Goal: Transaction & Acquisition: Purchase product/service

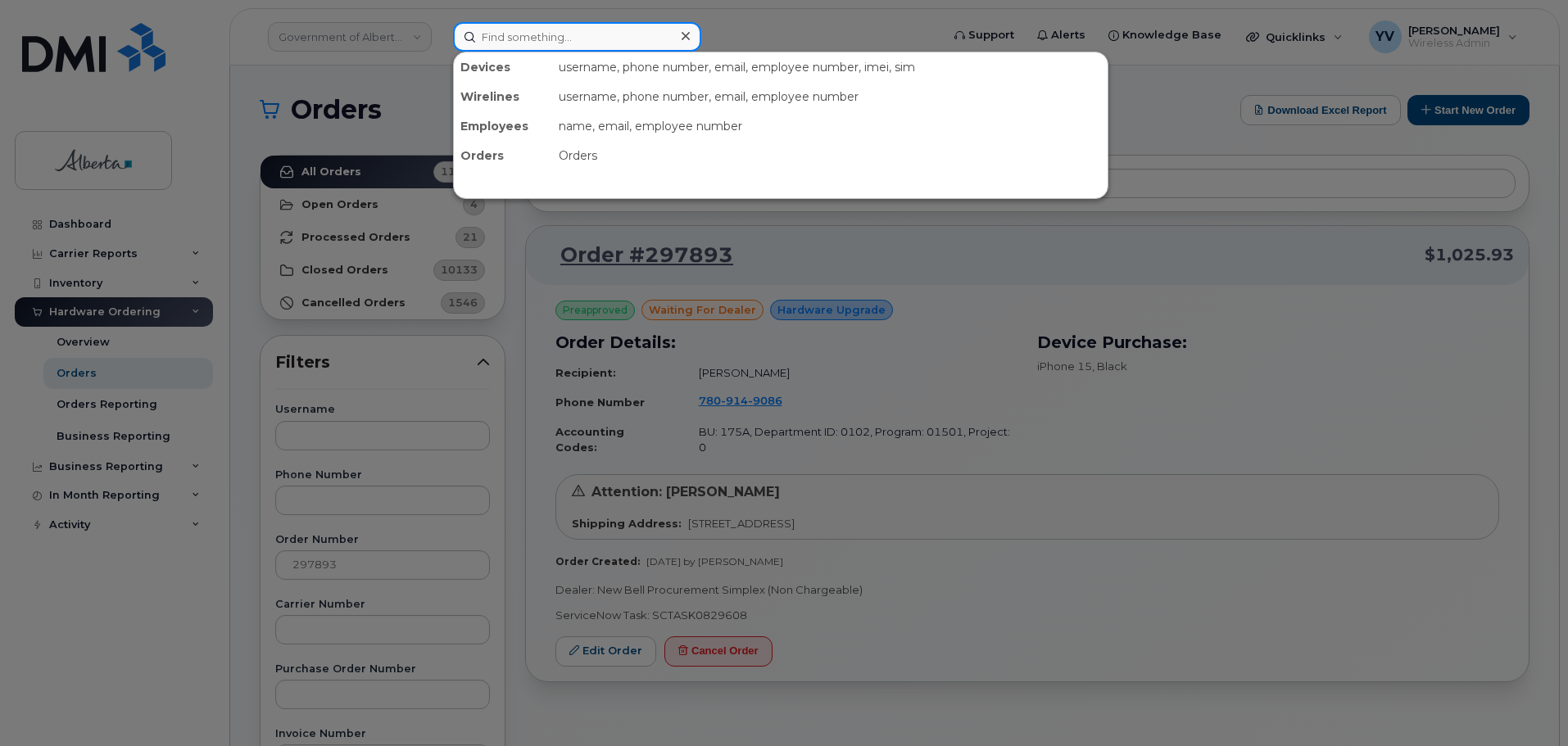
click at [504, 36] on input at bounding box center [577, 37] width 248 height 30
paste input "7803353104"
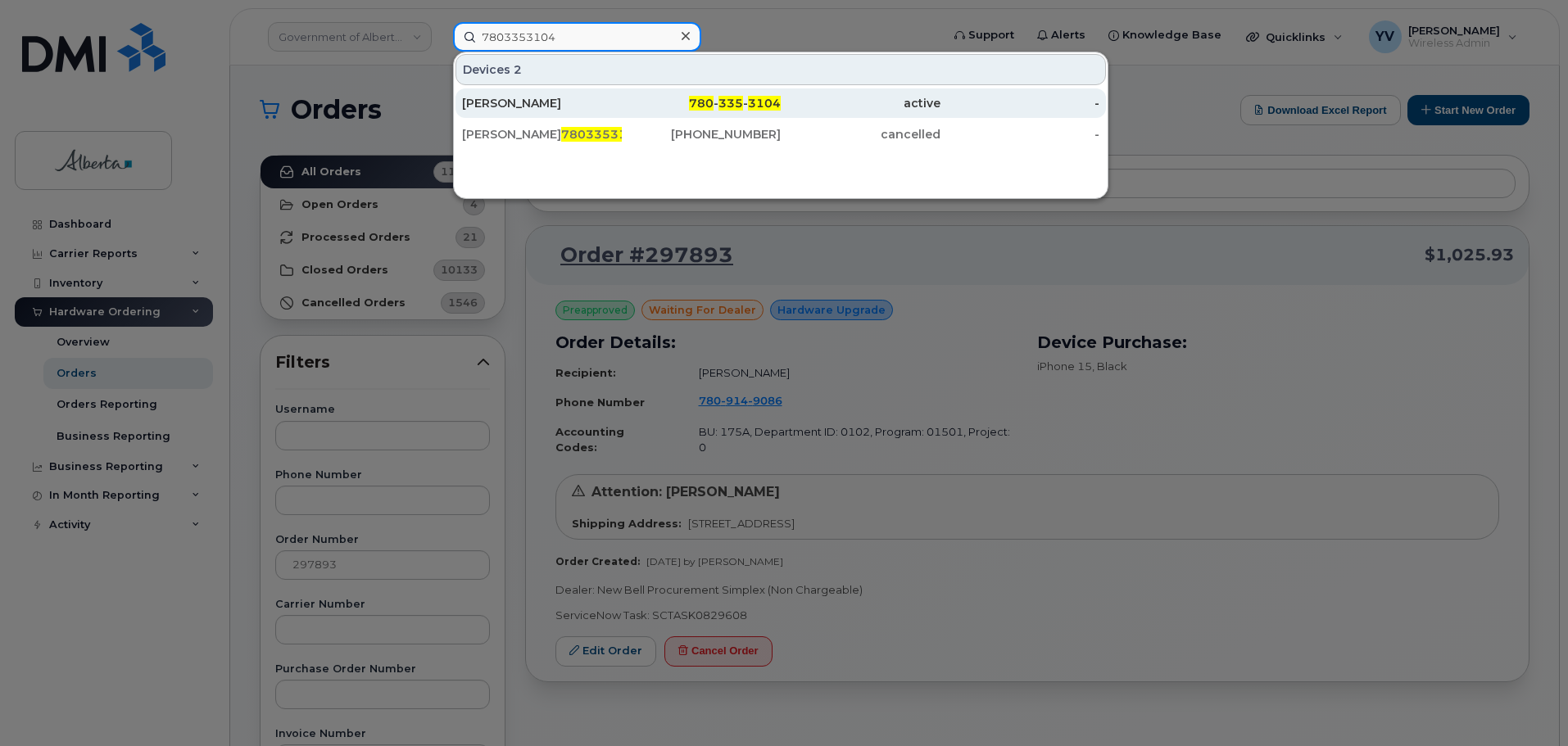
type input "7803353104"
click at [733, 101] on span "335" at bounding box center [731, 103] width 25 height 14
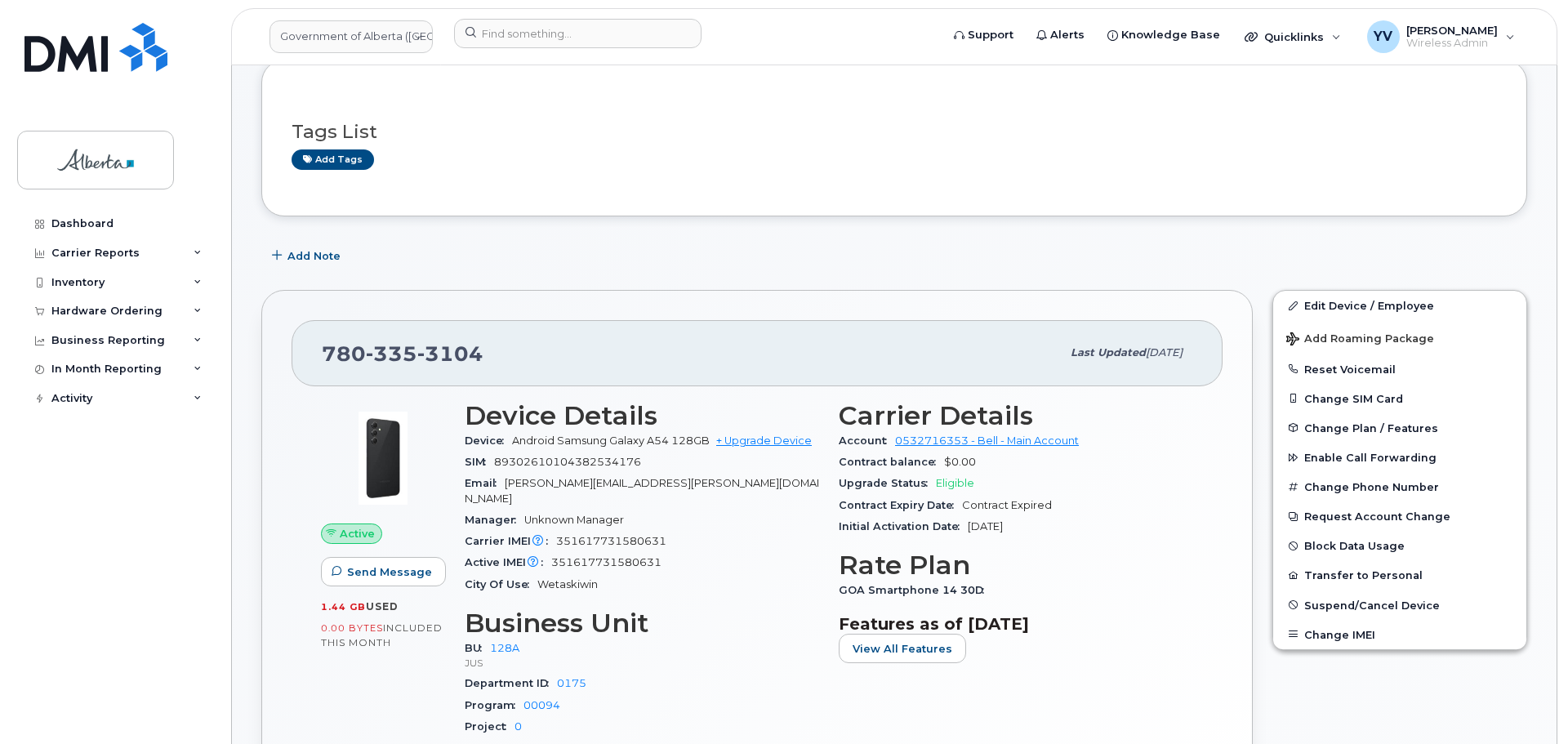
scroll to position [102, 0]
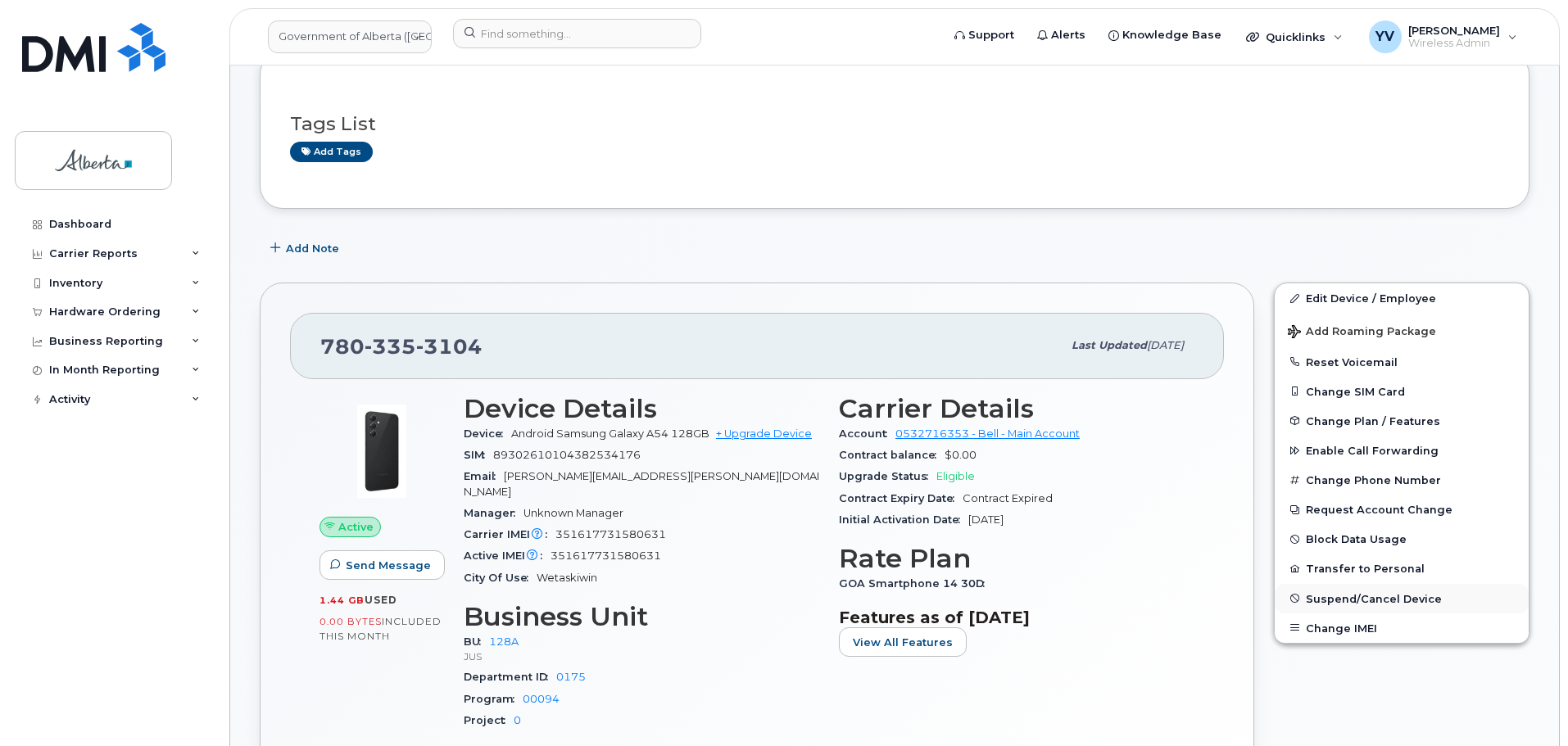
click at [1379, 593] on span "Suspend/Cancel Device" at bounding box center [1373, 598] width 136 height 12
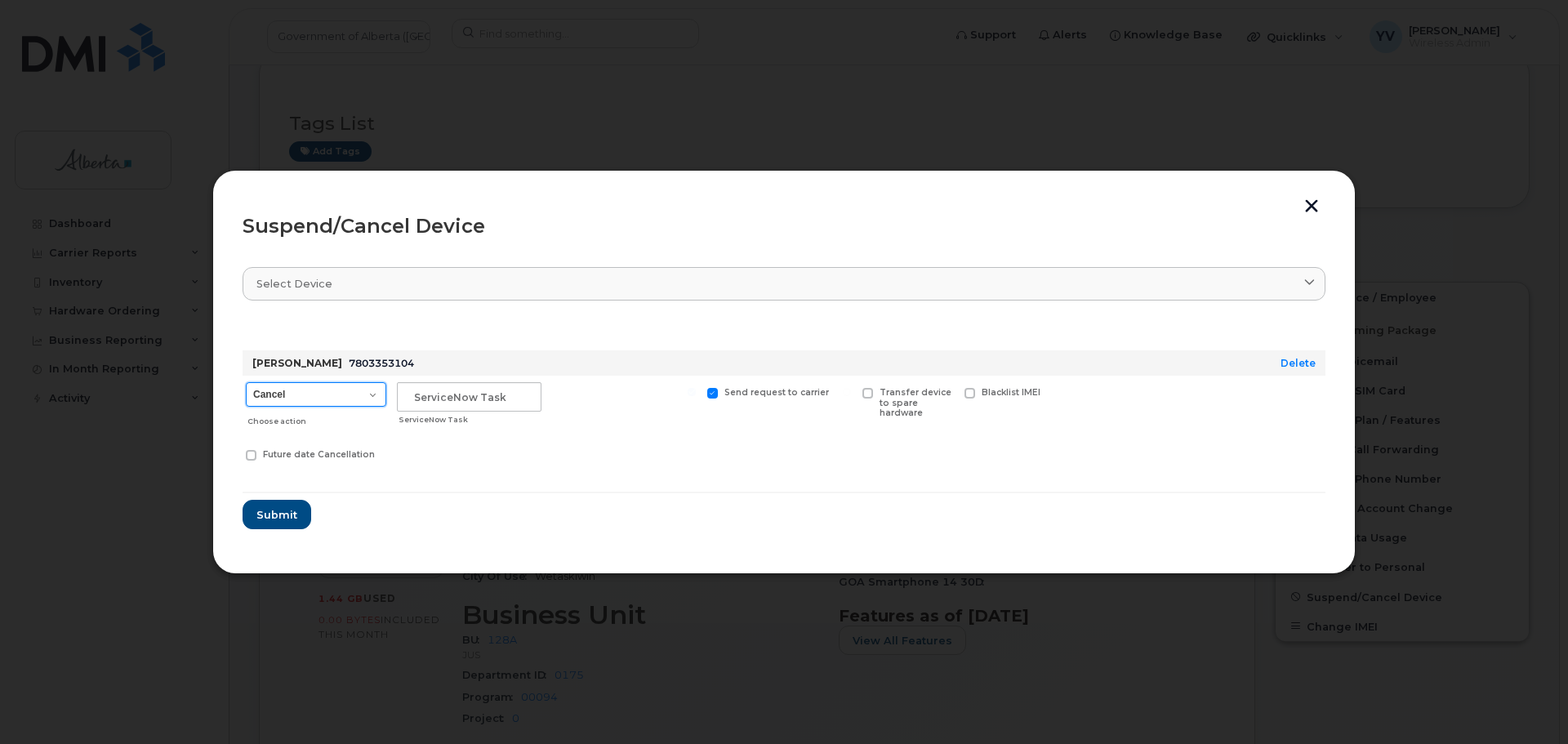
click at [376, 394] on select "Cancel Suspend - Extend Suspension Suspend - Reduced Rate Suspend - Lost Device…" at bounding box center [315, 395] width 141 height 25
select select "[object Object]"
click at [245, 383] on select "Cancel Suspend - Extend Suspension Suspend - Reduced Rate Suspend - Lost Device…" at bounding box center [315, 395] width 141 height 25
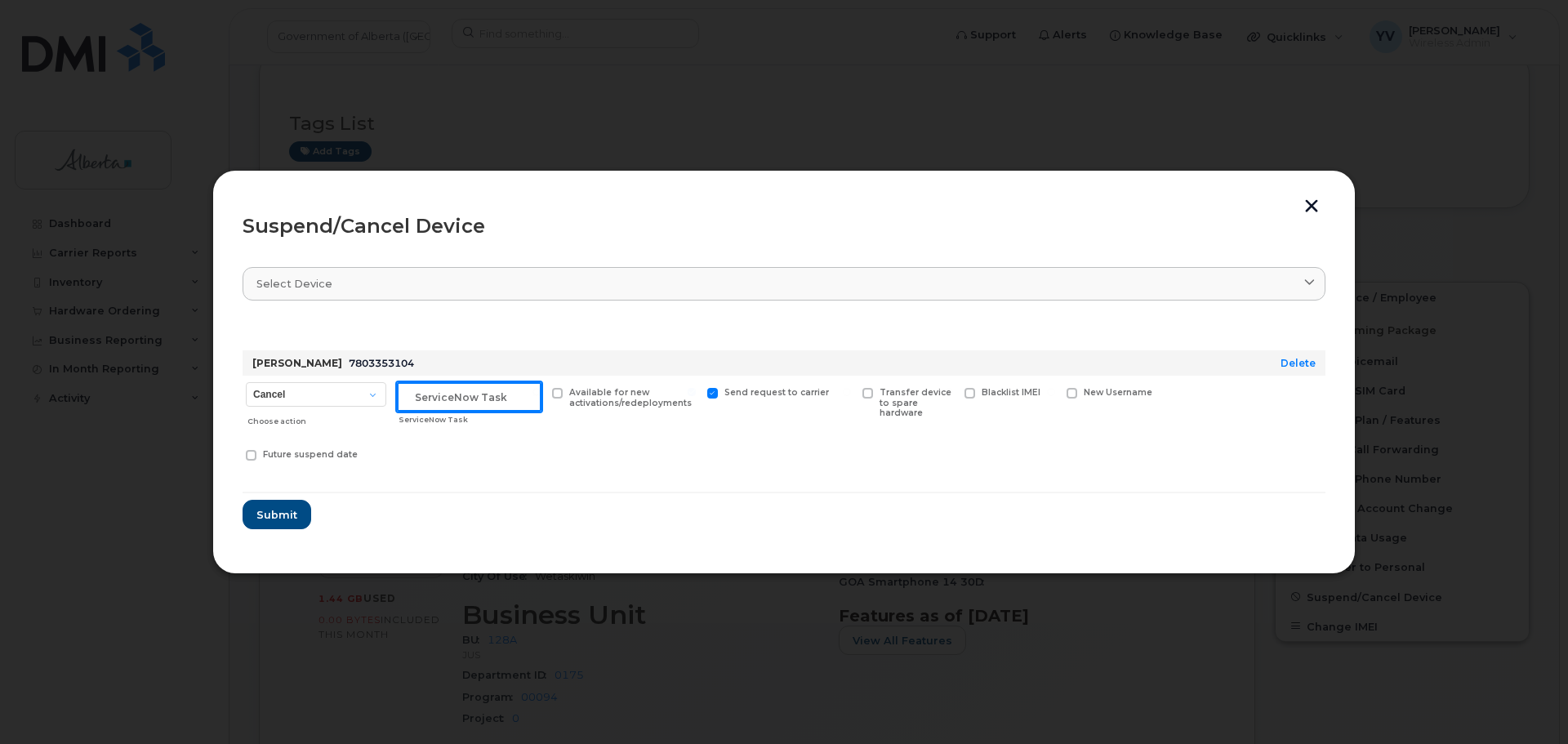
click at [410, 397] on input "text" at bounding box center [469, 397] width 145 height 30
paste input "SCTASK0830601"
type input "SCTASK0830601 Suspend"
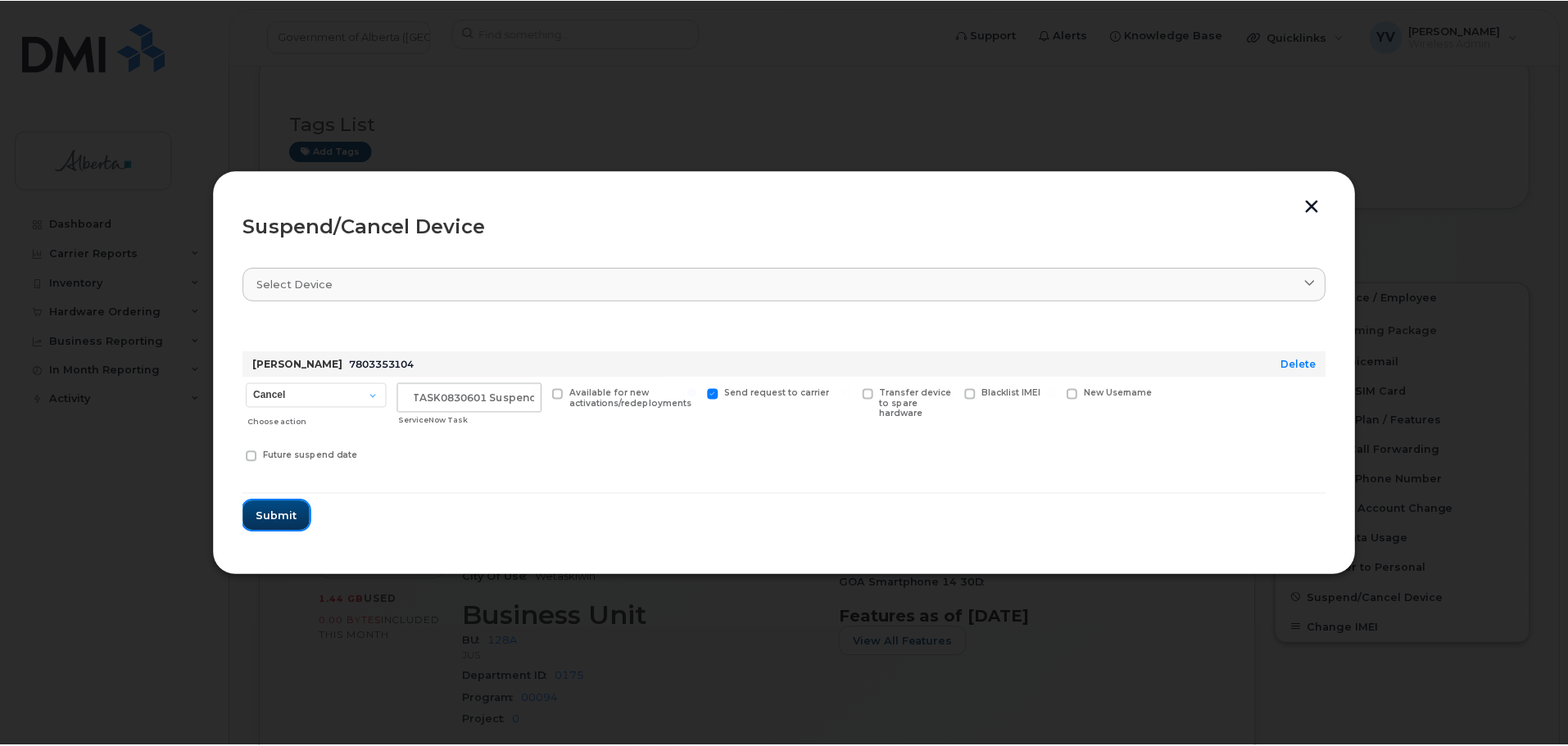
scroll to position [0, 0]
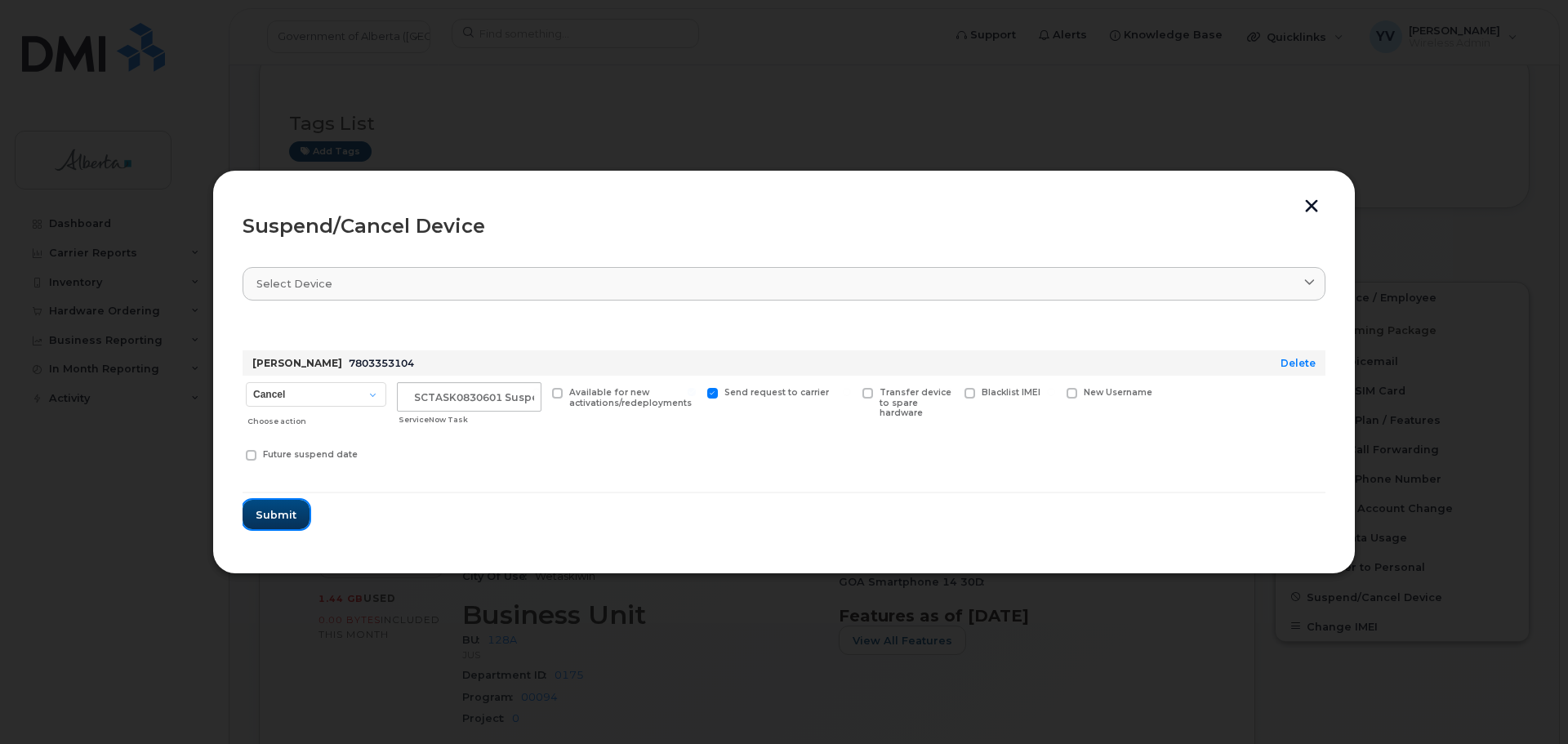
click at [277, 509] on span "Submit" at bounding box center [276, 515] width 41 height 15
click at [277, 509] on form "Christine Tays 7803353104 Delete Cancel Suspend - Extend Suspension Suspend - R…" at bounding box center [784, 425] width 1083 height 210
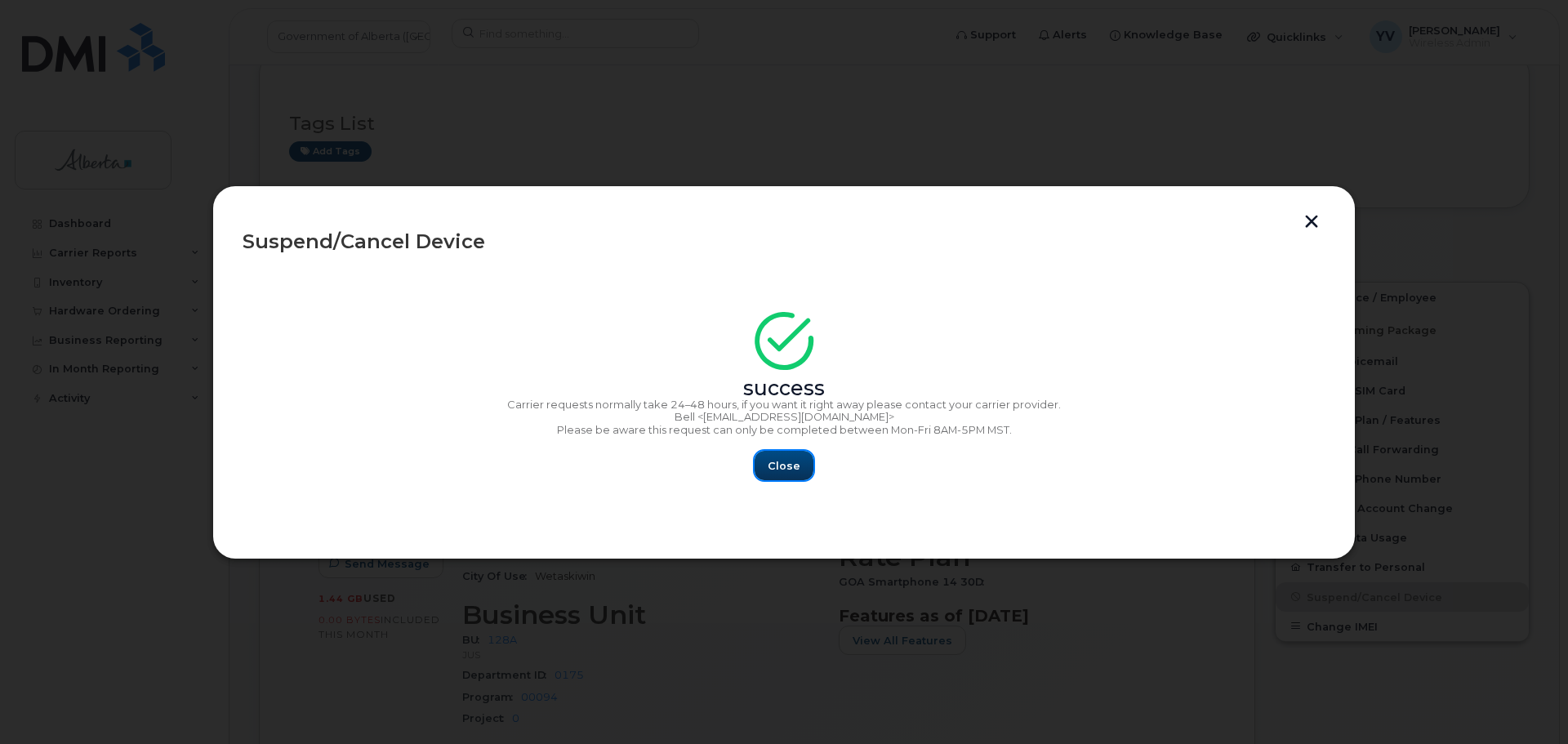
click at [791, 458] on span "Close" at bounding box center [784, 466] width 33 height 15
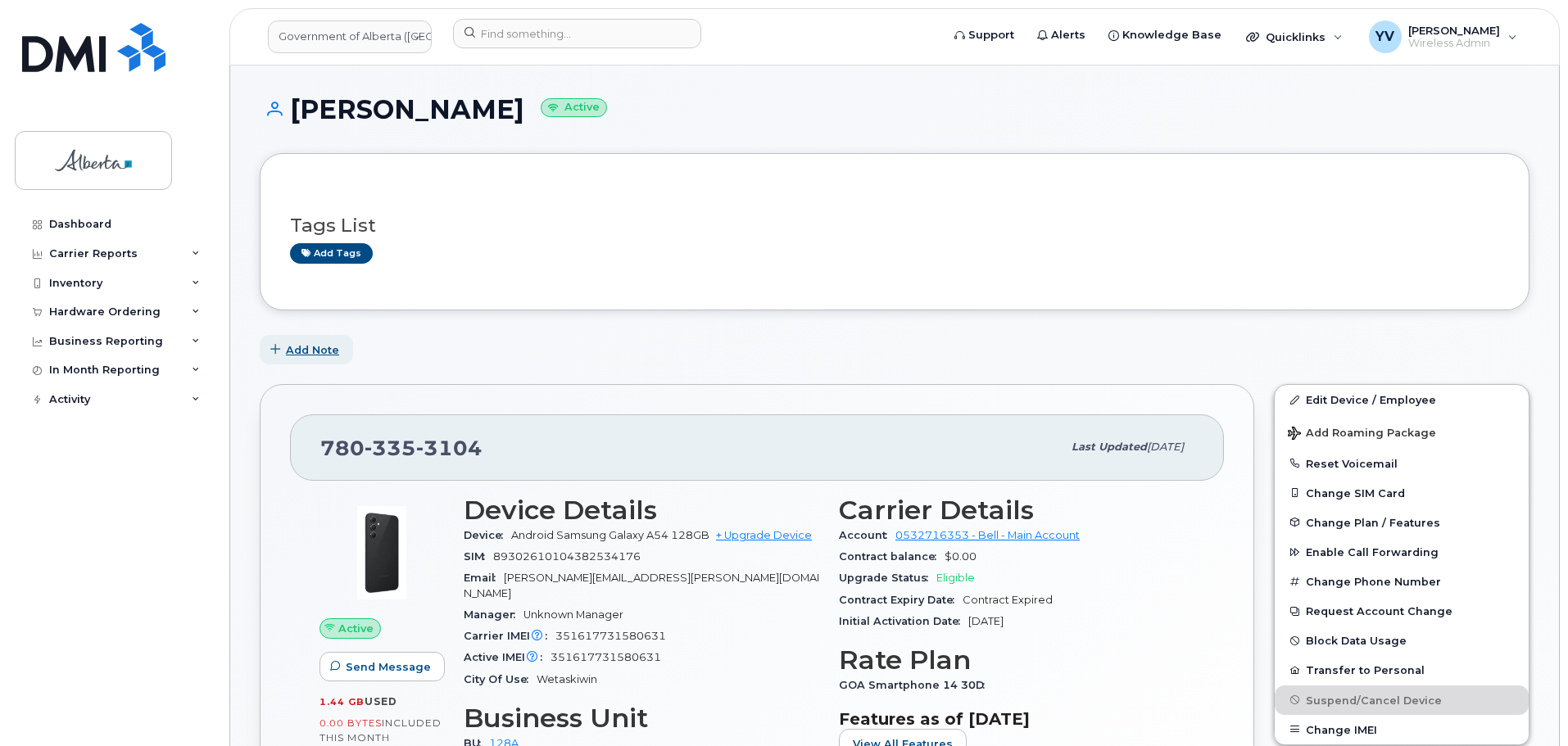
click at [314, 348] on span "Add Note" at bounding box center [311, 350] width 53 height 15
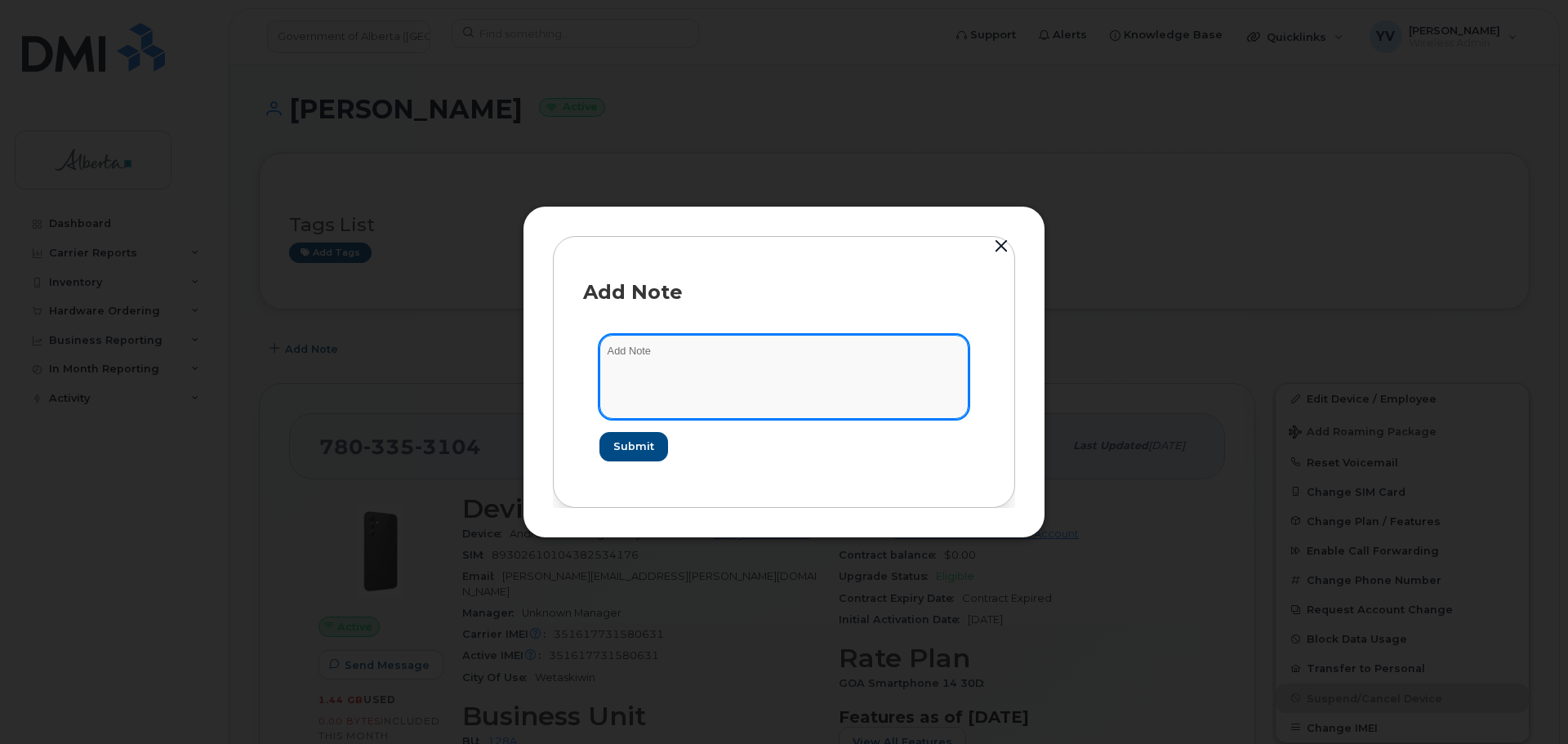
click at [626, 354] on textarea at bounding box center [783, 376] width 369 height 83
paste textarea "SCTASK0830601"
paste textarea "Plan Suspend - (1)"
type textarea "SCTASK0830601 Plan Suspend - (1)"
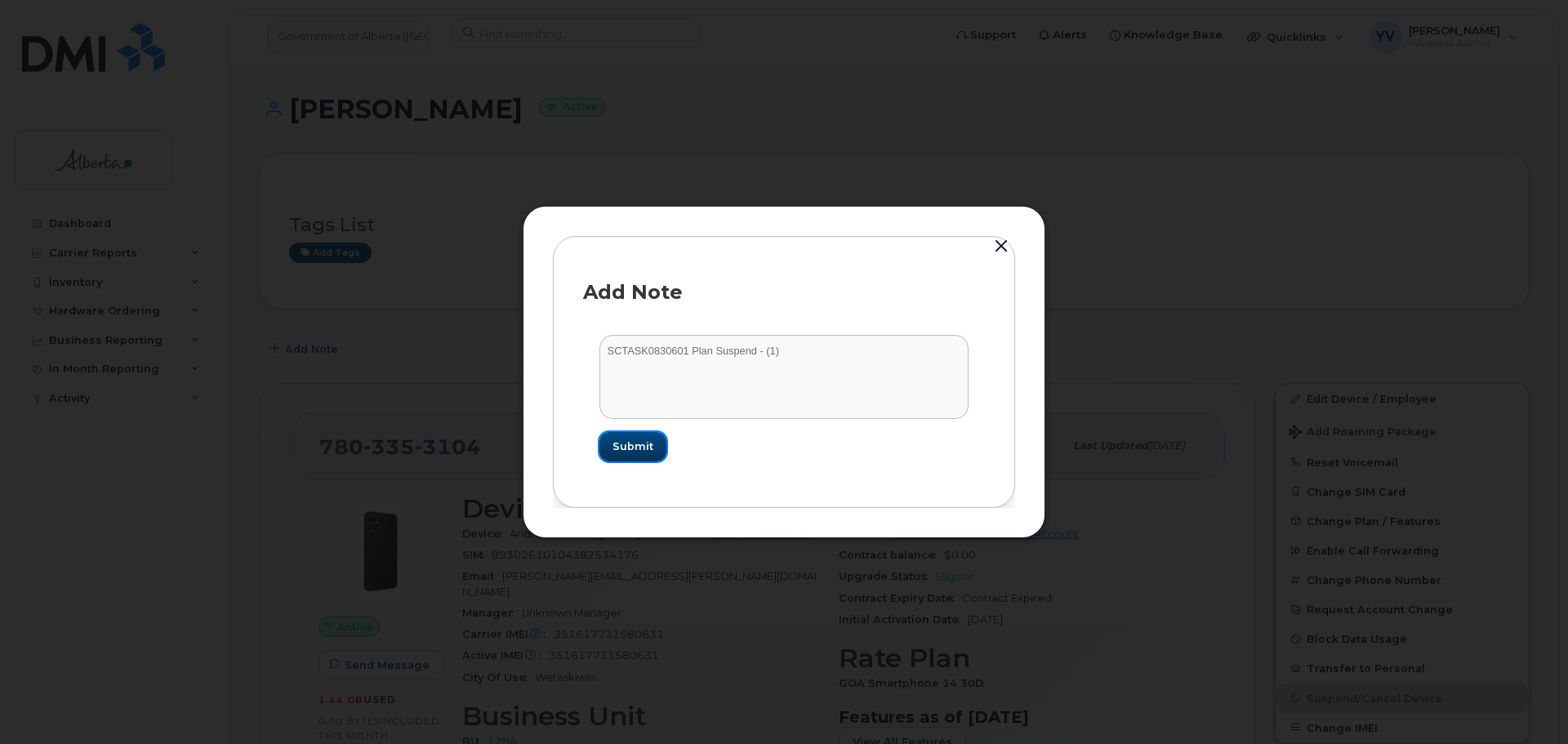
click at [636, 443] on span "Submit" at bounding box center [633, 446] width 41 height 15
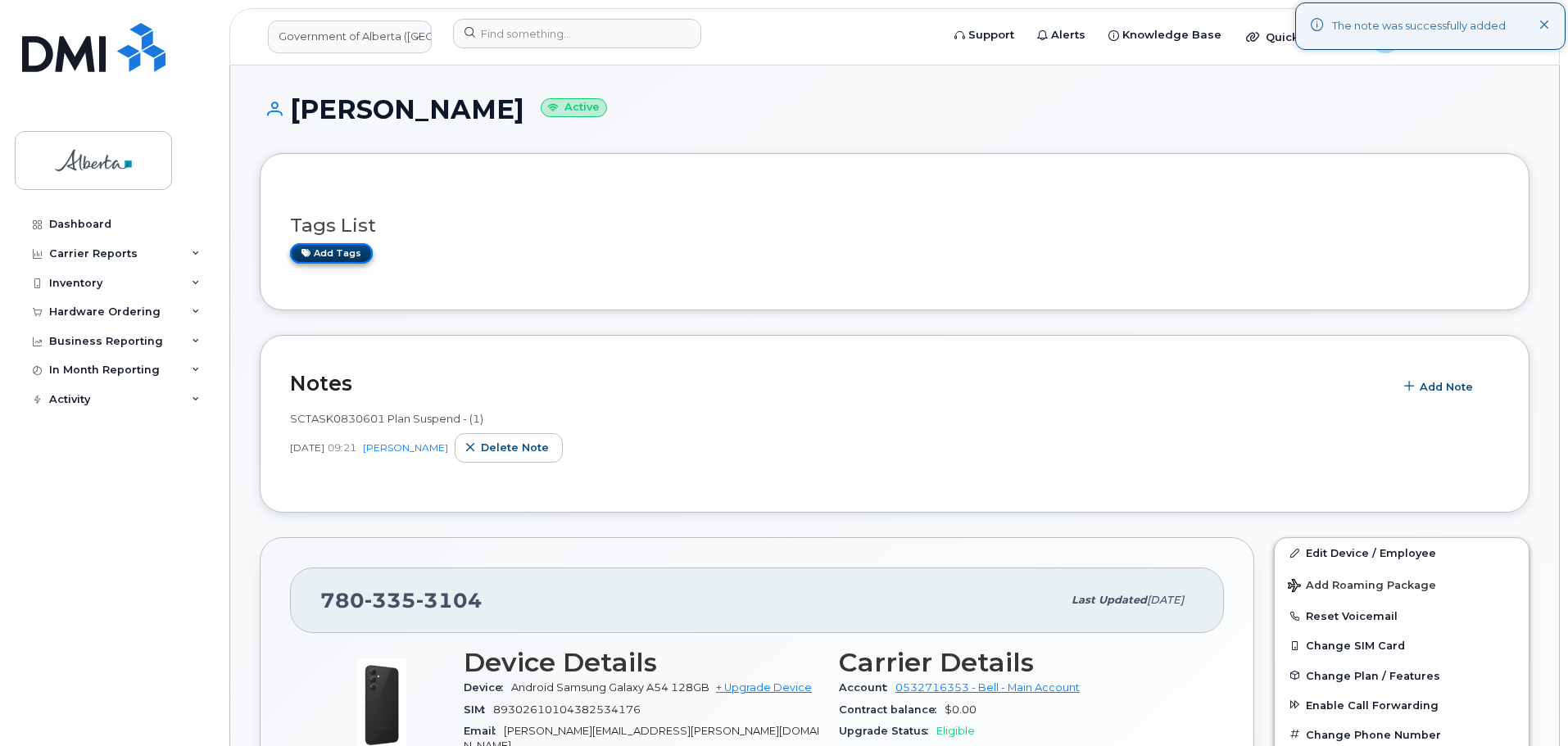
click at [328, 251] on link "Add tags" at bounding box center [332, 253] width 83 height 20
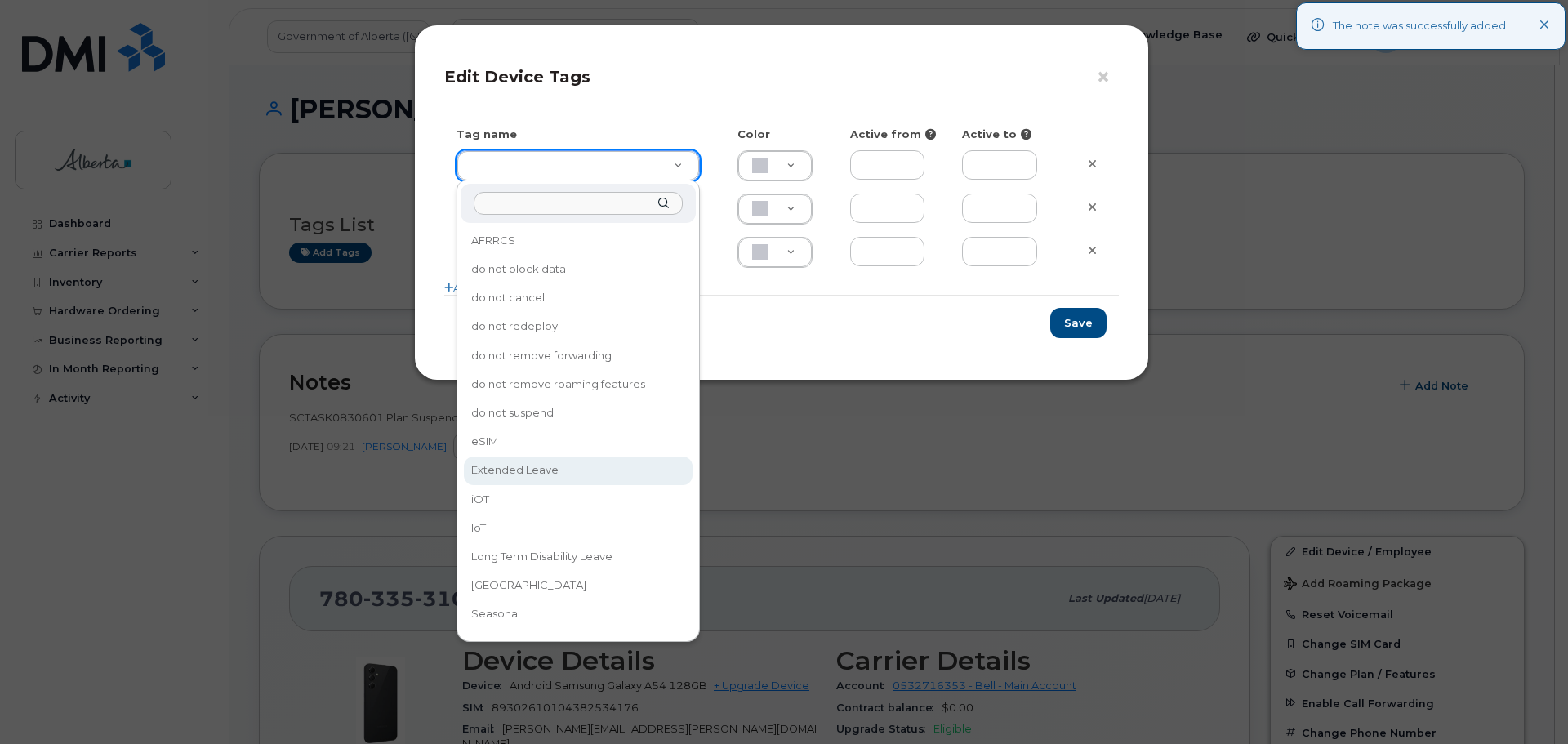
type input "Extended Leave"
type input "F8C6C8"
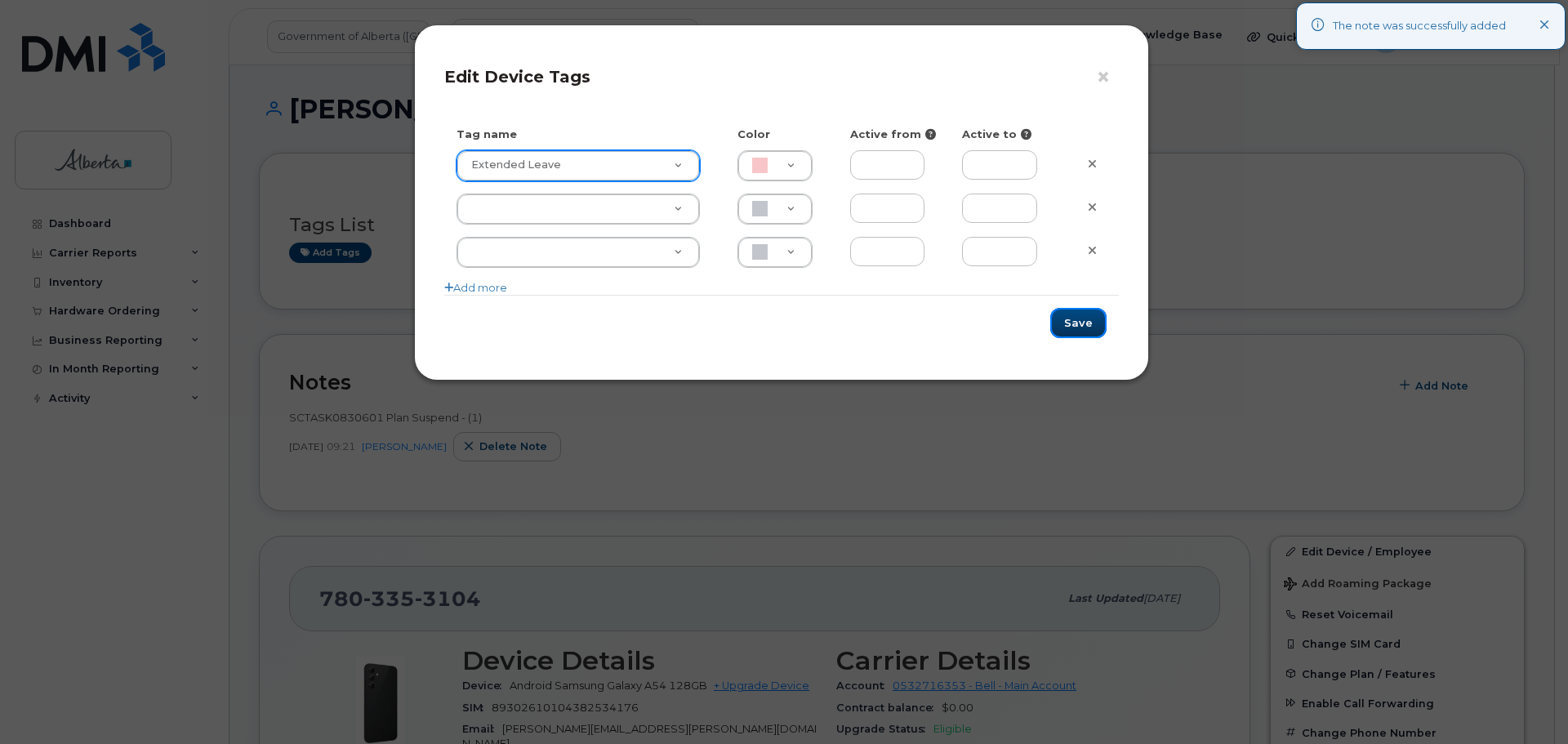
click at [1077, 323] on button "Save" at bounding box center [1078, 323] width 57 height 31
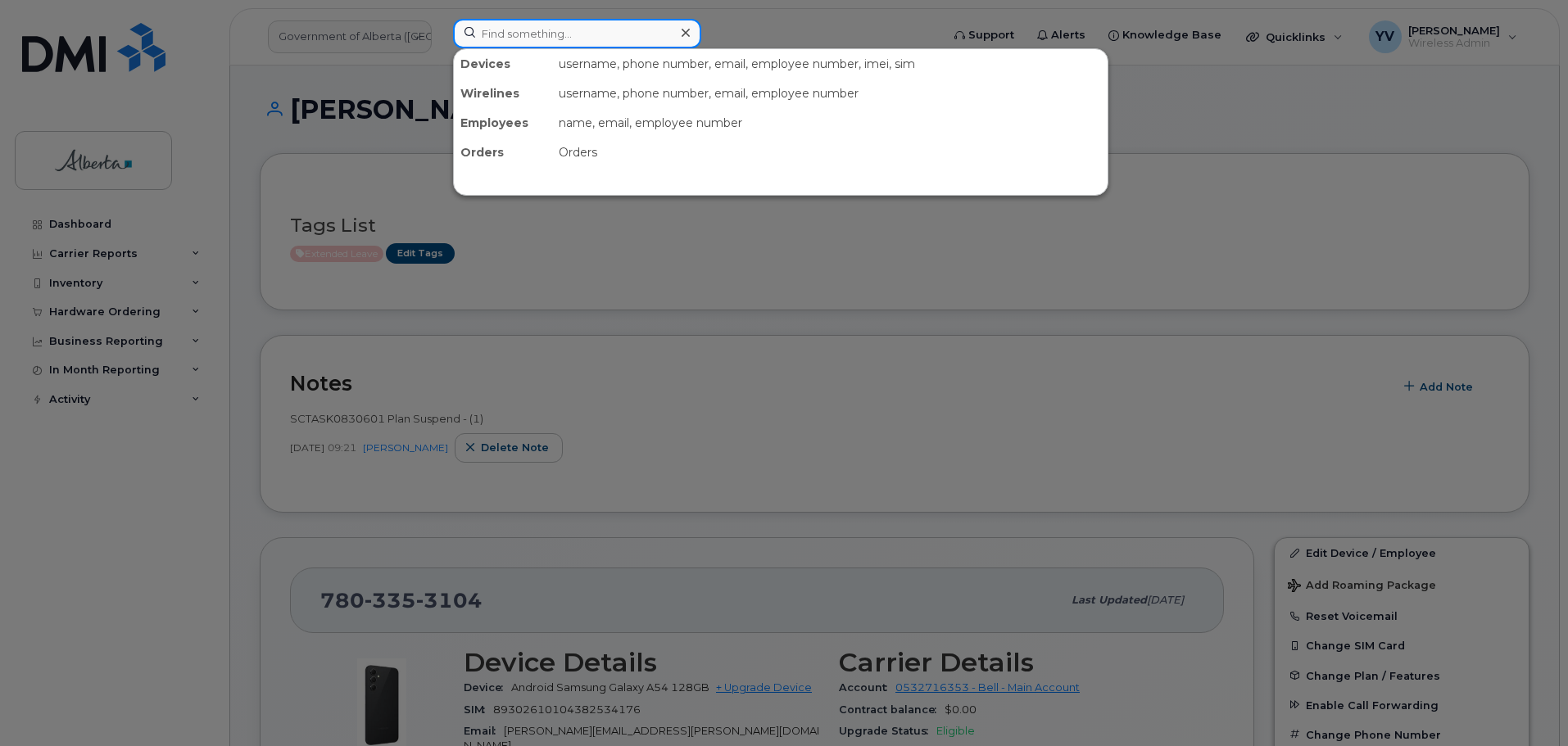
click at [501, 34] on input at bounding box center [577, 34] width 248 height 30
paste input "5877851636"
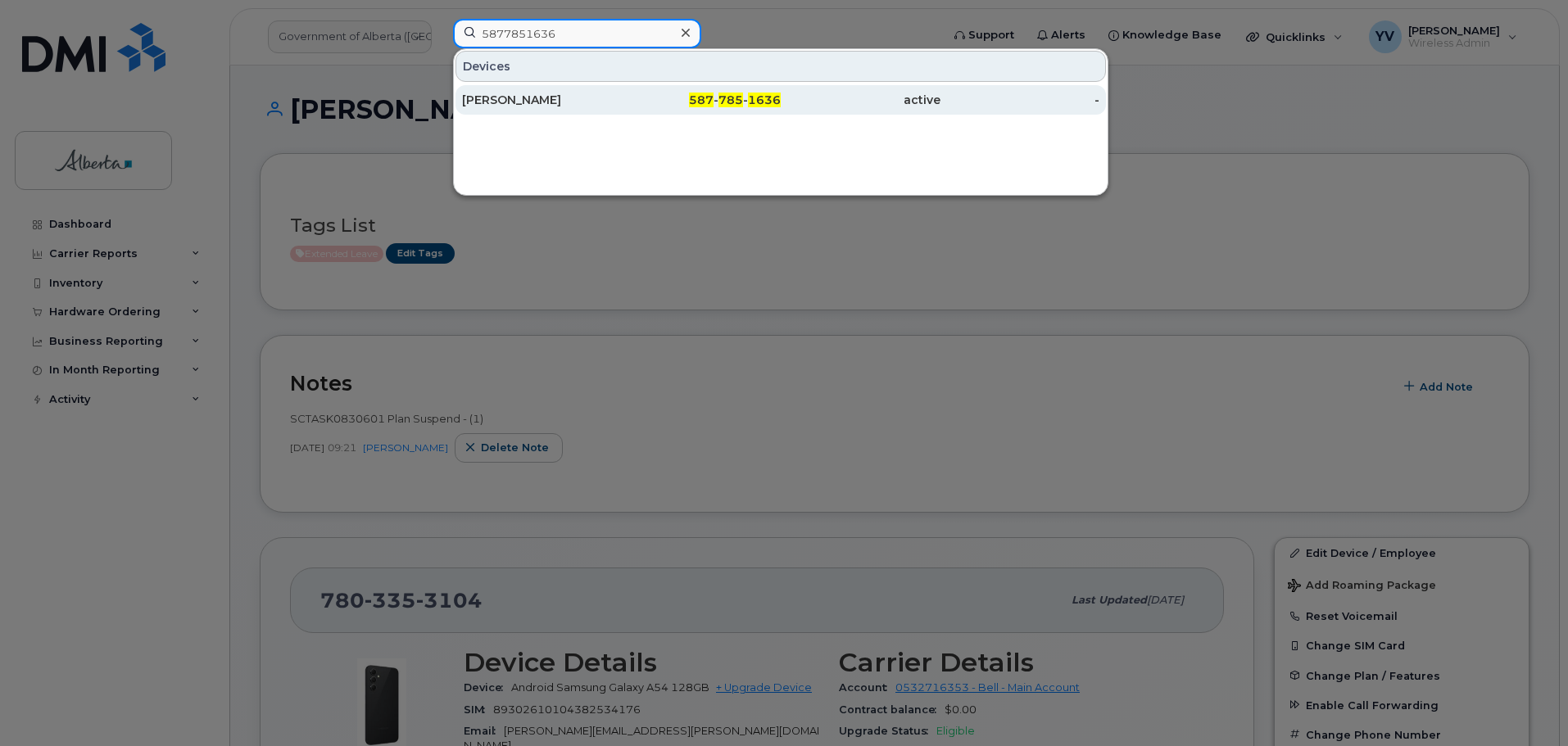
type input "5877851636"
click at [781, 90] on div "587 - 785 - 1636" at bounding box center [860, 100] width 160 height 30
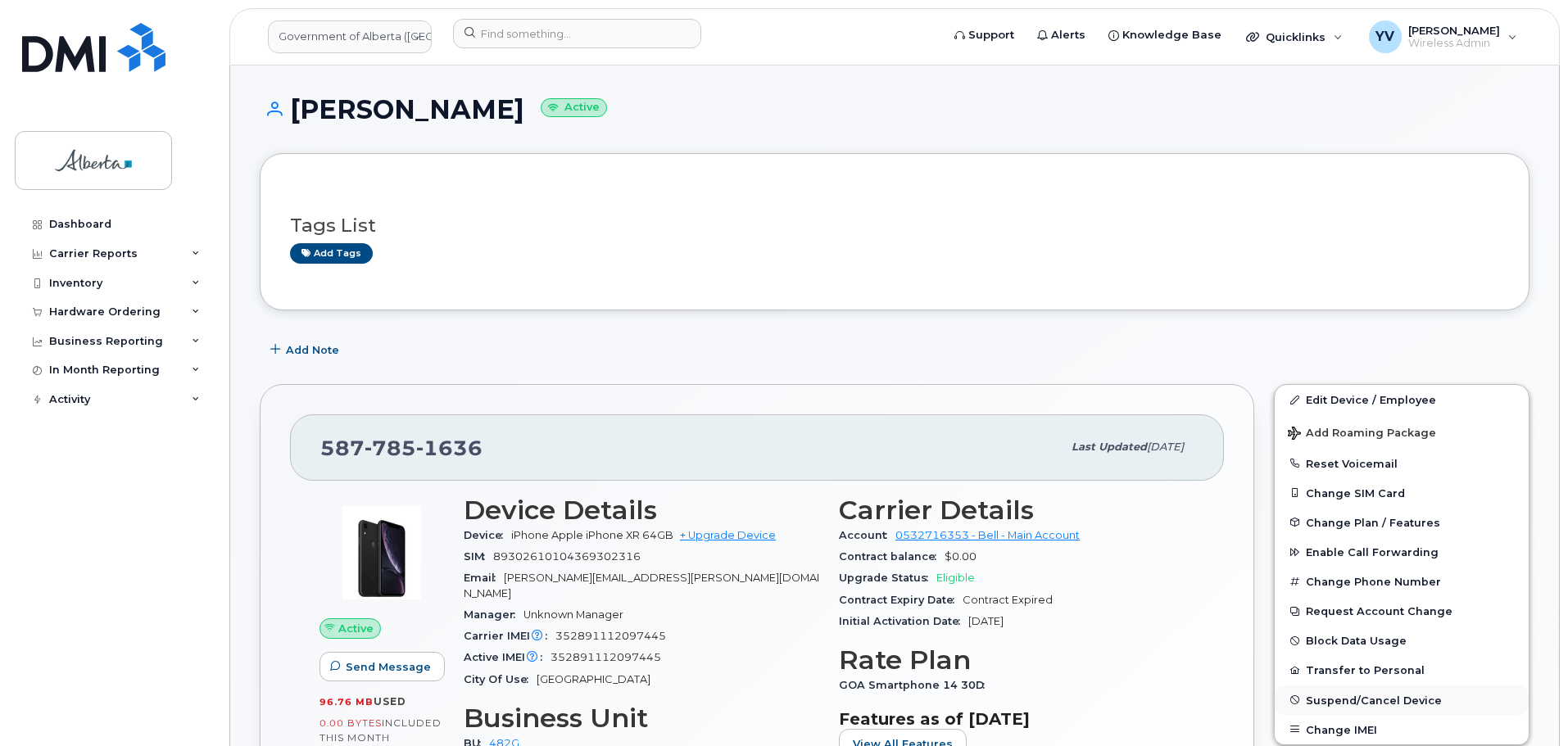
click at [1374, 694] on span "Suspend/Cancel Device" at bounding box center [1373, 700] width 136 height 12
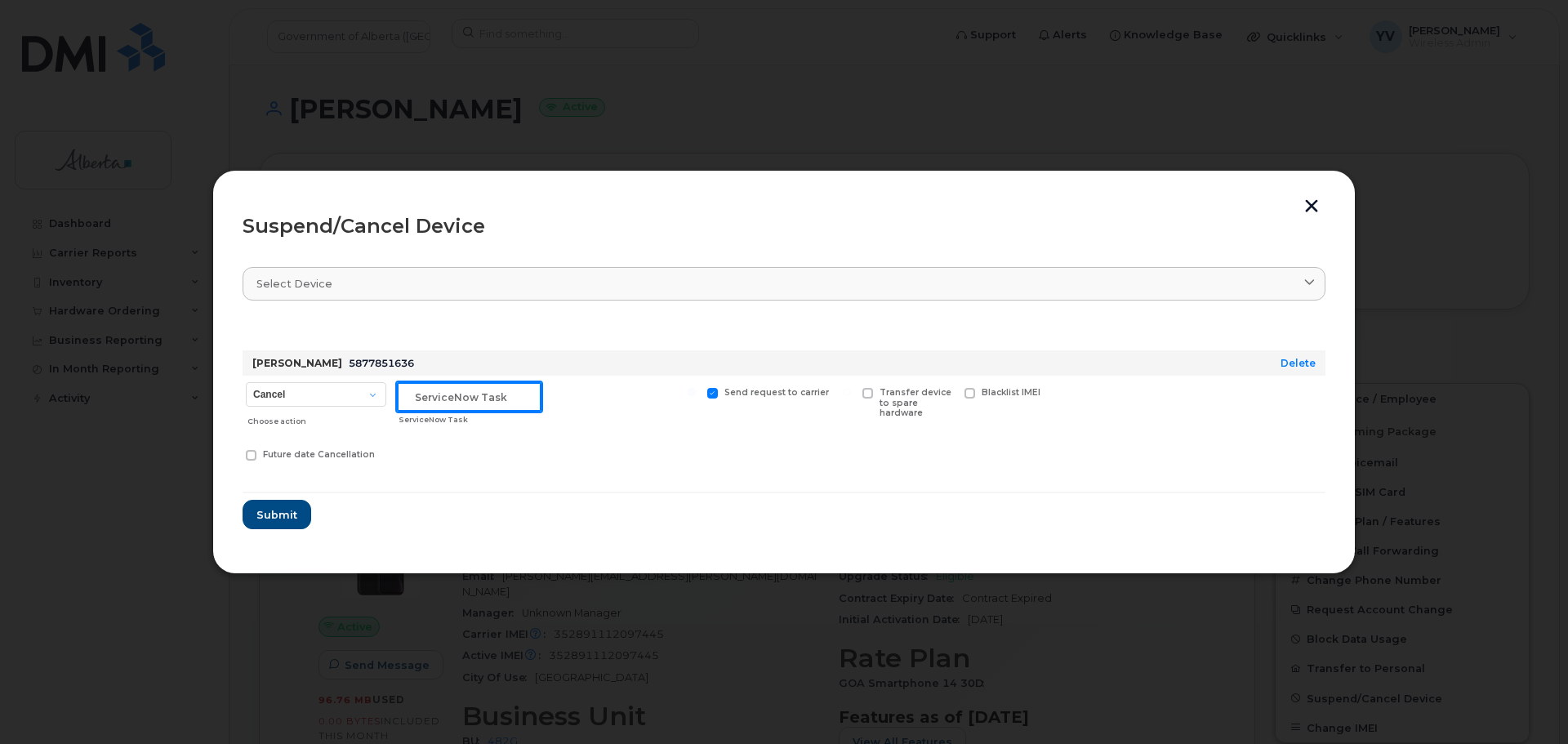
click at [412, 394] on input "text" at bounding box center [469, 397] width 145 height 30
paste input "SCTASK0830721"
type input "SCTASK0830721 Cancel"
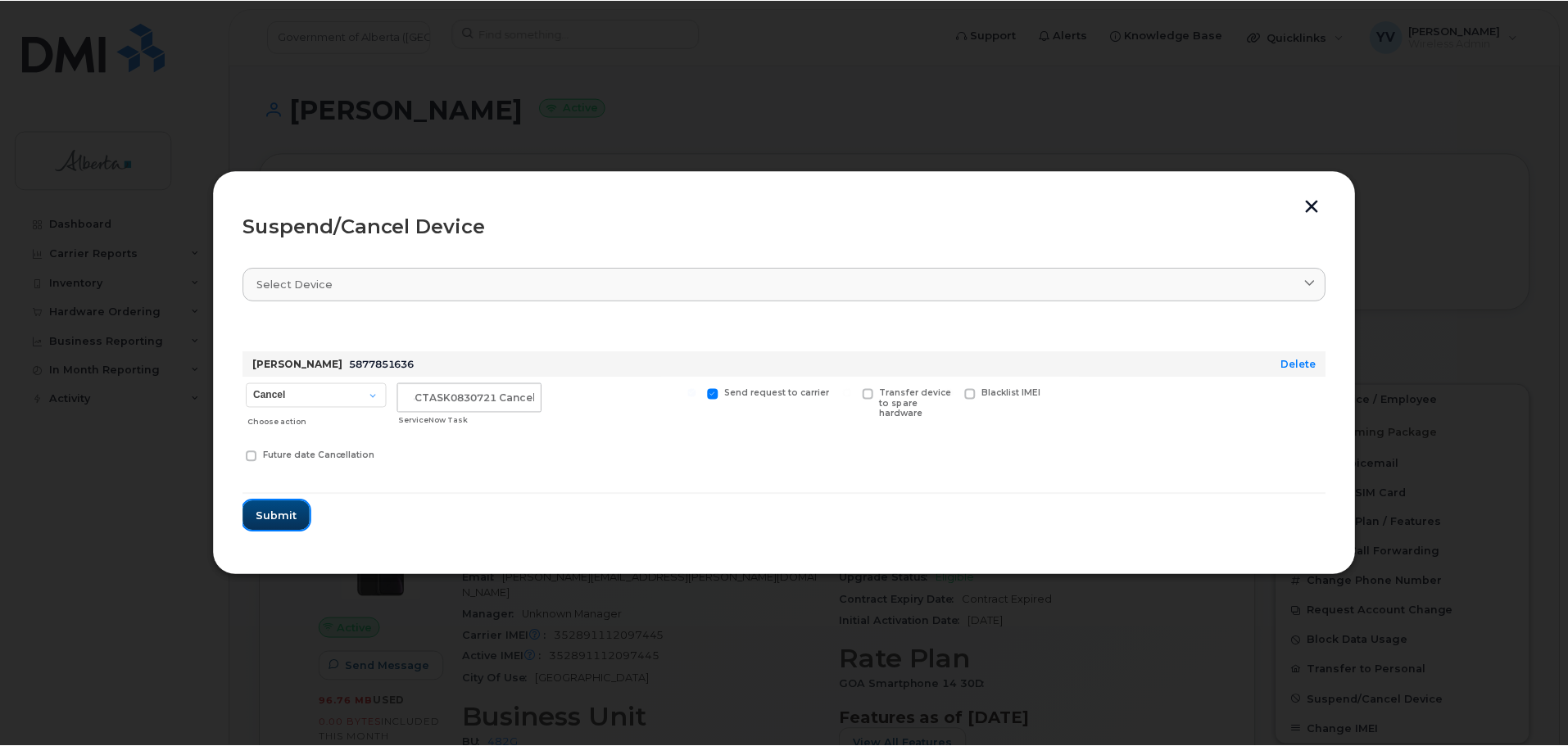
scroll to position [0, 0]
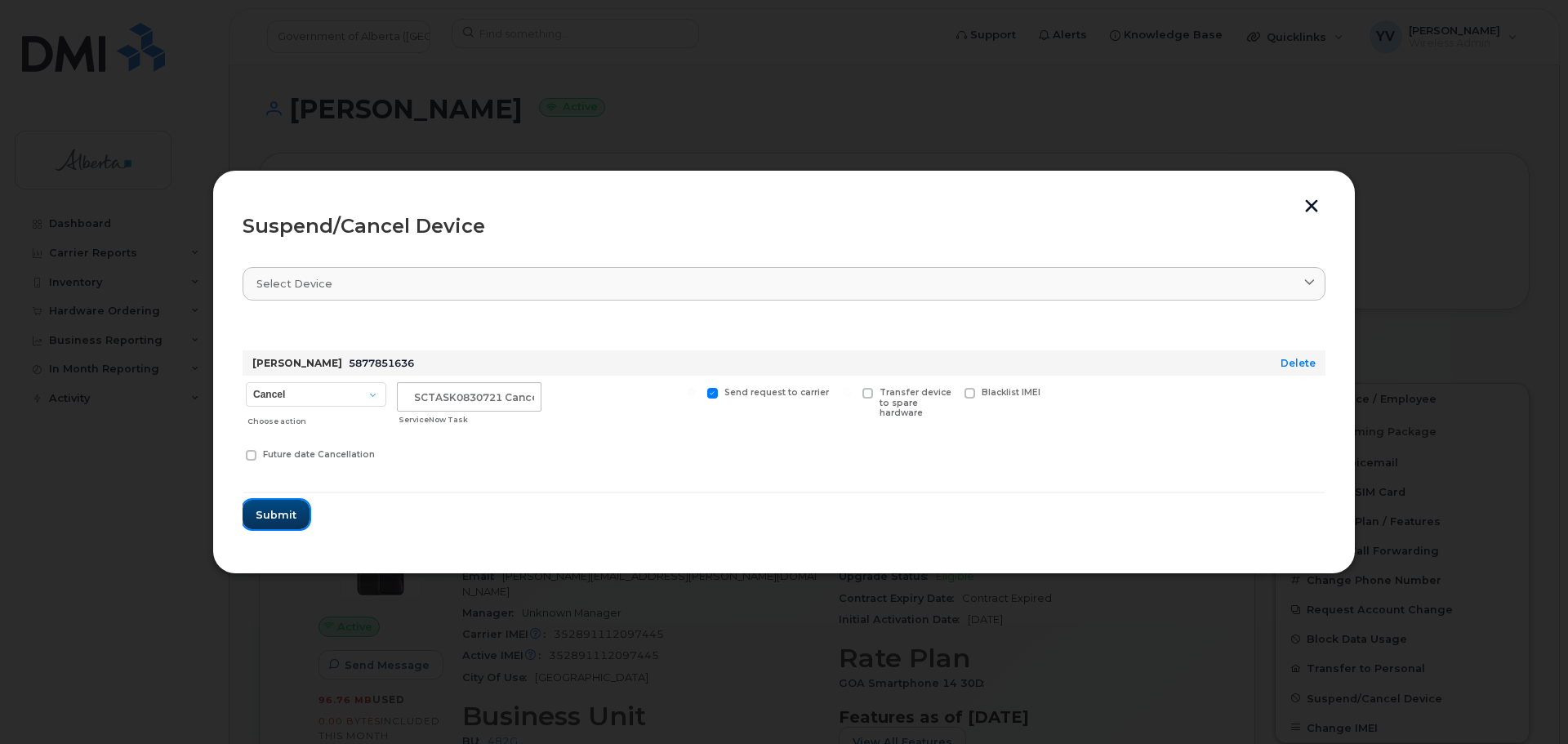
click at [278, 513] on span "Submit" at bounding box center [276, 515] width 41 height 15
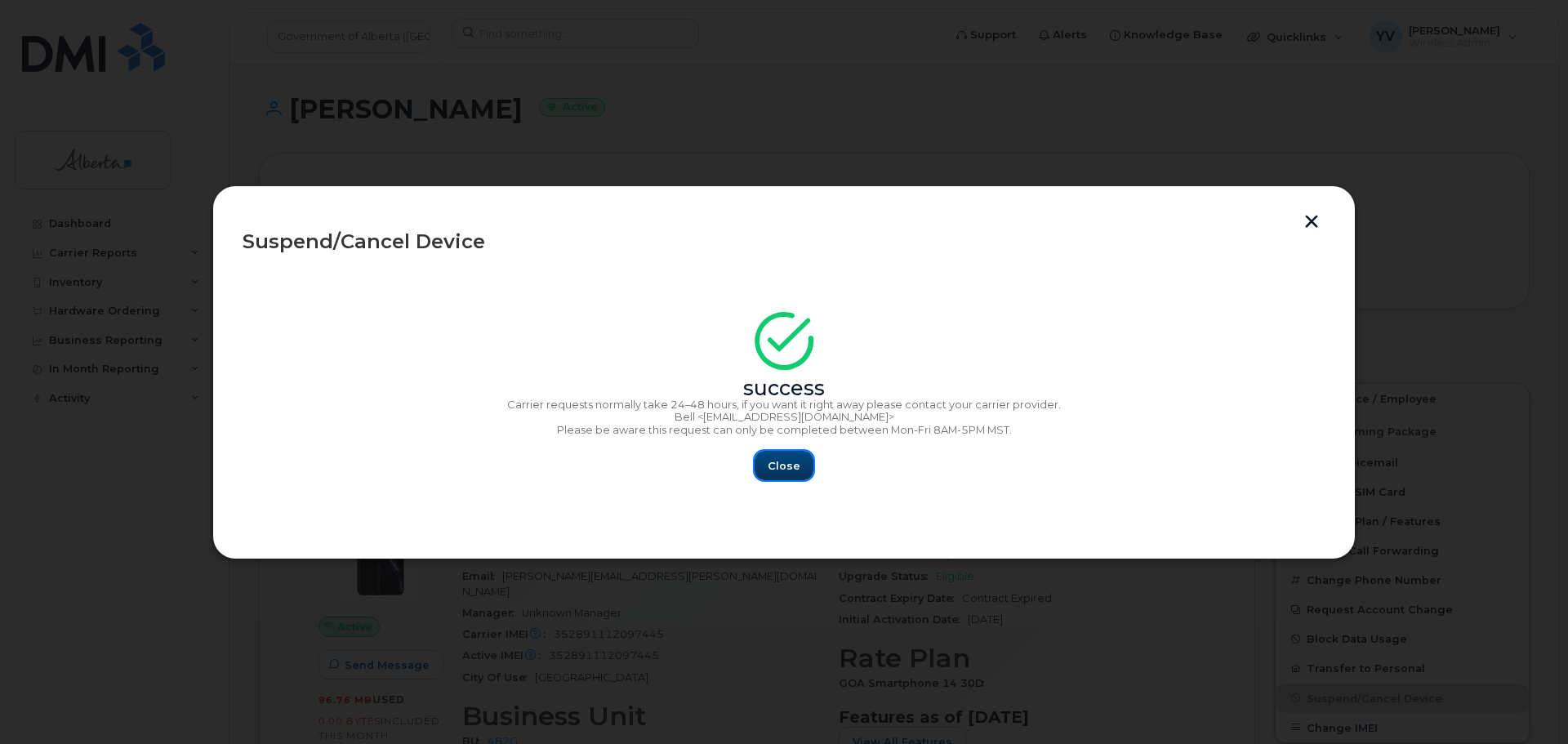
click at [788, 460] on span "Close" at bounding box center [784, 466] width 33 height 15
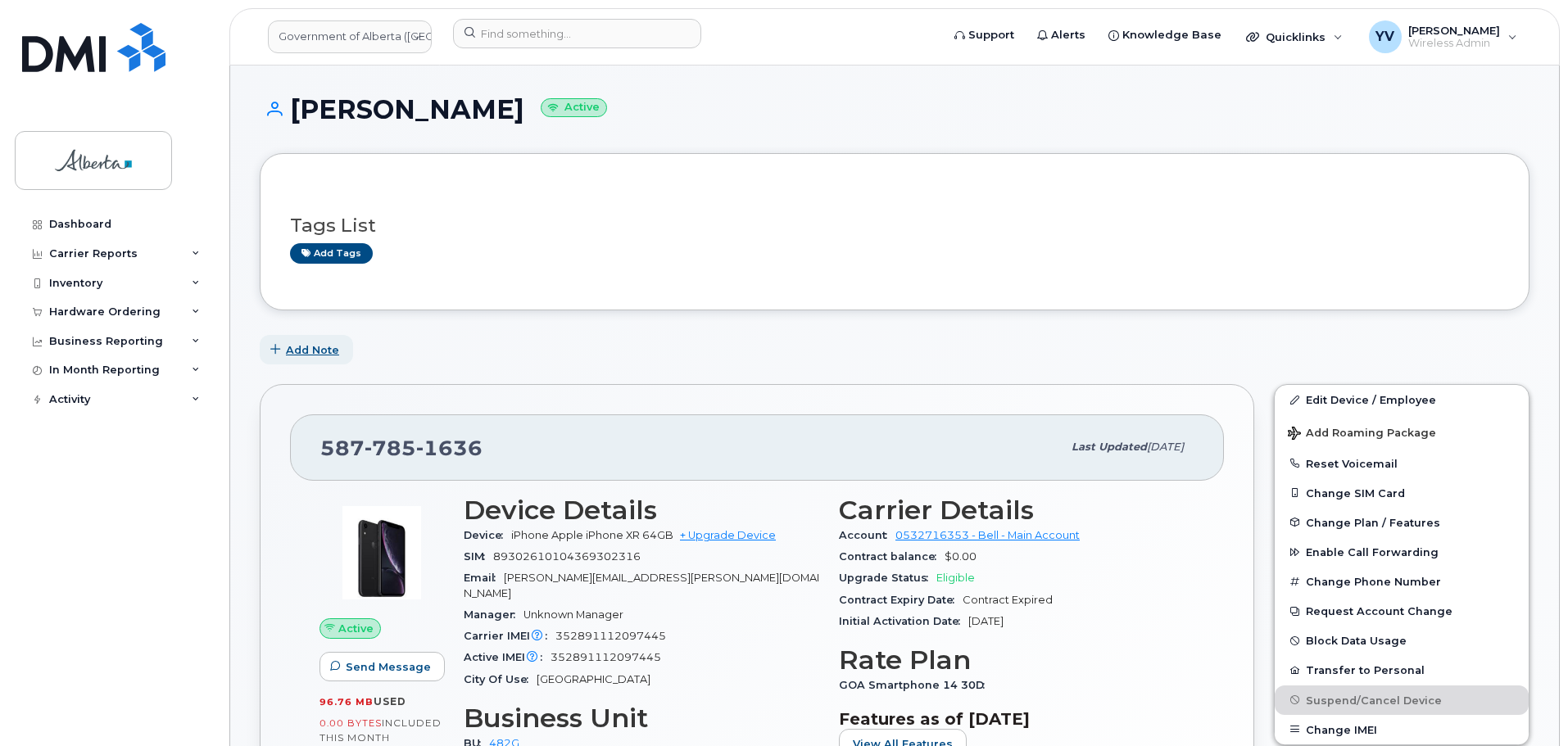
click at [315, 344] on span "Add Note" at bounding box center [311, 350] width 53 height 15
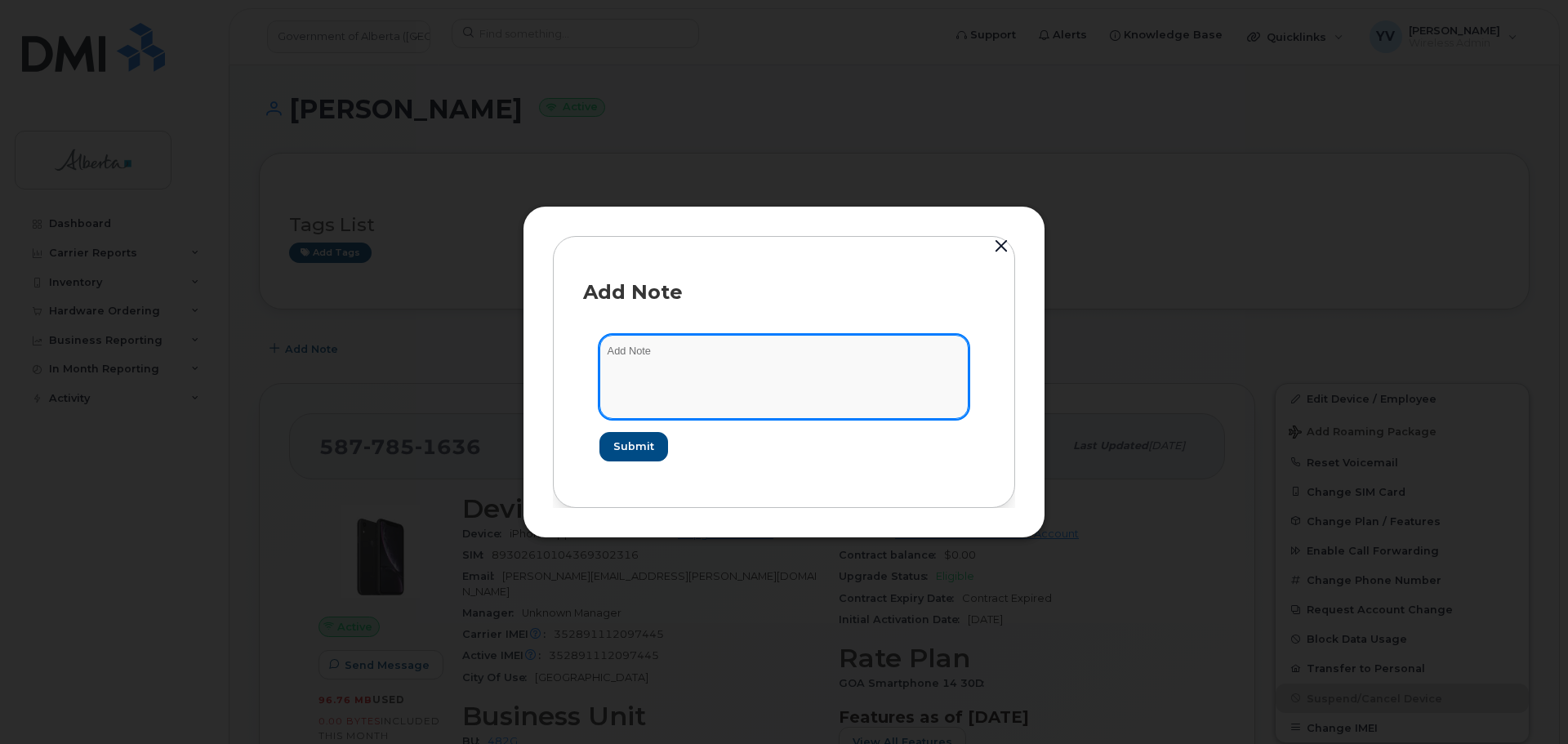
click at [630, 349] on textarea at bounding box center [783, 376] width 369 height 83
paste textarea "SCTASK0830721"
paste textarea "Plan Cancel - (1)"
type textarea "SCTASK0830721 Plan Cancel - (1)"
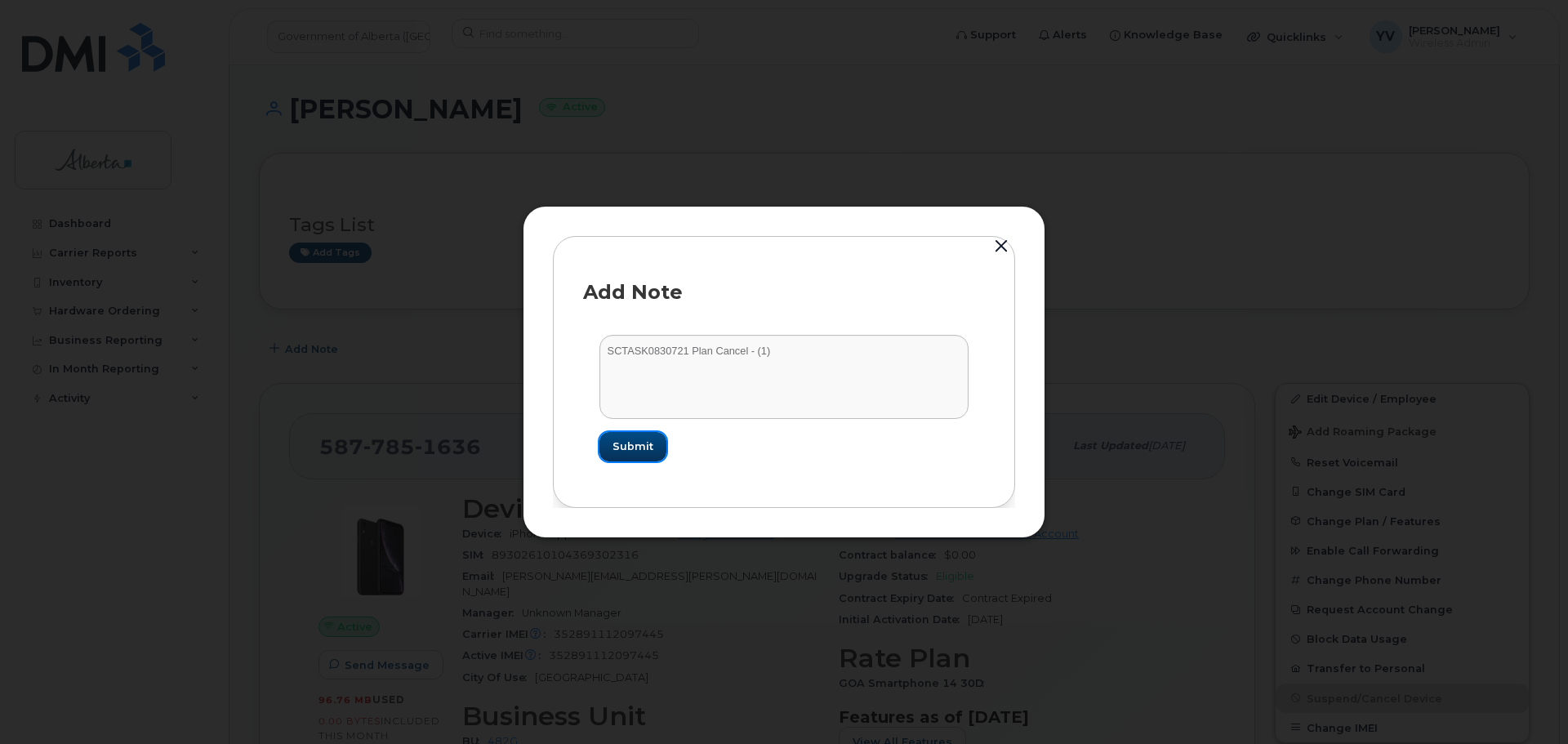
click at [622, 439] on span "Submit" at bounding box center [633, 446] width 41 height 15
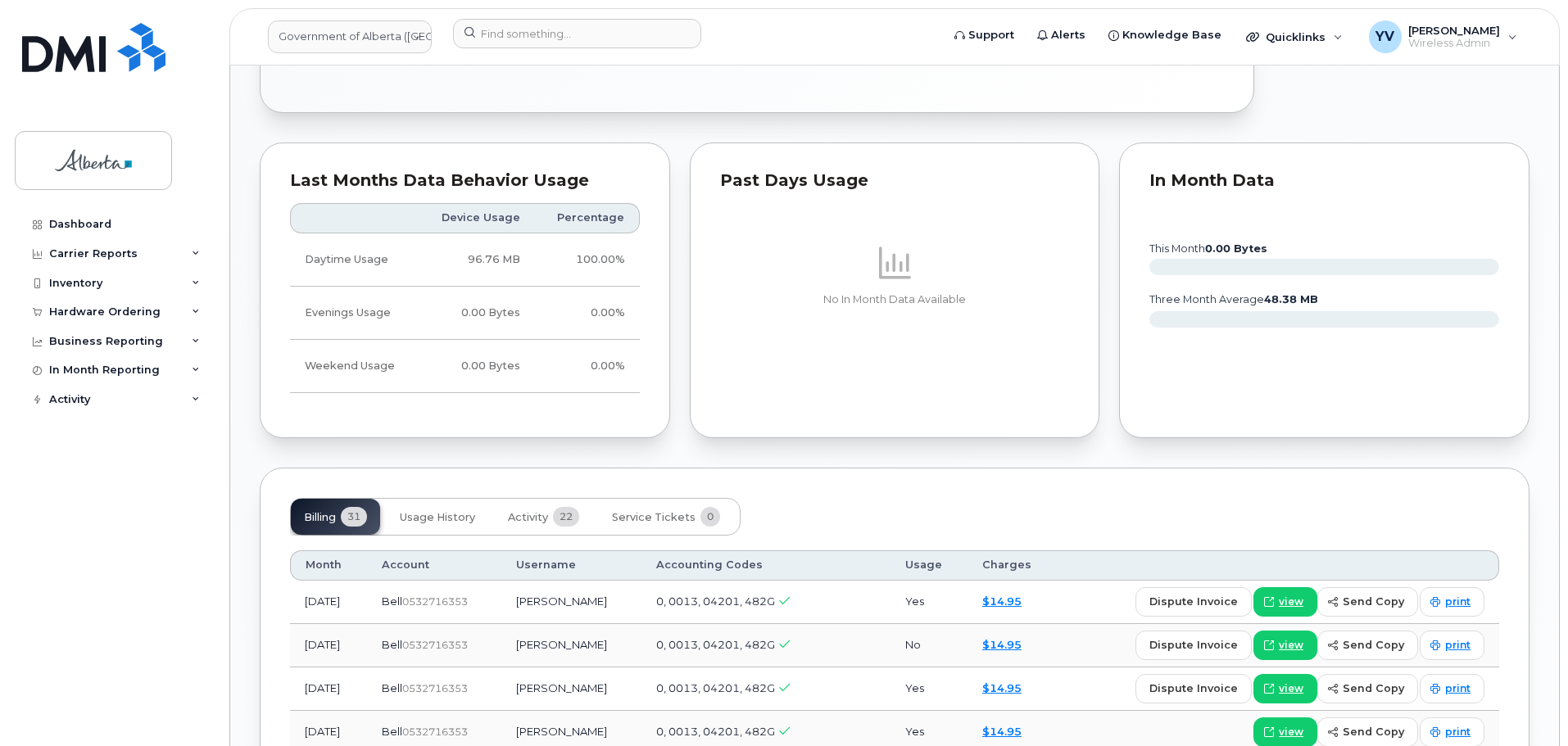
scroll to position [1004, 0]
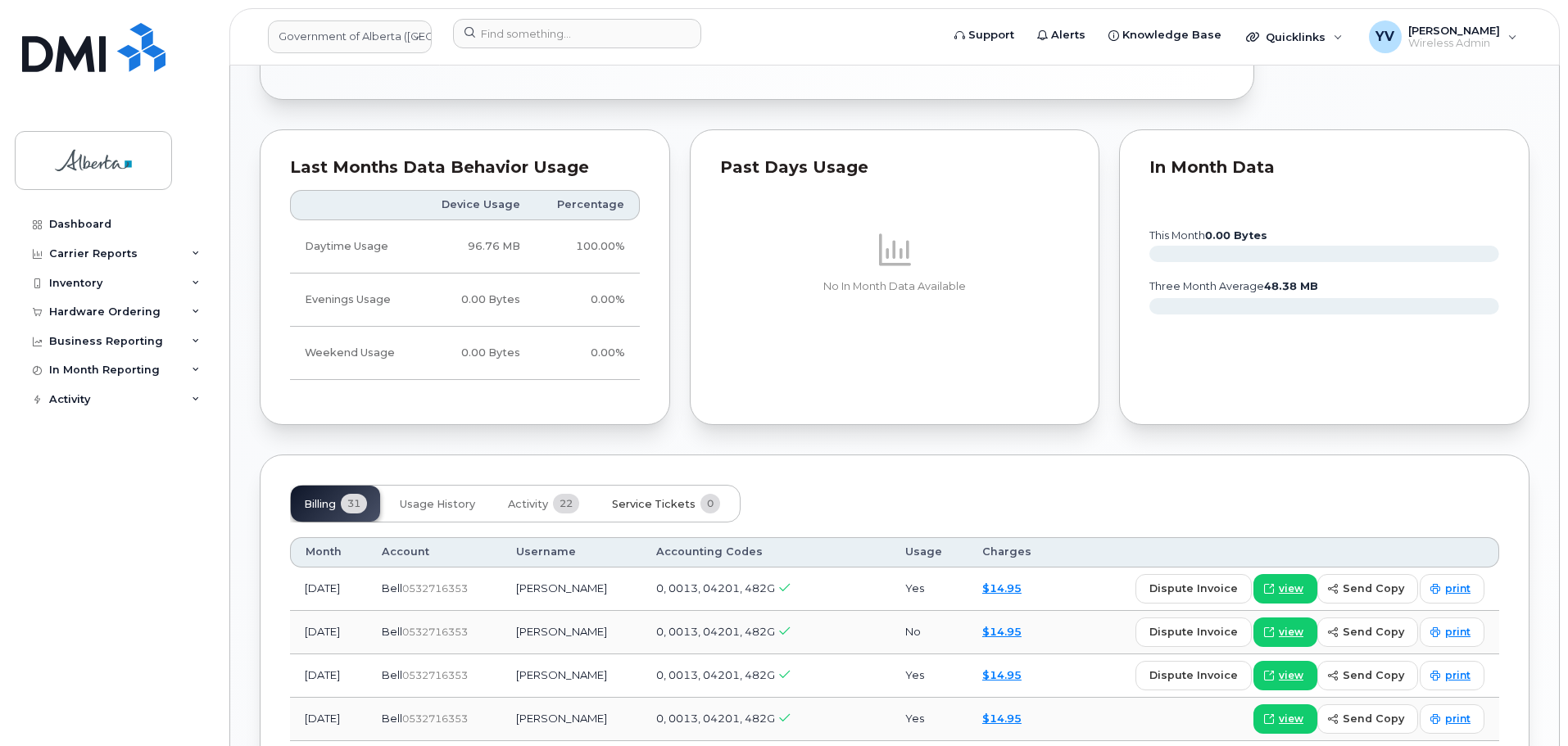
click at [656, 498] on span "Service Tickets" at bounding box center [653, 505] width 84 height 13
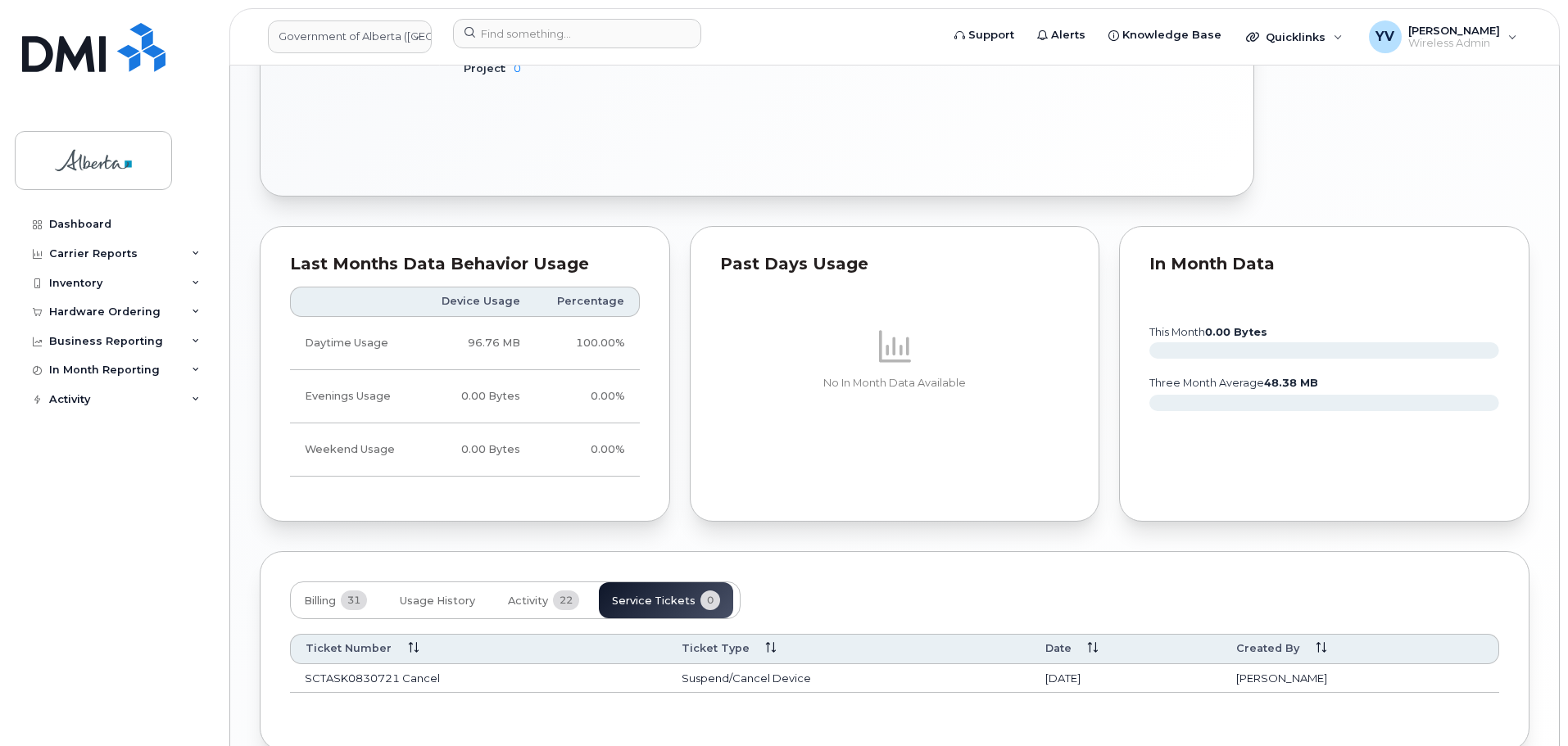
scroll to position [979, 0]
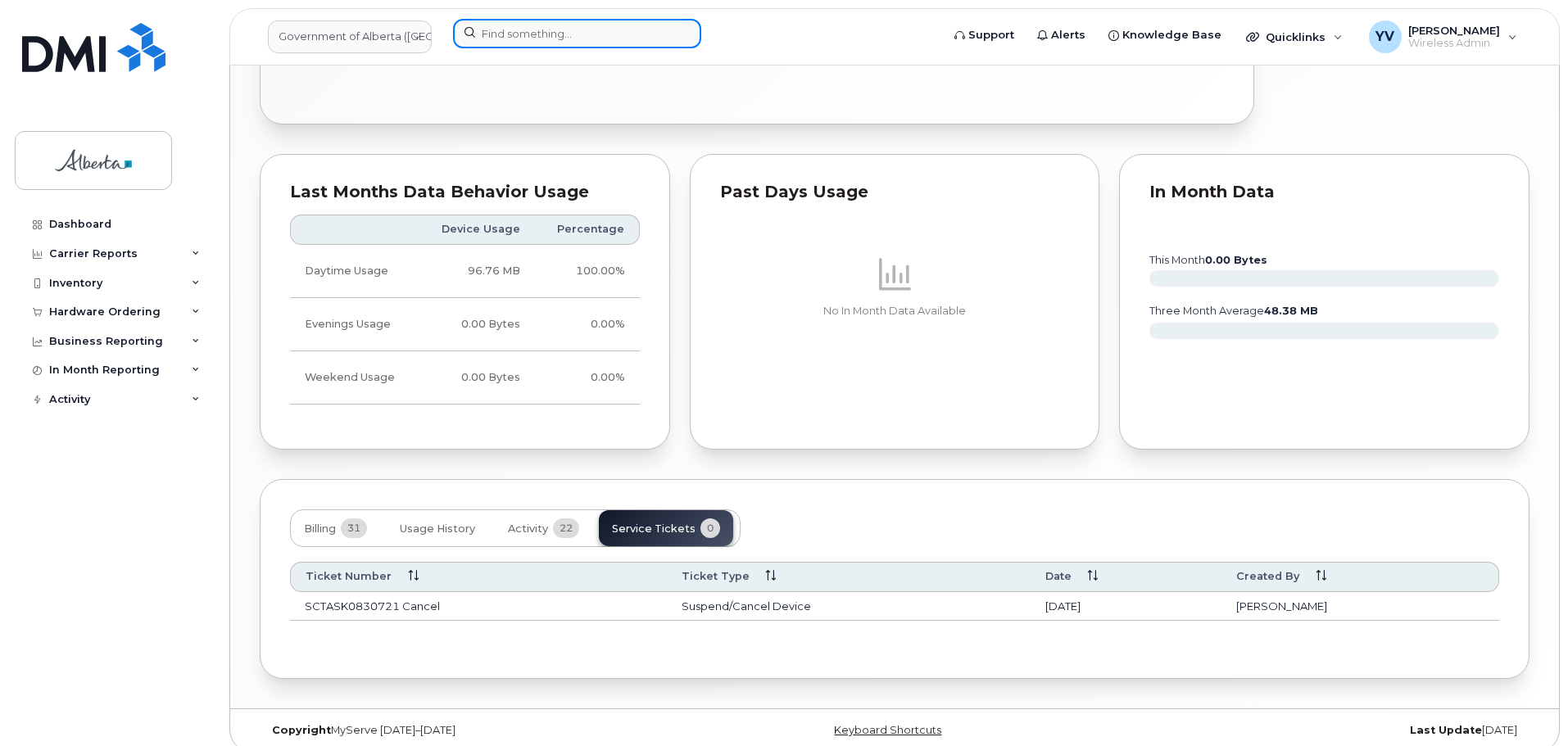
click at [495, 31] on input at bounding box center [577, 34] width 248 height 30
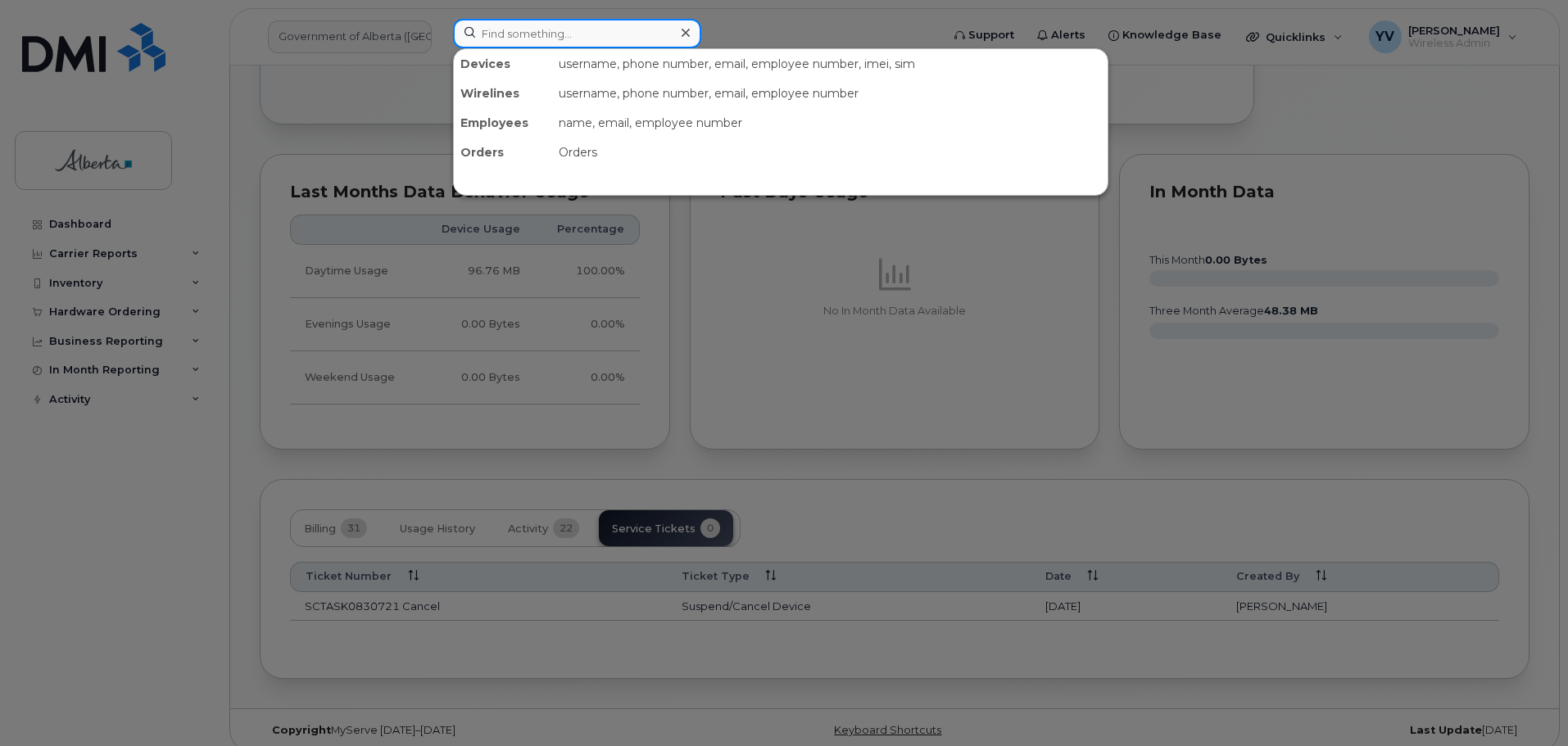
paste input "5879865211"
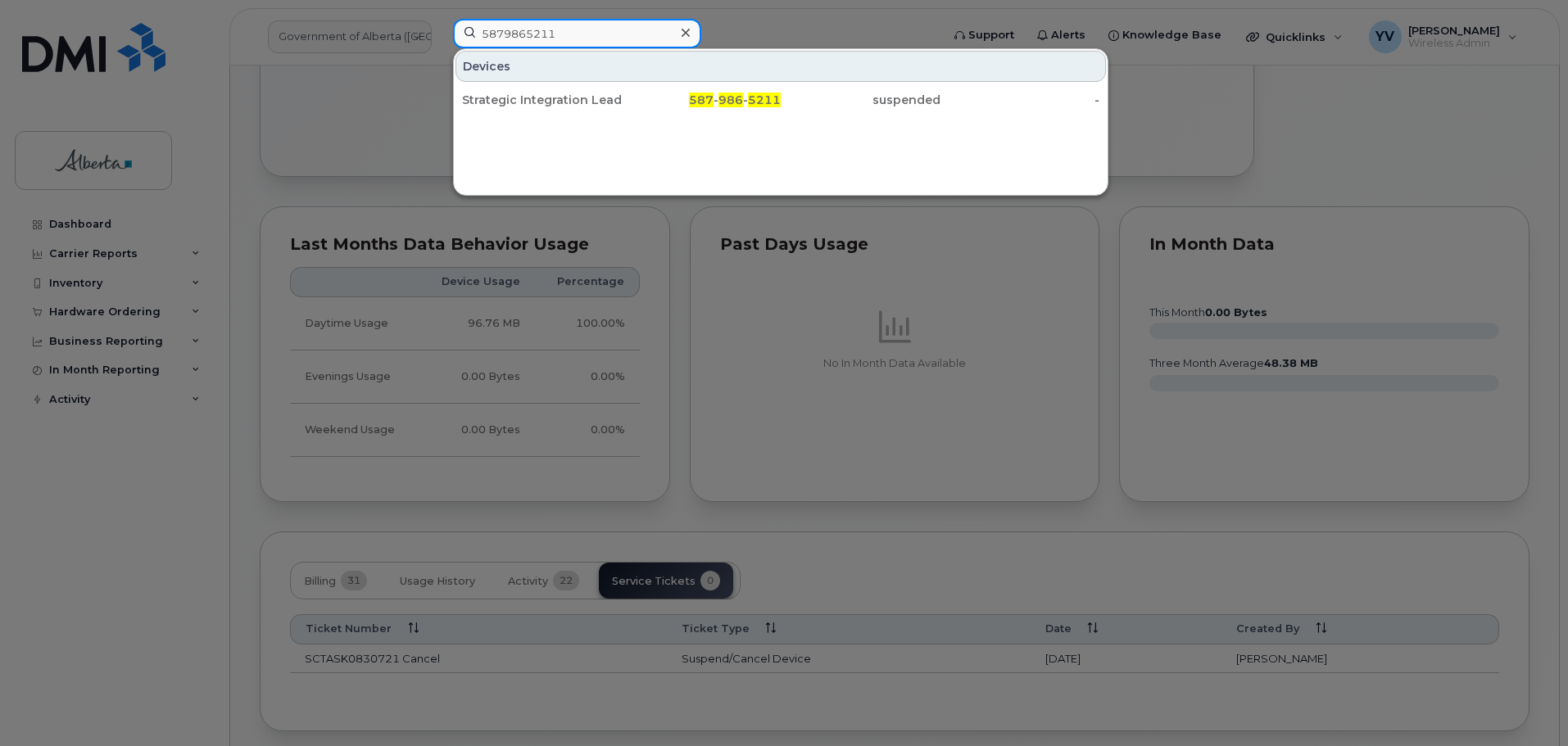
scroll to position [897, 0]
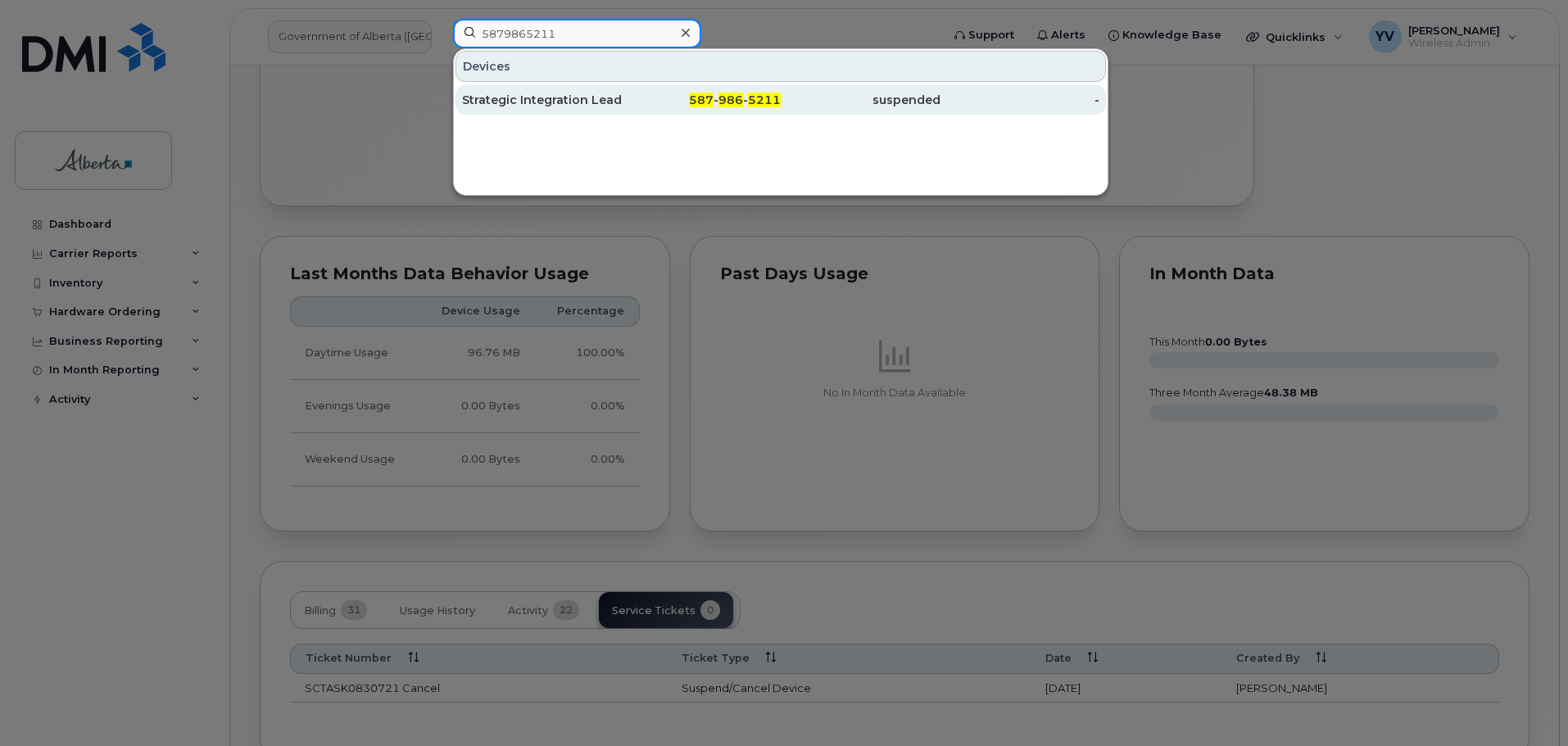
type input "5879865211"
click at [753, 96] on span "5211" at bounding box center [764, 99] width 33 height 14
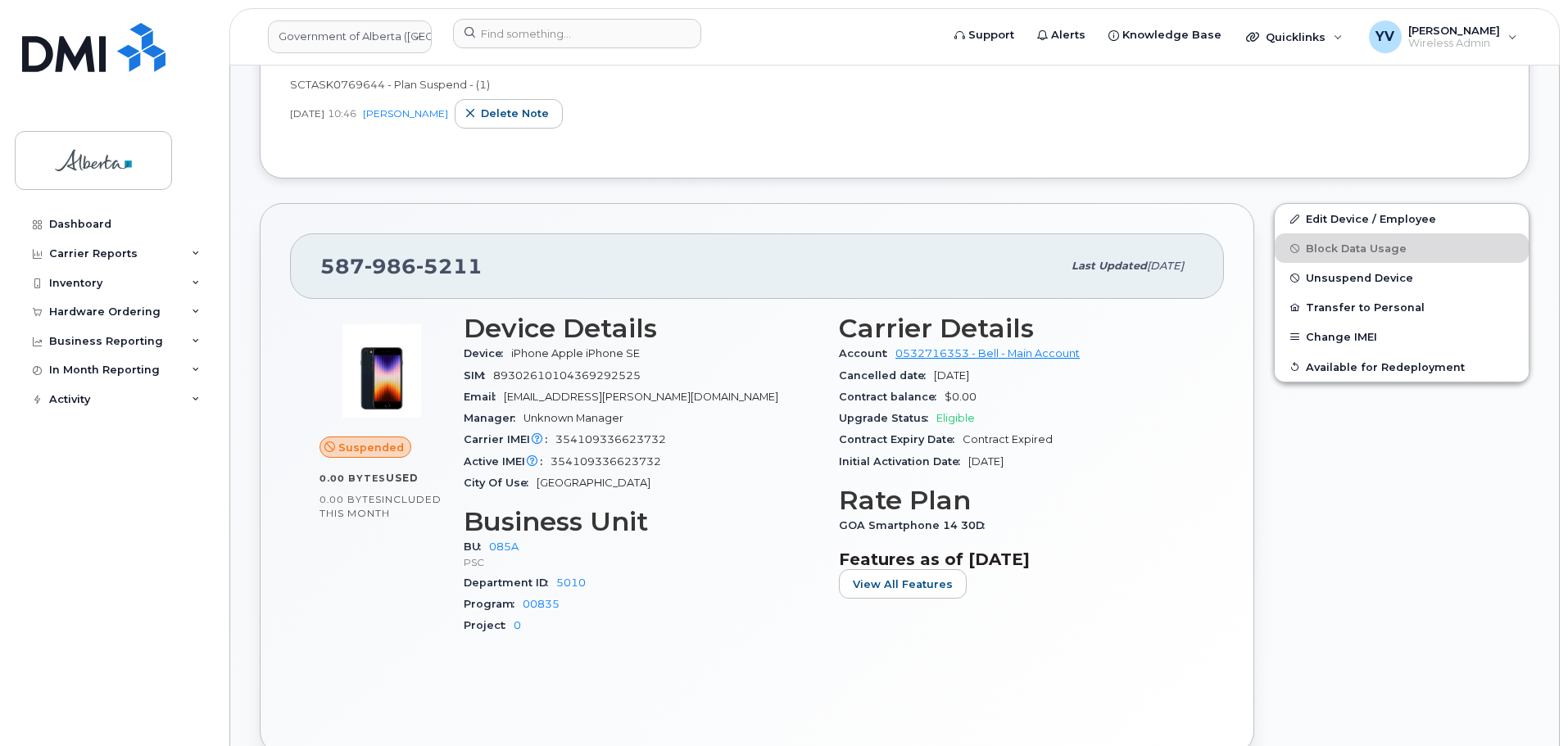
scroll to position [518, 0]
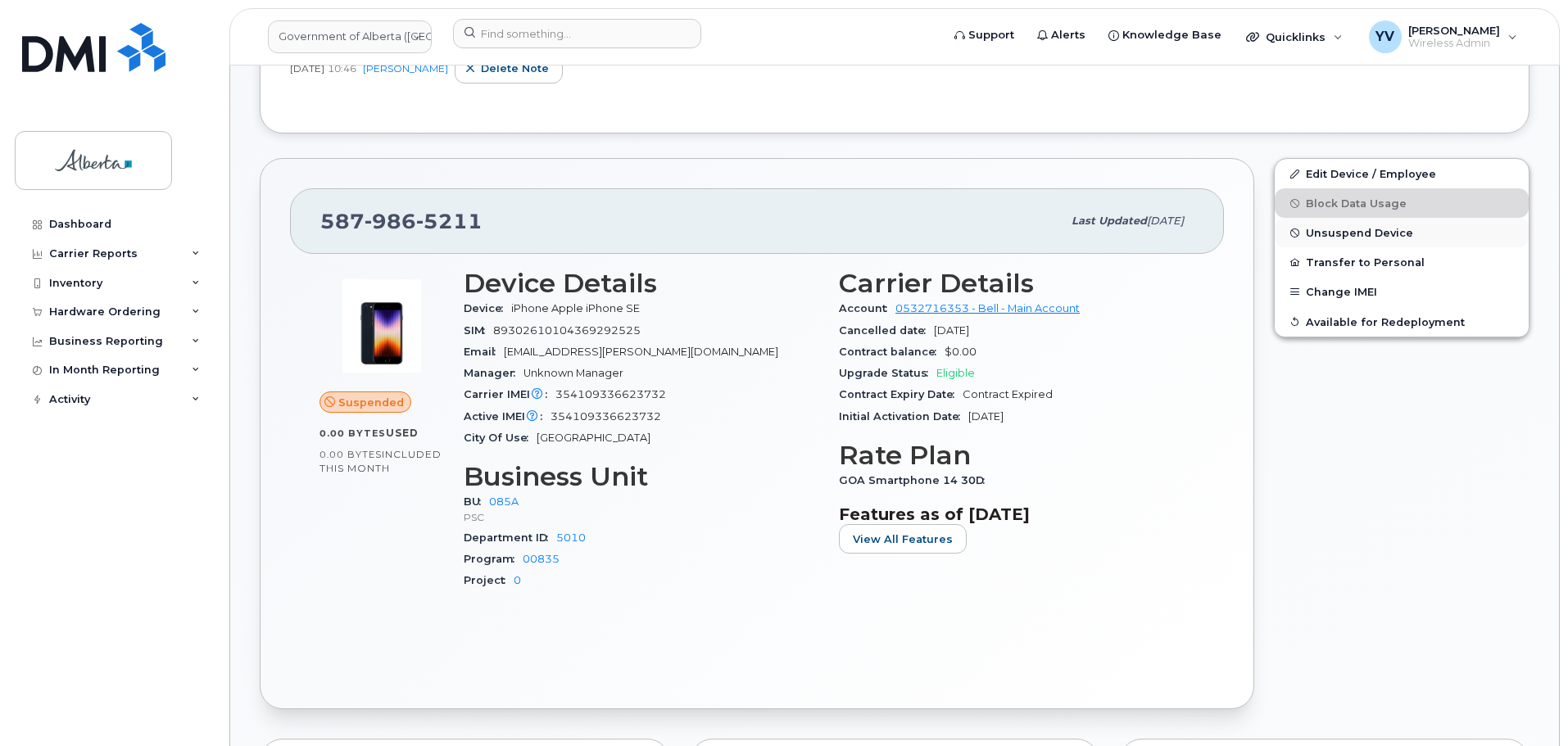
click at [1347, 233] on span "Unsuspend Device" at bounding box center [1359, 233] width 108 height 12
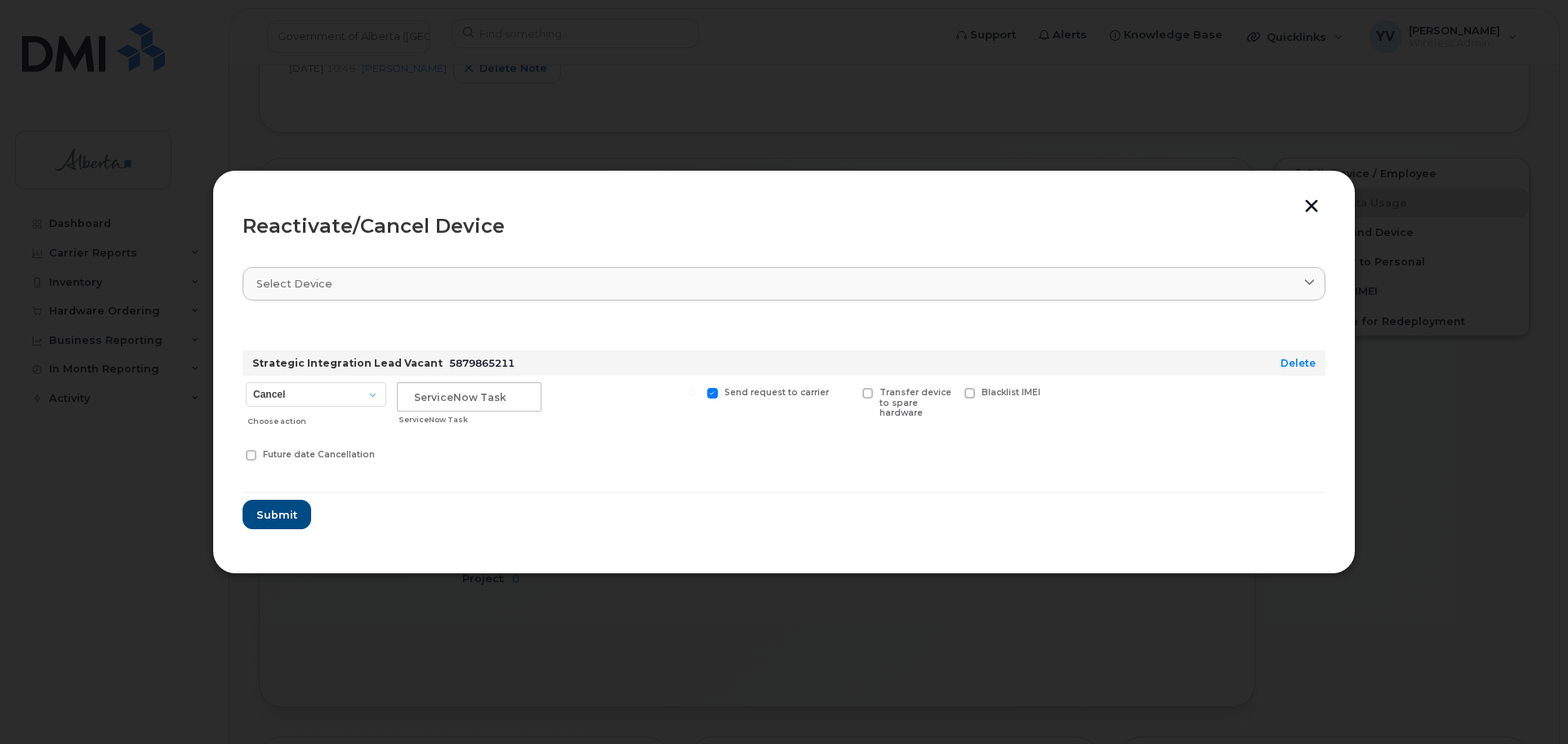
click at [339, 699] on div at bounding box center [784, 372] width 1568 height 744
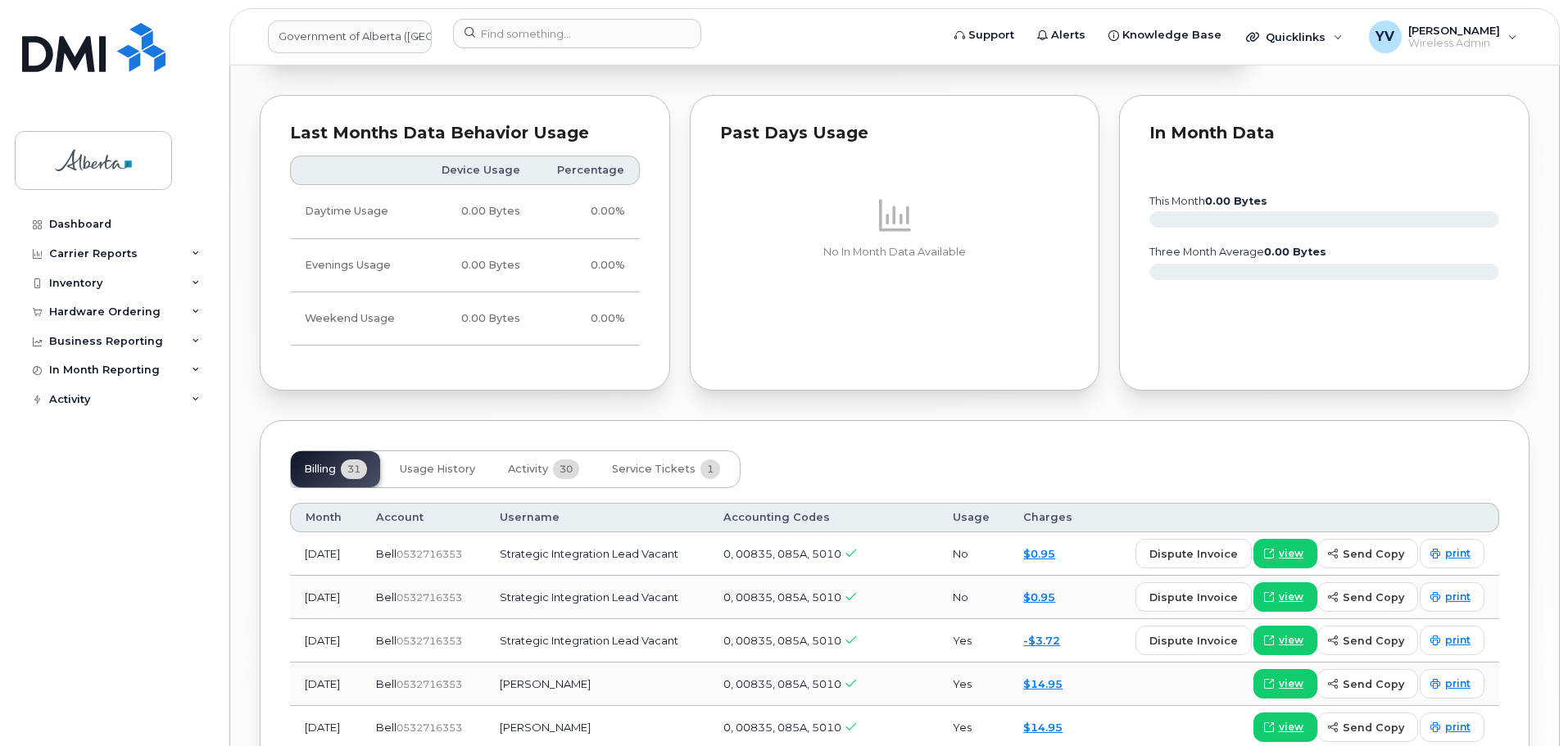
scroll to position [1205, 0]
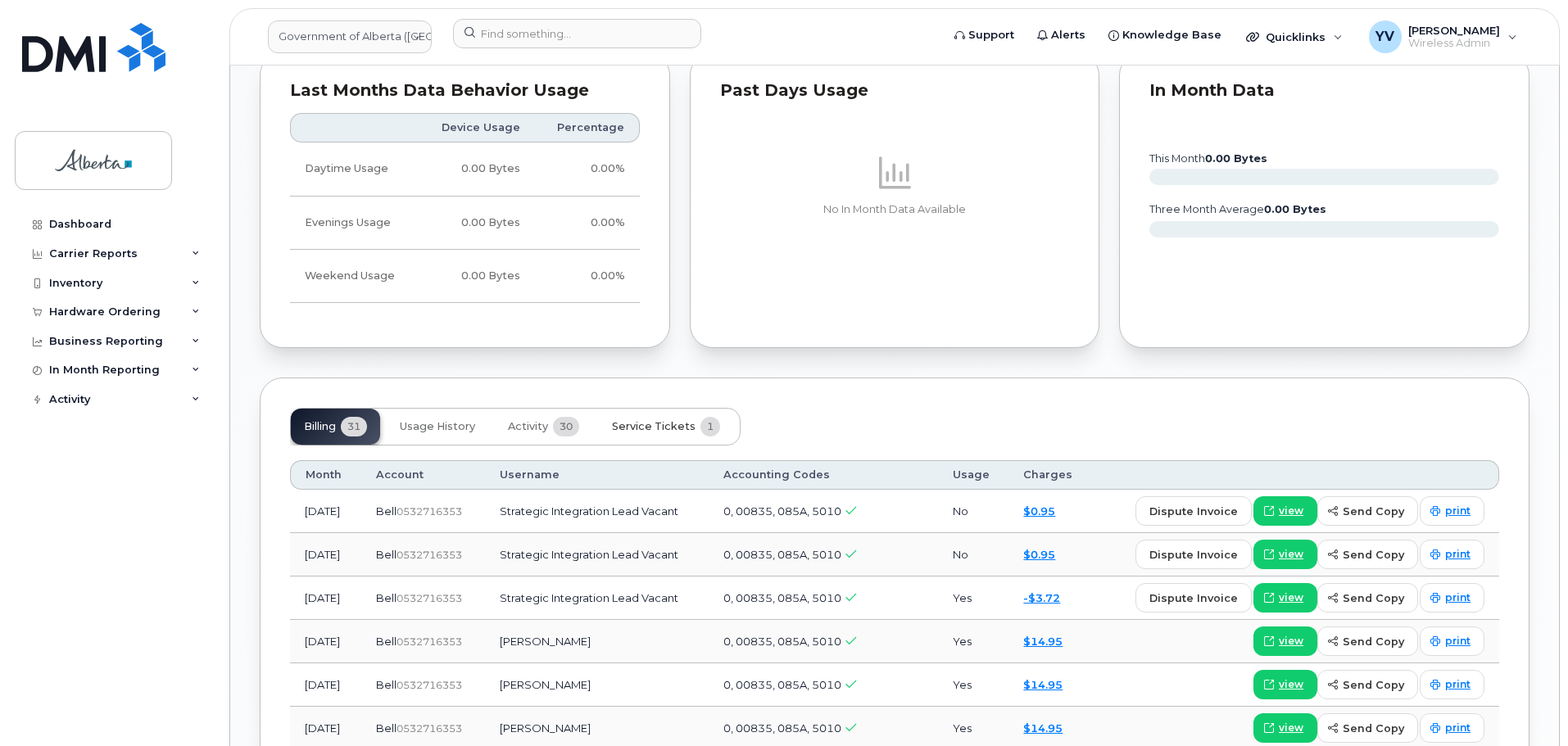
click at [643, 426] on span "Service Tickets" at bounding box center [653, 427] width 84 height 13
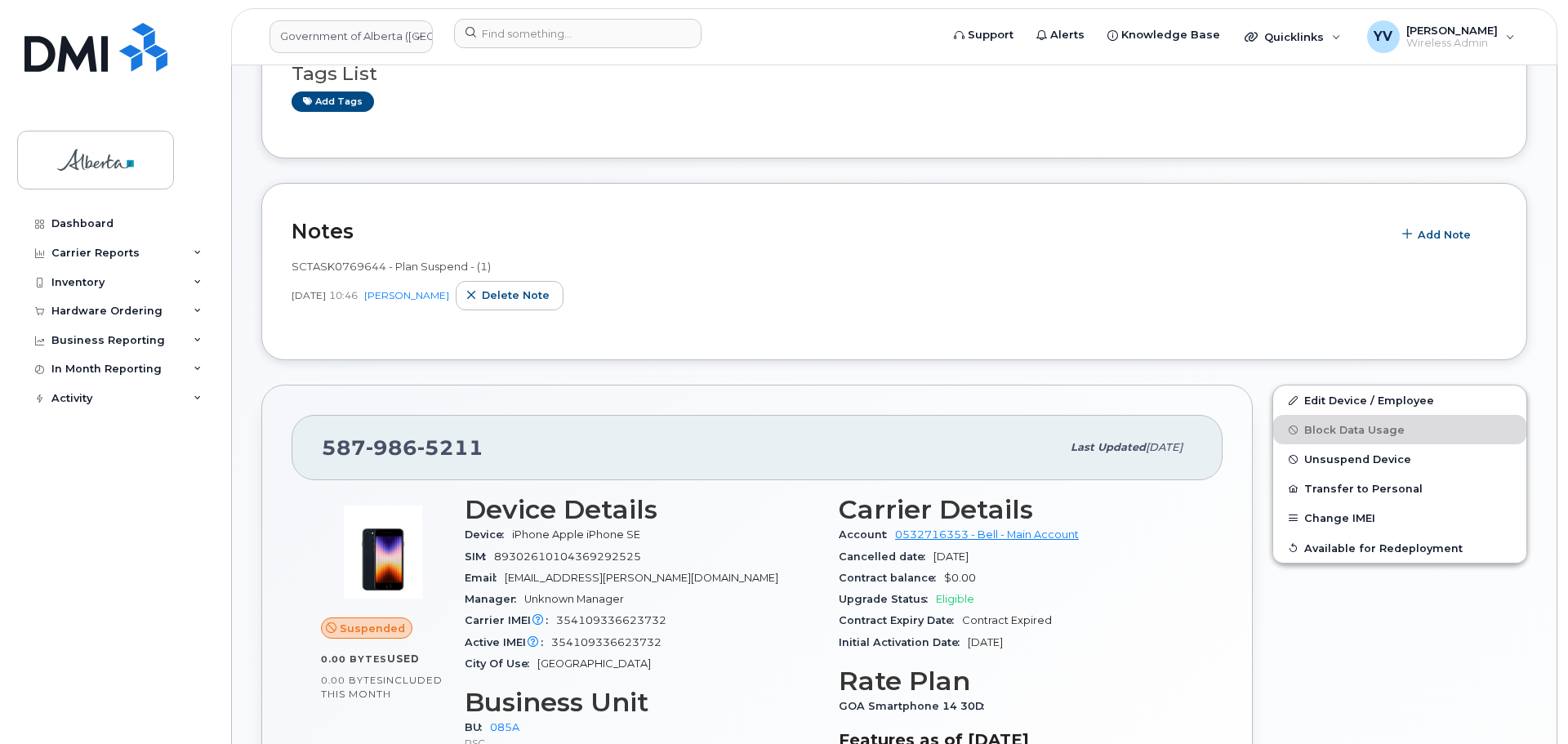
scroll to position [300, 0]
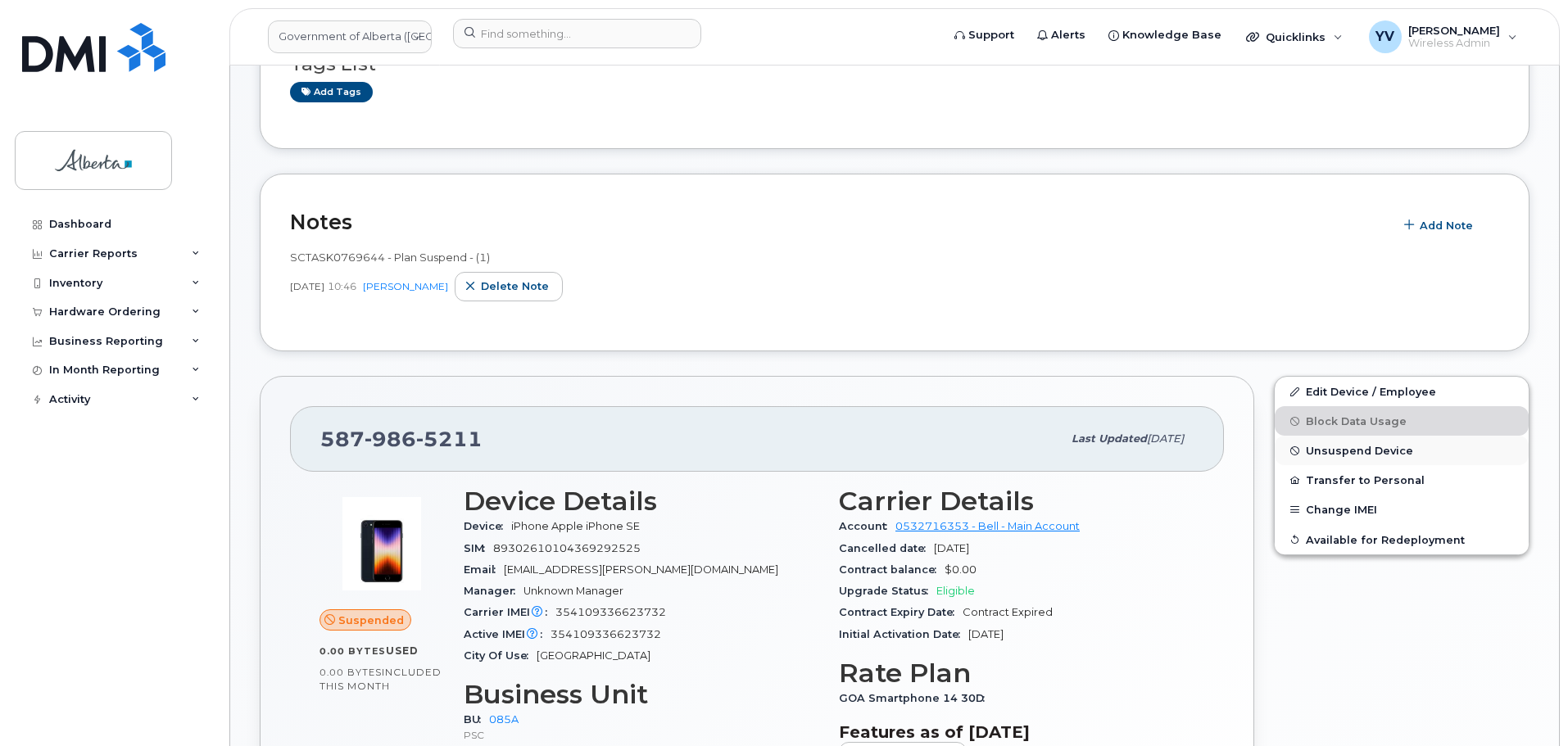
click at [1336, 446] on span "Unsuspend Device" at bounding box center [1359, 451] width 108 height 12
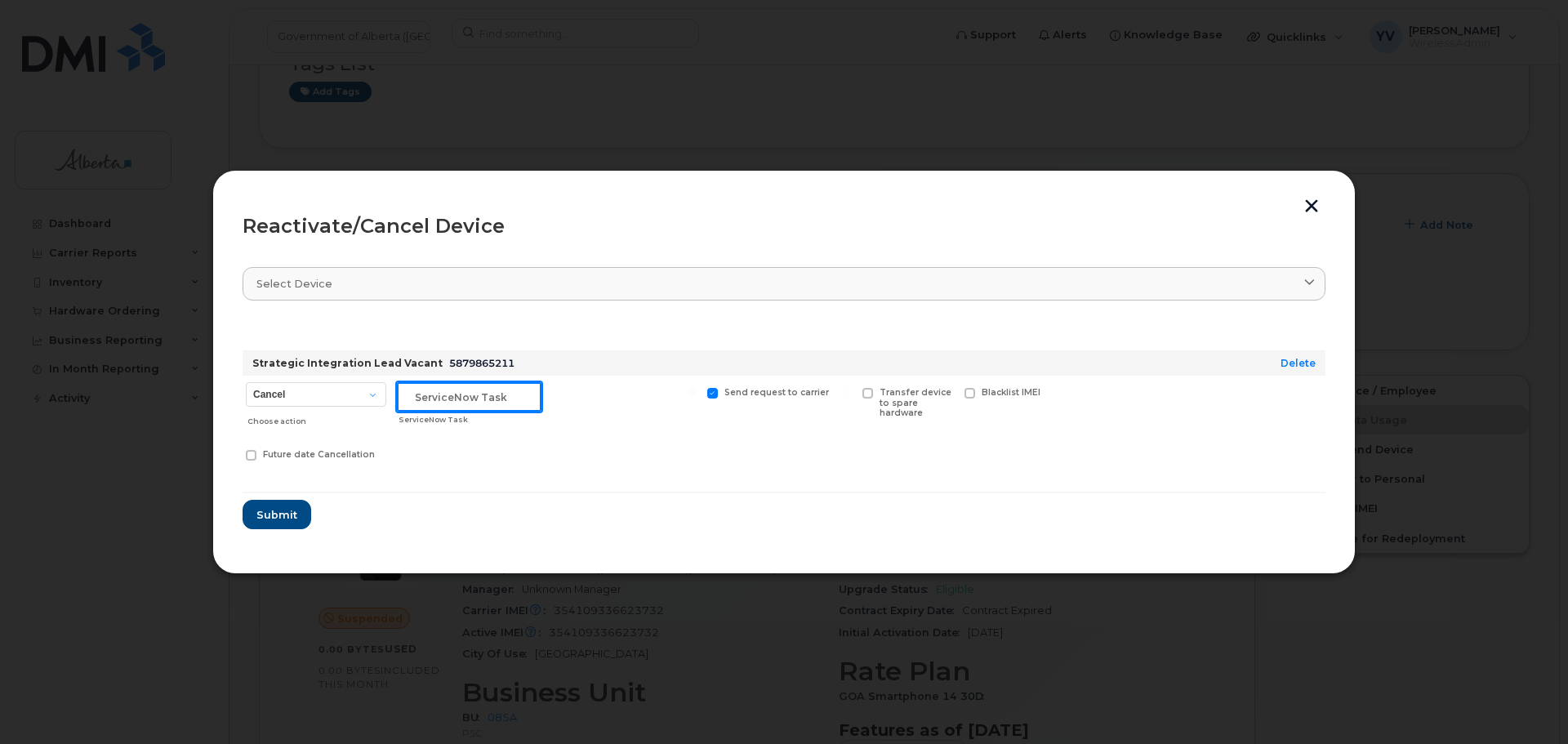
click at [416, 400] on input "text" at bounding box center [469, 397] width 145 height 30
paste input "SCTASK0831026"
type input "SCTASK0831026 Cancel"
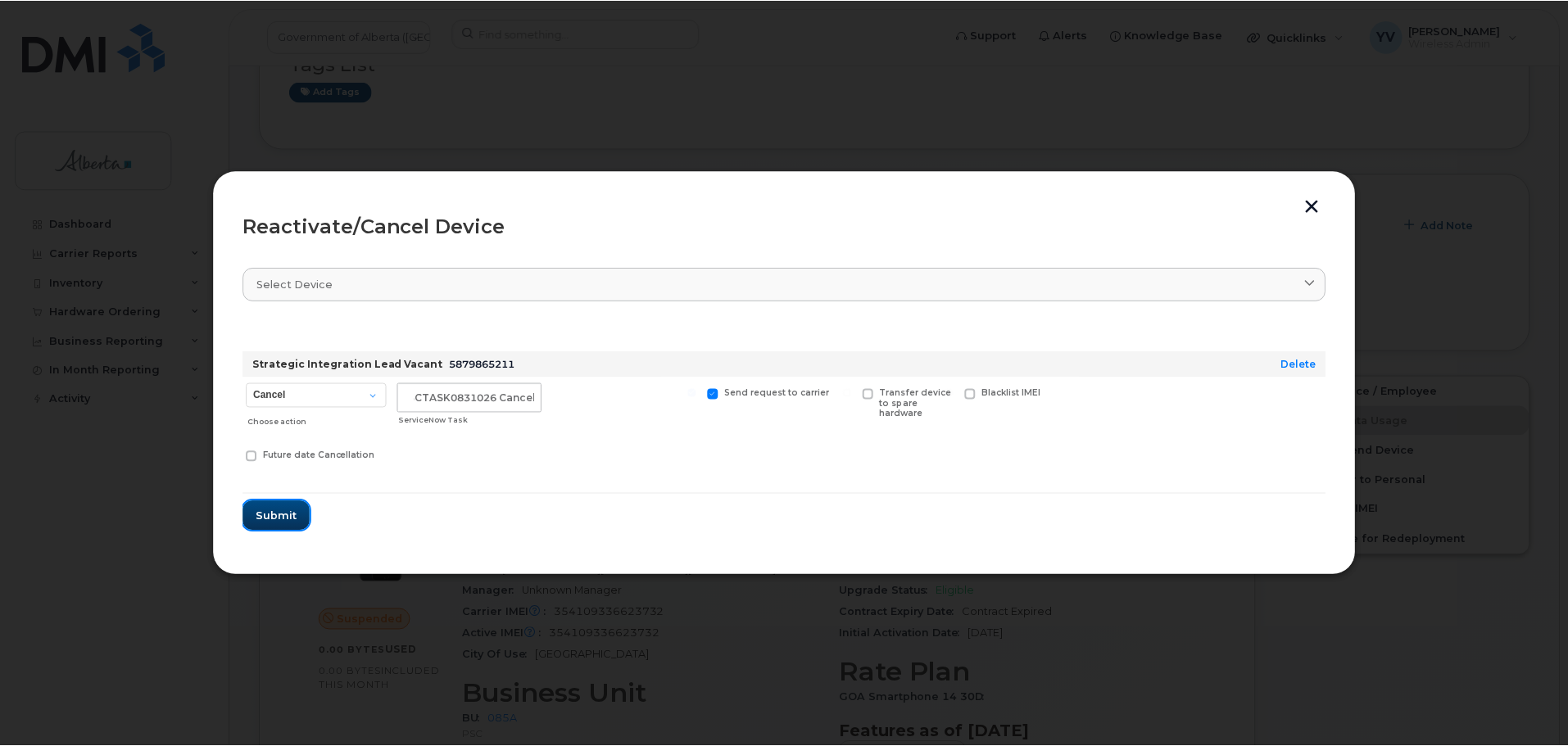
scroll to position [0, 0]
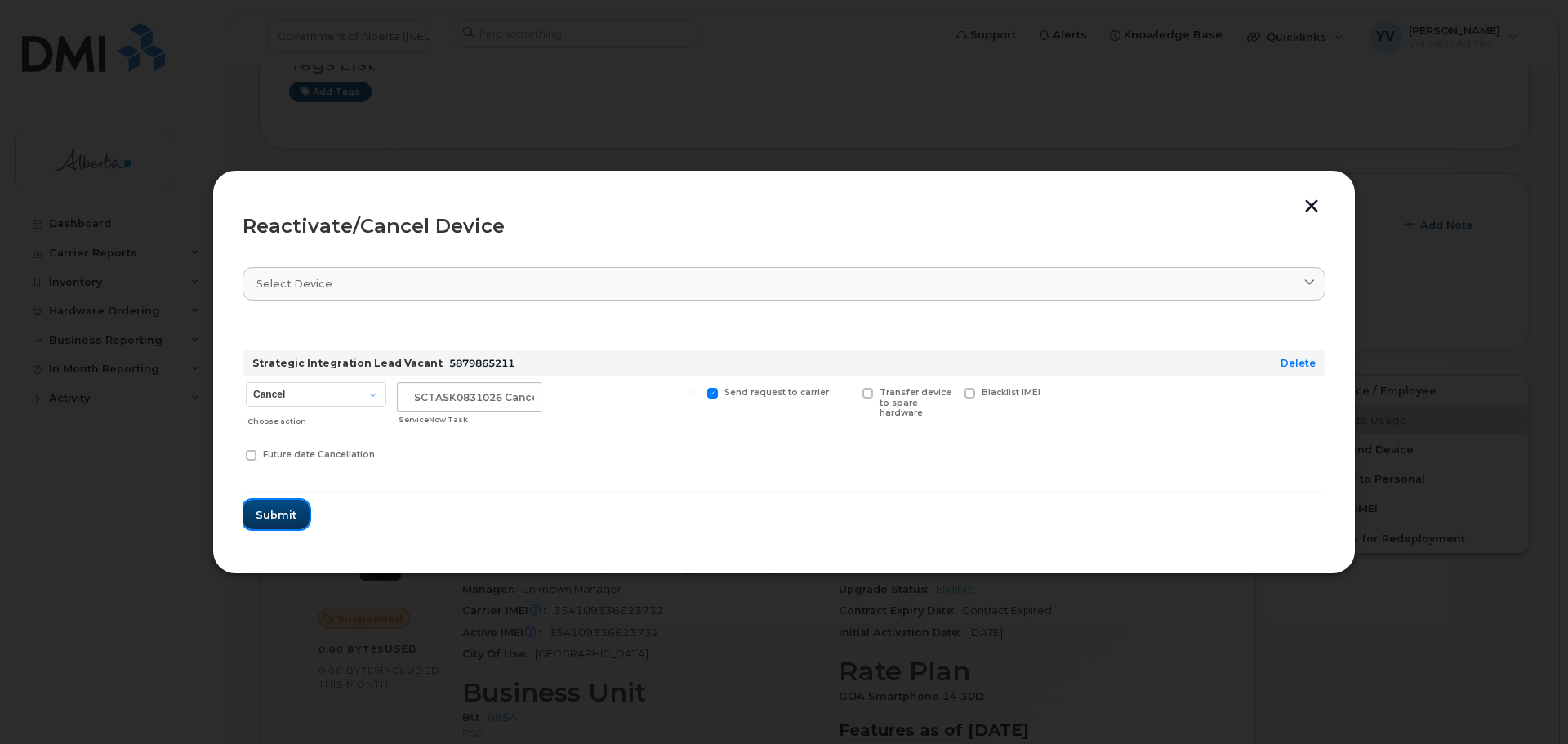
click at [278, 519] on span "Submit" at bounding box center [276, 515] width 41 height 15
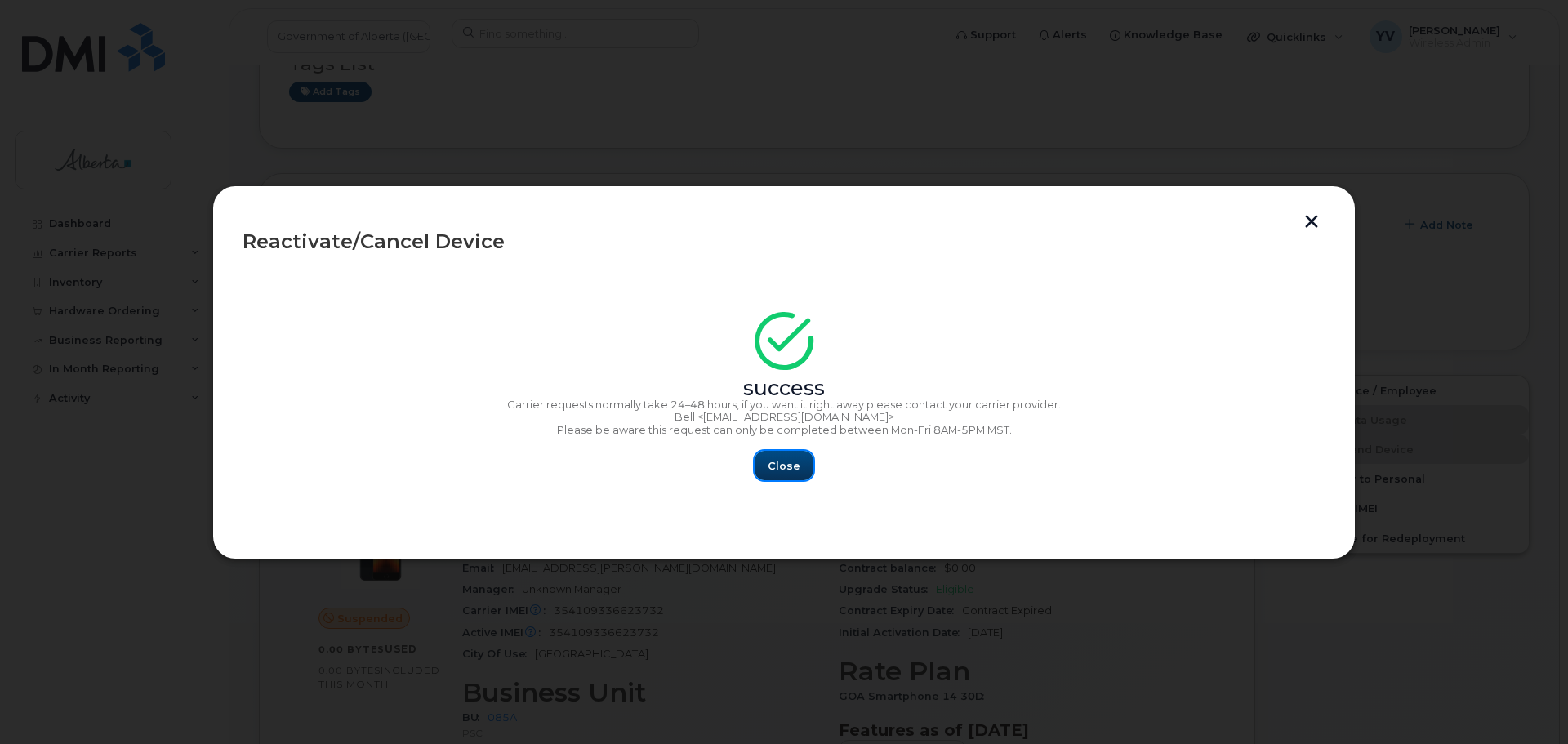
click at [800, 459] on button "Close" at bounding box center [783, 465] width 58 height 30
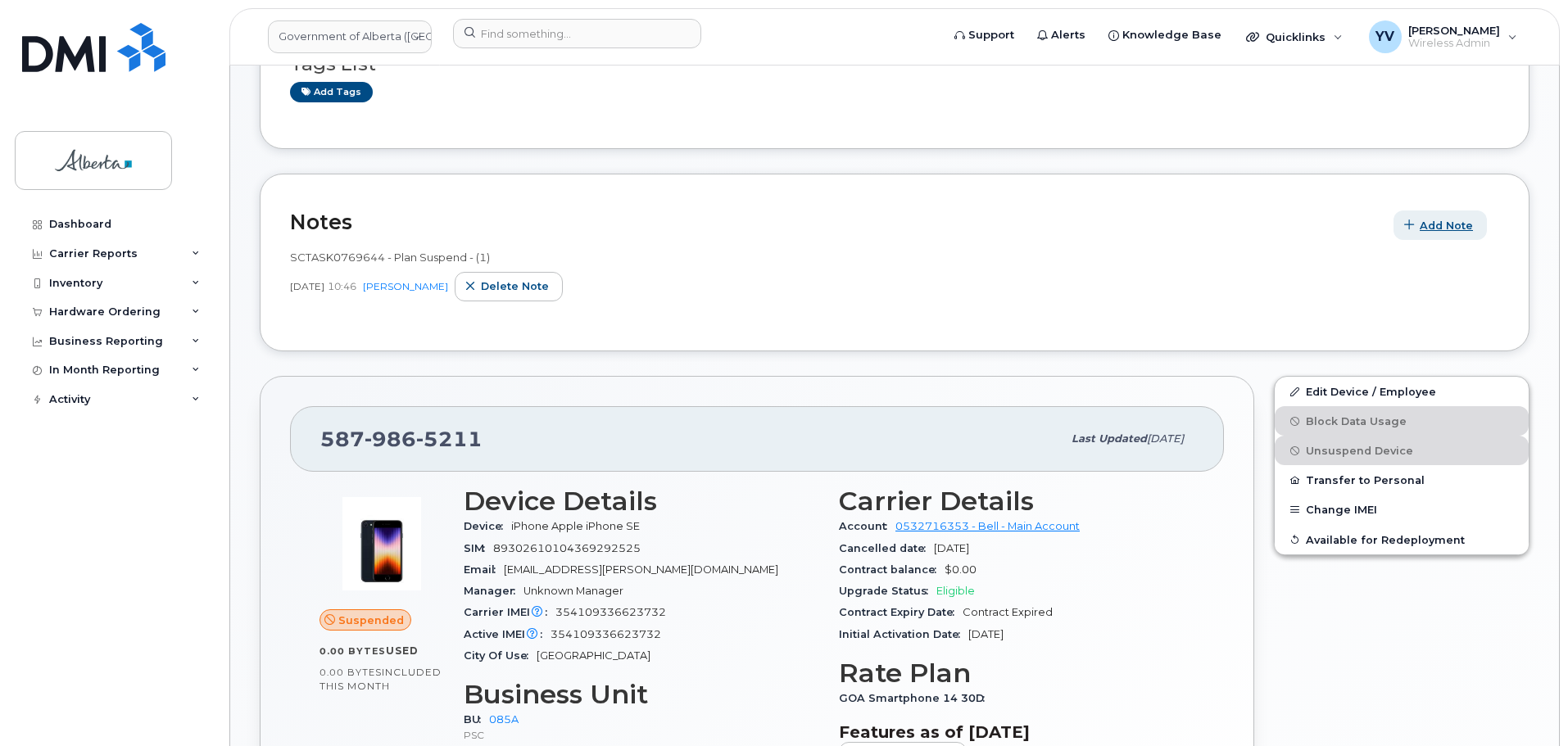
click at [1427, 218] on span "Add Note" at bounding box center [1445, 226] width 53 height 15
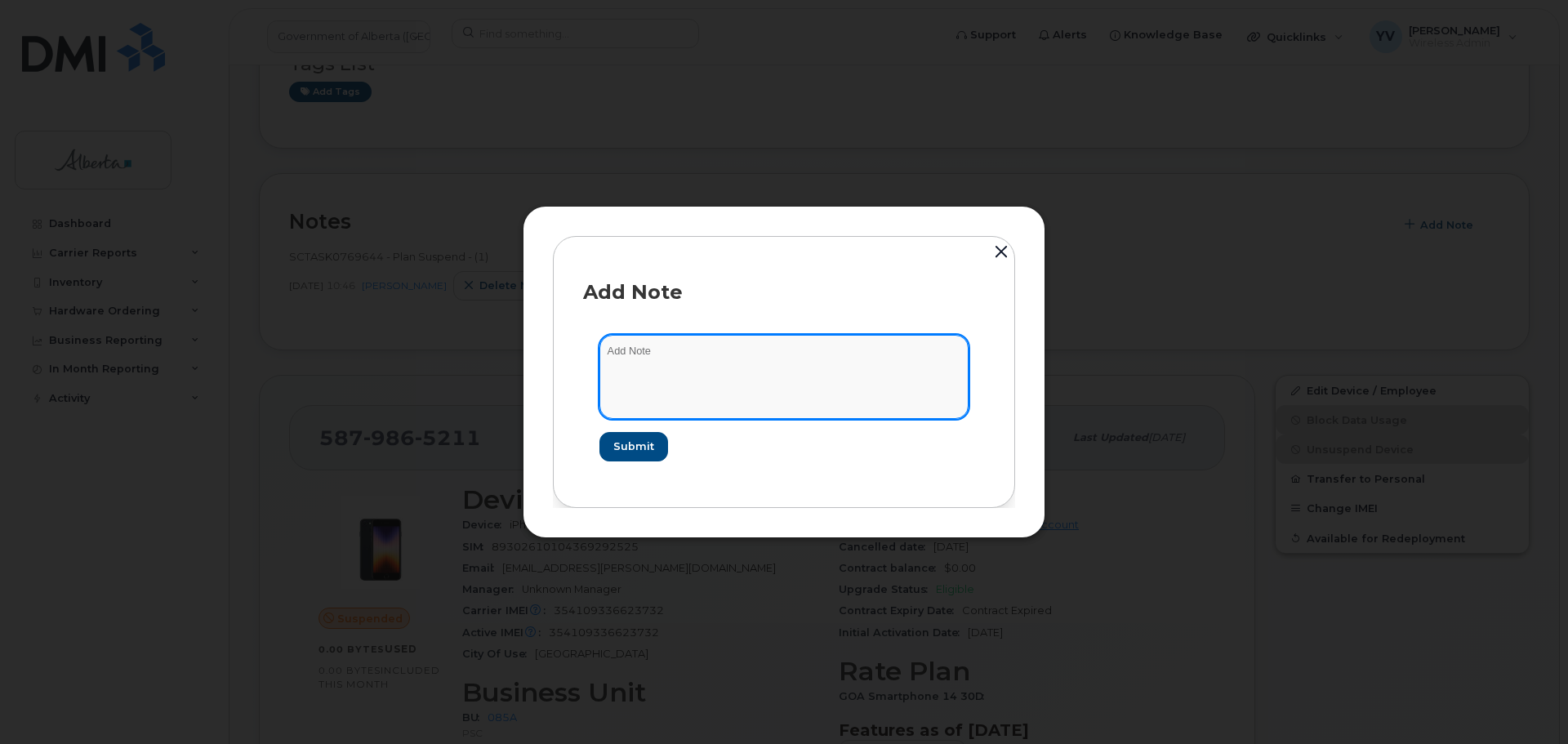
click at [623, 352] on textarea at bounding box center [783, 376] width 369 height 83
paste textarea "SCTASK0831026"
paste textarea "Plan Cancel - (1)"
type textarea "SCTASK0831026 Plan Cancel - (1)"
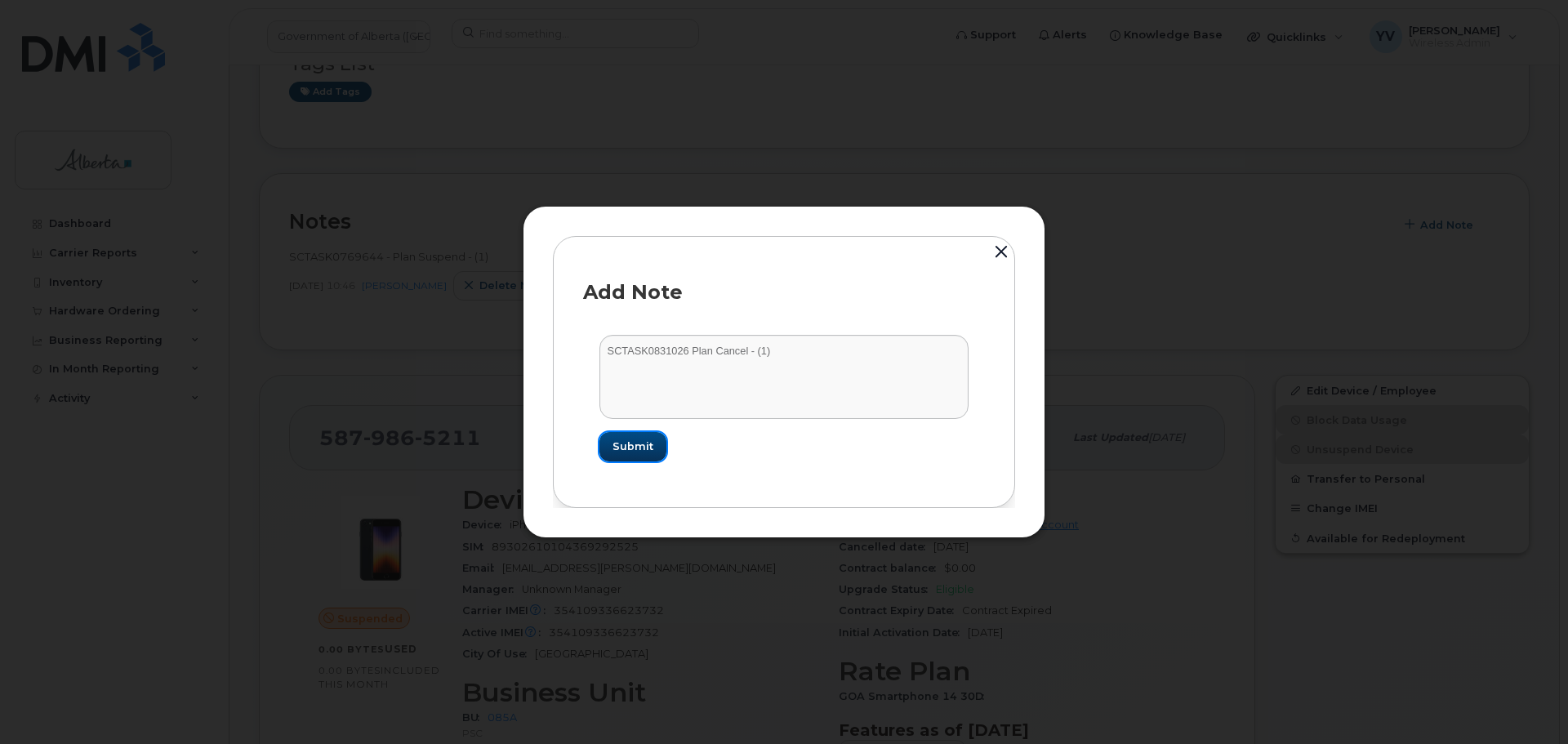
click at [629, 441] on span "Submit" at bounding box center [633, 446] width 41 height 15
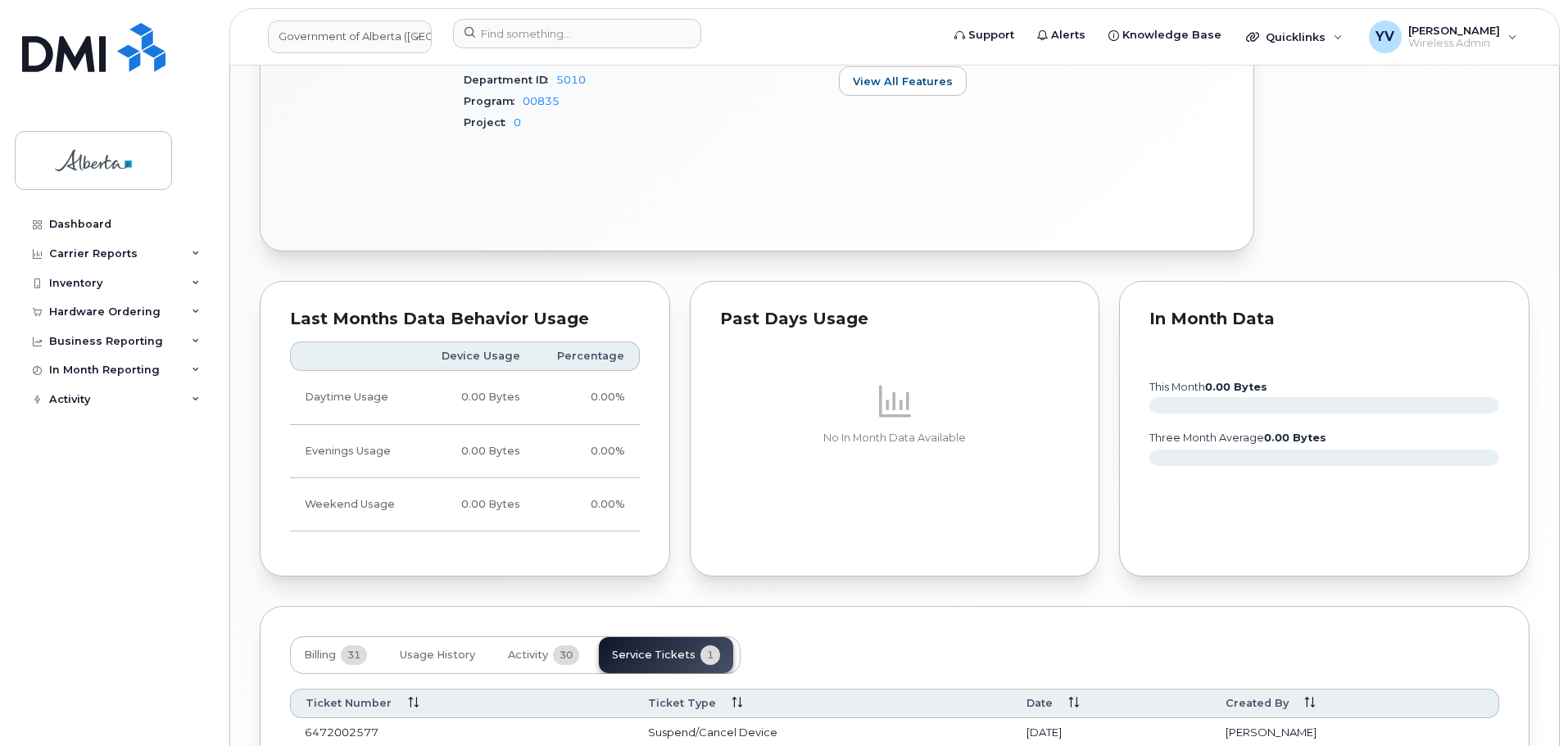
scroll to position [1086, 0]
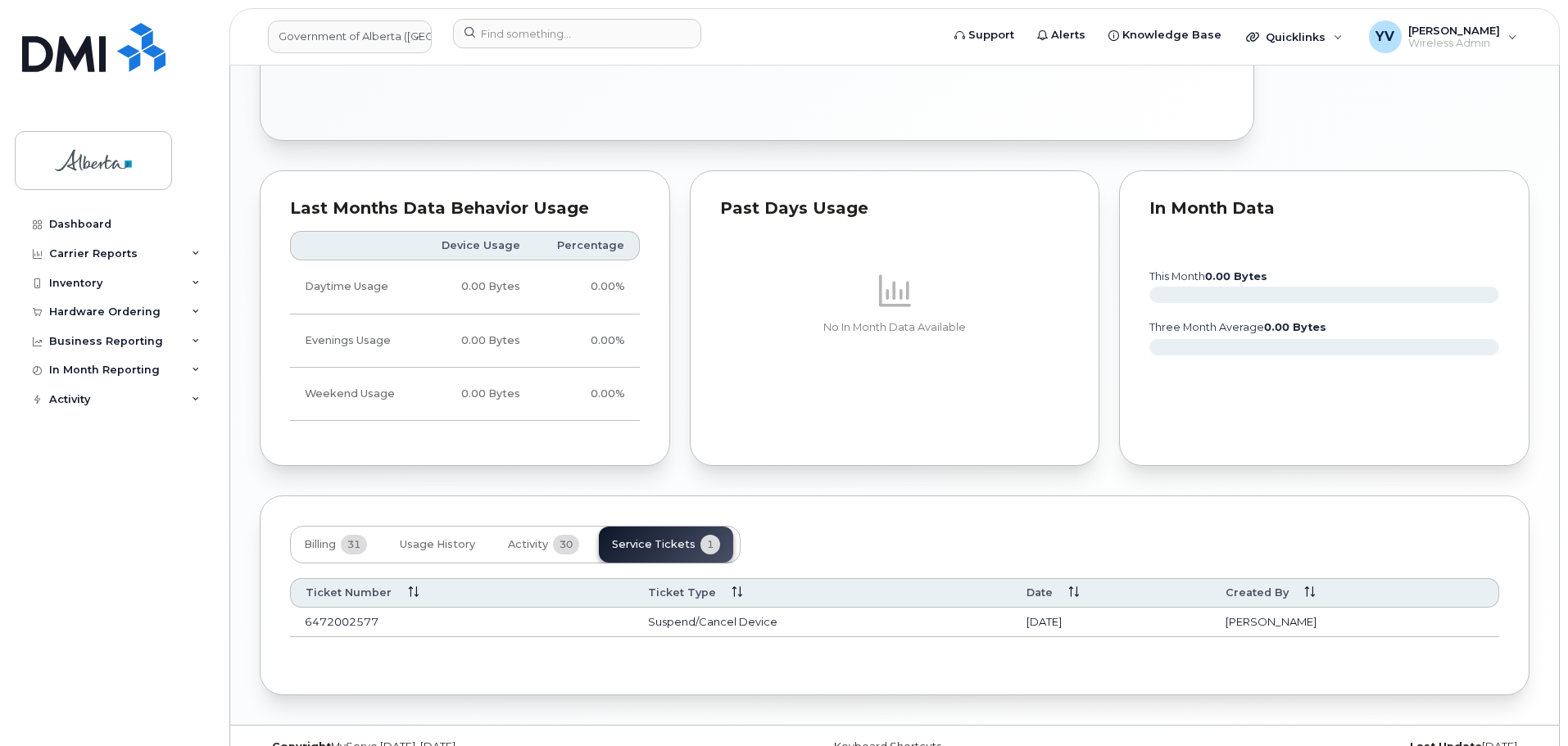
click at [674, 532] on div "Billing 31 Usage History Activity 30 Service Tickets 1" at bounding box center [515, 544] width 451 height 37
click at [672, 544] on div "Billing 31 Usage History Activity 30 Service Tickets 1" at bounding box center [515, 544] width 451 height 37
click at [527, 541] on span "Activity" at bounding box center [528, 545] width 40 height 13
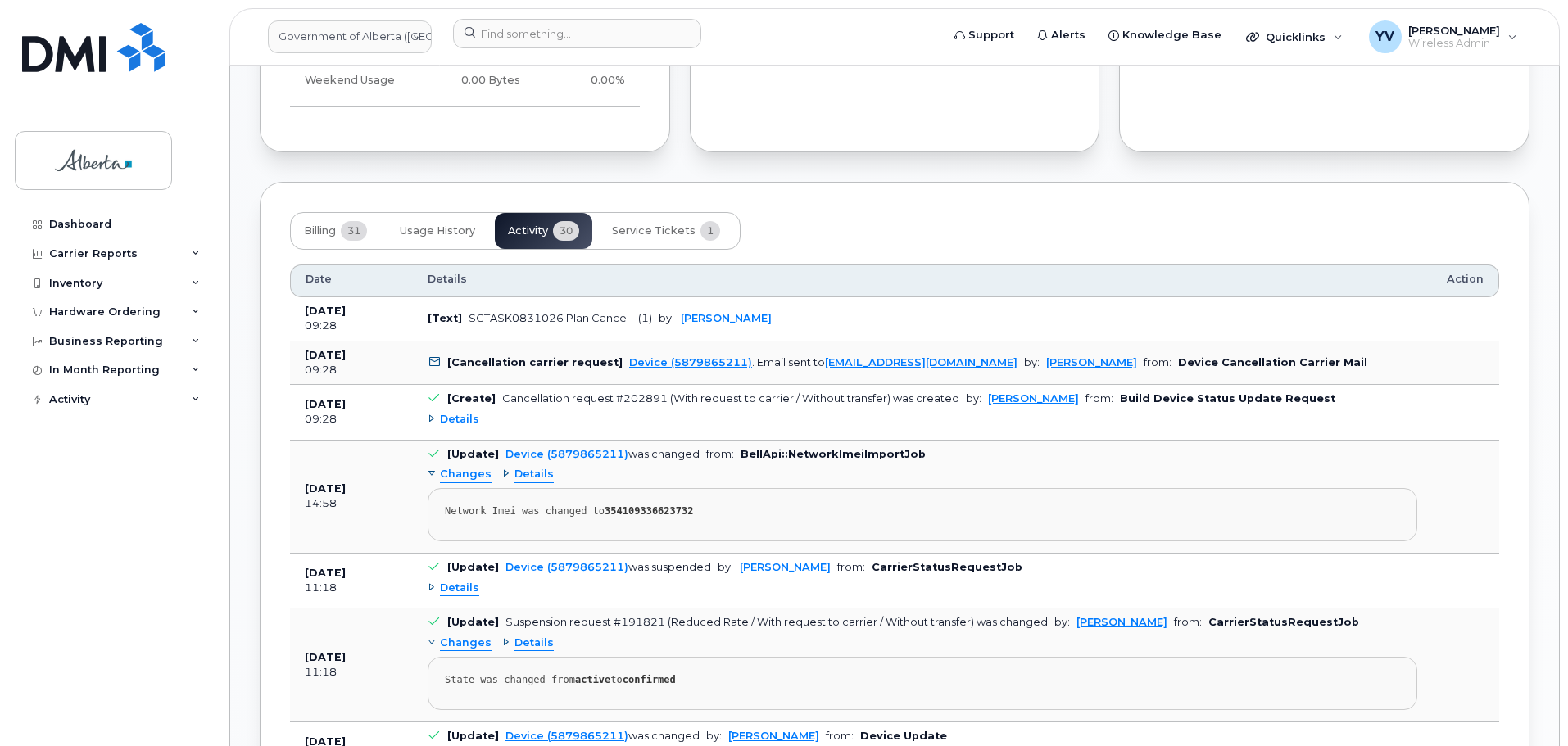
scroll to position [1392, 0]
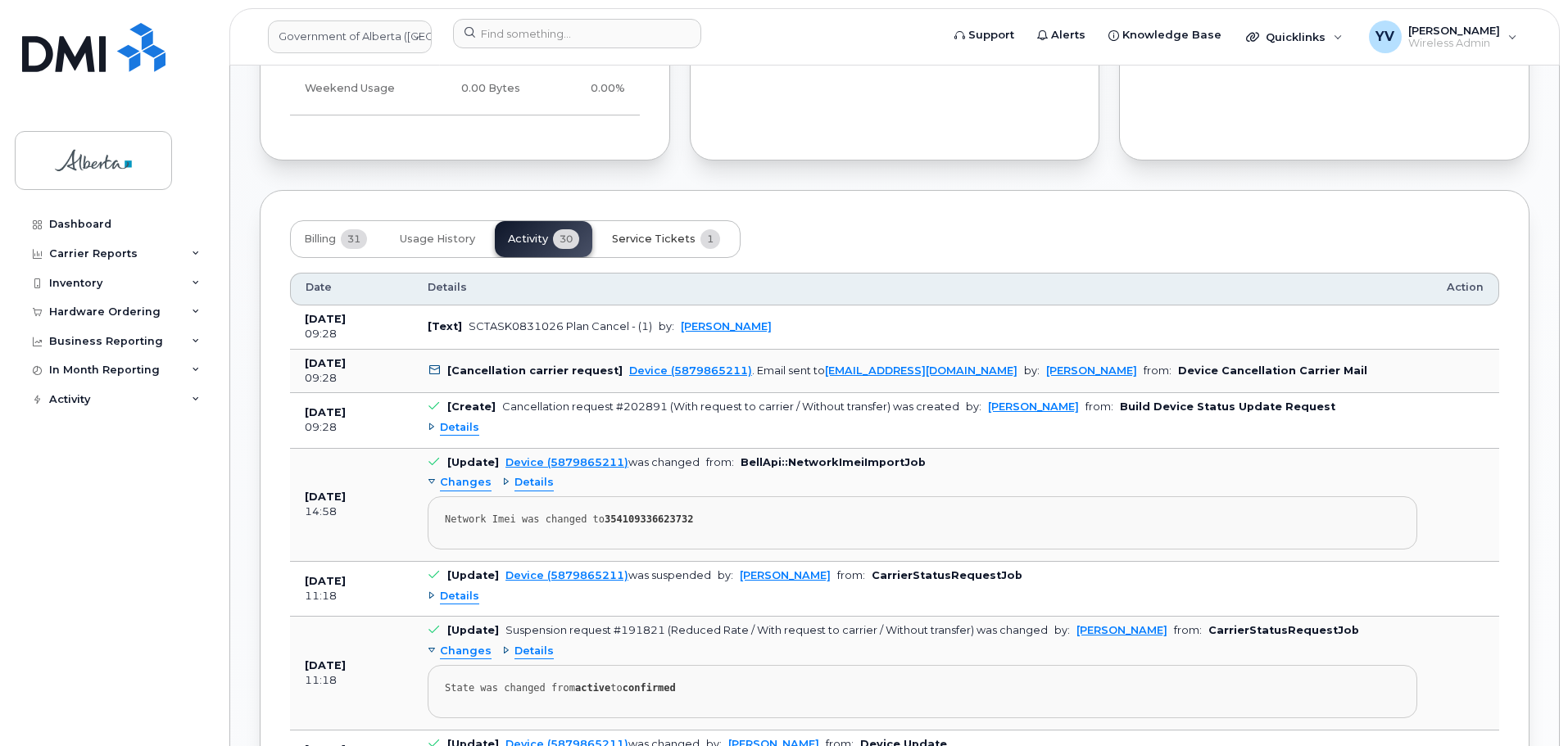
click at [666, 232] on button "Service Tickets 1" at bounding box center [666, 238] width 135 height 36
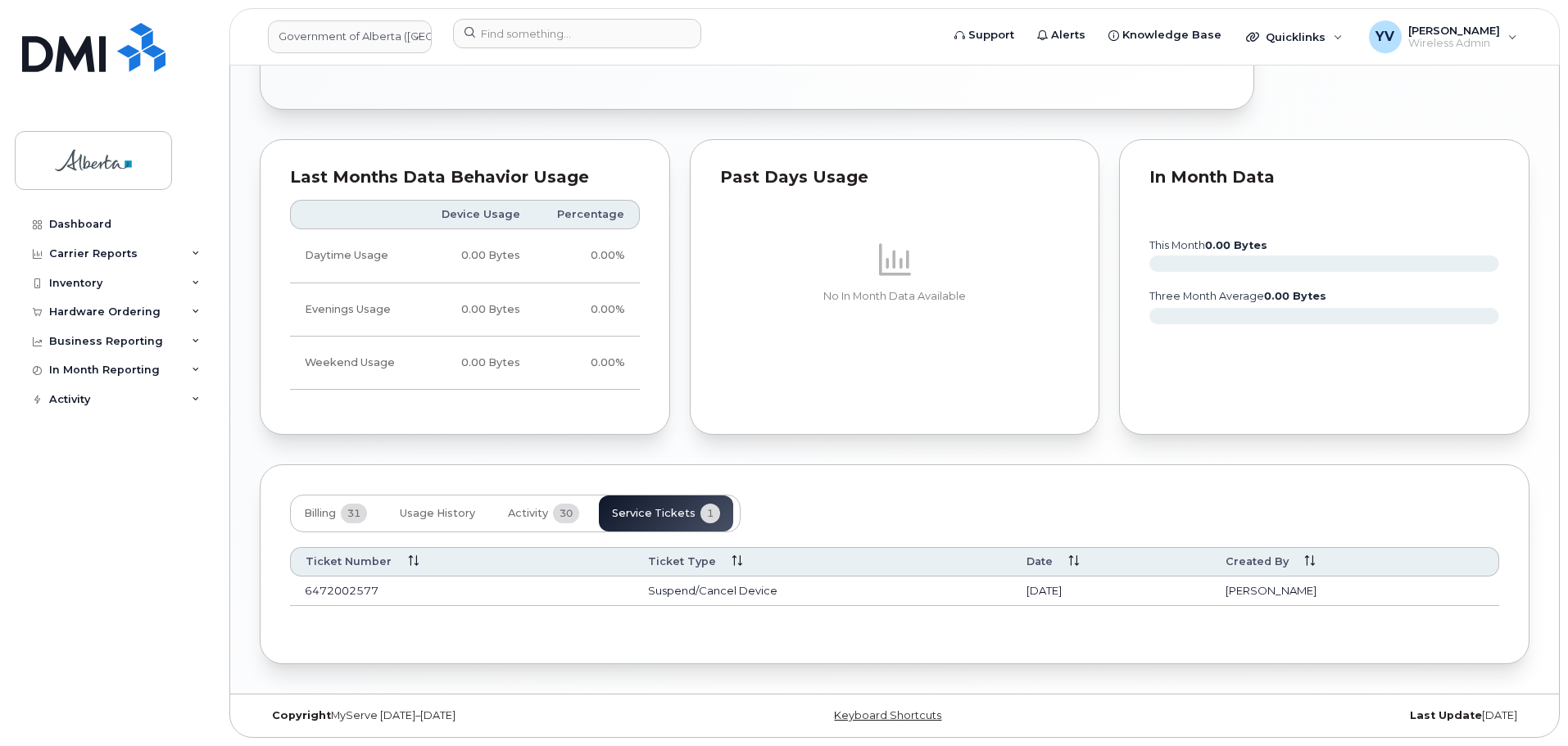
scroll to position [1118, 0]
click at [542, 513] on span "Activity" at bounding box center [528, 513] width 40 height 13
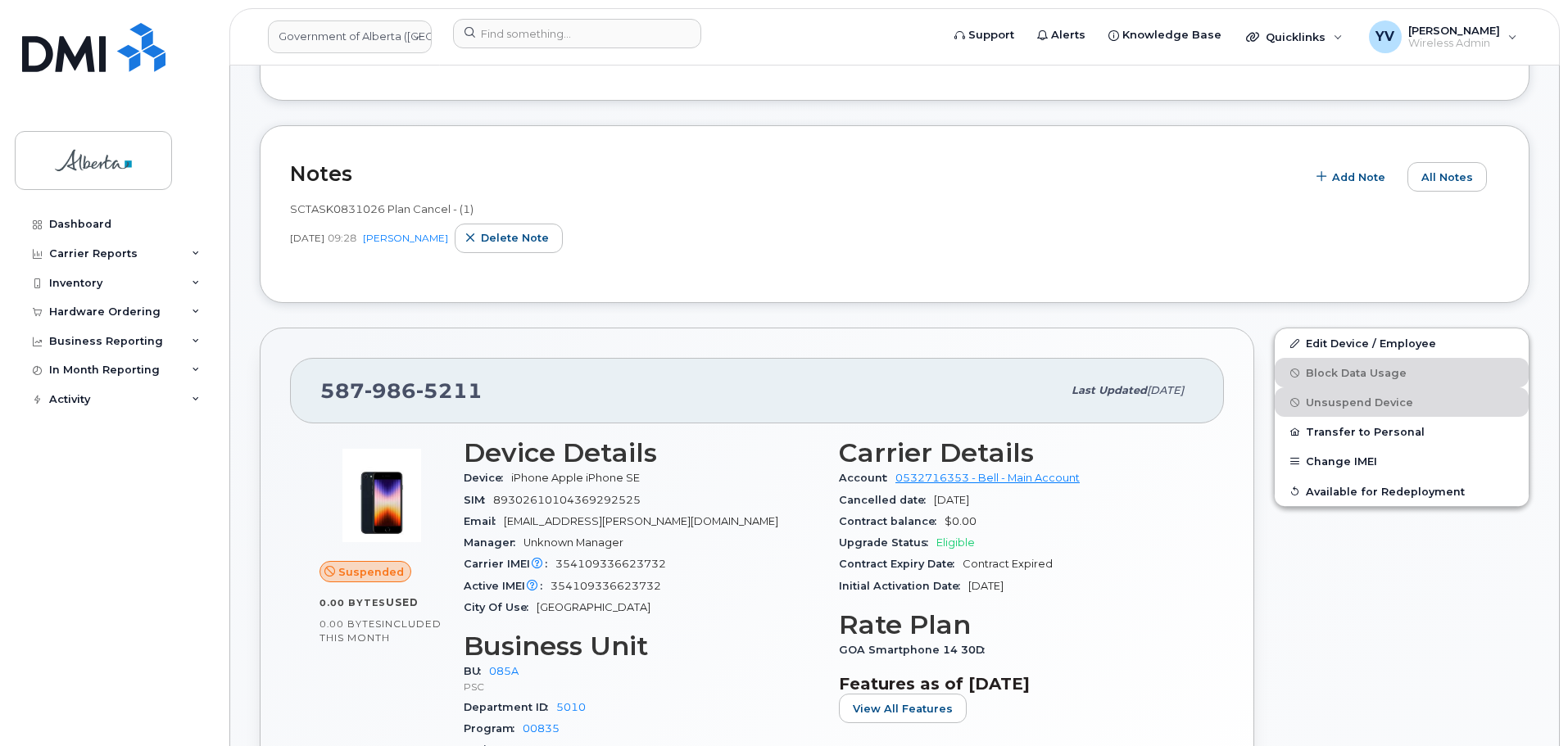
scroll to position [296, 0]
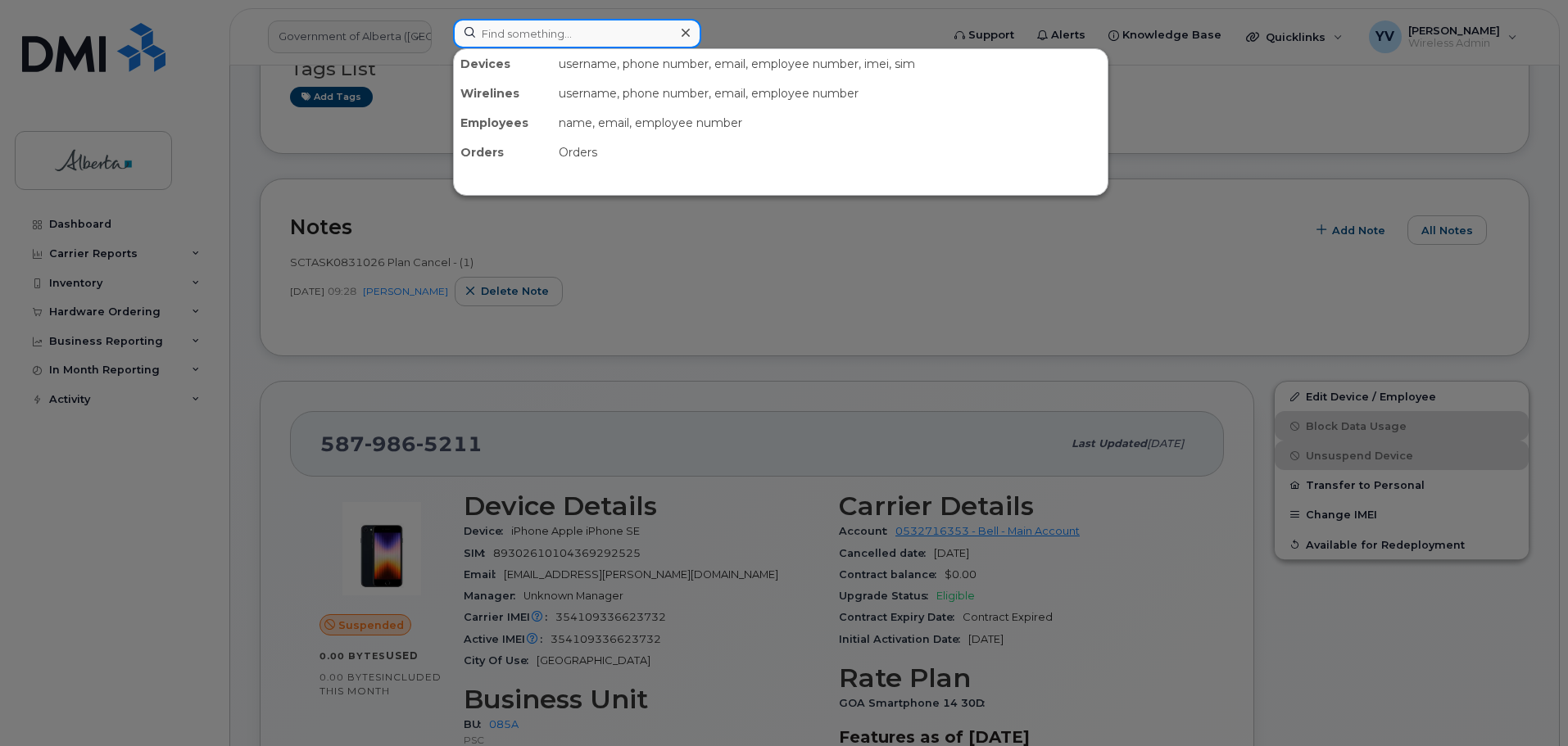
click at [501, 31] on input at bounding box center [577, 34] width 248 height 30
paste input "4033123978"
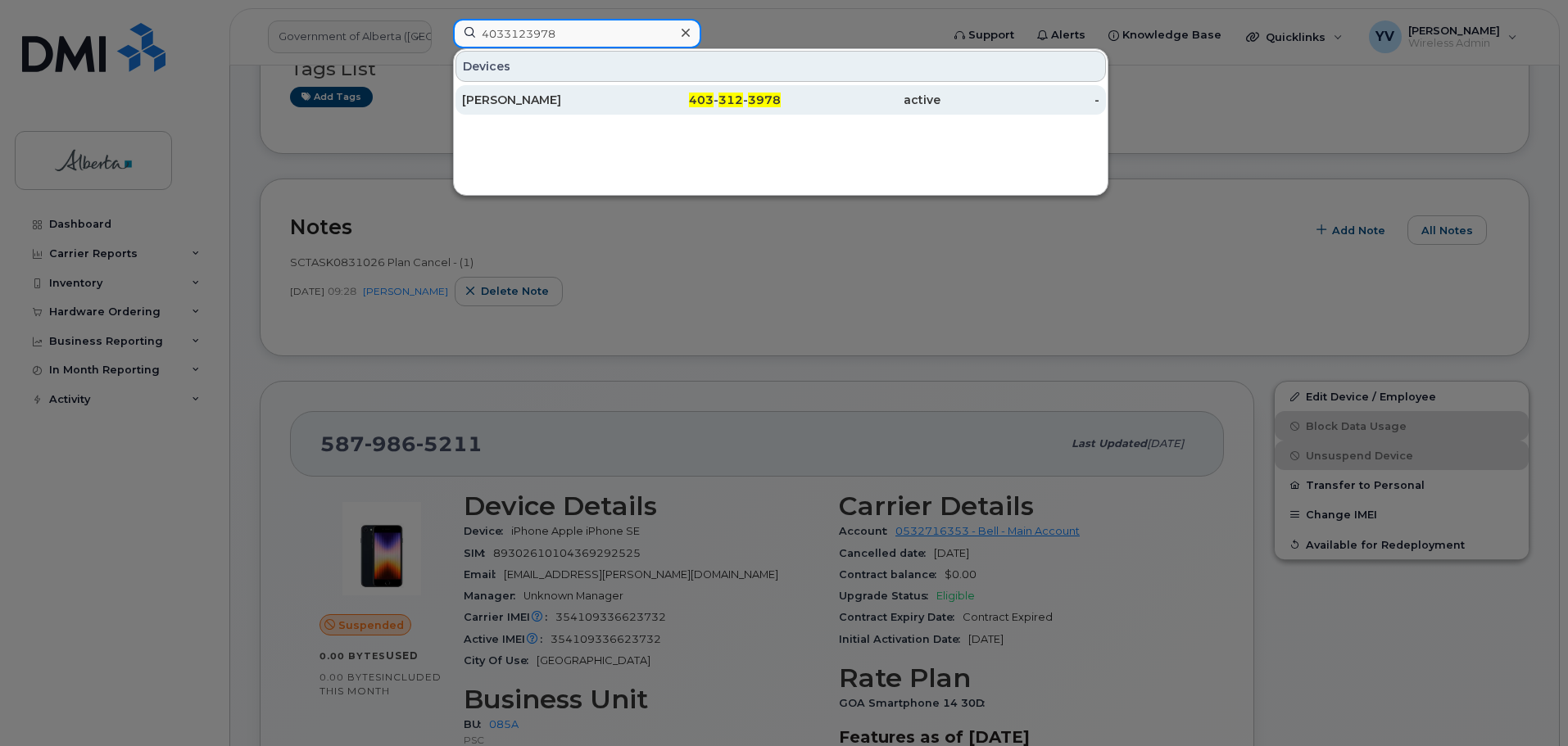
type input "4033123978"
click at [729, 94] on span "312" at bounding box center [731, 99] width 25 height 14
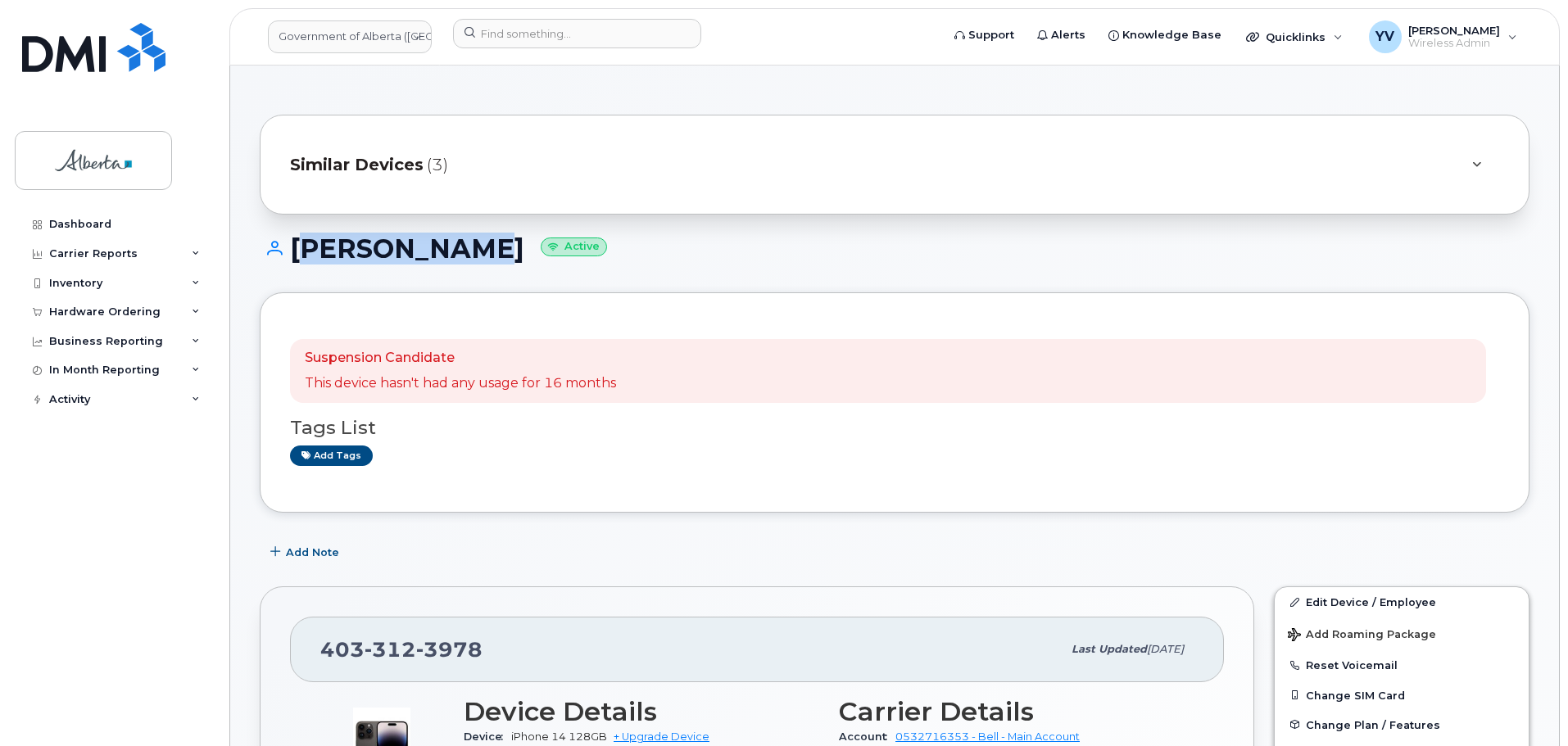
drag, startPoint x: 461, startPoint y: 254, endPoint x: 292, endPoint y: 248, distance: 169.1
click at [292, 248] on h1 "[PERSON_NAME] Active" at bounding box center [894, 249] width 1269 height 29
copy h1 "[PERSON_NAME]"
click at [1362, 600] on link "Edit Device / Employee" at bounding box center [1402, 602] width 254 height 30
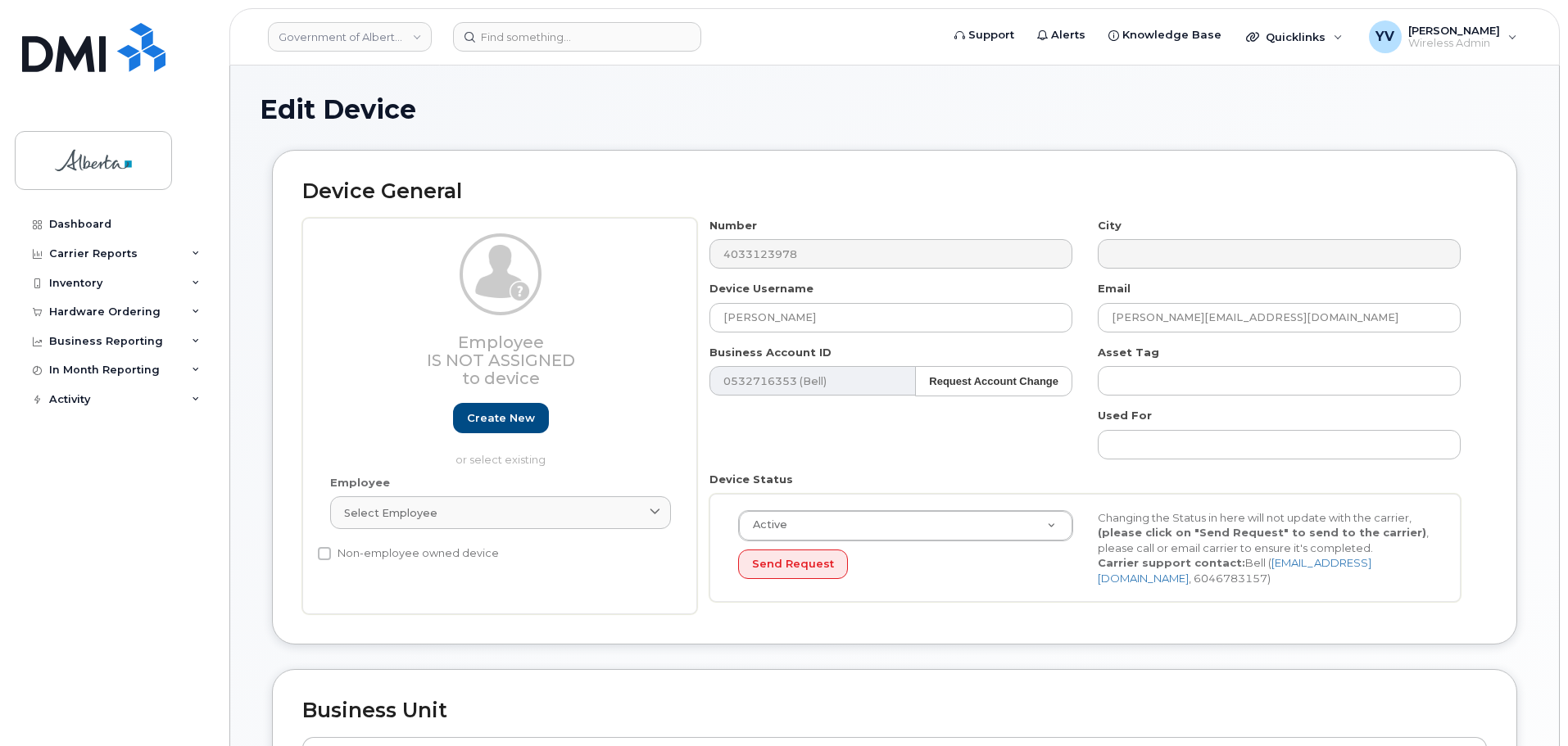
select select "4797682"
drag, startPoint x: 797, startPoint y: 320, endPoint x: 721, endPoint y: 325, distance: 76.2
click at [721, 325] on input "Lance Fader" at bounding box center [890, 317] width 362 height 30
paste input "[PERSON_NAME]"
type input "[PERSON_NAME]"
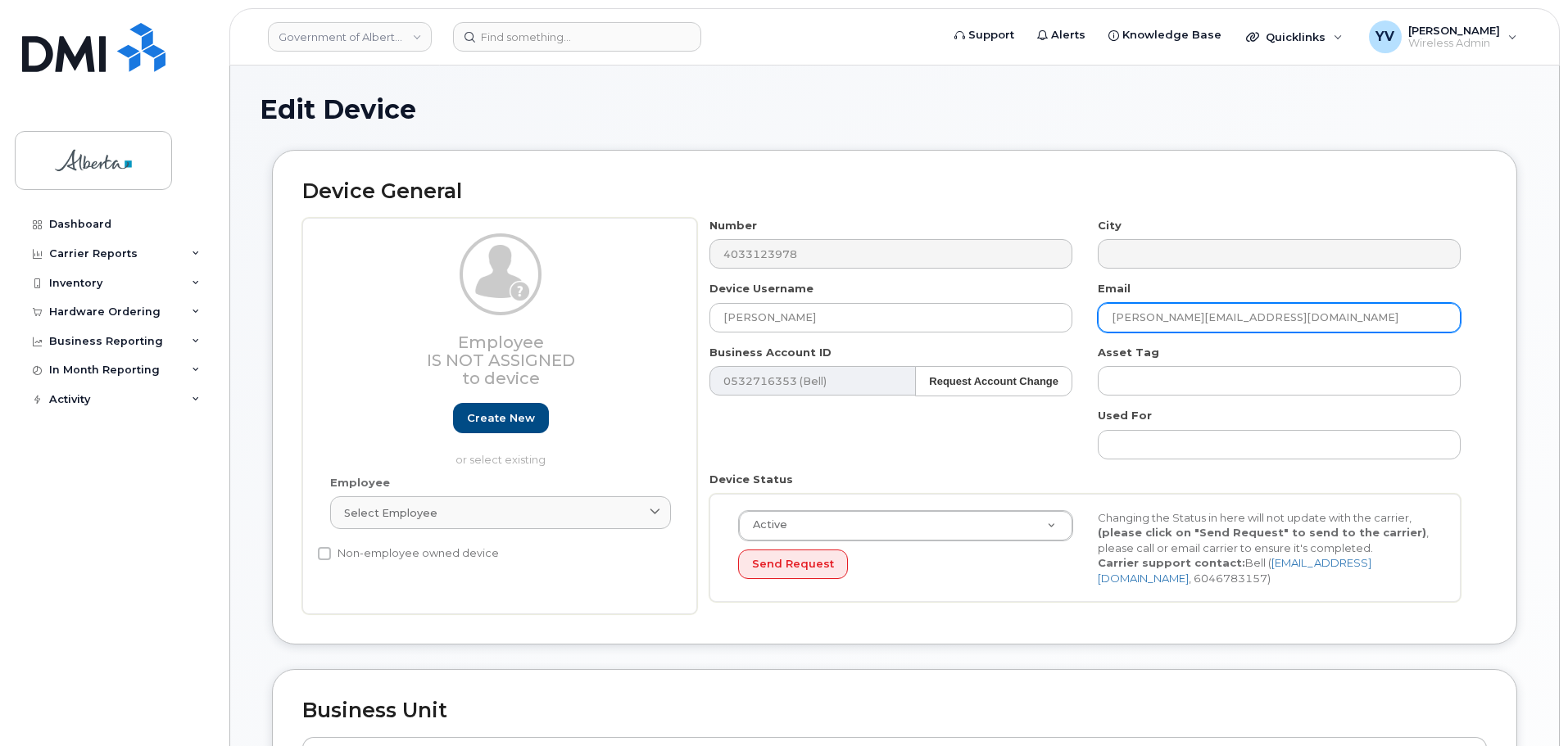
drag, startPoint x: 1238, startPoint y: 318, endPoint x: 1080, endPoint y: 328, distance: 158.3
click at [1080, 328] on div "Number 4033123978 City Device Username Justin Doll Email lance.fader@gov.ab.ca …" at bounding box center [1085, 416] width 777 height 397
paste input "Justin.Doll"
click at [1133, 317] on input "[PERSON_NAME][EMAIL_ADDRESS][DOMAIN_NAME]" at bounding box center [1279, 317] width 362 height 30
type input "[PERSON_NAME][EMAIL_ADDRESS][DOMAIN_NAME]"
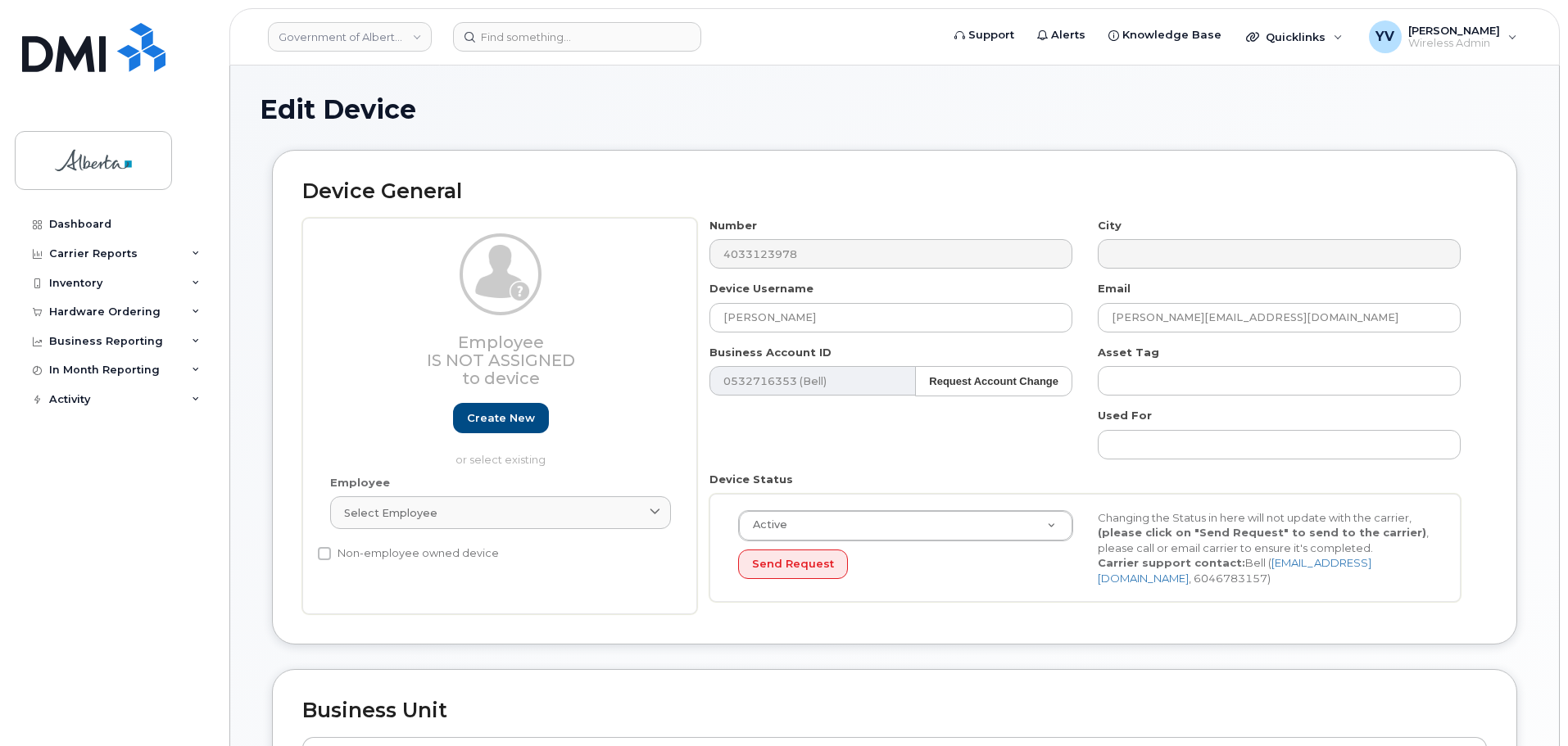
click at [1567, 135] on body "Government of Alberta (GOA) Support Alerts Knowledge Base Quicklinks Suspend / …" at bounding box center [784, 720] width 1568 height 1440
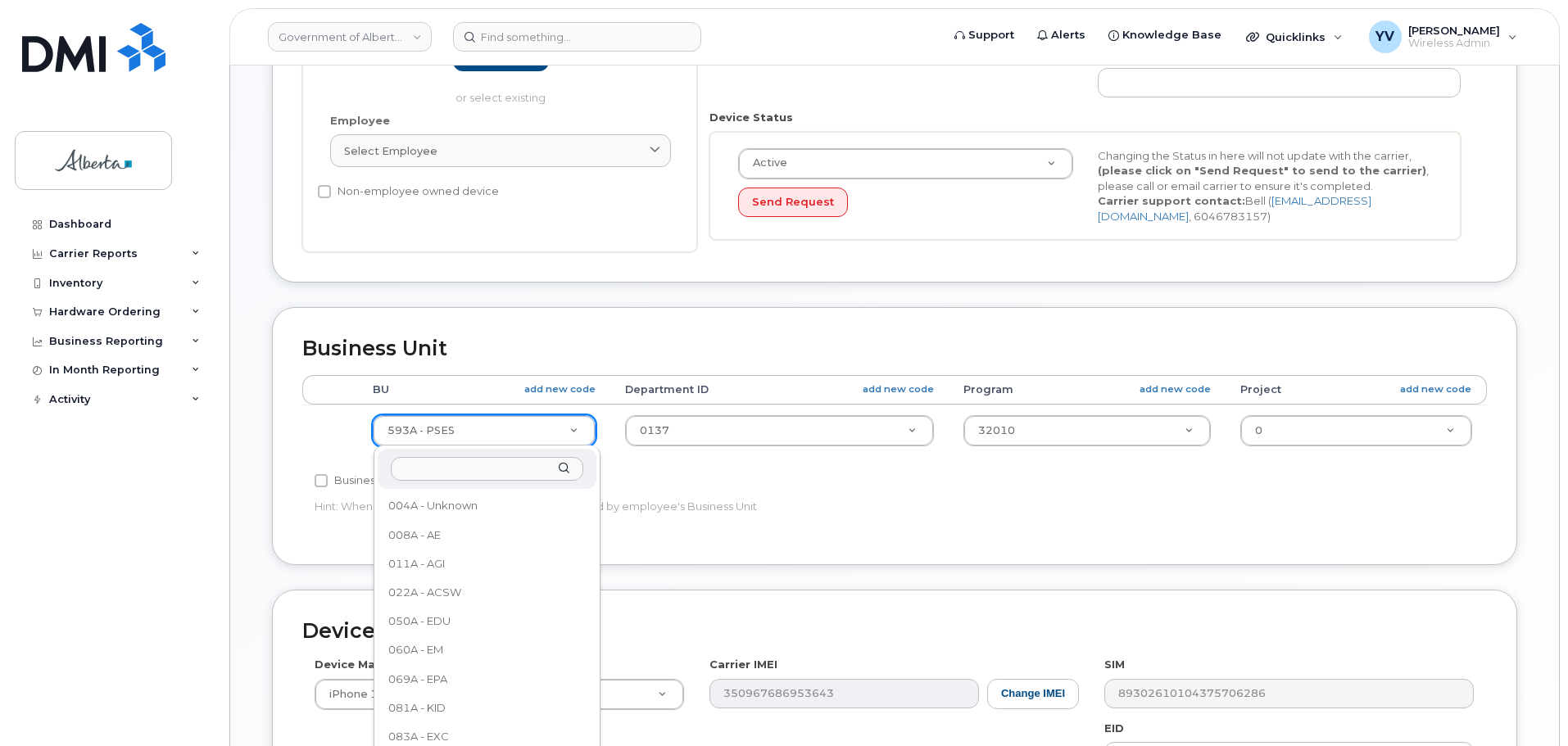
scroll to position [834, 0]
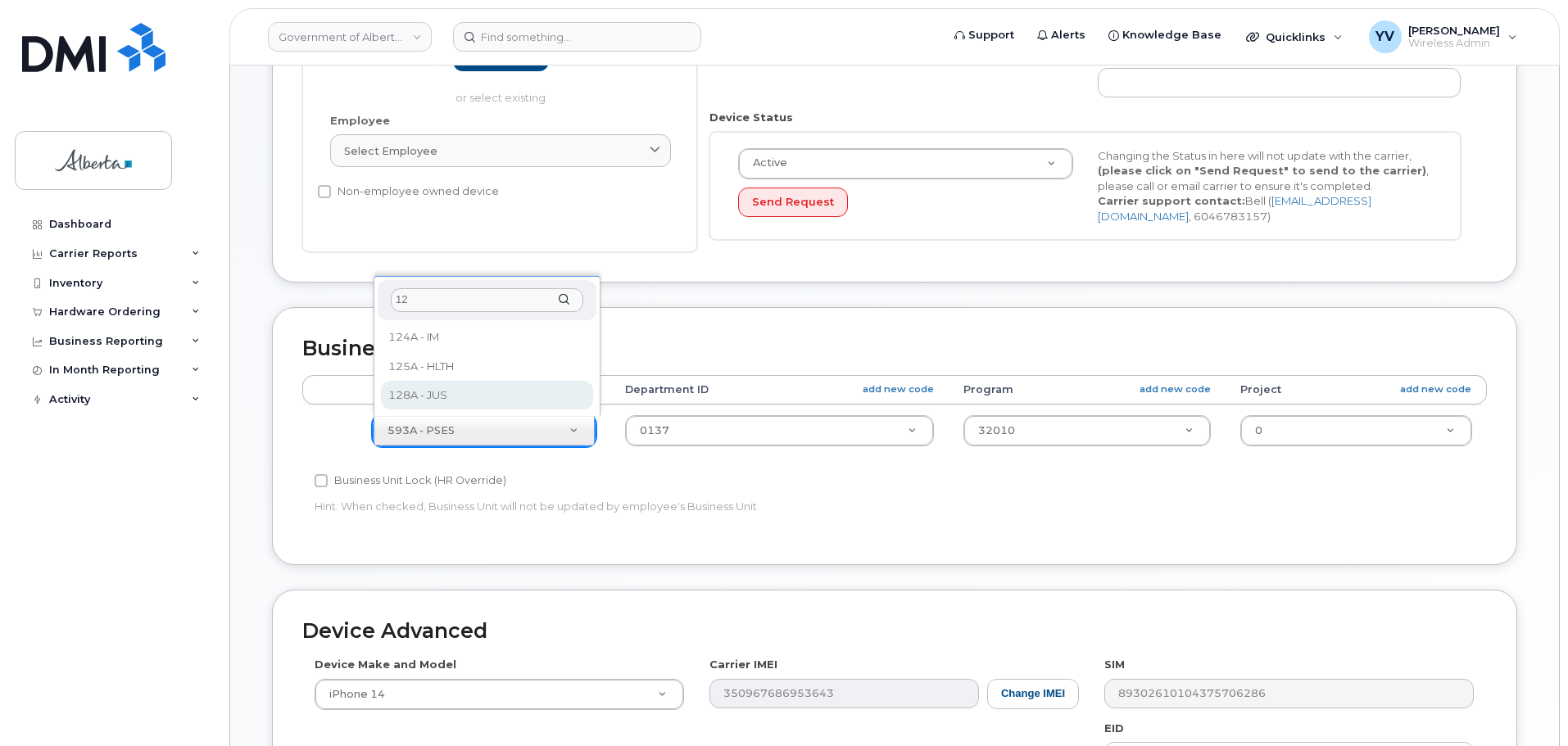
type input "12"
select select "4120330"
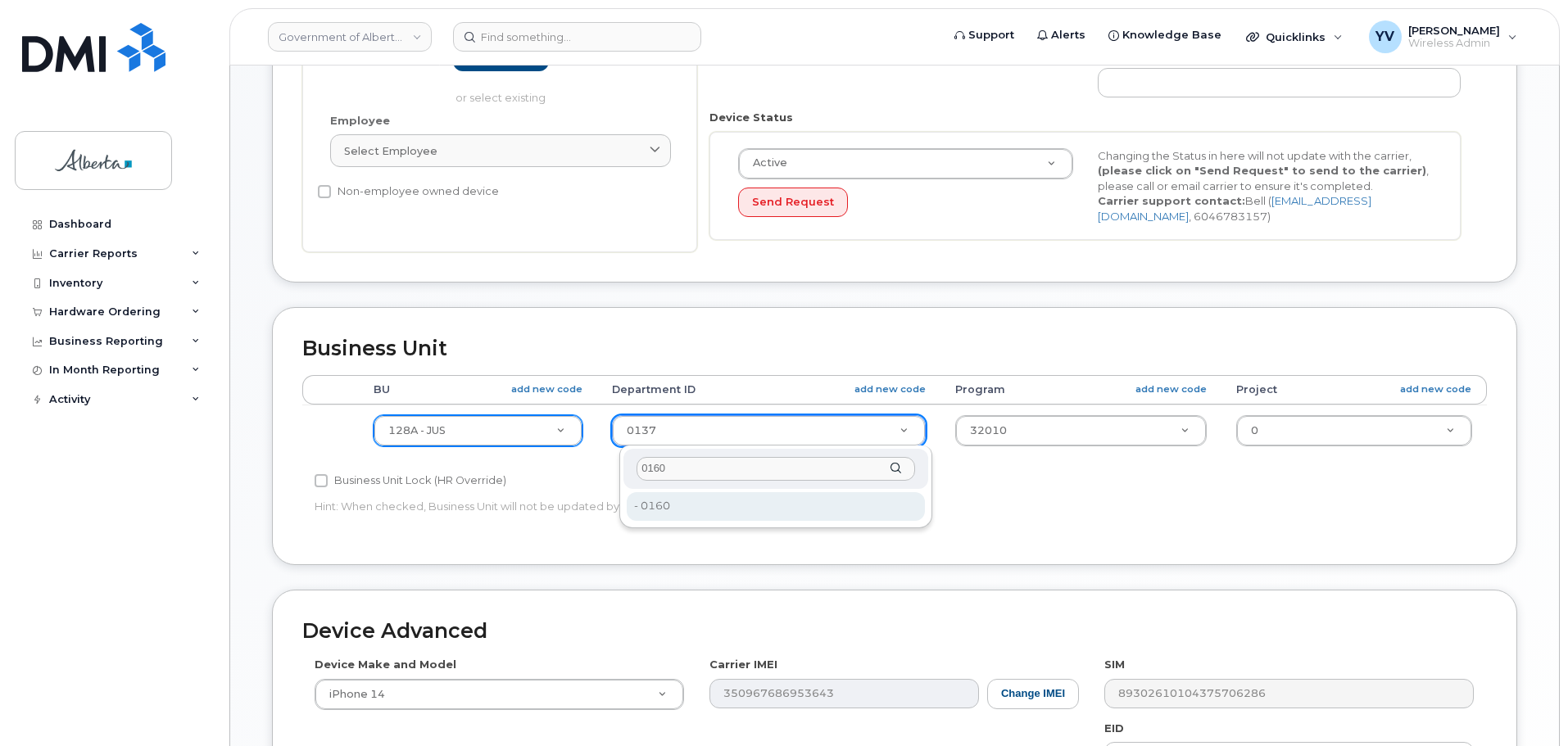
type input "0160"
type input "4120339"
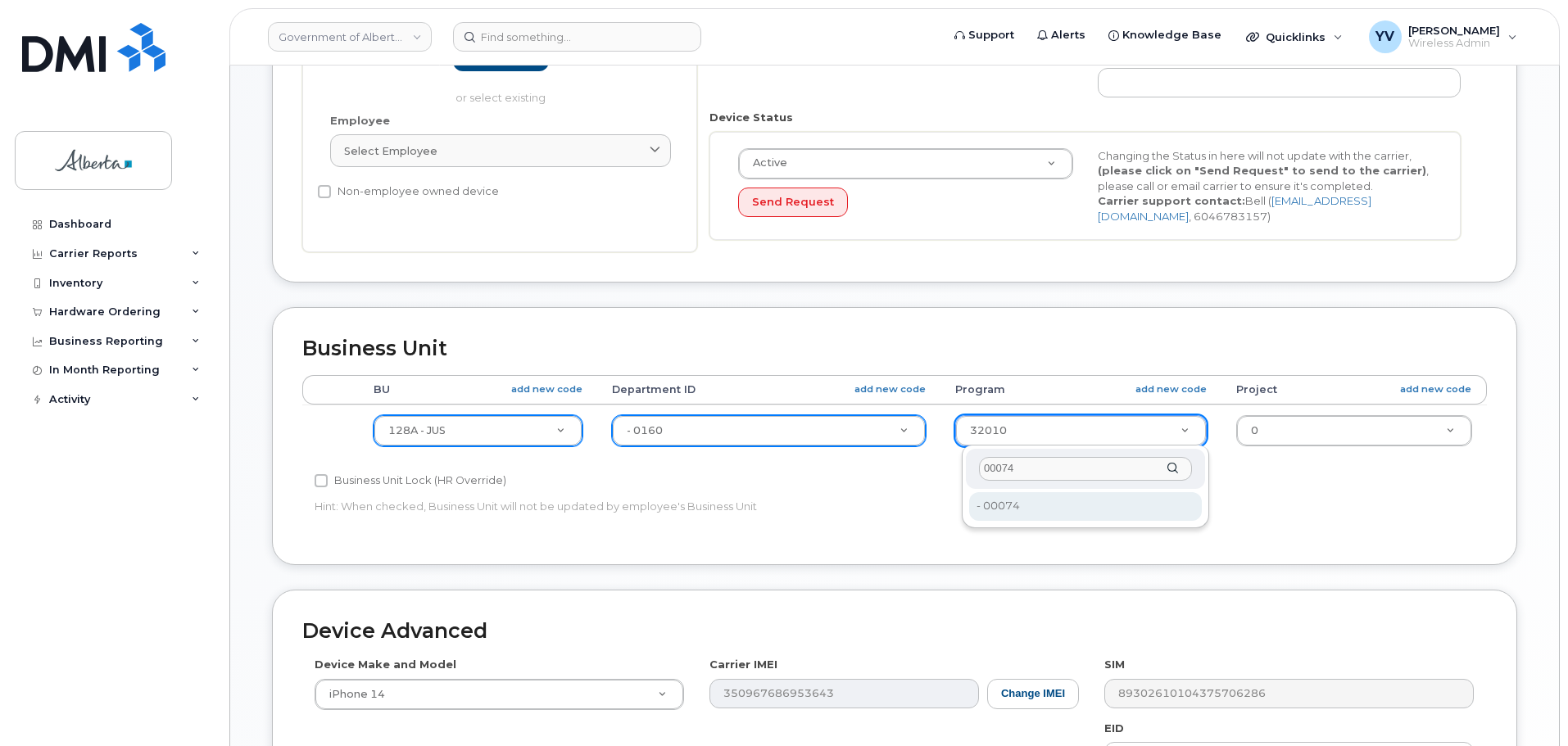
type input "00074"
type input "4120375"
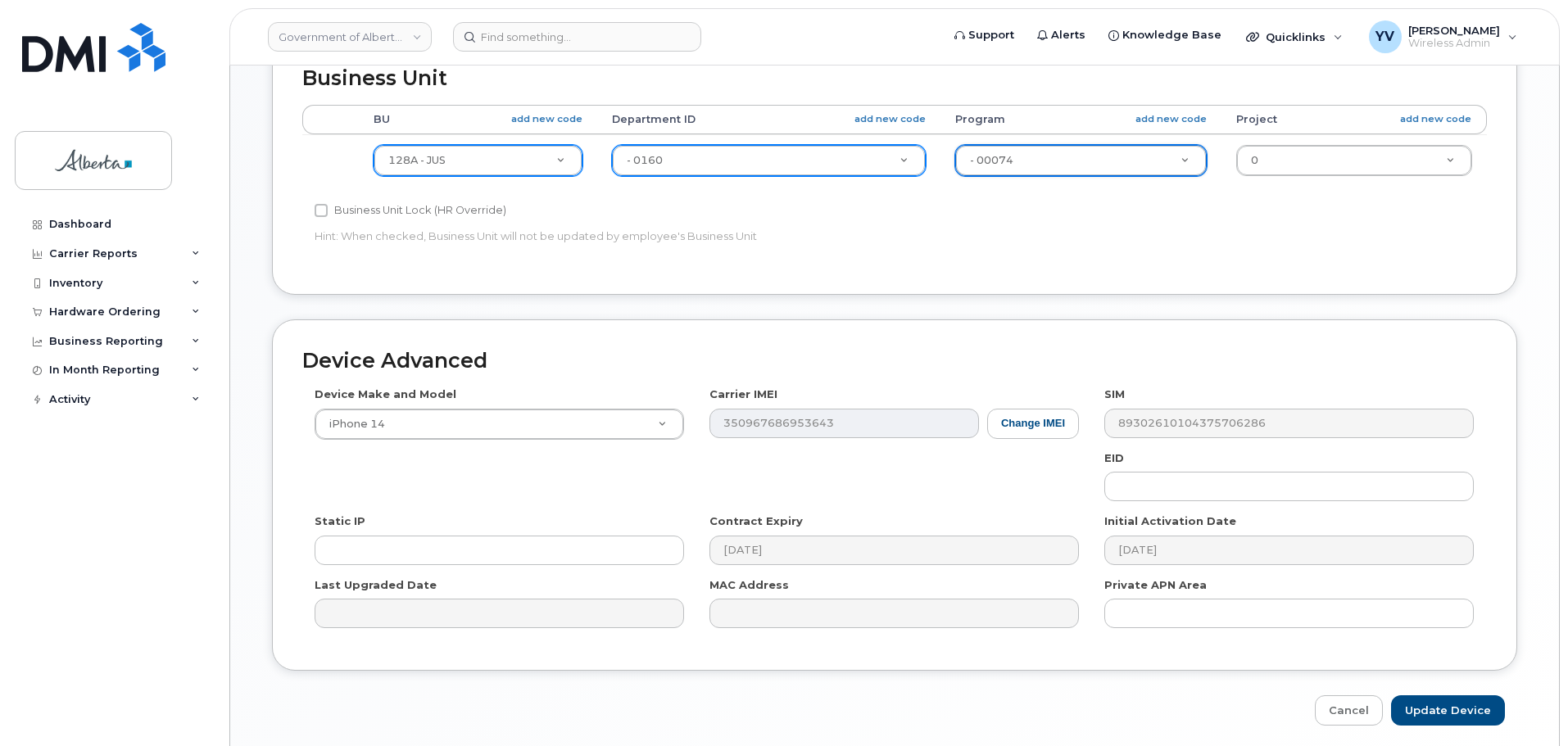
scroll to position [694, 0]
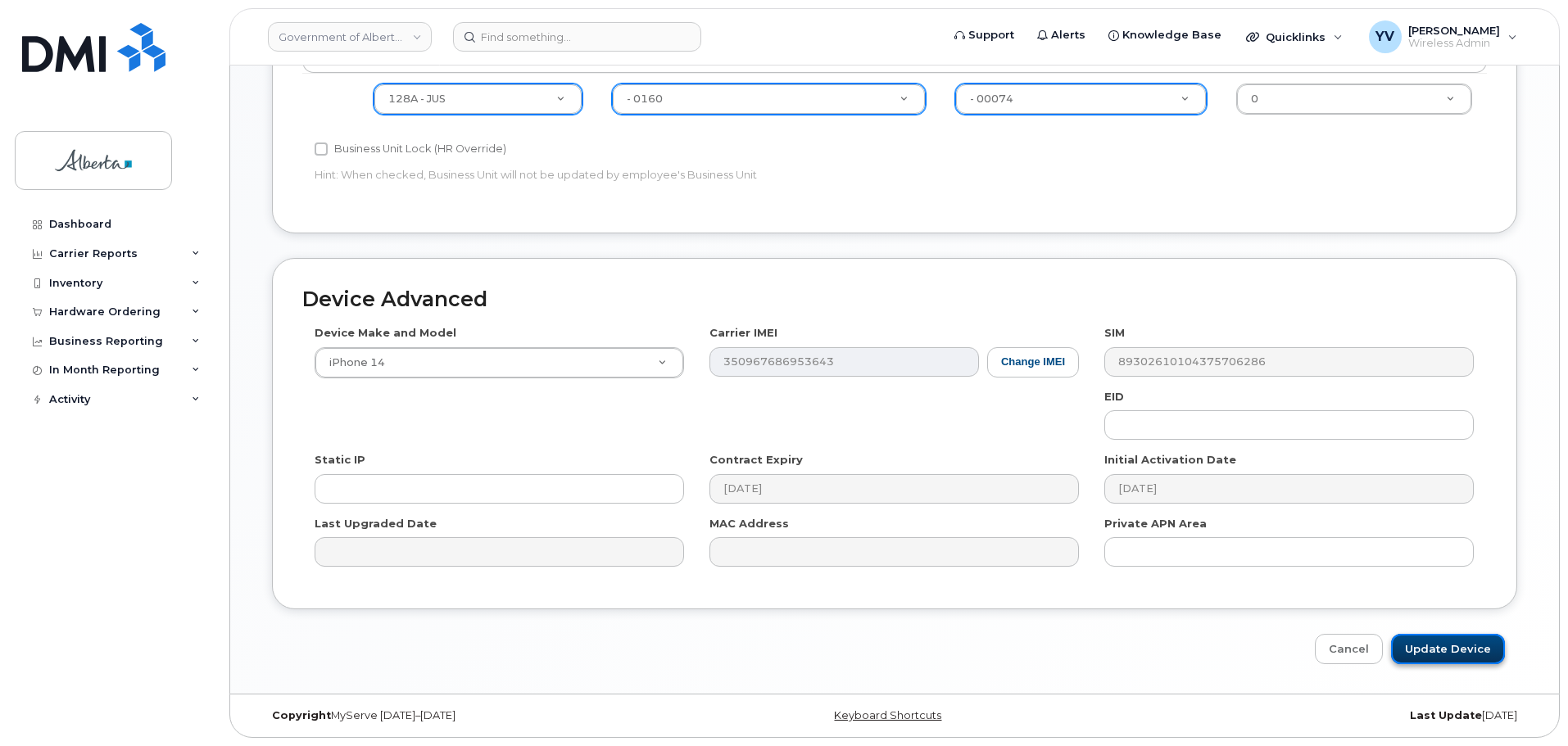
click at [1444, 644] on input "Update Device" at bounding box center [1448, 649] width 113 height 31
type input "Saving..."
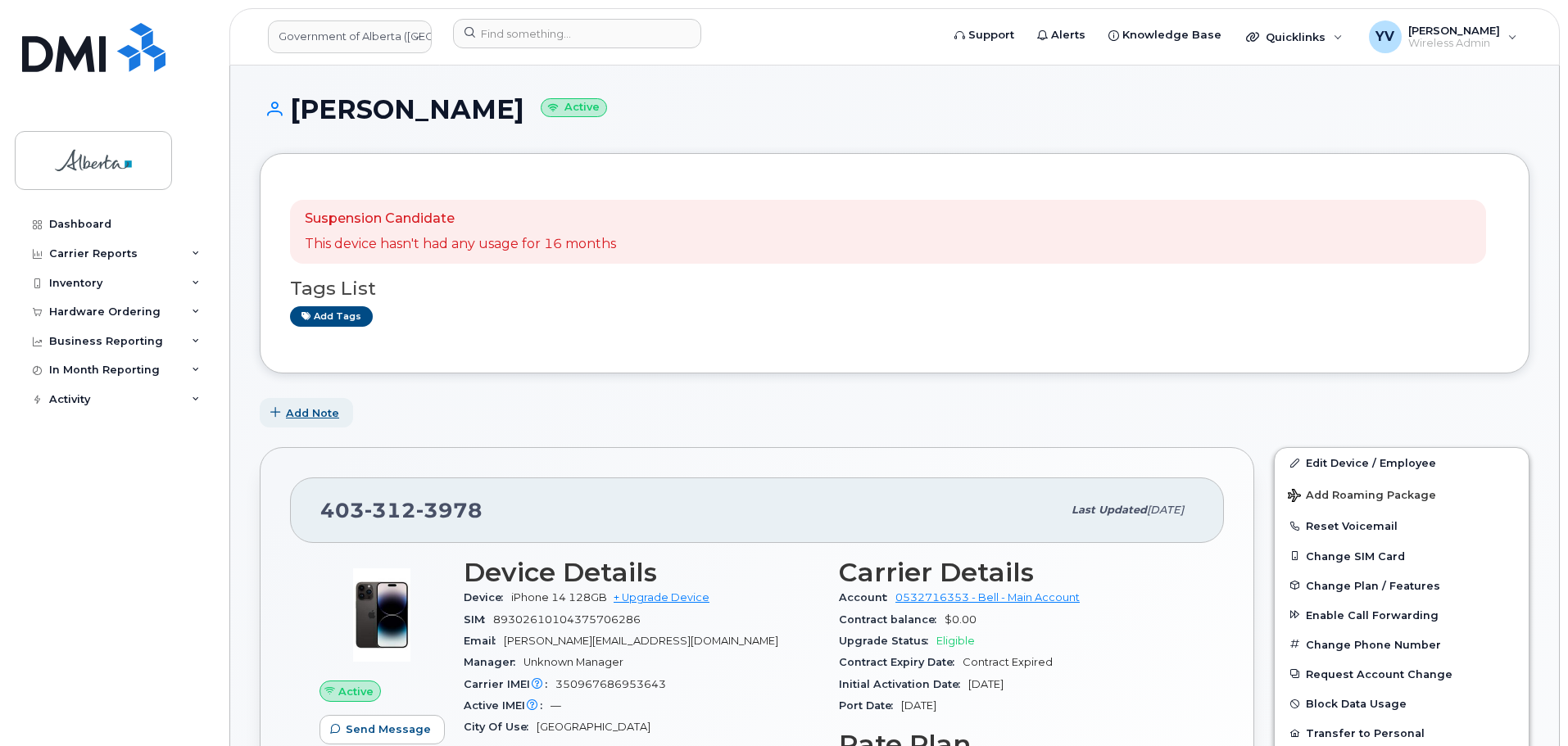
click at [310, 409] on span "Add Note" at bounding box center [311, 413] width 53 height 15
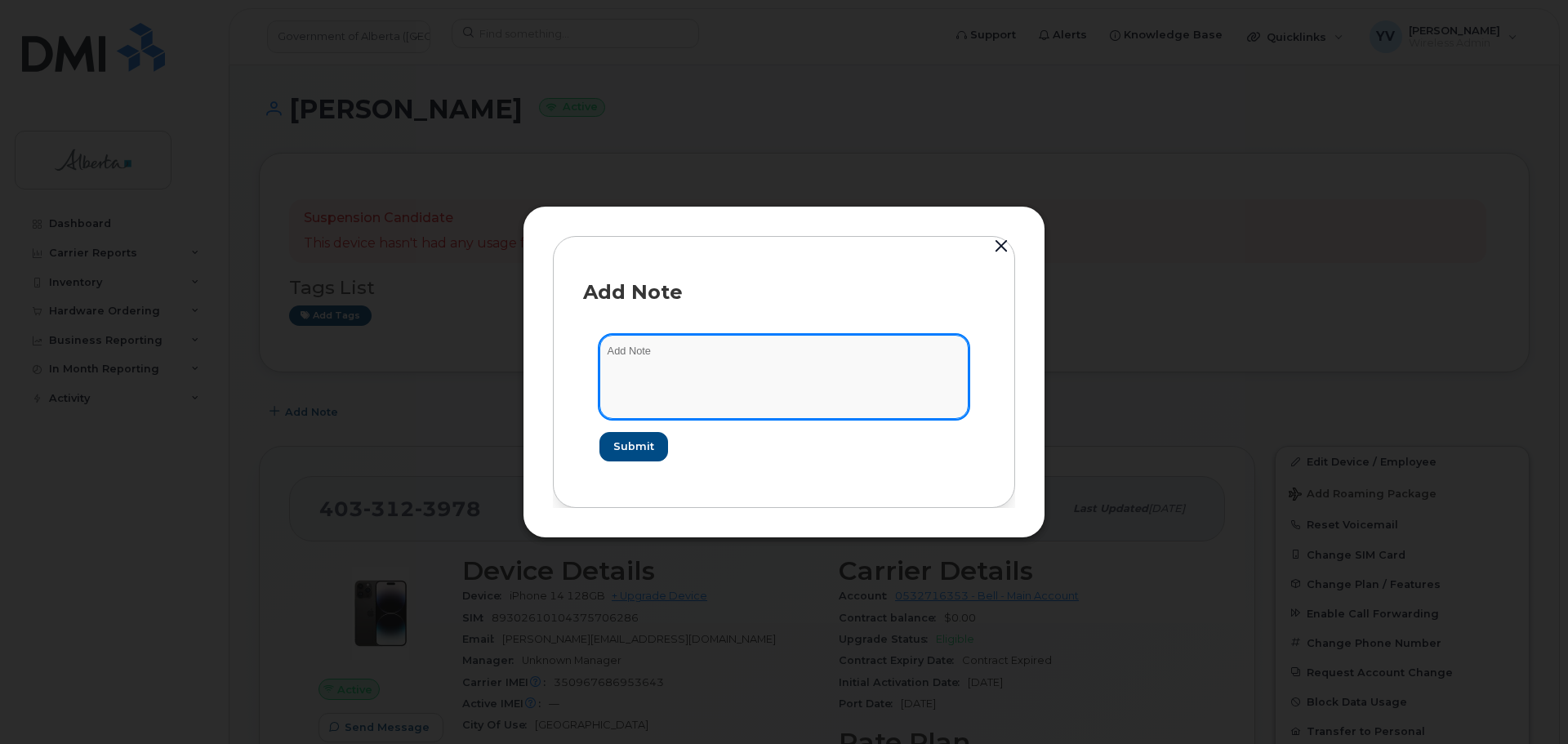
click at [619, 361] on textarea at bounding box center [783, 376] width 369 height 83
paste textarea "SCTASK0830666 - 4033123978 DO NOT DELETE THIS NUMBER - BEING REASSIGNED to Just…"
type textarea "SCTASK0830666 - 4033123978 DO NOT DELETE THIS NUMBER - BEING REASSIGNED to Just…"
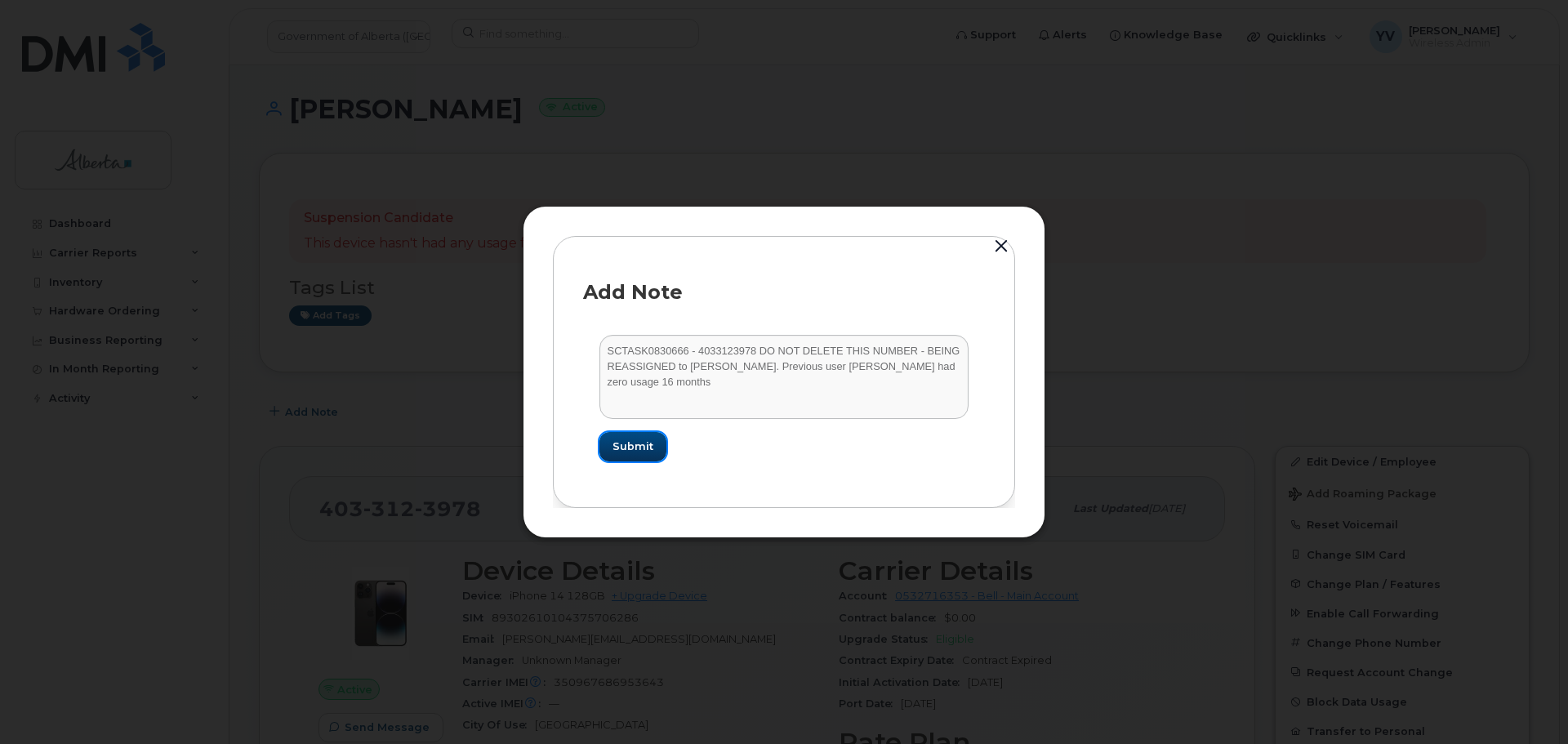
click at [622, 446] on span "Submit" at bounding box center [633, 446] width 41 height 15
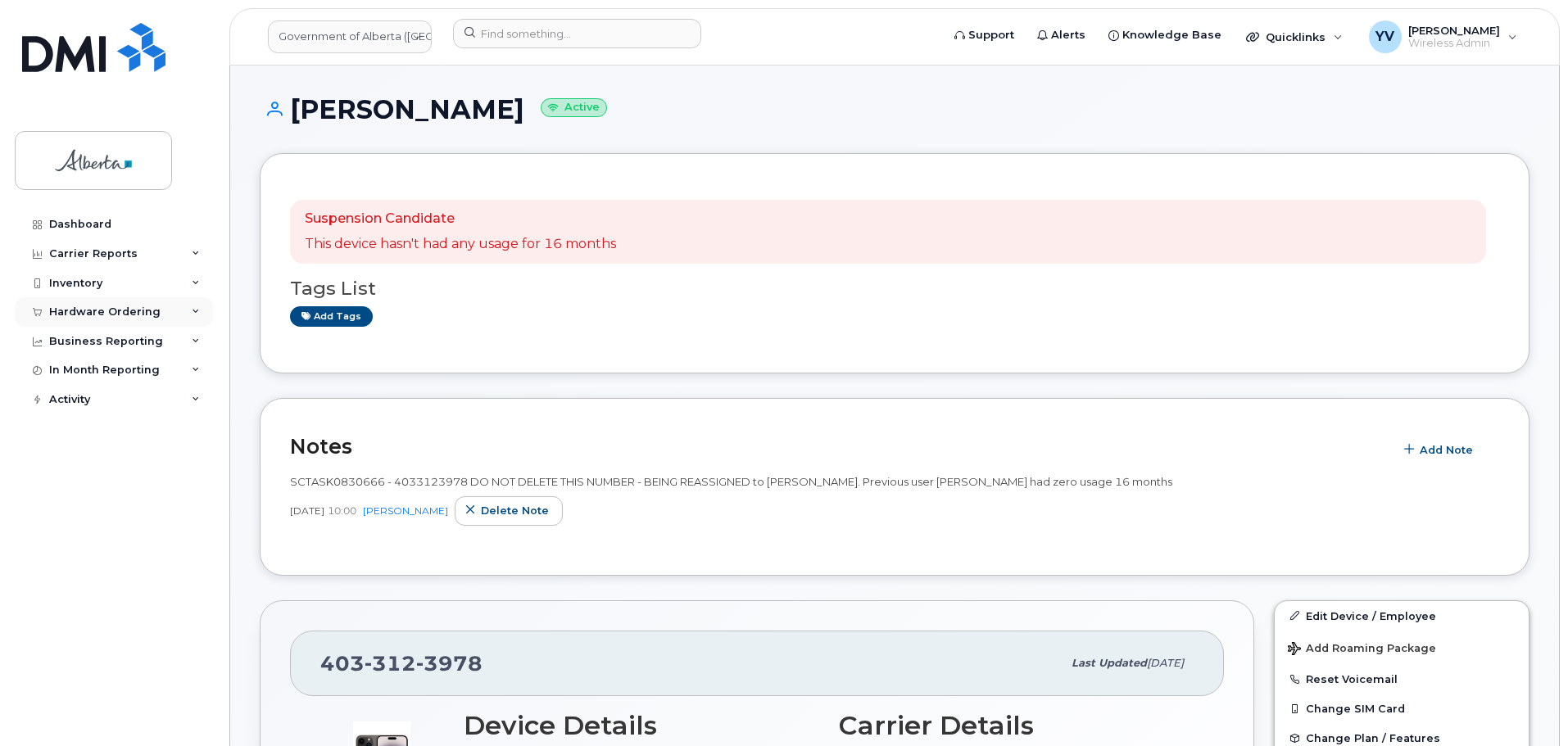
click at [62, 308] on div "Hardware Ordering" at bounding box center [105, 312] width 112 height 13
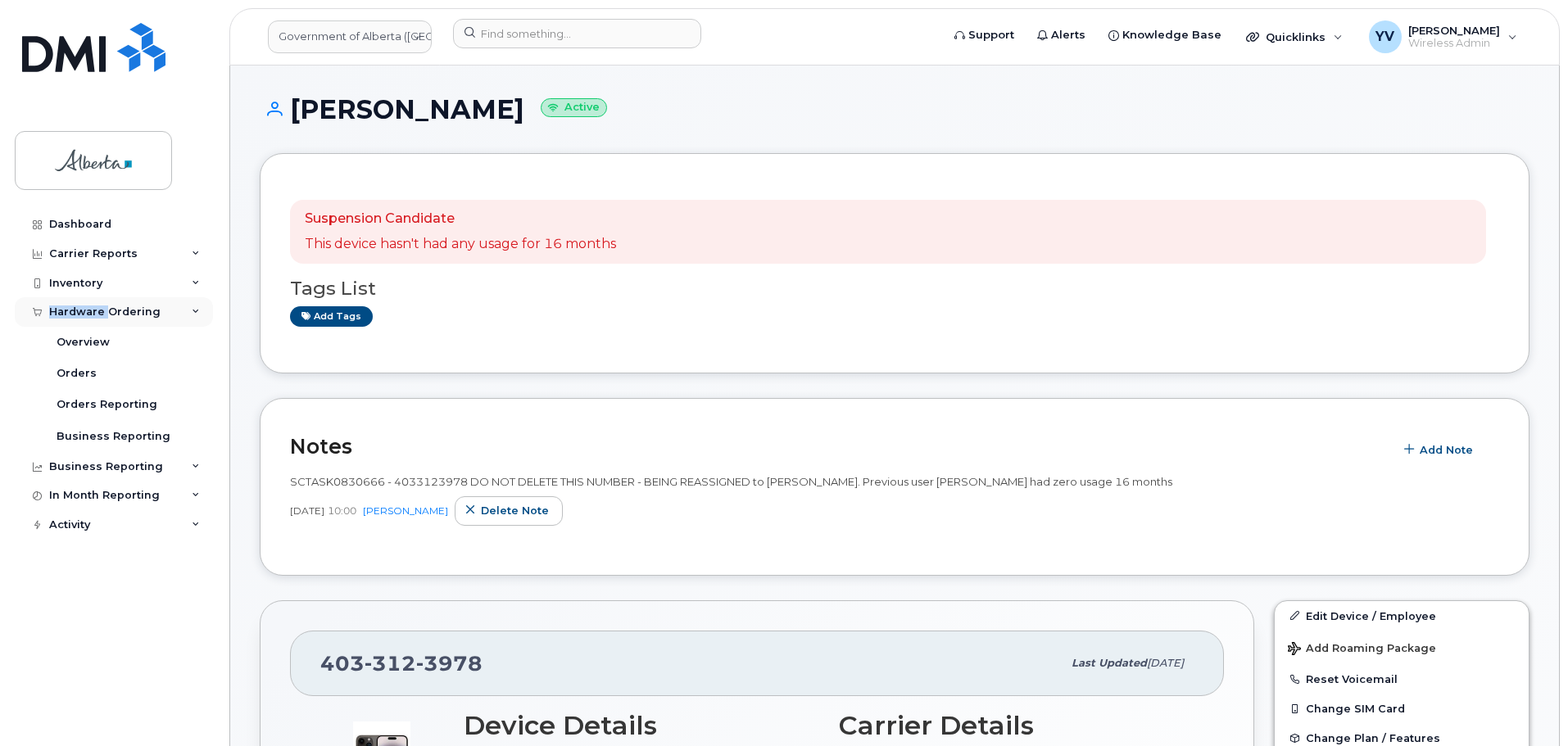
click at [62, 308] on div "Hardware Ordering" at bounding box center [105, 312] width 112 height 13
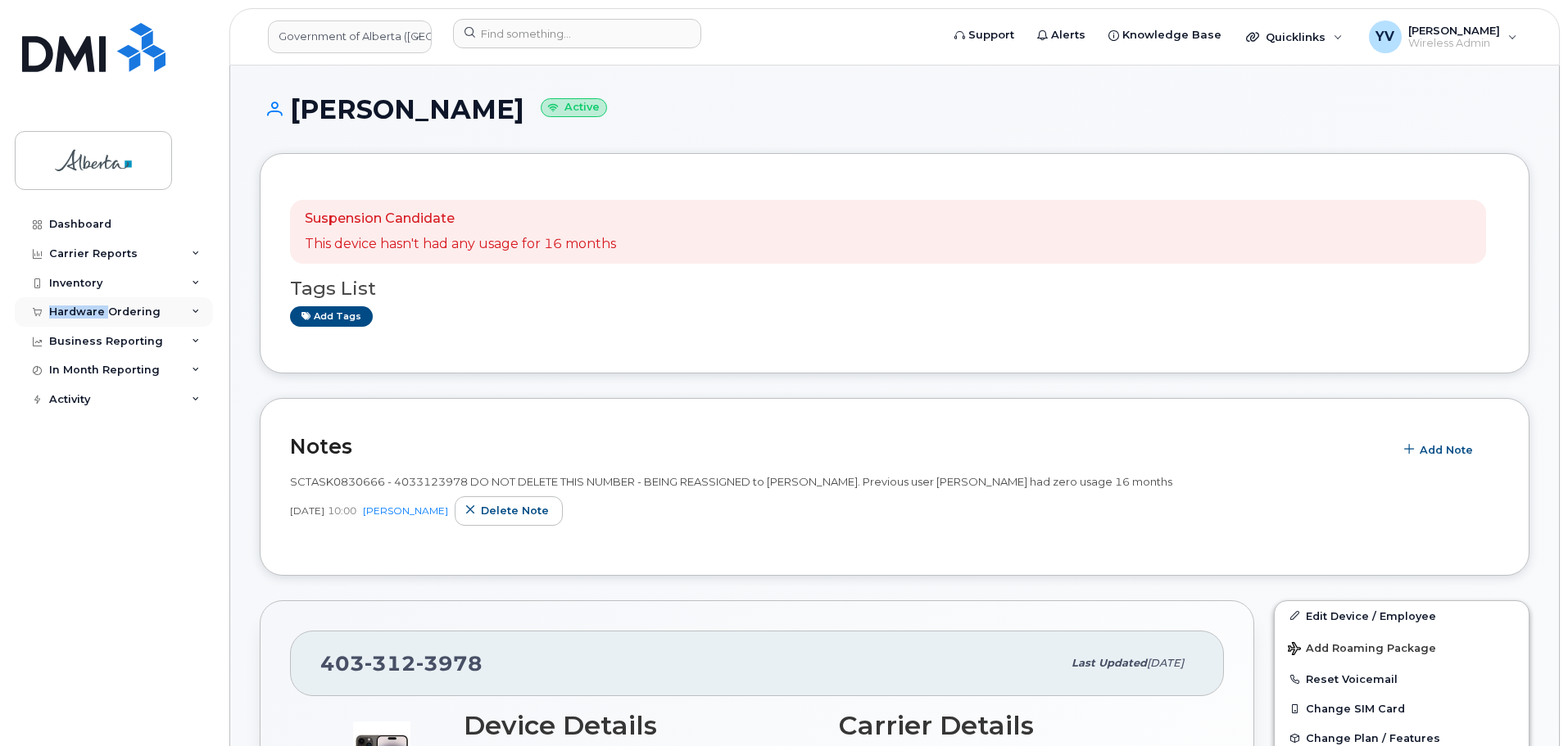
click at [80, 311] on div "Hardware Ordering" at bounding box center [105, 312] width 112 height 13
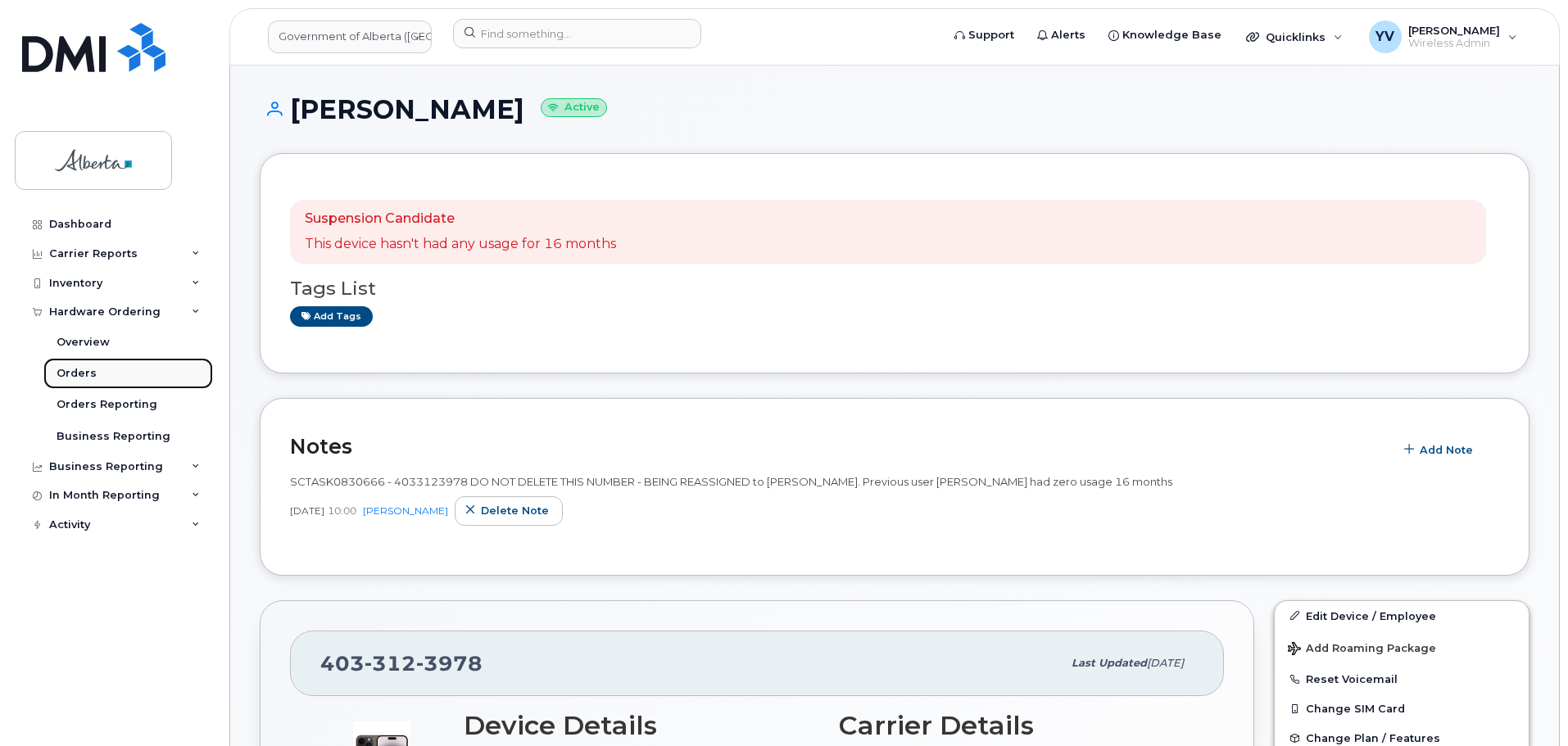
click at [80, 364] on link "Orders" at bounding box center [128, 373] width 169 height 31
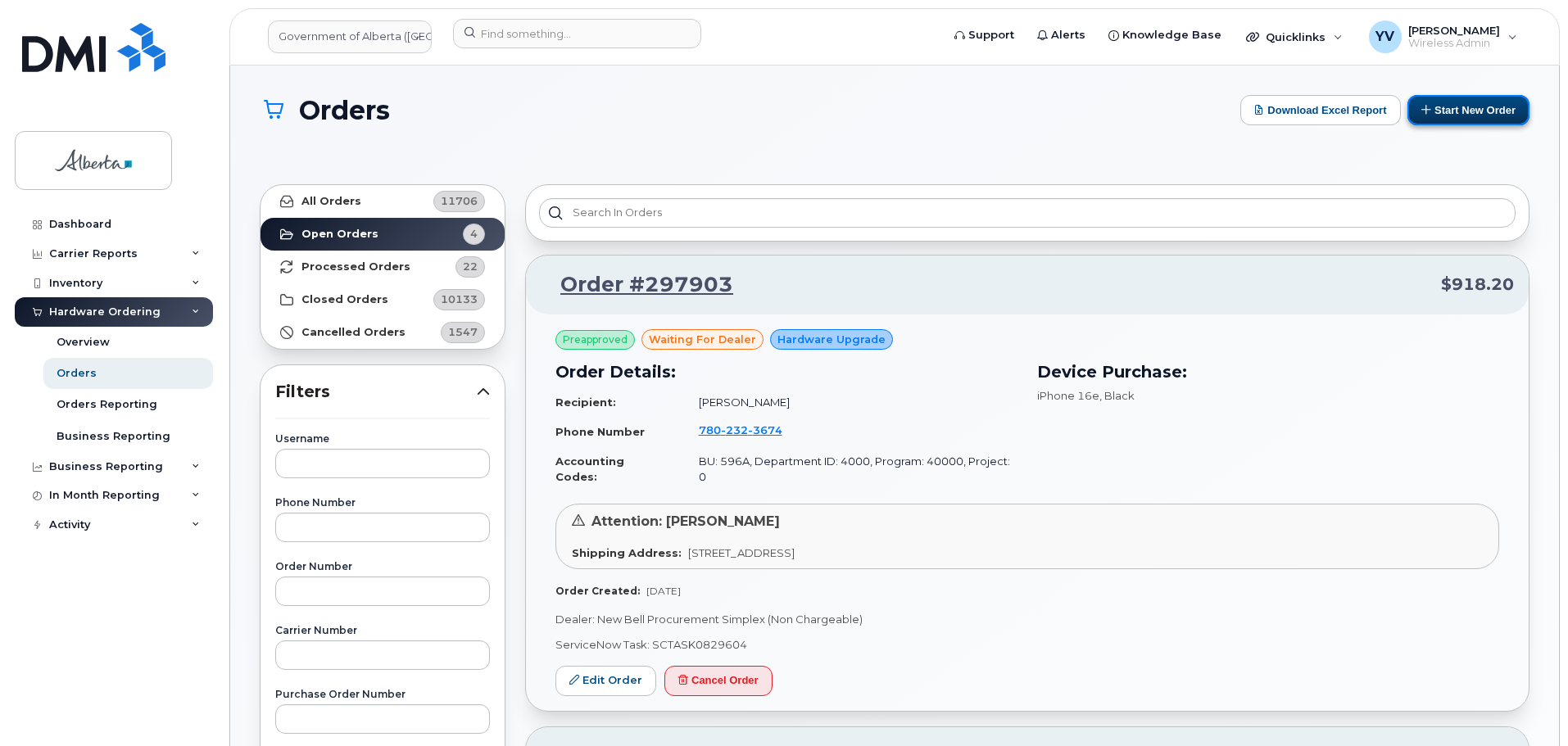
click at [1477, 106] on button "Start New Order" at bounding box center [1468, 111] width 122 height 31
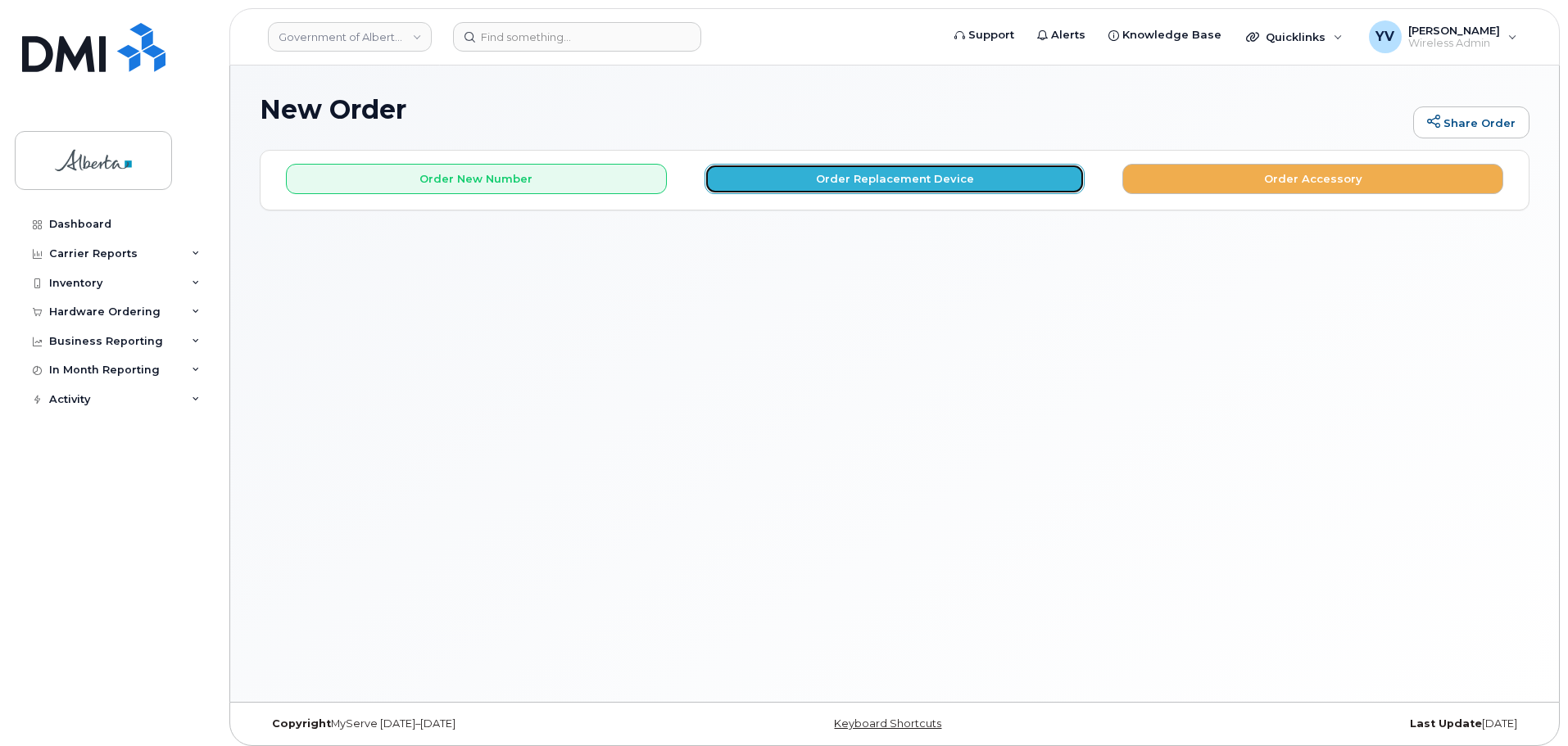
click at [905, 169] on button "Order Replacement Device" at bounding box center [895, 179] width 381 height 31
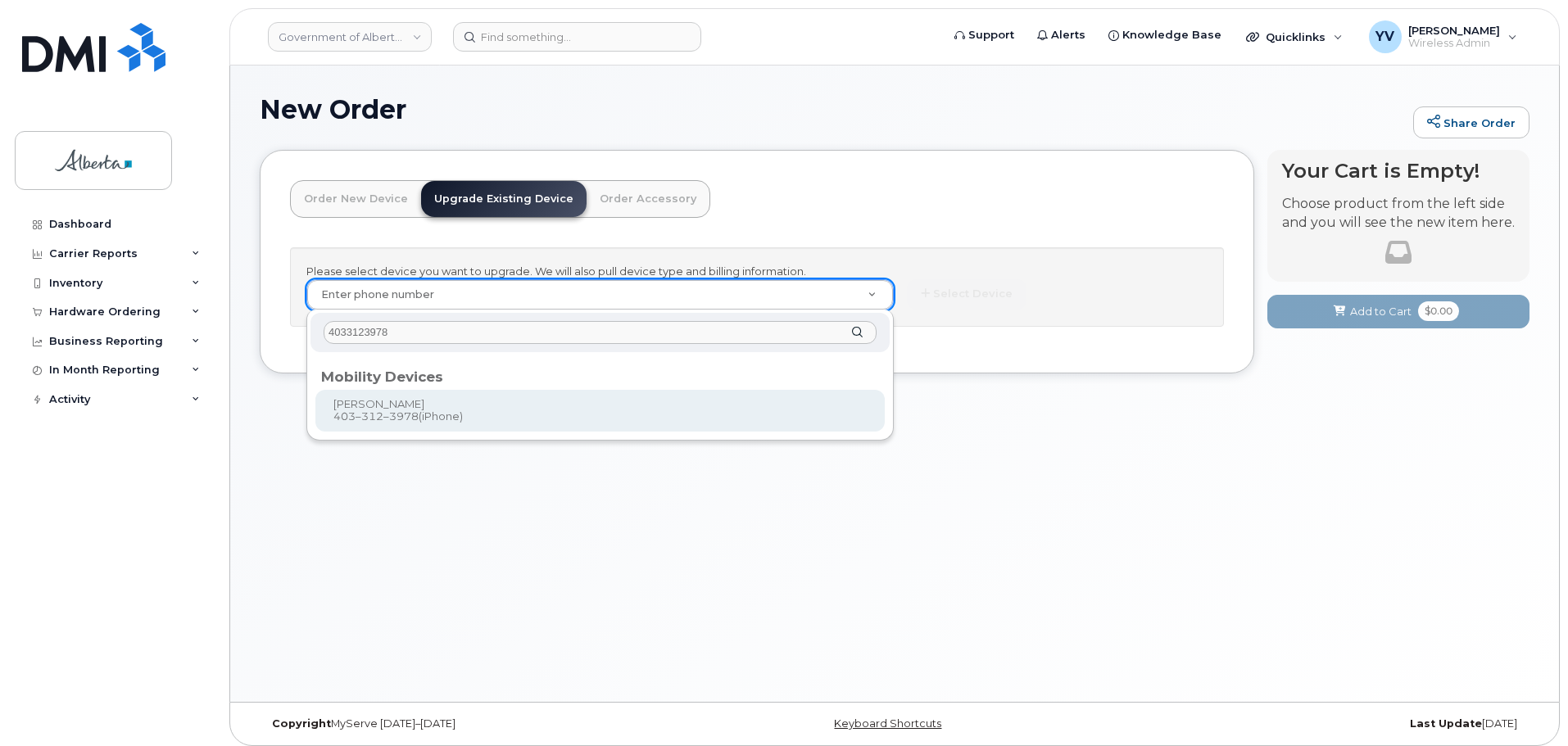
type input "4033123978"
type input "788180"
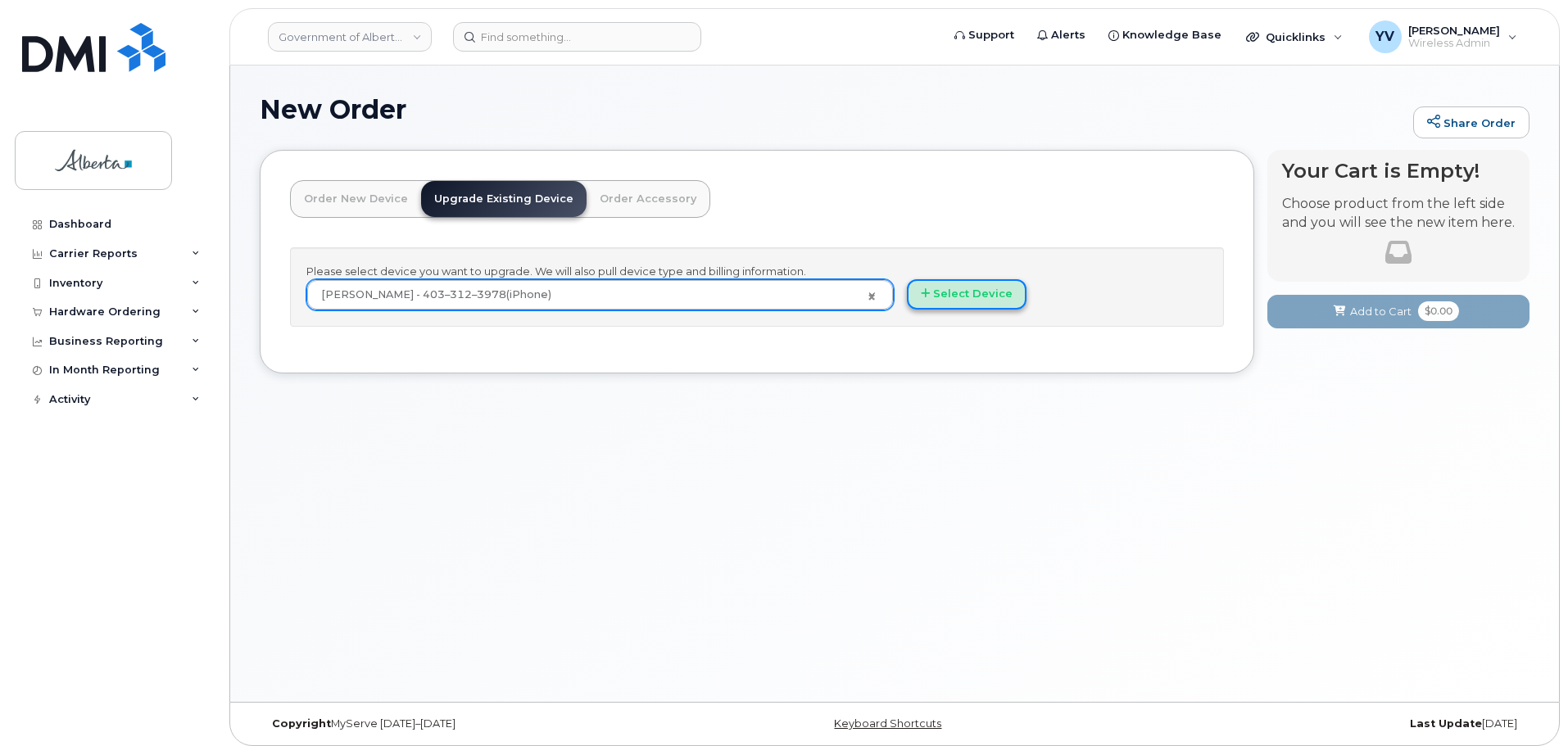
click at [968, 297] on button "Select Device" at bounding box center [966, 294] width 119 height 31
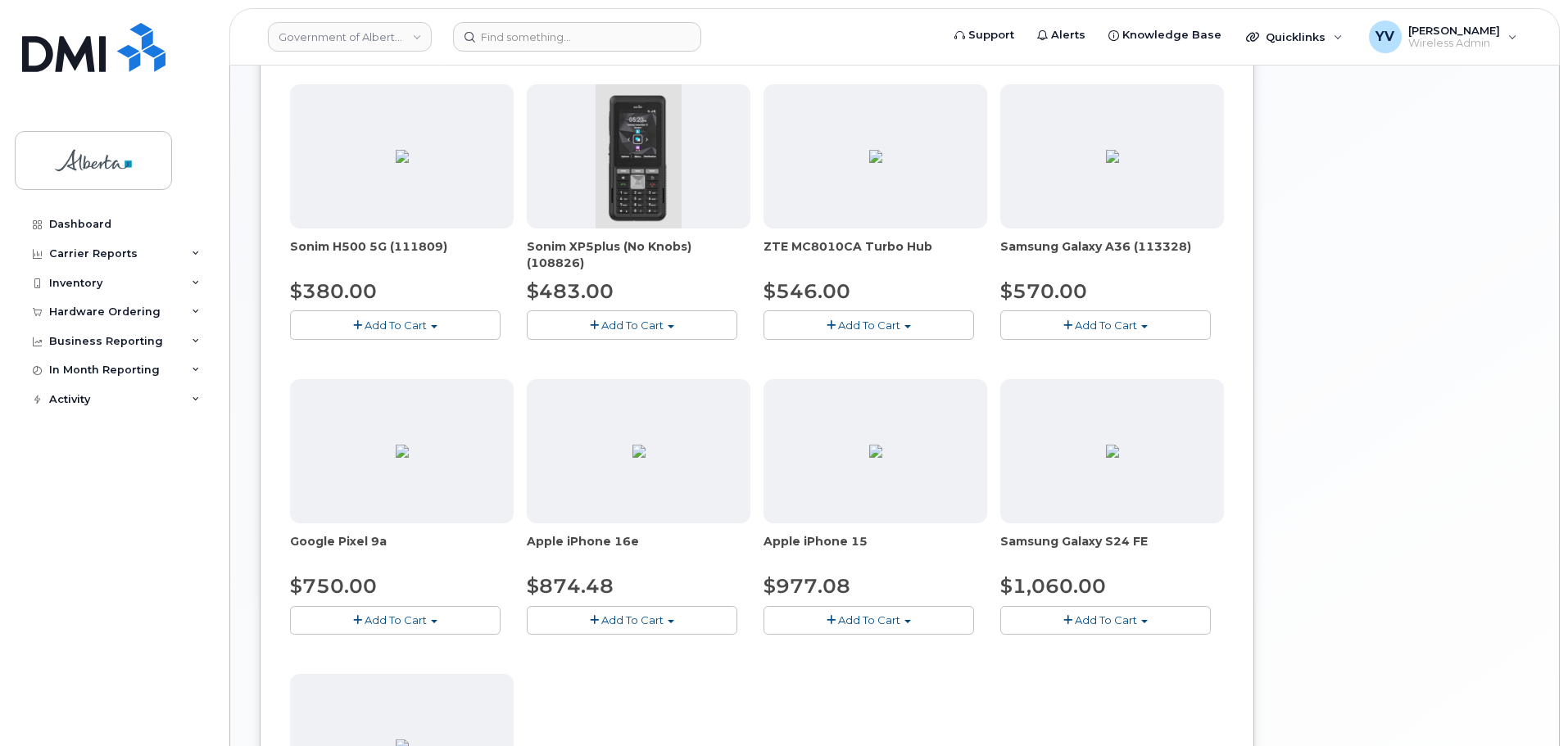
scroll to position [653, 0]
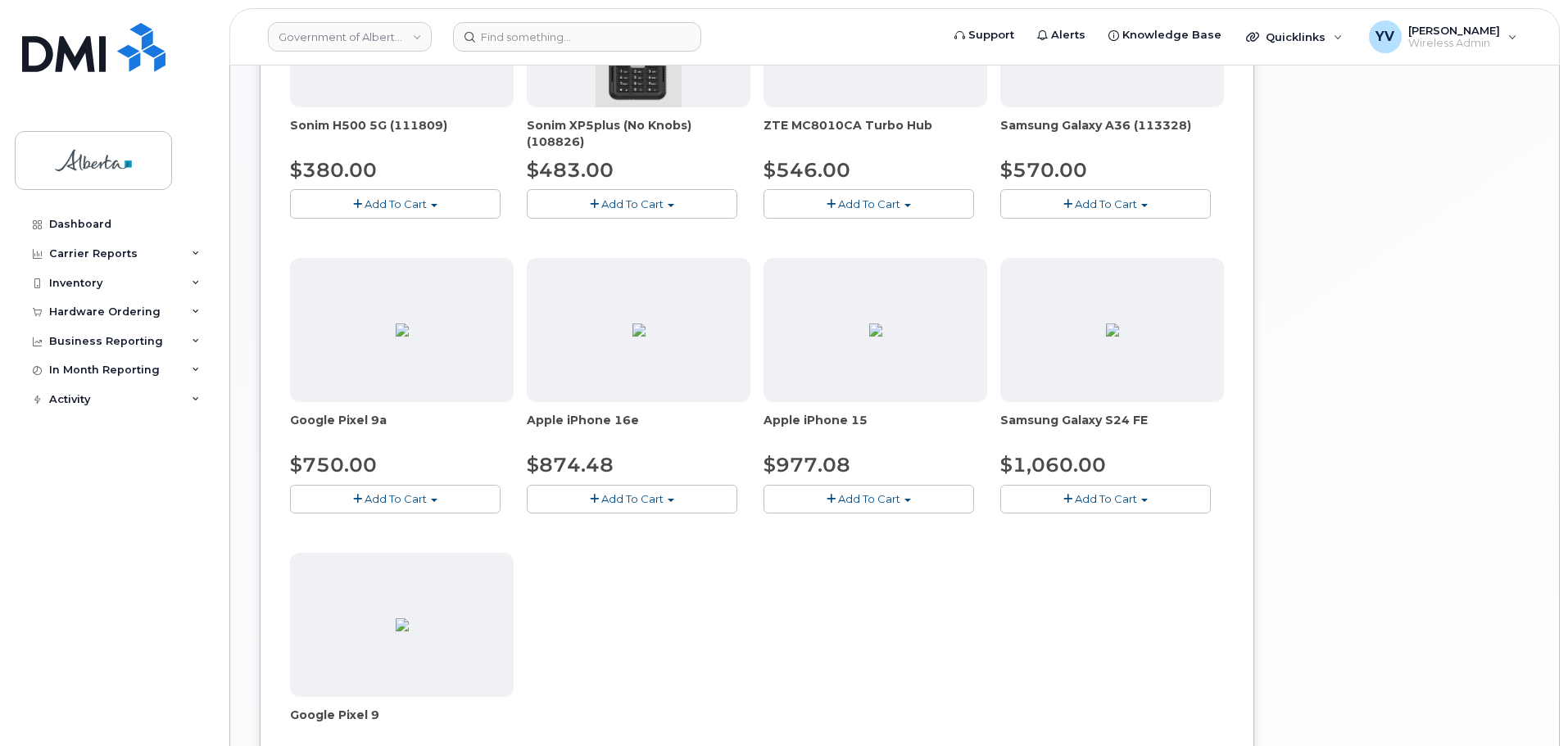
click at [671, 496] on button "Add To Cart" at bounding box center [632, 499] width 211 height 29
click at [661, 550] on link "$874.48 - 30-day upgrade (128GB model)" at bounding box center [660, 549] width 261 height 20
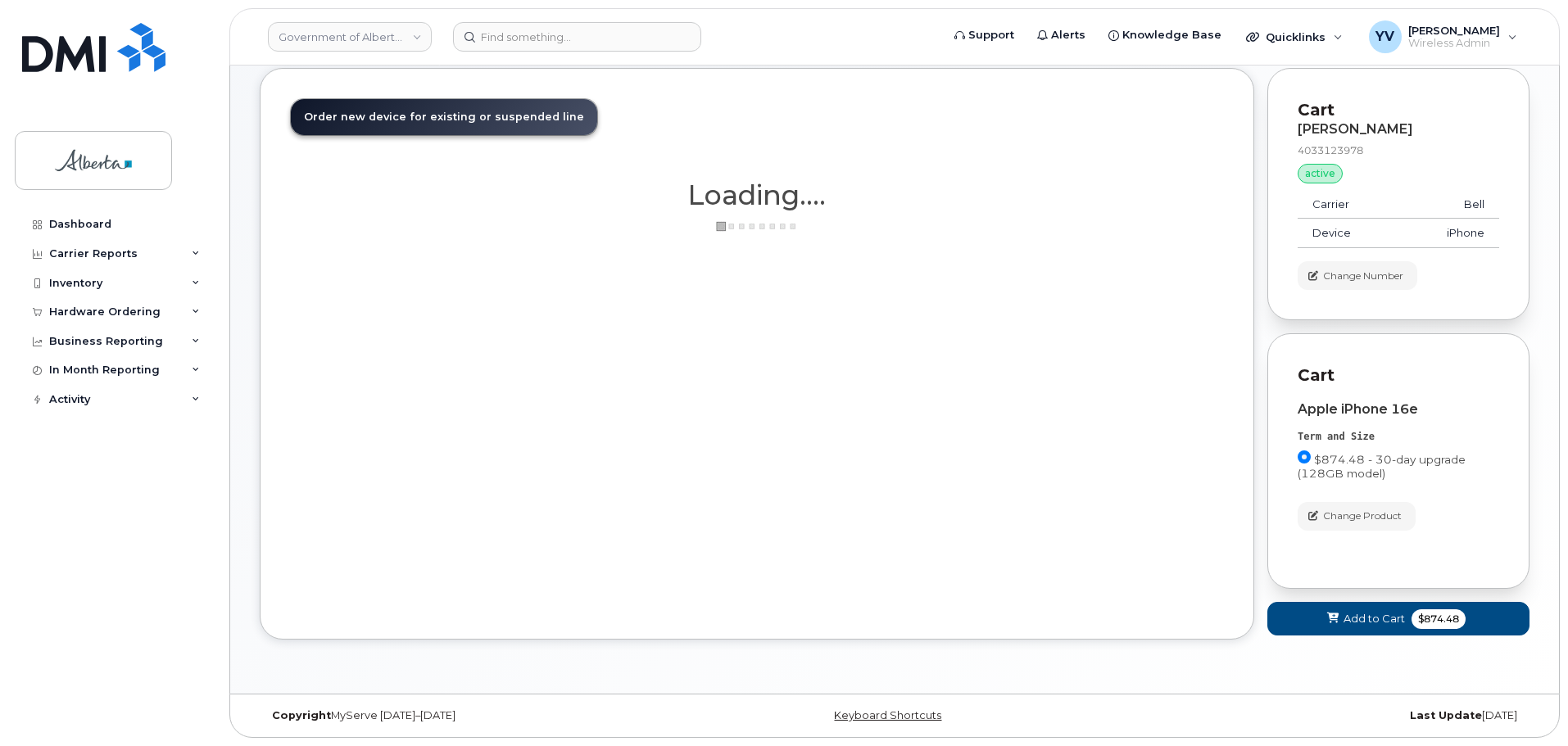
scroll to position [82, 0]
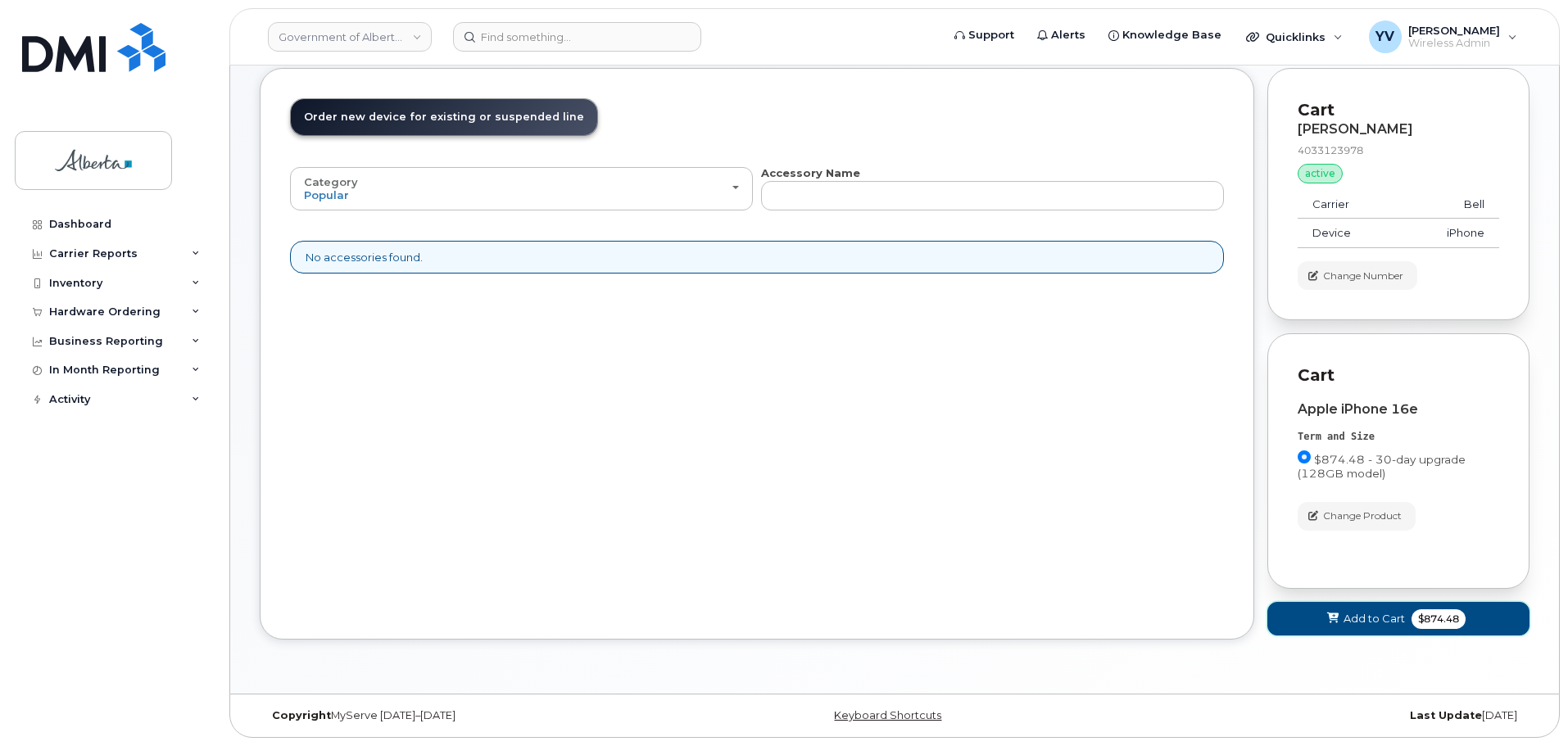
click at [1362, 616] on span "Add to Cart" at bounding box center [1374, 619] width 62 height 15
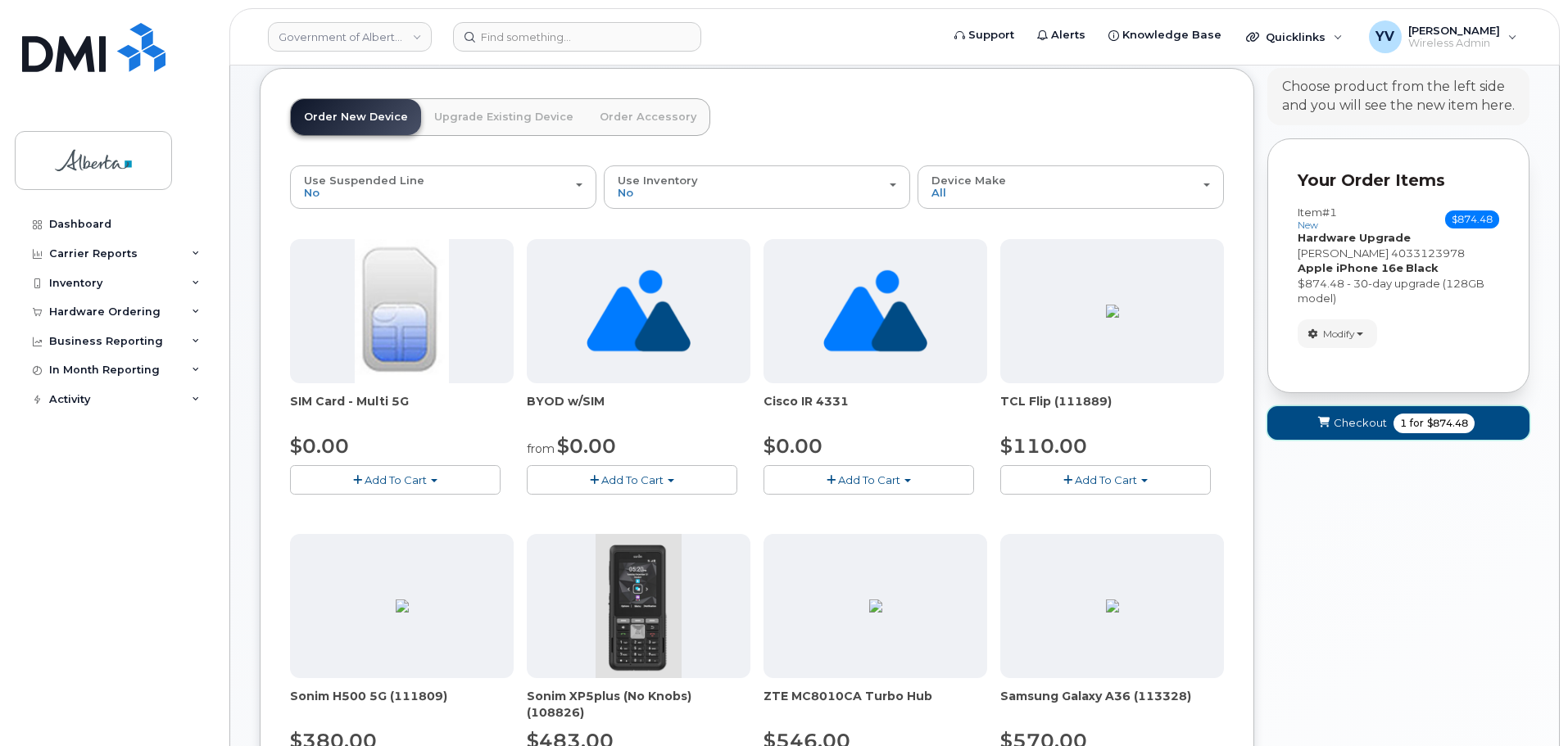
click at [1353, 419] on span "Checkout" at bounding box center [1359, 423] width 53 height 15
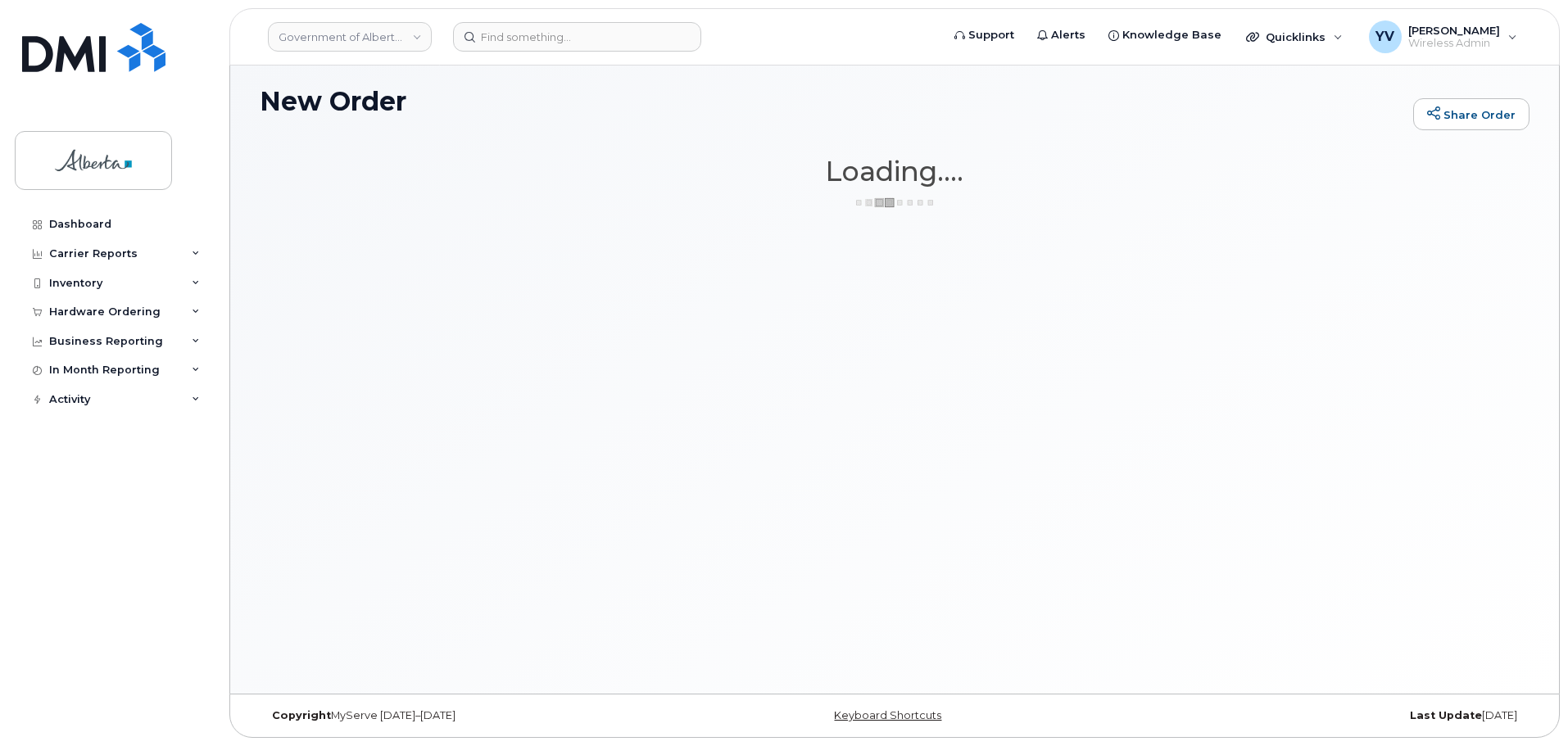
scroll to position [9, 0]
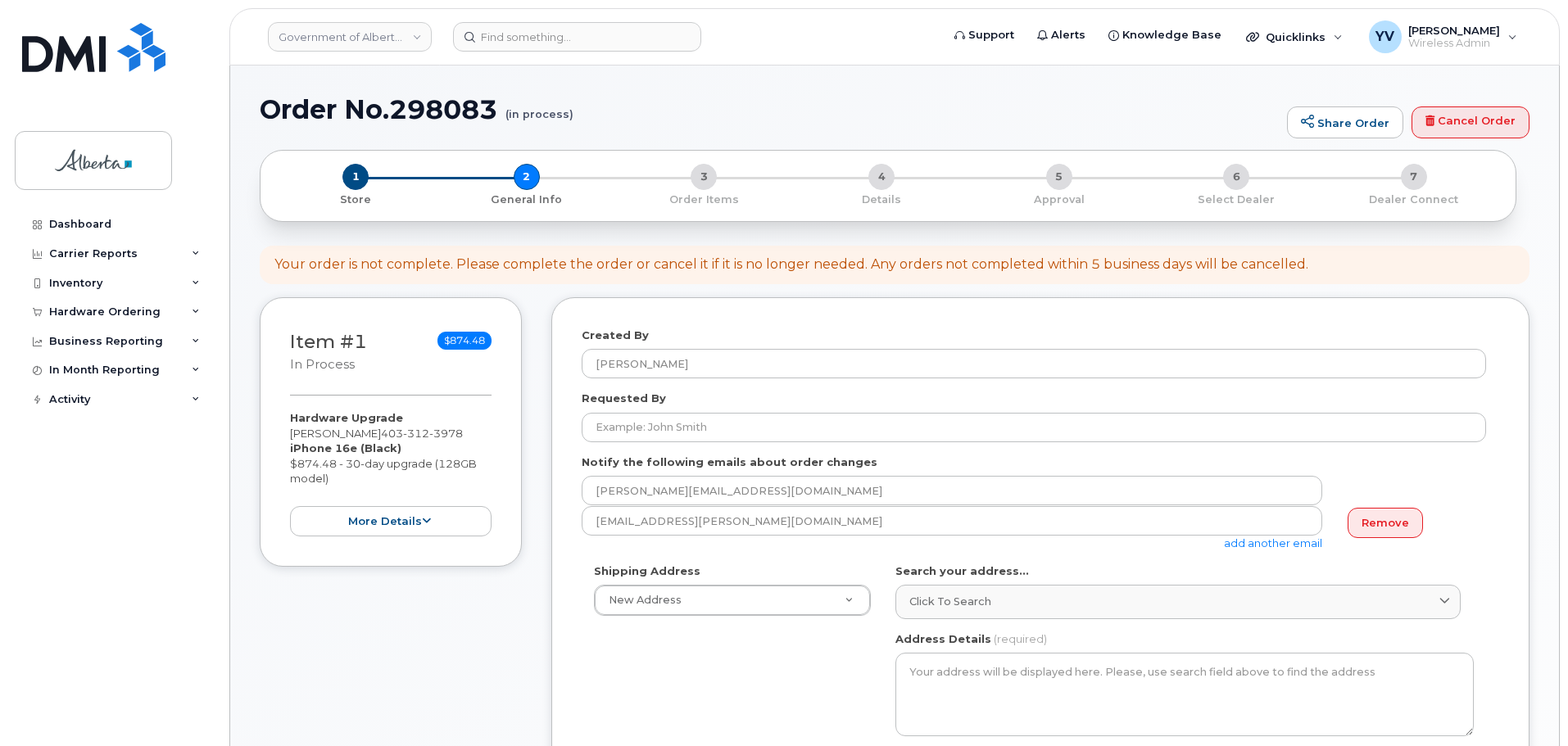
select select
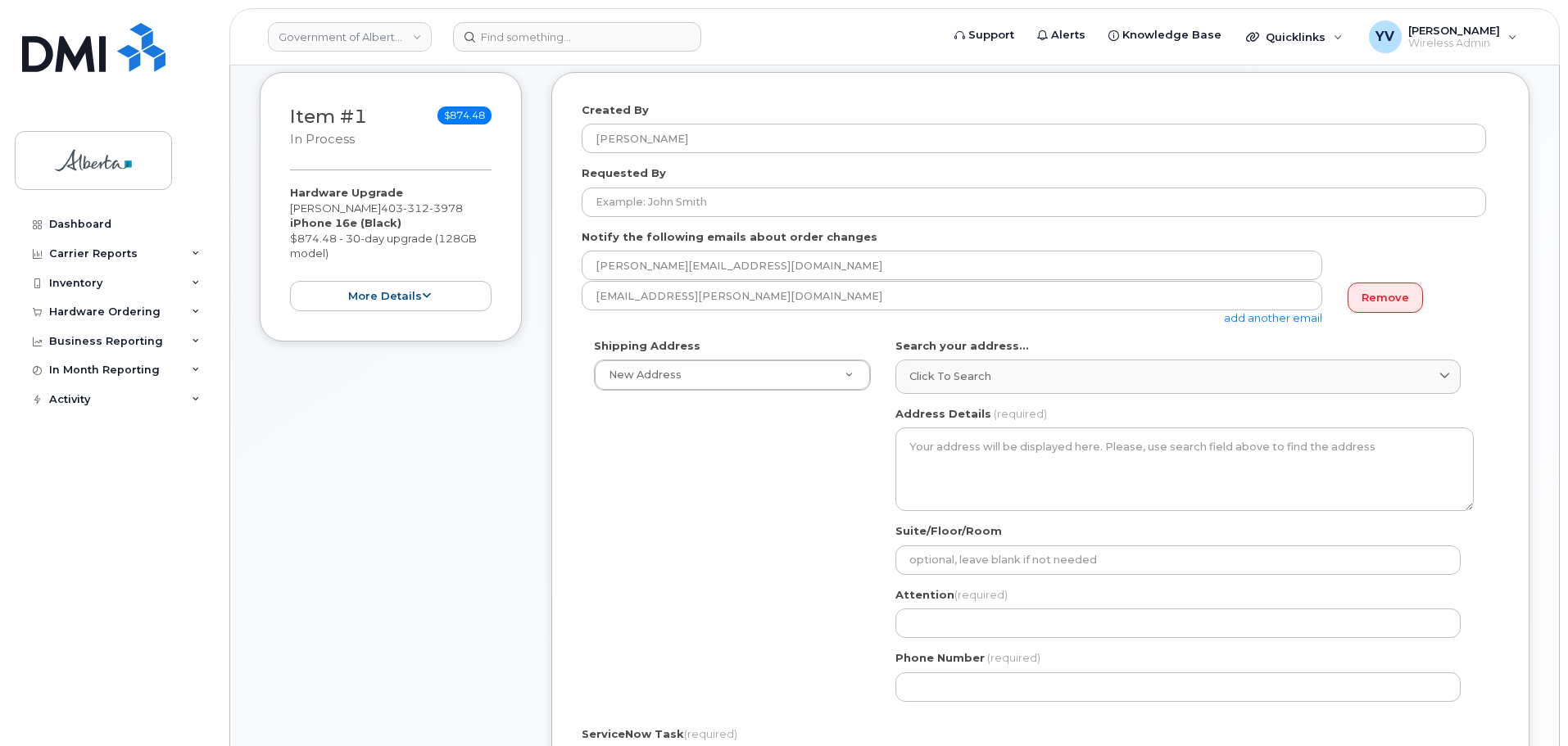
scroll to position [226, 0]
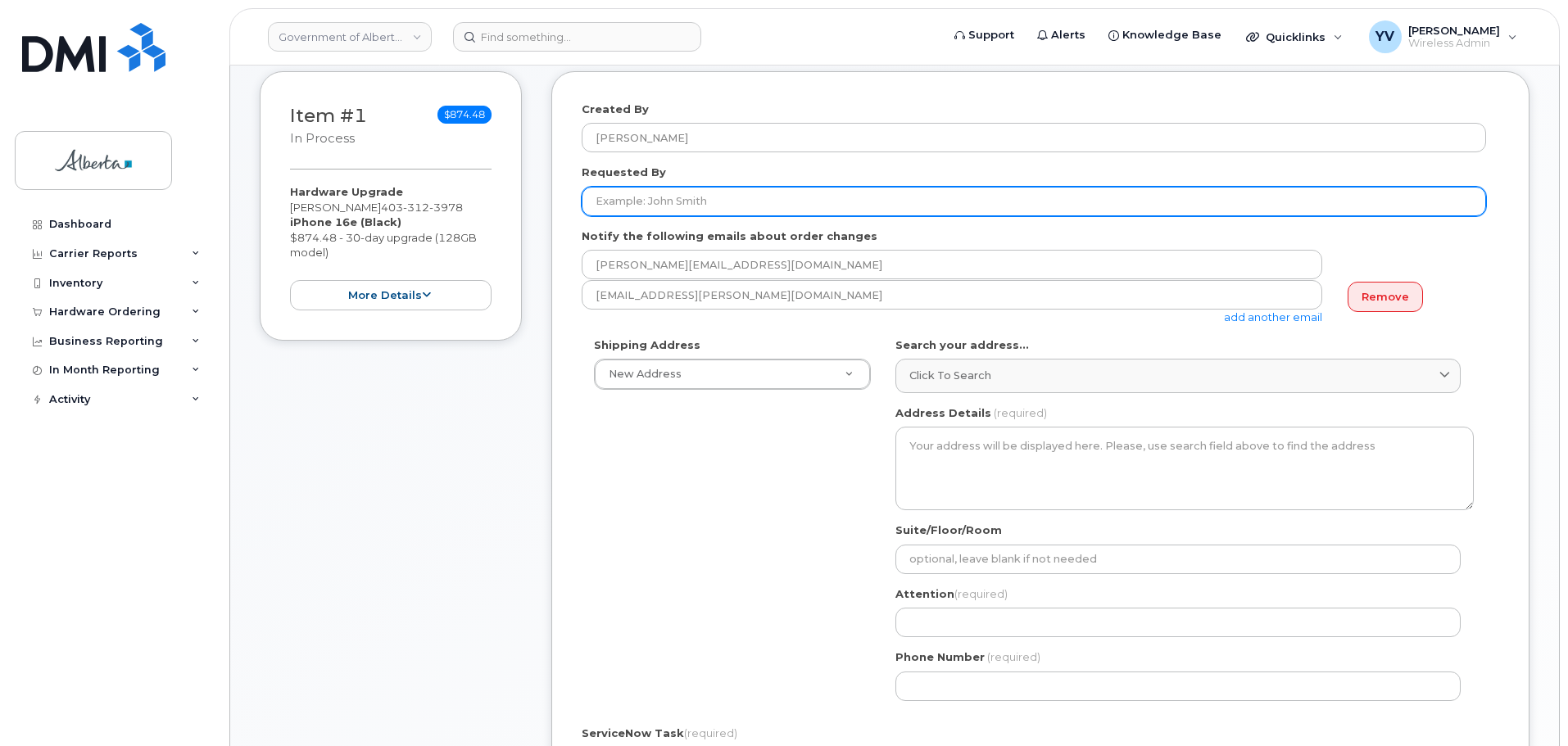
click at [622, 198] on input "Requested By" at bounding box center [1033, 201] width 904 height 30
paste input "[PERSON_NAME]"
type input "[PERSON_NAME]"
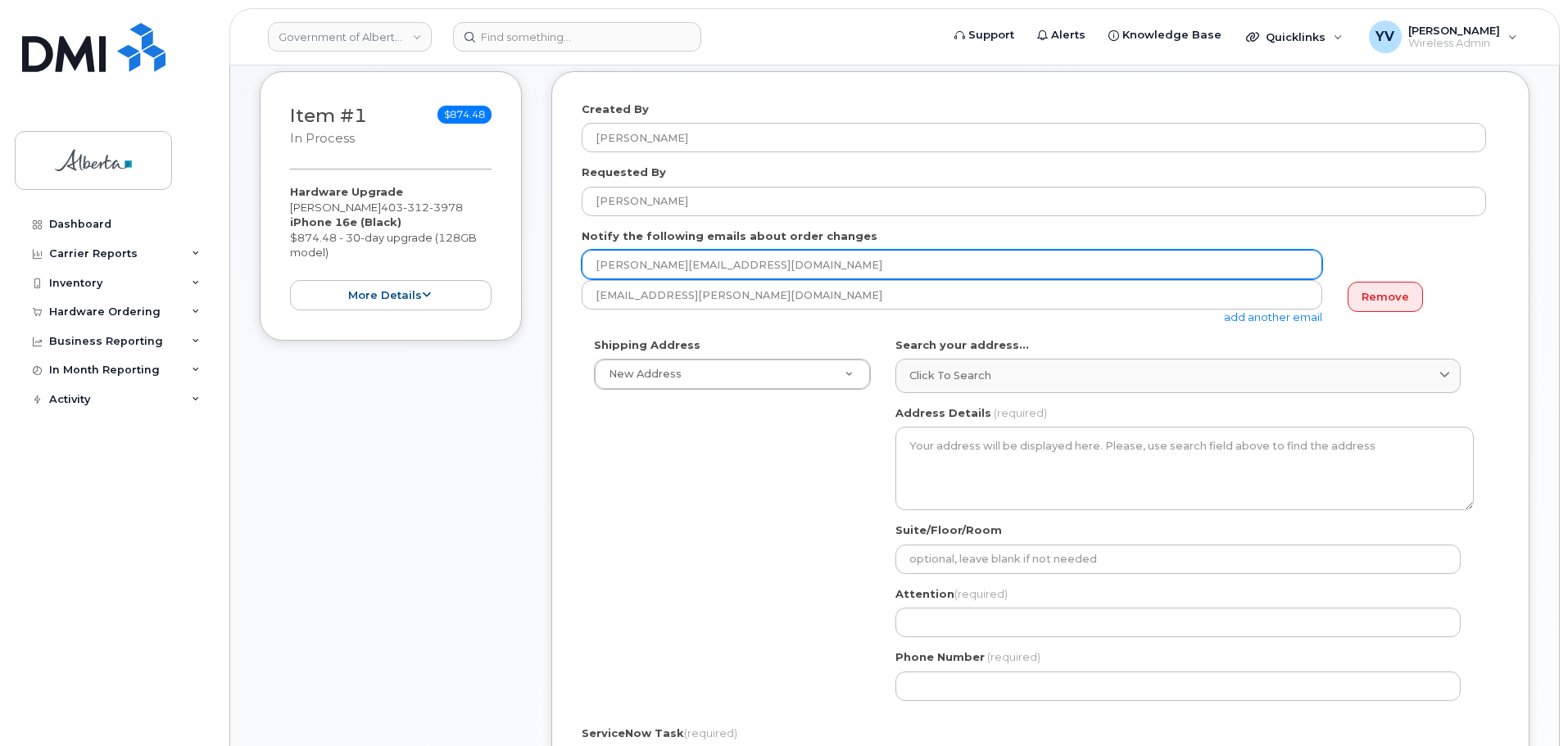
drag, startPoint x: 721, startPoint y: 267, endPoint x: 523, endPoint y: 268, distance: 198.0
click at [523, 268] on div "Item #1 in process $874.48 Hardware Upgrade [PERSON_NAME] [PHONE_NUMBER] iPhone…" at bounding box center [894, 568] width 1269 height 994
paste input "[PERSON_NAME].[PERSON_NAME]"
type input "[PERSON_NAME][EMAIL_ADDRESS][PERSON_NAME][DOMAIN_NAME]"
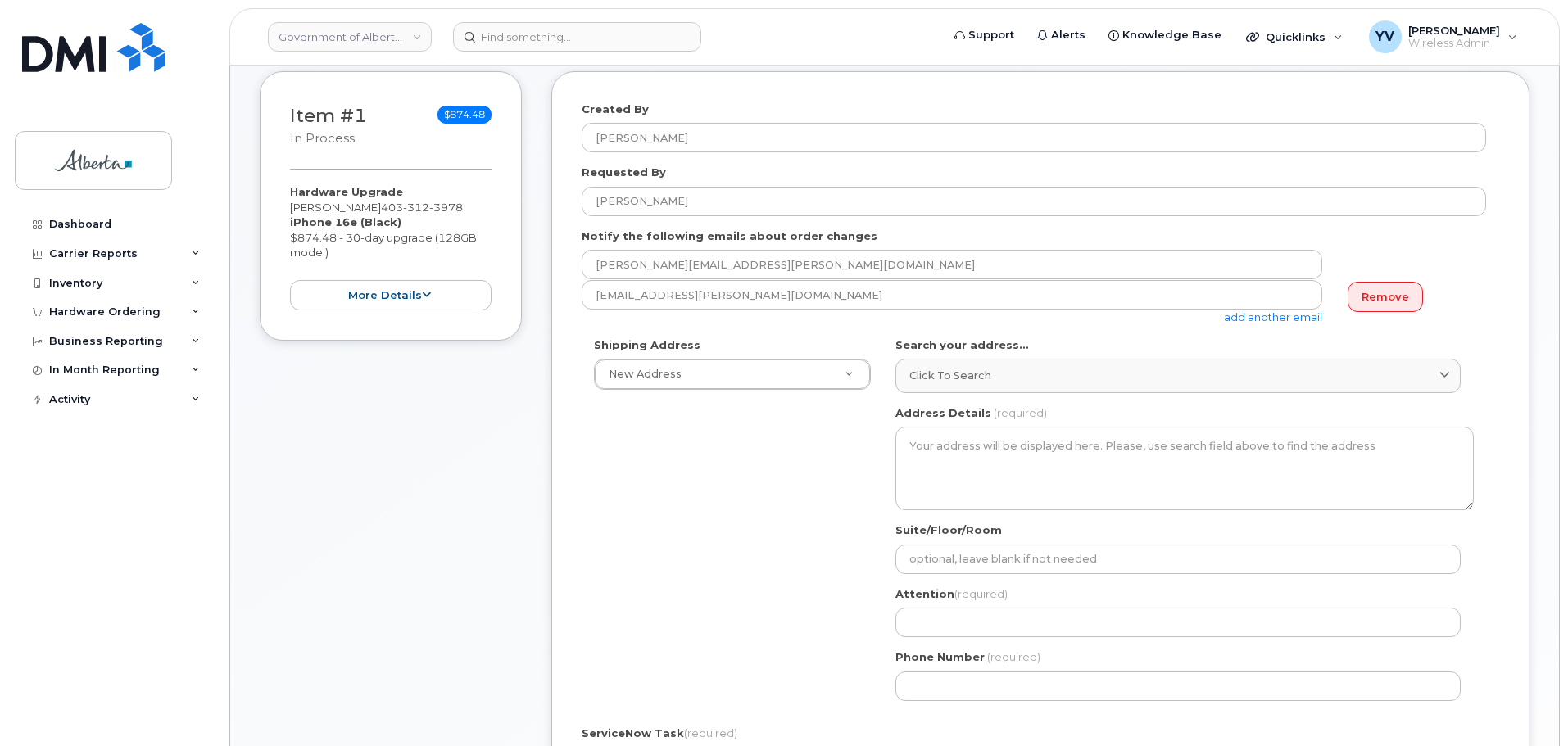
click at [1279, 316] on link "add another email" at bounding box center [1273, 317] width 98 height 13
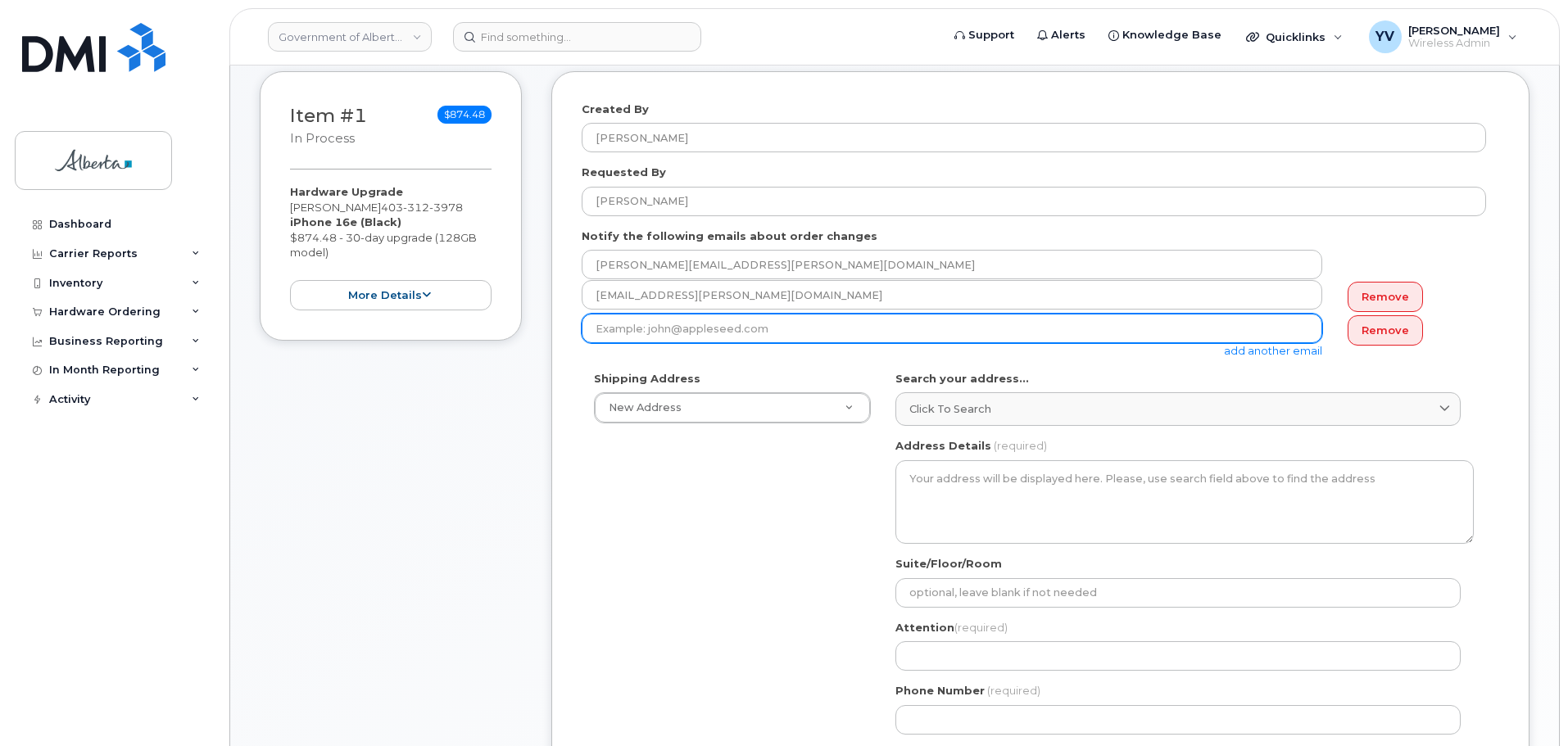
click at [606, 332] on input "email" at bounding box center [952, 328] width 740 height 30
paste input "[PERSON_NAME][EMAIL_ADDRESS][PERSON_NAME][DOMAIN_NAME]"
type input "[PERSON_NAME][EMAIL_ADDRESS][PERSON_NAME][DOMAIN_NAME]"
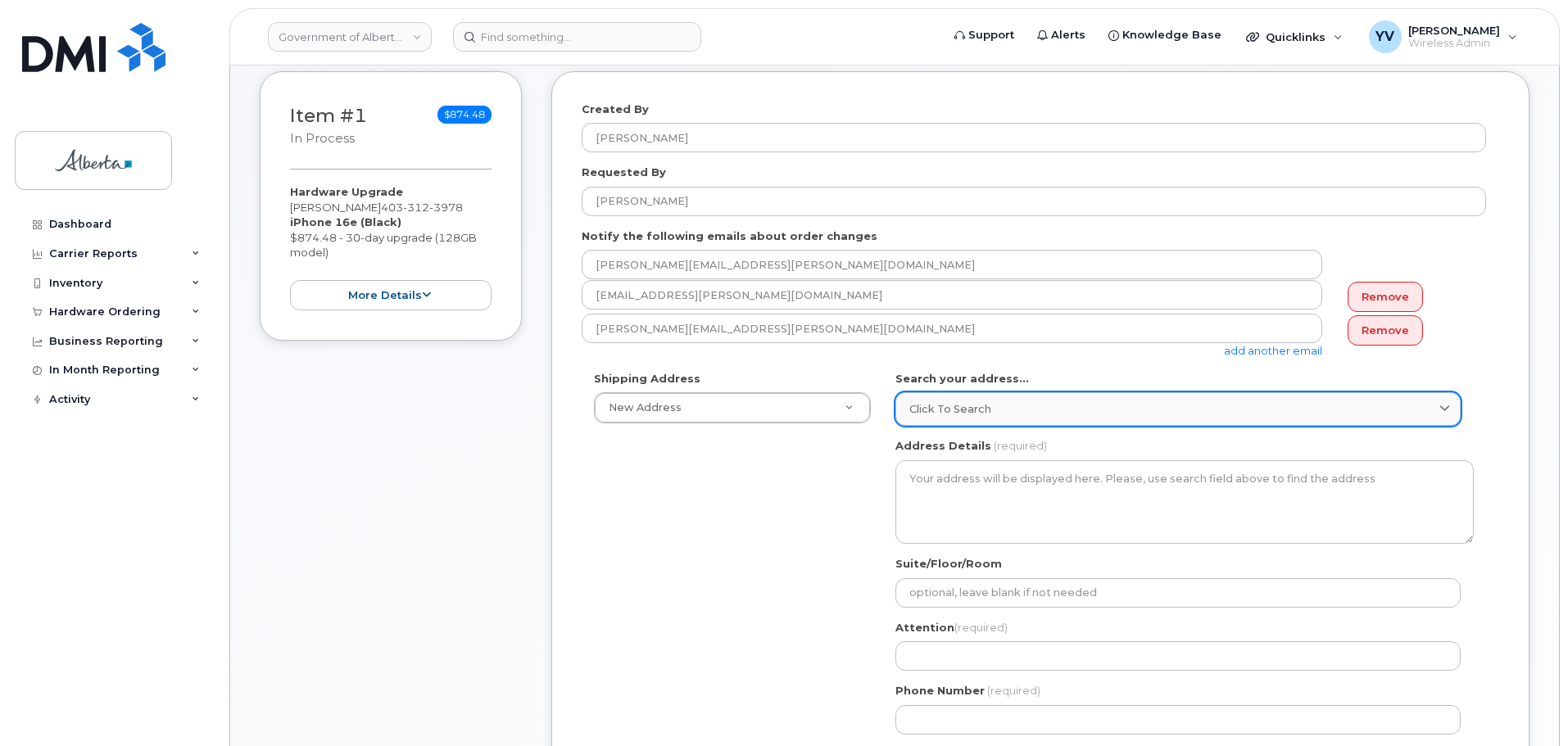
click at [941, 405] on span "Click to search" at bounding box center [950, 409] width 82 height 15
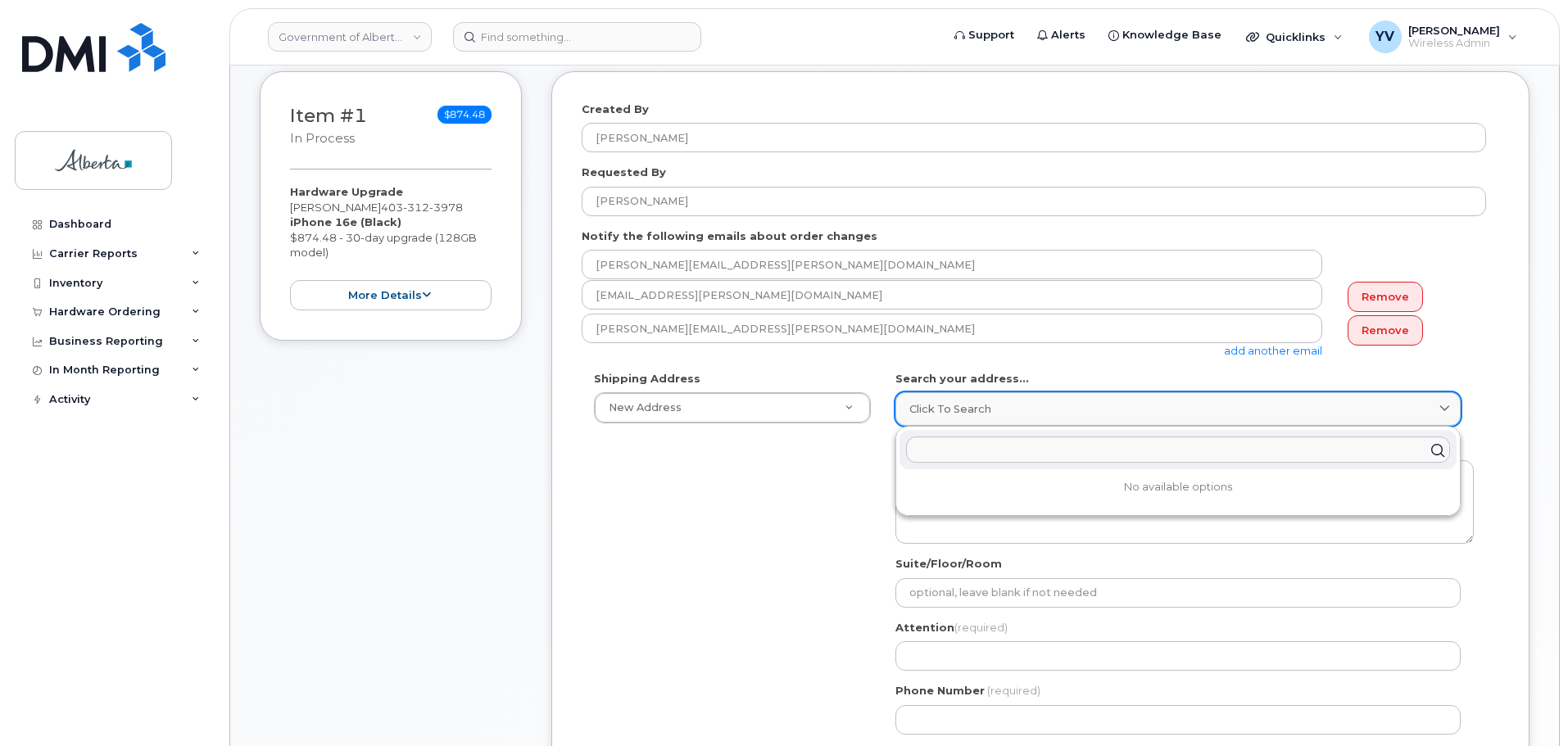
paste input "[STREET_ADDRESS]"
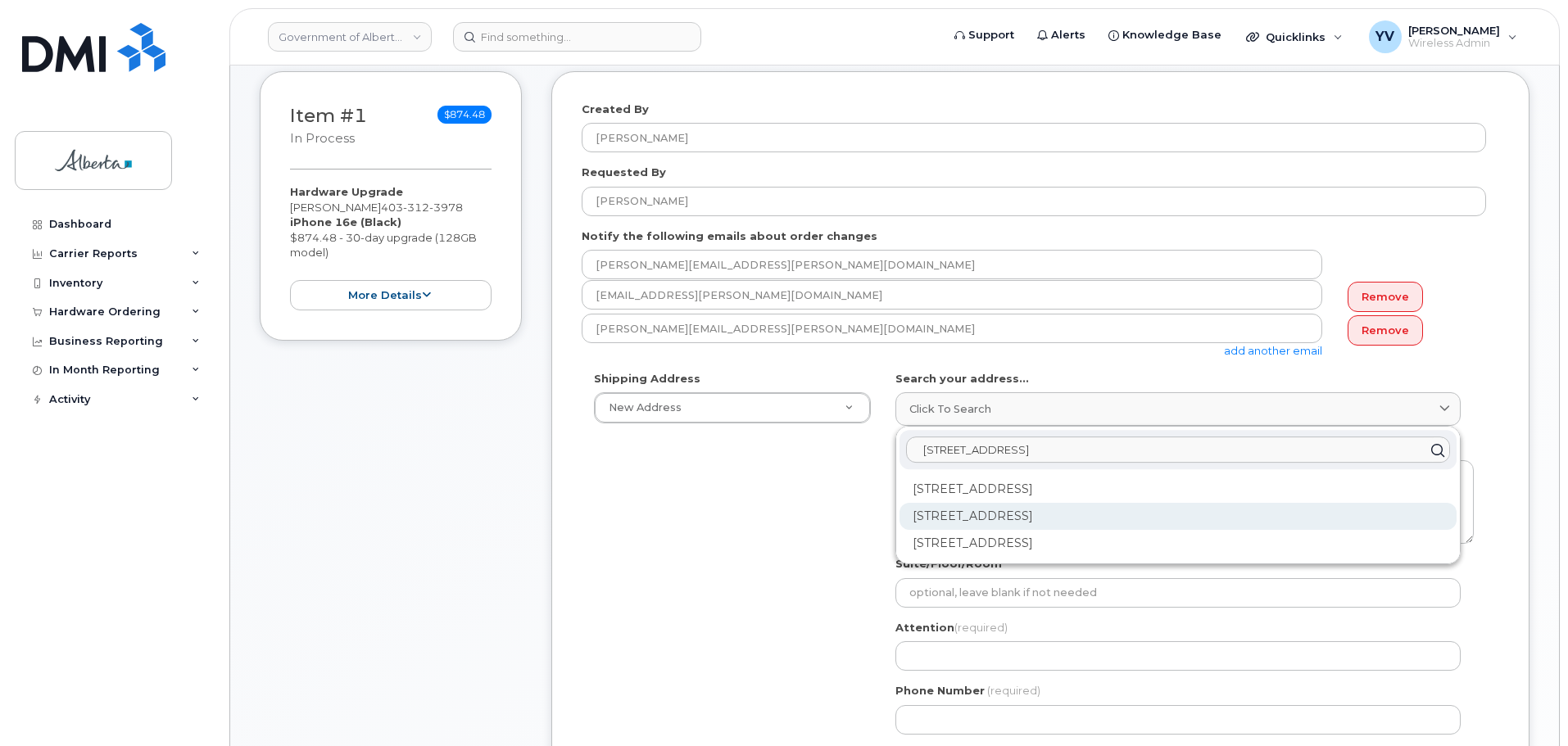
type input "[STREET_ADDRESS]"
click at [1092, 512] on div "[STREET_ADDRESS]" at bounding box center [1177, 516] width 557 height 27
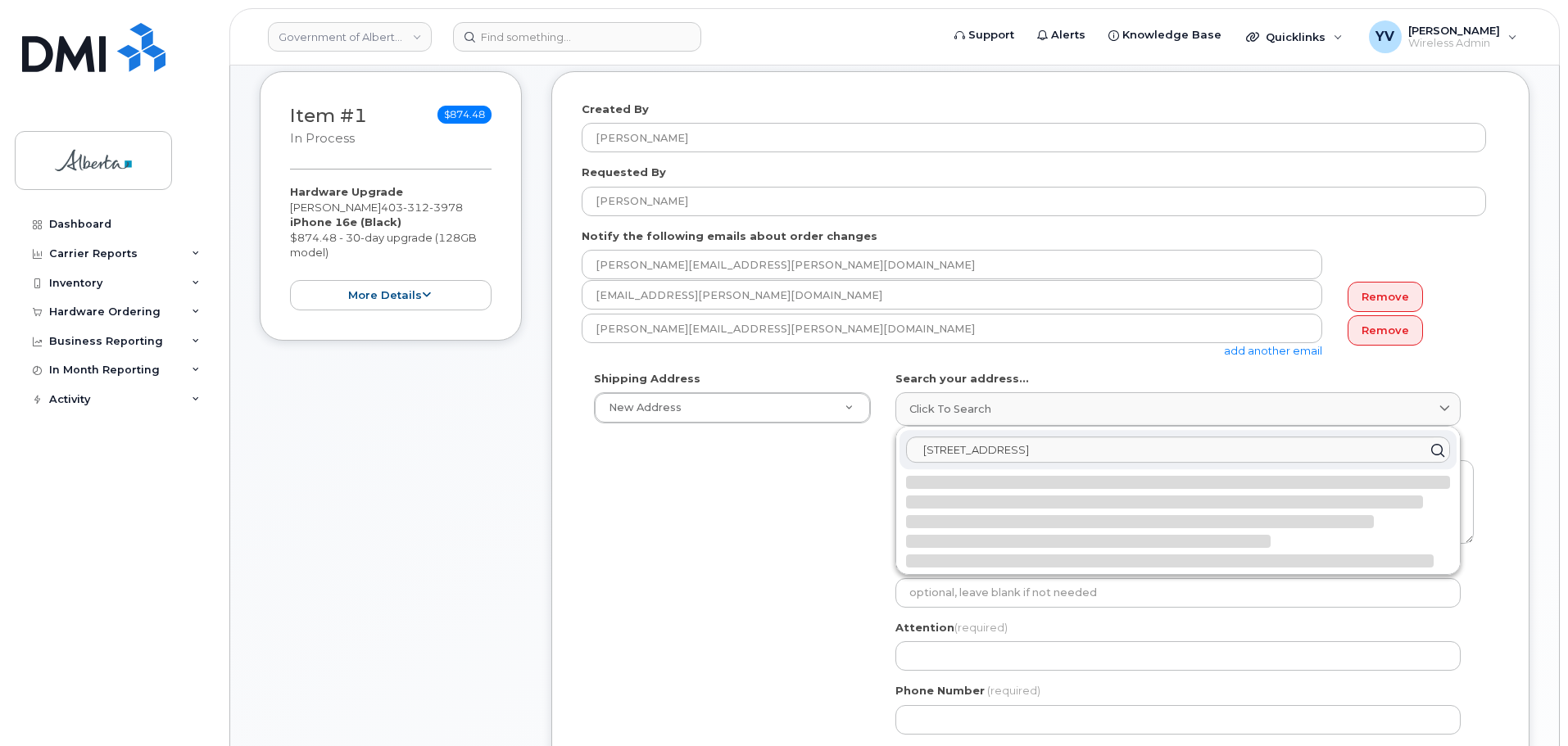
select select
type textarea "[STREET_ADDRESS]"
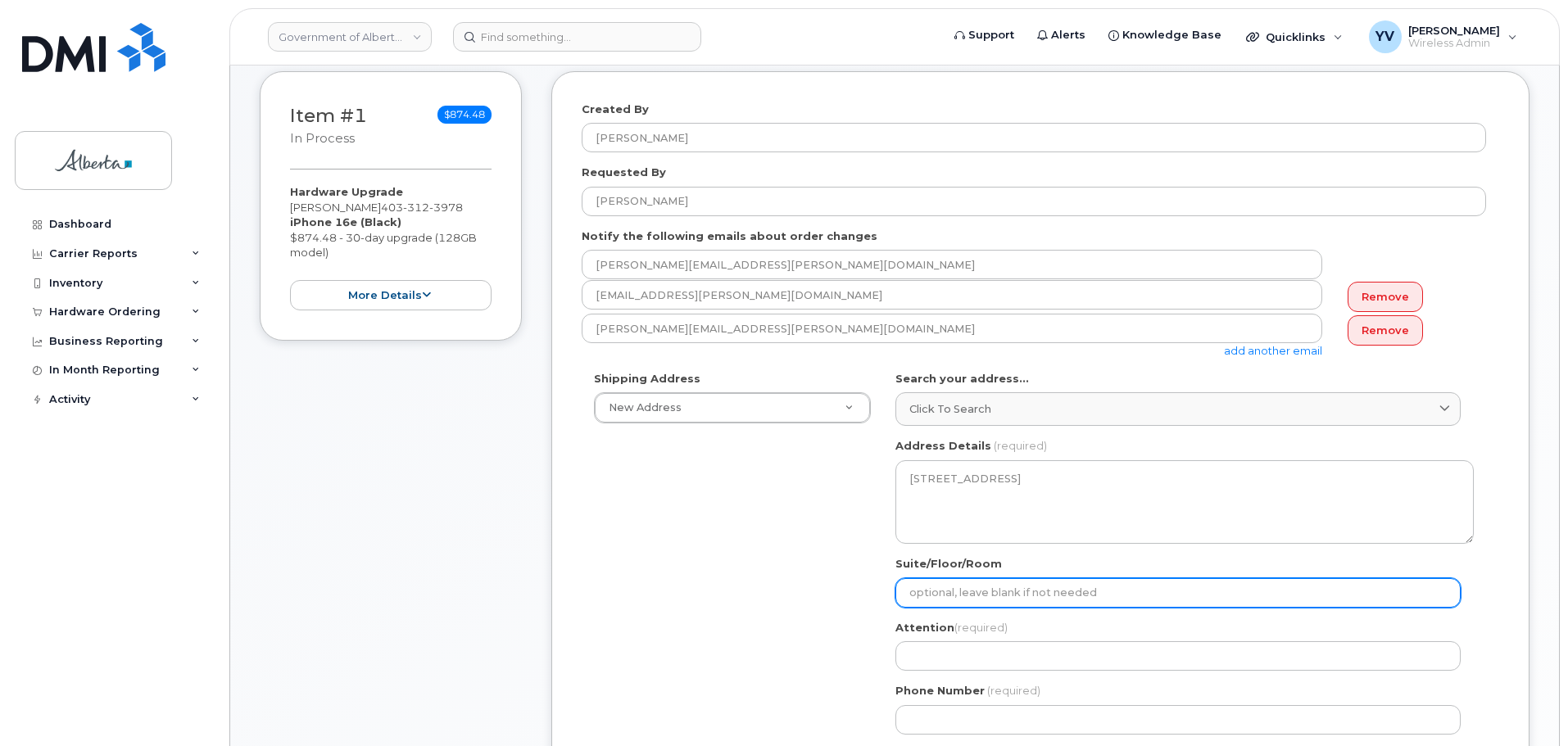
click at [933, 605] on input "Suite/Floor/Room" at bounding box center [1178, 592] width 565 height 30
paste input "17th Floor"
select select
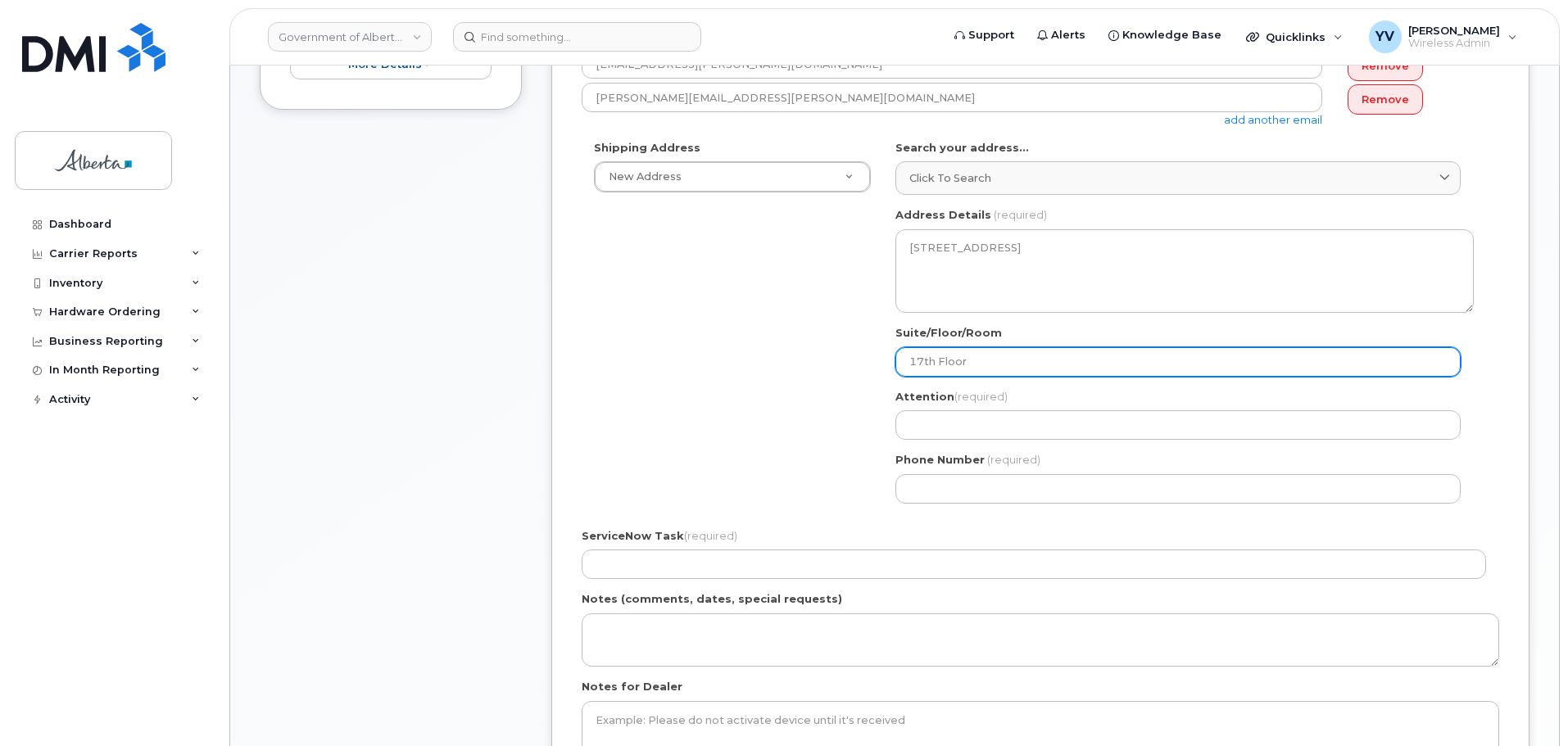
scroll to position [515, 0]
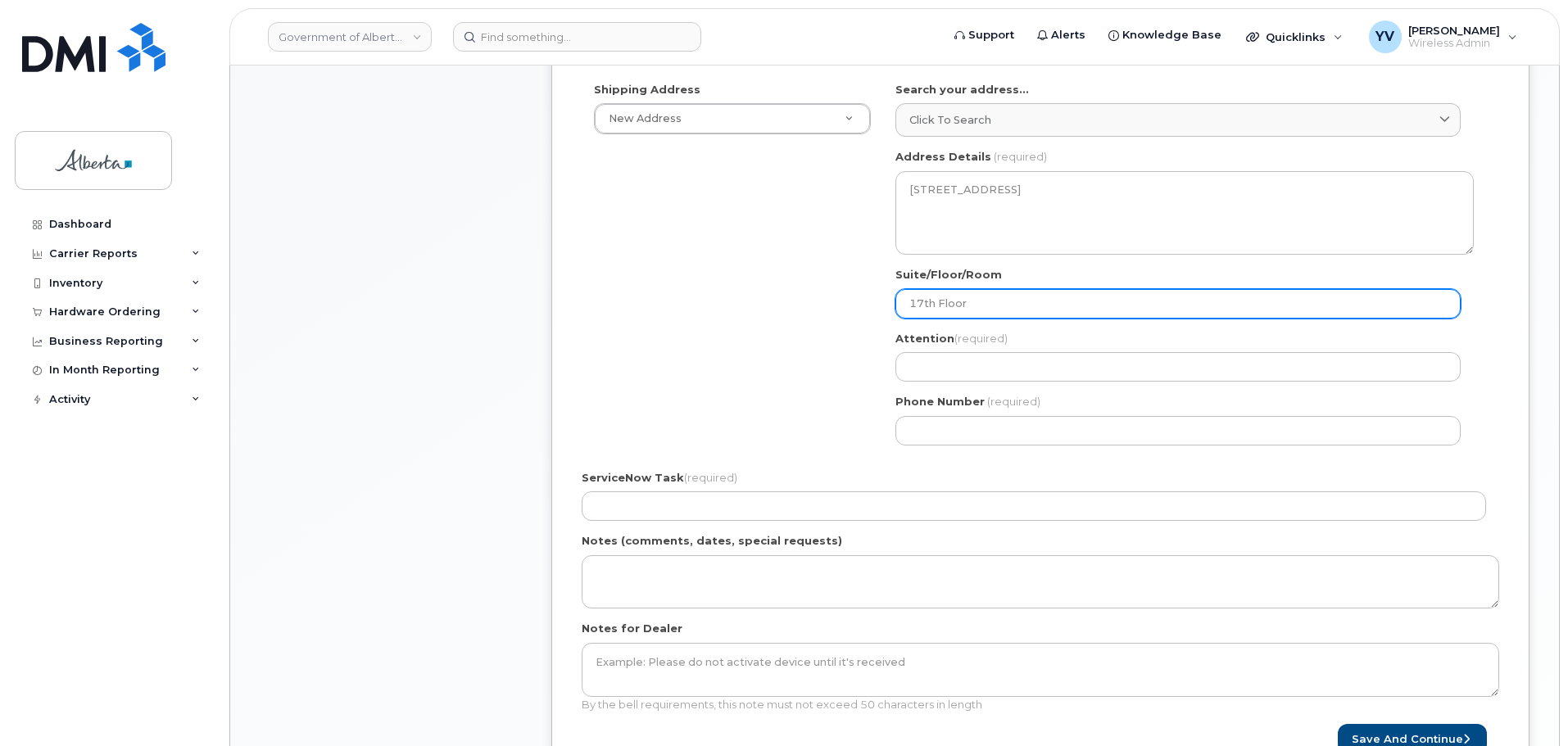
type input "17th Floor"
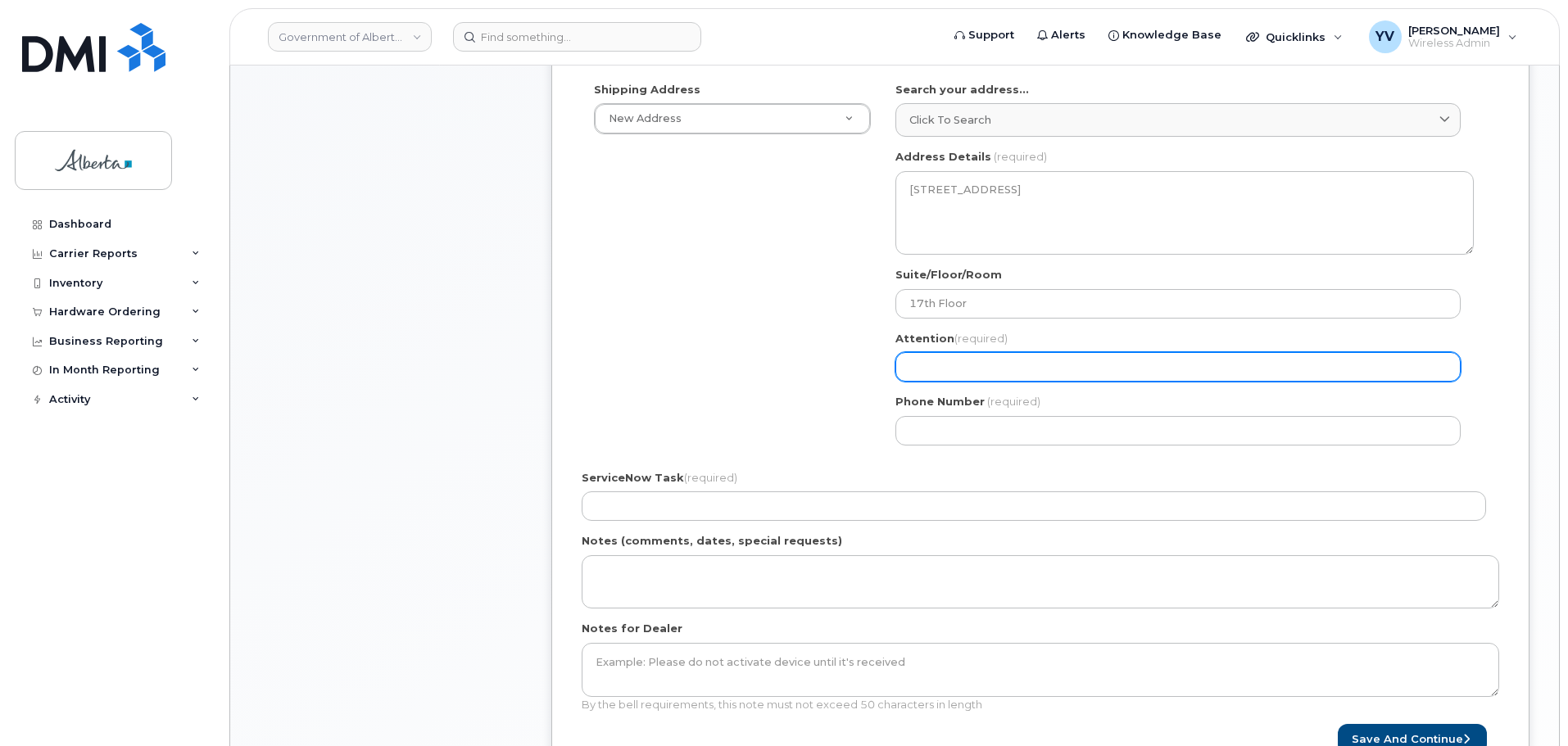
click at [928, 373] on input "Attention (required)" at bounding box center [1178, 366] width 565 height 30
paste input "[PERSON_NAME]"
select select
type input "[PERSON_NAME]"
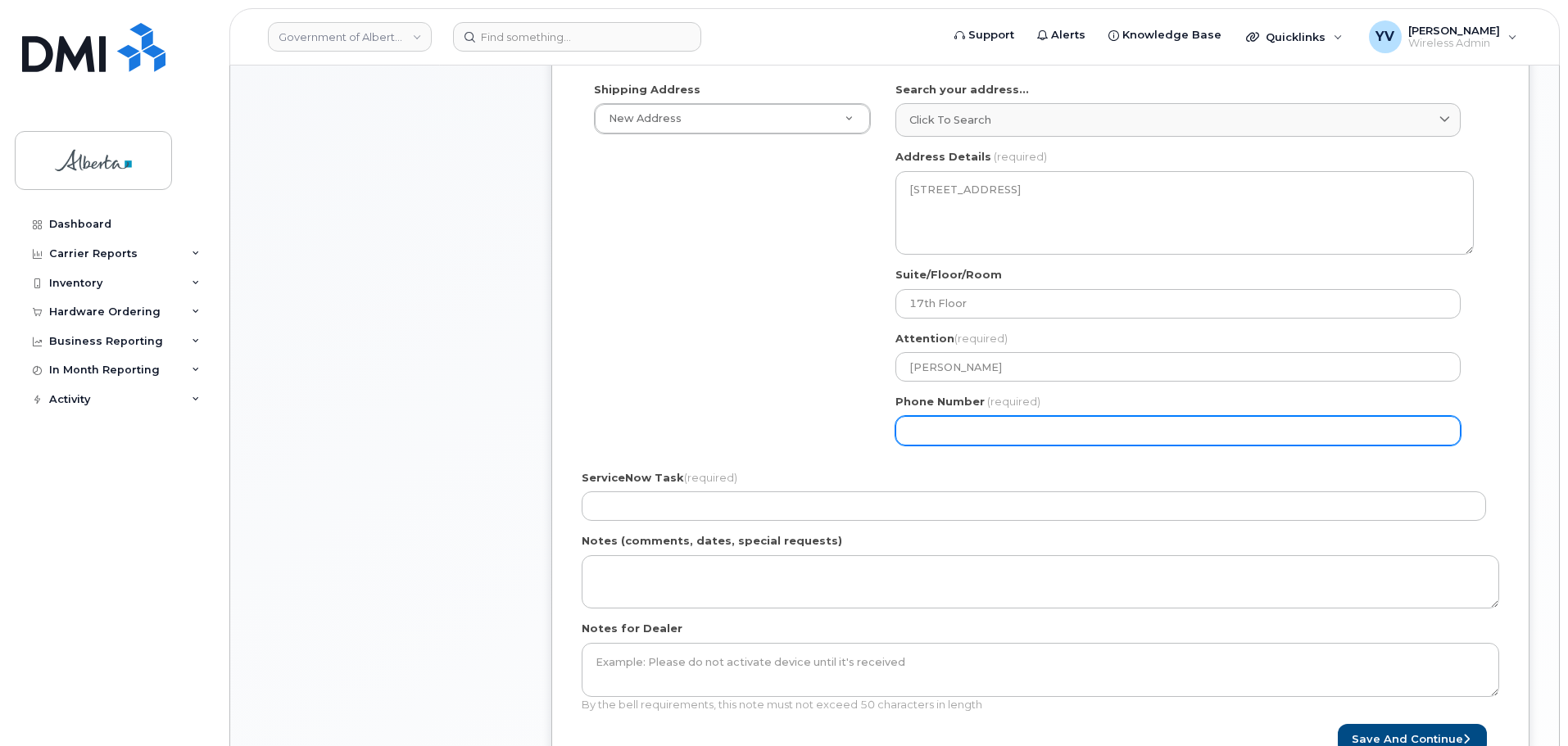
click at [908, 439] on input "Phone Number" at bounding box center [1178, 431] width 565 height 30
paste input "8257346554"
select select
type input "8257346554"
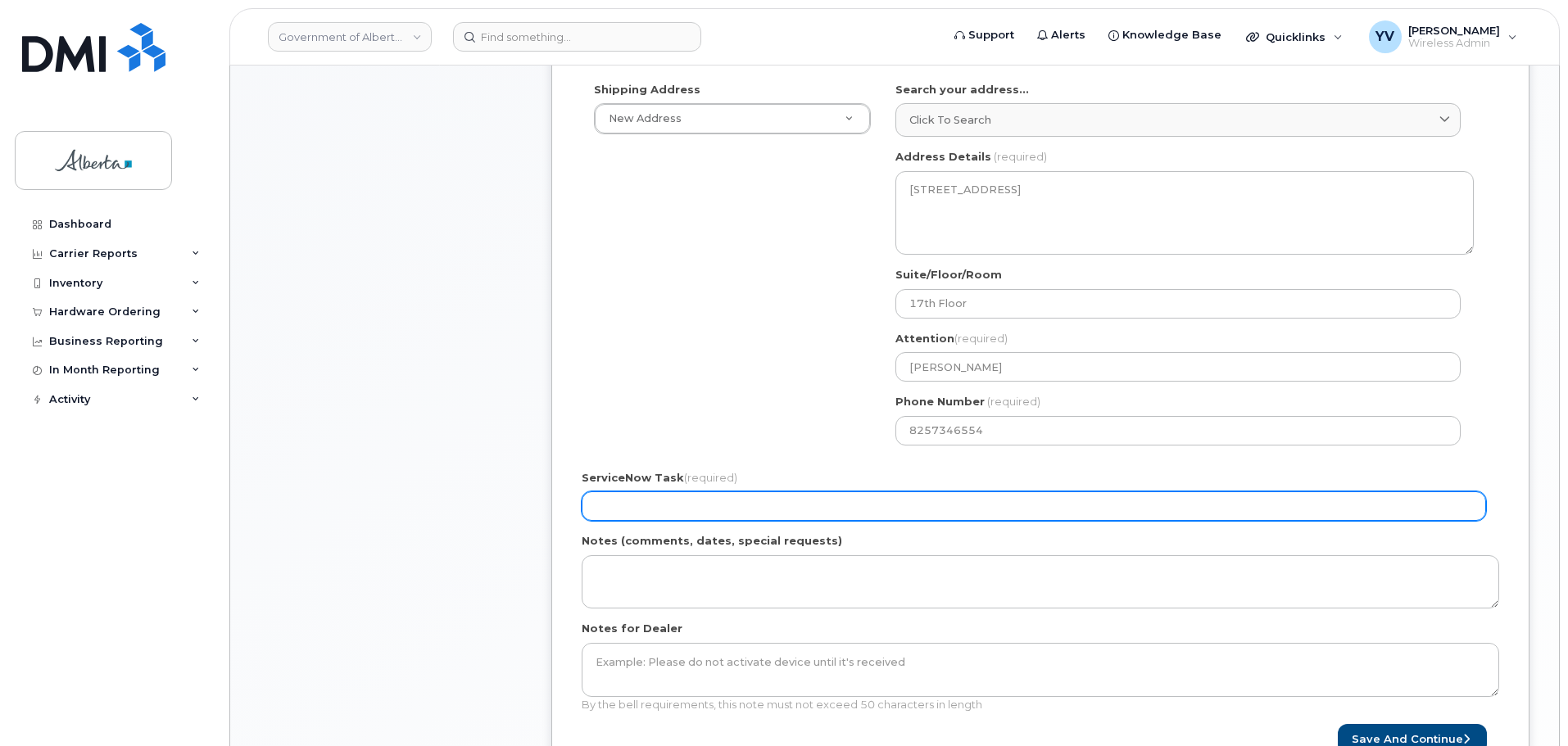
click at [615, 497] on input "ServiceNow Task (required)" at bounding box center [1033, 506] width 904 height 30
paste input "SCTASK0830666"
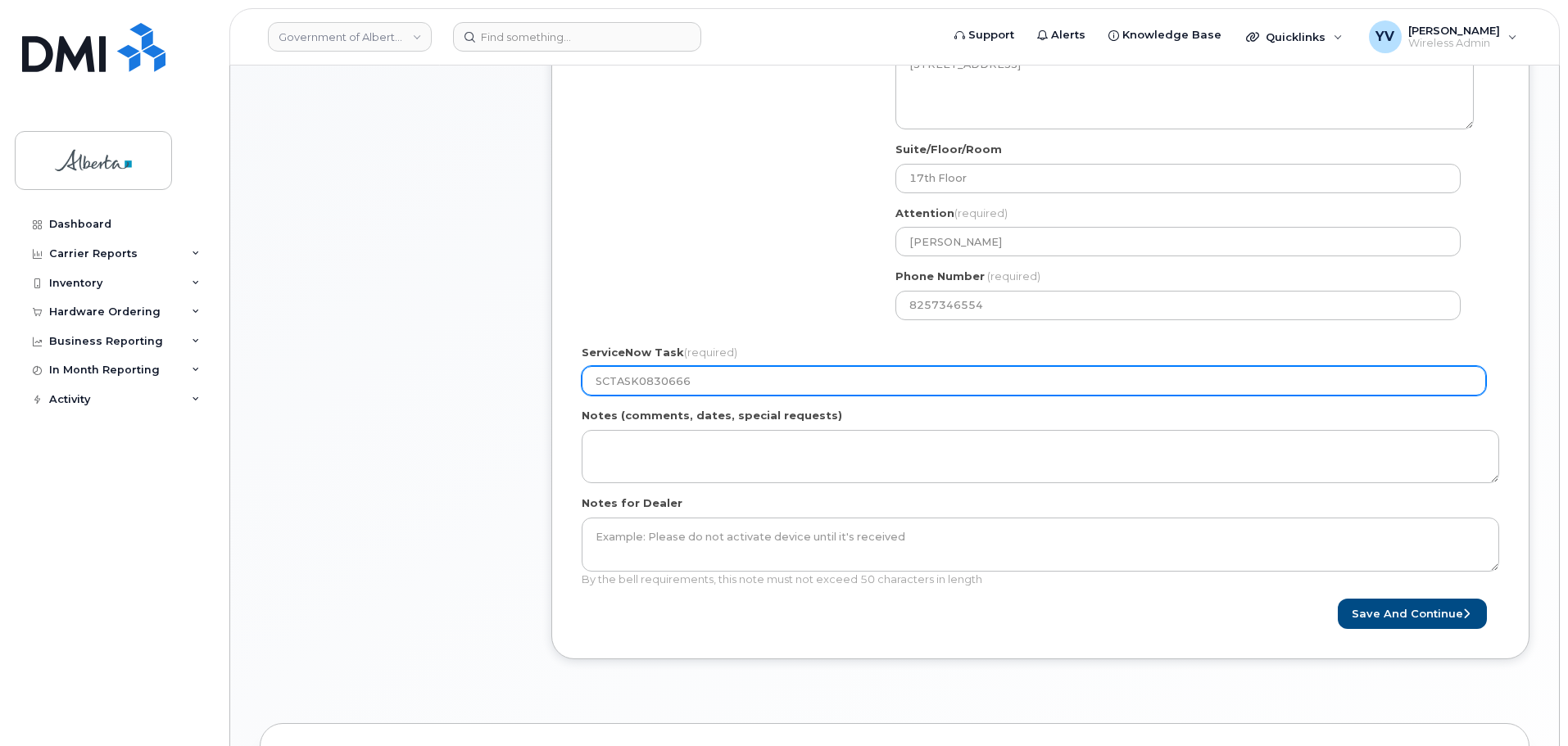
scroll to position [646, 0]
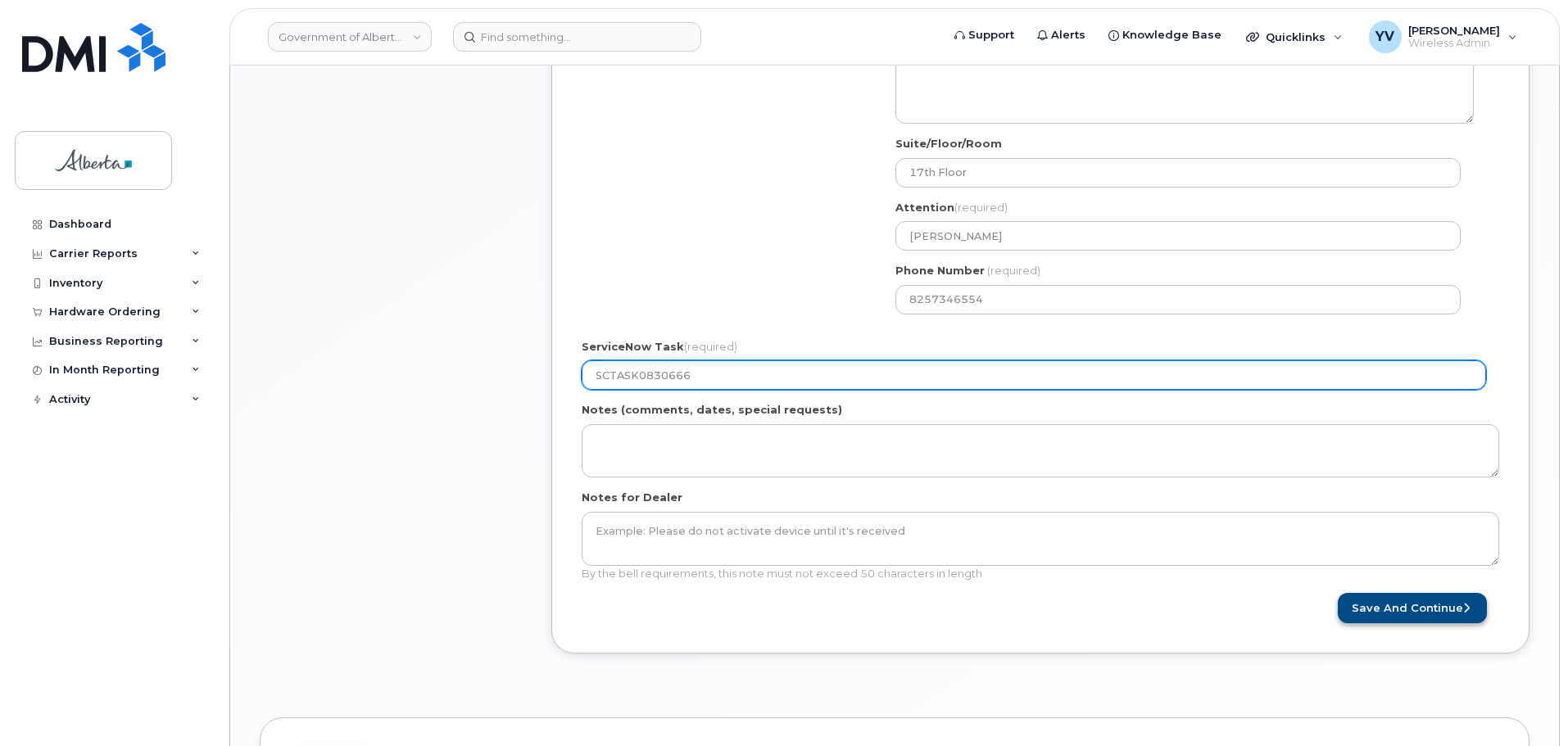
type input "SCTASK0830666"
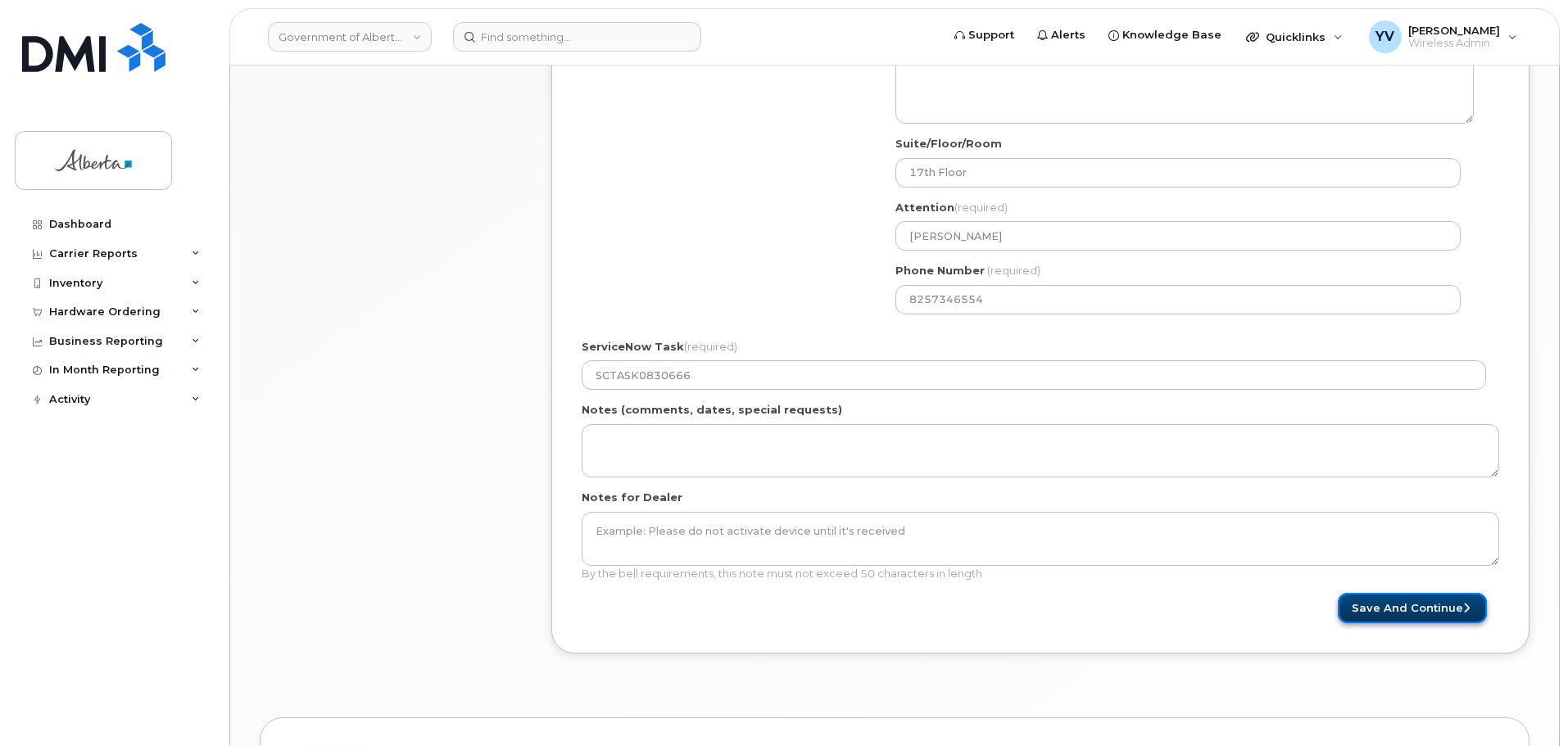
click at [1401, 604] on button "Save and Continue" at bounding box center [1411, 609] width 149 height 31
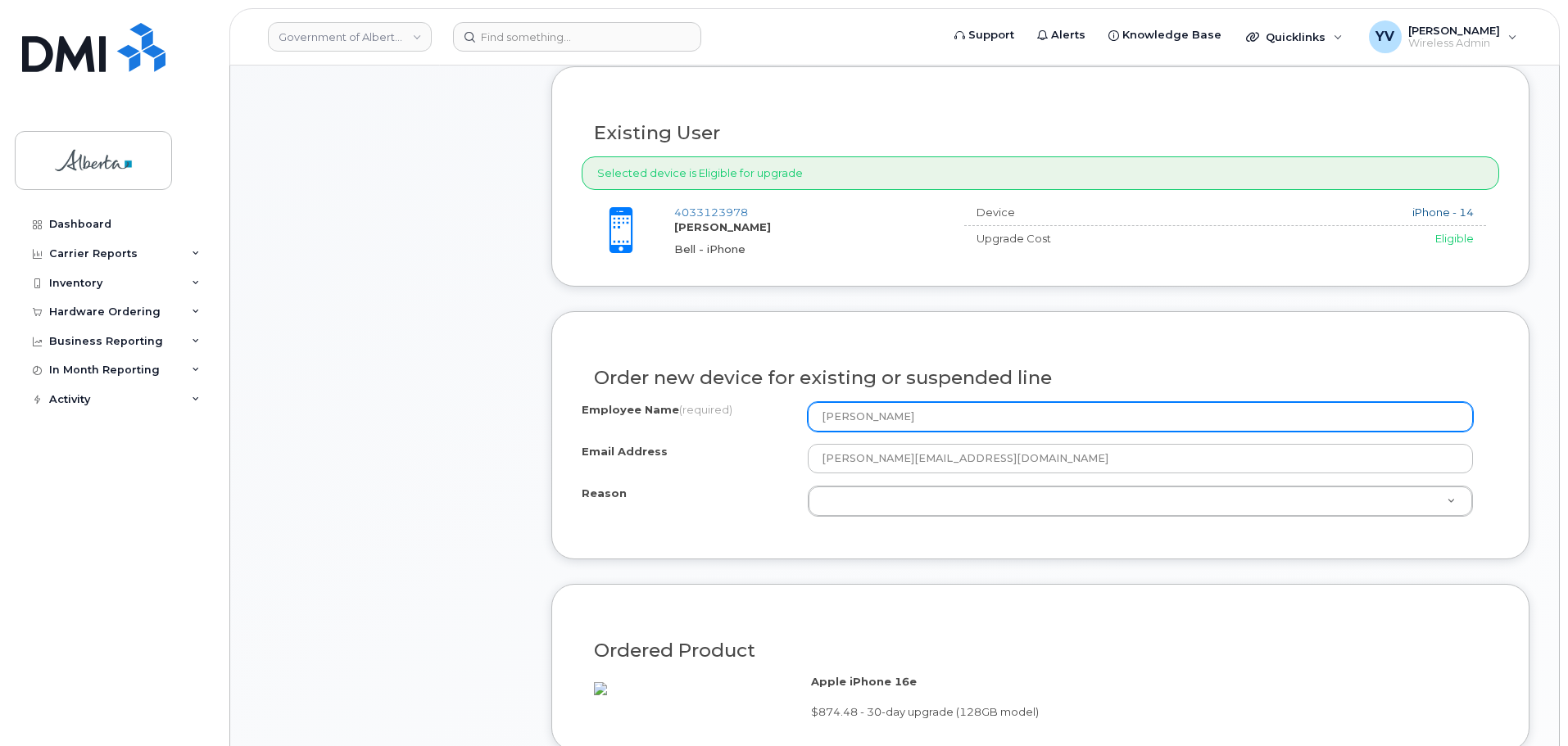
scroll to position [609, 0]
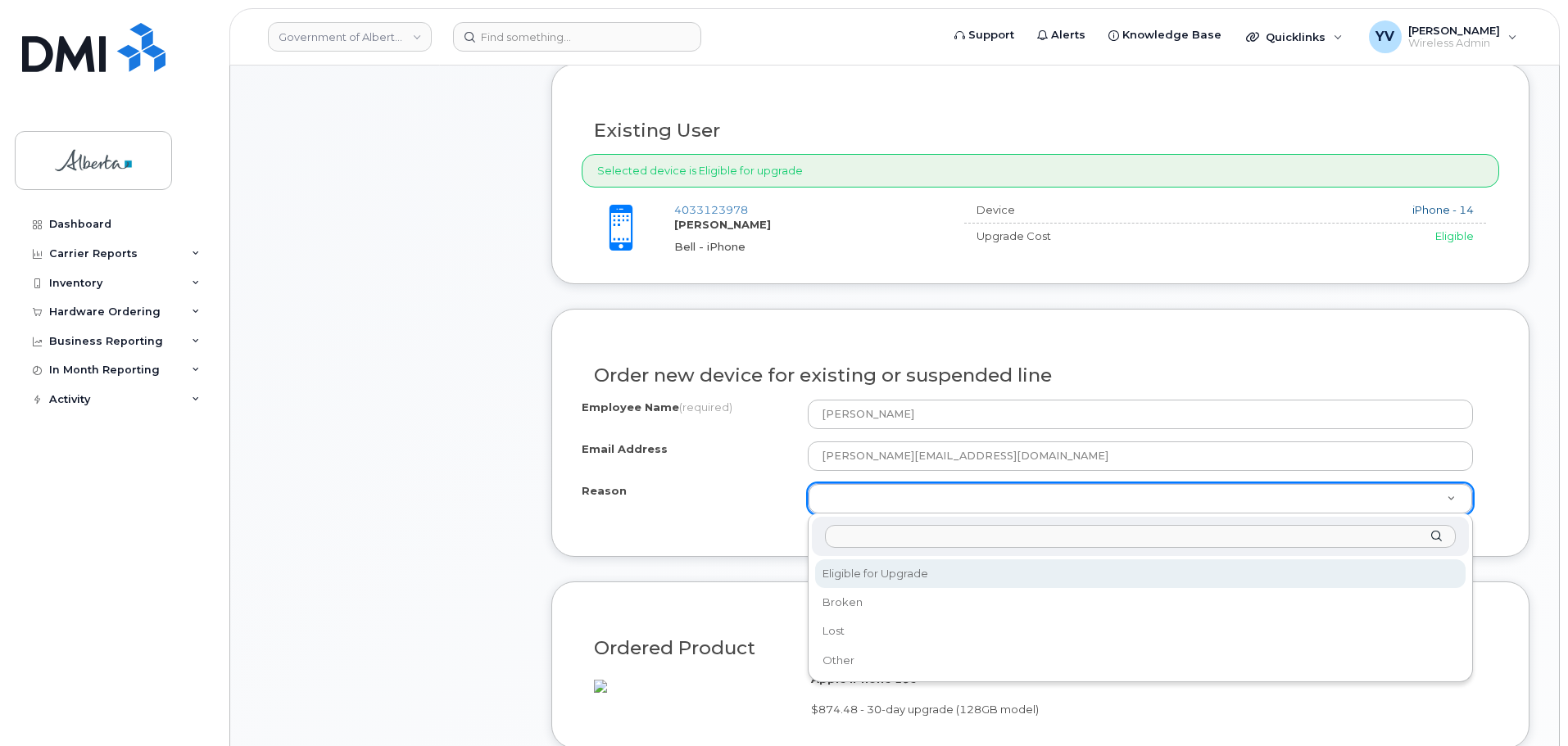
select select "eligible_for_upgrade"
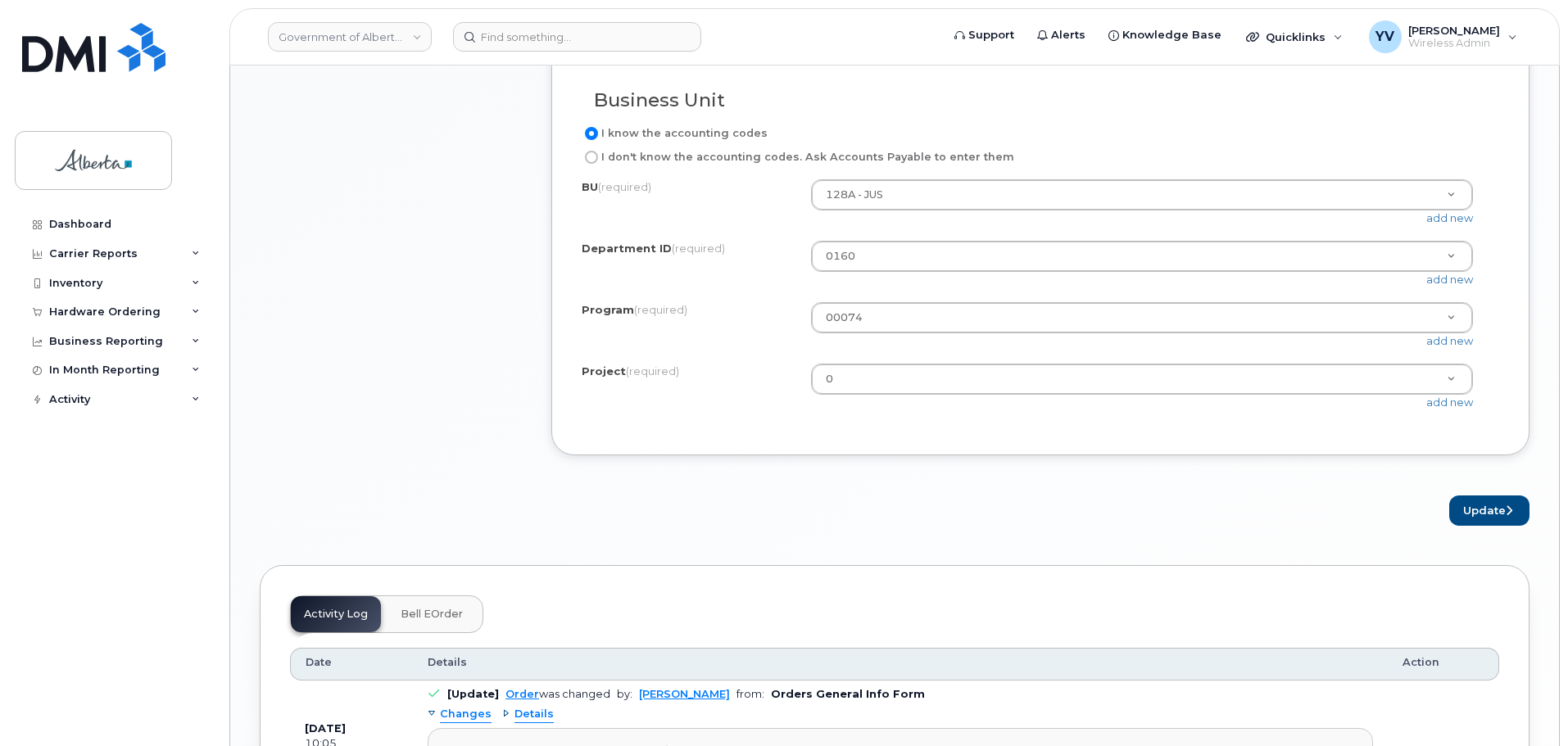
scroll to position [1366, 0]
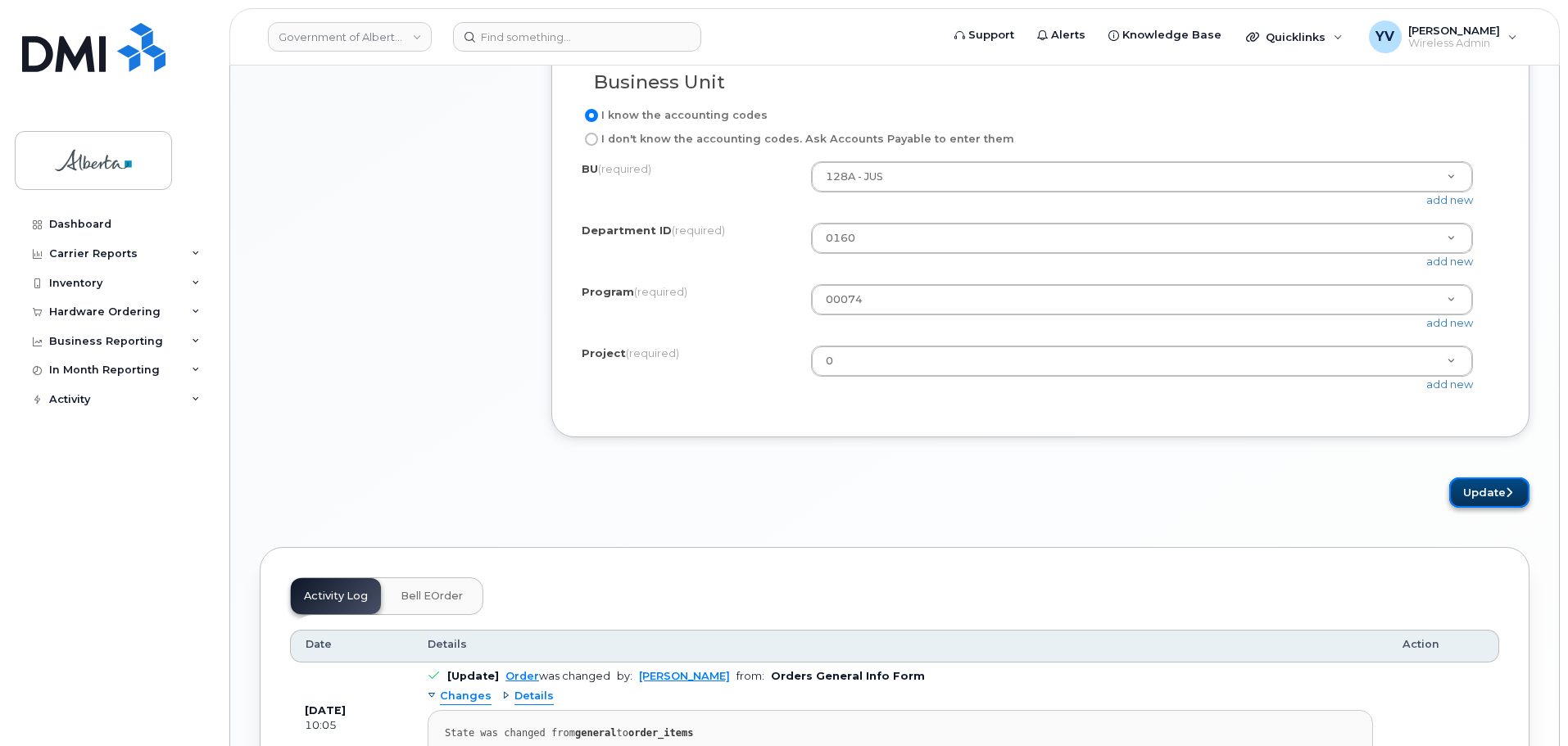
click at [1482, 501] on button "Update" at bounding box center [1488, 493] width 80 height 31
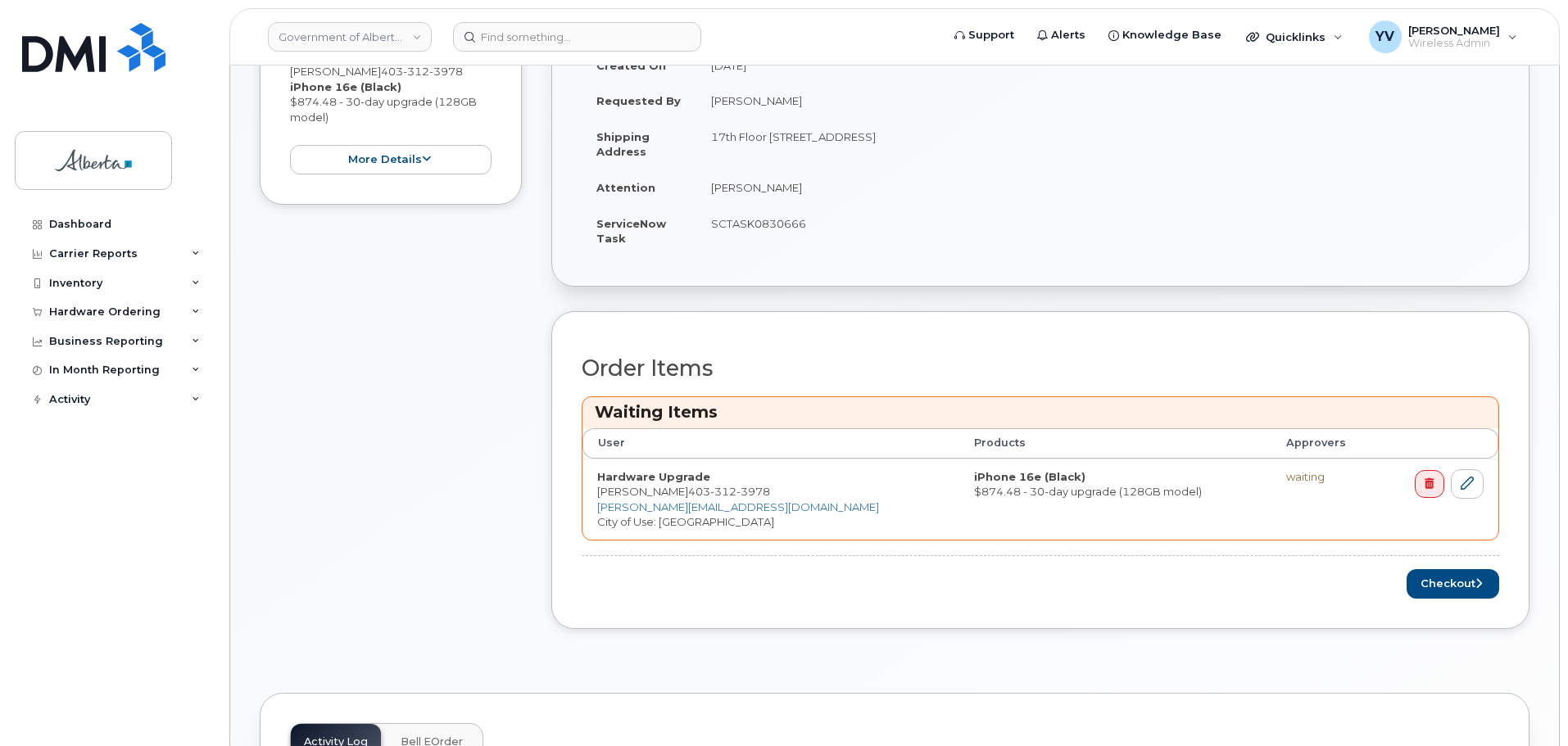
scroll to position [436, 0]
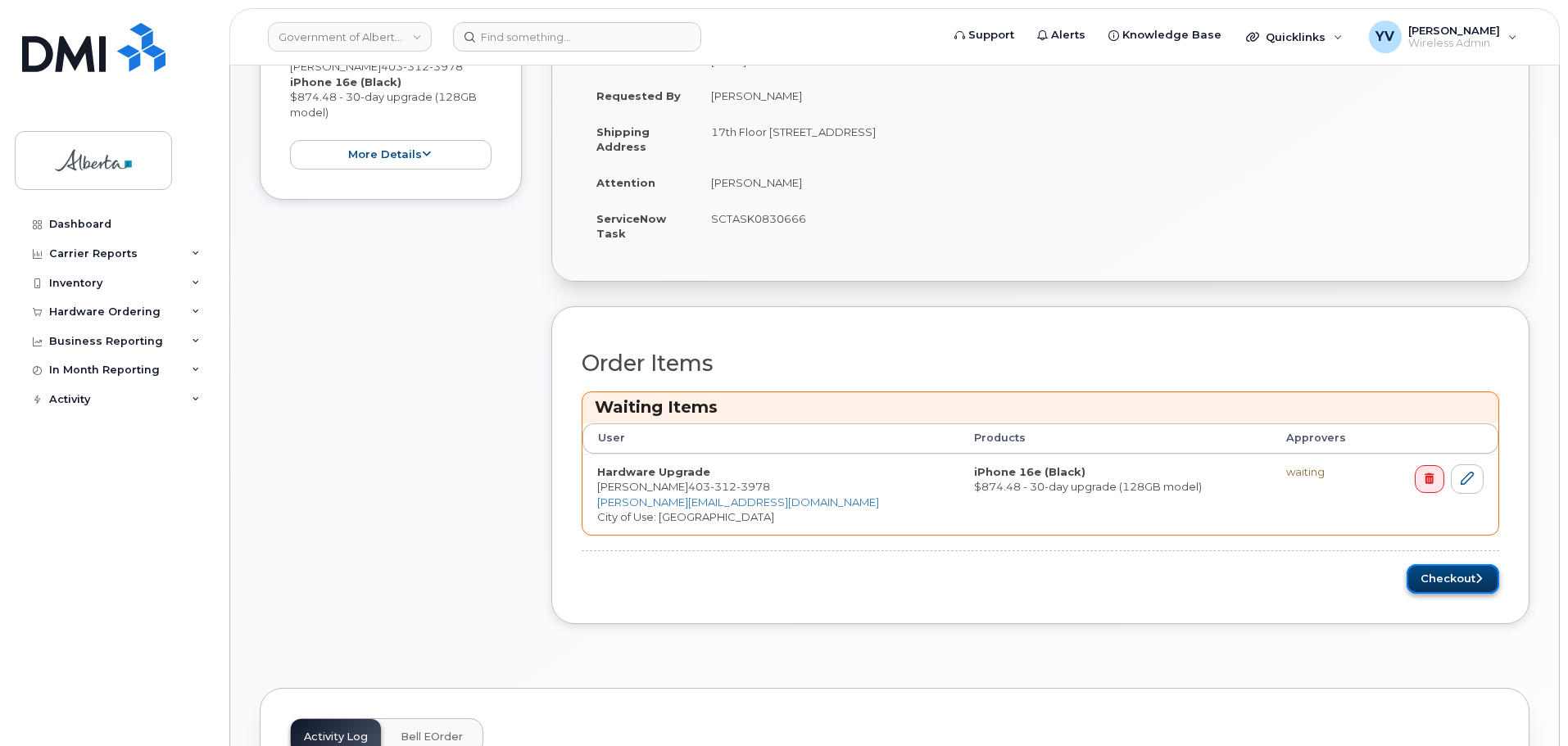
click at [1423, 572] on button "Checkout" at bounding box center [1453, 580] width 92 height 31
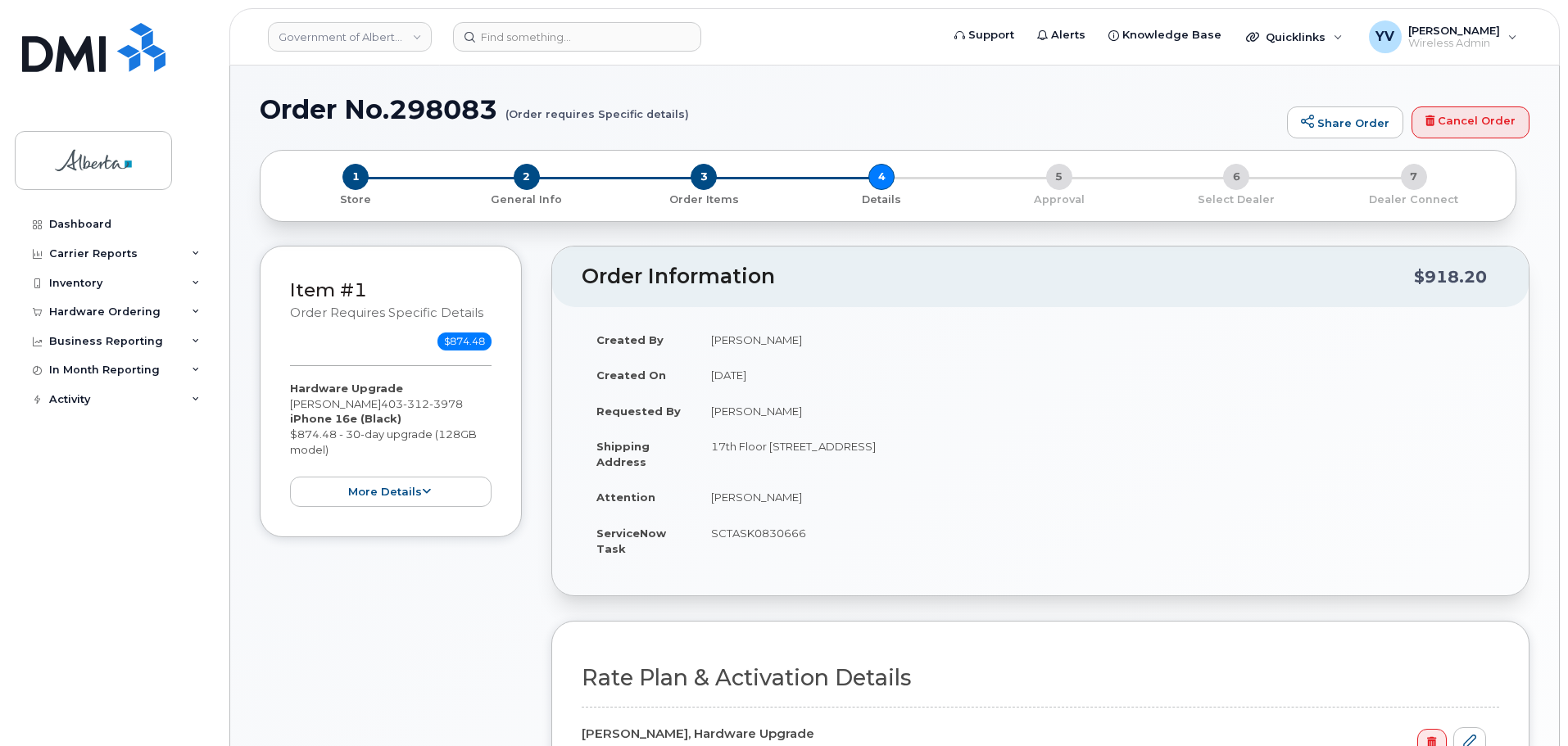
select select
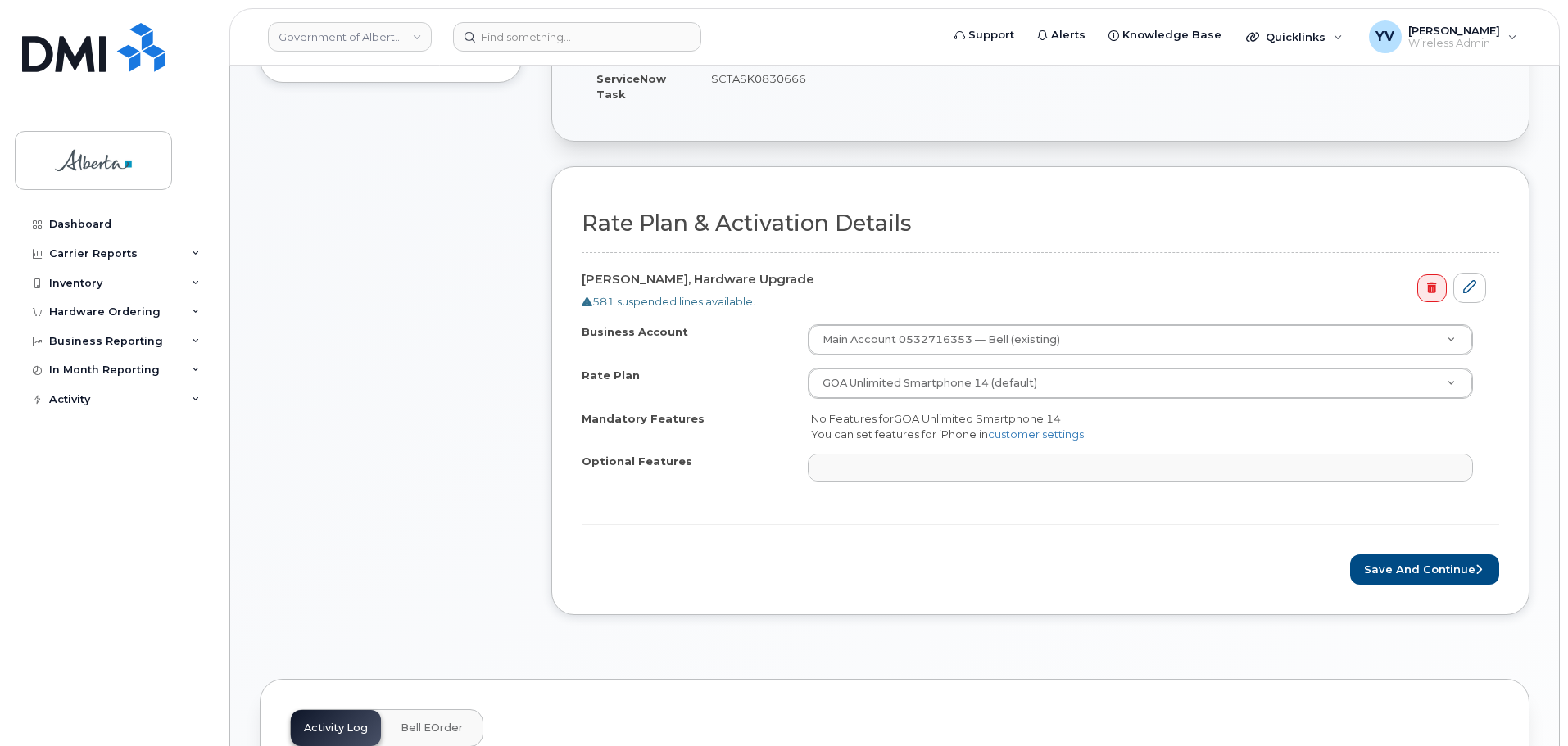
scroll to position [464, 0]
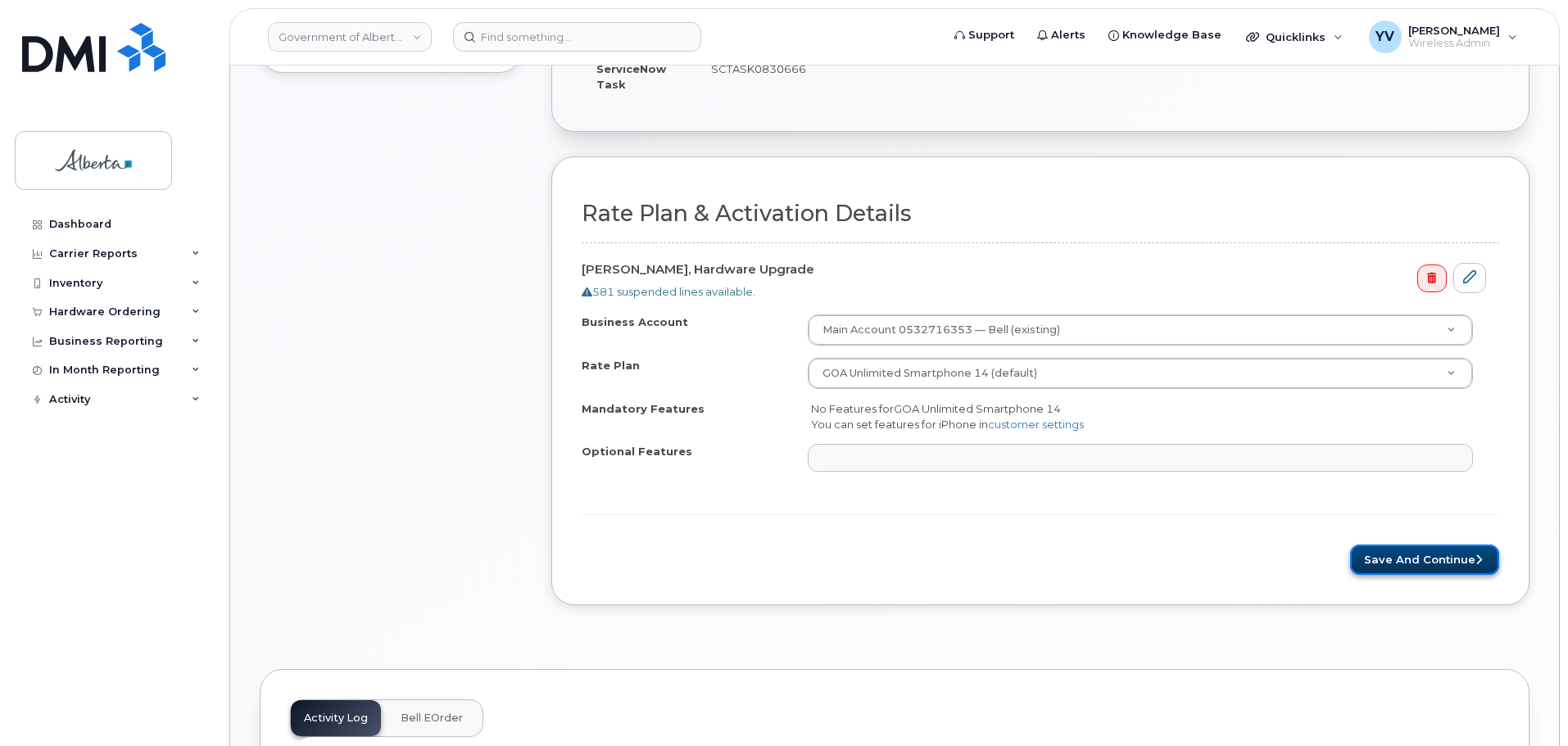
click at [1406, 550] on button "Save and Continue" at bounding box center [1424, 560] width 149 height 31
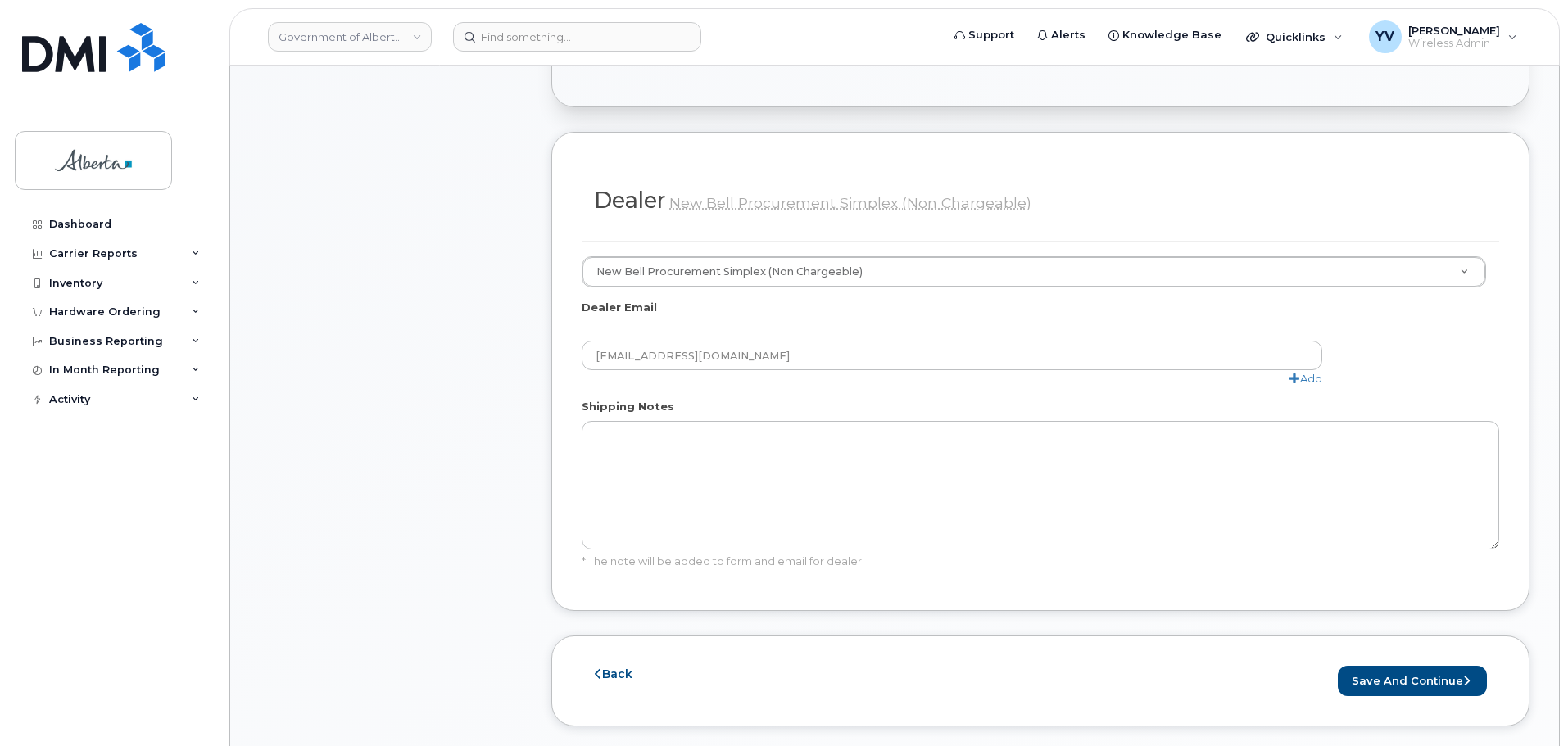
scroll to position [756, 0]
click at [1431, 662] on button "Save and Continue" at bounding box center [1411, 678] width 149 height 31
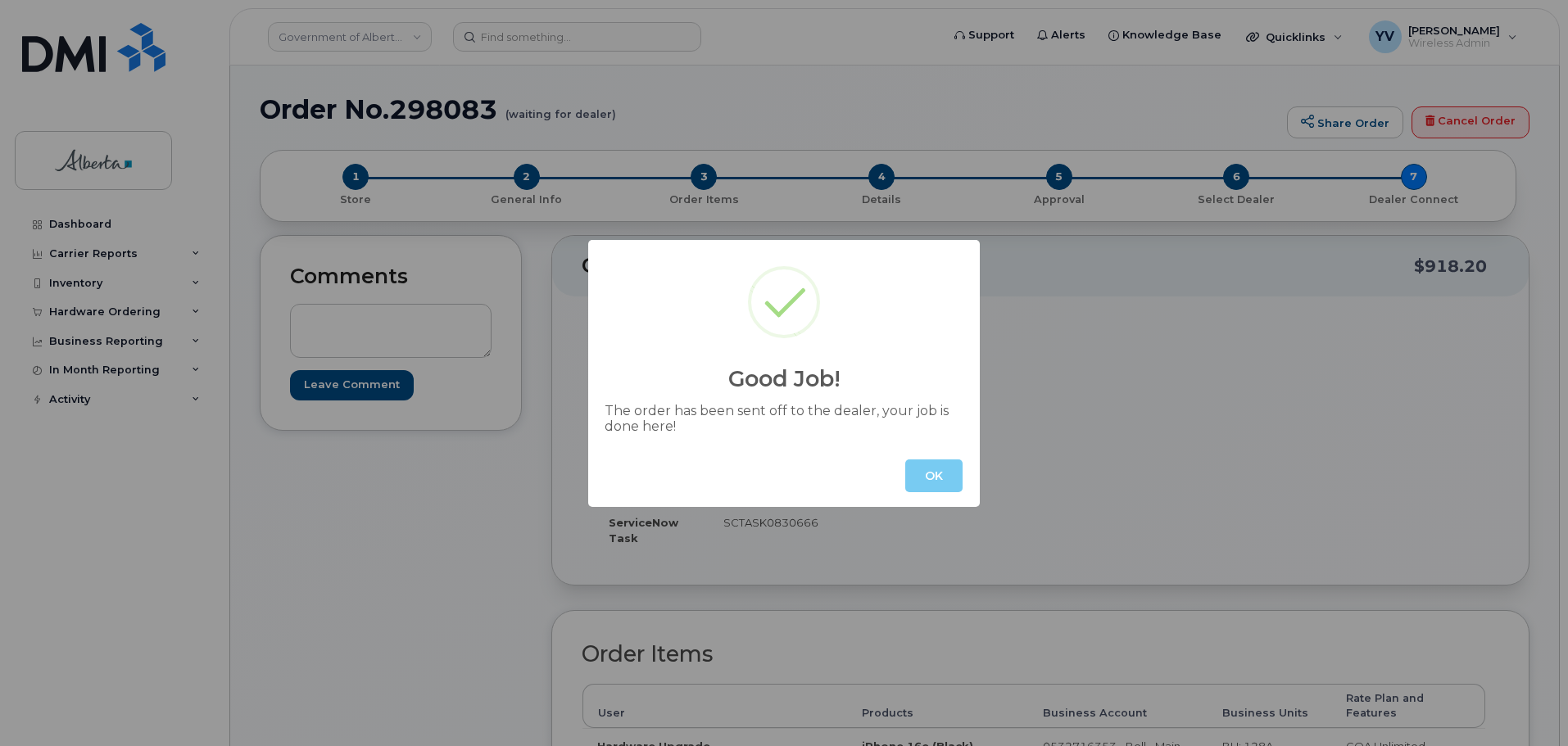
click at [948, 477] on button "OK" at bounding box center [933, 476] width 58 height 33
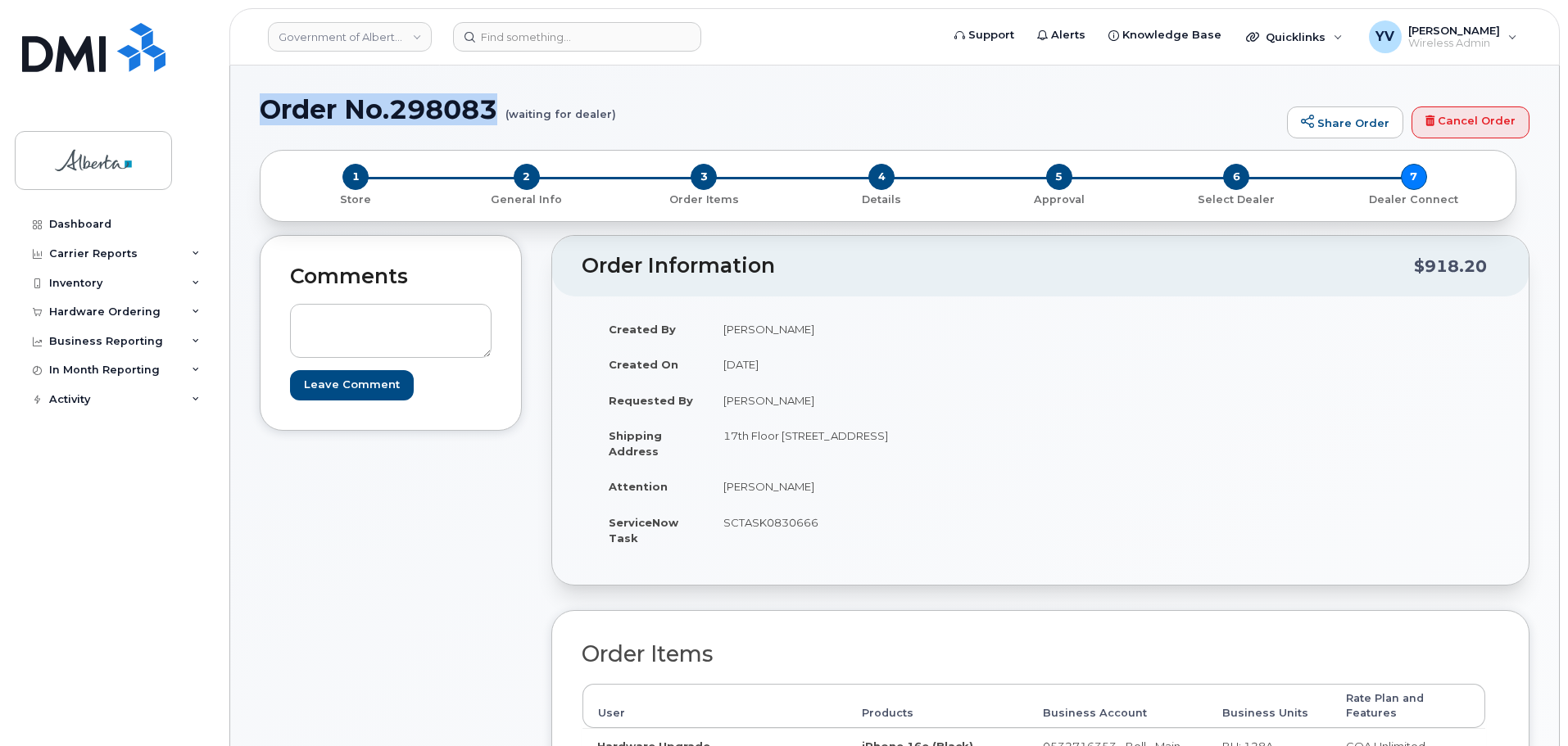
drag, startPoint x: 494, startPoint y: 107, endPoint x: 270, endPoint y: 113, distance: 224.1
click at [270, 113] on h1 "Order No.298083 (waiting for dealer)" at bounding box center [769, 110] width 1019 height 29
copy h1 "Order No.298083"
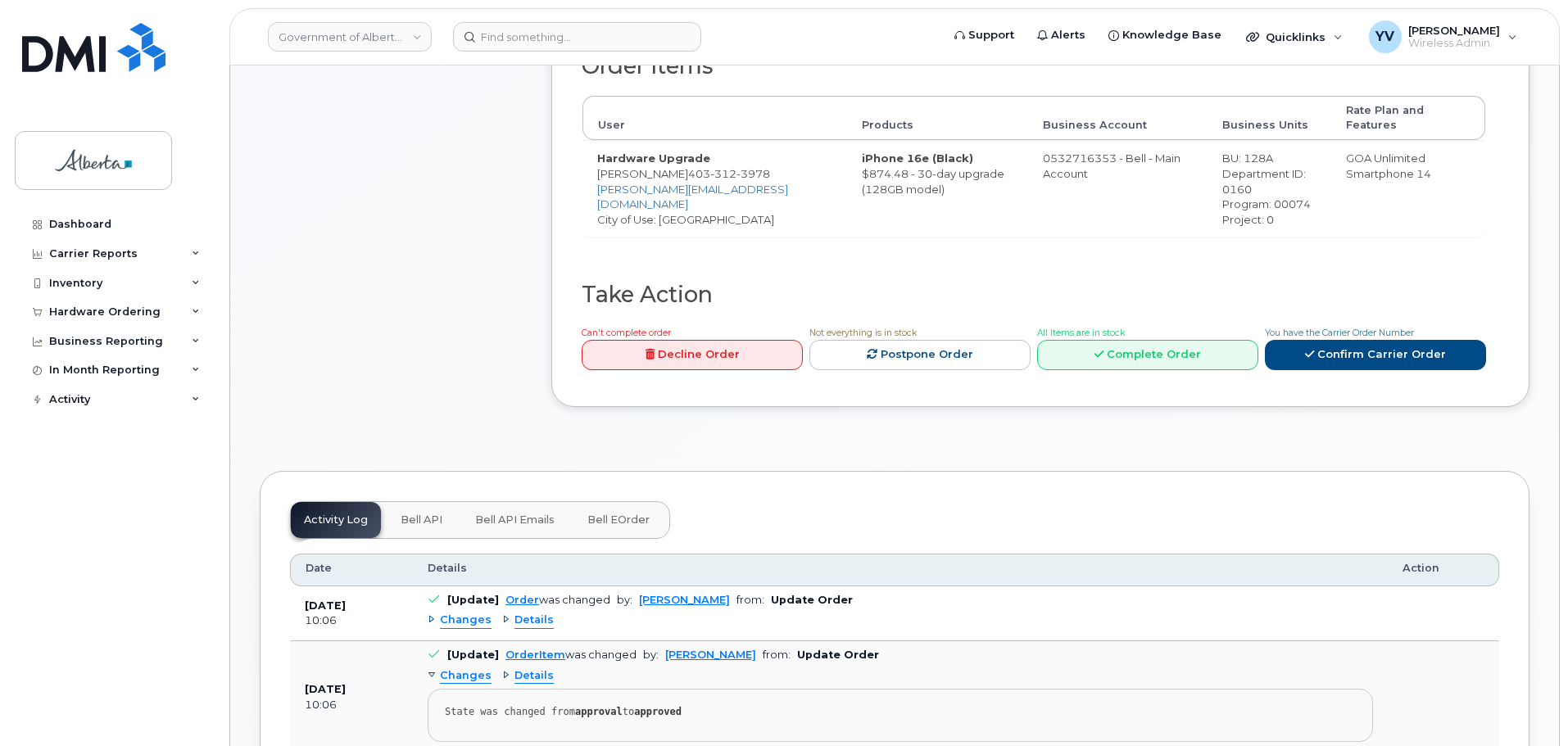
scroll to position [633, 0]
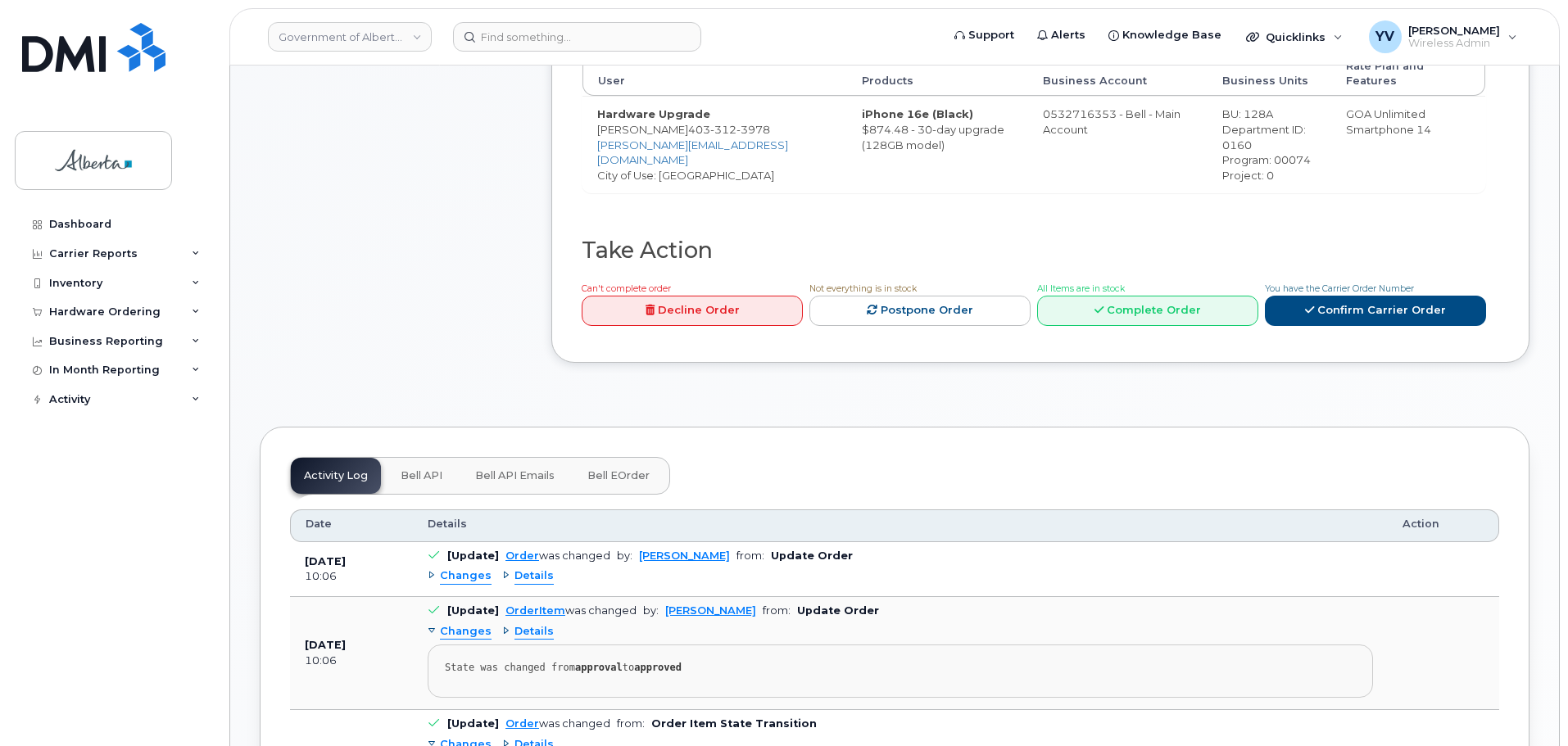
click at [417, 458] on button "Bell API" at bounding box center [421, 475] width 68 height 36
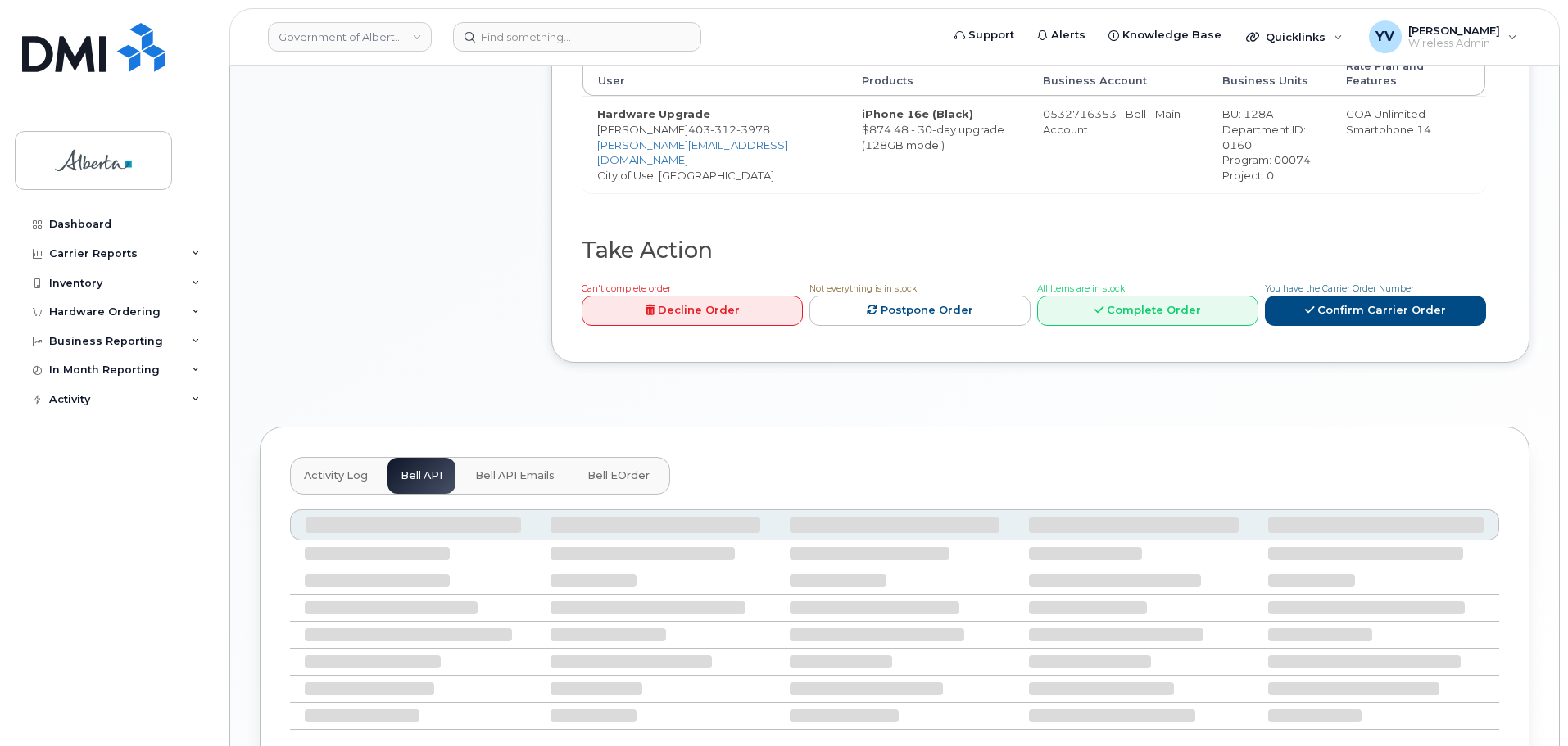
scroll to position [597, 0]
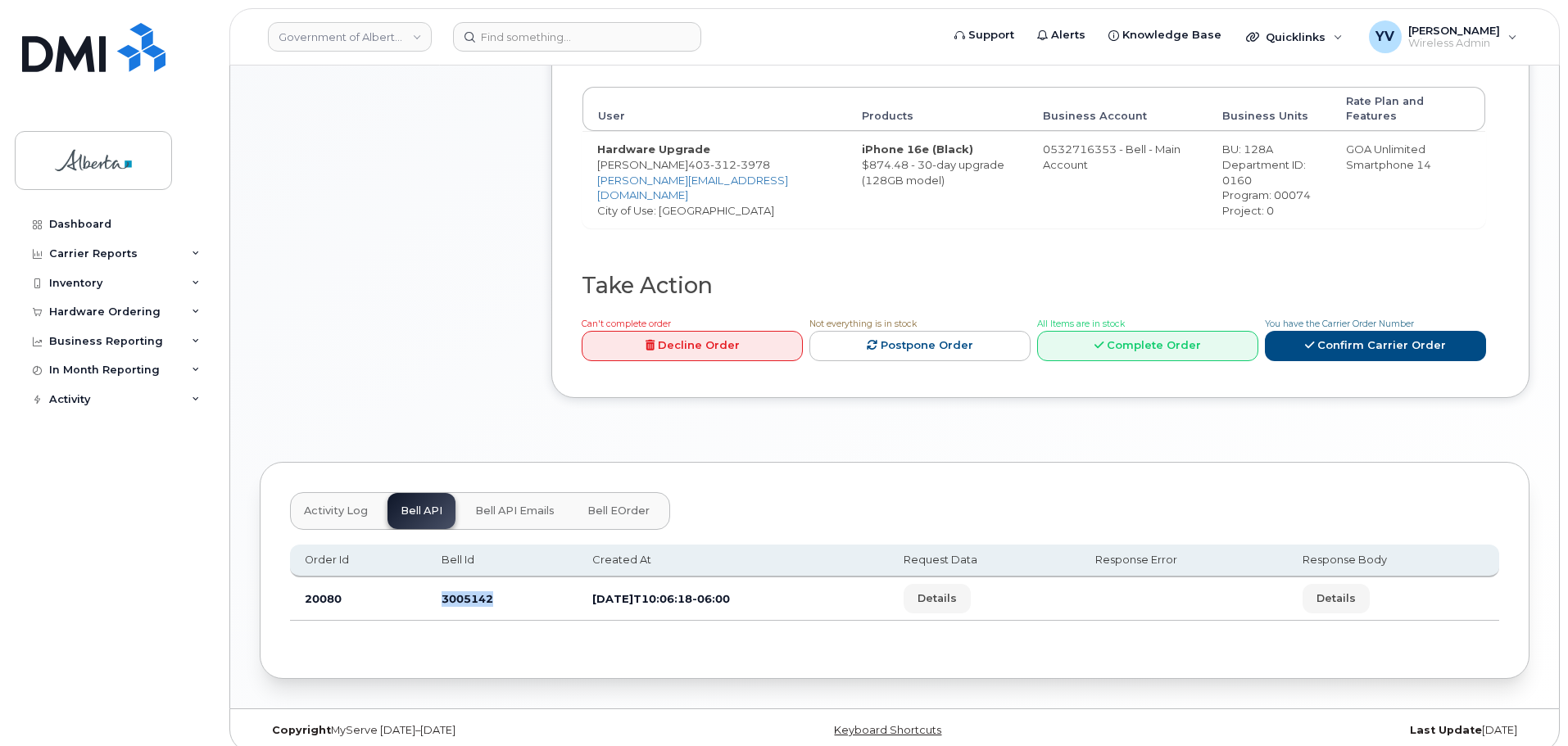
drag, startPoint x: 495, startPoint y: 582, endPoint x: 420, endPoint y: 584, distance: 75.0
click at [420, 584] on tr "20080 3005142 2025-08-13T10:06:18-06:00 Details Details" at bounding box center [894, 599] width 1208 height 43
copy tr "3005142"
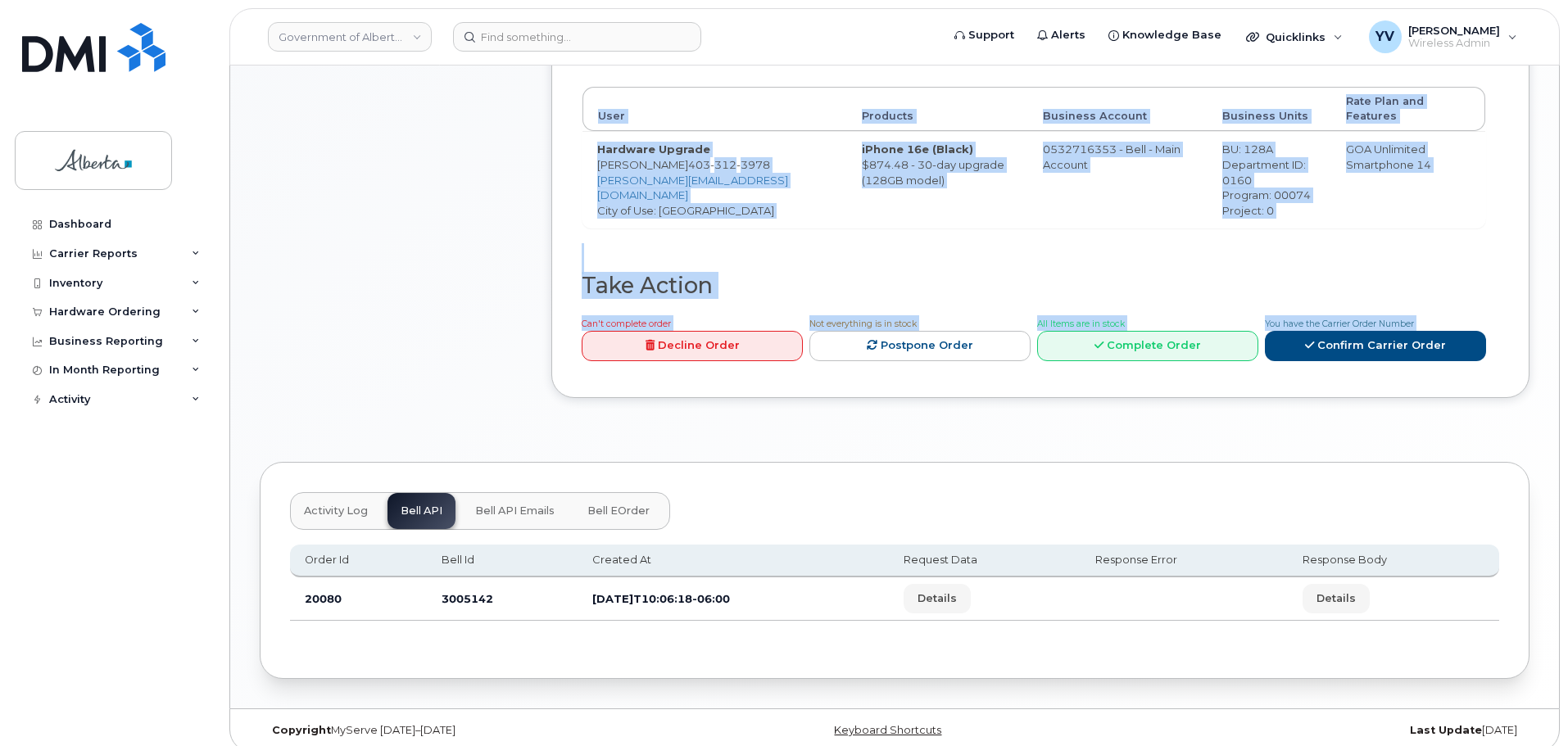
drag, startPoint x: 1567, startPoint y: 399, endPoint x: 1551, endPoint y: 169, distance: 230.6
click at [1551, 169] on body "Government of Alberta (GOA) Support Alerts Knowledge Base Quicklinks Suspend / …" at bounding box center [784, 82] width 1568 height 1357
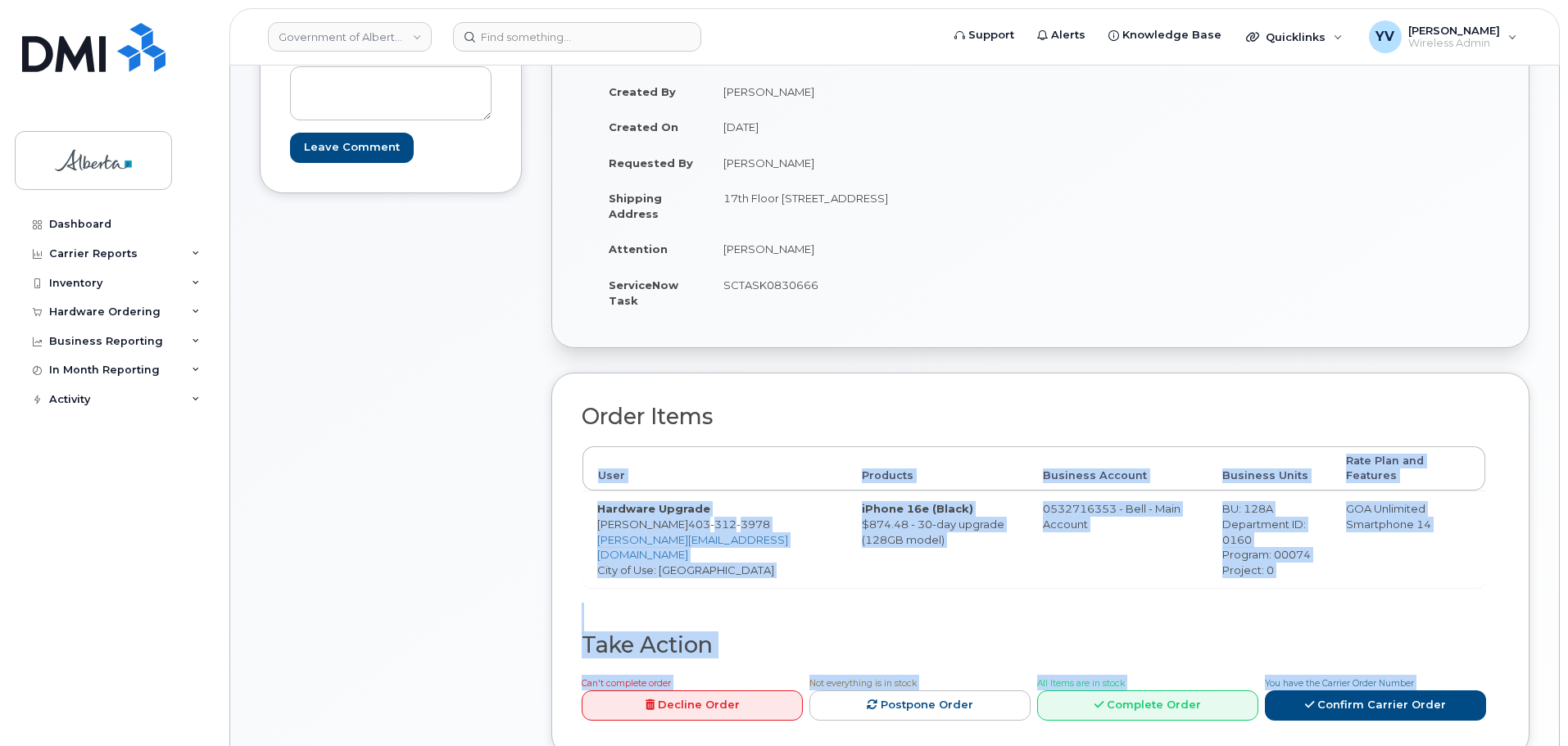
scroll to position [222, 0]
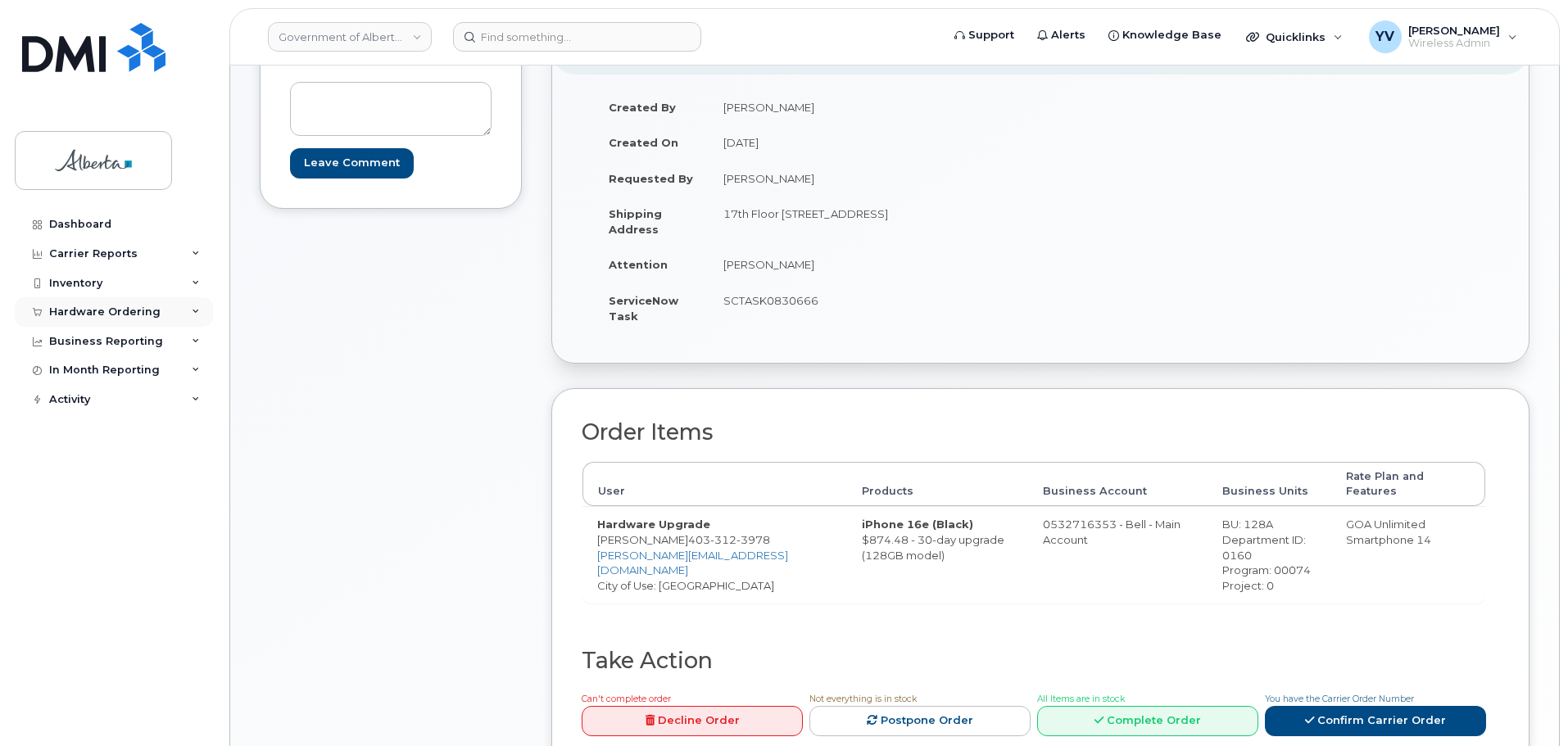
click at [82, 308] on div "Hardware Ordering" at bounding box center [105, 312] width 112 height 13
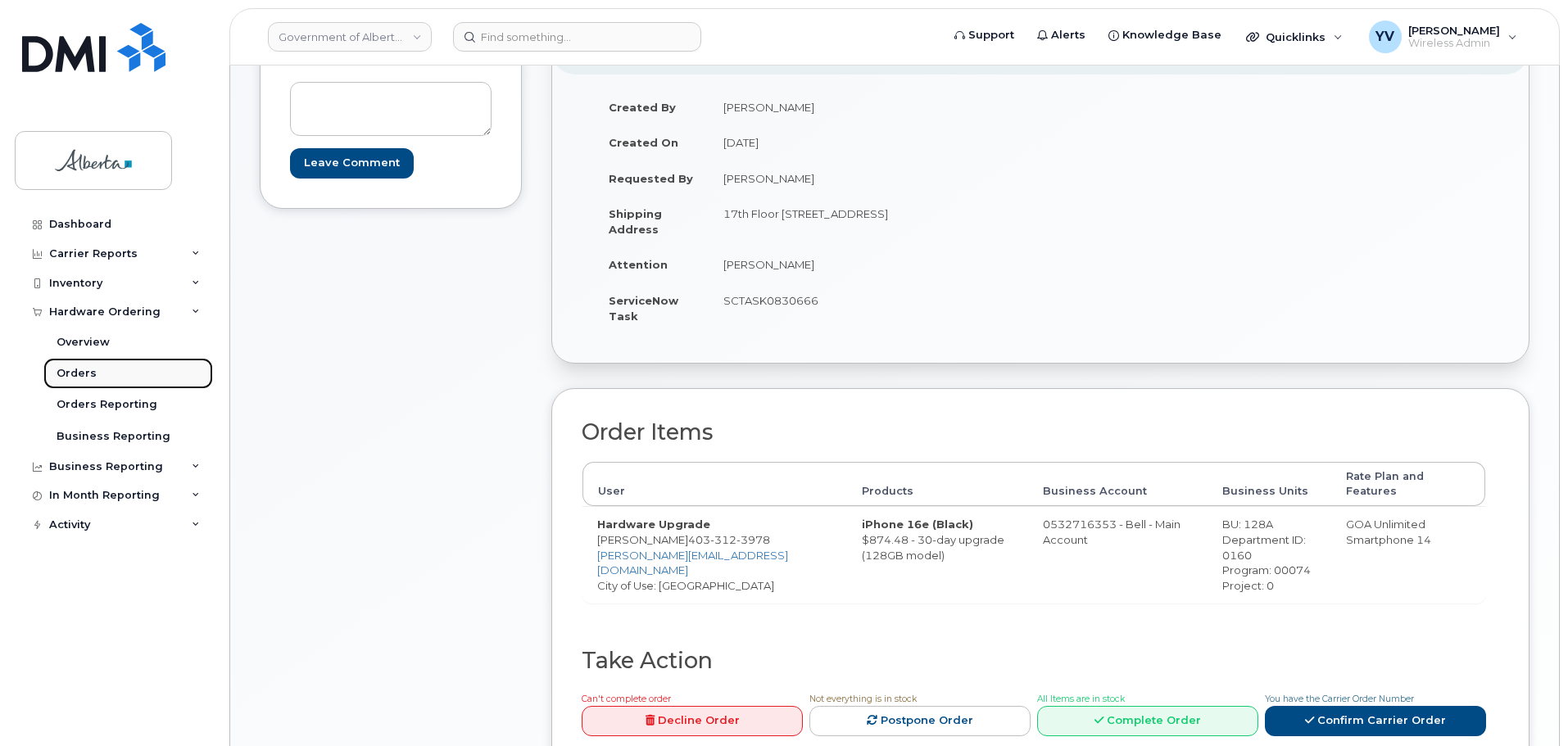
click at [73, 368] on div "Orders" at bounding box center [77, 373] width 40 height 14
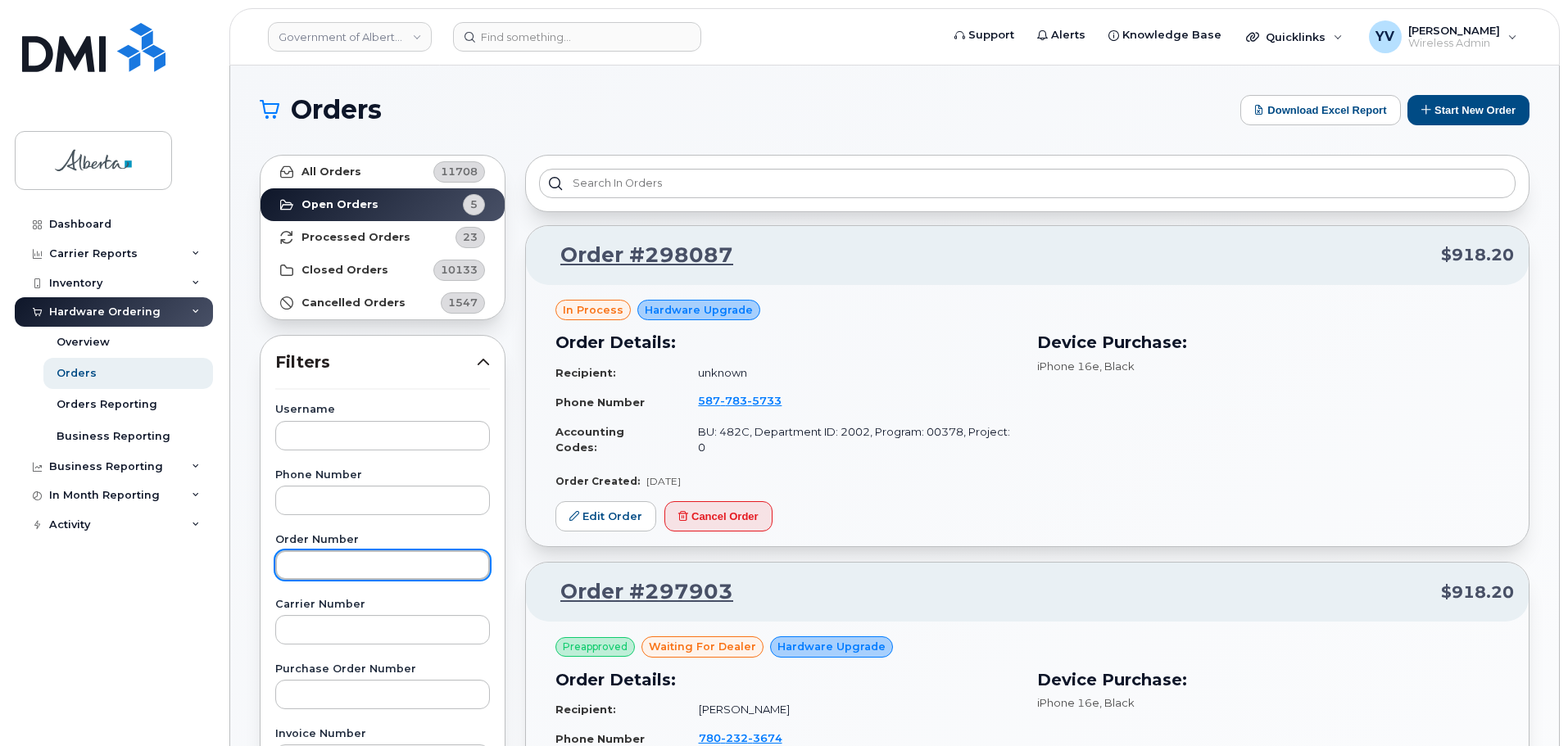
click at [325, 561] on input "text" at bounding box center [382, 564] width 214 height 30
paste input "297893"
type input "297893"
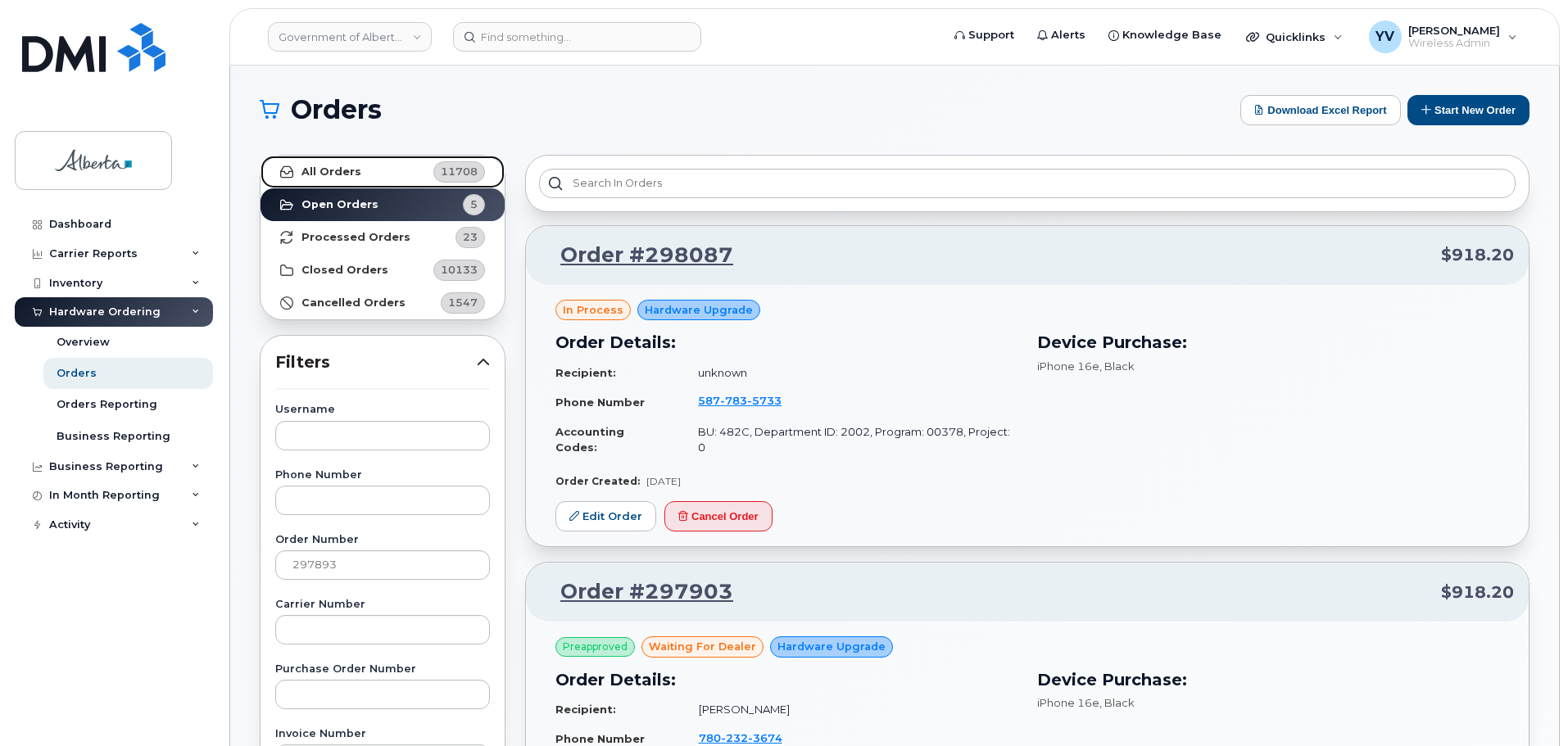
click at [331, 163] on link "All Orders 11708" at bounding box center [383, 172] width 244 height 33
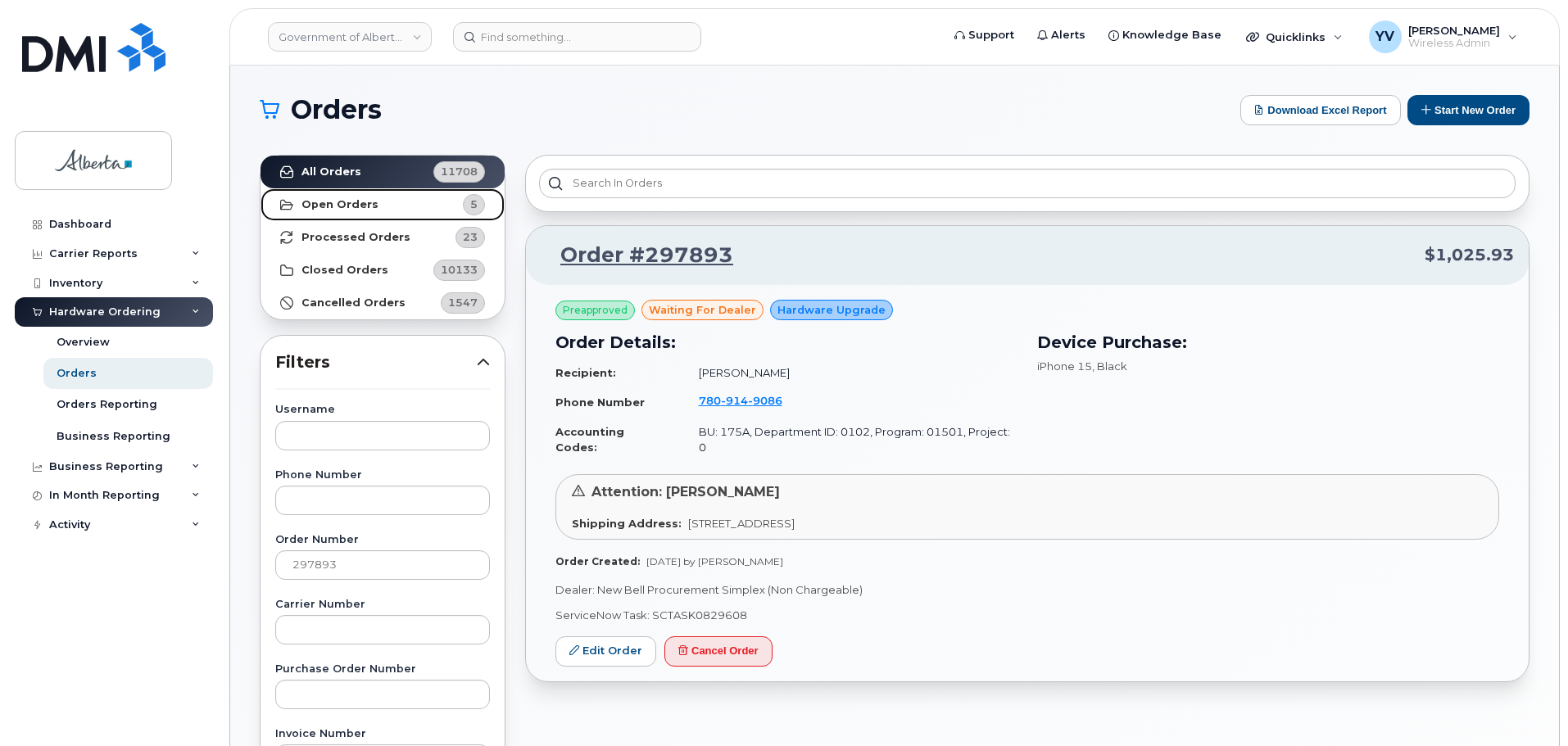
click at [336, 200] on strong "Open Orders" at bounding box center [339, 205] width 77 height 13
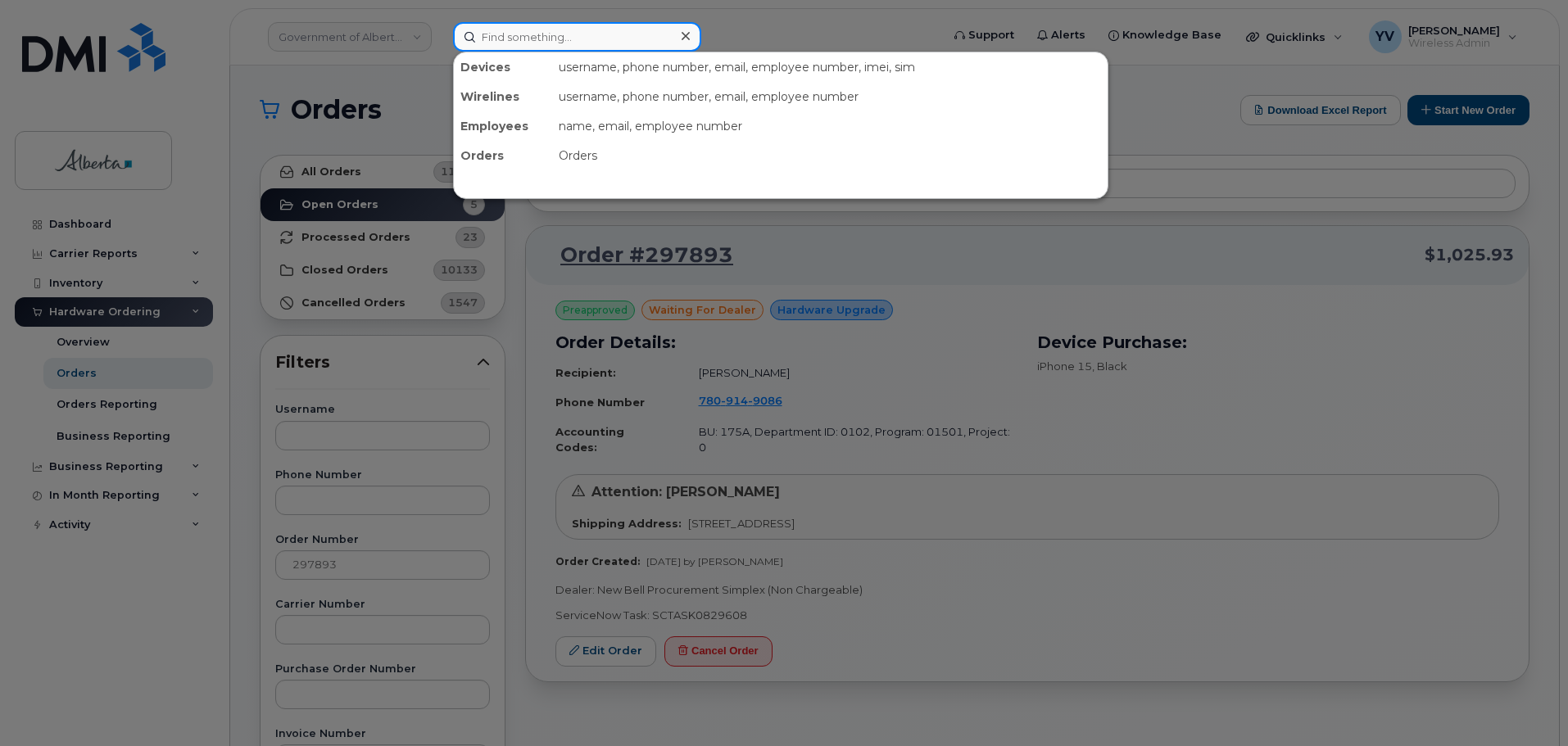
click at [501, 41] on input at bounding box center [577, 37] width 248 height 30
paste input "7802924071"
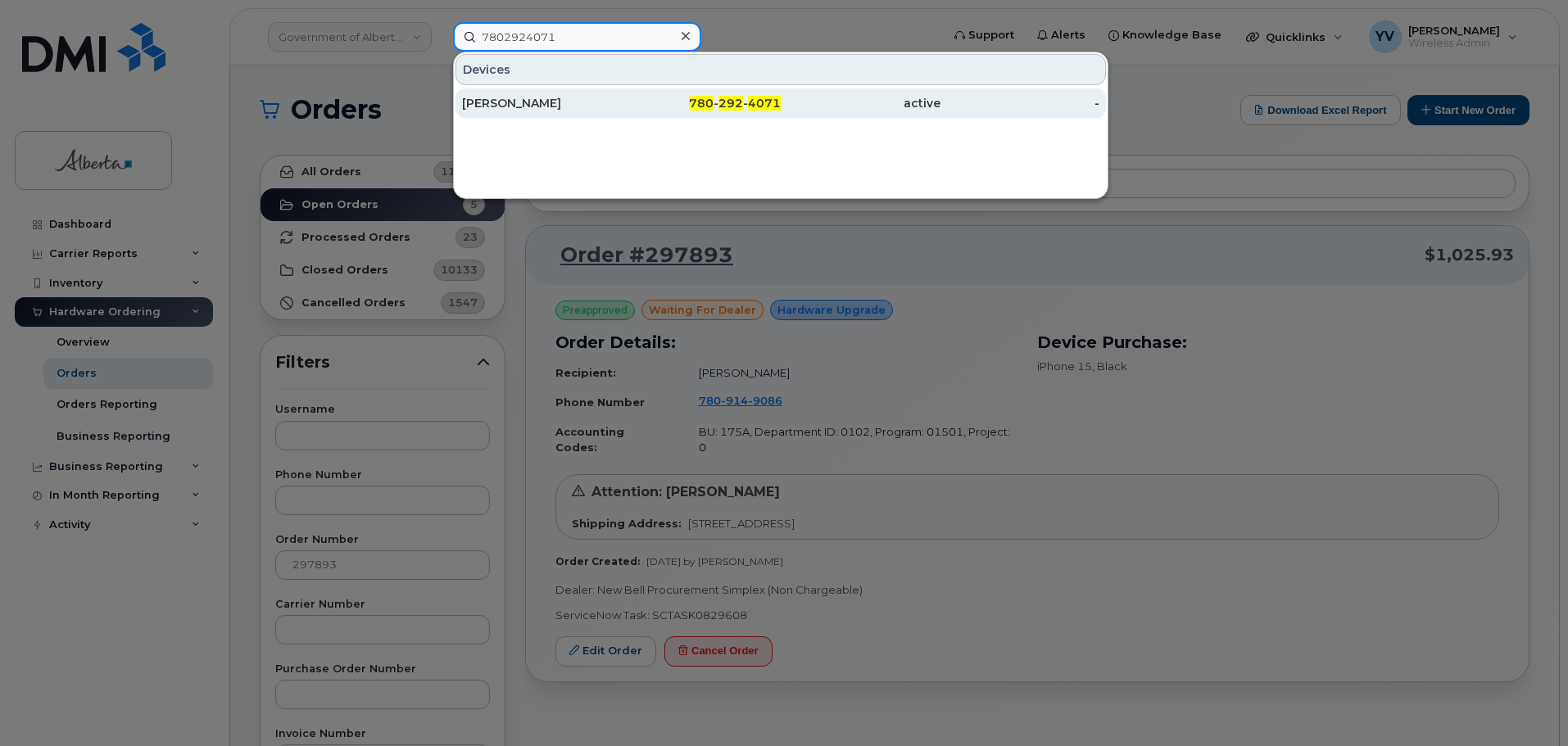
type input "7802924071"
click at [759, 104] on span "4071" at bounding box center [764, 103] width 33 height 14
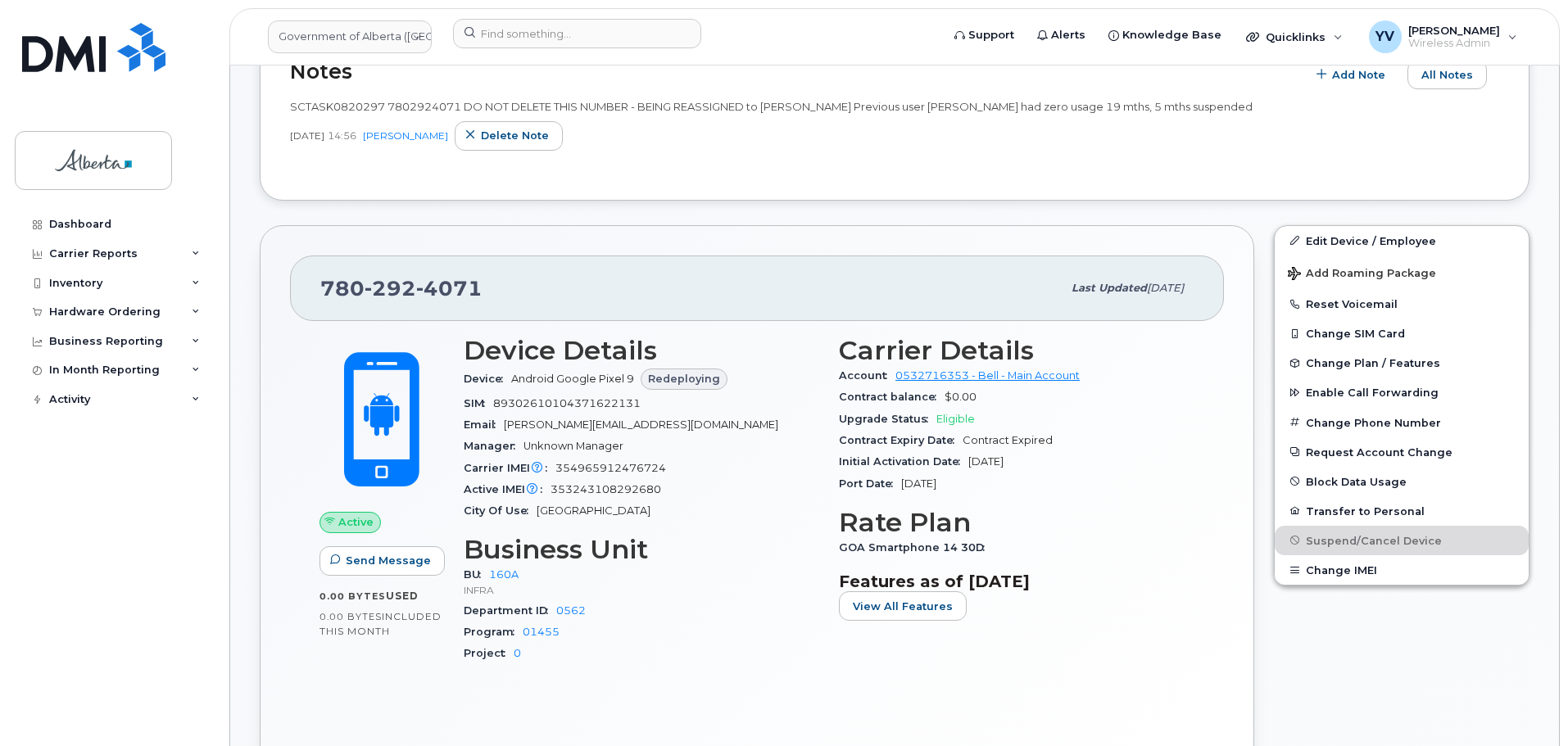
scroll to position [393, 0]
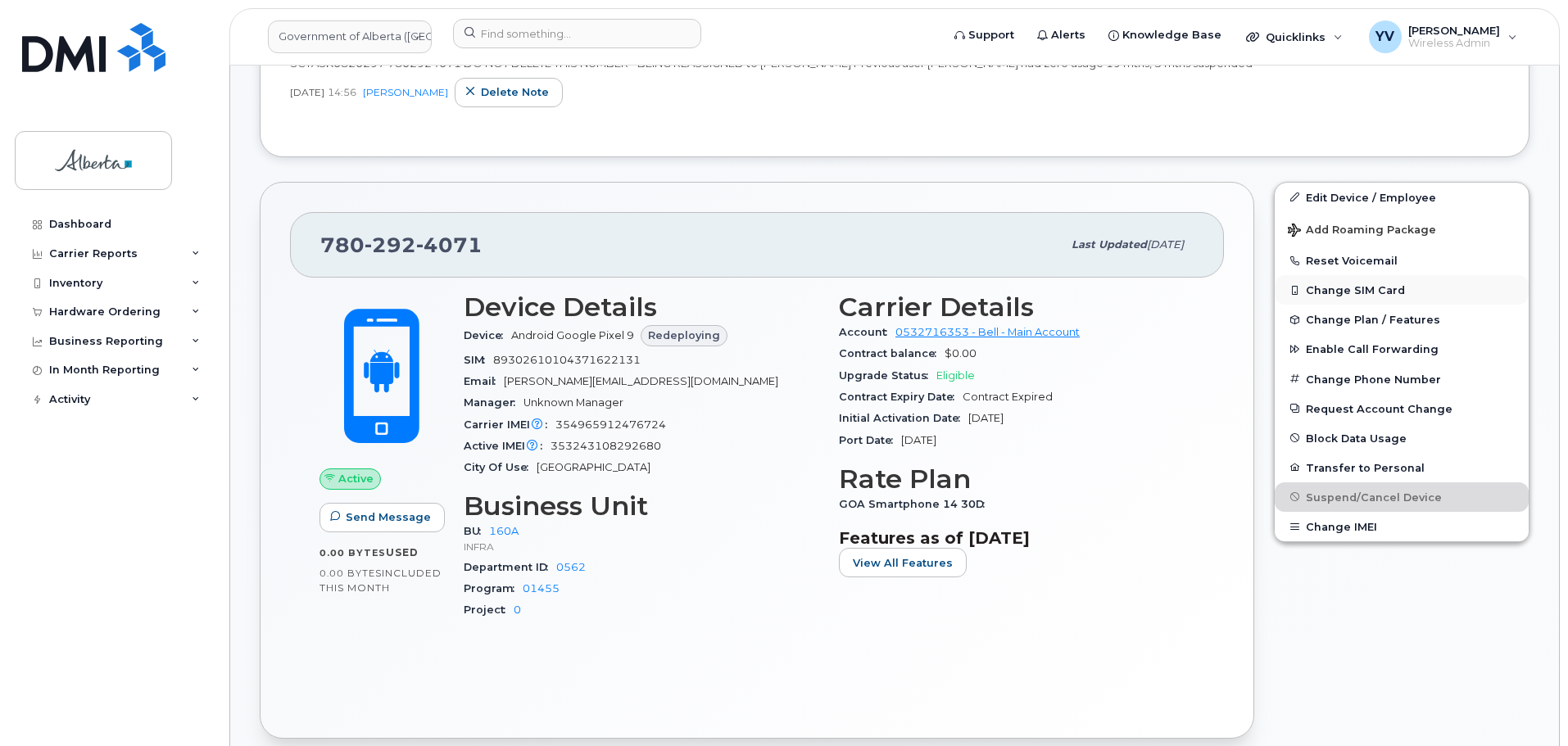
click at [1353, 286] on button "Change SIM Card" at bounding box center [1402, 289] width 254 height 30
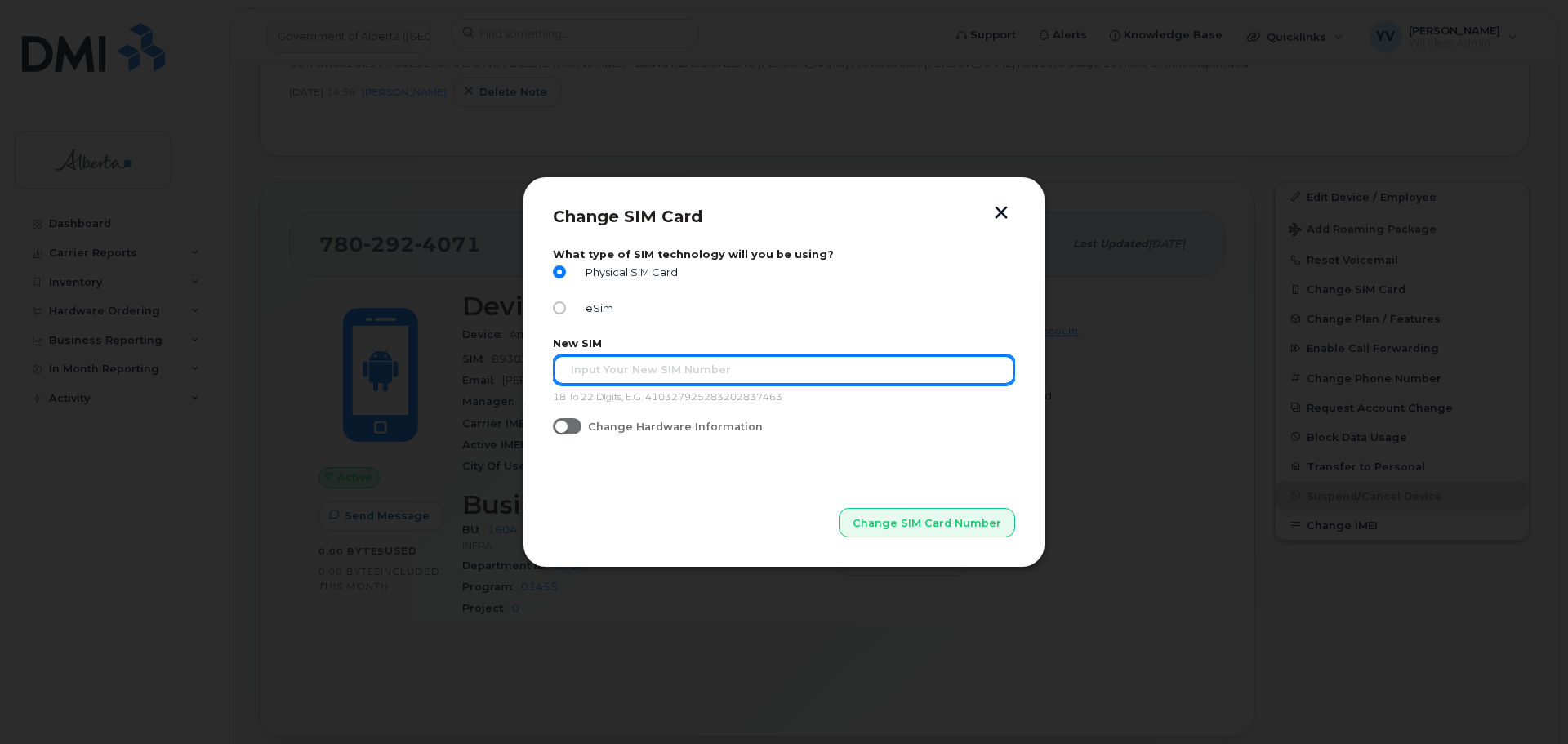
click at [577, 367] on input "text" at bounding box center [784, 370] width 462 height 30
paste input "893026 102077337 19147"
click at [688, 370] on input "893026 102077337 19147" at bounding box center [784, 370] width 462 height 30
click at [619, 360] on input "893026 10207733719147" at bounding box center [784, 370] width 462 height 30
click at [570, 366] on input "89302610207733719147" at bounding box center [784, 370] width 462 height 30
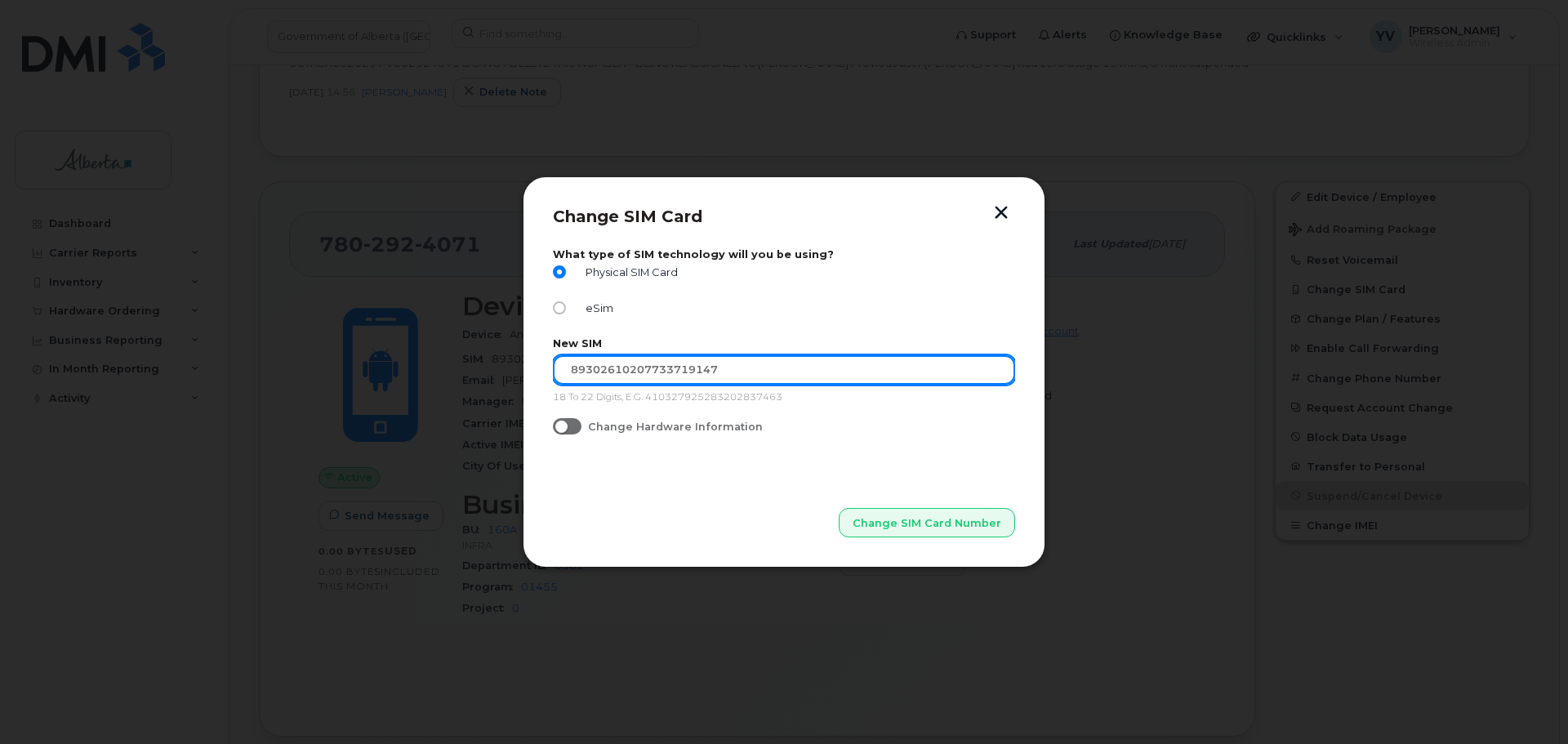
click at [749, 377] on input "89302610207733719147" at bounding box center [784, 370] width 462 height 30
type input "89302610207733719147"
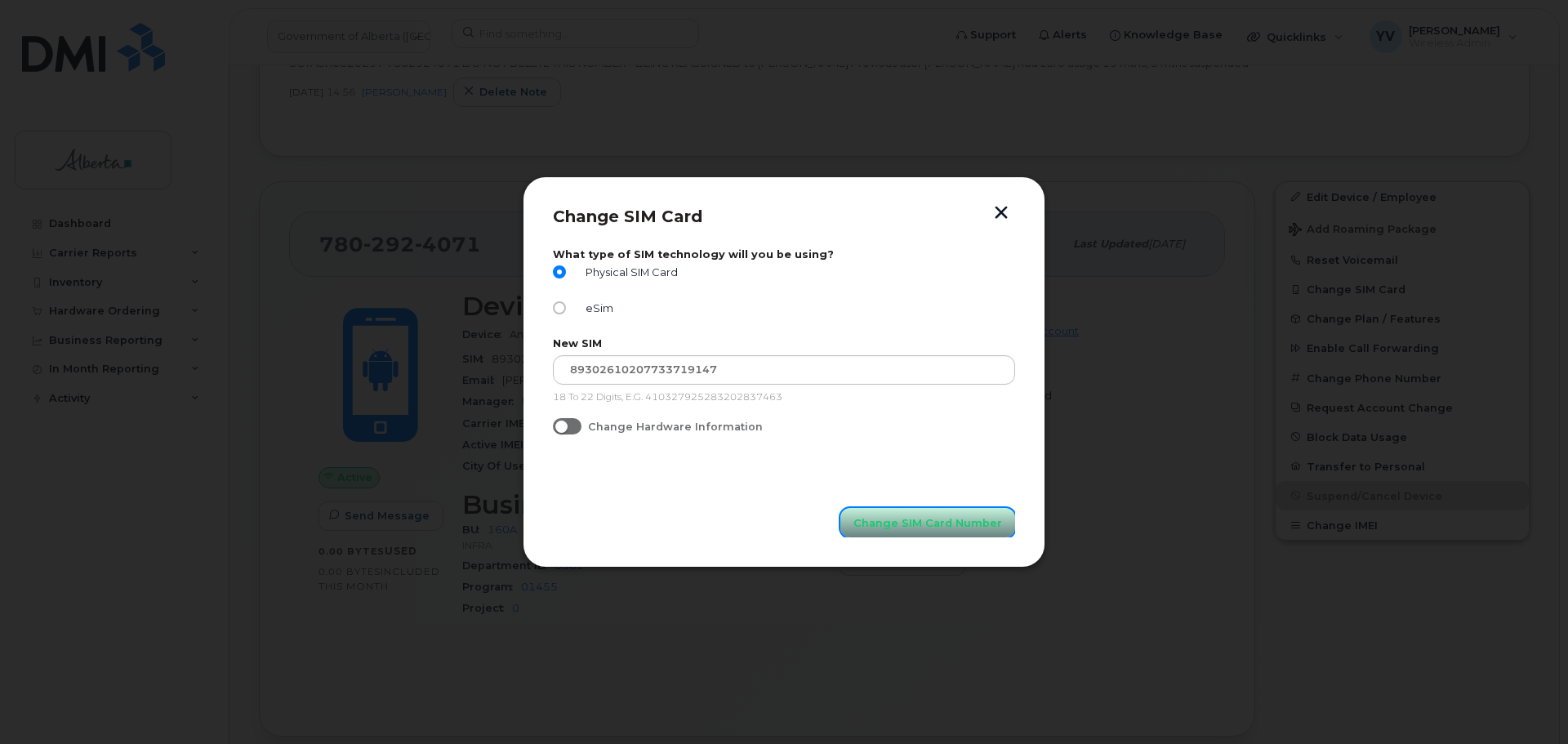
click at [905, 522] on span "Change SIM Card Number" at bounding box center [927, 523] width 149 height 15
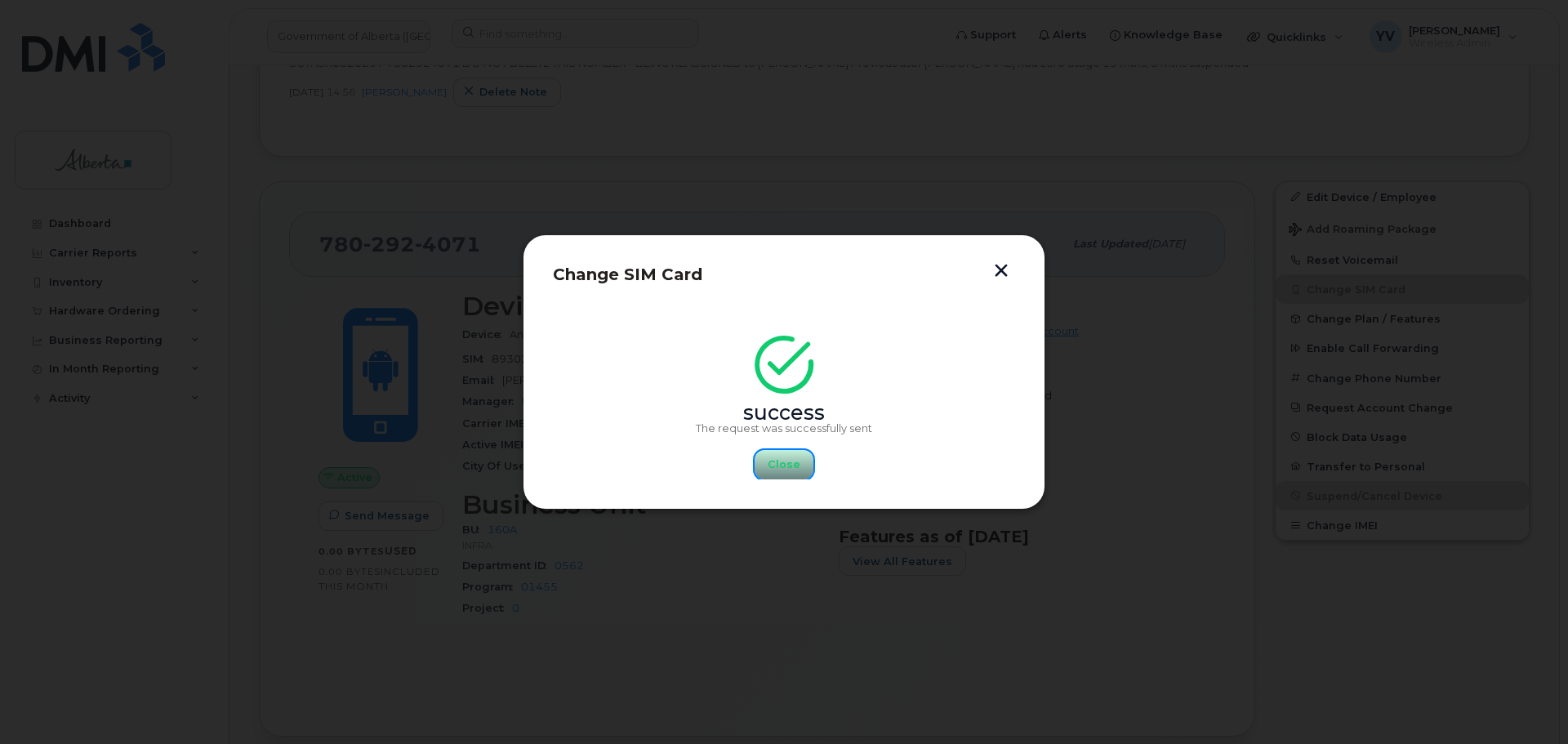
click at [774, 466] on span "Close" at bounding box center [784, 464] width 33 height 15
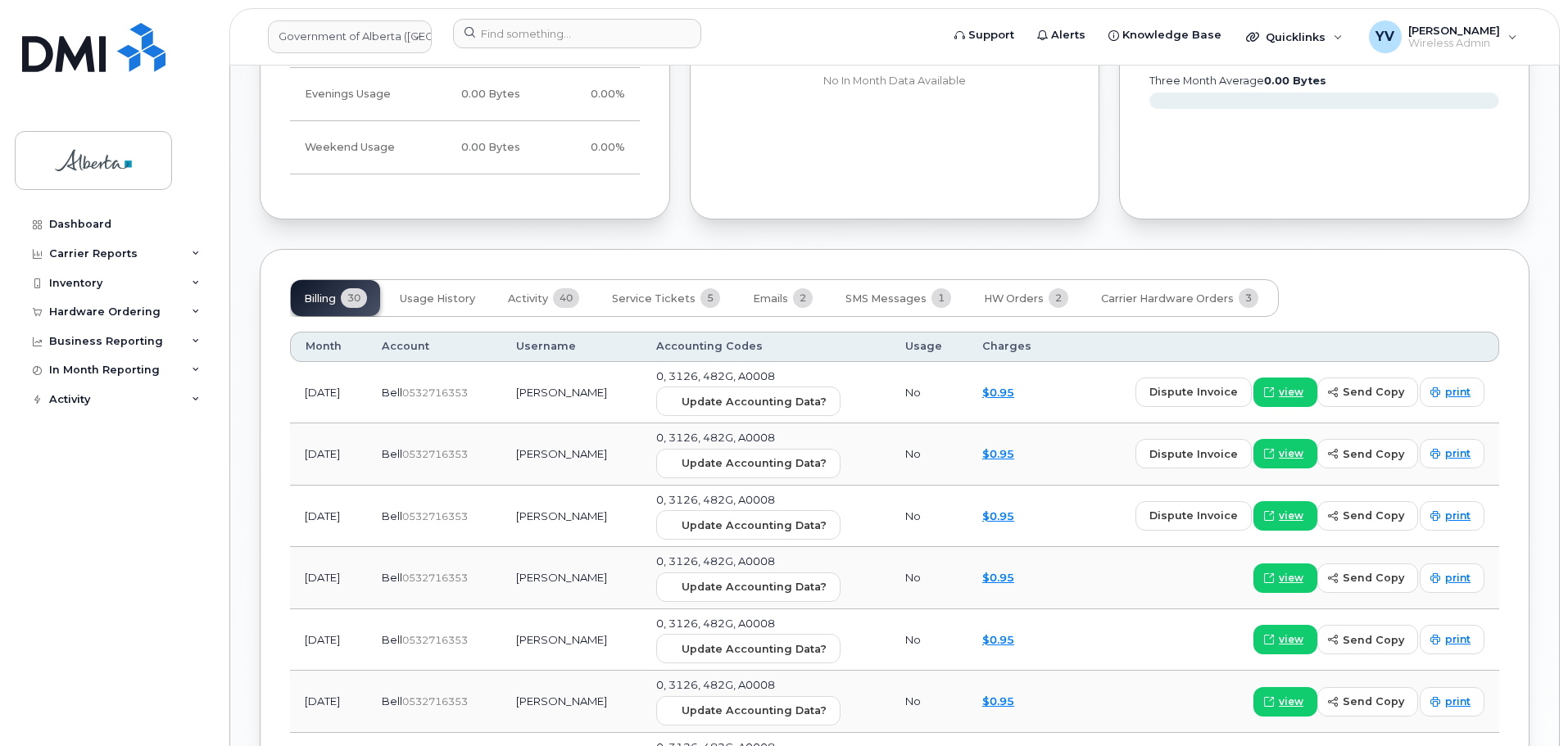
scroll to position [1318, 0]
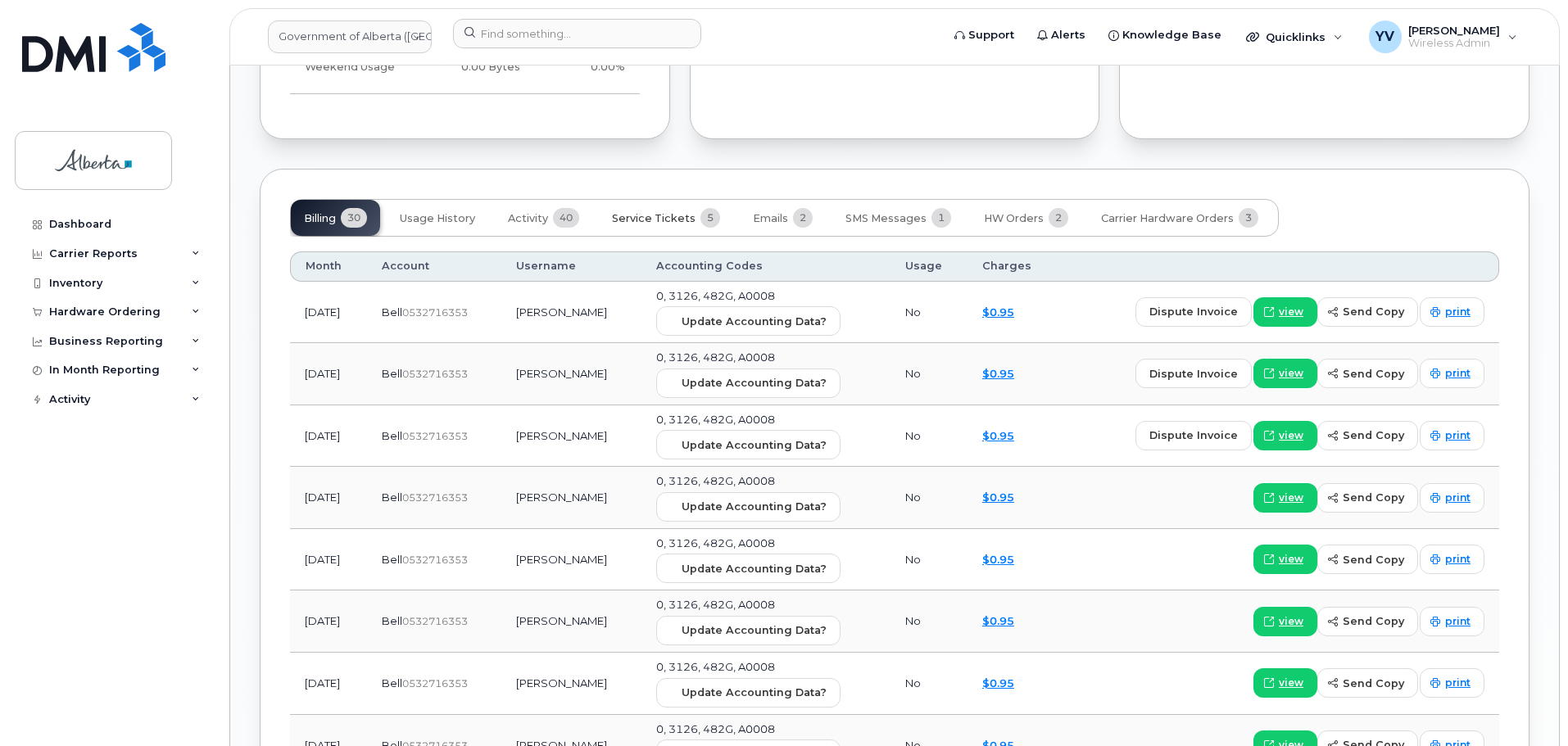
click at [660, 215] on span "Service Tickets" at bounding box center [653, 219] width 84 height 13
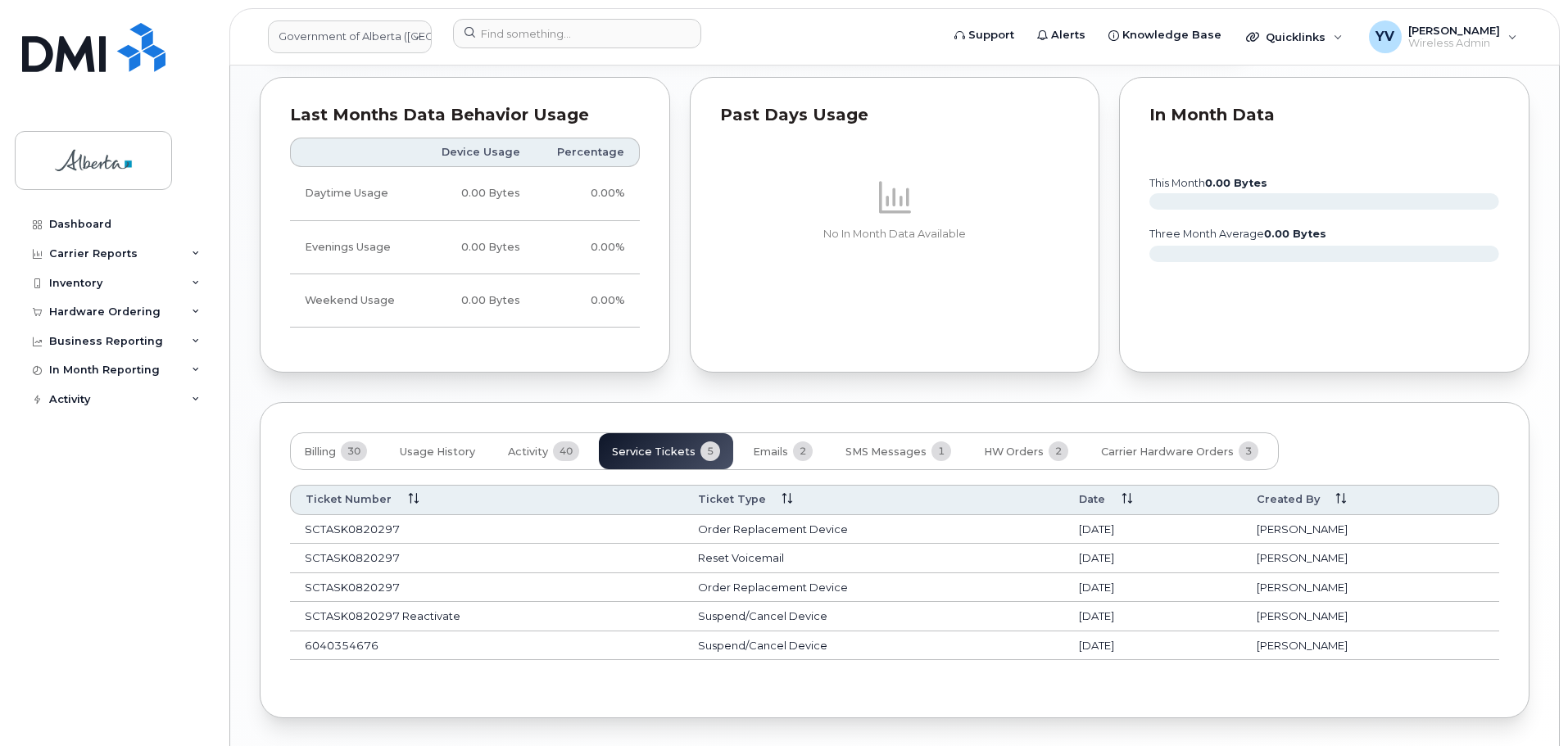
scroll to position [1121, 0]
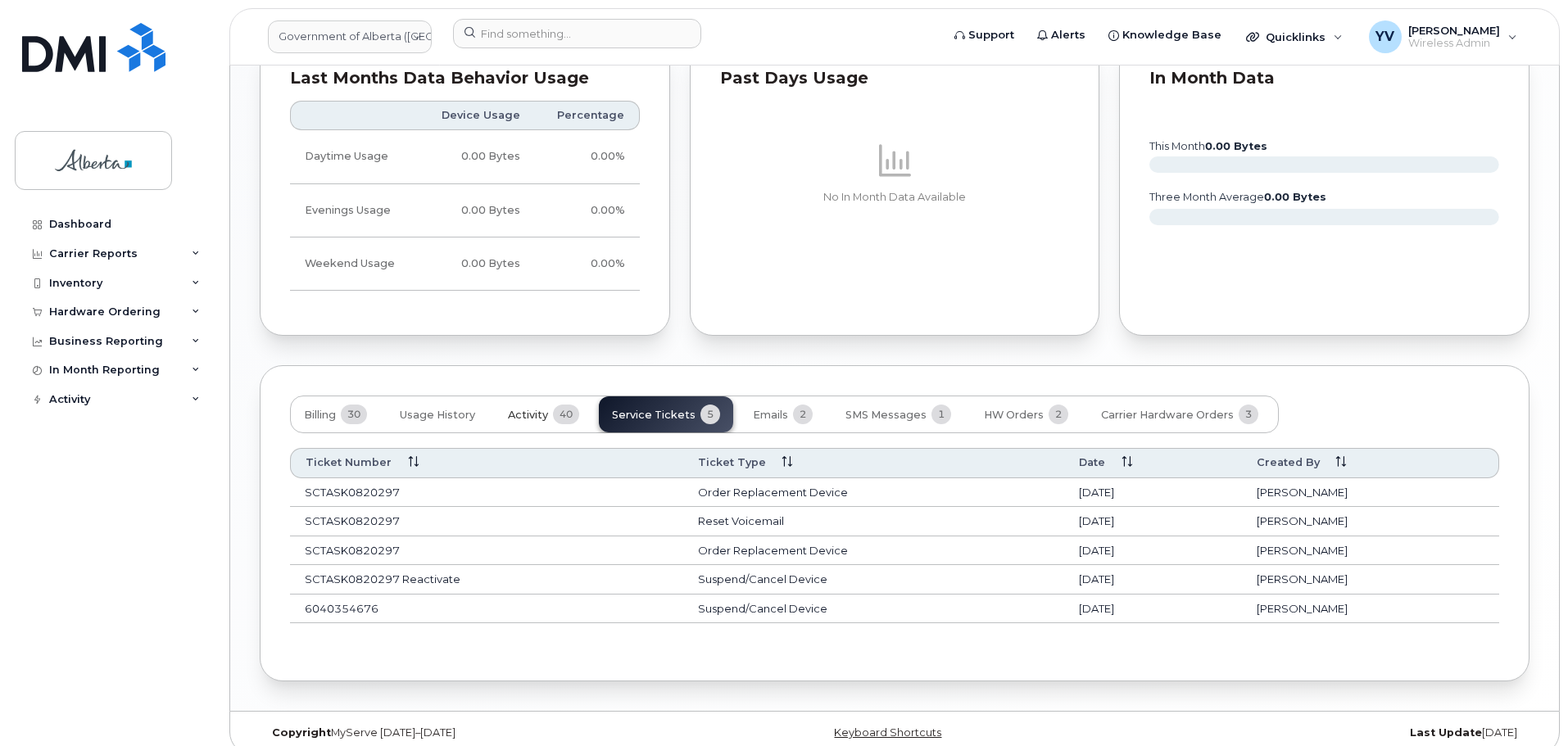
click at [542, 417] on span "Activity" at bounding box center [528, 415] width 40 height 13
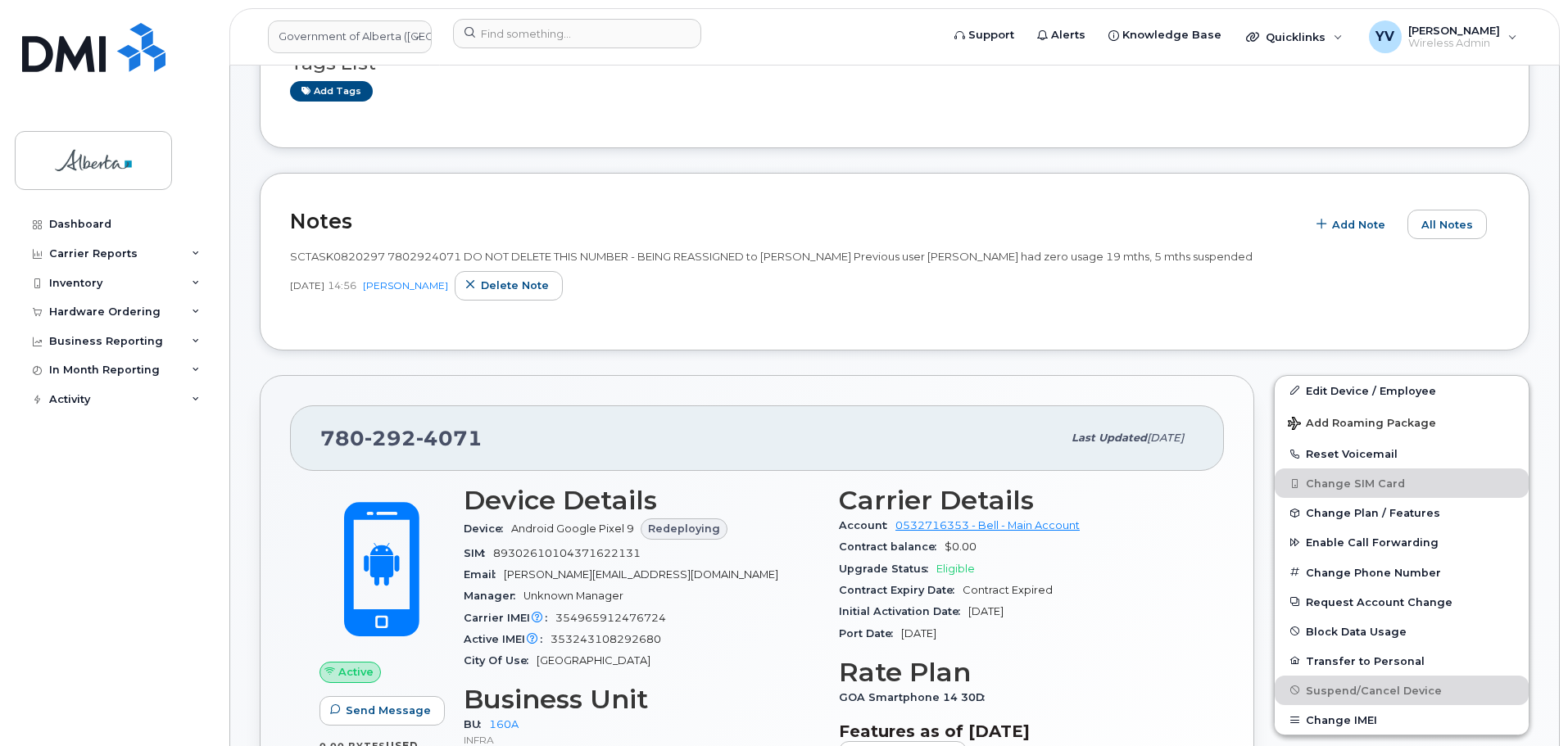
scroll to position [0, 0]
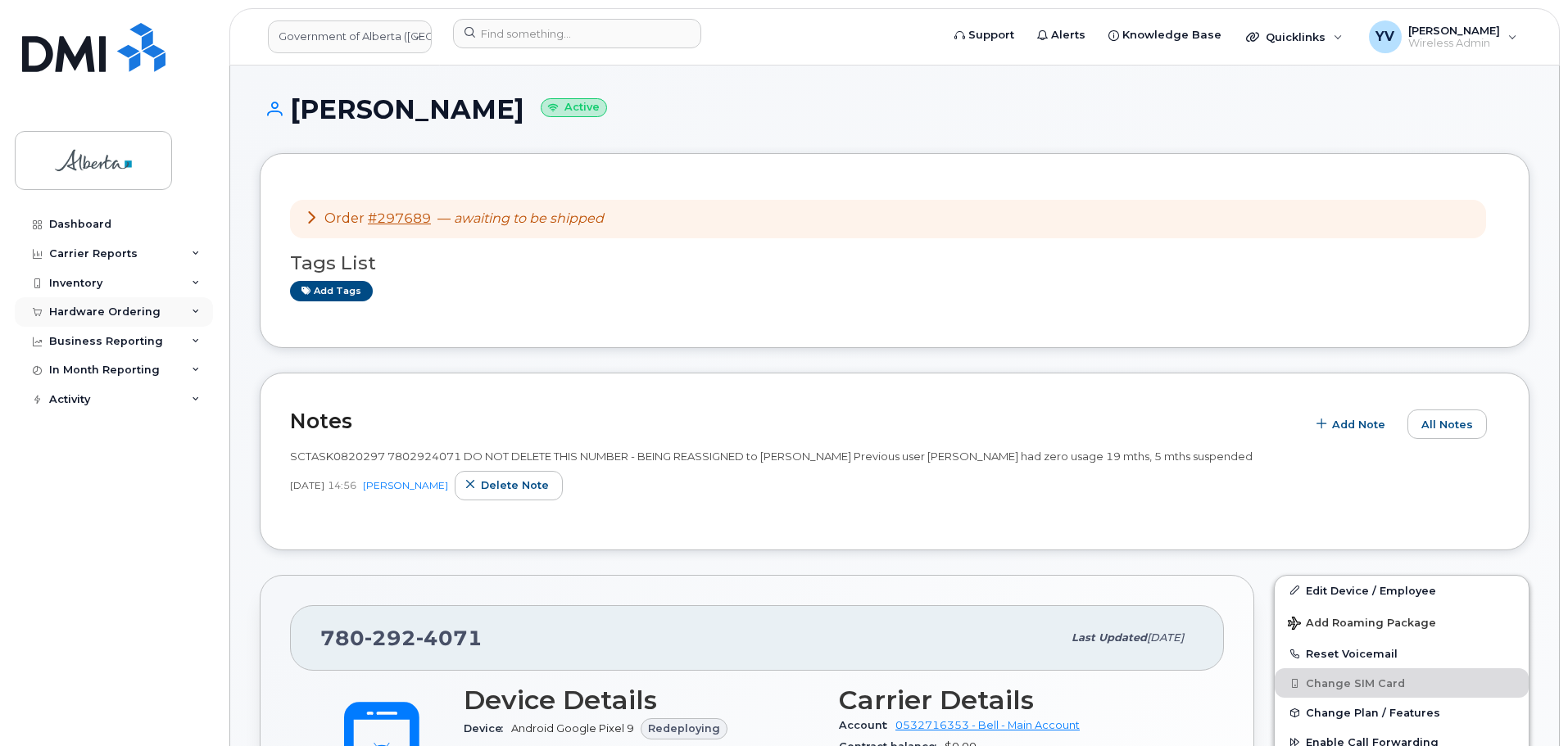
click at [76, 309] on div "Hardware Ordering" at bounding box center [105, 312] width 112 height 13
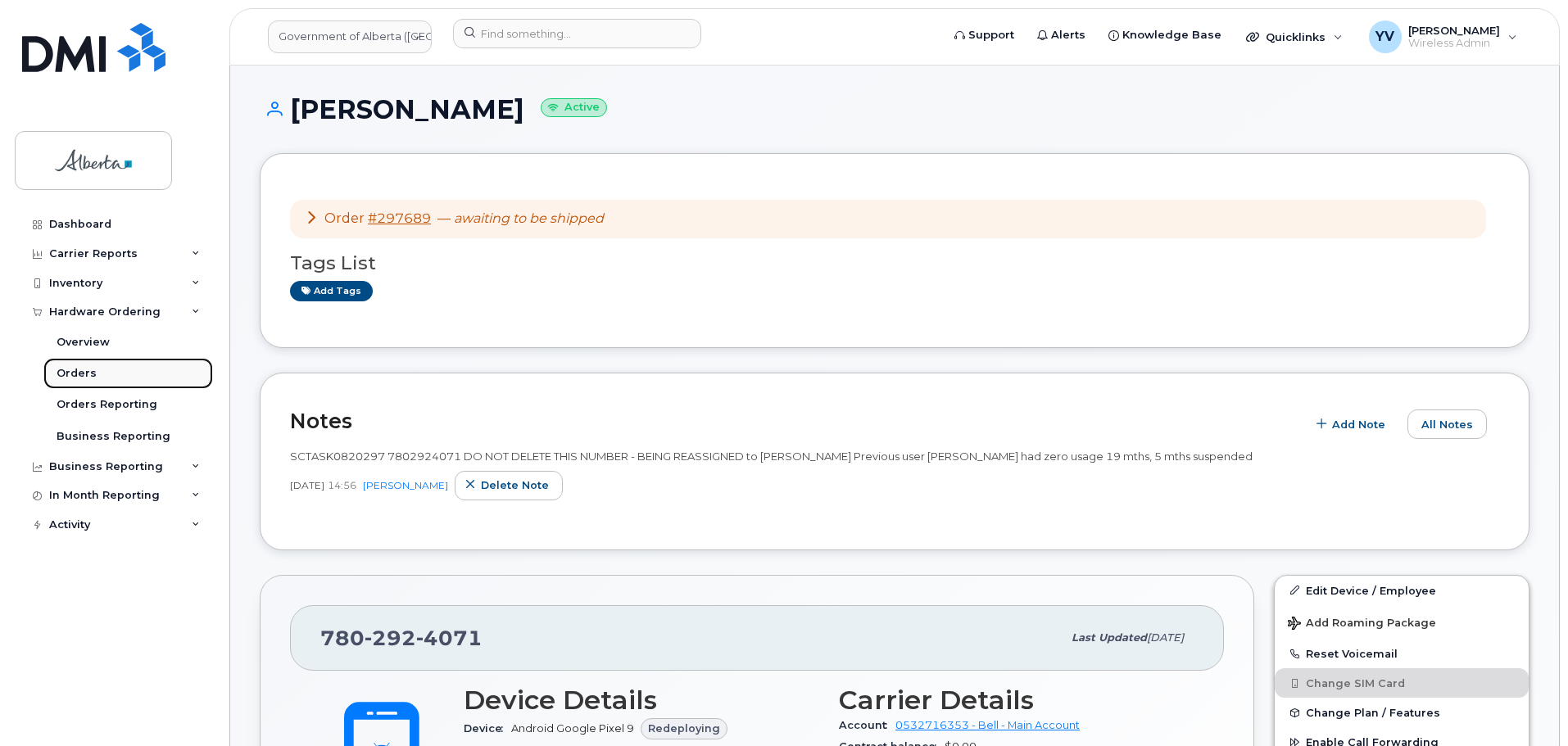
click at [74, 373] on div "Orders" at bounding box center [77, 373] width 40 height 14
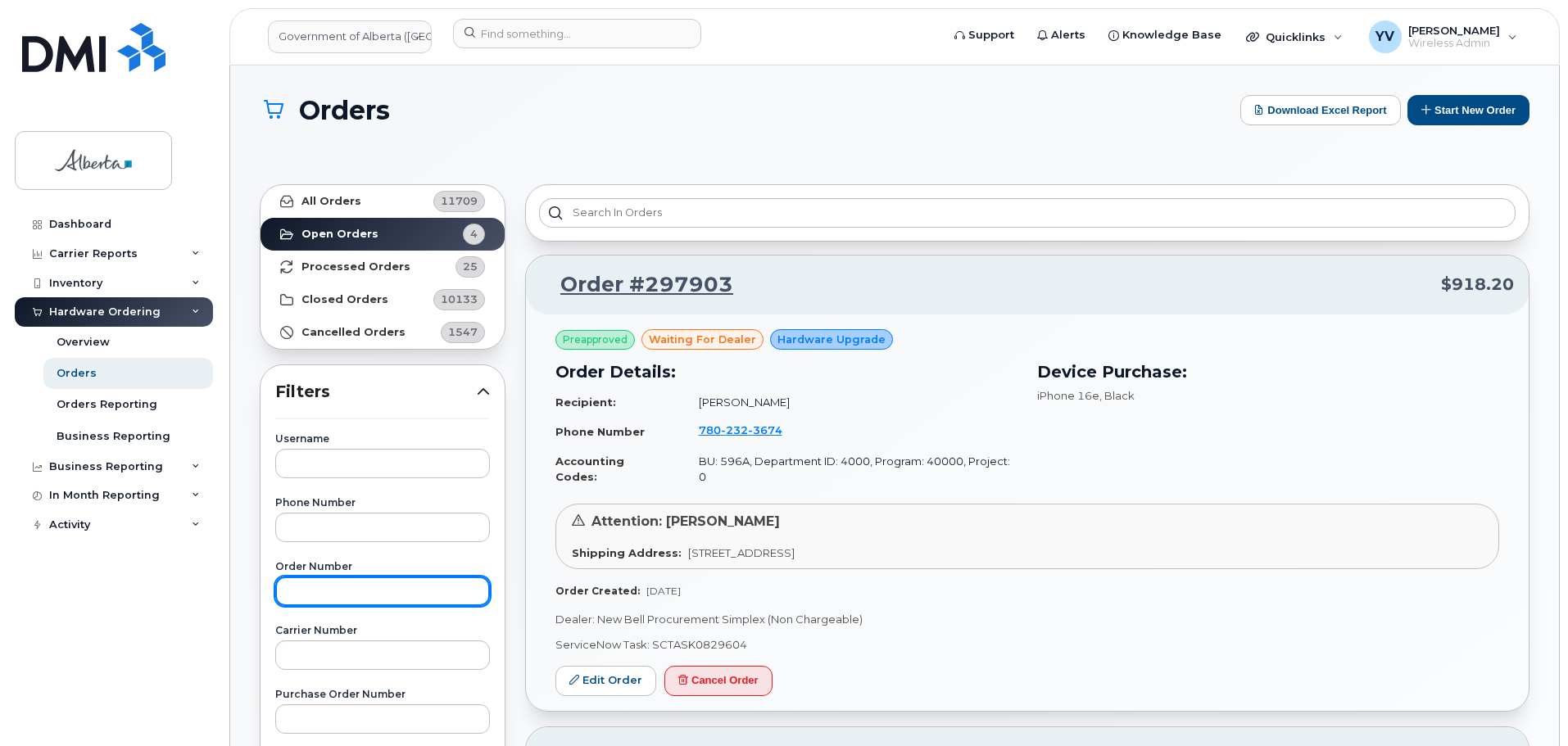
click at [305, 598] on input "text" at bounding box center [382, 591] width 214 height 30
paste input "297893"
type input "297893"
click at [328, 226] on link "Open Orders 4" at bounding box center [383, 235] width 244 height 33
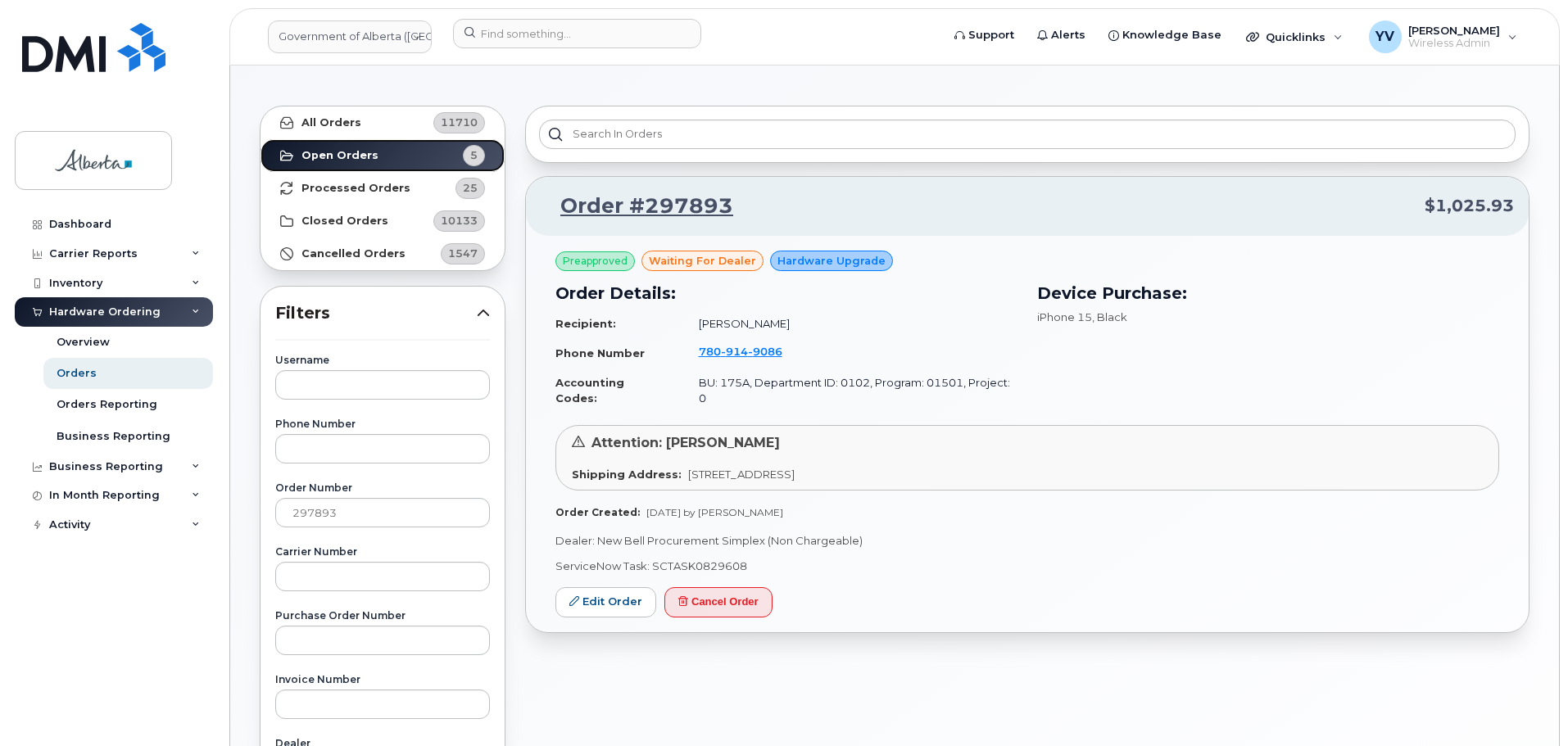
scroll to position [104, 0]
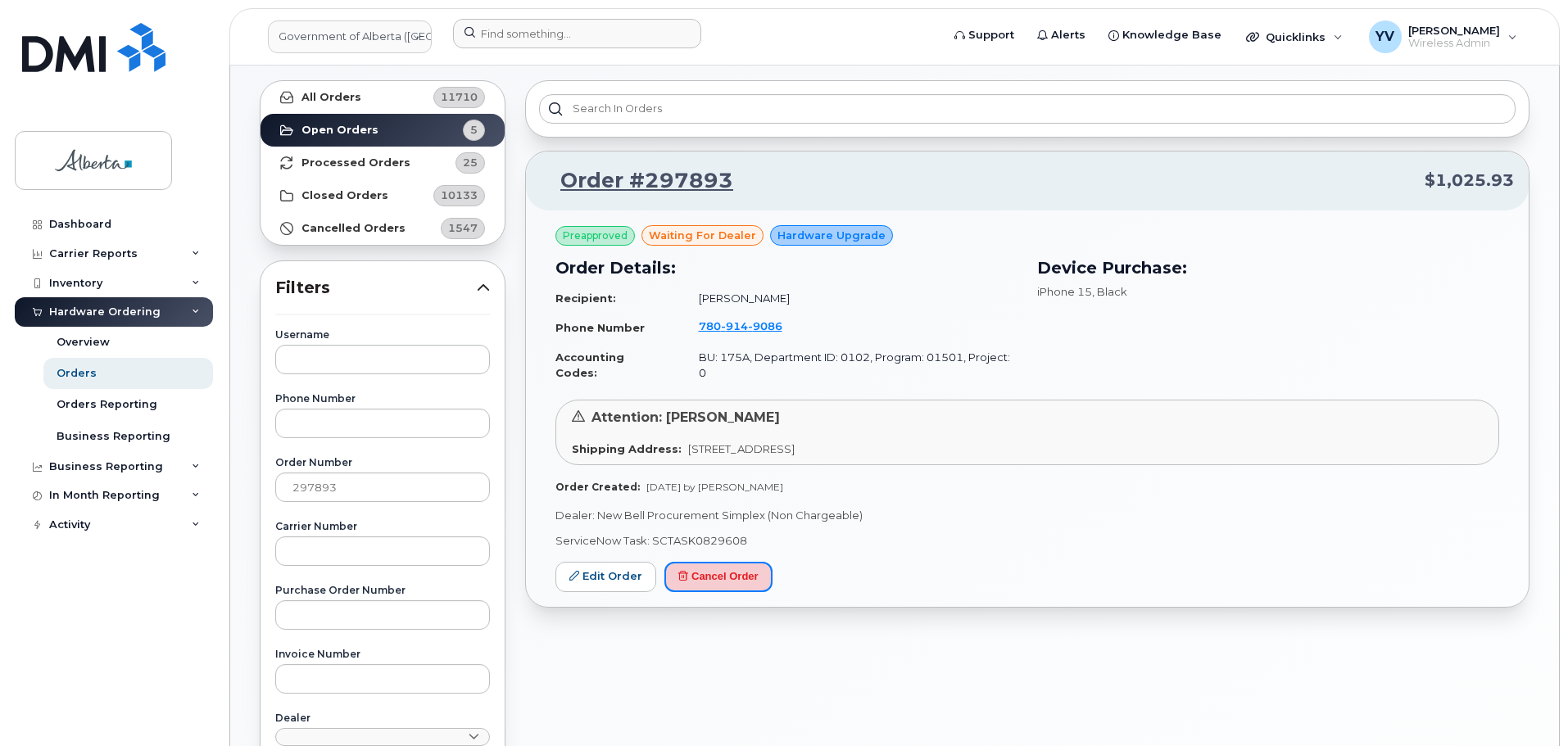
drag, startPoint x: 720, startPoint y: 559, endPoint x: 864, endPoint y: 52, distance: 527.1
click at [720, 561] on button "Cancel Order" at bounding box center [718, 577] width 108 height 31
click at [864, 52] on div at bounding box center [690, 37] width 503 height 36
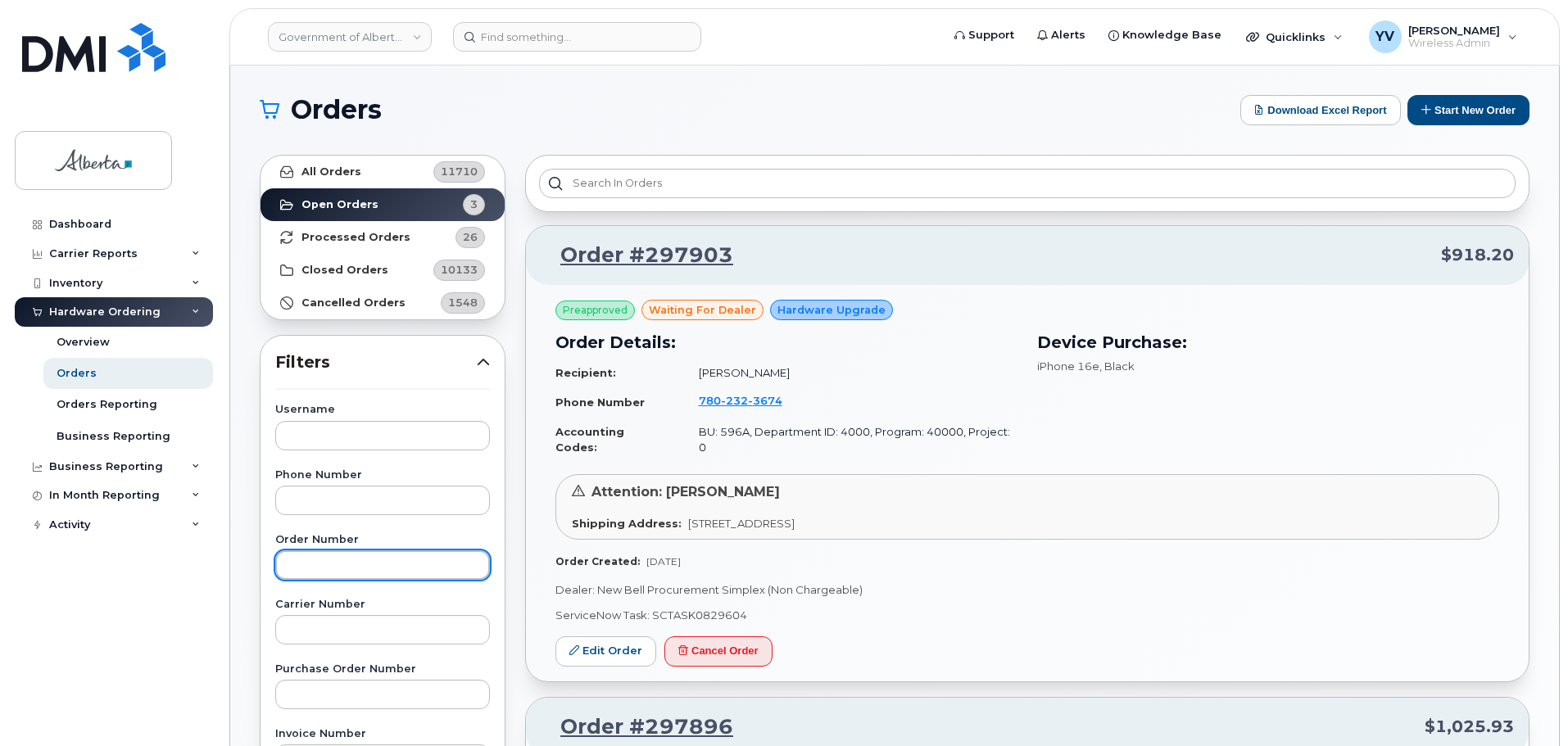
click at [307, 565] on input "text" at bounding box center [382, 564] width 214 height 30
type input "297893"
click at [317, 205] on strong "Open Orders" at bounding box center [339, 205] width 77 height 13
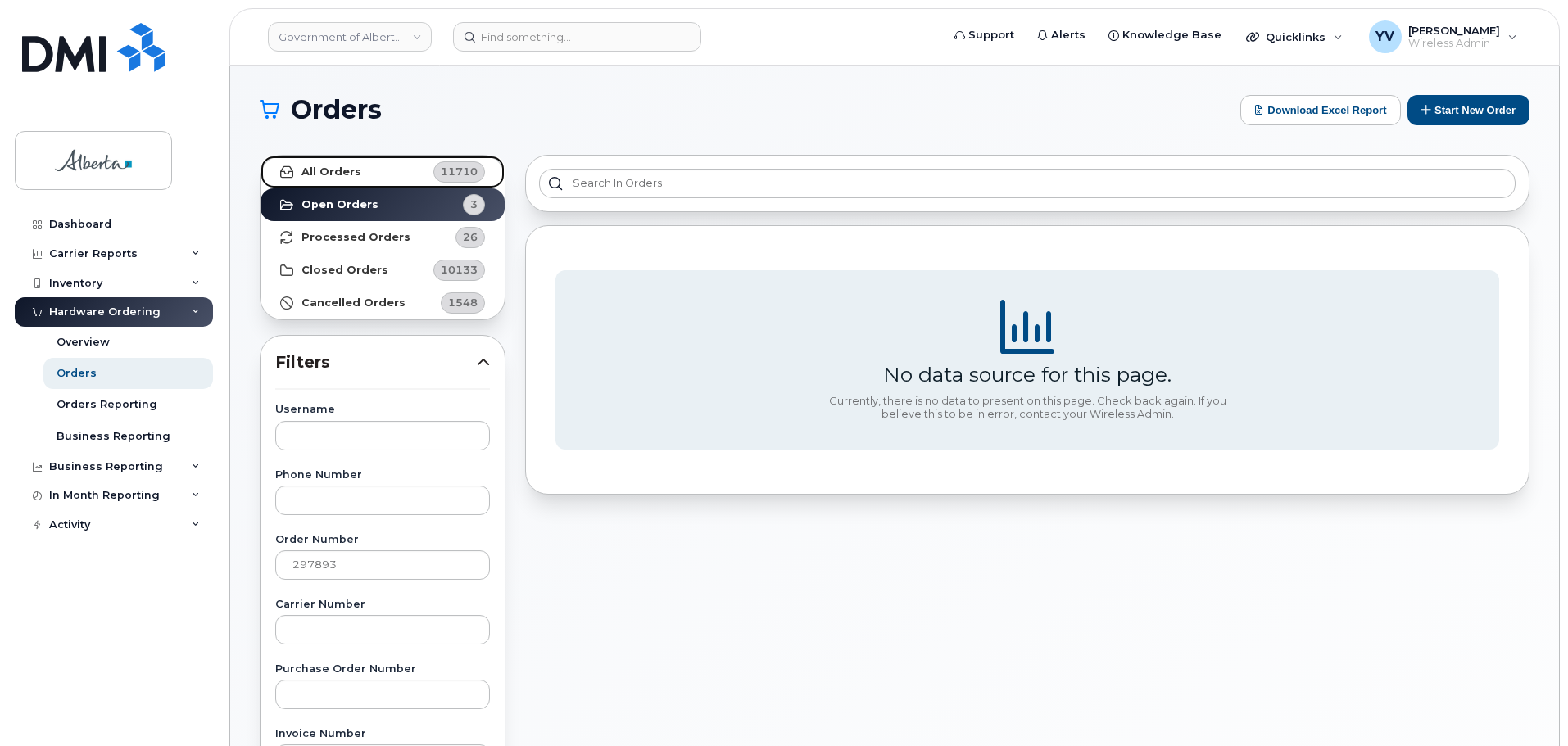
click at [323, 167] on strong "All Orders" at bounding box center [331, 172] width 60 height 13
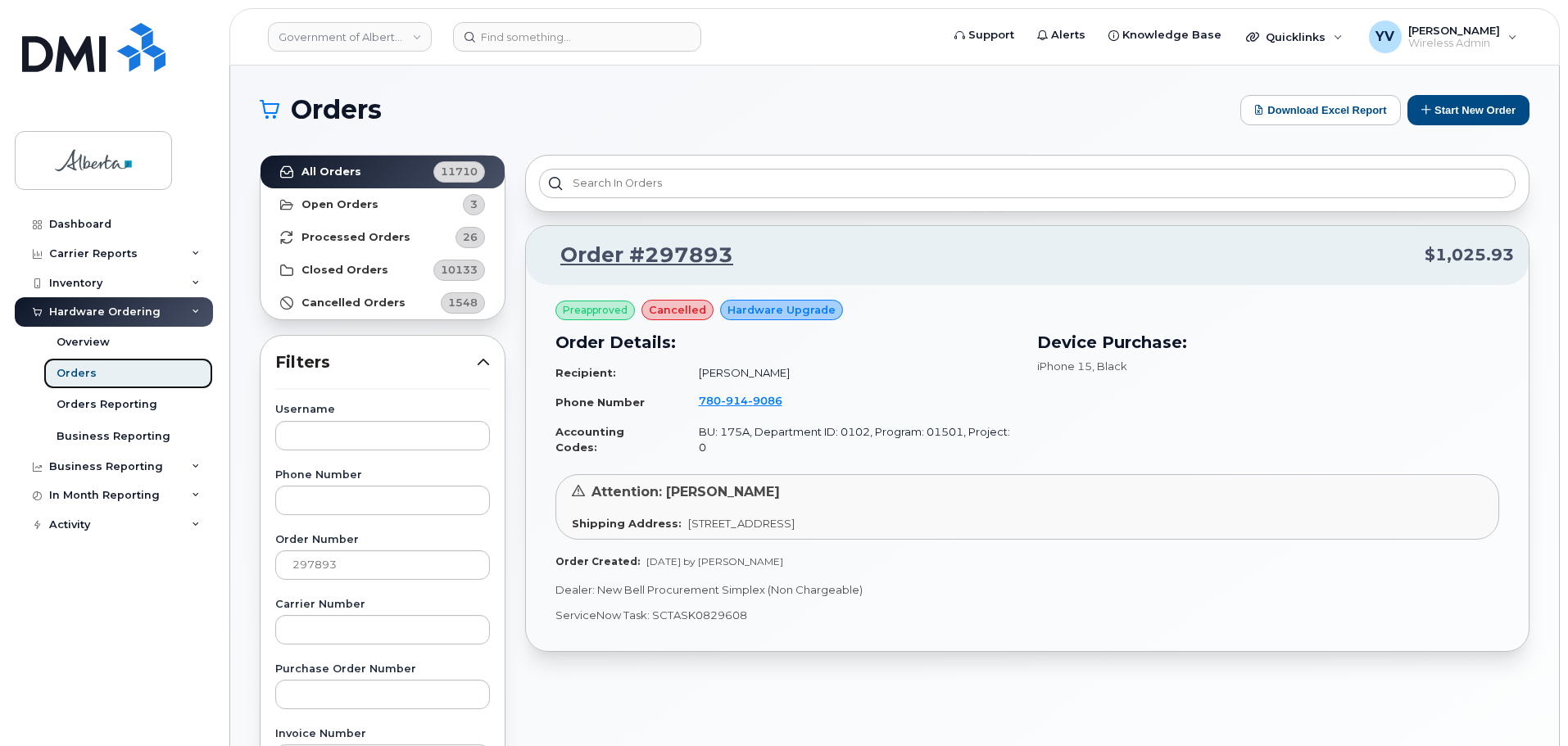
click at [78, 378] on div "Orders" at bounding box center [77, 373] width 40 height 14
click at [1447, 104] on button "Start New Order" at bounding box center [1468, 111] width 122 height 31
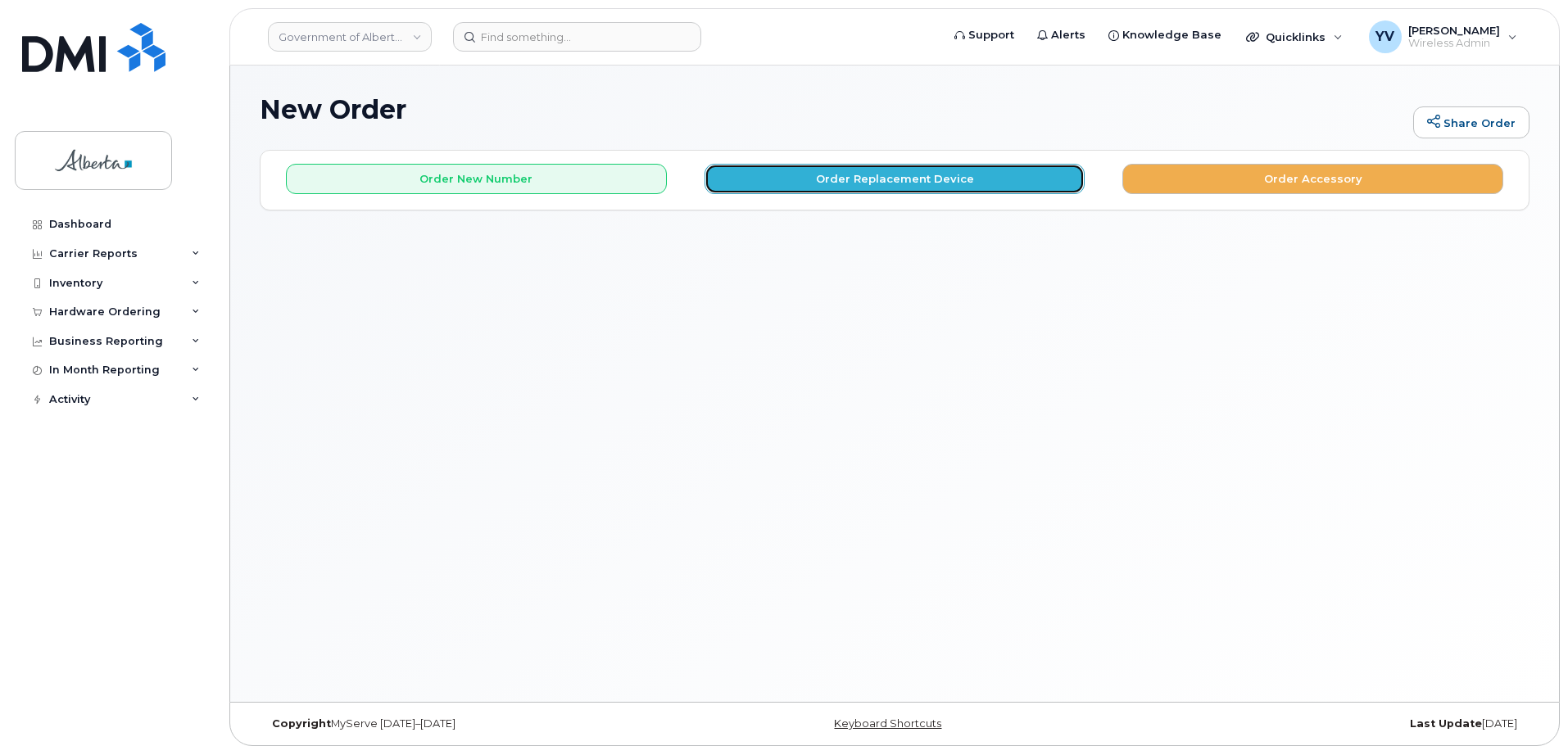
click at [855, 186] on button "Order Replacement Device" at bounding box center [895, 179] width 381 height 31
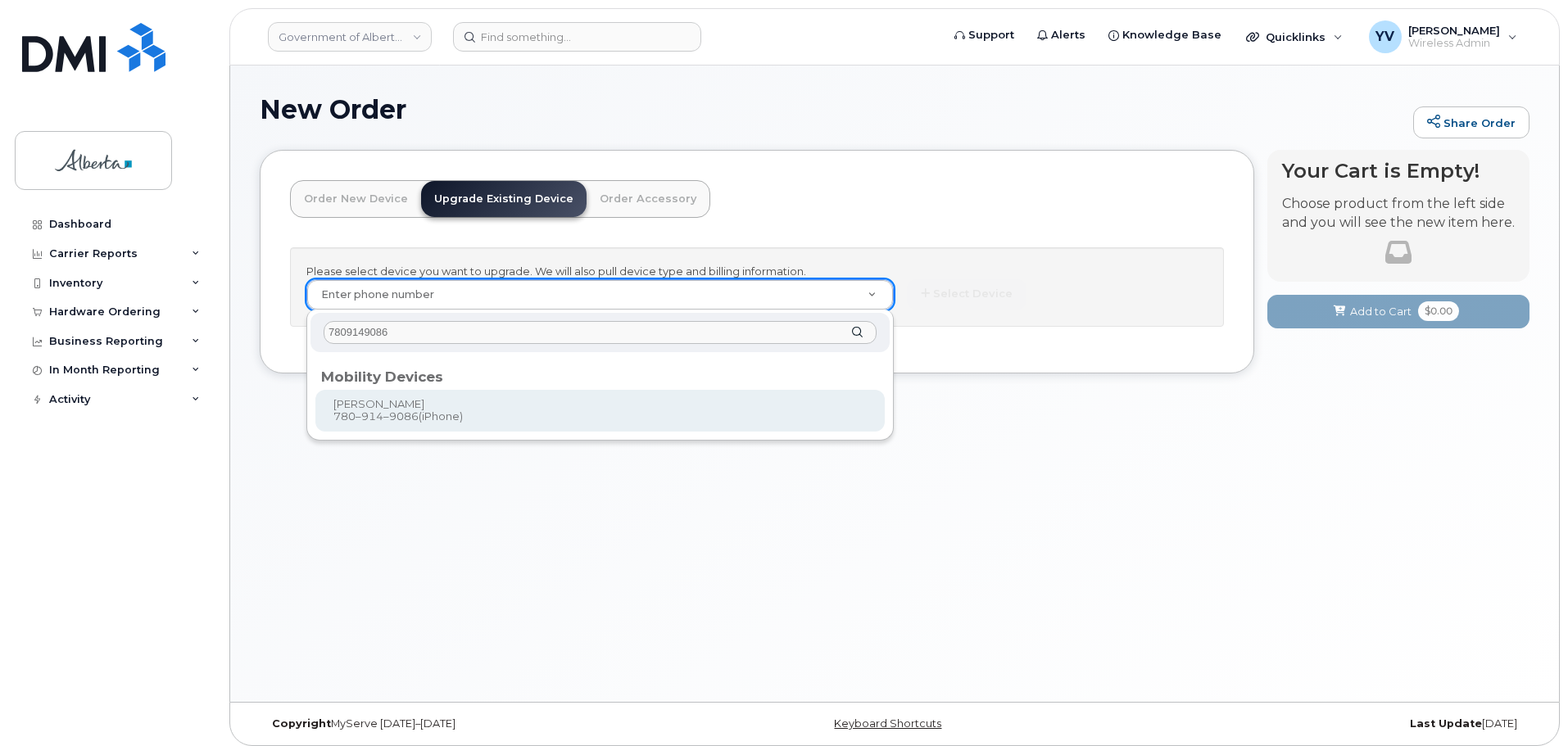
type input "7809149086"
type input "804477"
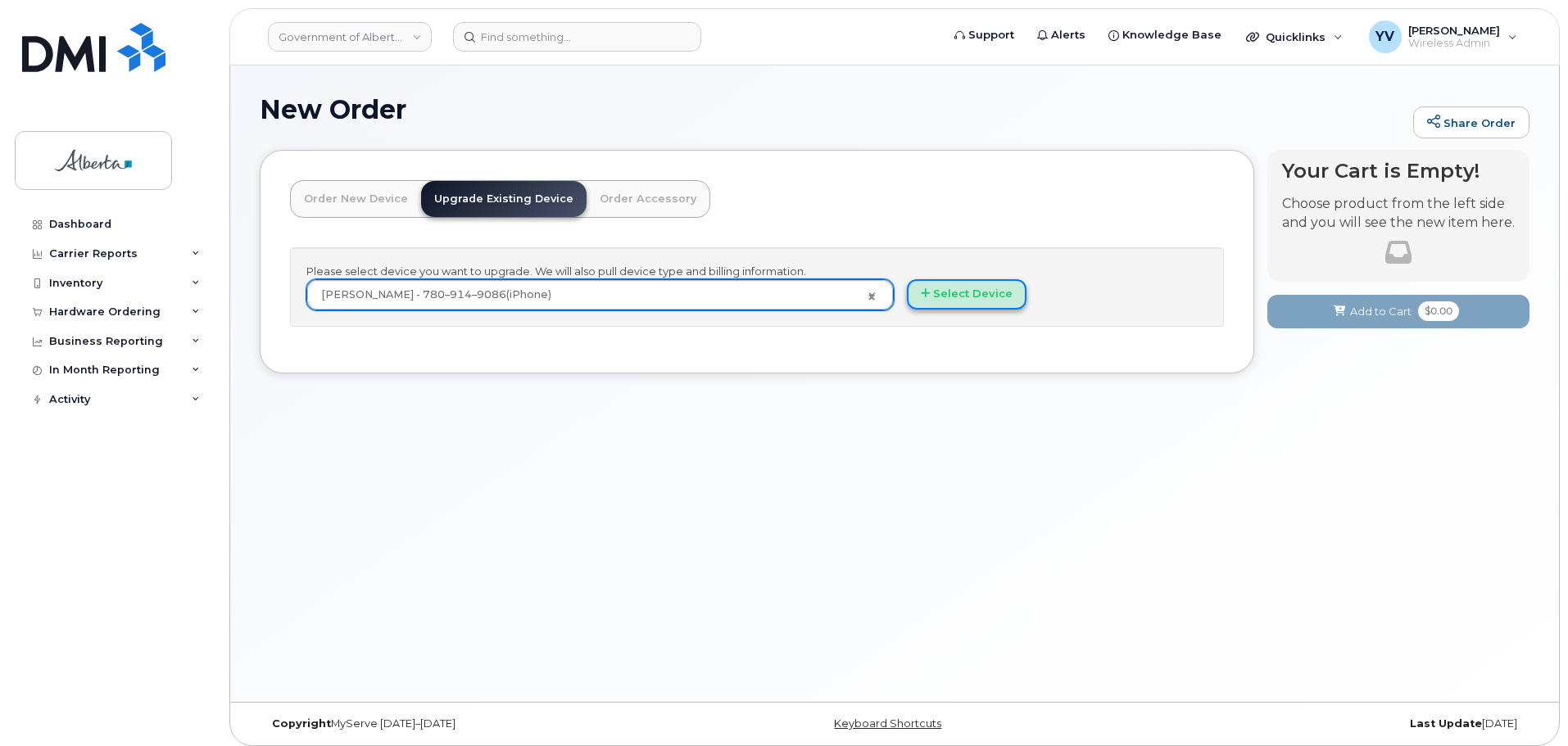
click at [978, 289] on button "Select Device" at bounding box center [966, 294] width 119 height 31
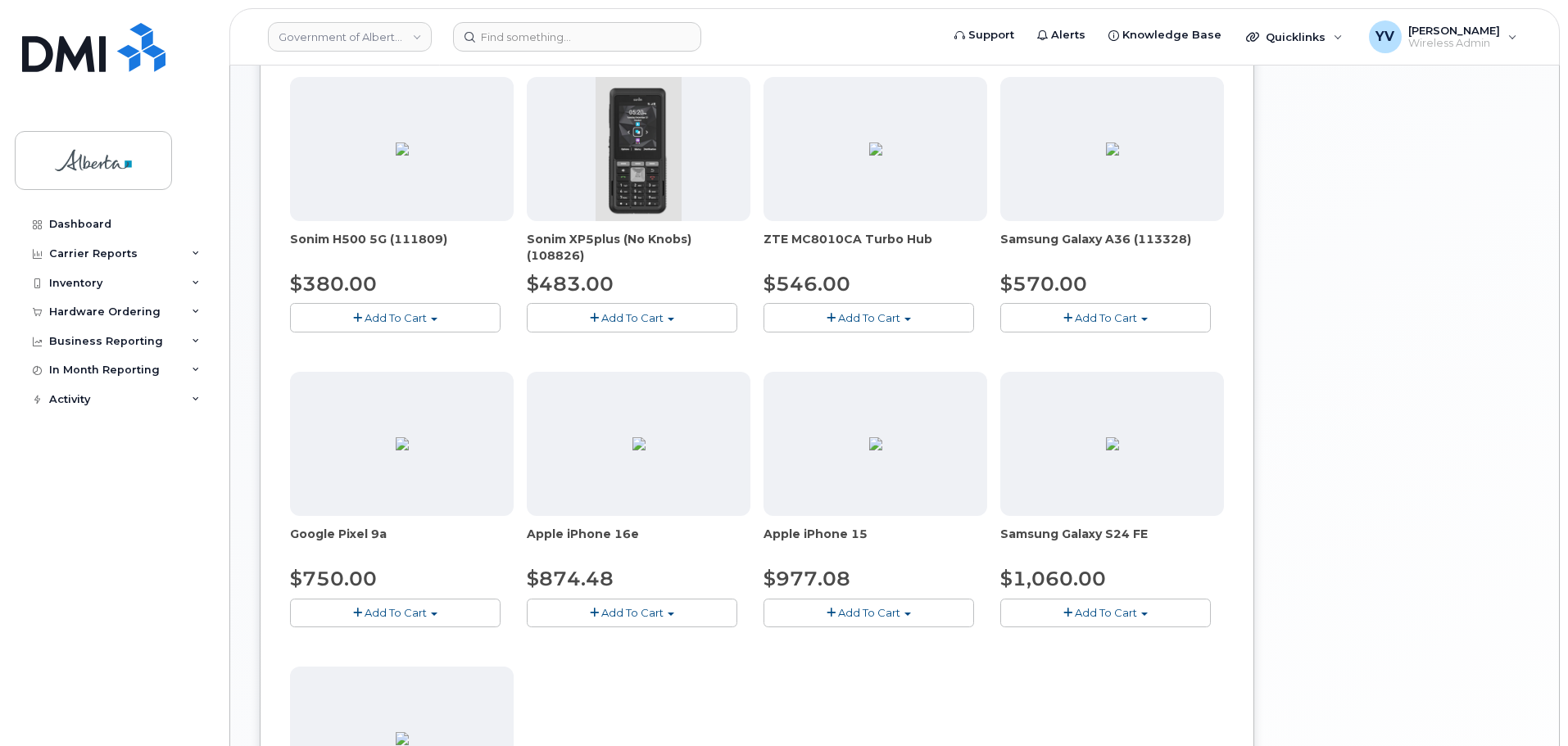
scroll to position [546, 0]
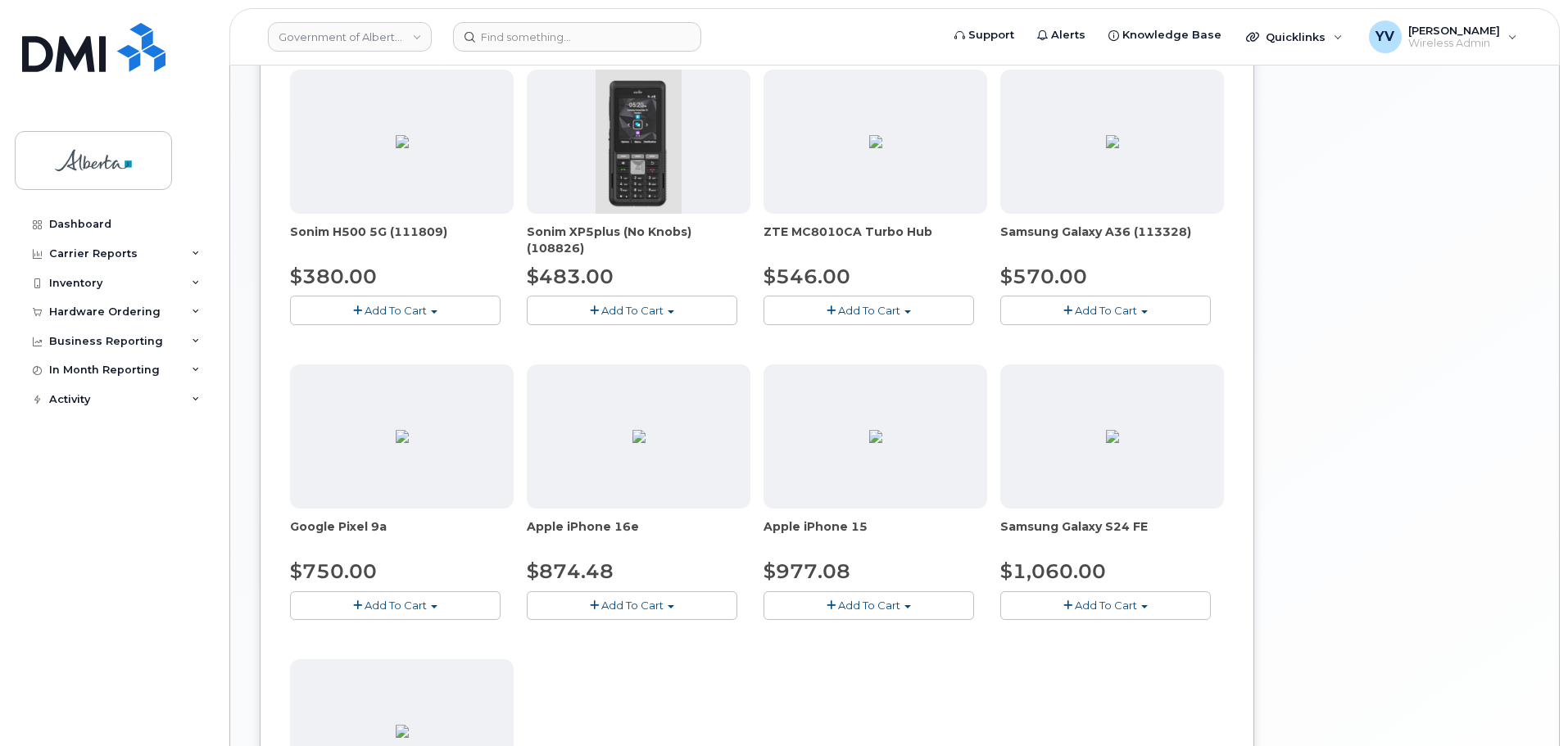
click at [908, 608] on span "button" at bounding box center [907, 607] width 7 height 3
click at [882, 660] on link "$977.08 - 30-day upgrade (128GB model)" at bounding box center [897, 656] width 261 height 20
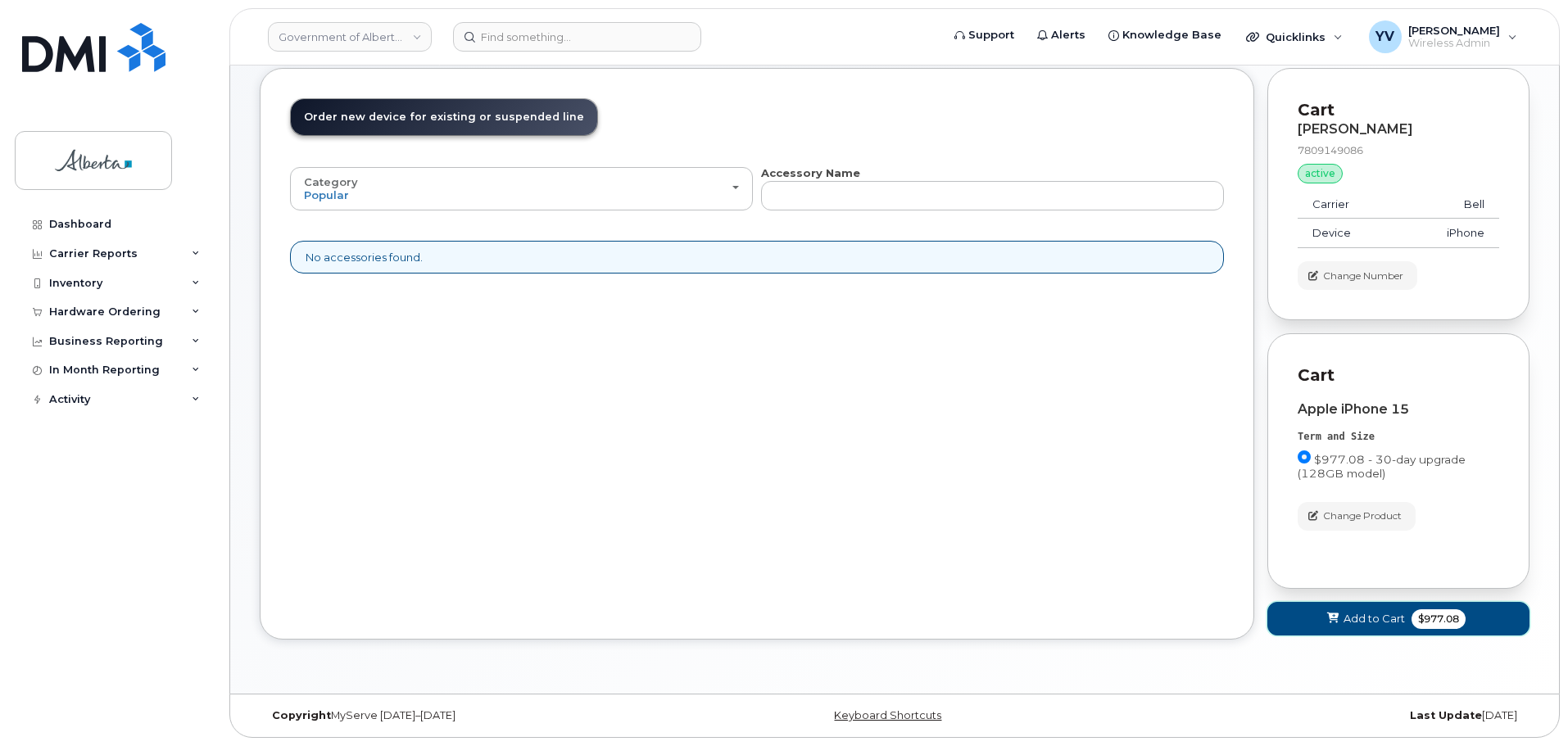
click at [1361, 620] on span "Add to Cart" at bounding box center [1374, 619] width 62 height 15
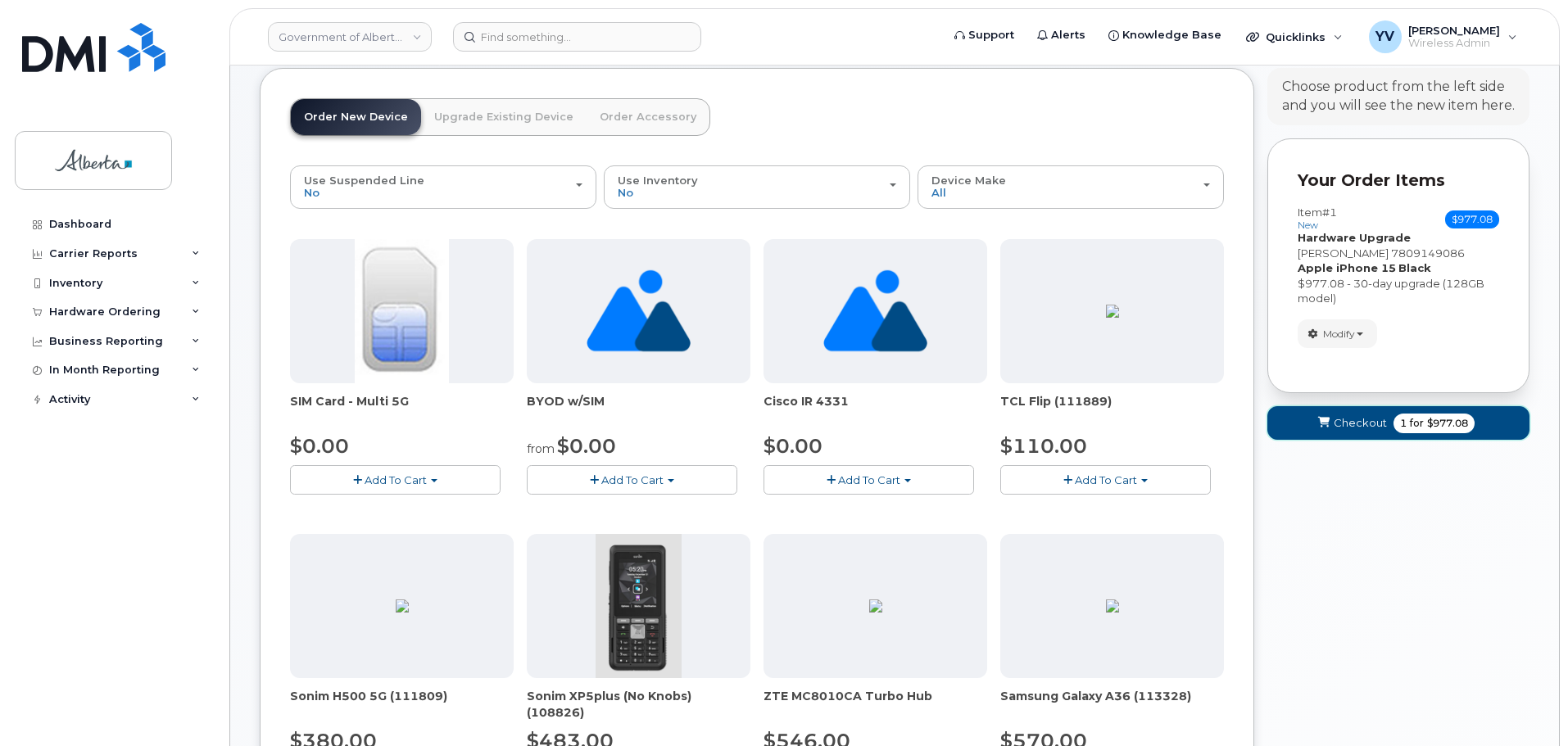
click at [1363, 415] on span "Checkout" at bounding box center [1359, 423] width 53 height 15
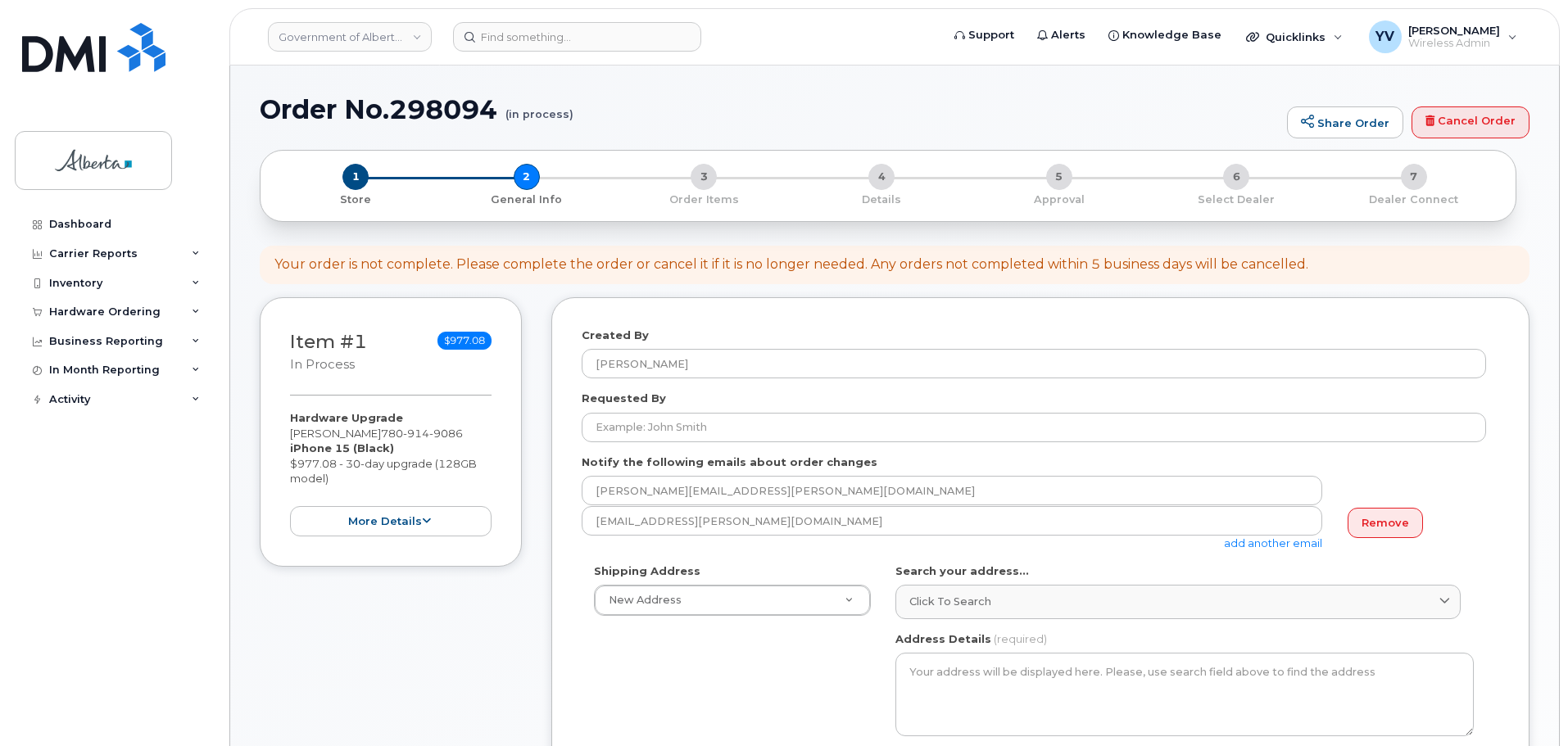
select select
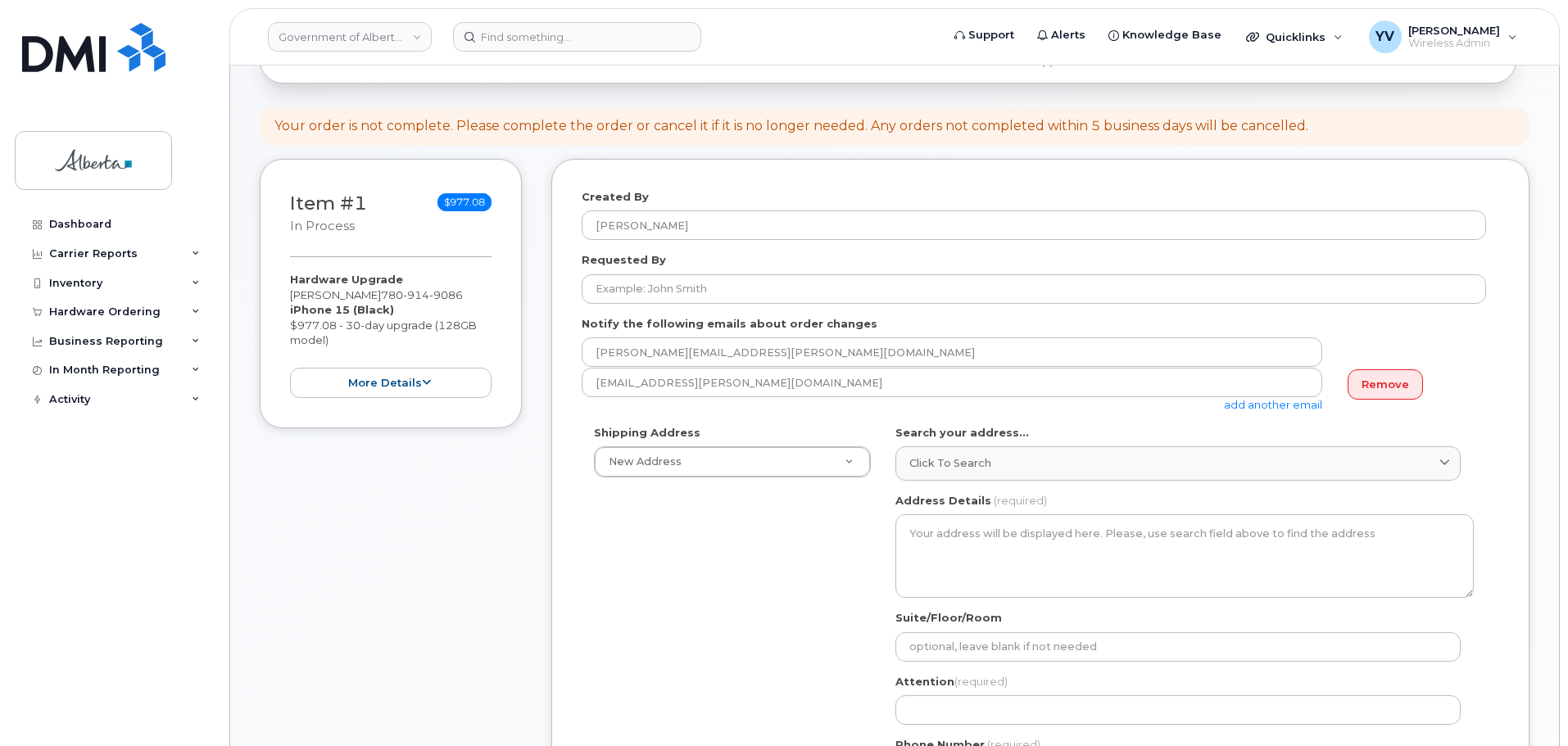
scroll to position [160, 0]
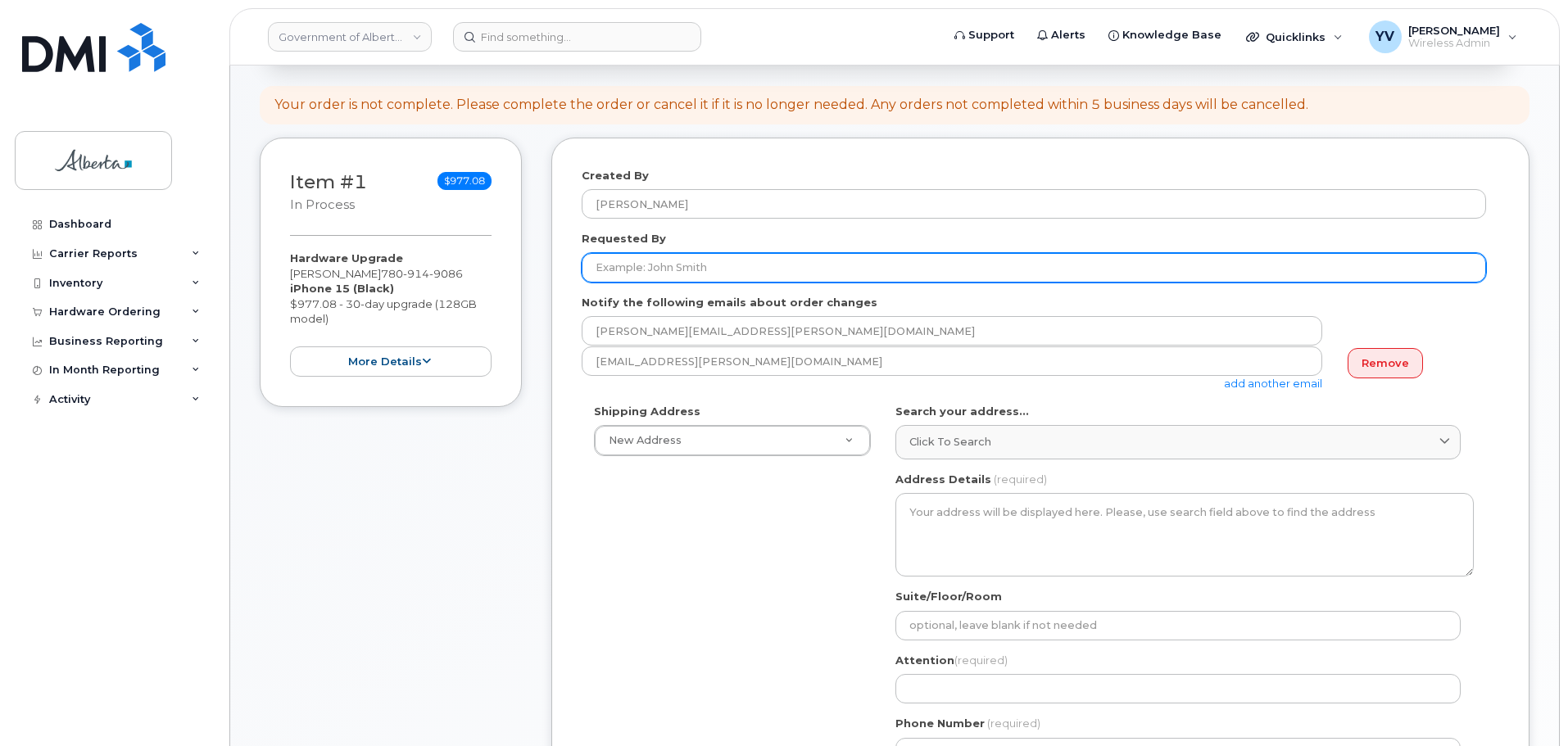
click at [609, 268] on input "Requested By" at bounding box center [1033, 267] width 904 height 30
paste input "[PERSON_NAME]"
type input "[PERSON_NAME]"
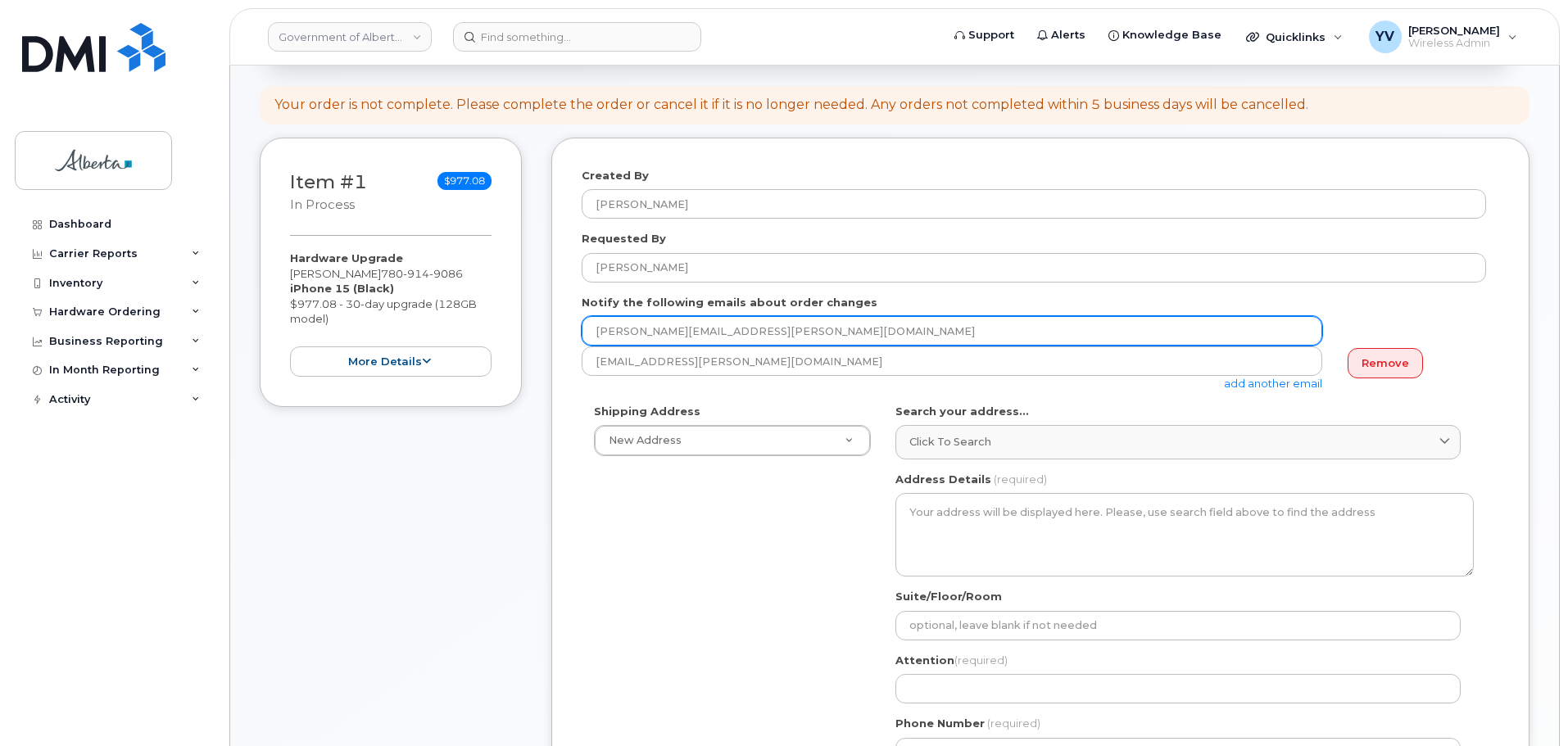
click at [750, 329] on input "[PERSON_NAME][EMAIL_ADDRESS][PERSON_NAME][DOMAIN_NAME]" at bounding box center [952, 331] width 740 height 30
drag, startPoint x: 745, startPoint y: 332, endPoint x: 587, endPoint y: 338, distance: 158.1
click at [587, 338] on input "[PERSON_NAME][EMAIL_ADDRESS][PERSON_NAME][DOMAIN_NAME]" at bounding box center [952, 331] width 740 height 30
paste input "Rico.Talento"
type input "Rico.Talento@gov.ab.ca"
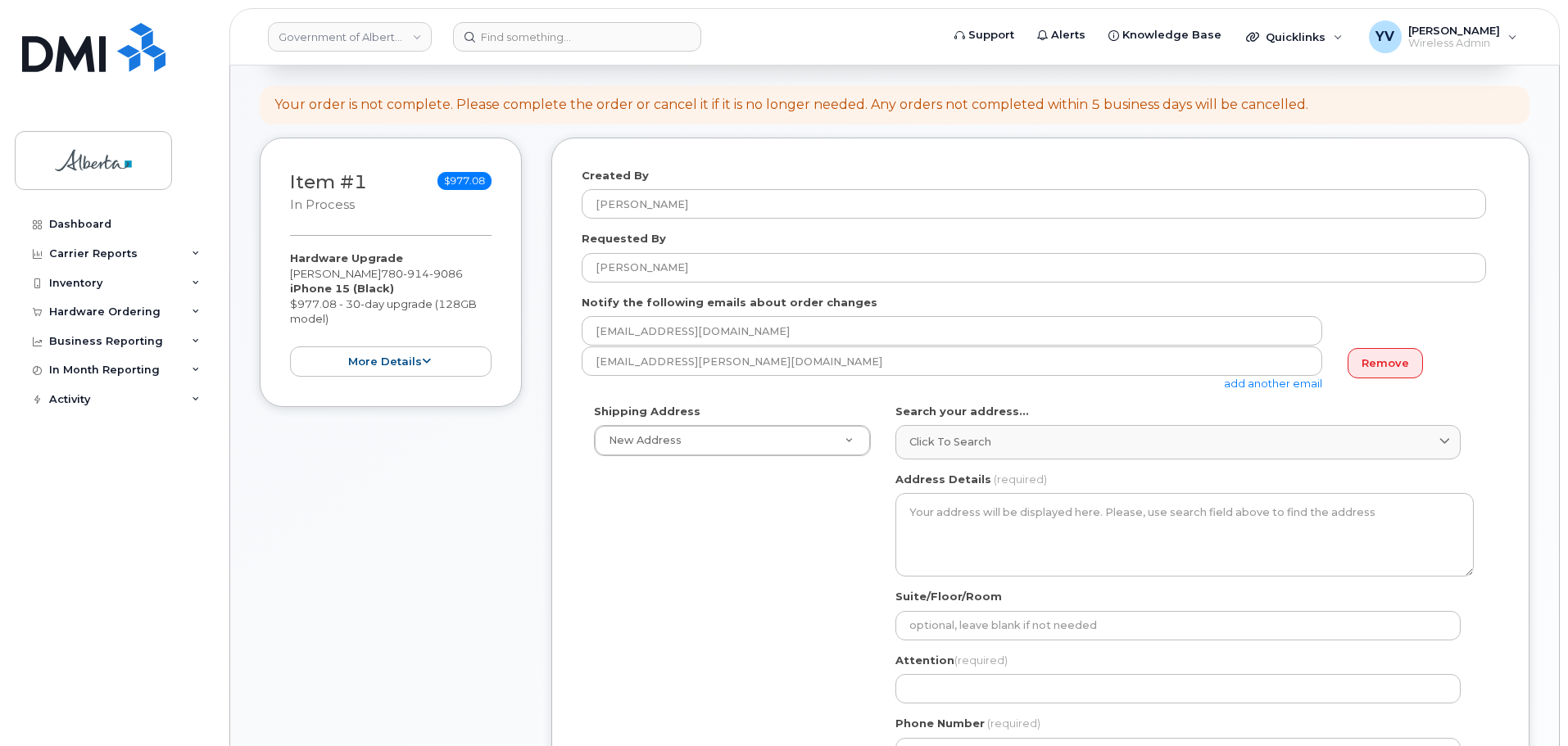
click at [1258, 381] on link "add another email" at bounding box center [1273, 384] width 98 height 13
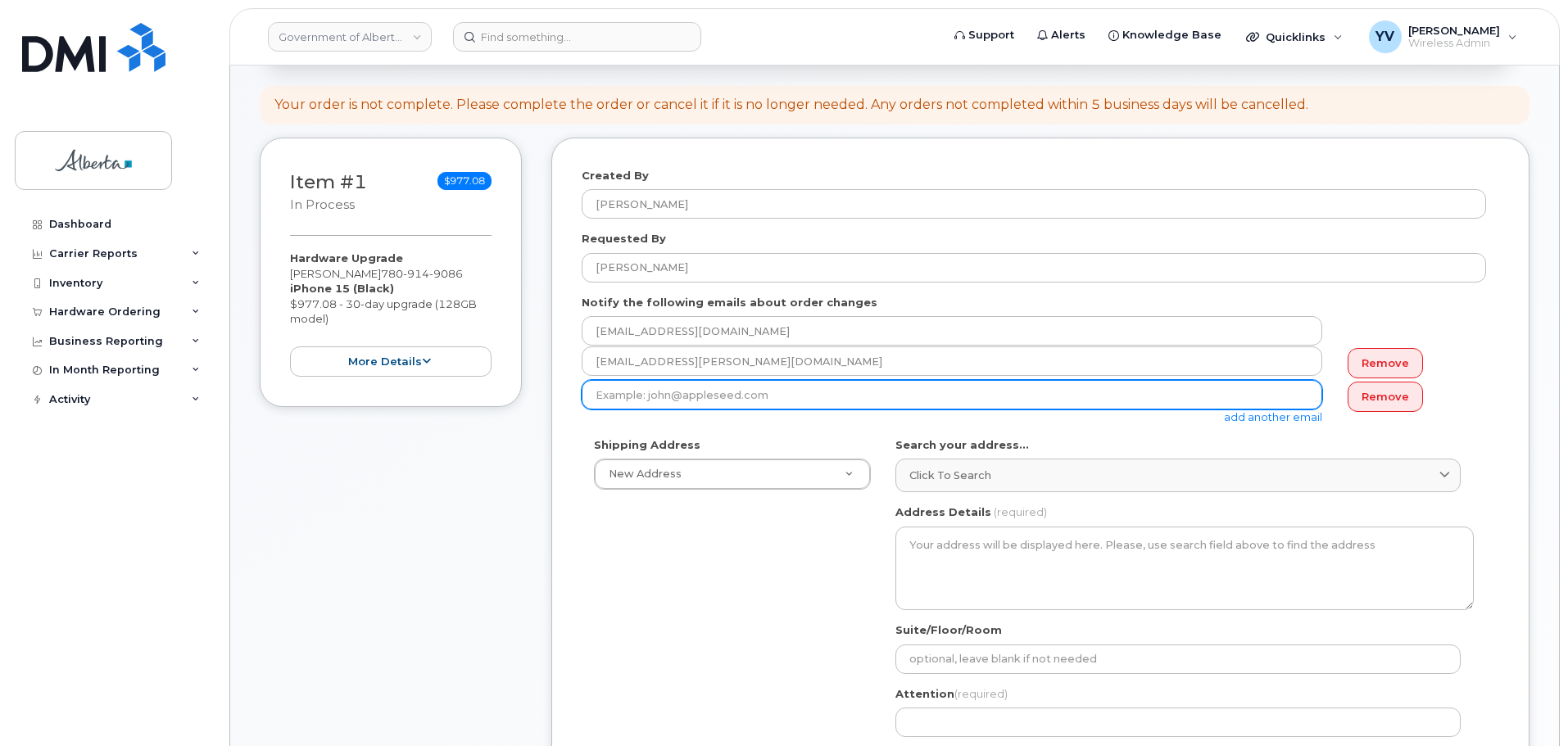
click at [600, 399] on input "email" at bounding box center [952, 394] width 740 height 30
paste input "dodi.zuczek@gov.ab.ca"
type input "dodi.zuczek@gov.ab.ca"
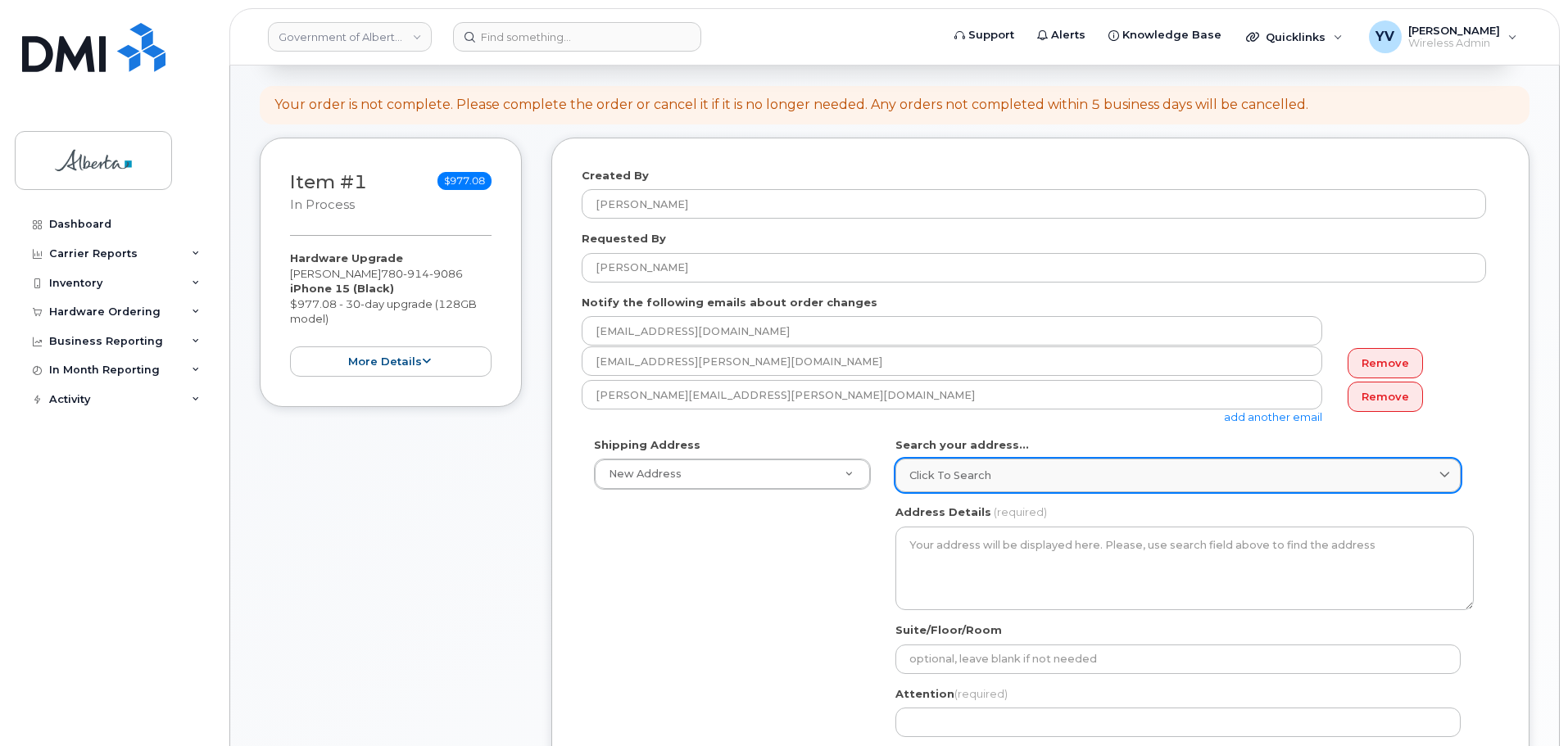
click at [932, 473] on span "Click to search" at bounding box center [950, 475] width 82 height 15
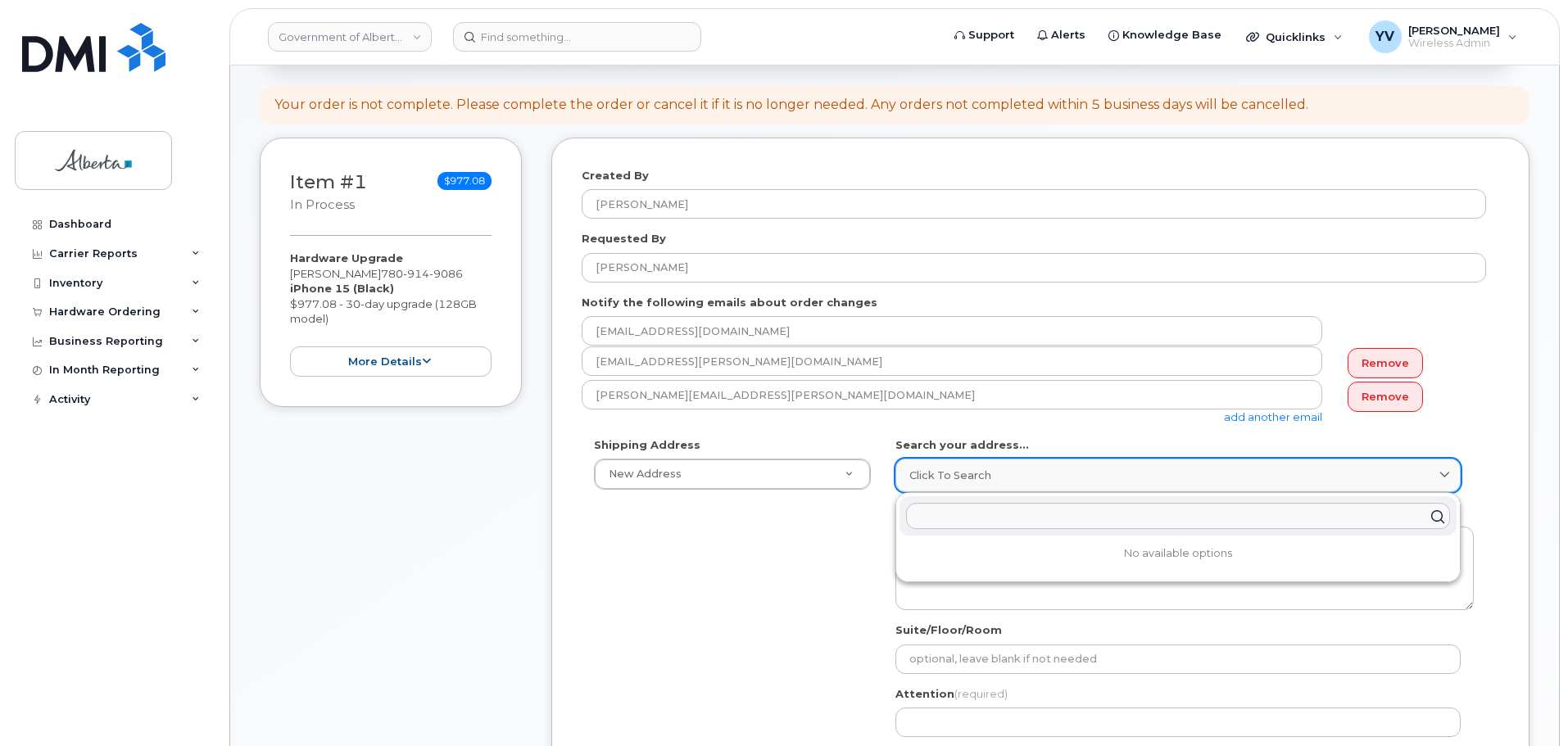
paste input "9820 - 107 Street"
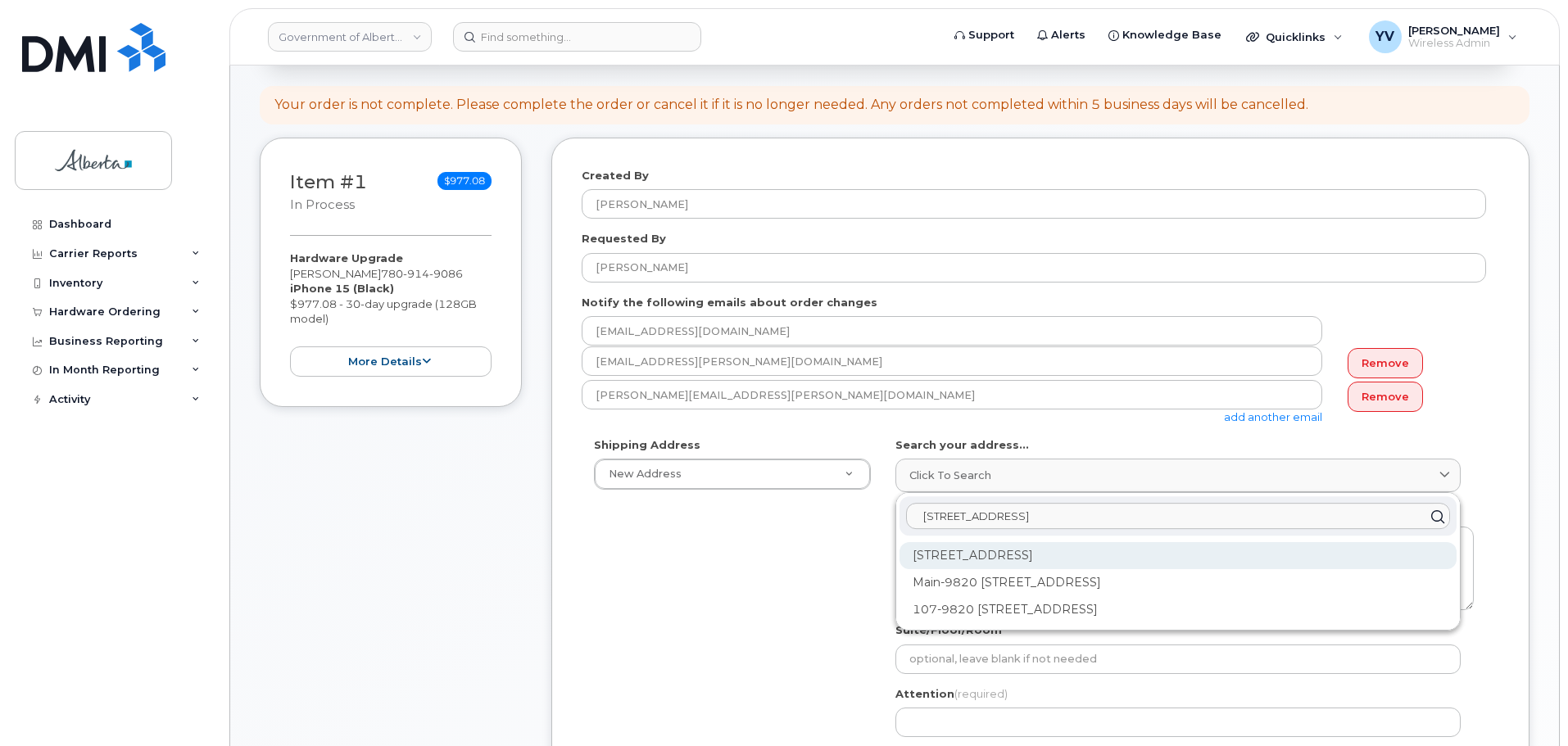
type input "9820 - 107 Street"
click at [998, 596] on div "9820 107 St NW Edmonton AB T5K 1E7" at bounding box center [1177, 609] width 557 height 27
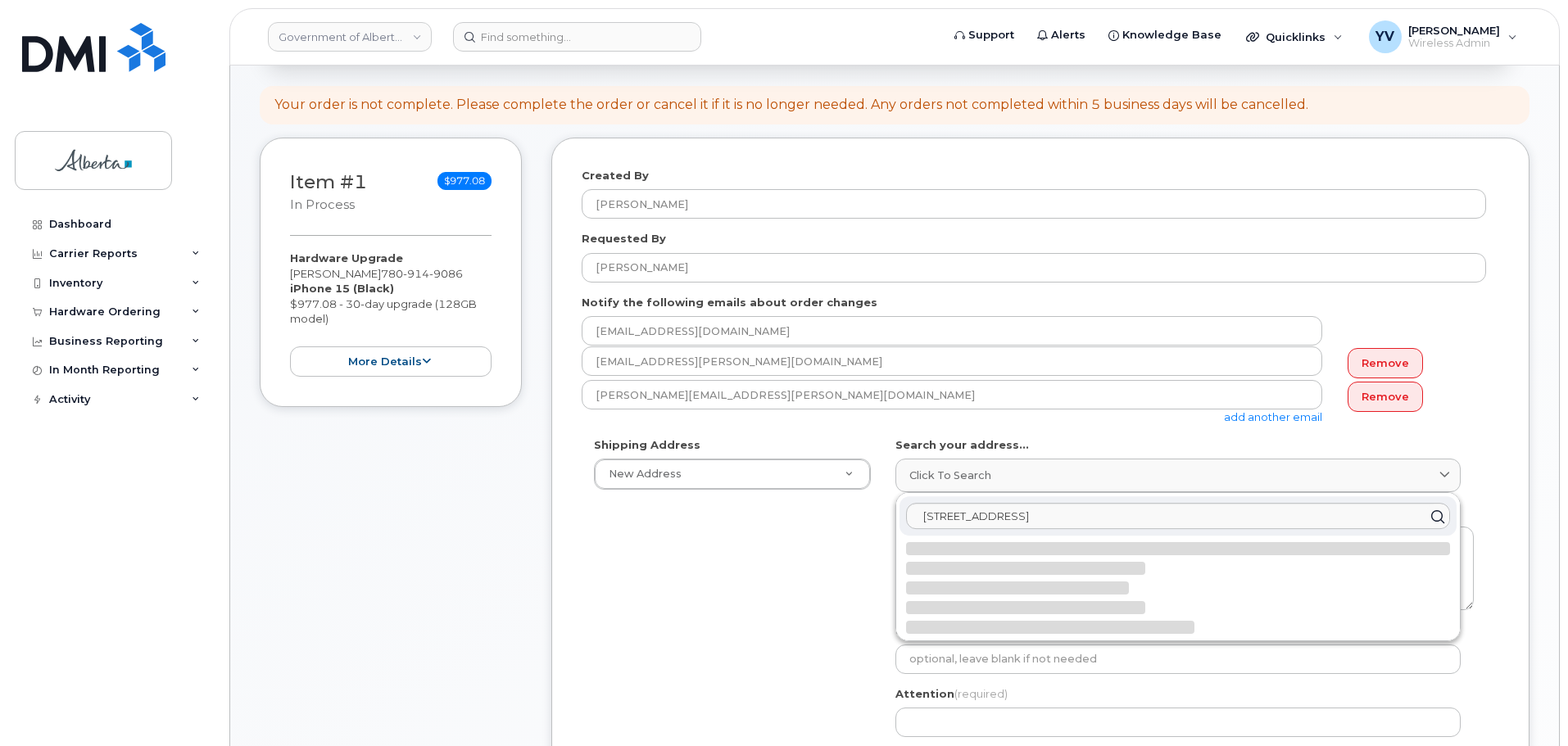
select select
type textarea "9820 107 St NW EDMONTON AB T5K 1E7 CANADA"
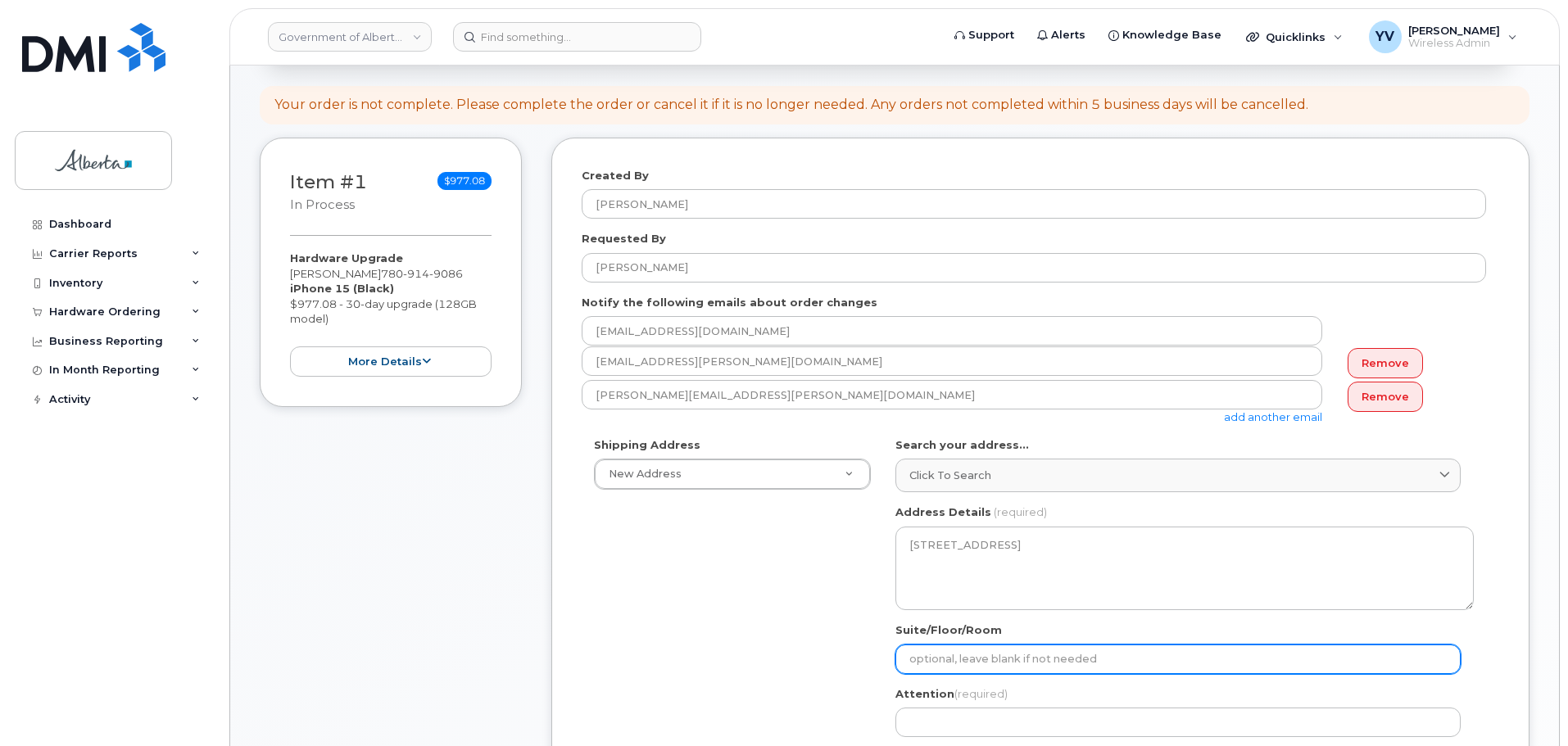
click at [912, 665] on input "Suite/Floor/Room" at bounding box center [1178, 659] width 565 height 30
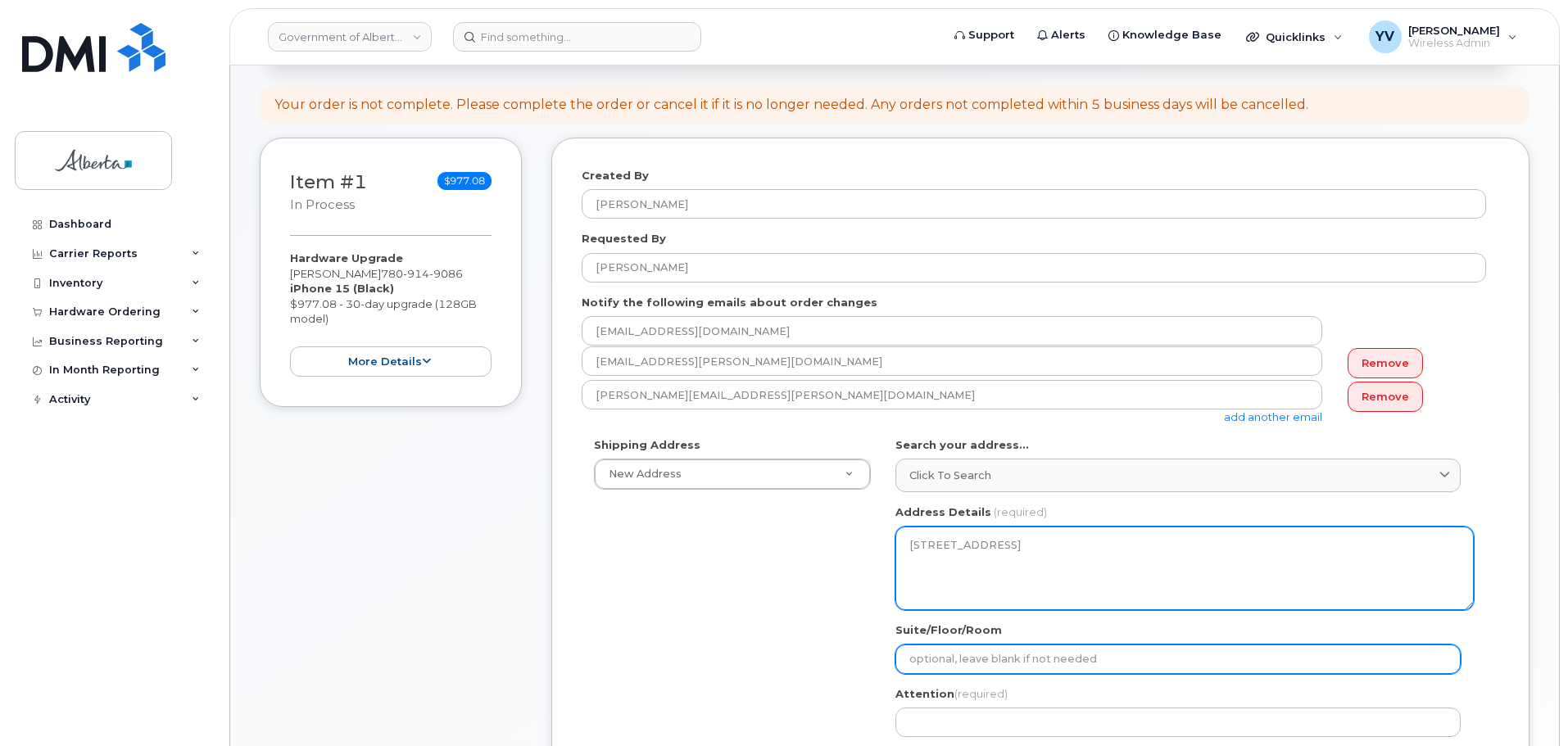
type input "9 Floor"
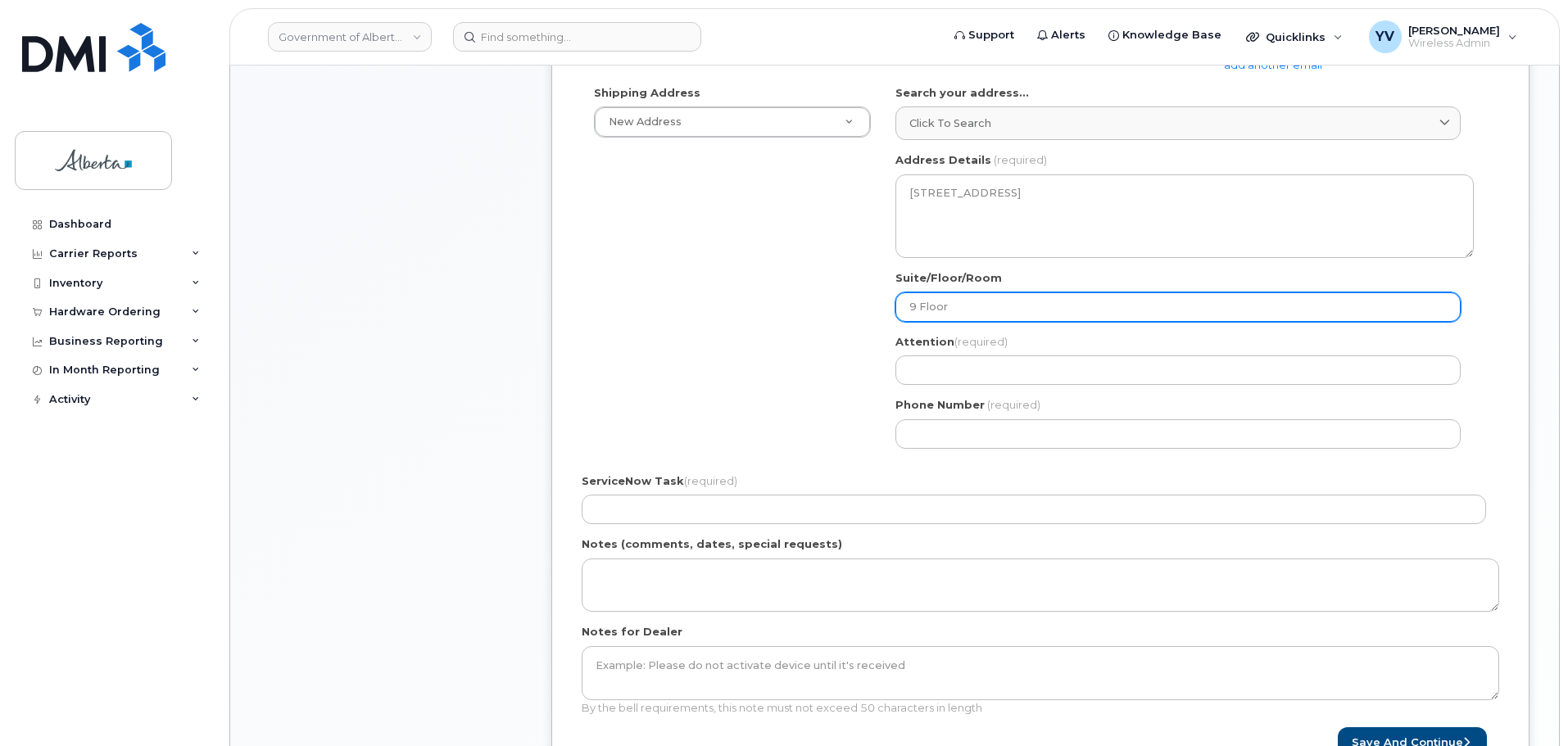
scroll to position [567, 0]
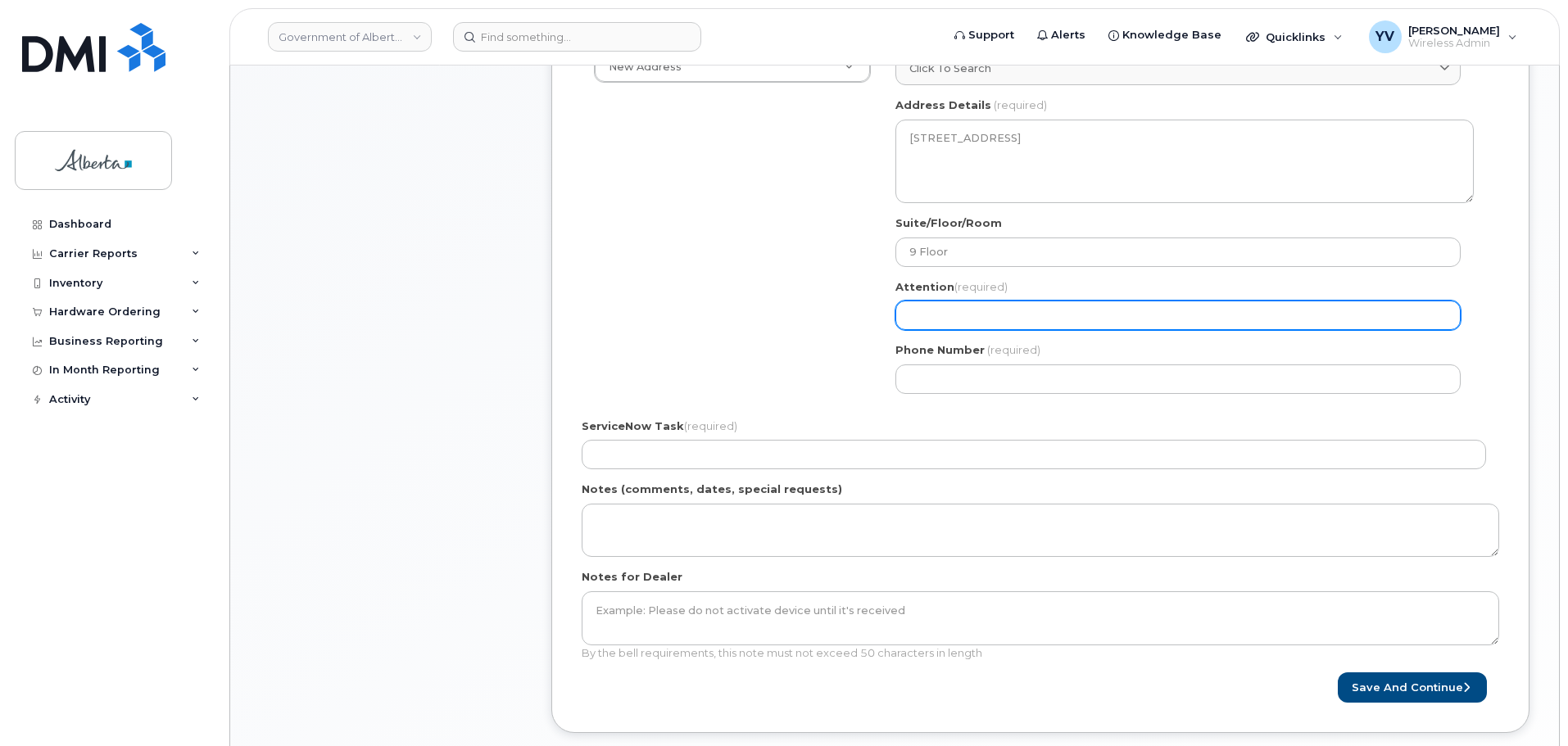
click at [934, 309] on input "Attention (required)" at bounding box center [1178, 315] width 565 height 30
paste input "[PERSON_NAME]"
select select
type input "[PERSON_NAME]"
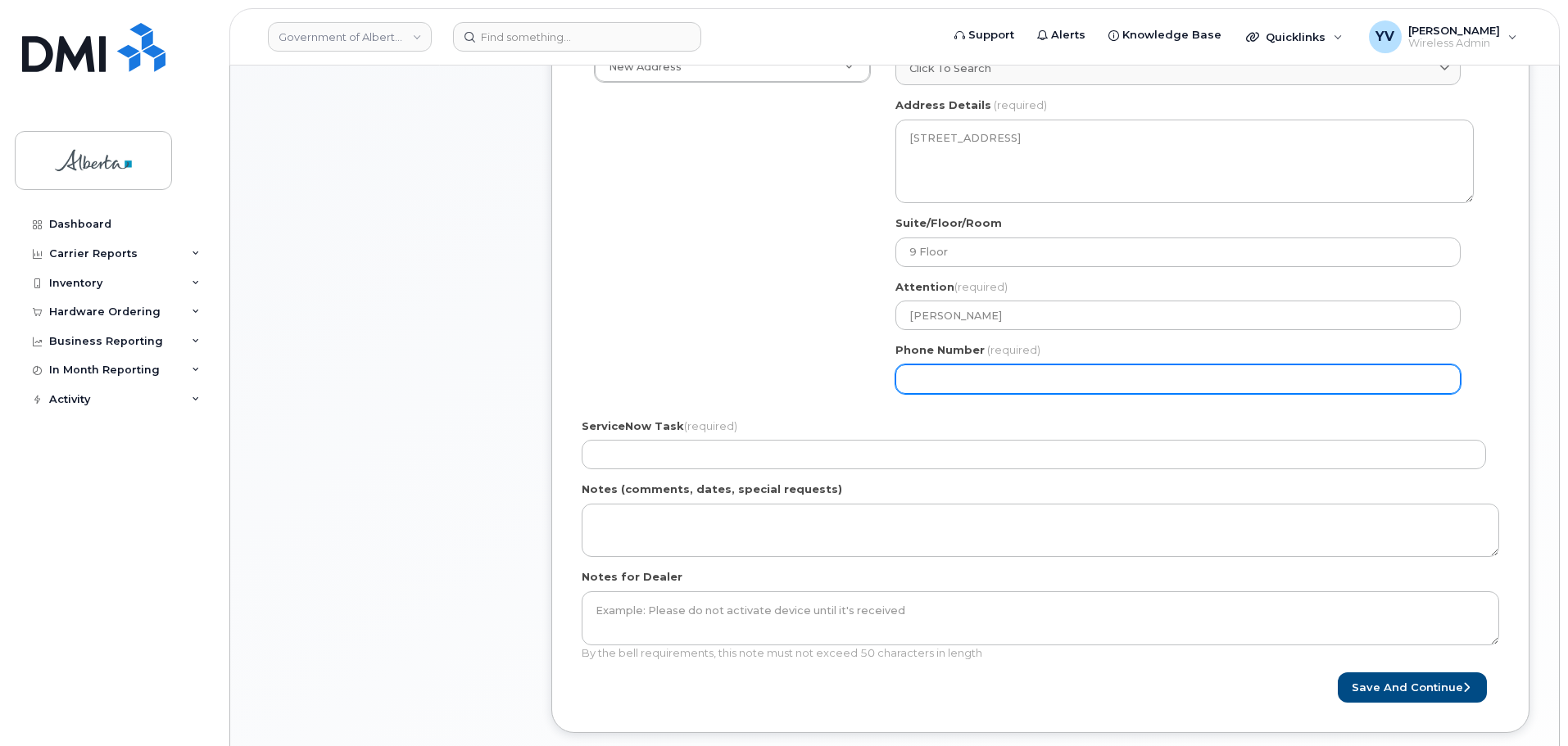
click at [962, 373] on input "Phone Number" at bounding box center [1178, 379] width 565 height 30
paste input "7806443169"
select select
type input "7806443169"
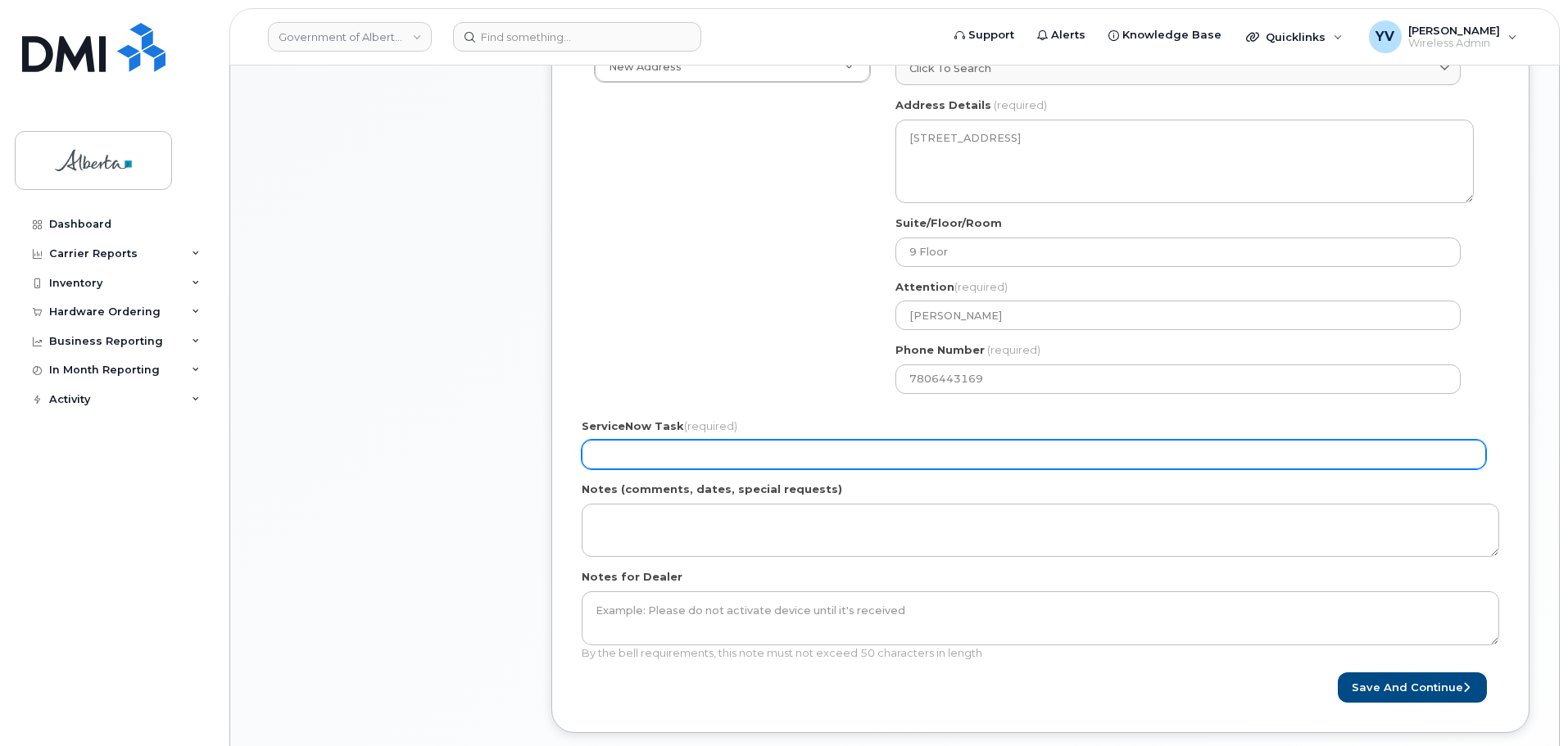
click at [609, 459] on input "ServiceNow Task (required)" at bounding box center [1033, 454] width 904 height 30
paste input "SCTASK0829608"
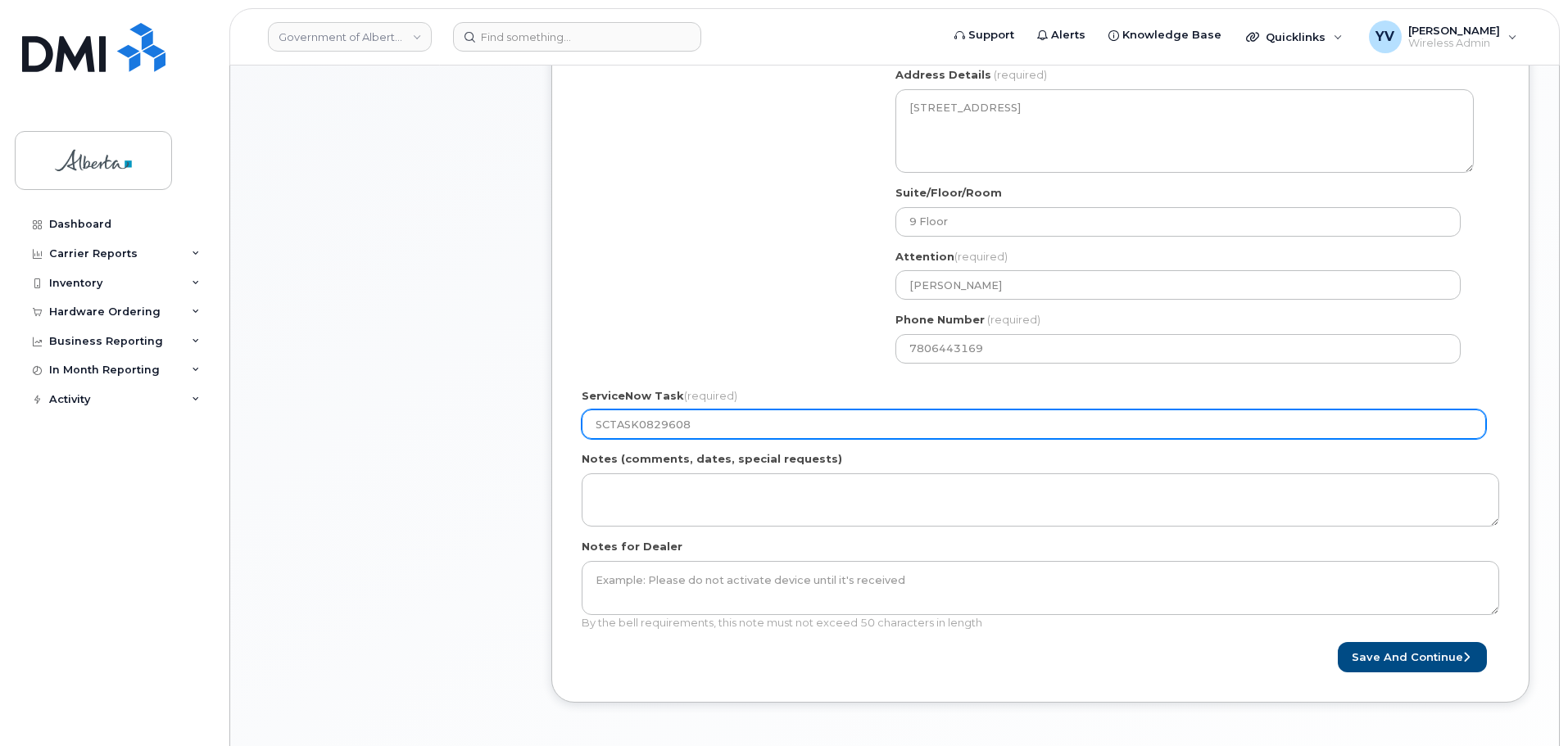
scroll to position [608, 0]
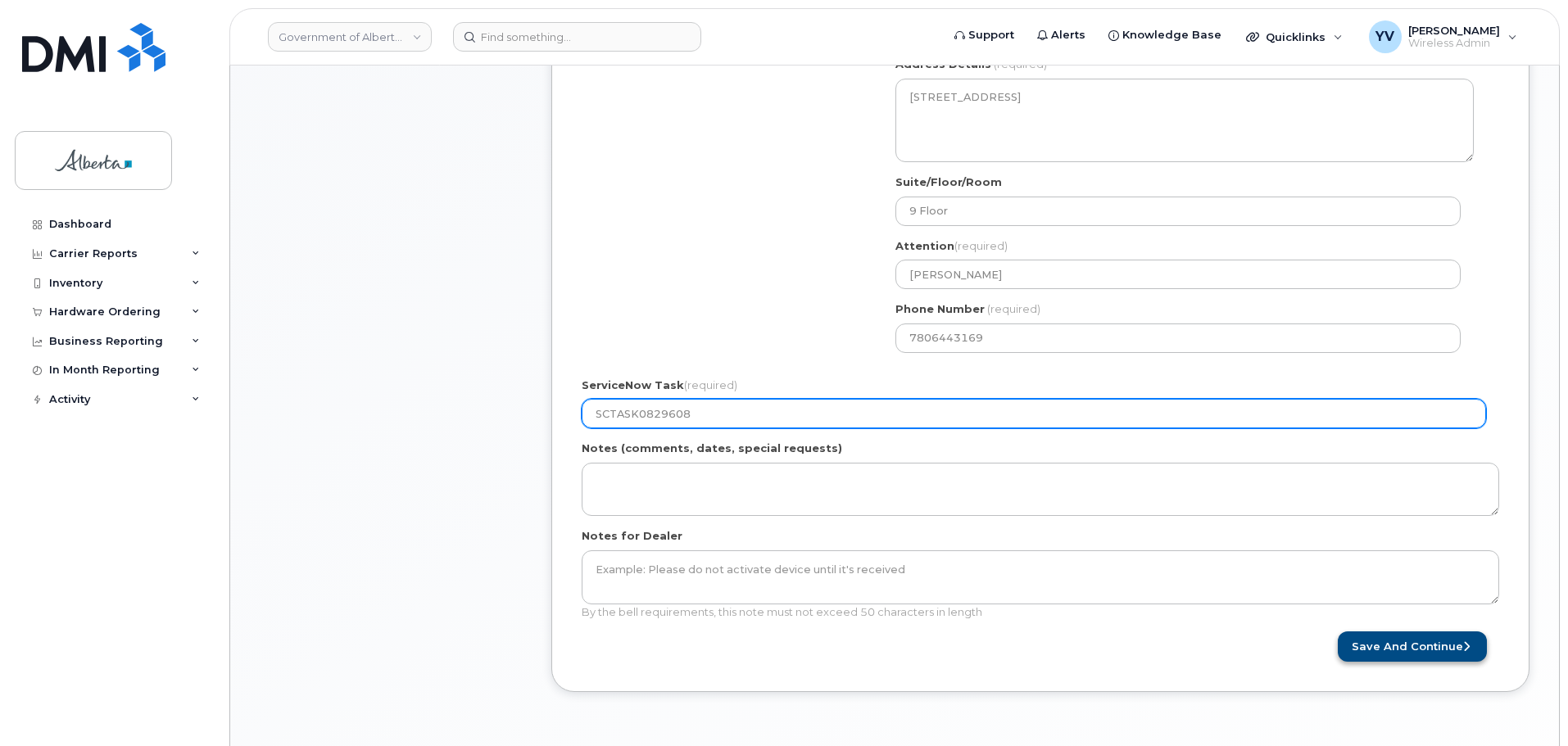
type input "SCTASK0829608"
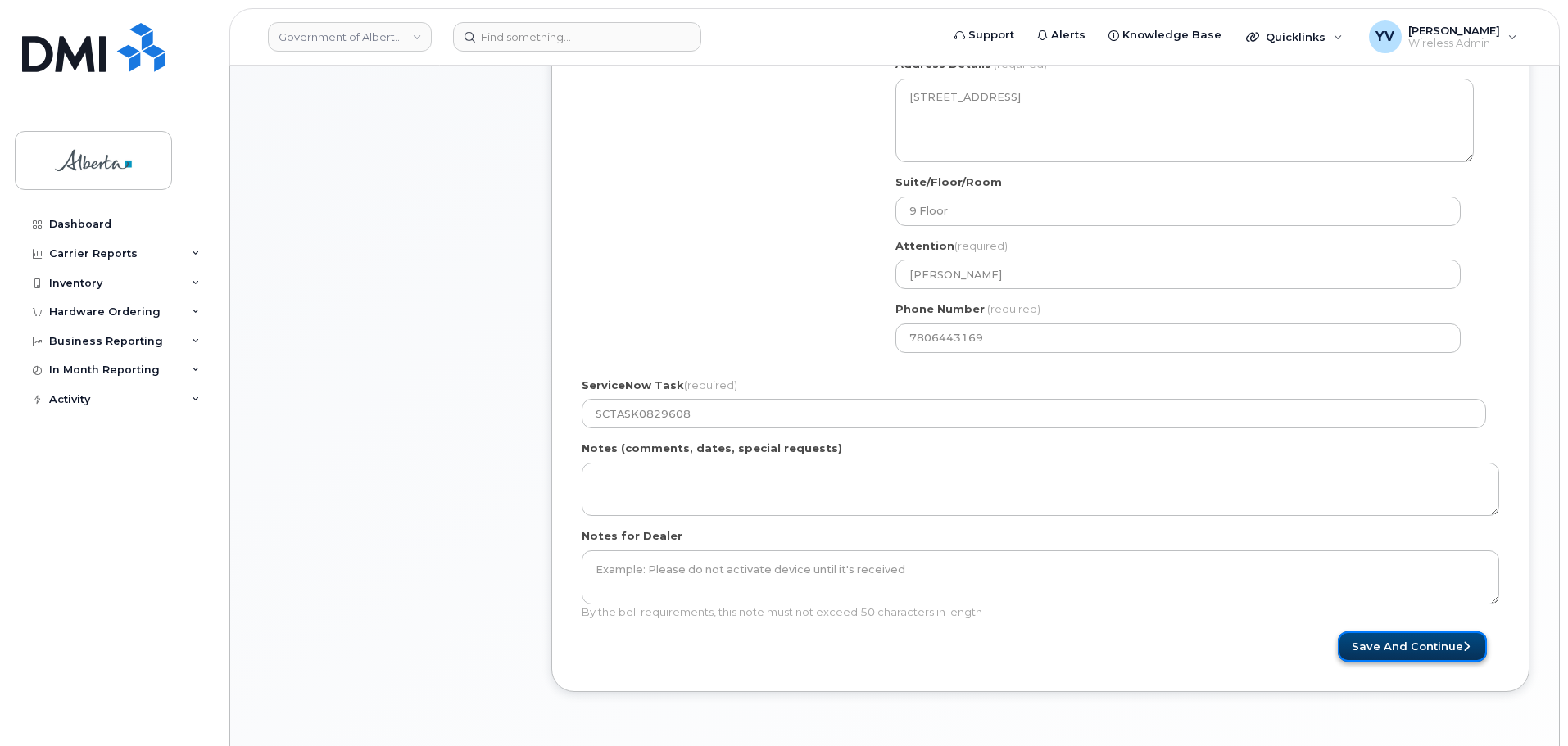
click at [1402, 646] on button "Save and Continue" at bounding box center [1411, 647] width 149 height 31
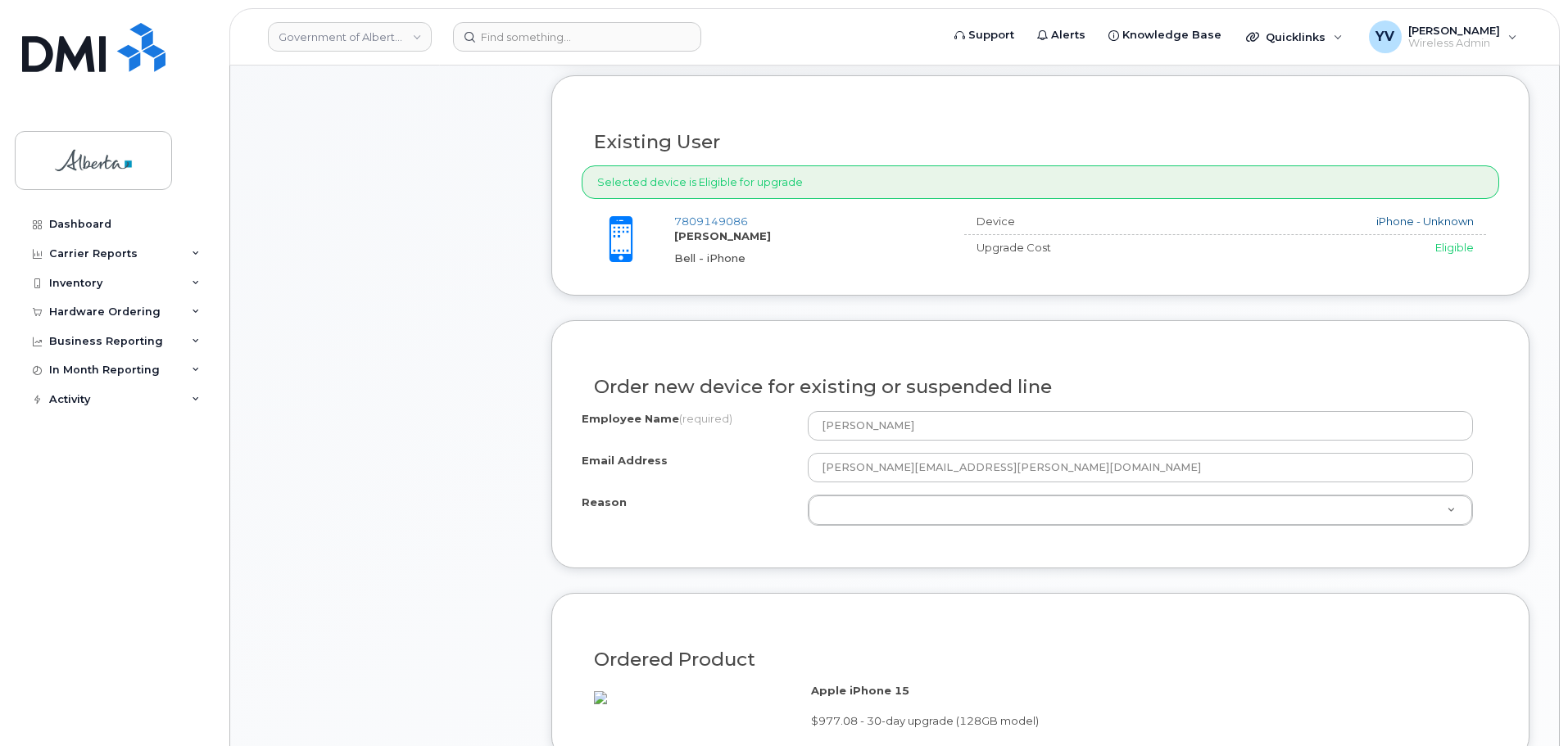
scroll to position [630, 0]
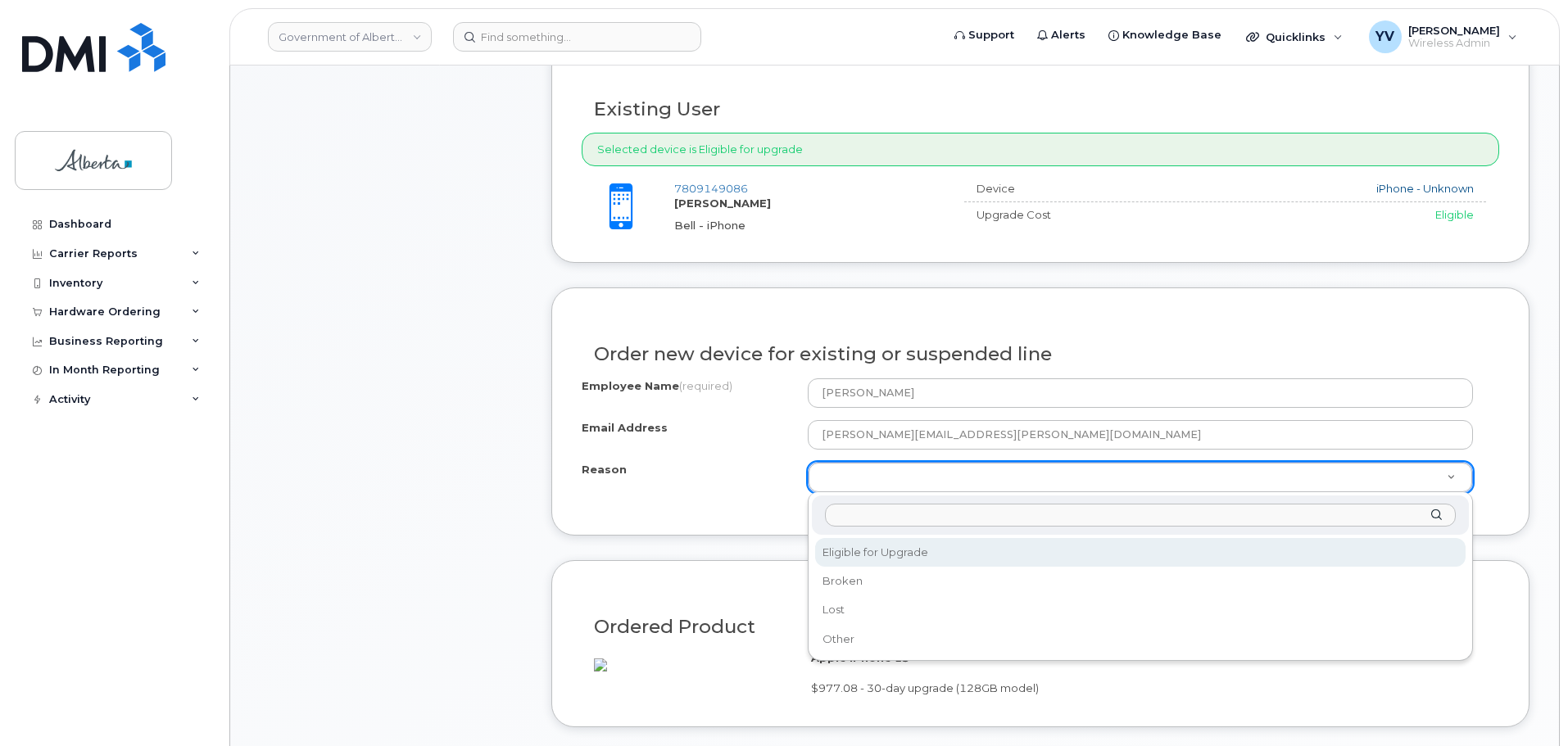
select select "eligible_for_upgrade"
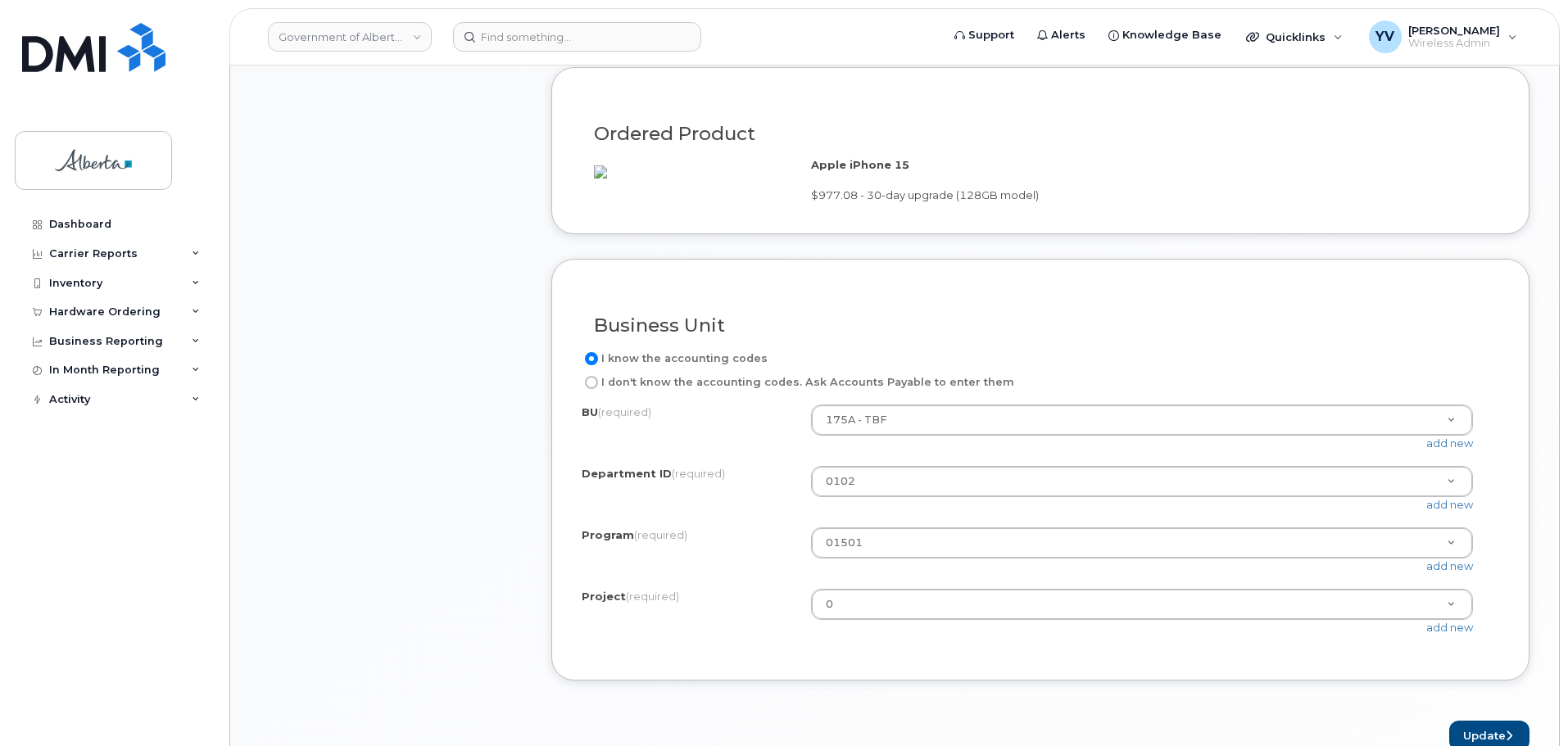
scroll to position [1275, 0]
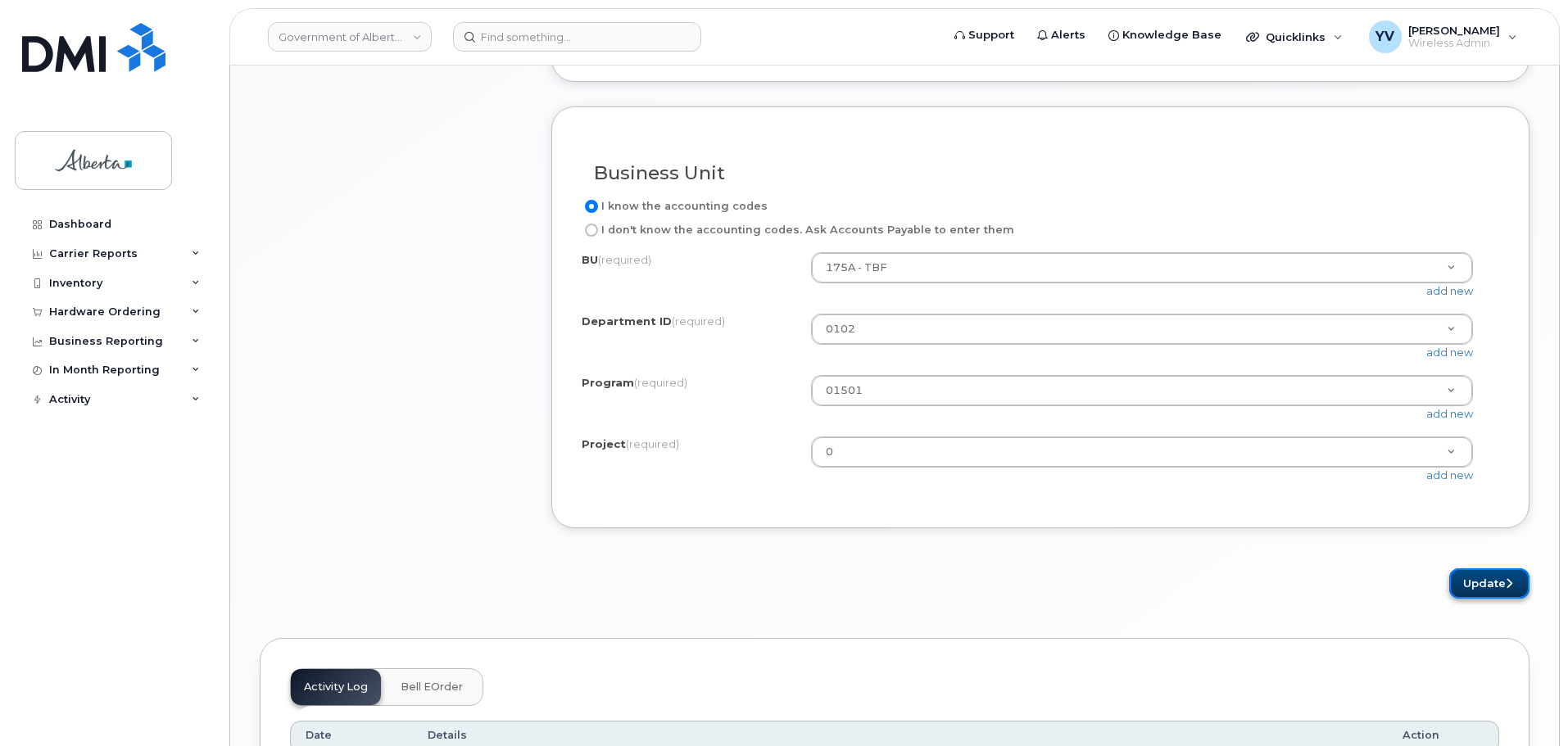
click at [1479, 599] on button "Update" at bounding box center [1488, 584] width 80 height 31
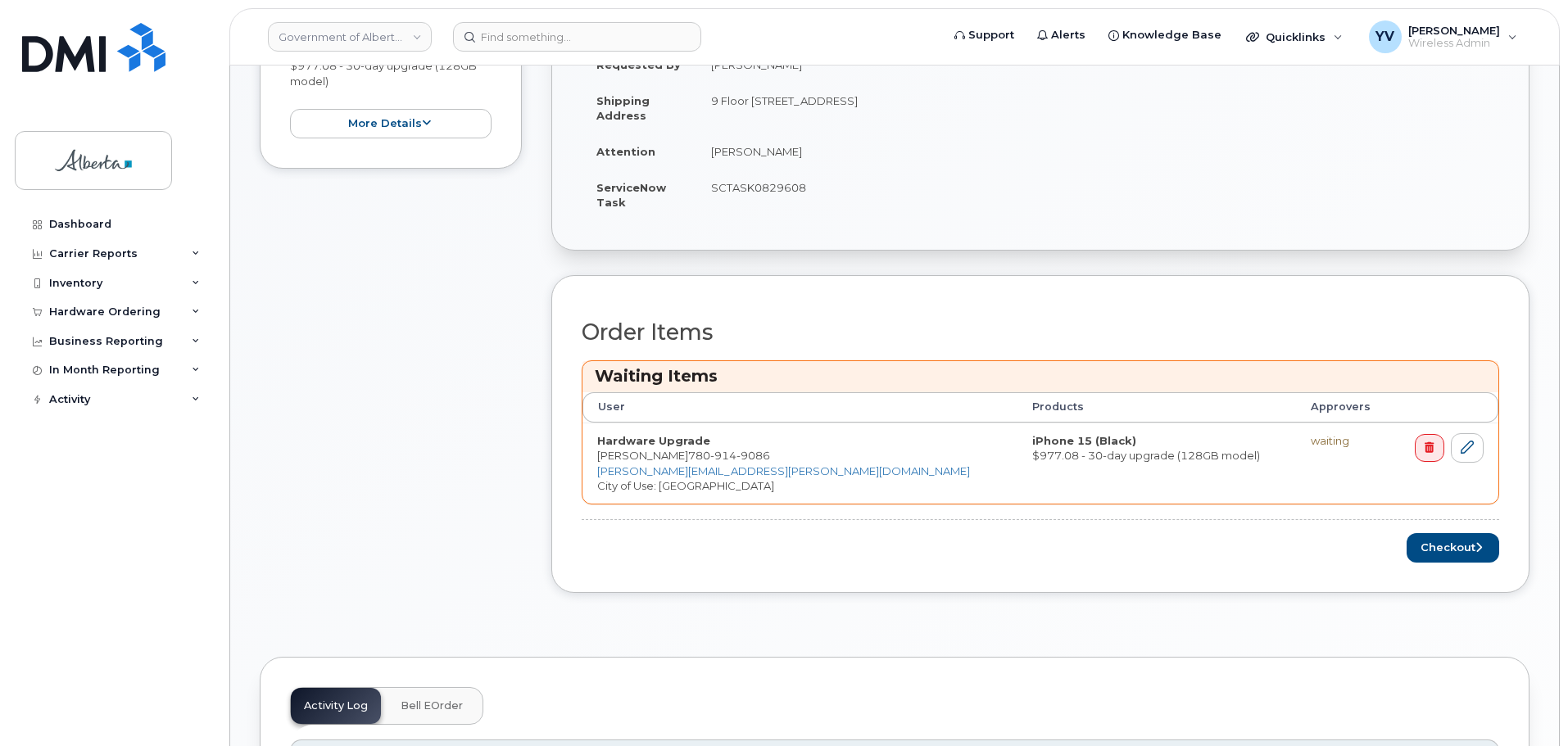
scroll to position [520, 0]
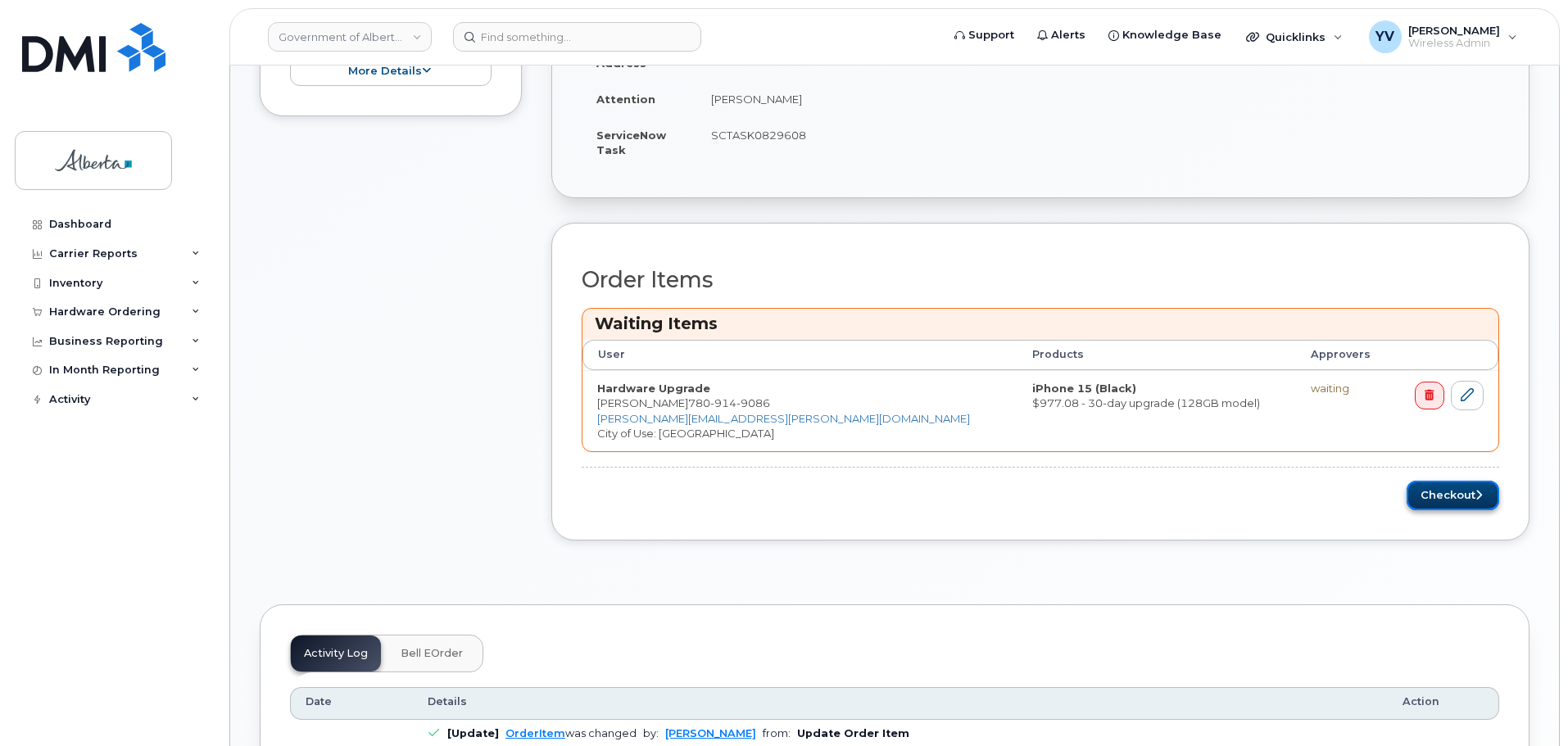
click at [1442, 495] on button "Checkout" at bounding box center [1453, 496] width 92 height 31
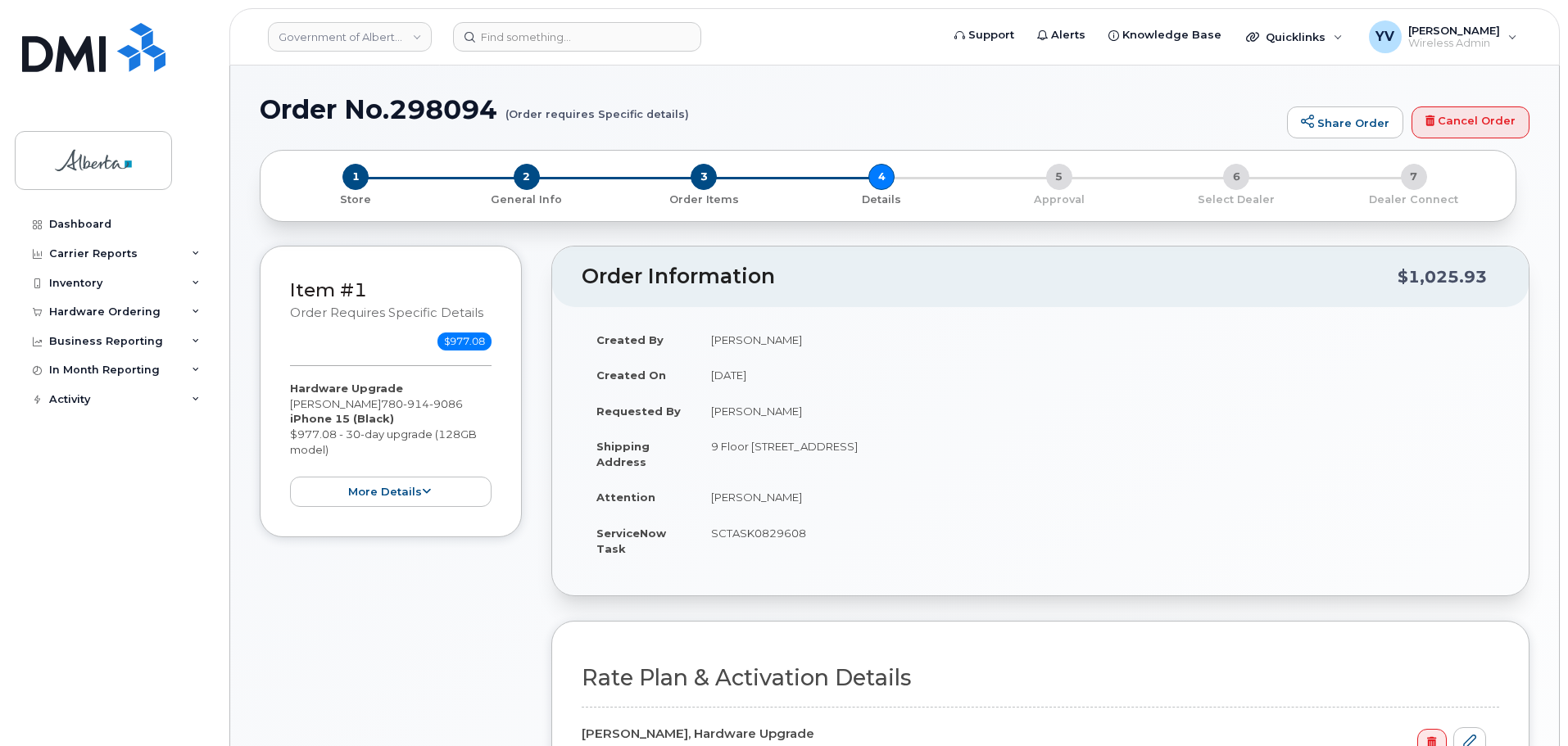
select select
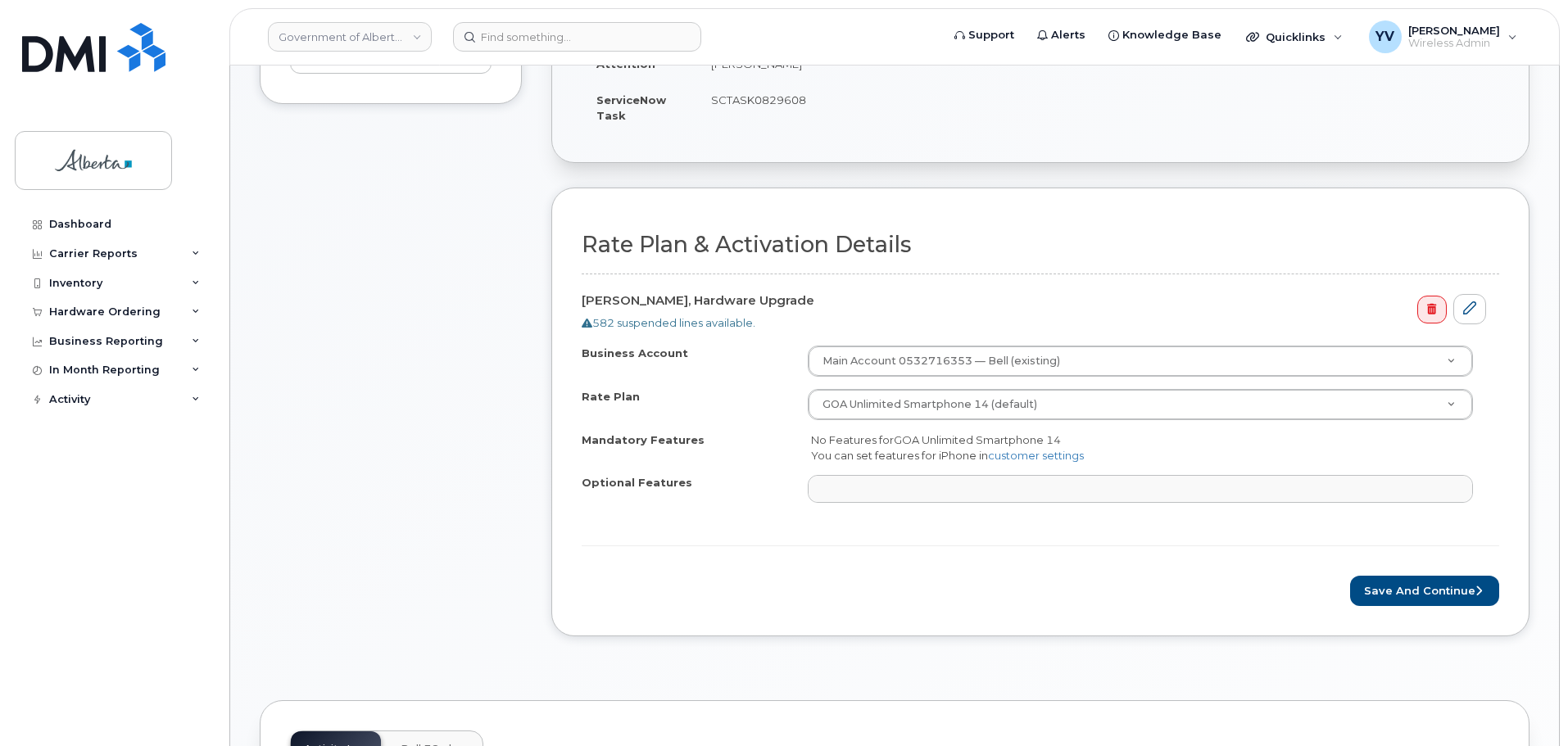
scroll to position [525, 0]
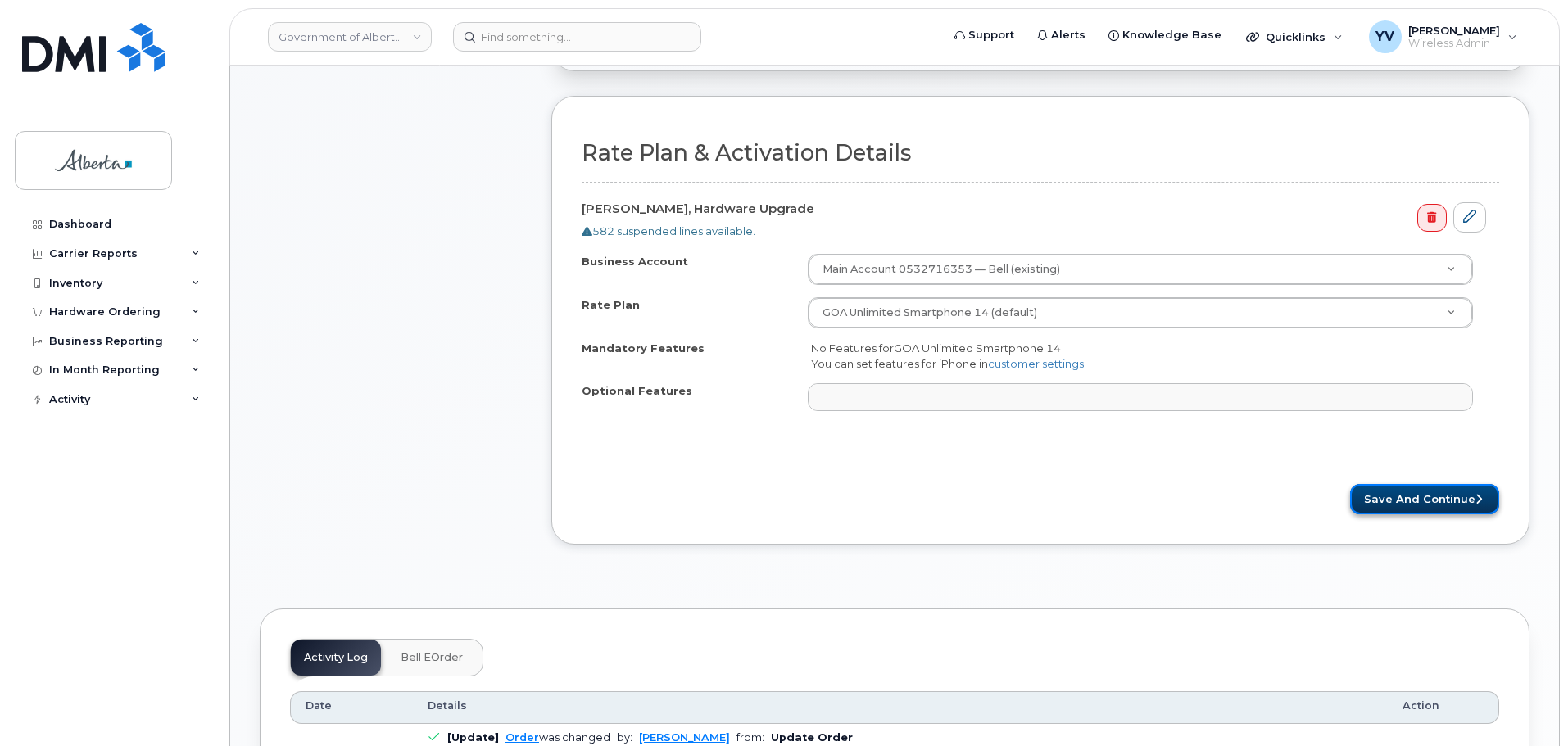
click at [1418, 490] on button "Save and Continue" at bounding box center [1424, 499] width 149 height 31
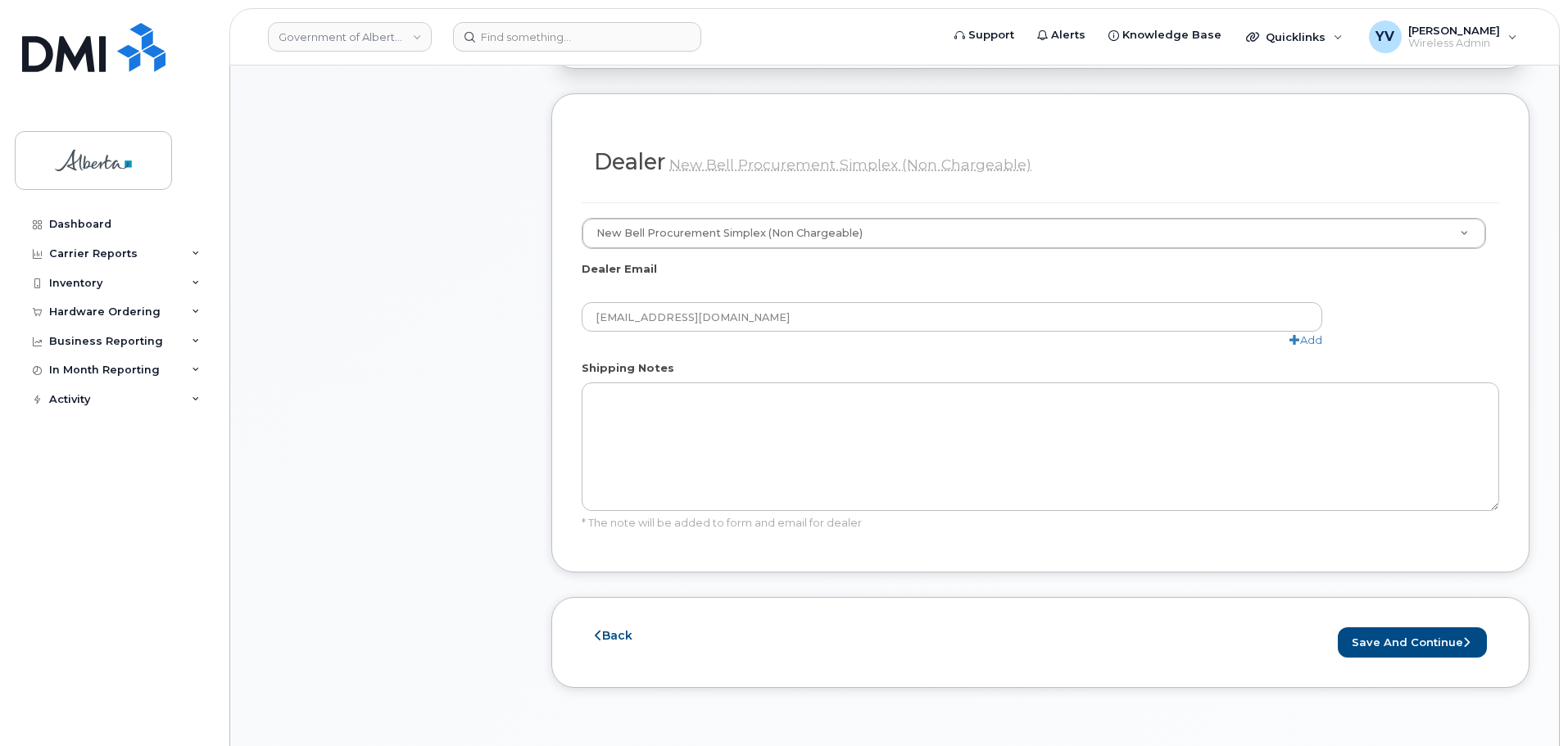
scroll to position [793, 0]
click at [1402, 625] on button "Save and Continue" at bounding box center [1411, 640] width 149 height 31
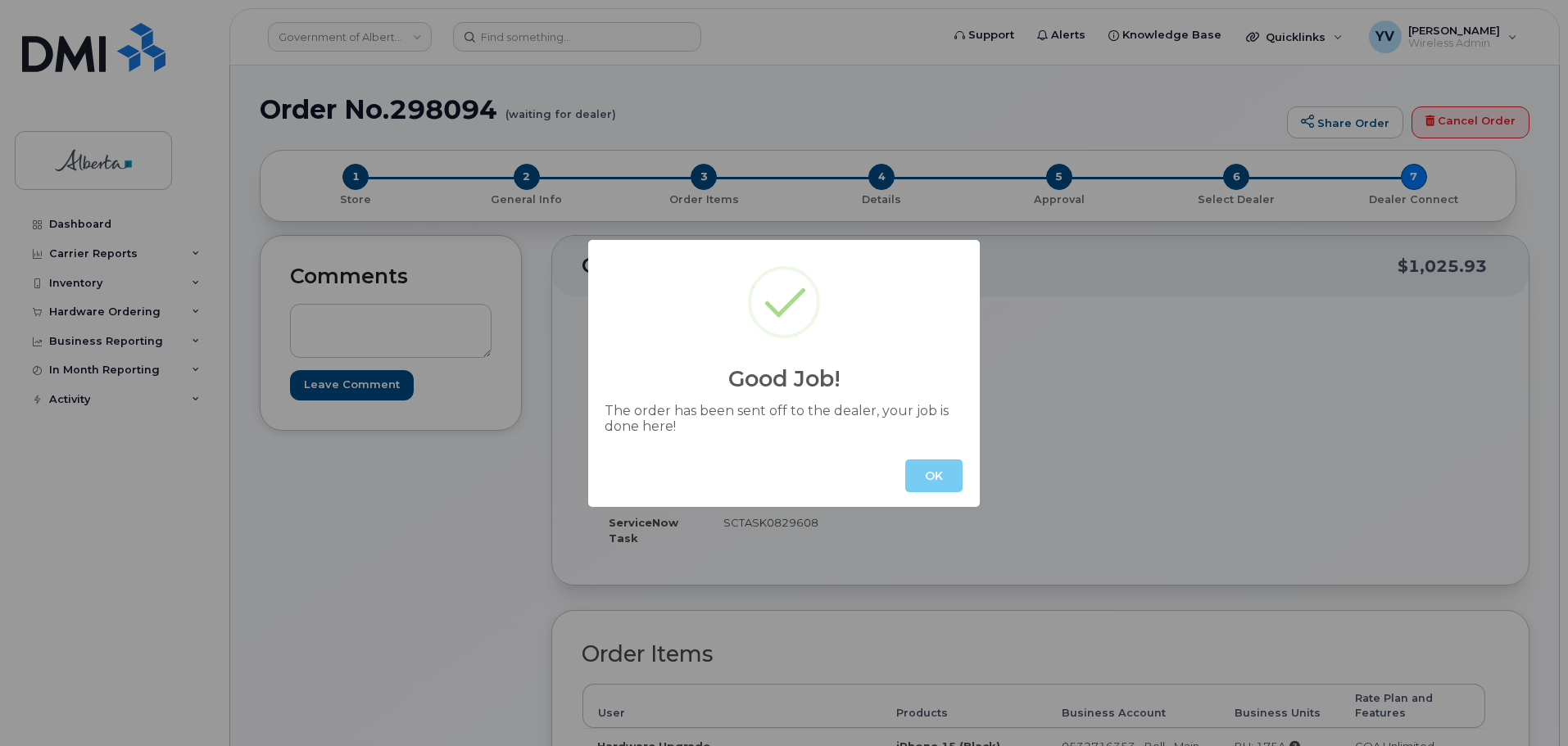
click at [937, 480] on button "OK" at bounding box center [933, 476] width 58 height 33
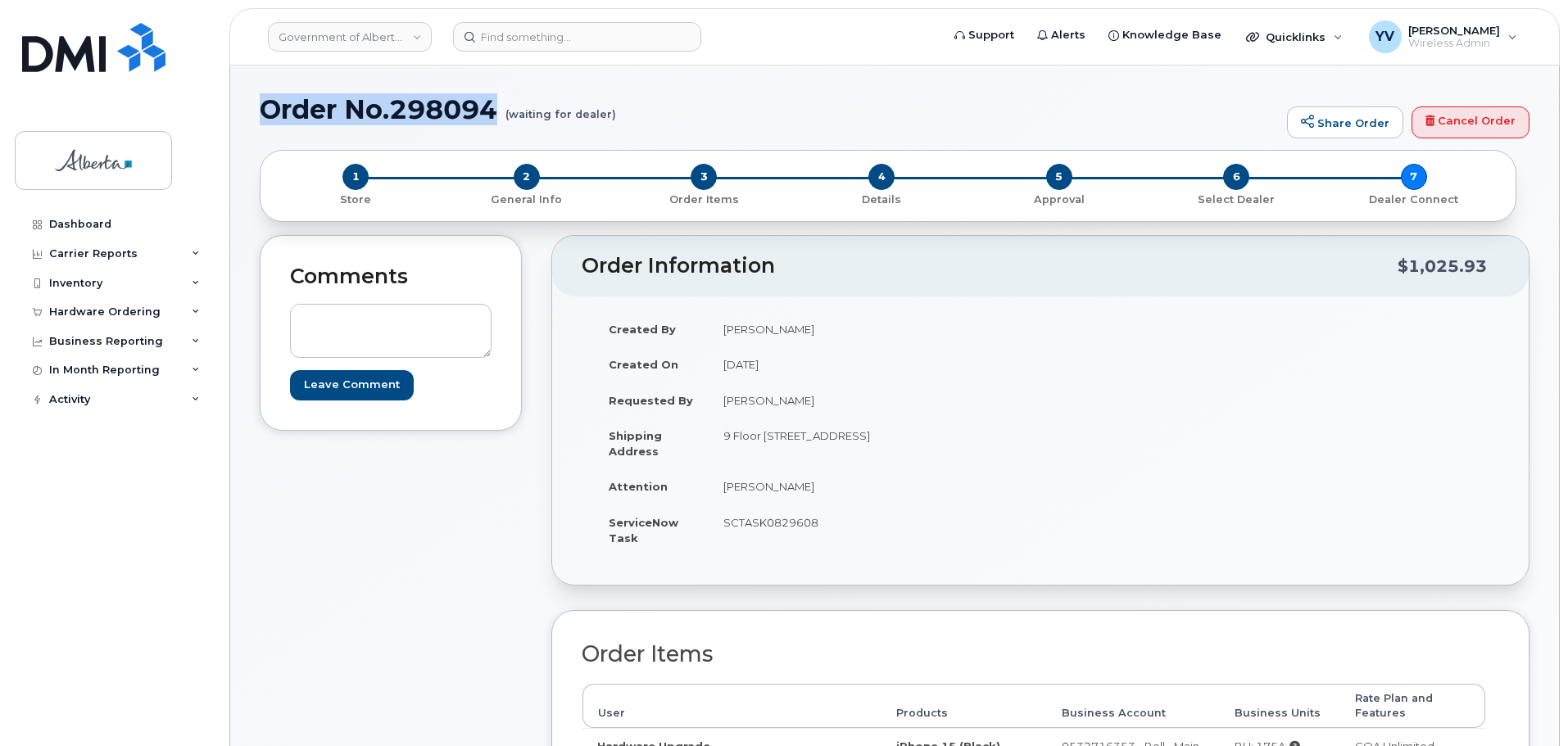
drag, startPoint x: 502, startPoint y: 106, endPoint x: 274, endPoint y: 114, distance: 228.1
click at [270, 121] on h1 "Order No.298094 (waiting for dealer)" at bounding box center [769, 110] width 1019 height 29
copy h1 "Order No.298094"
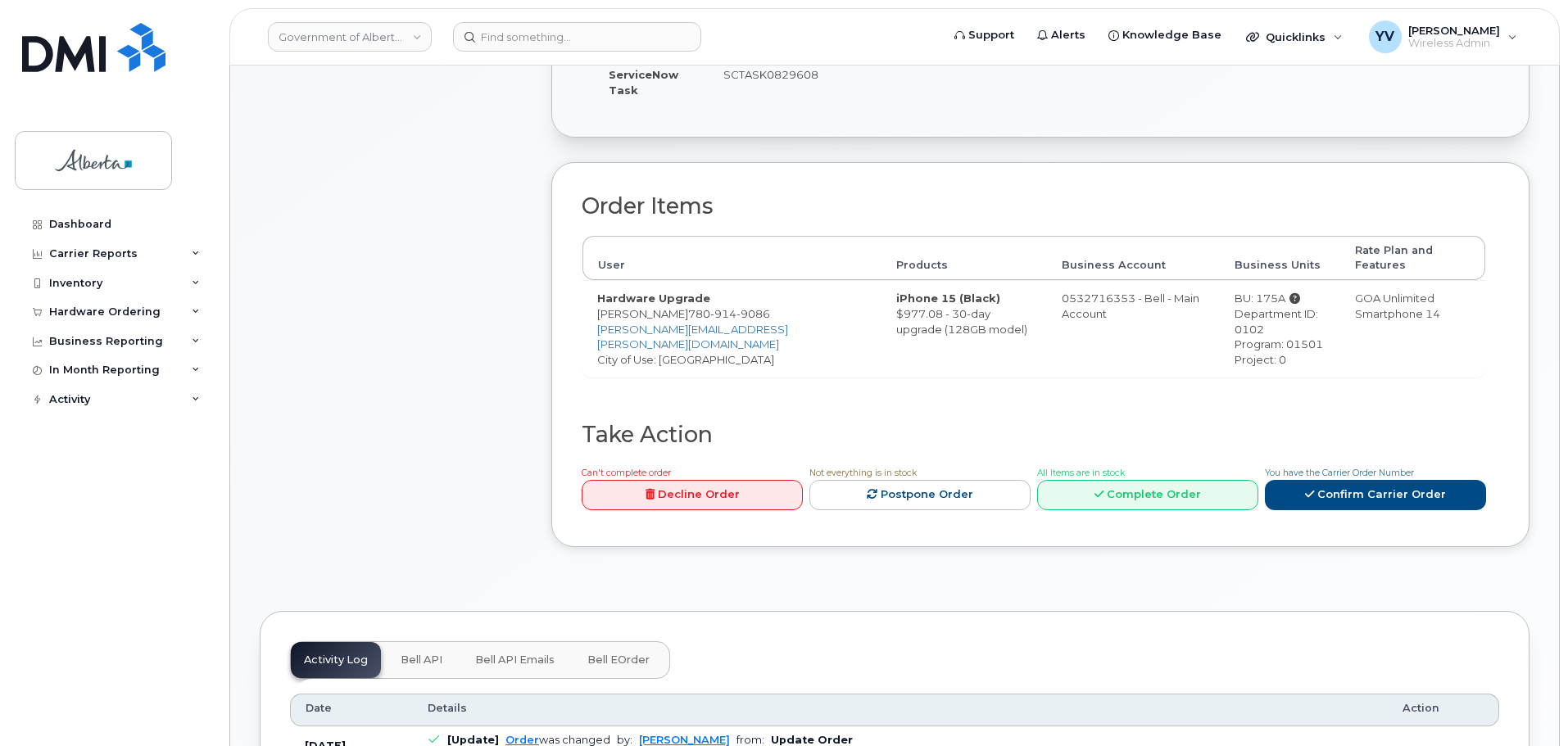
scroll to position [469, 0]
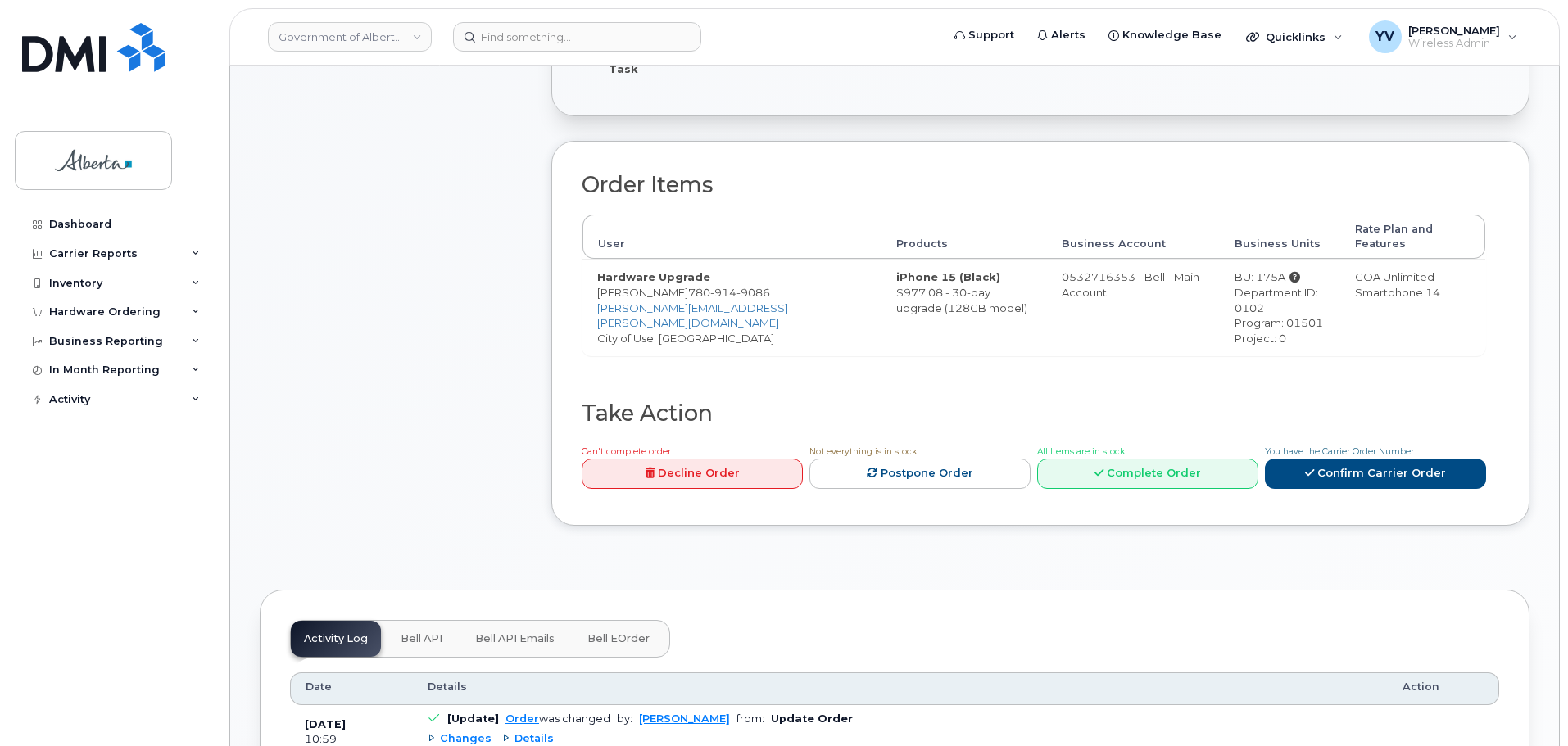
click at [409, 633] on span "Bell API" at bounding box center [421, 639] width 41 height 13
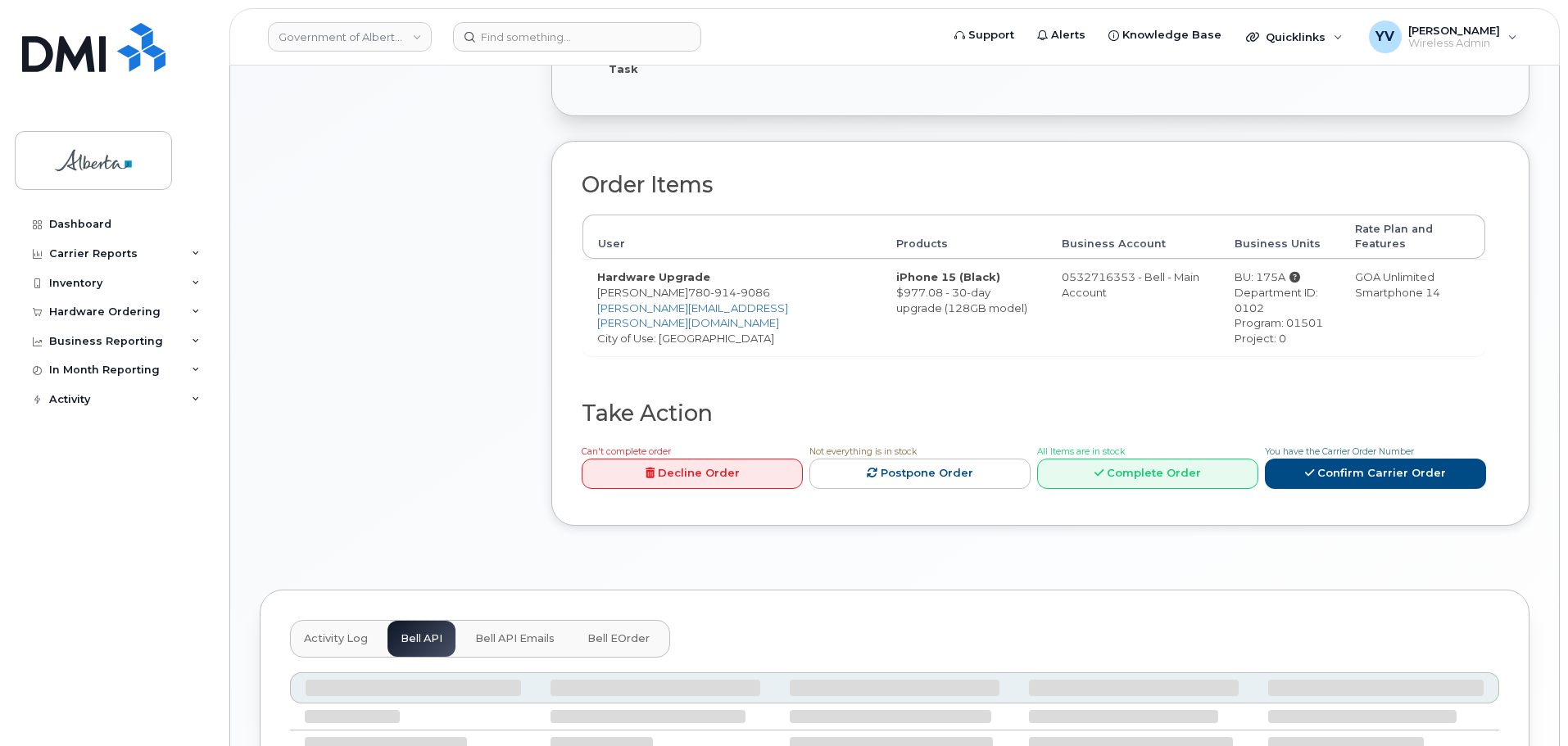
click at [409, 623] on div "Activity Log Bell API Bell API Emails Bell eOrder" at bounding box center [480, 638] width 380 height 37
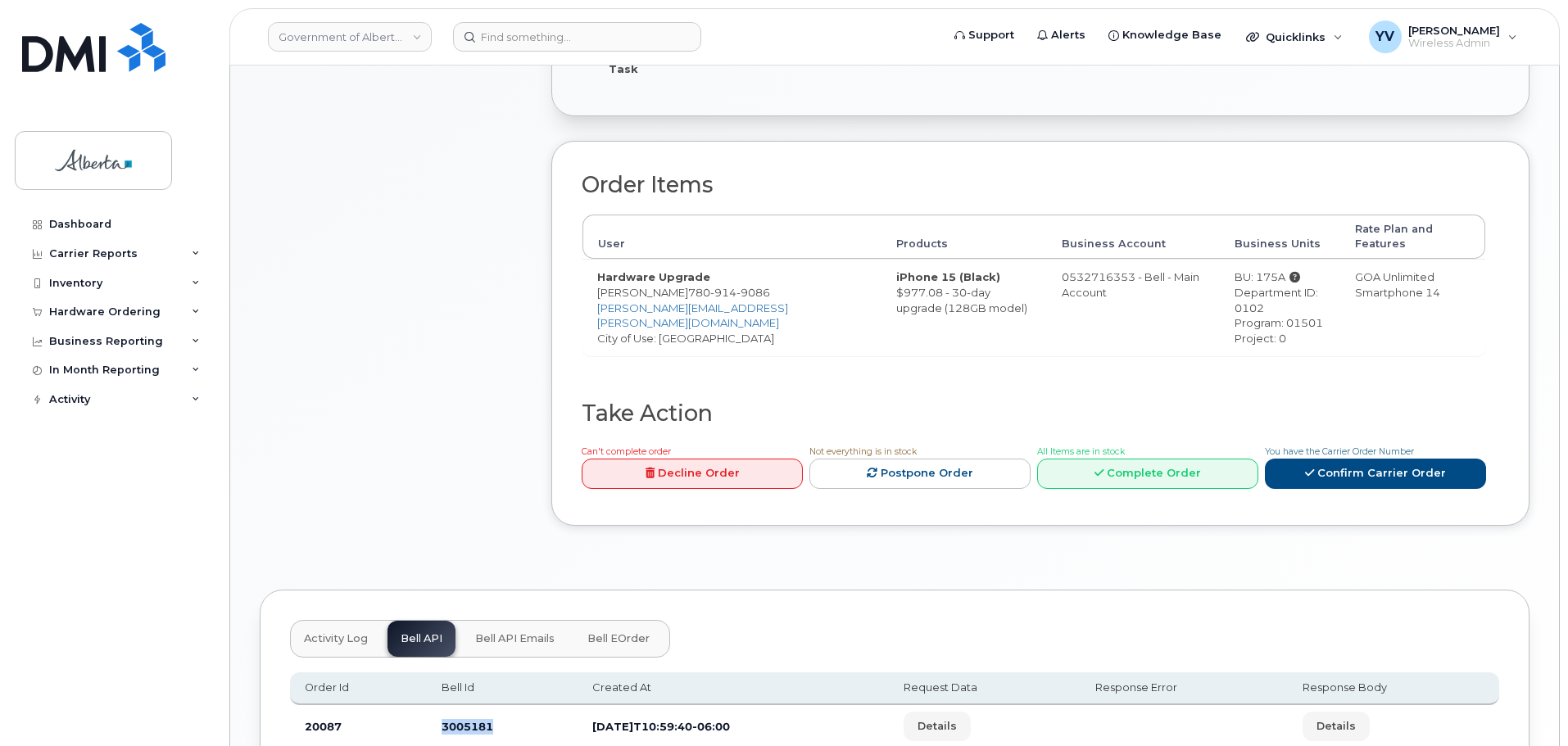
drag, startPoint x: 486, startPoint y: 713, endPoint x: 430, endPoint y: 716, distance: 56.1
click at [430, 716] on td "3005181" at bounding box center [502, 726] width 151 height 43
copy td "3005181"
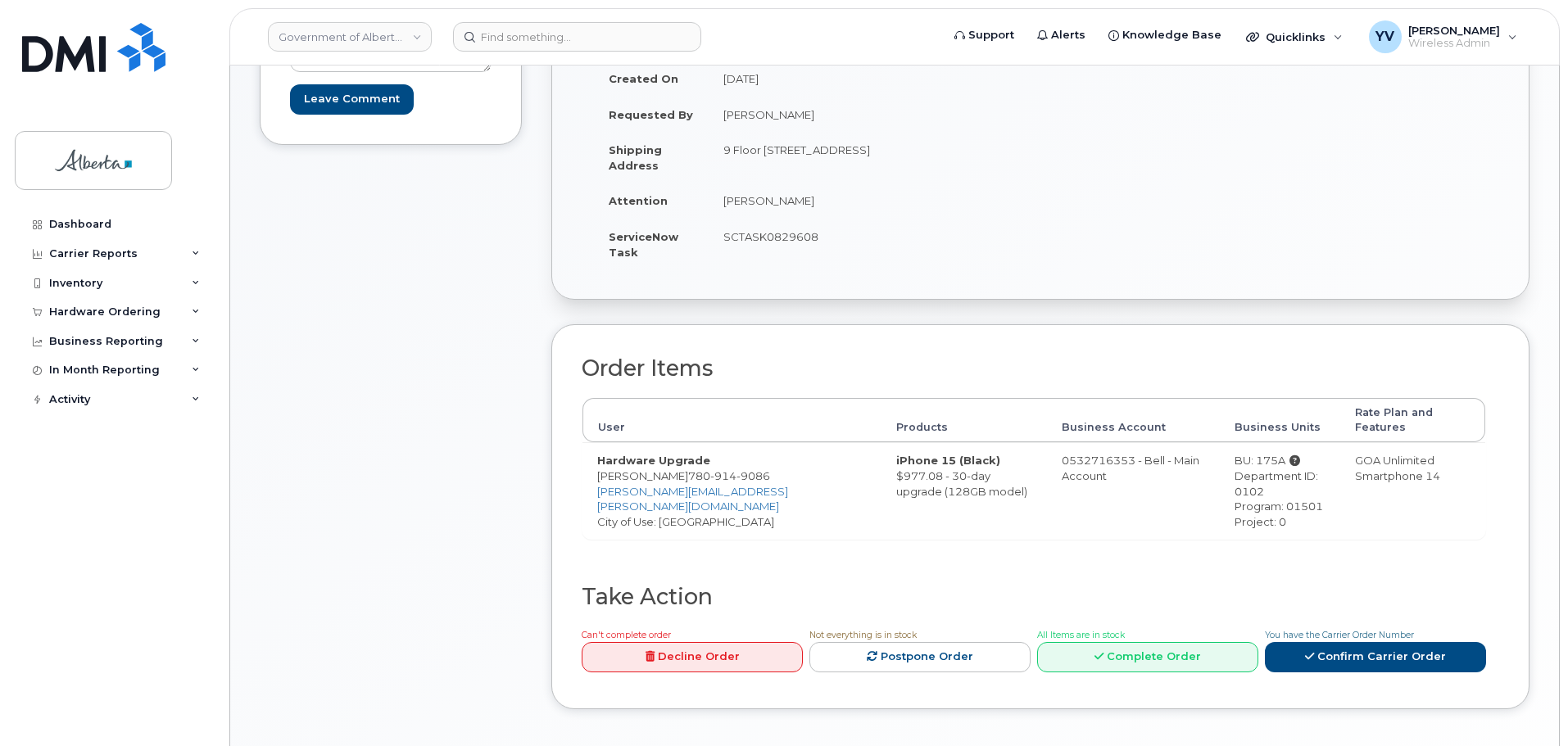
scroll to position [236, 0]
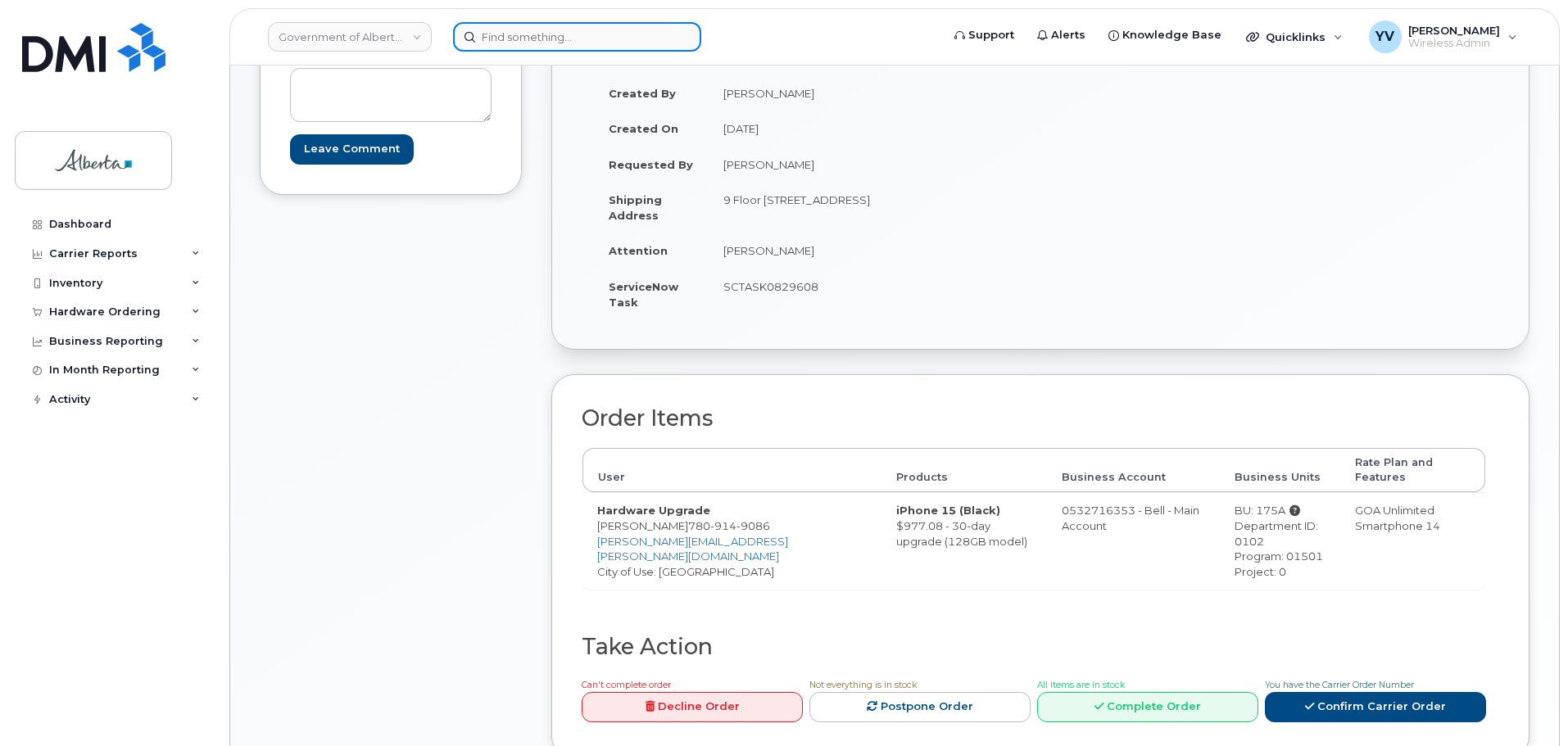
click at [498, 37] on input at bounding box center [577, 37] width 248 height 30
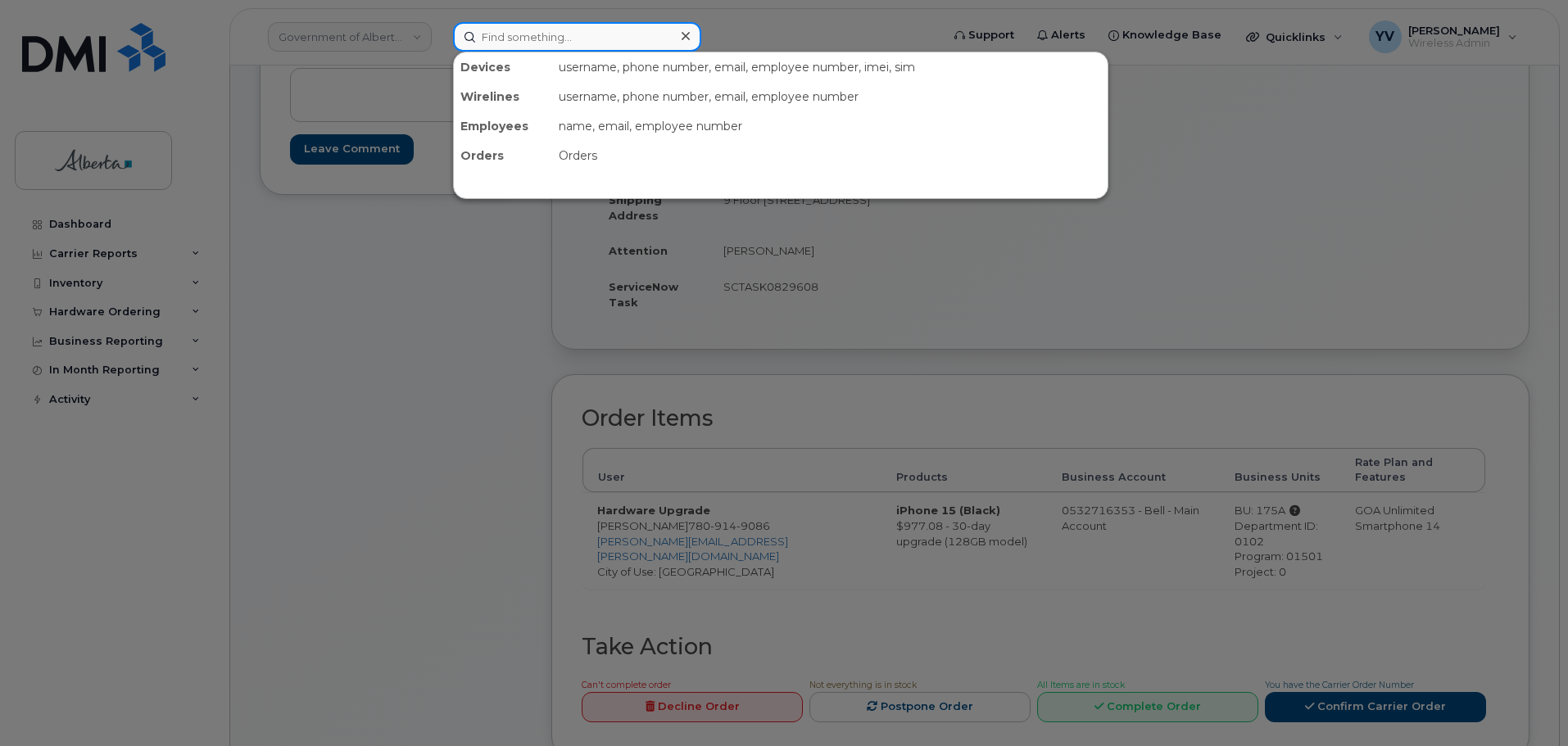
paste input "7802924071"
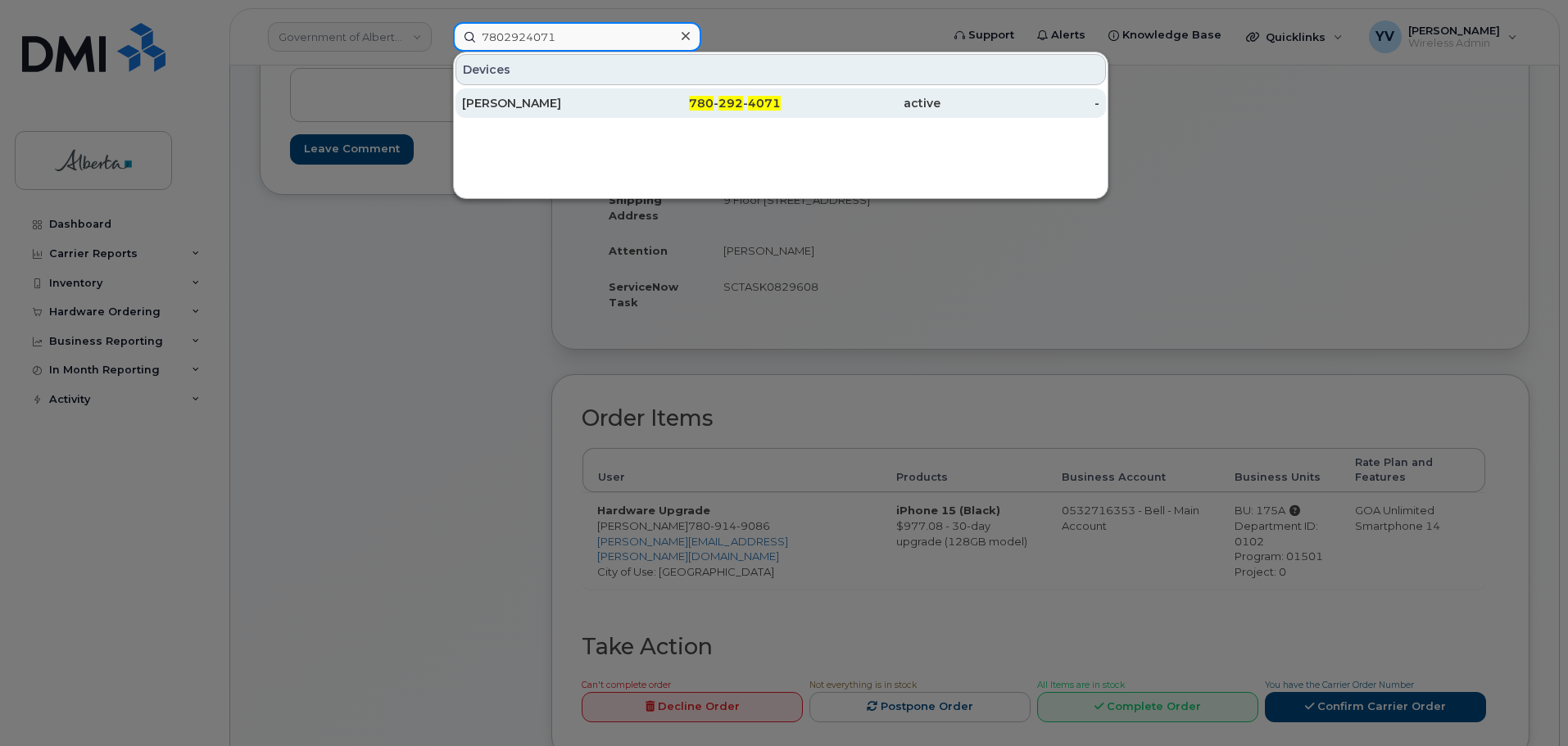
type input "7802924071"
click at [766, 102] on span "4071" at bounding box center [764, 103] width 33 height 14
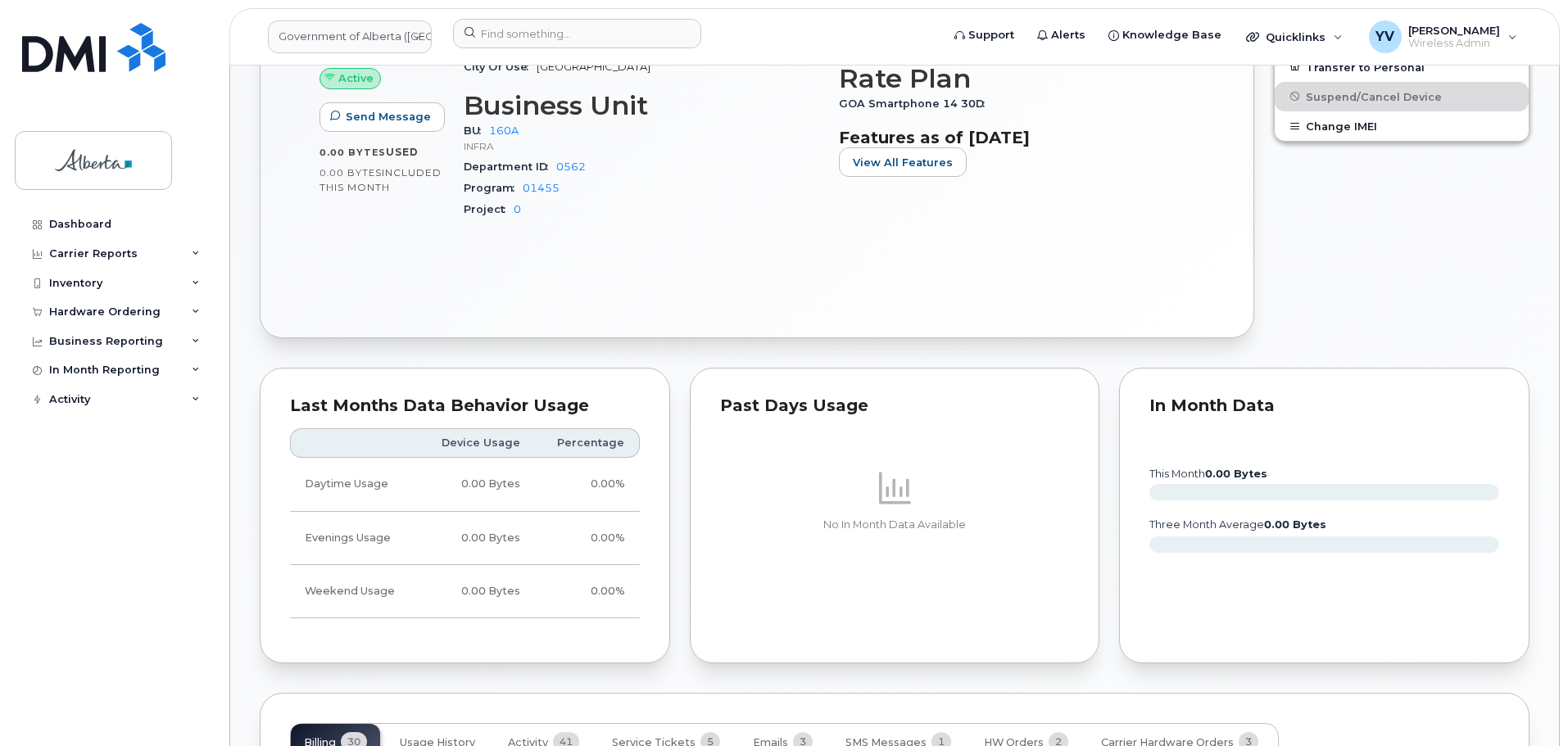
scroll to position [1081, 0]
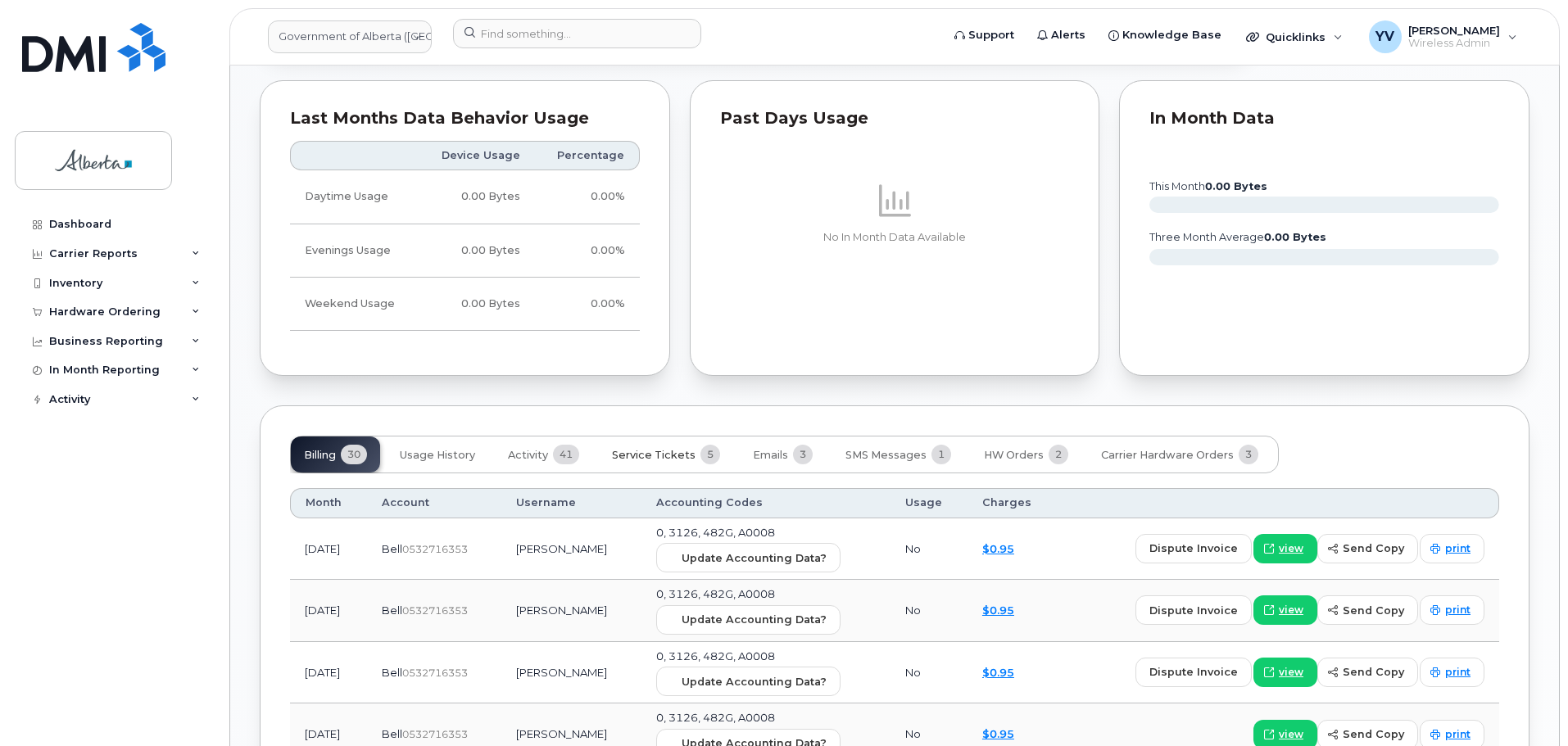
click at [636, 454] on span "Service Tickets" at bounding box center [653, 456] width 84 height 13
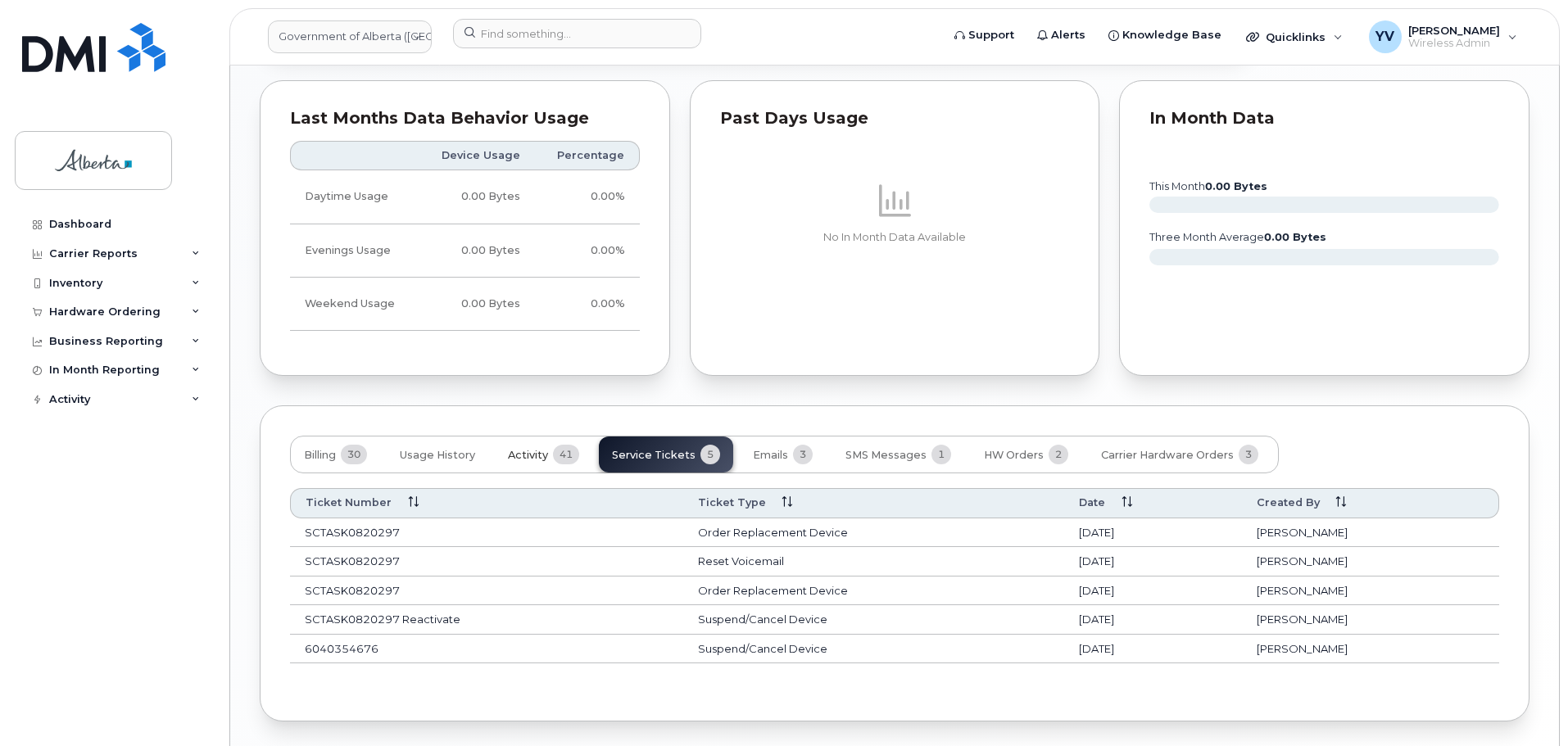
click at [519, 457] on span "Activity" at bounding box center [528, 456] width 40 height 13
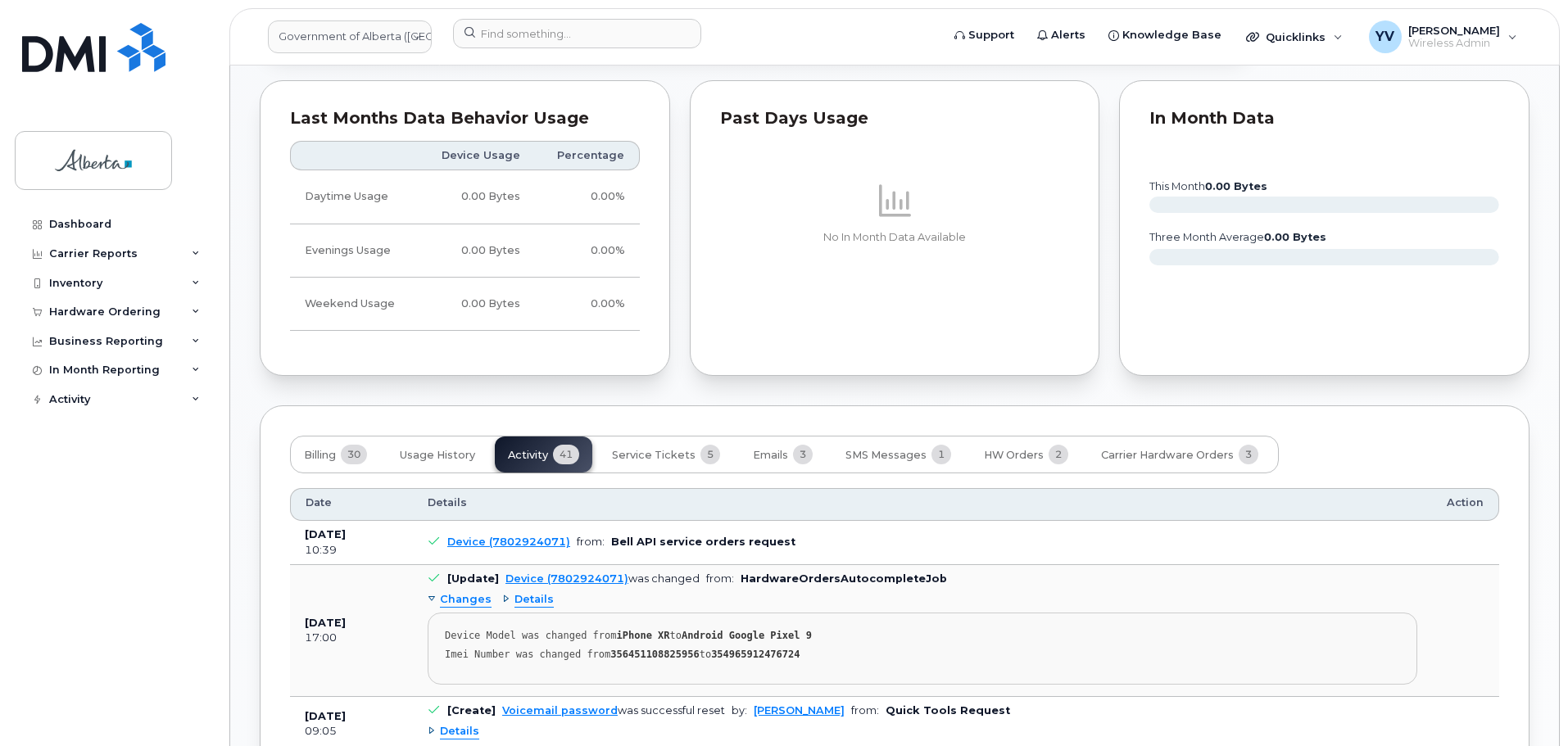
click at [528, 535] on td "Device (7802924071) from: Bell API service orders request" at bounding box center [922, 543] width 1019 height 44
click at [528, 538] on link "Device (7802924071)" at bounding box center [509, 541] width 123 height 12
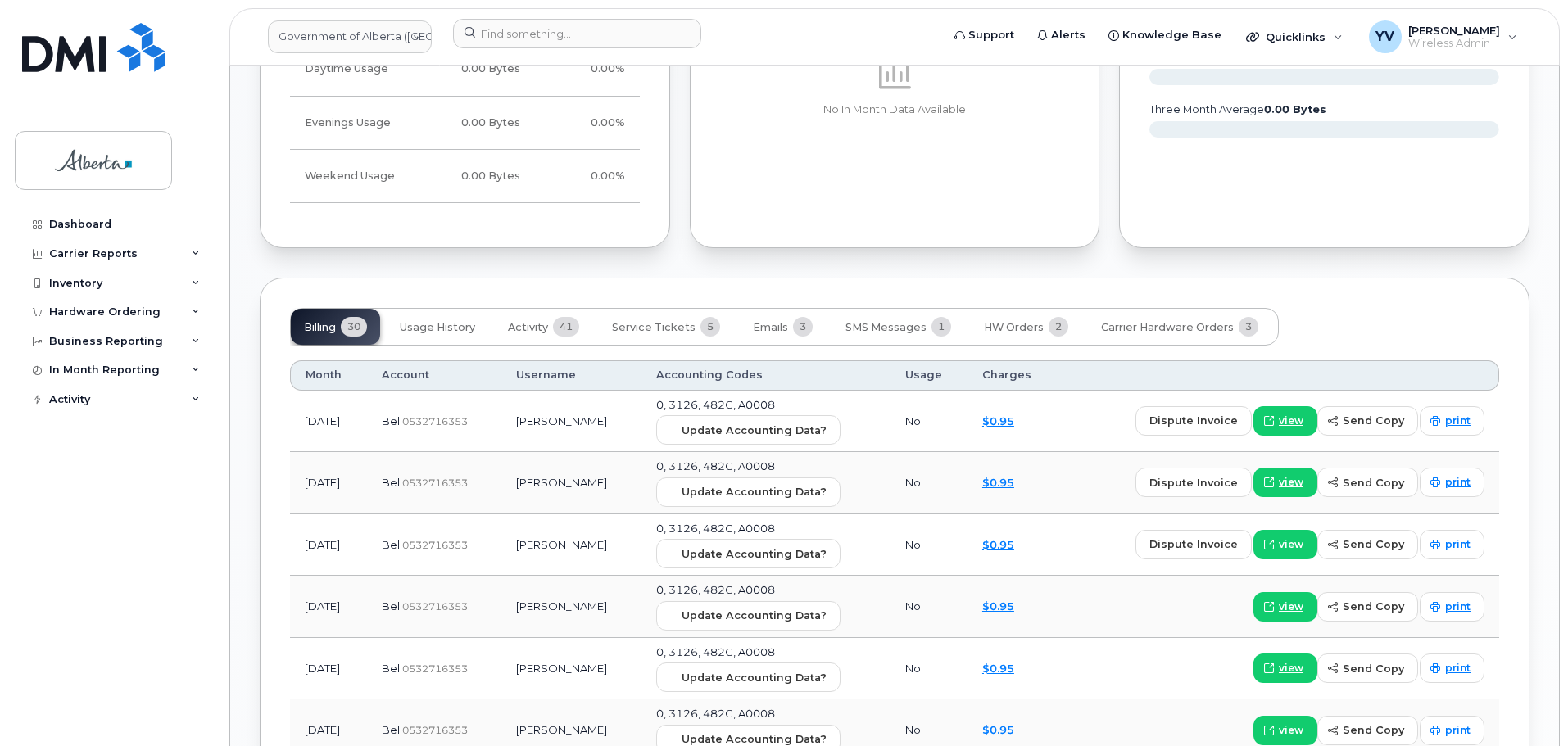
scroll to position [1227, 0]
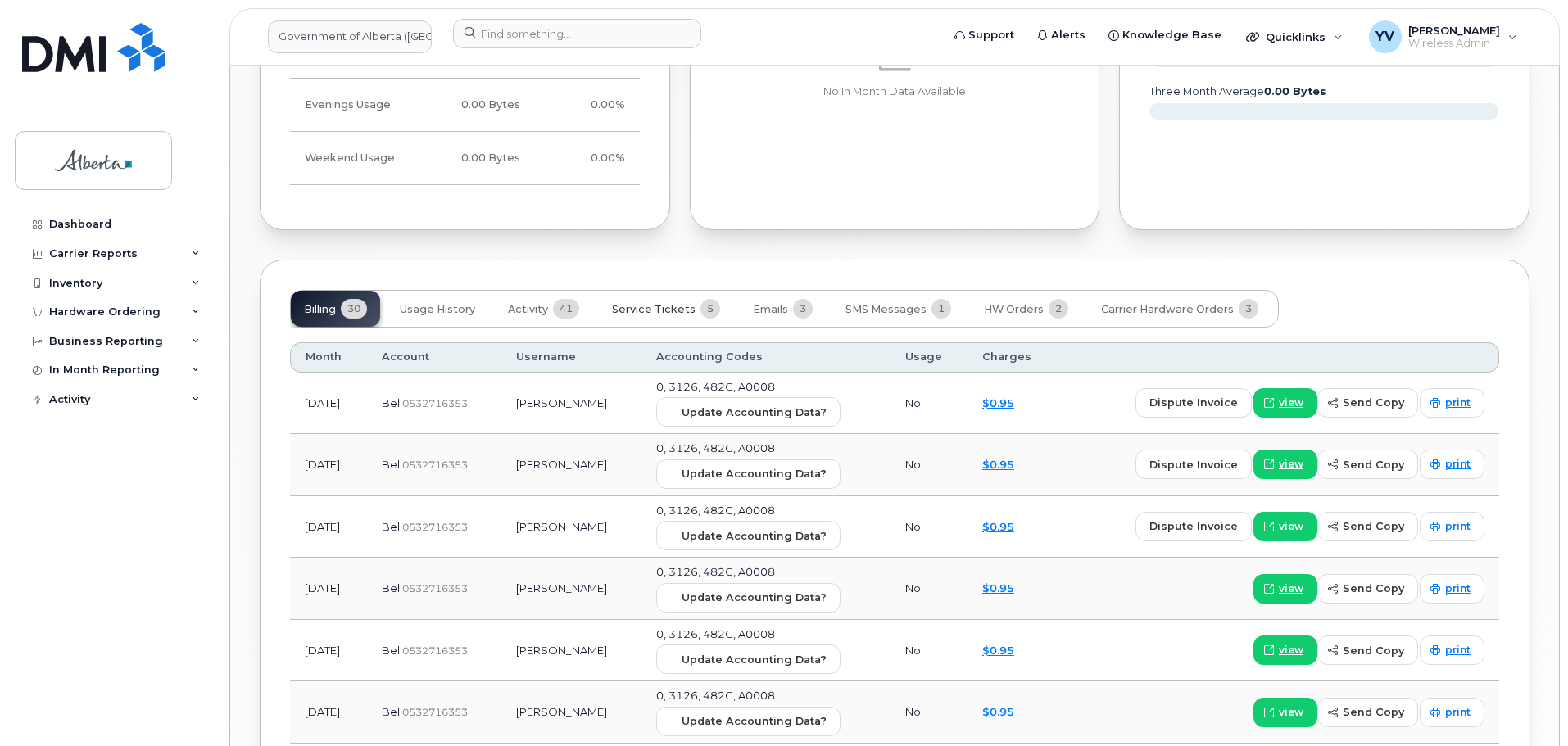
click at [675, 310] on span "Service Tickets" at bounding box center [653, 310] width 84 height 13
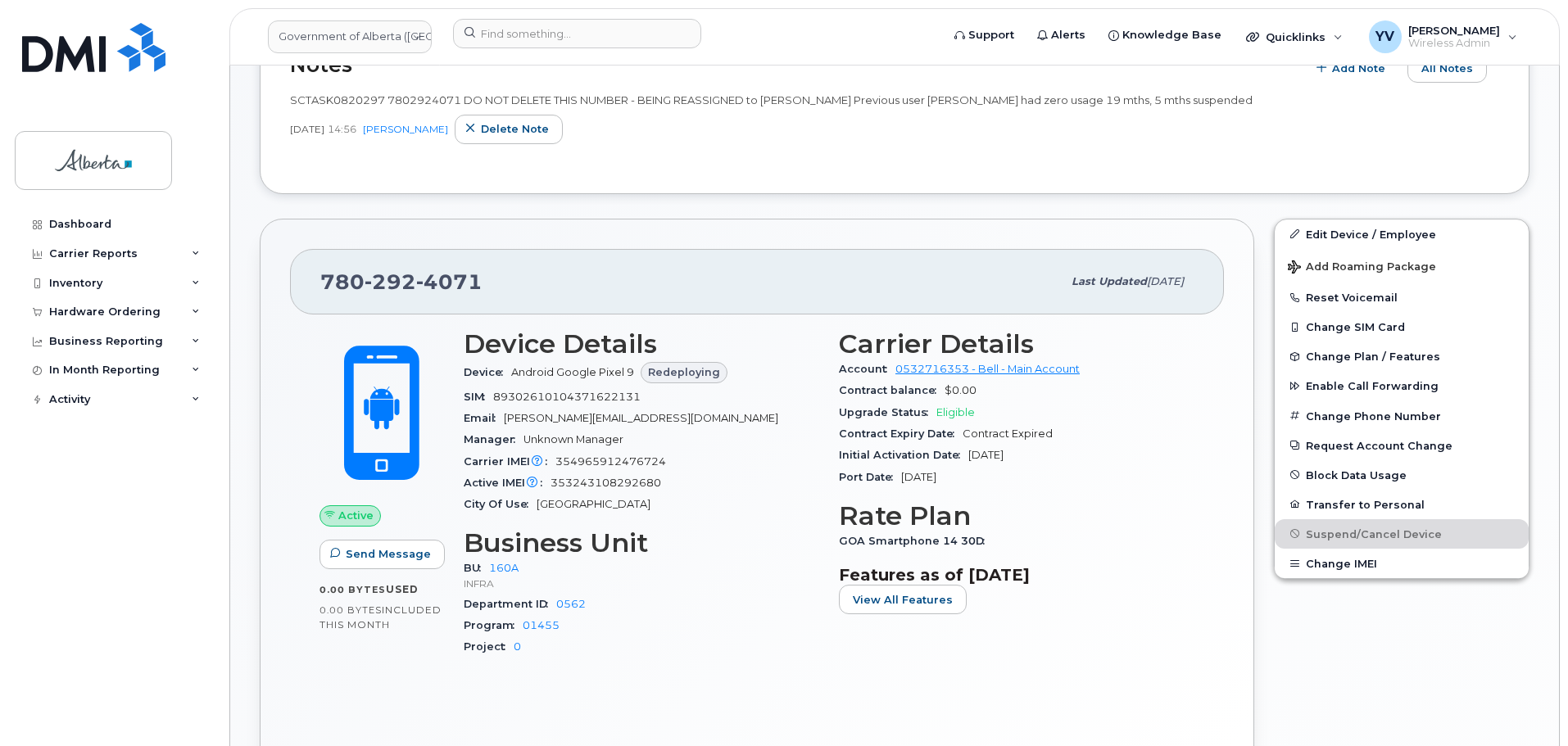
scroll to position [337, 0]
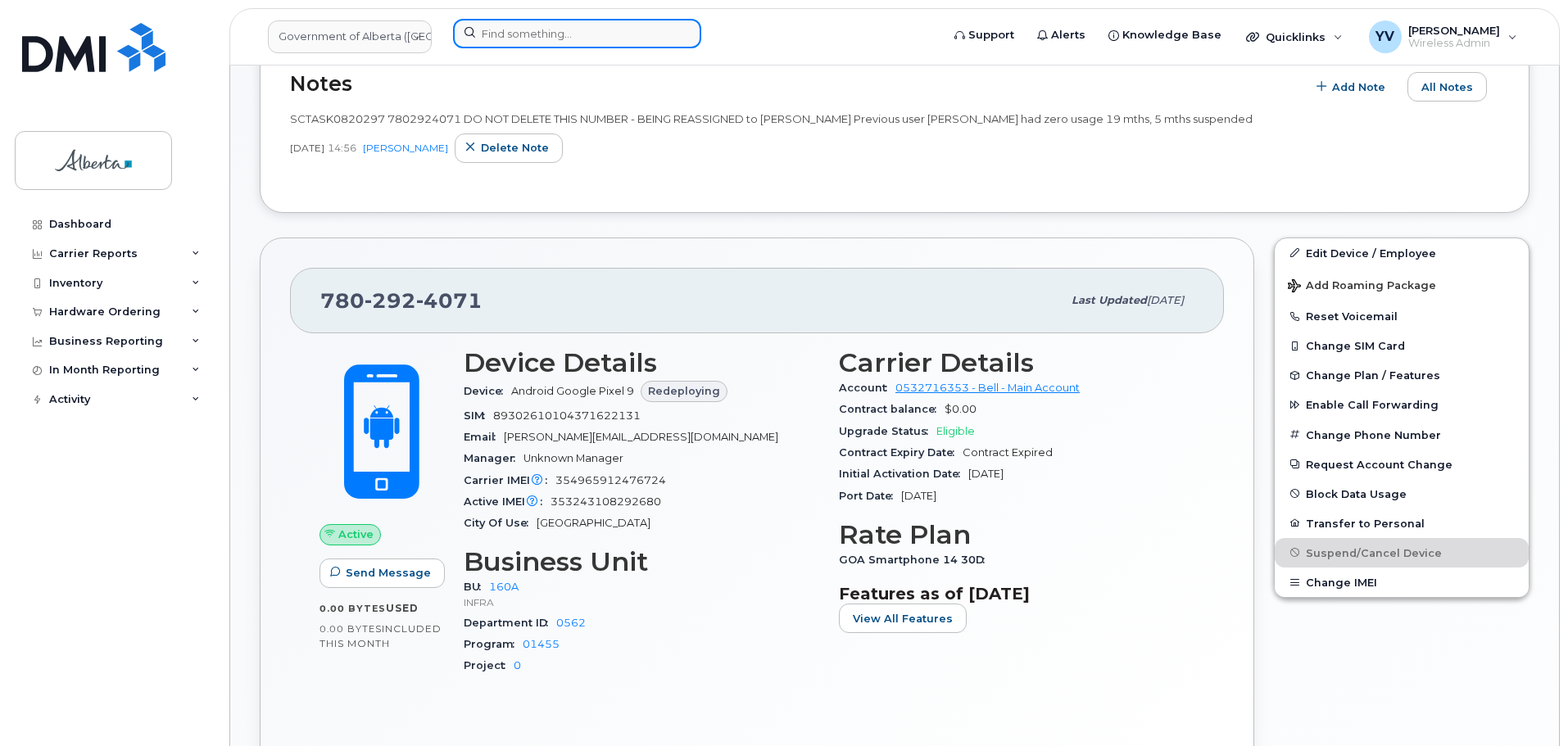
click at [515, 30] on input at bounding box center [577, 34] width 248 height 30
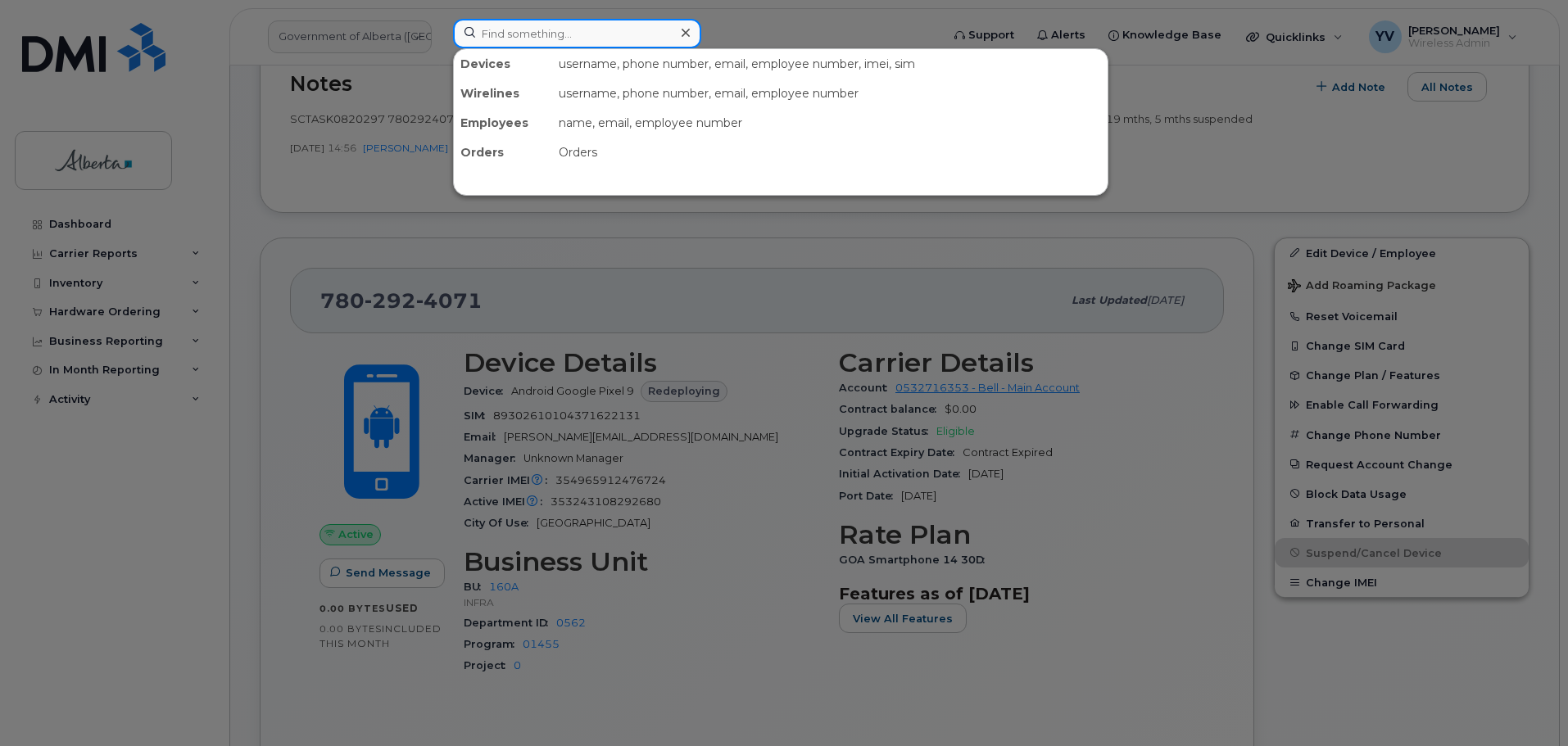
paste input "[PERSON_NAME] Johnsonsteeves-[PERSON_NAME]"
type input "[PERSON_NAME] Johnsonsteeves-[PERSON_NAME]"
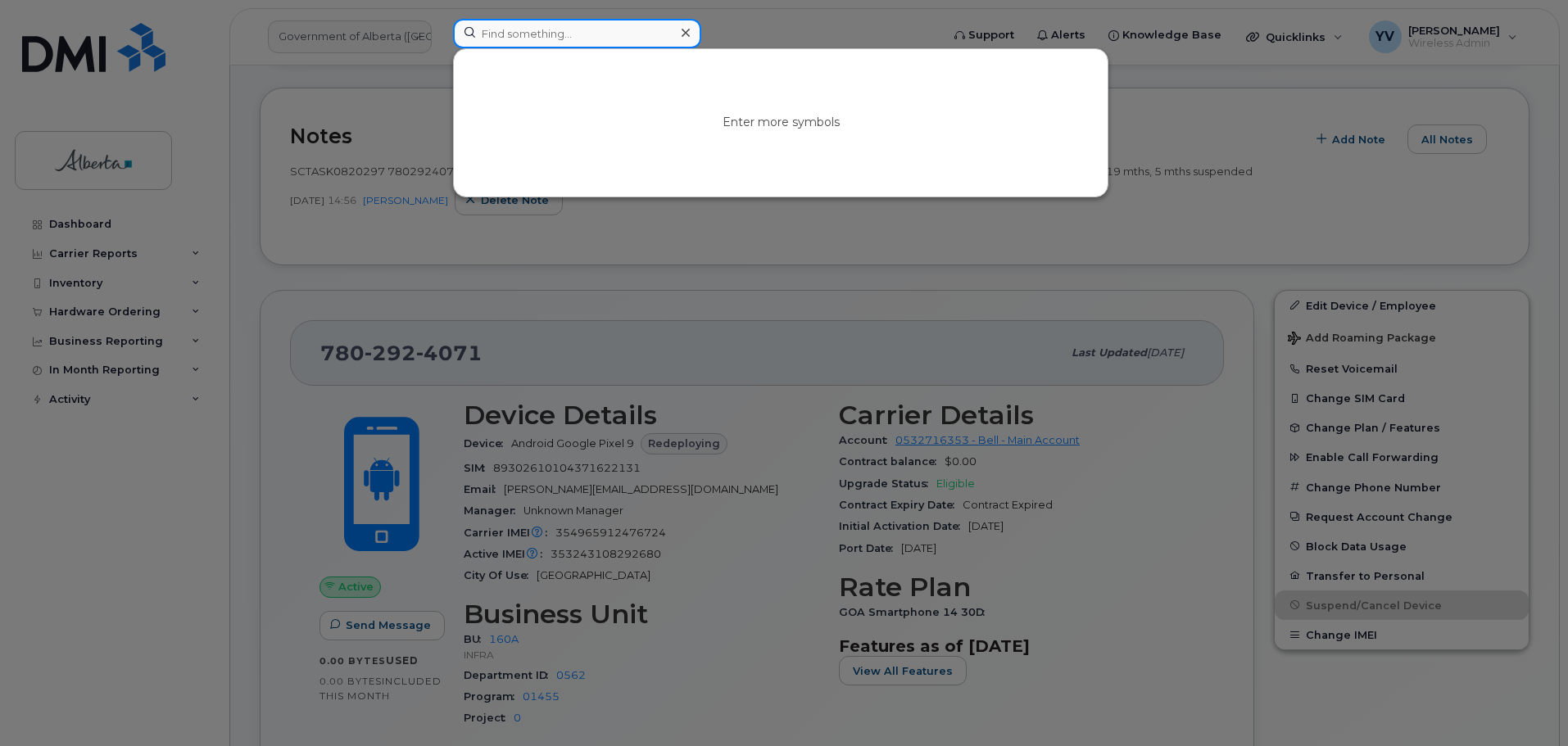
scroll to position [256, 0]
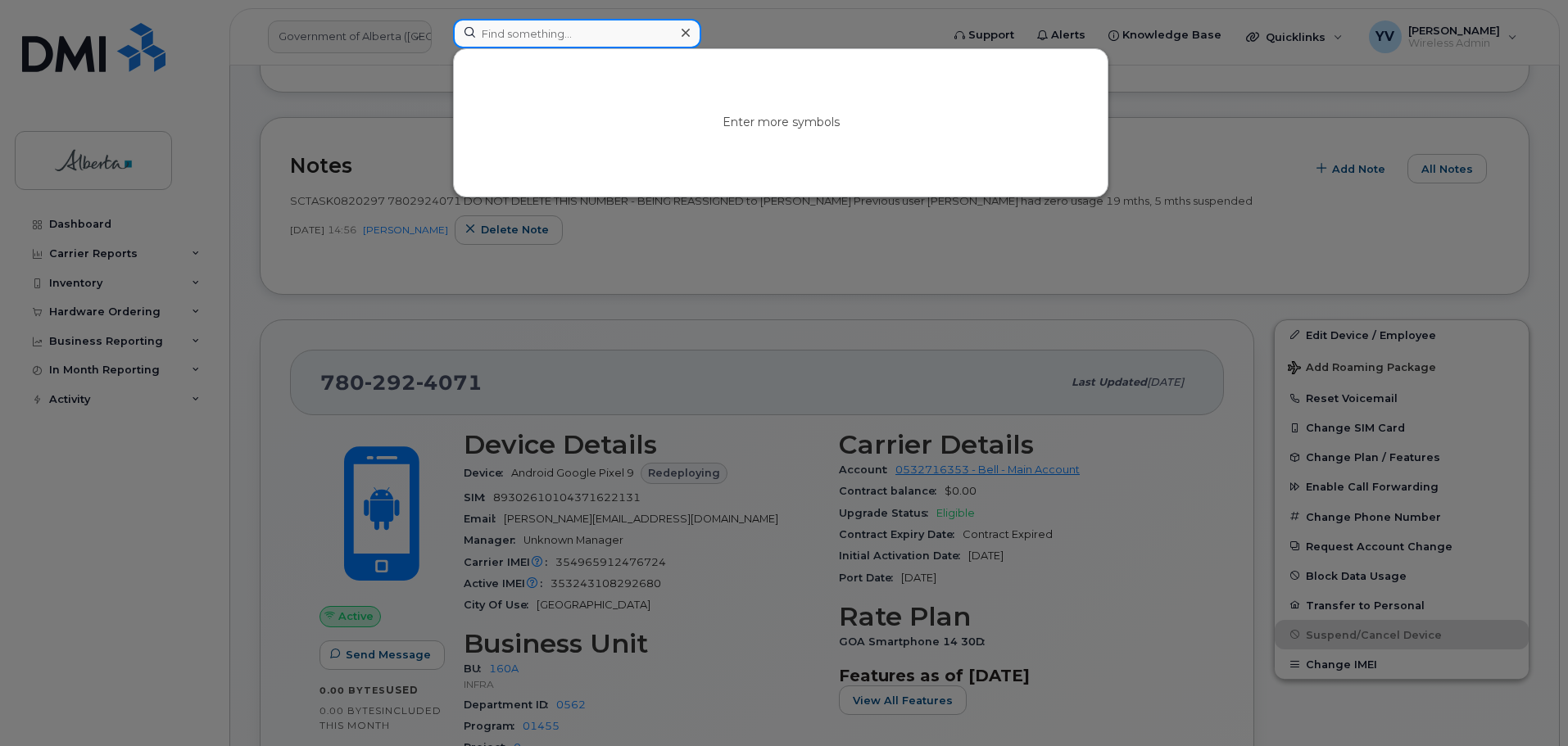
paste input "4033339939"
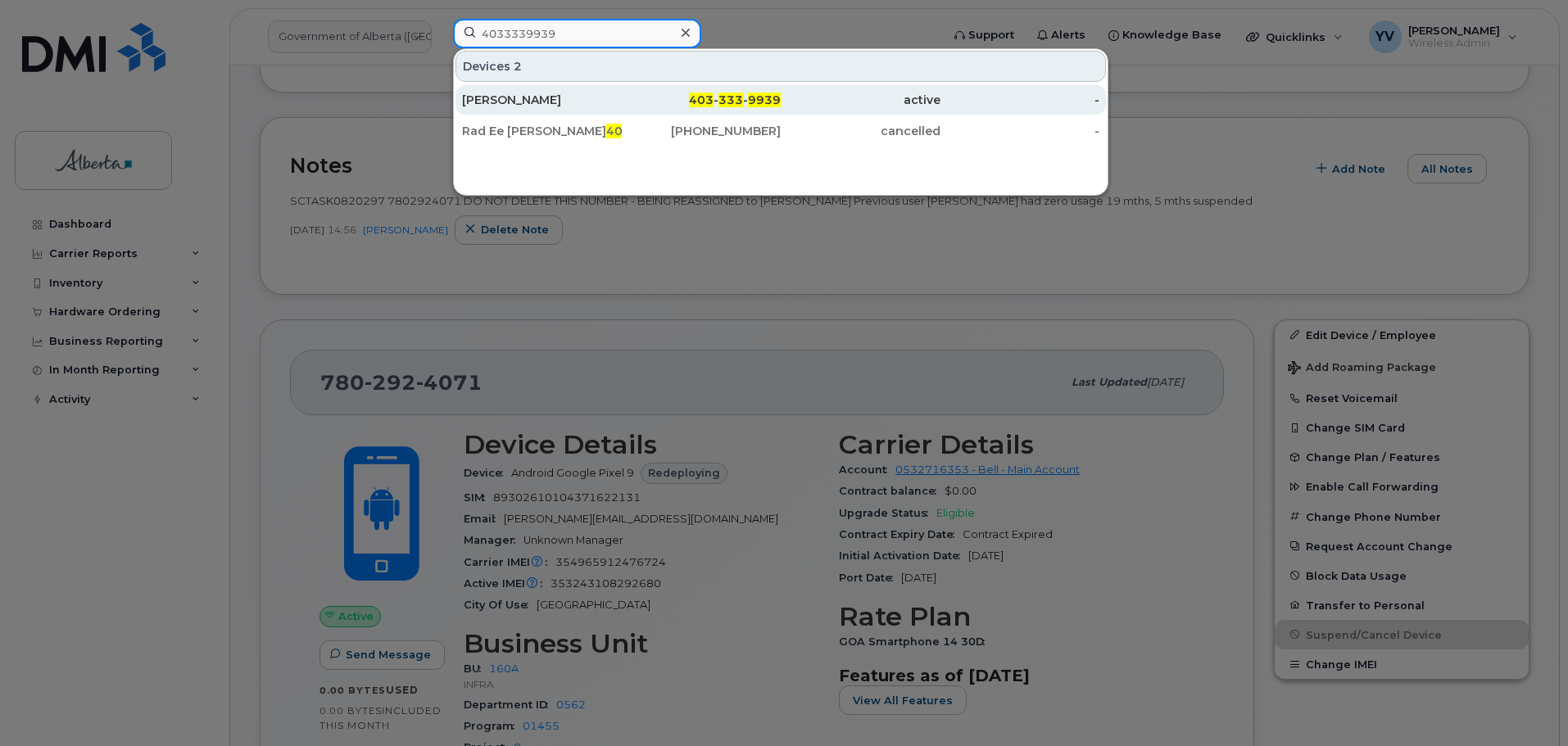
type input "4033339939"
click at [708, 98] on span "403" at bounding box center [701, 99] width 25 height 14
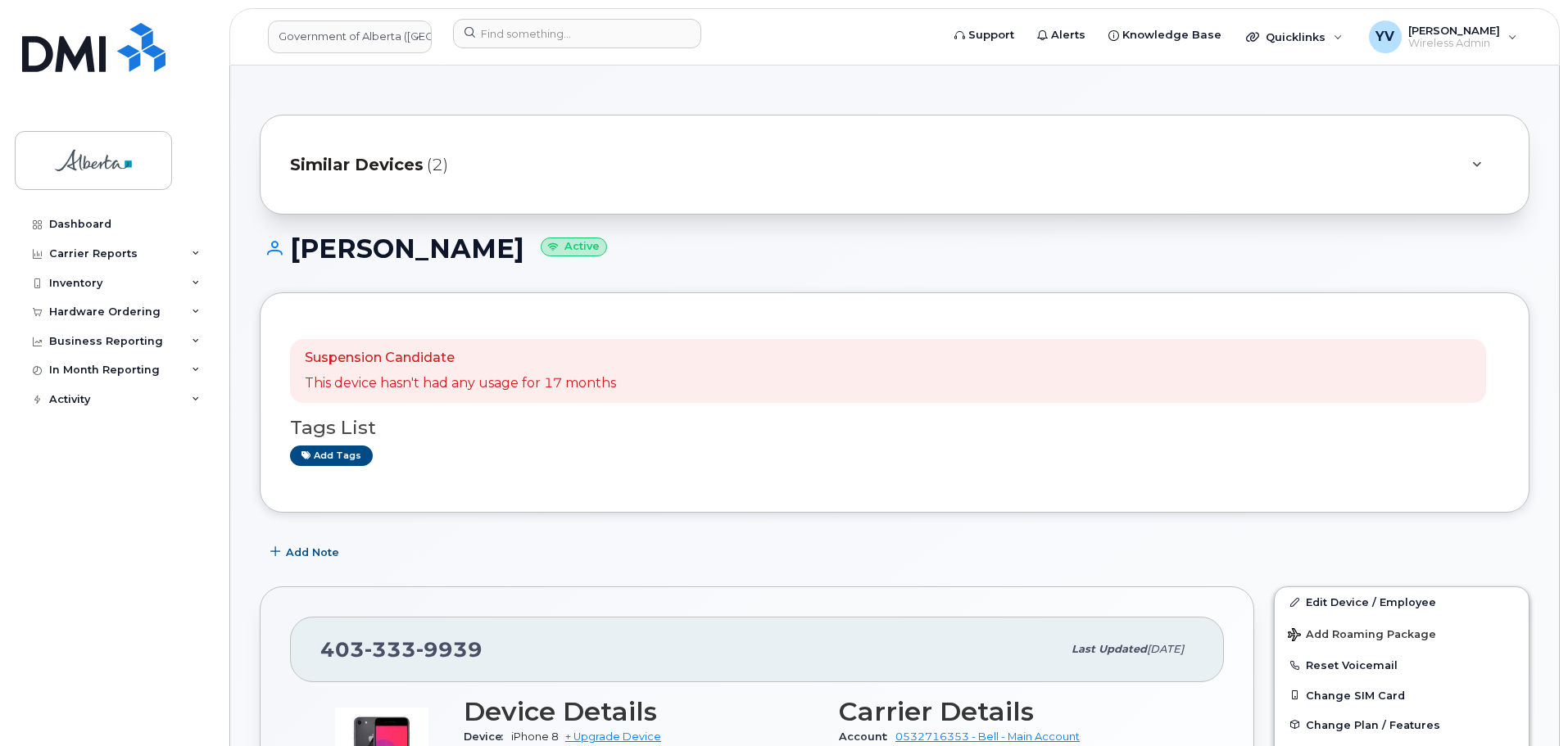
drag, startPoint x: 518, startPoint y: 247, endPoint x: 294, endPoint y: 259, distance: 224.3
click at [294, 259] on h1 "Nick Mandrusiak Active" at bounding box center [894, 249] width 1269 height 29
copy h1 "Nick Mandrusiak"
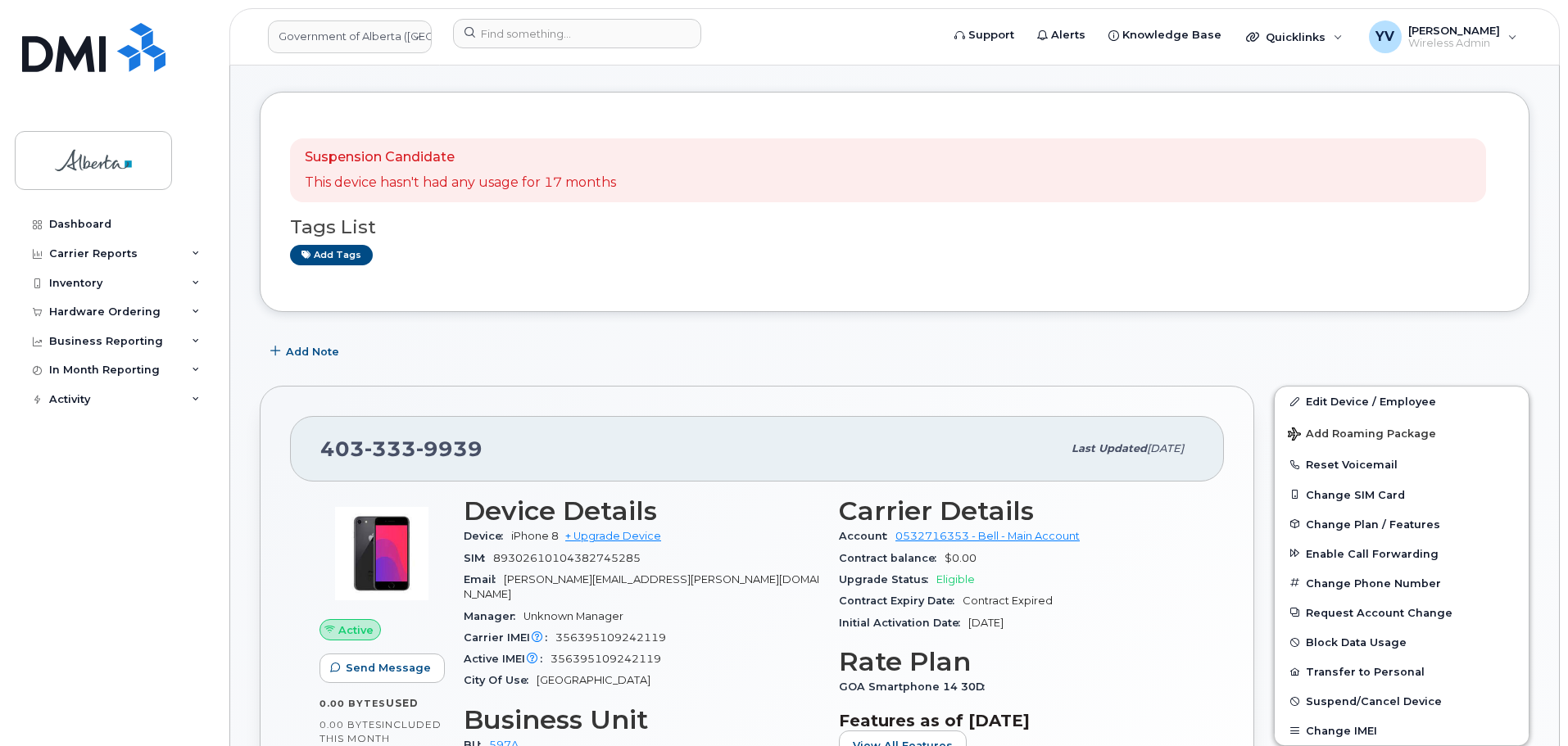
scroll to position [227, 0]
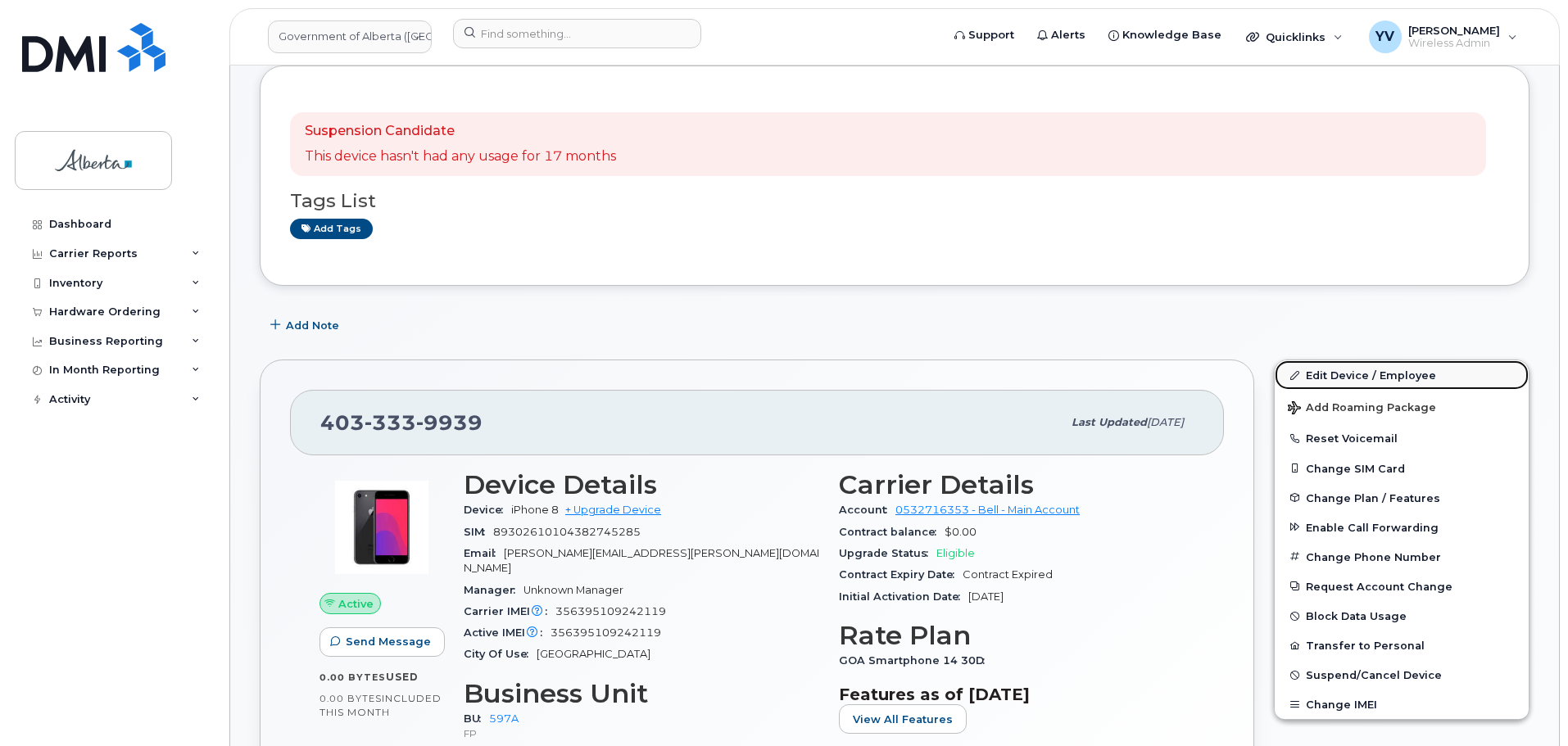
click at [1323, 370] on link "Edit Device / Employee" at bounding box center [1402, 375] width 254 height 30
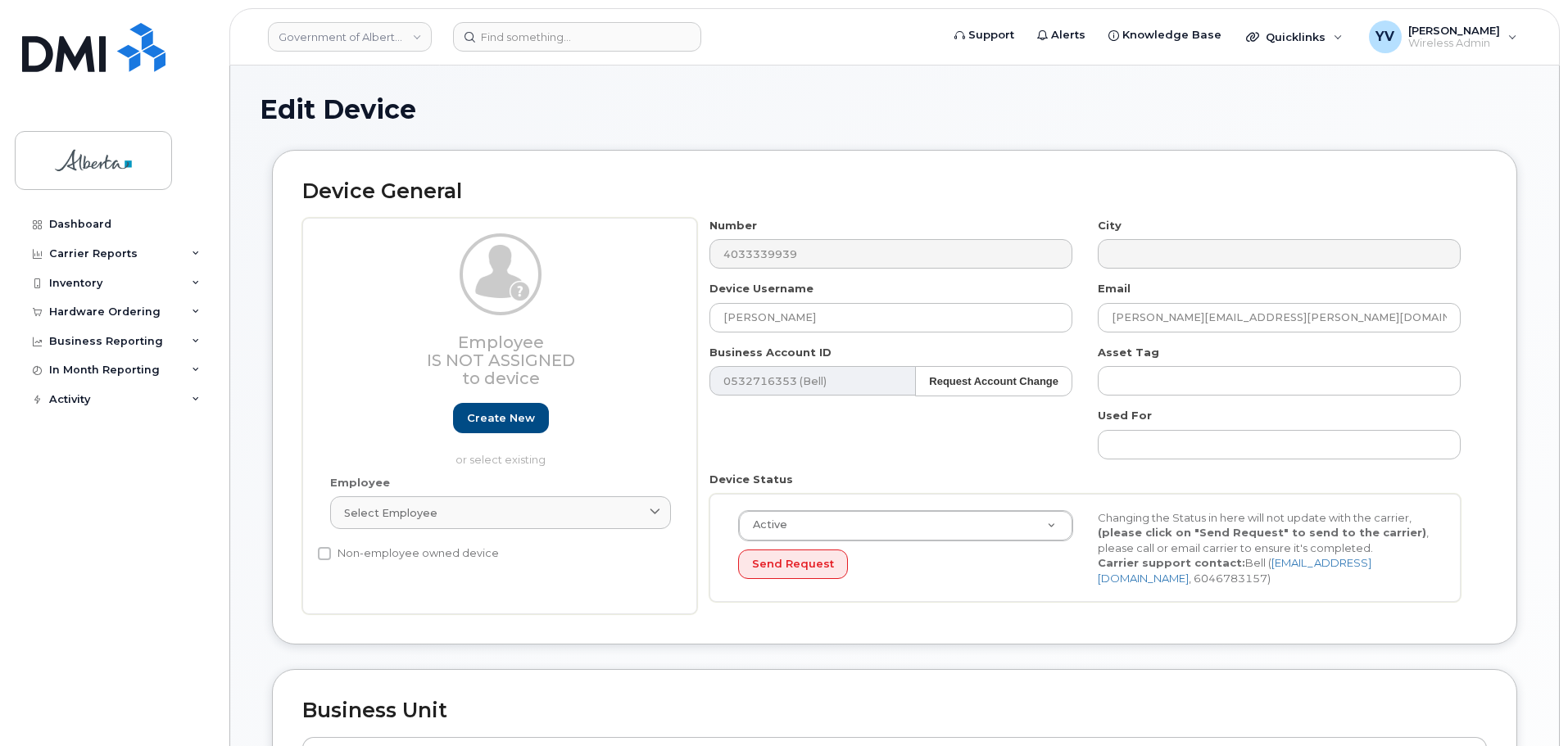
select select "4797726"
drag, startPoint x: 830, startPoint y: 321, endPoint x: 718, endPoint y: 318, distance: 112.0
click at [718, 318] on input "[PERSON_NAME]" at bounding box center [890, 317] width 362 height 30
paste input "[PERSON_NAME] Johnsonsteeves-[PERSON_NAME]"
type input "[PERSON_NAME] Johnsonsteeves-[PERSON_NAME]"
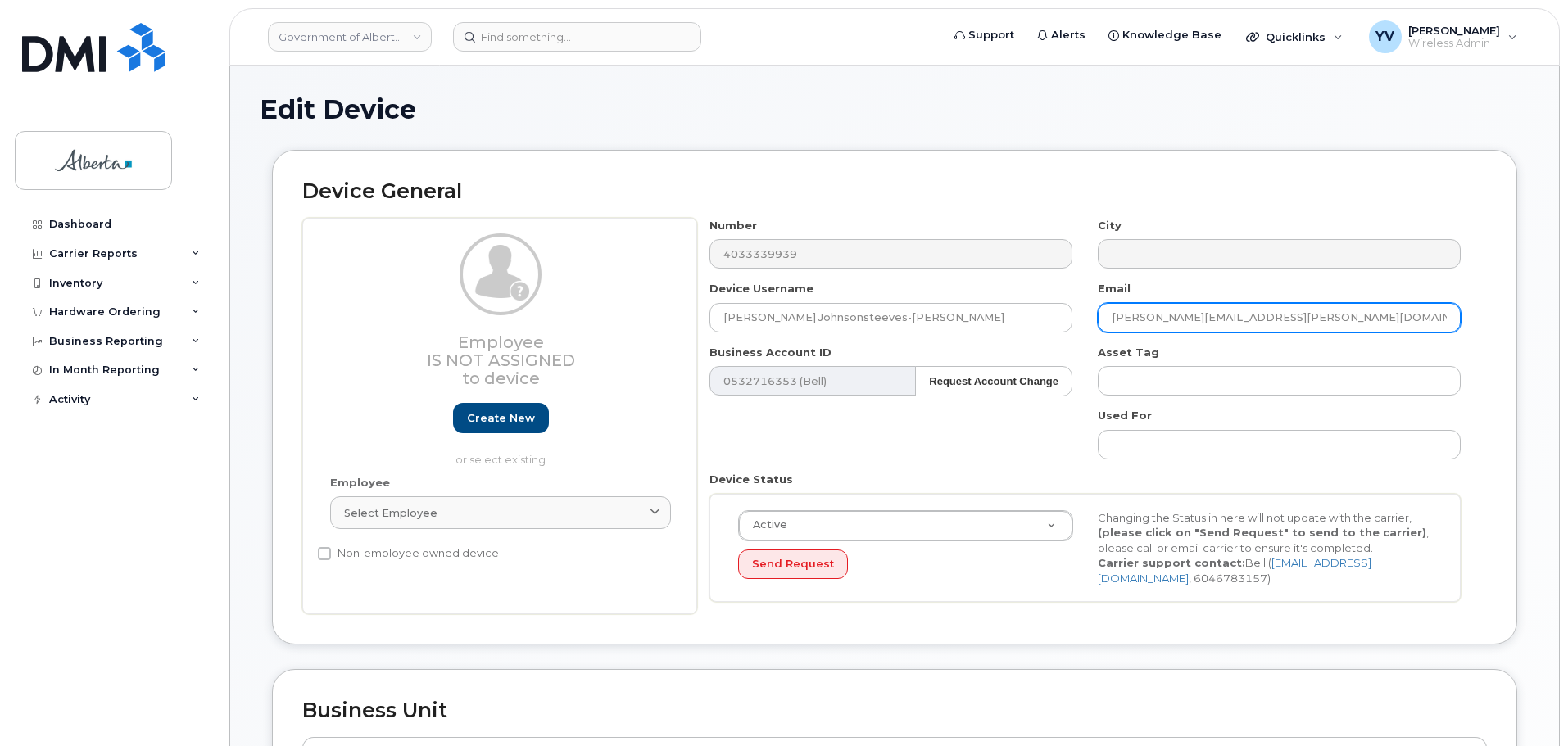
drag, startPoint x: 1269, startPoint y: 317, endPoint x: 1114, endPoint y: 323, distance: 155.1
click at [1114, 323] on input "Nick.Mandrusiak@gov.ab.ca" at bounding box center [1279, 317] width 362 height 30
paste input "Julian.Johnsonsteeves-Wilson"
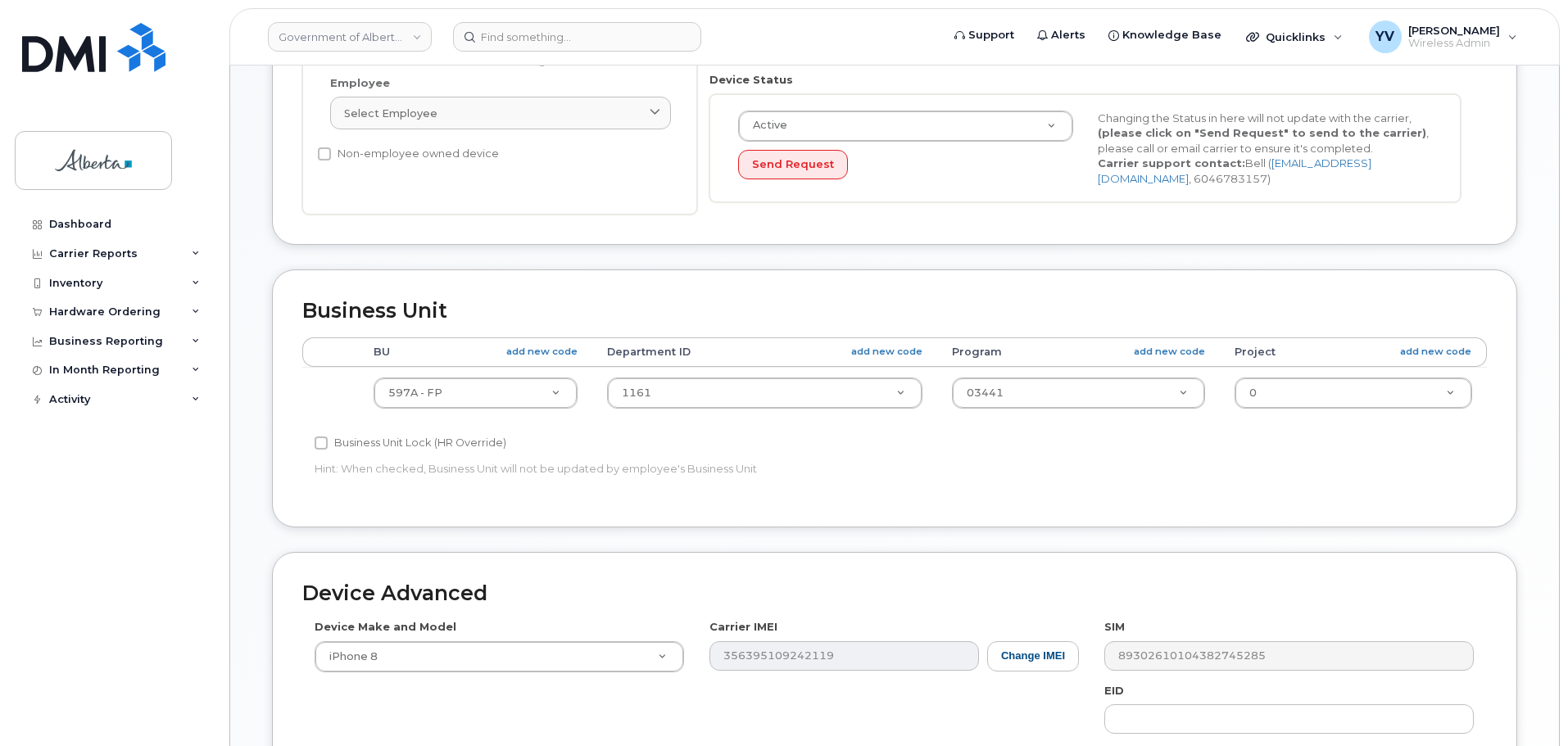
scroll to position [411, 0]
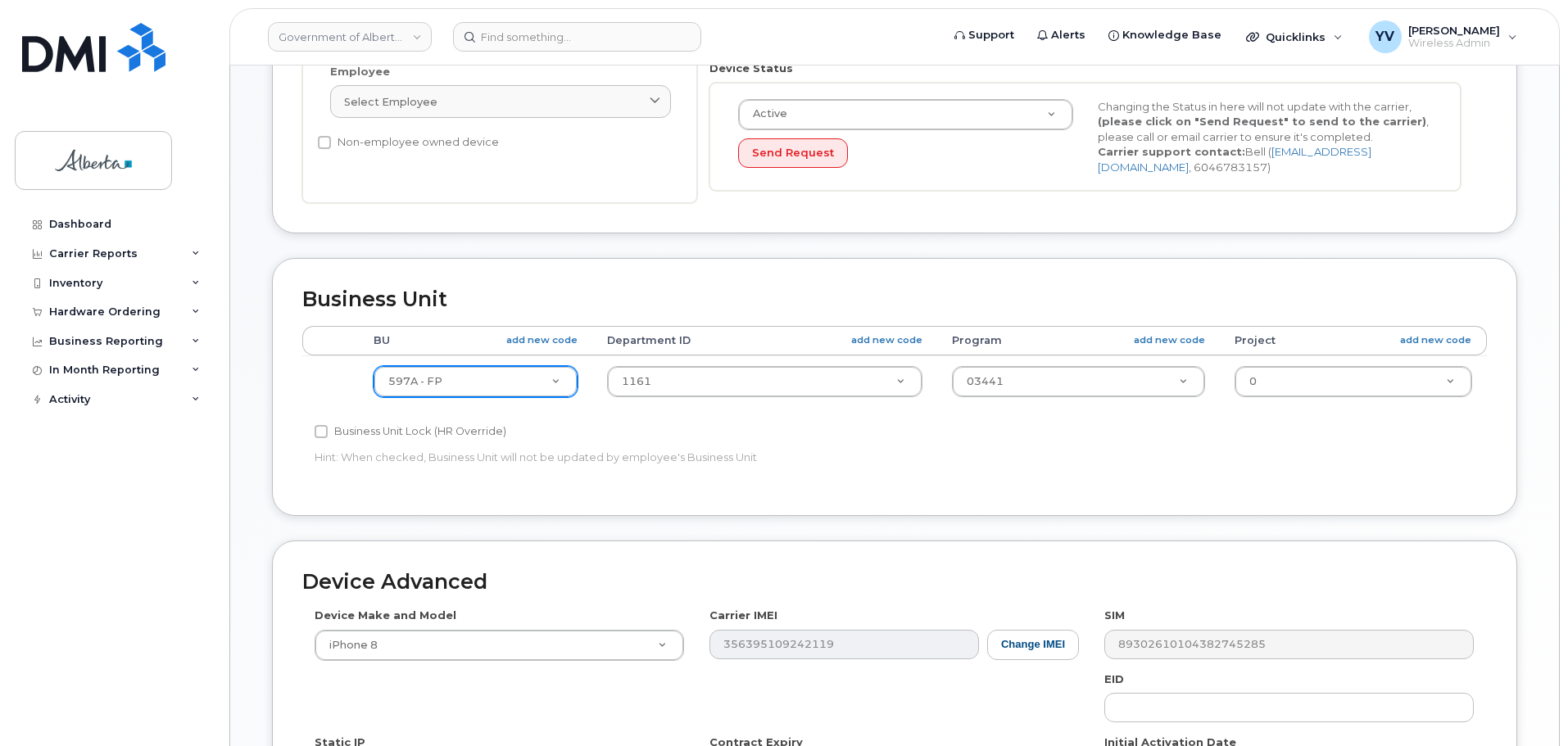
type input "[PERSON_NAME][EMAIL_ADDRESS][PERSON_NAME][DOMAIN_NAME]"
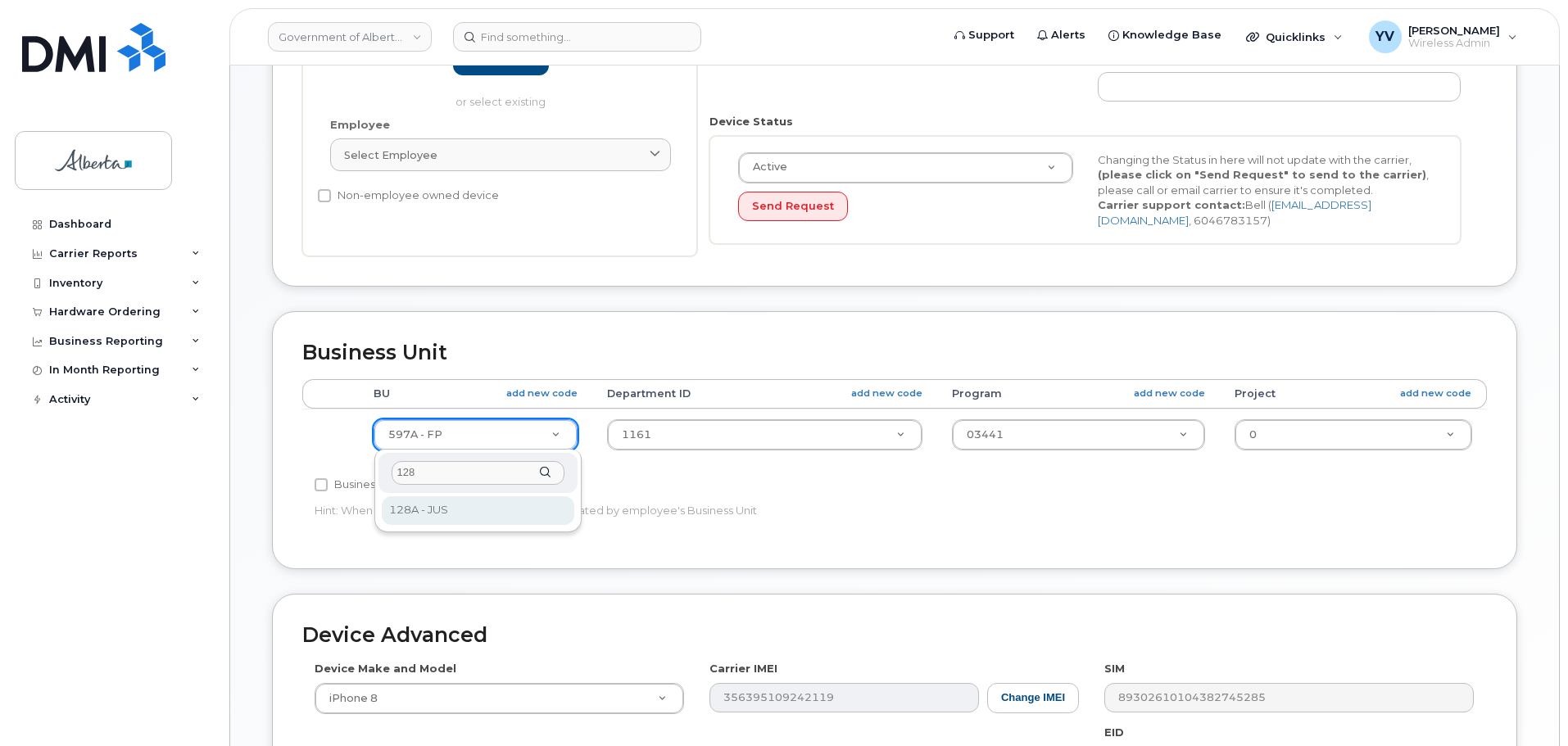
scroll to position [329, 0]
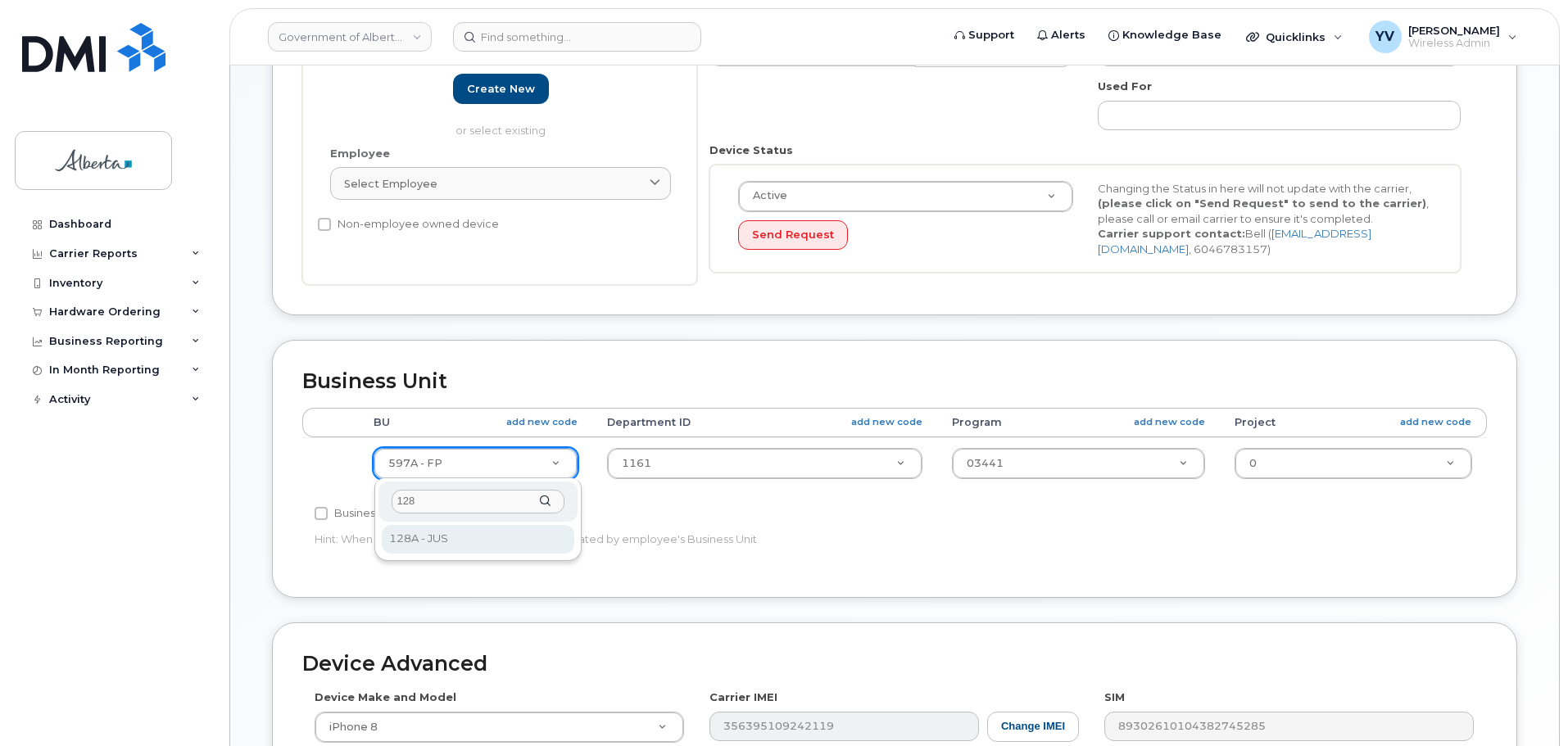
type input "128"
select select "4120330"
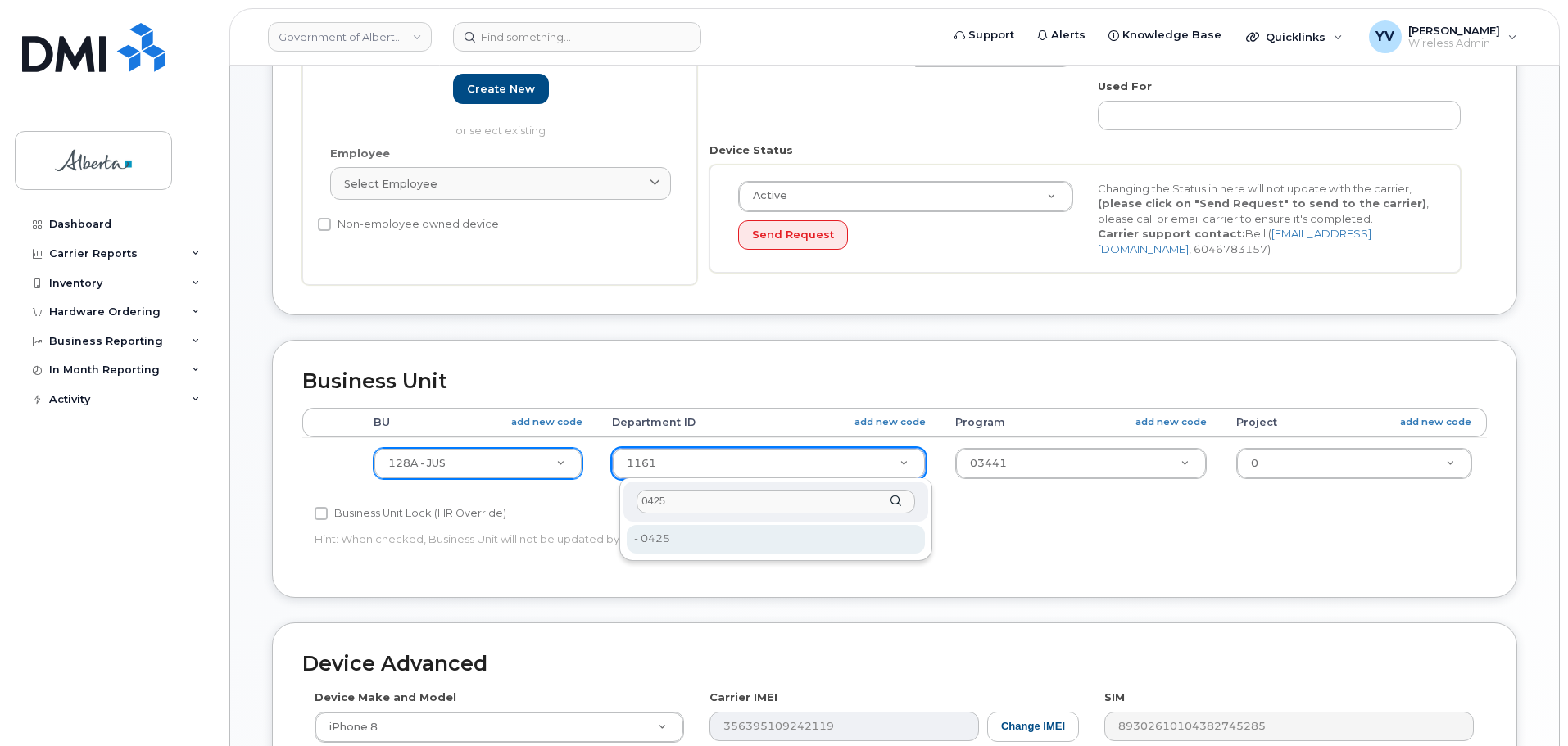
type input "0425"
type input "4752254"
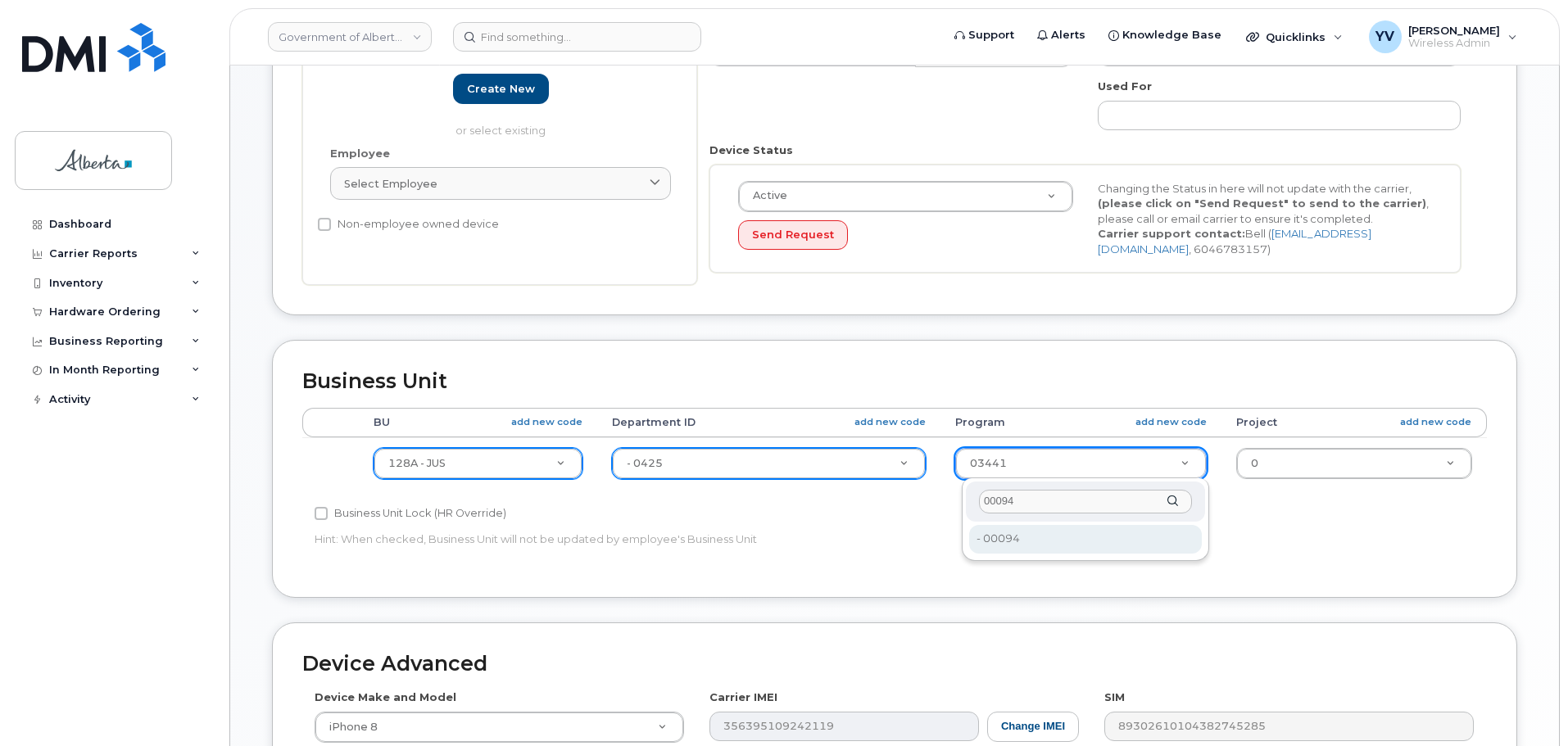
type input "00094"
type input "4120399"
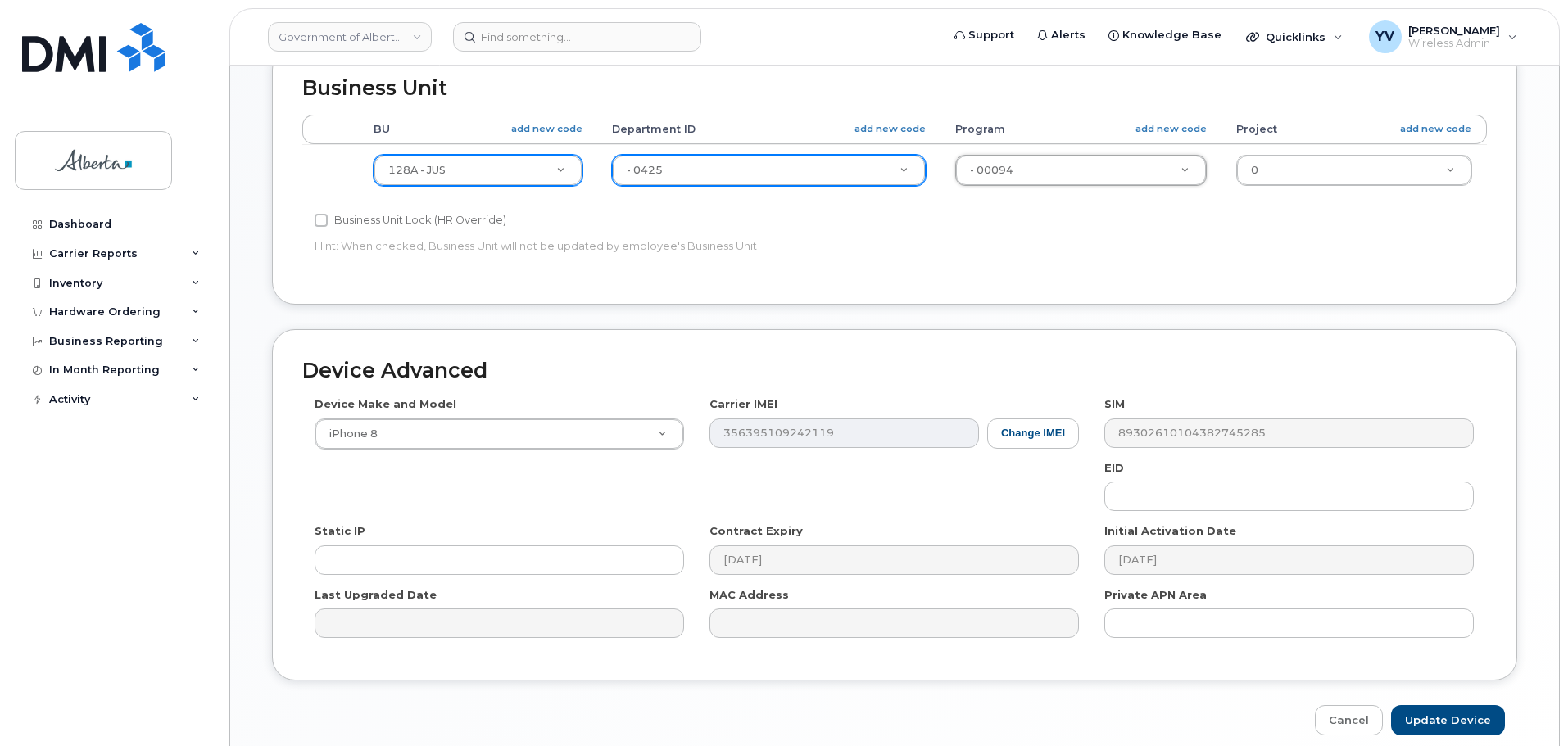
scroll to position [694, 0]
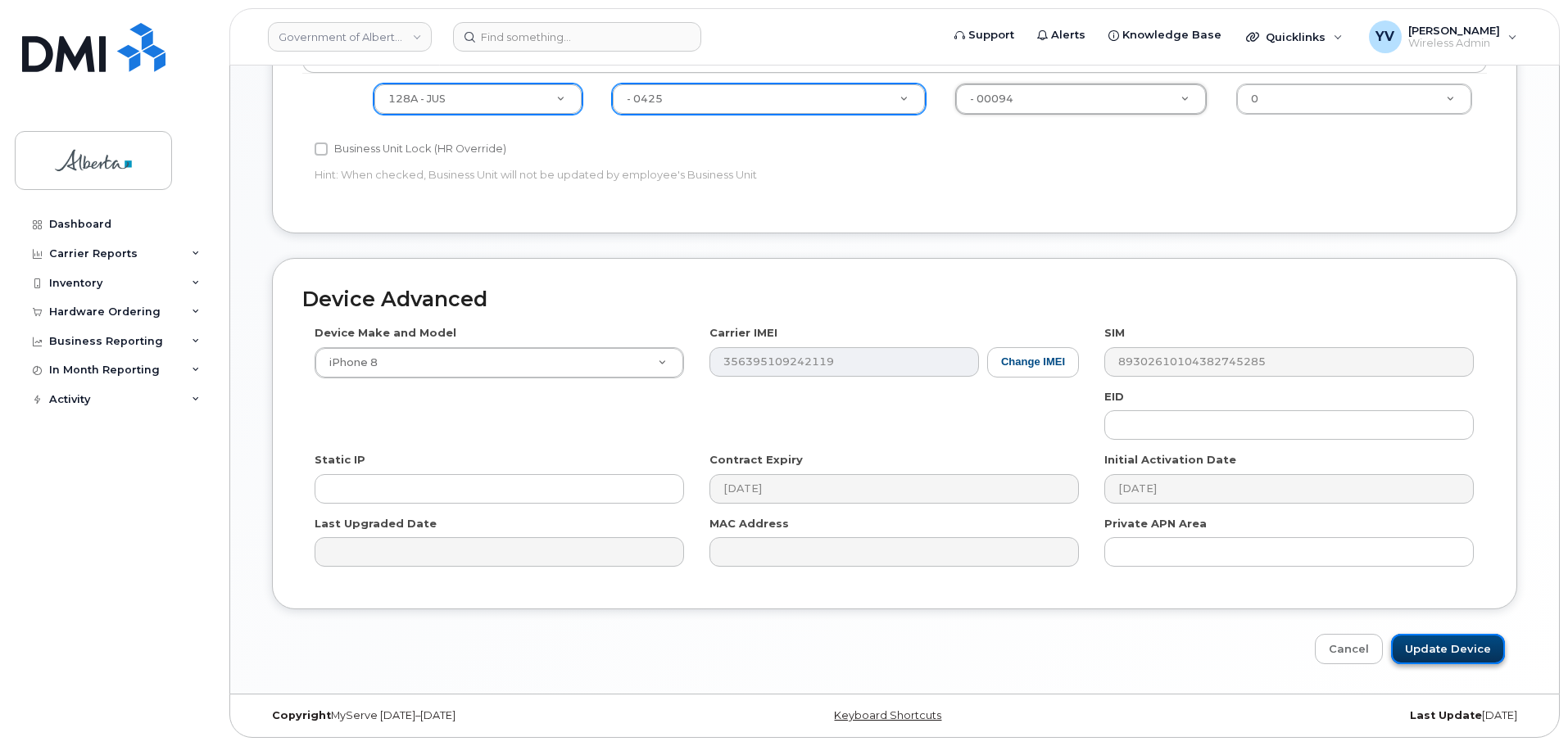
click at [1437, 644] on input "Update Device" at bounding box center [1448, 649] width 113 height 31
type input "Saving..."
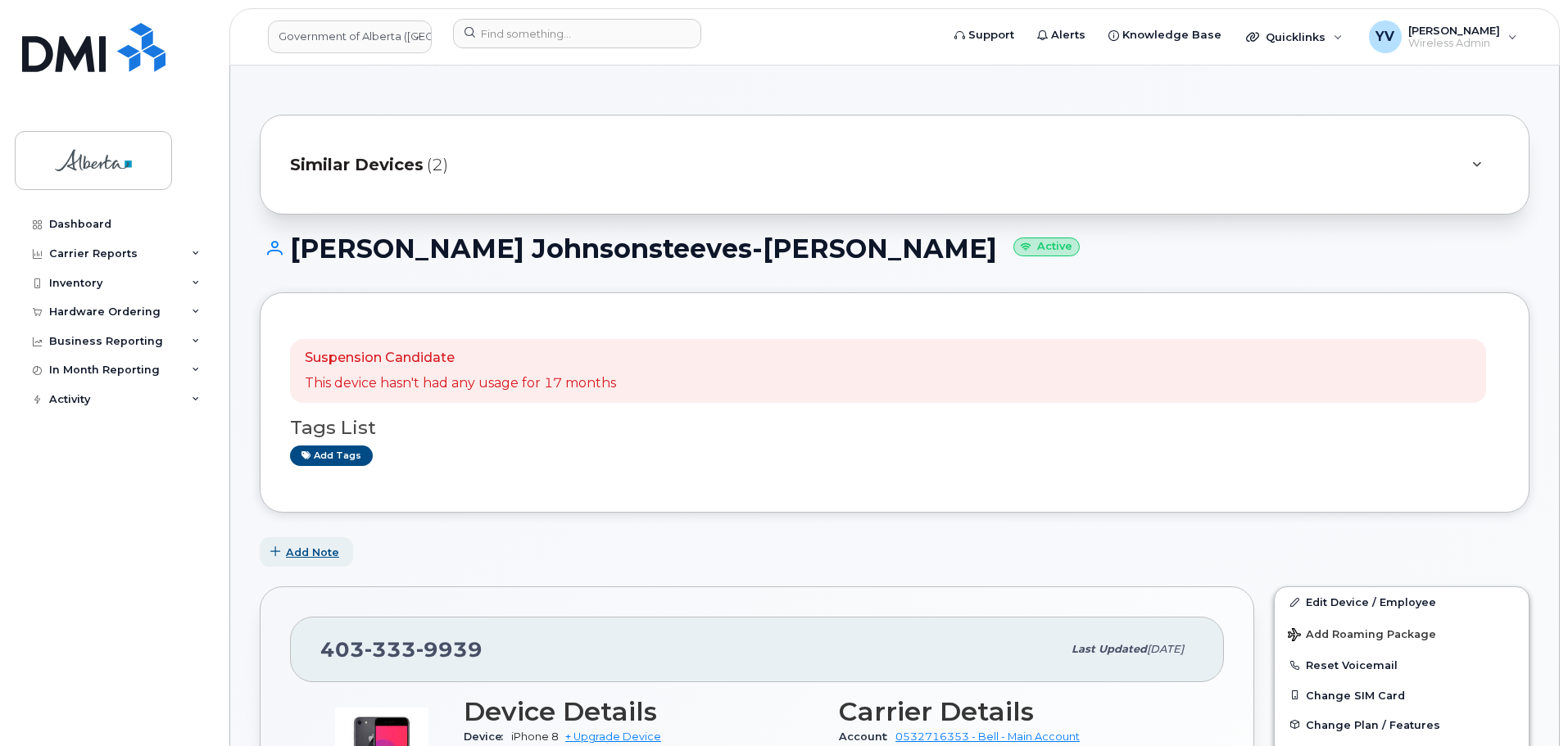
click at [306, 551] on span "Add Note" at bounding box center [311, 553] width 53 height 15
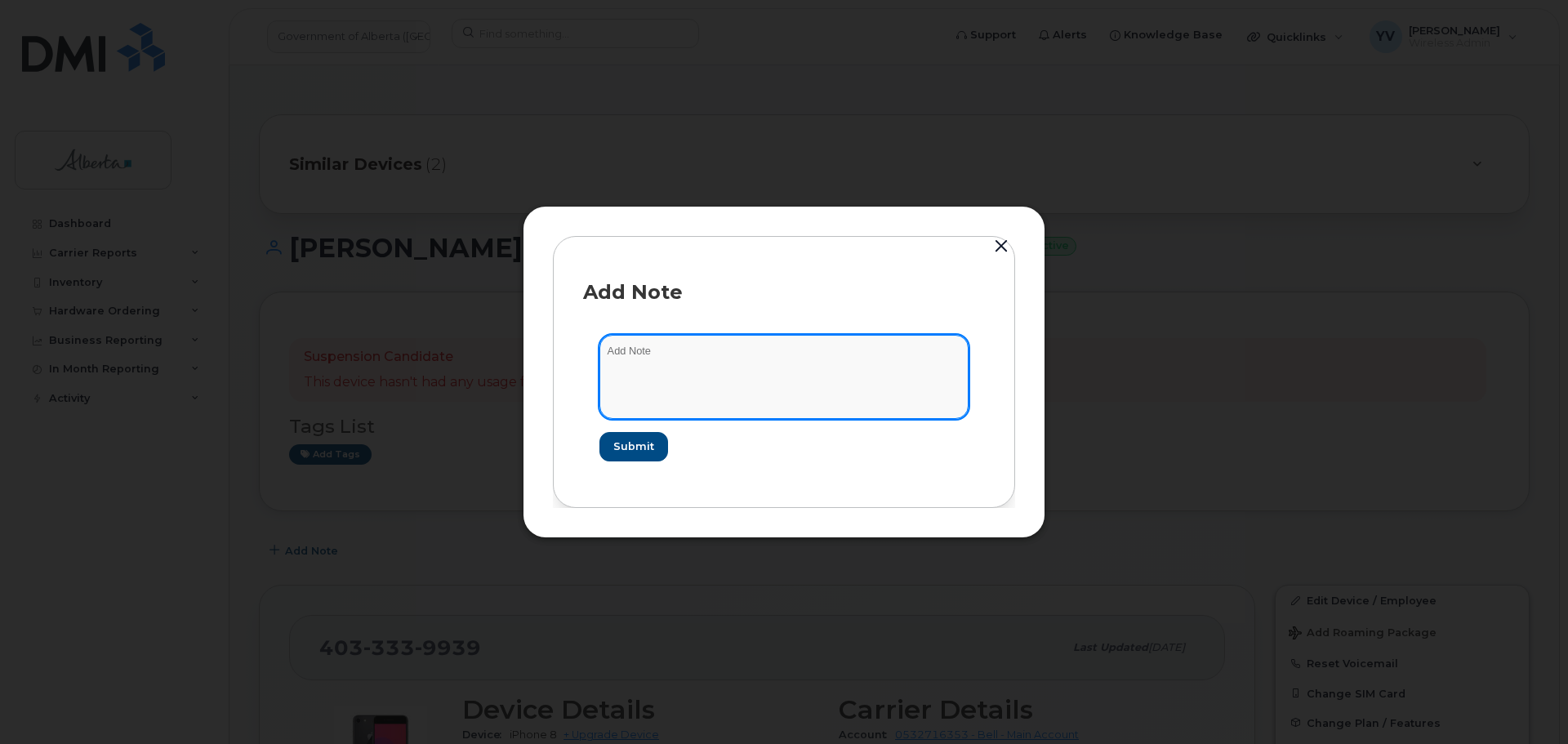
click at [610, 361] on textarea at bounding box center [783, 376] width 369 height 83
paste textarea "SCTASK0830098 - 4033339939 DO NOT DELETE THIS NUMBER - BEING REASSIGNED to [PER…"
type textarea "SCTASK0830098 - 4033339939 DO NOT DELETE THIS NUMBER - BEING REASSIGNED to [PER…"
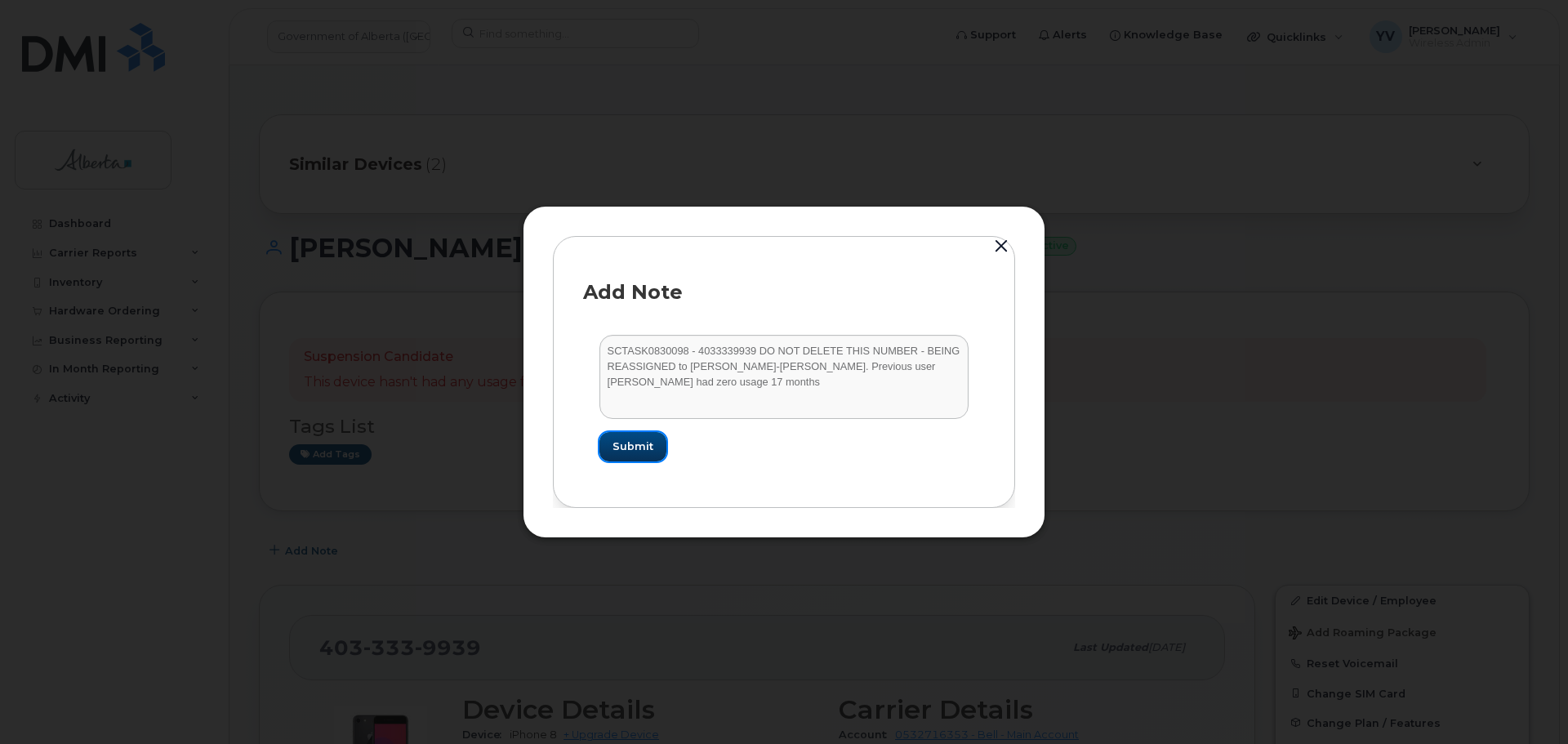
click at [624, 437] on button "Submit" at bounding box center [633, 447] width 67 height 30
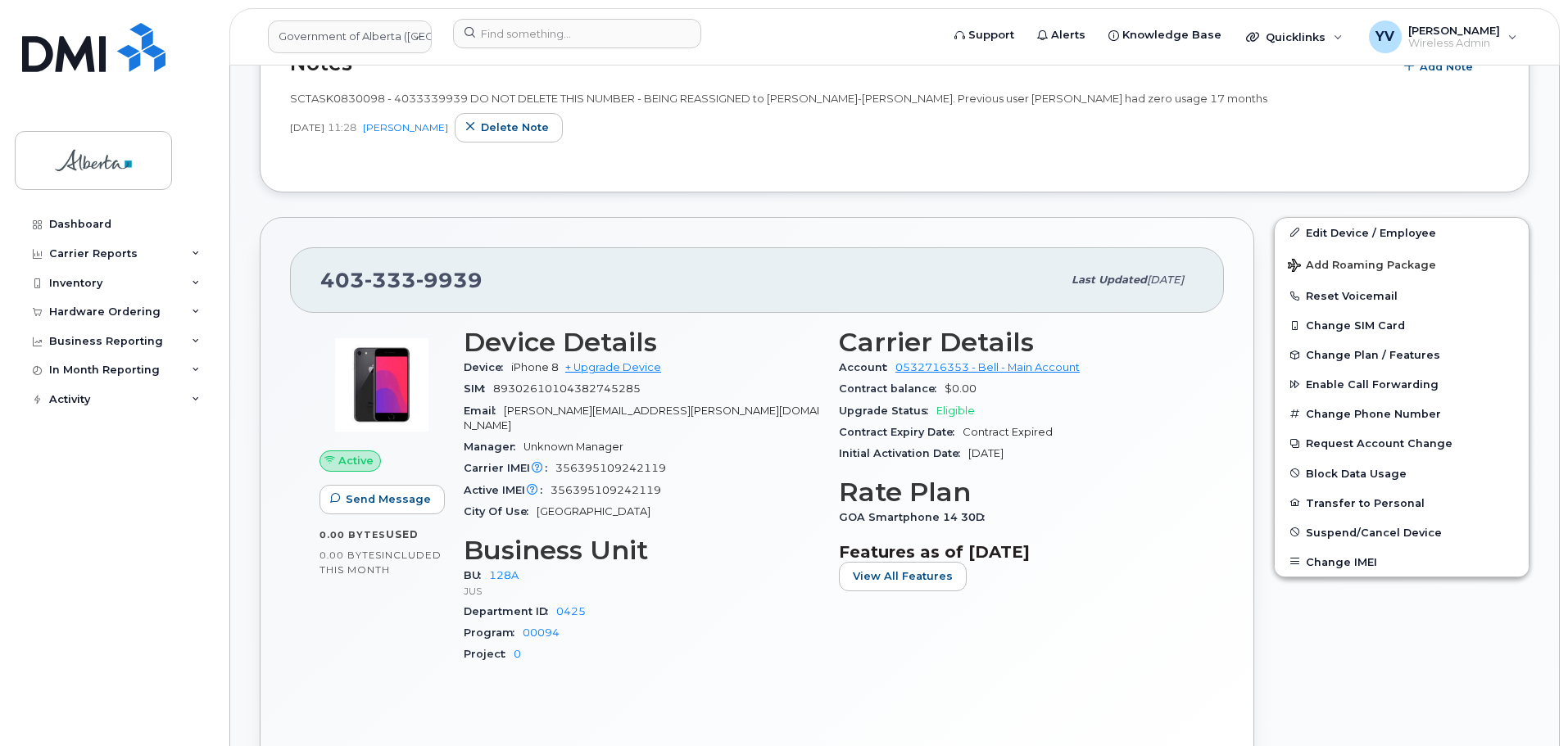
scroll to position [126, 0]
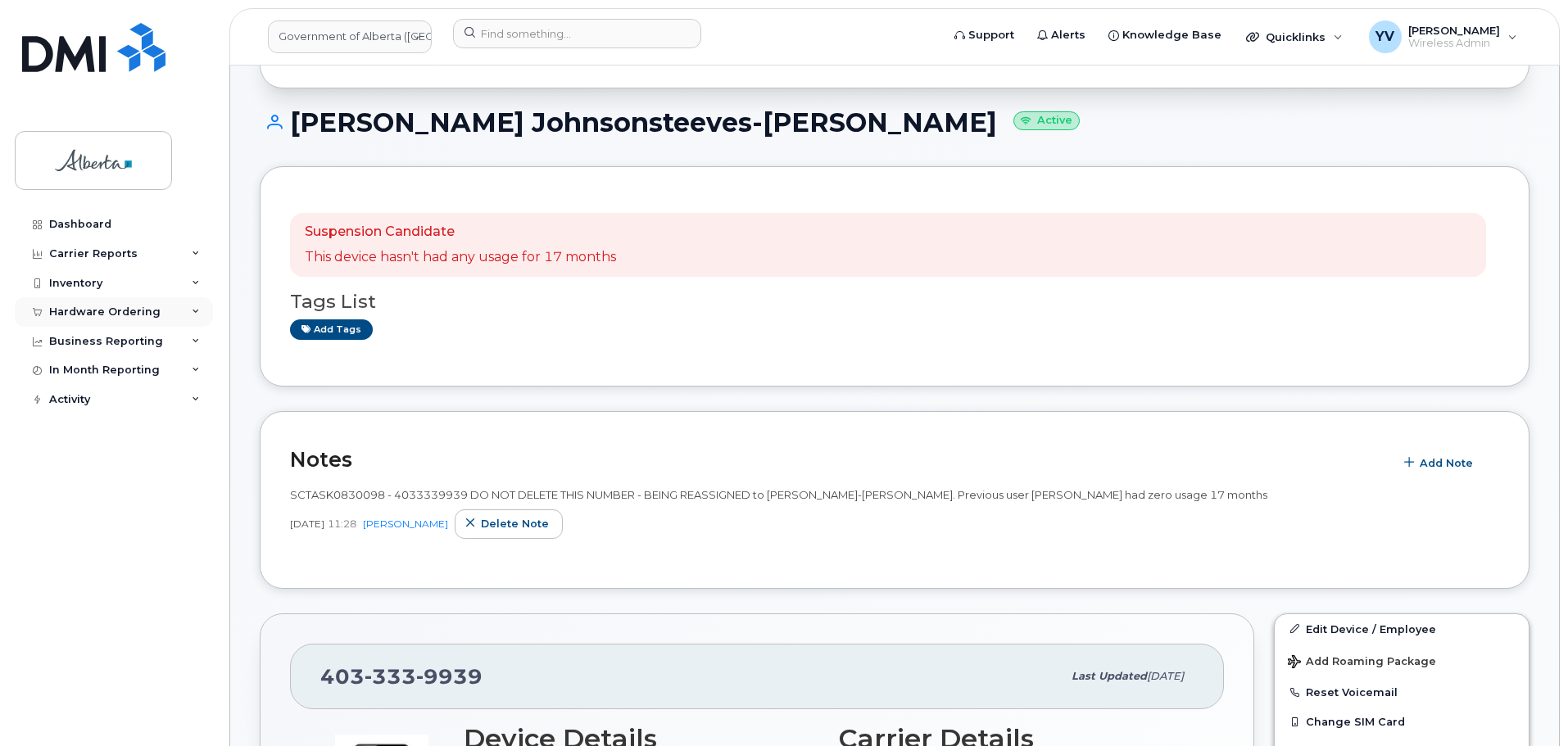
click at [75, 312] on div "Hardware Ordering" at bounding box center [105, 312] width 112 height 13
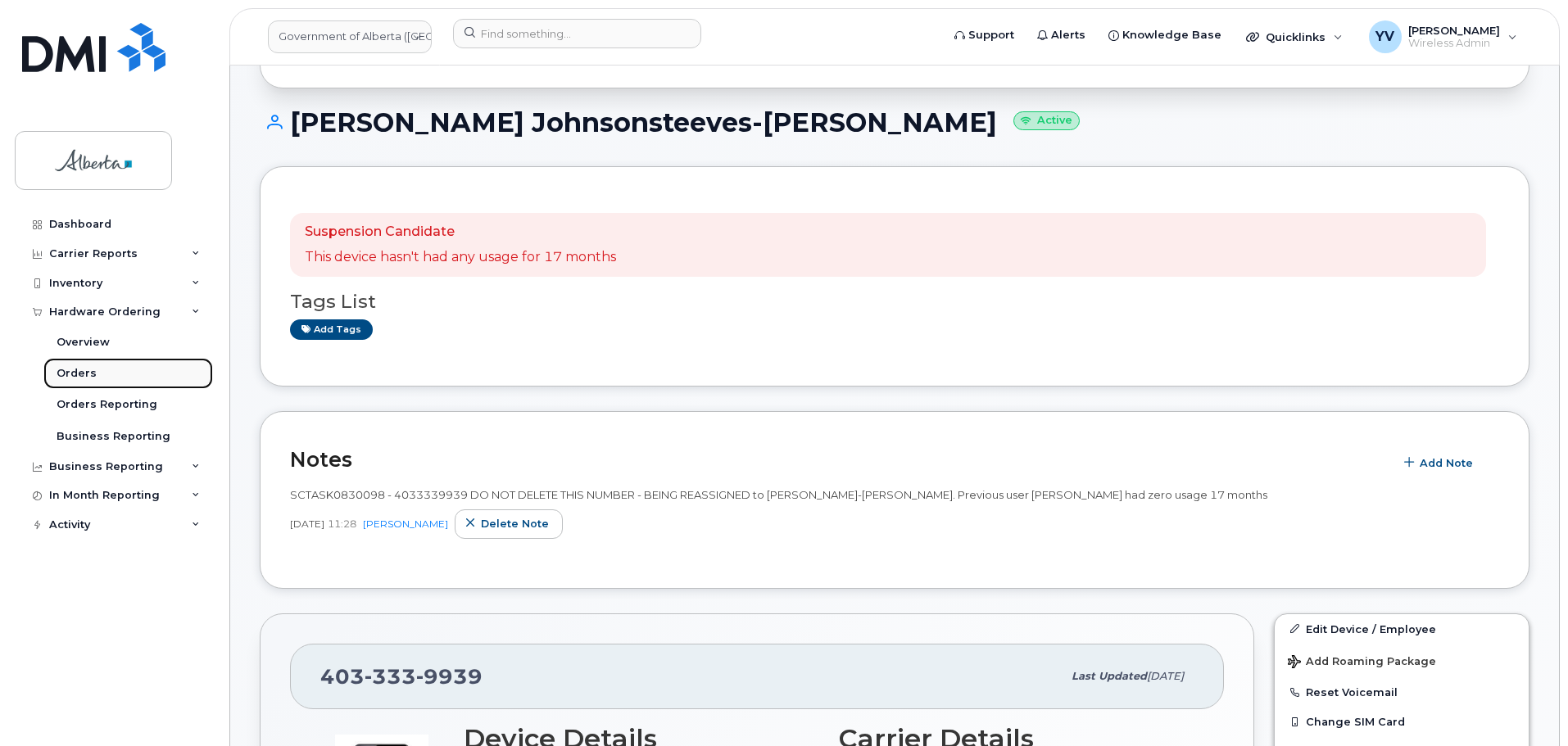
click at [79, 371] on div "Orders" at bounding box center [77, 373] width 40 height 14
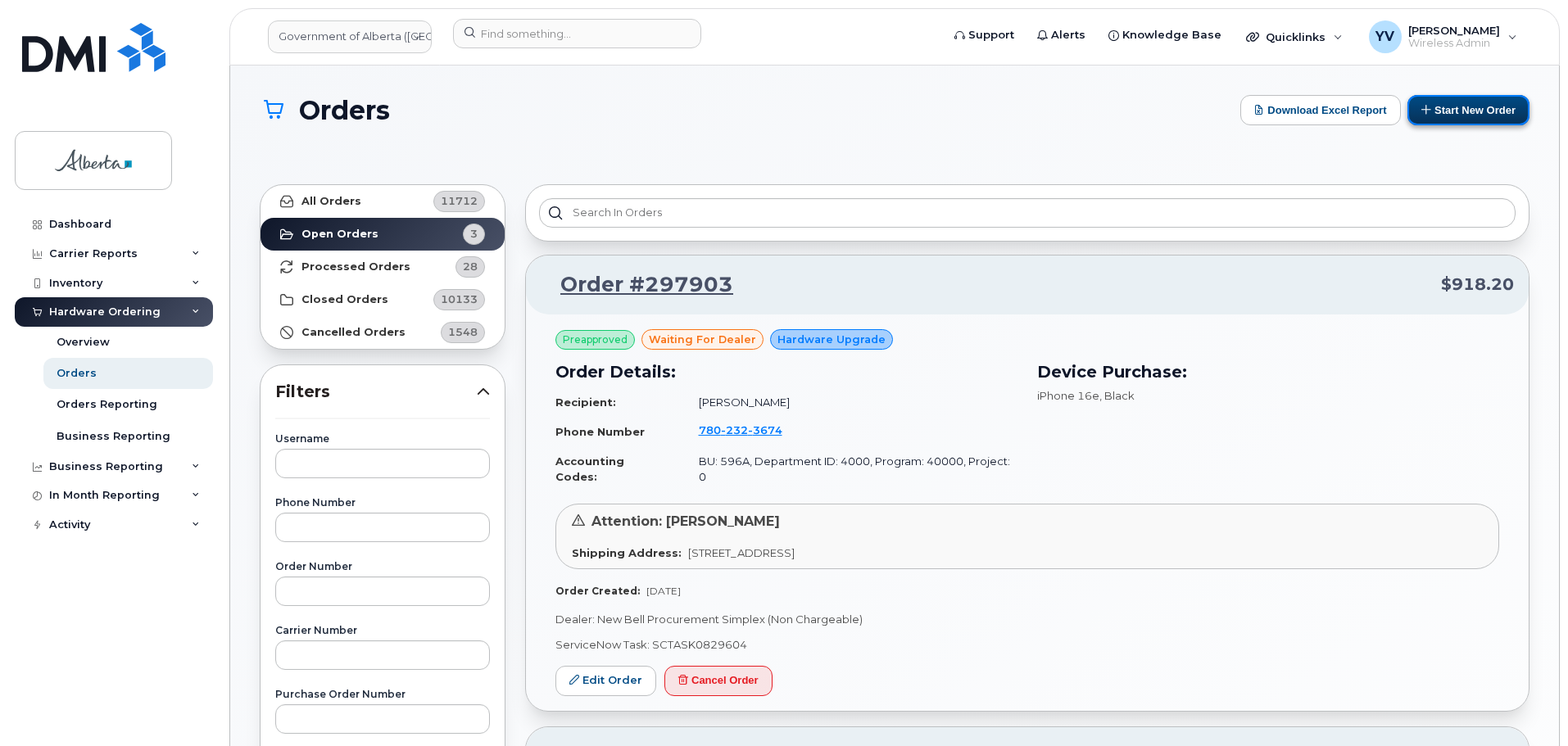
click at [1472, 109] on button "Start New Order" at bounding box center [1468, 111] width 122 height 31
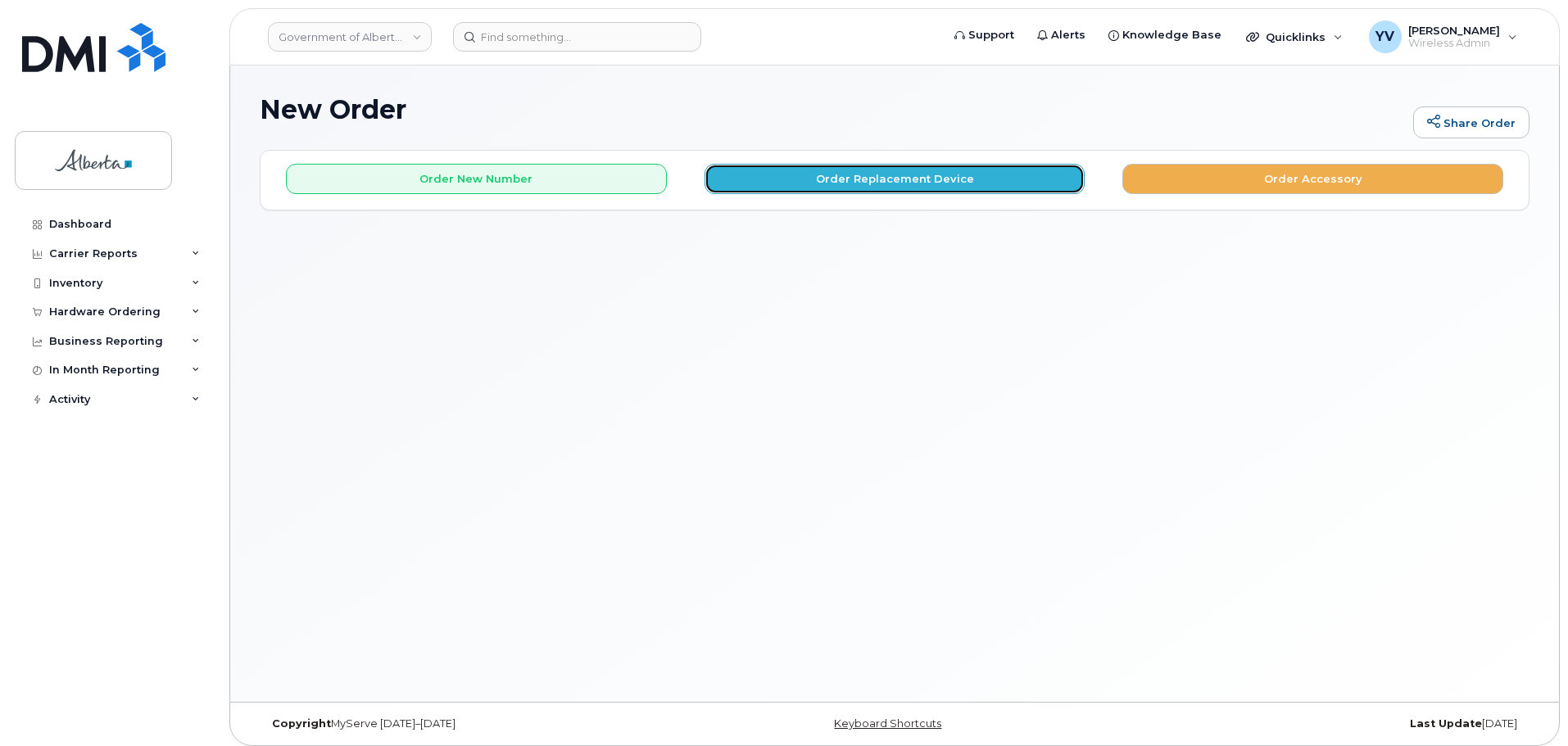
click at [905, 174] on button "Order Replacement Device" at bounding box center [895, 179] width 381 height 31
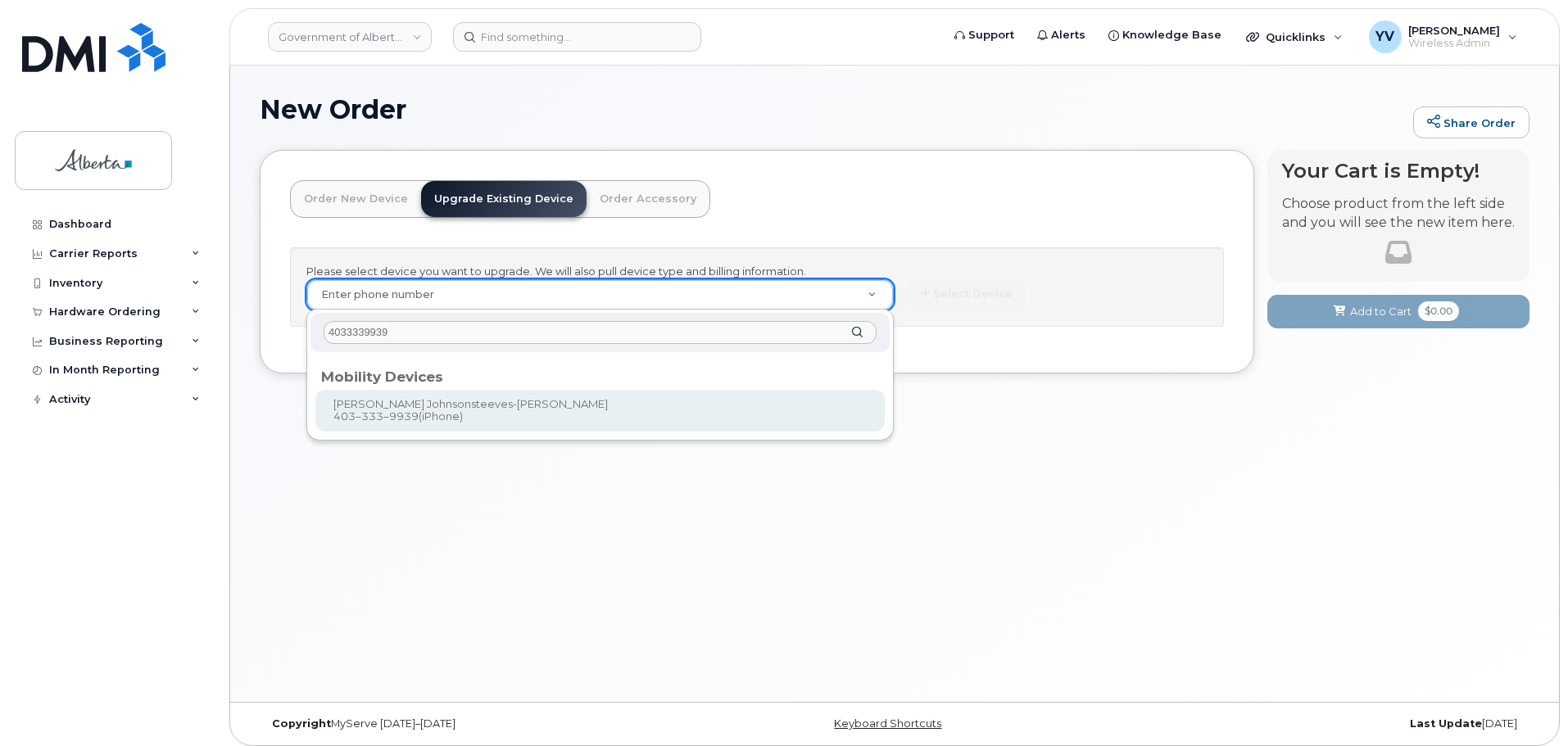
type input "4033339939"
type input "788383"
click at [389, 417] on div "New Order Share Order × Share This Order If you want to allow others to create …" at bounding box center [894, 384] width 1329 height 636
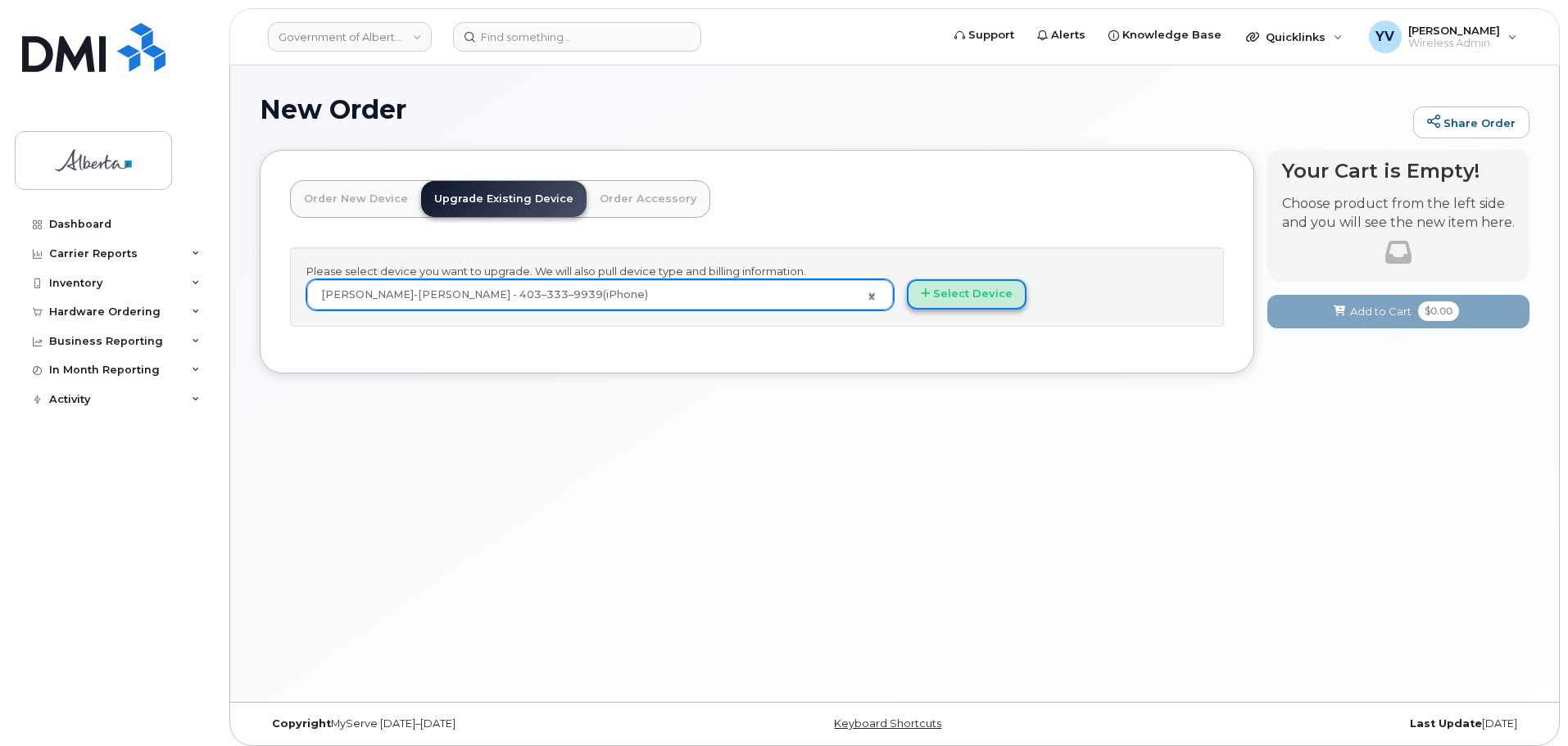
click at [965, 286] on button "Select Device" at bounding box center [966, 294] width 119 height 31
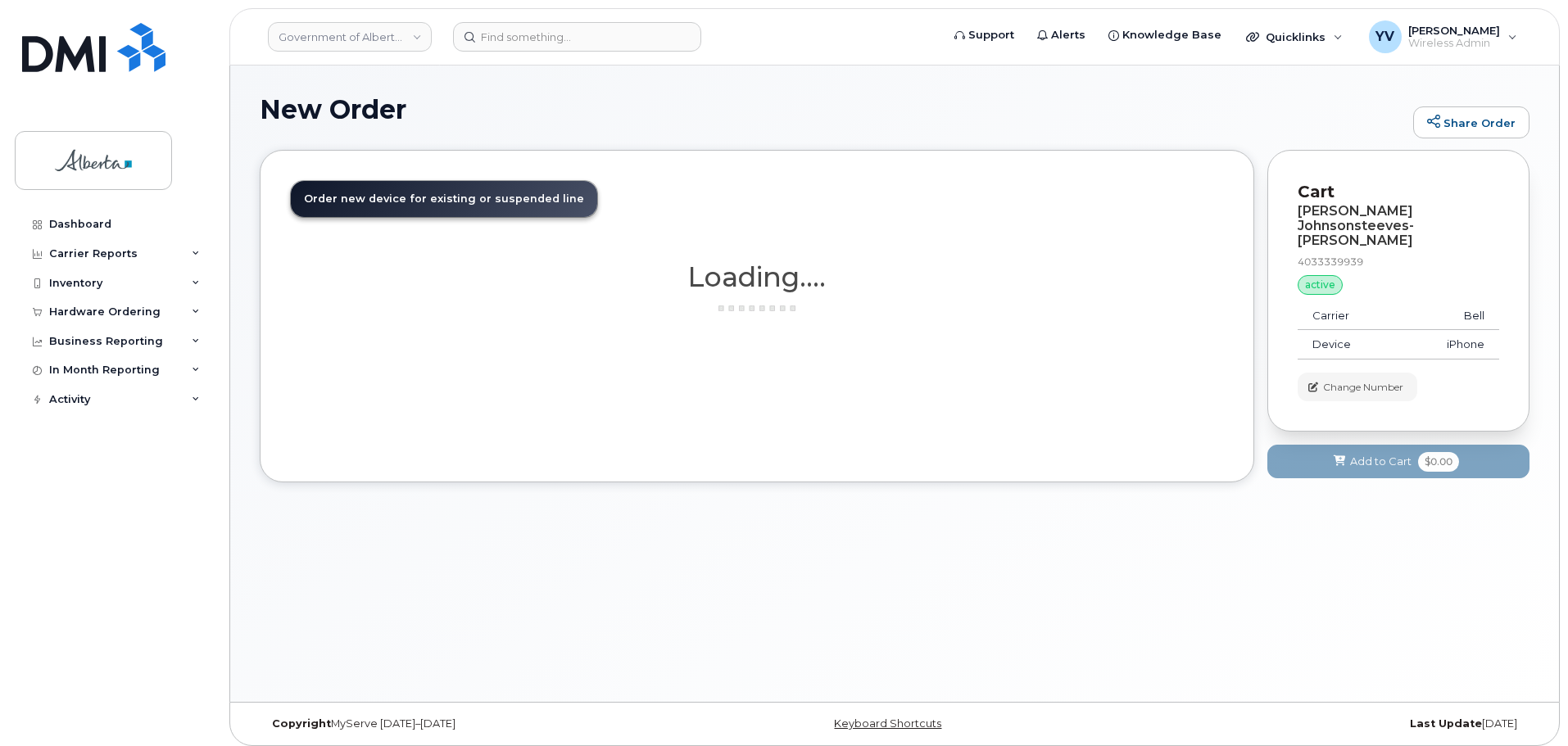
click at [965, 286] on h1 "Loading...." at bounding box center [757, 277] width 933 height 30
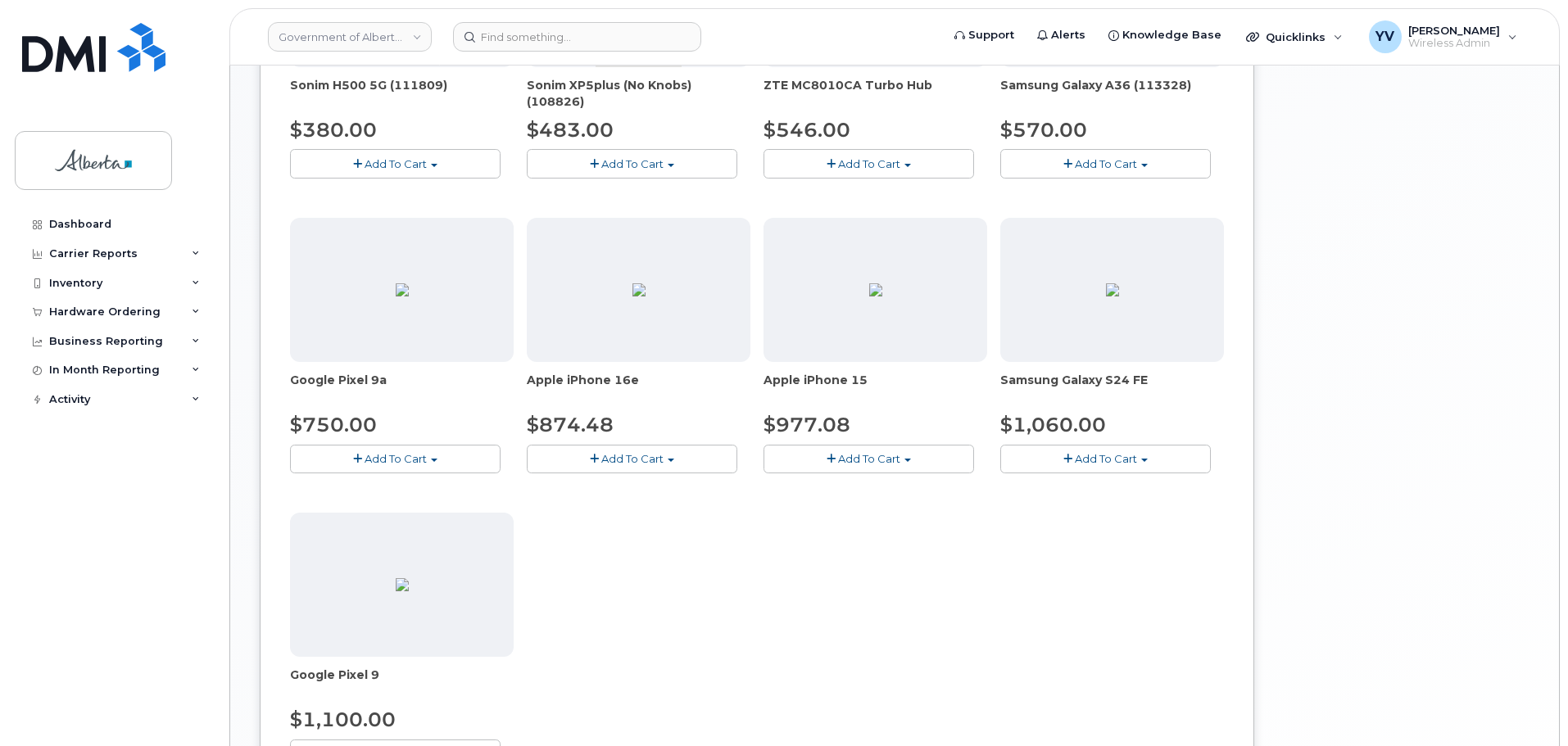
scroll to position [719, 0]
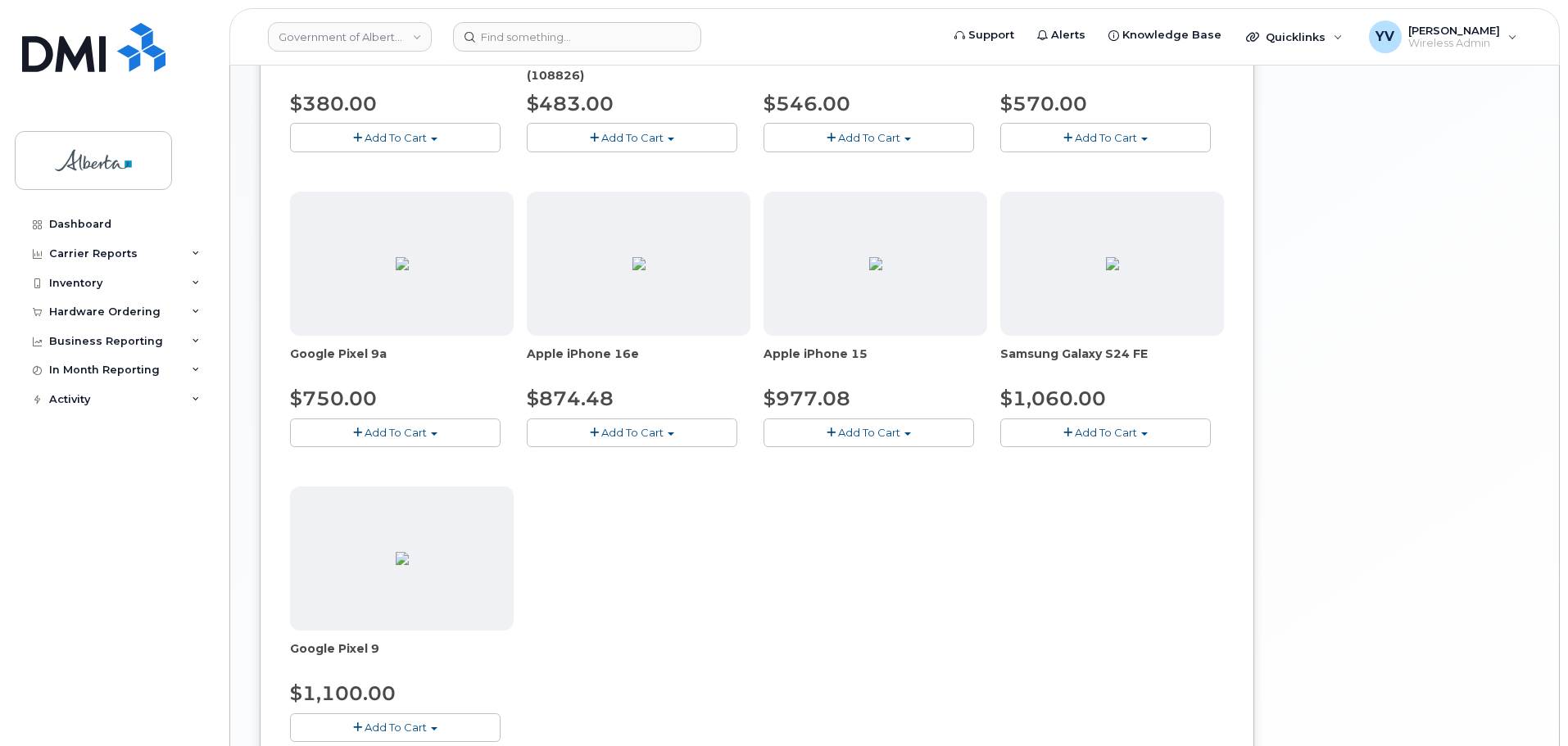
click at [668, 435] on button "Add To Cart" at bounding box center [632, 433] width 211 height 29
click at [655, 480] on link "$874.48 - 30-day upgrade (128GB model)" at bounding box center [660, 483] width 261 height 20
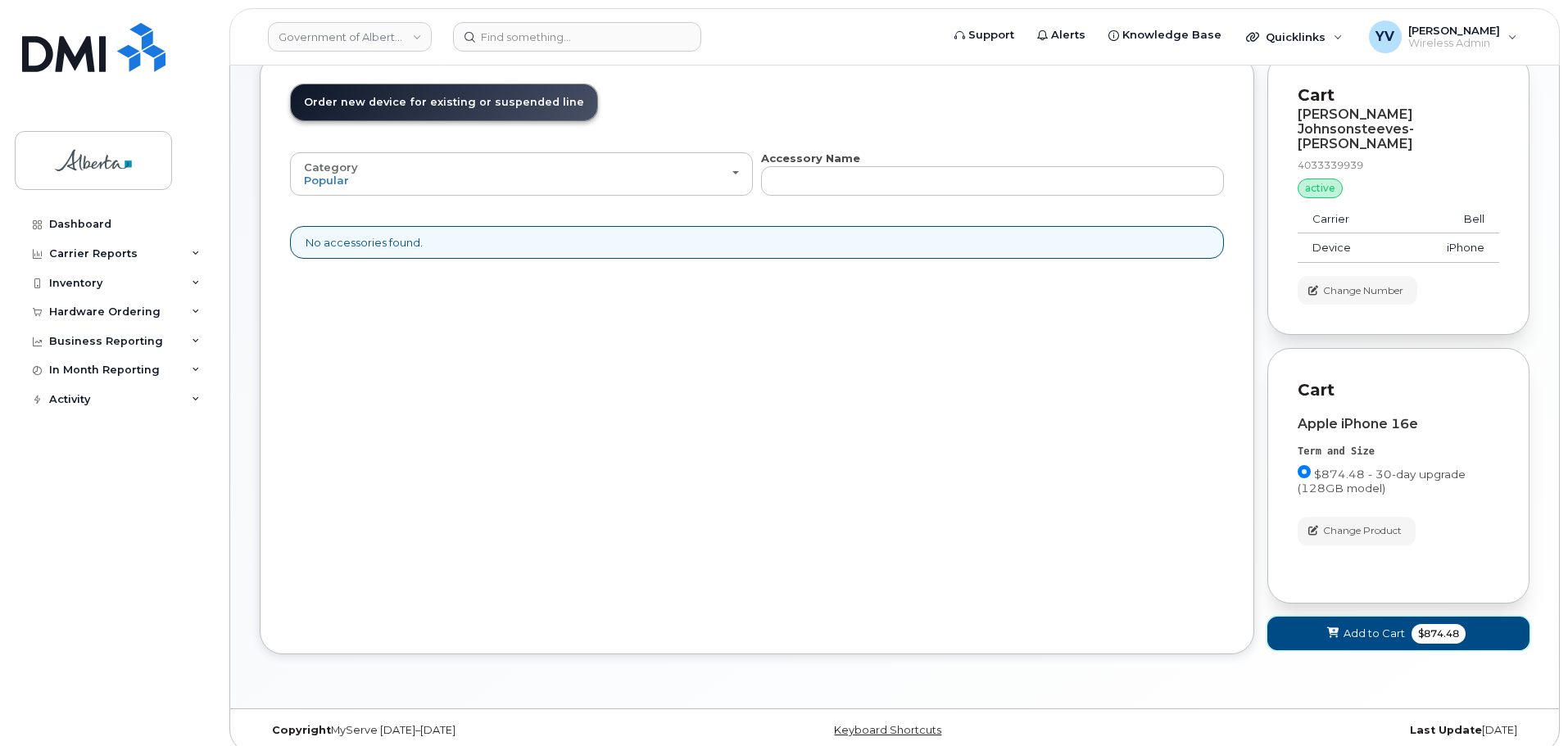
click at [1350, 626] on span "Add to Cart" at bounding box center [1374, 634] width 62 height 15
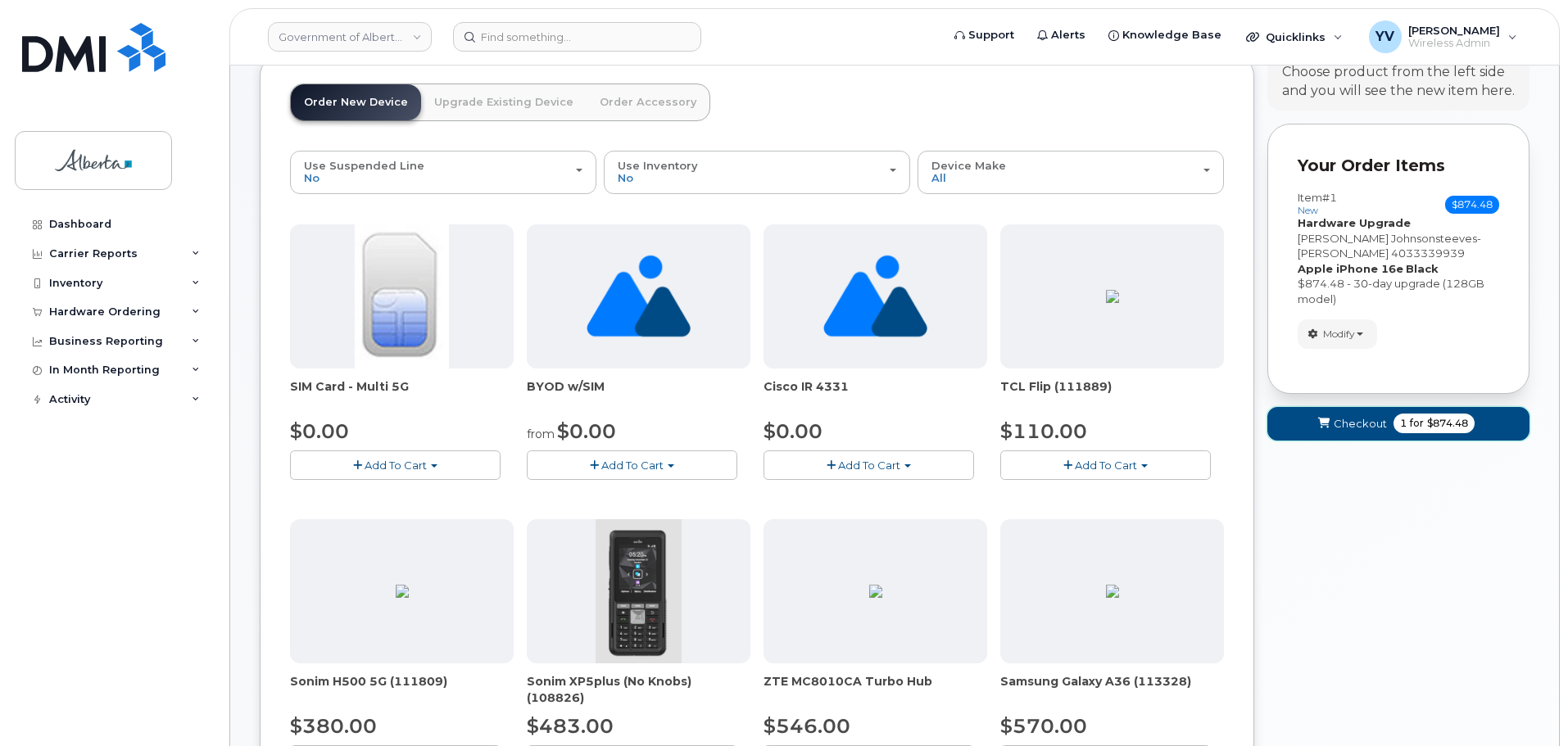
click at [1357, 424] on span "Checkout" at bounding box center [1359, 424] width 53 height 15
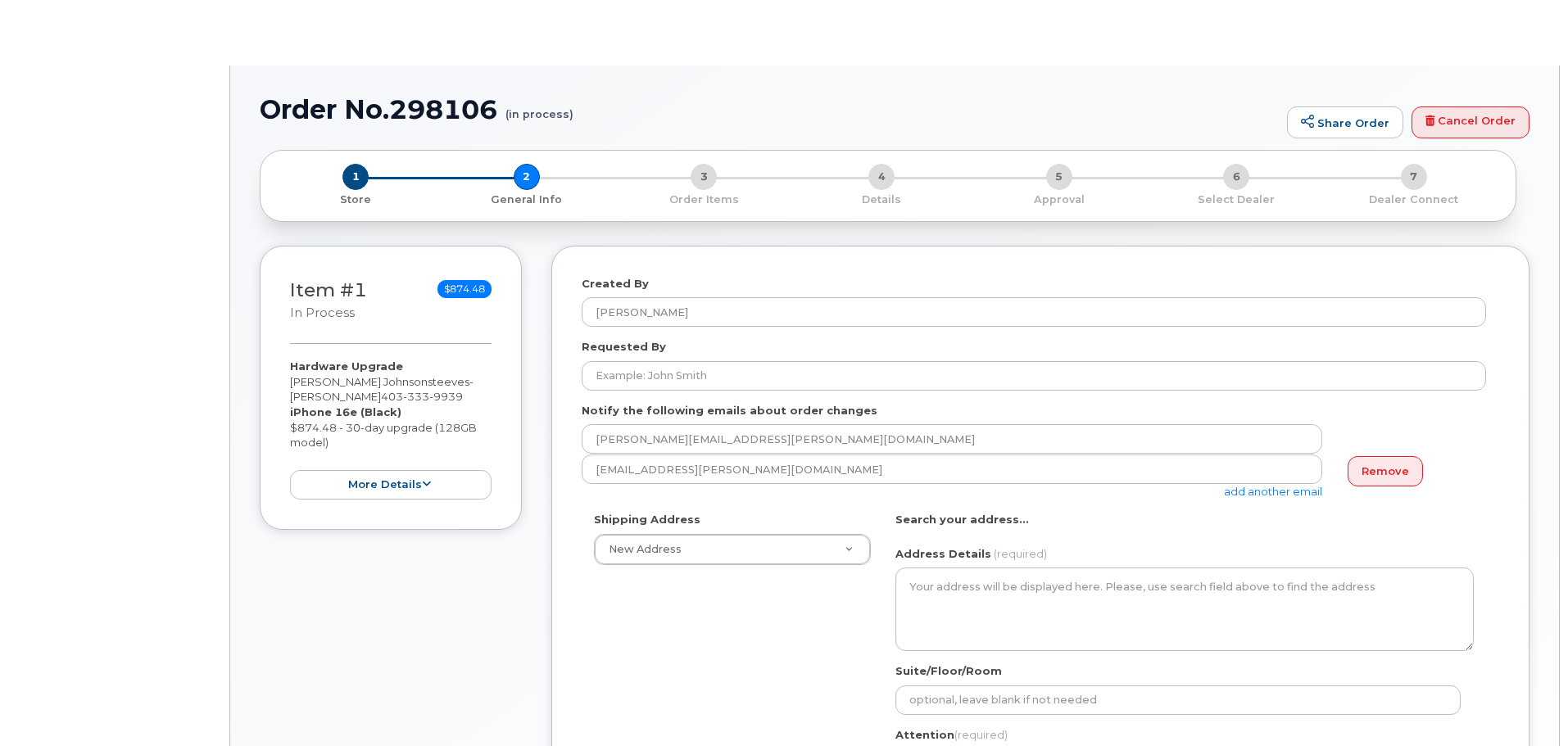
select select
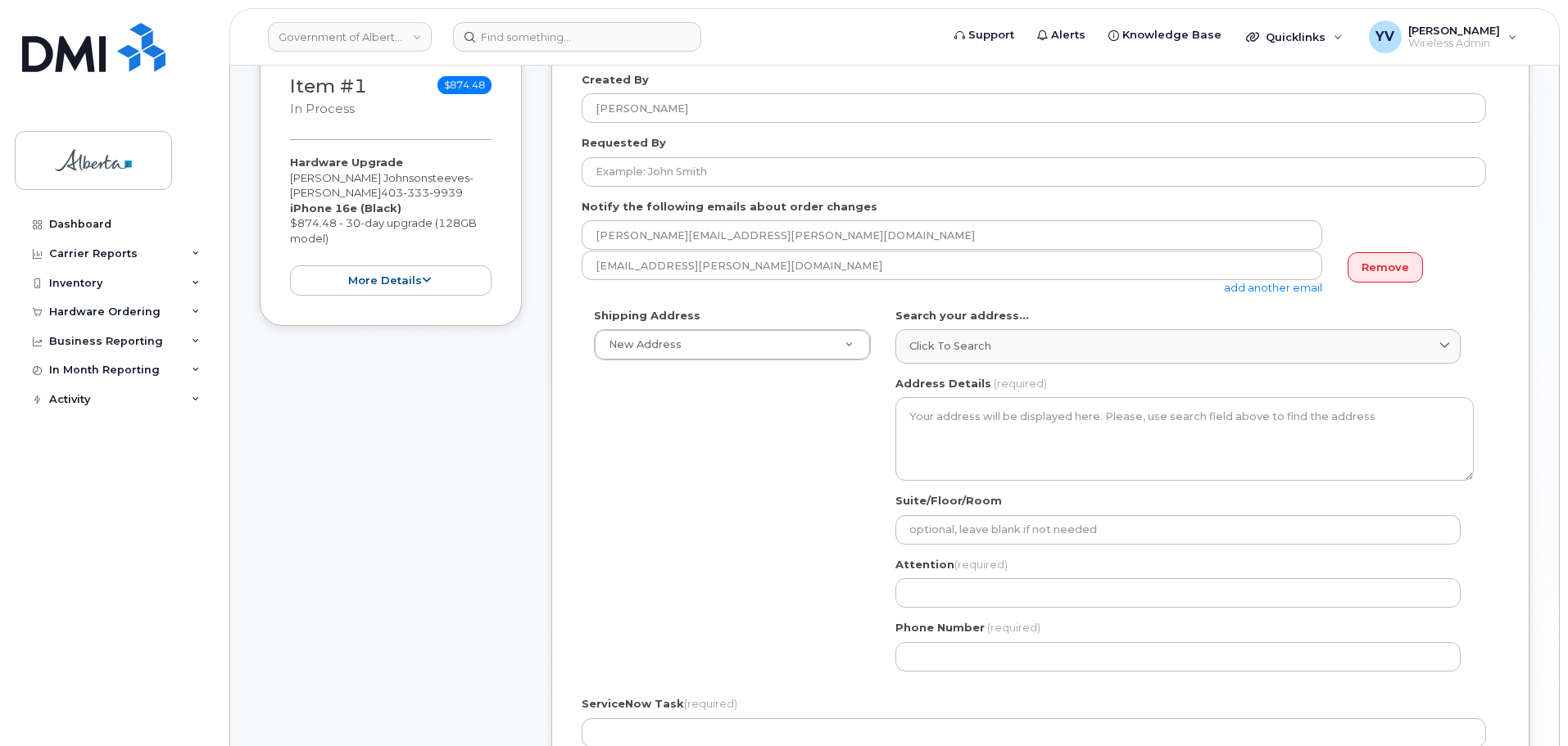
scroll to position [262, 0]
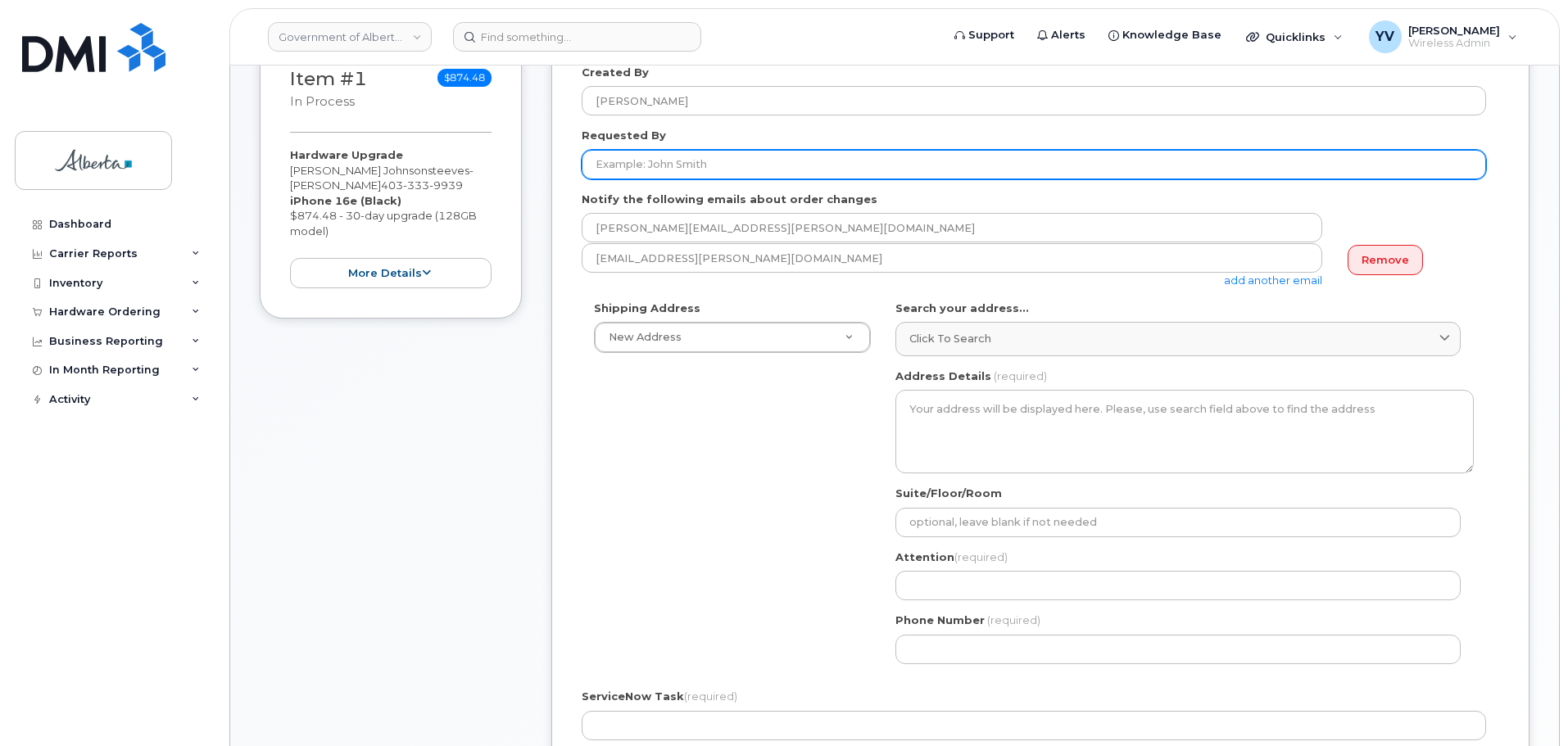
click at [607, 172] on input "Requested By" at bounding box center [1033, 164] width 904 height 30
paste input "Lori Weiman"
type input "Lori Weiman"
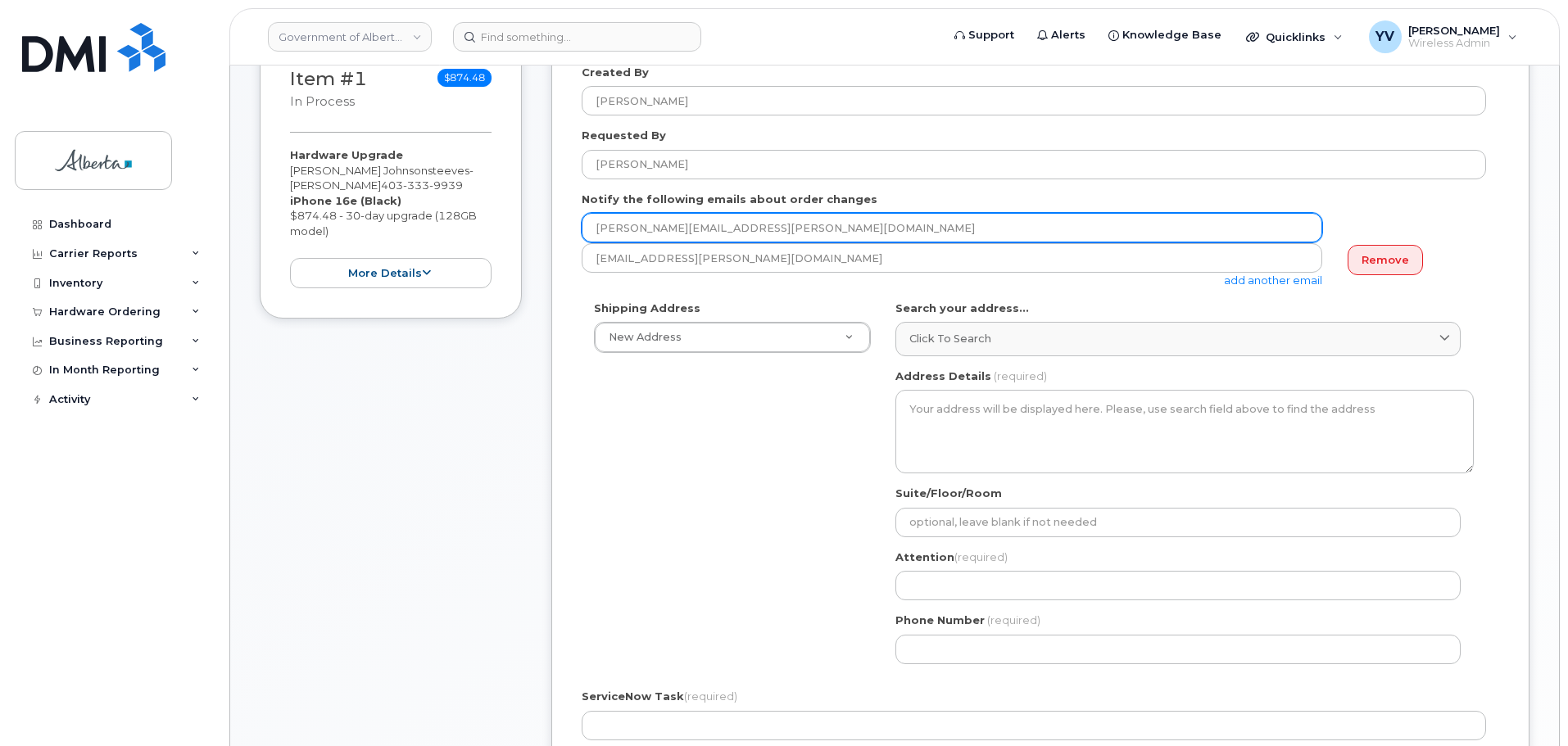
drag, startPoint x: 815, startPoint y: 220, endPoint x: 559, endPoint y: 236, distance: 256.5
click at [559, 236] on div "Created By Yen Vong Requested By Lori Weiman Notify the following emails about …" at bounding box center [1039, 519] width 978 height 970
paste input "lori.weima"
type input "lori.weiman@gov.ab.ca"
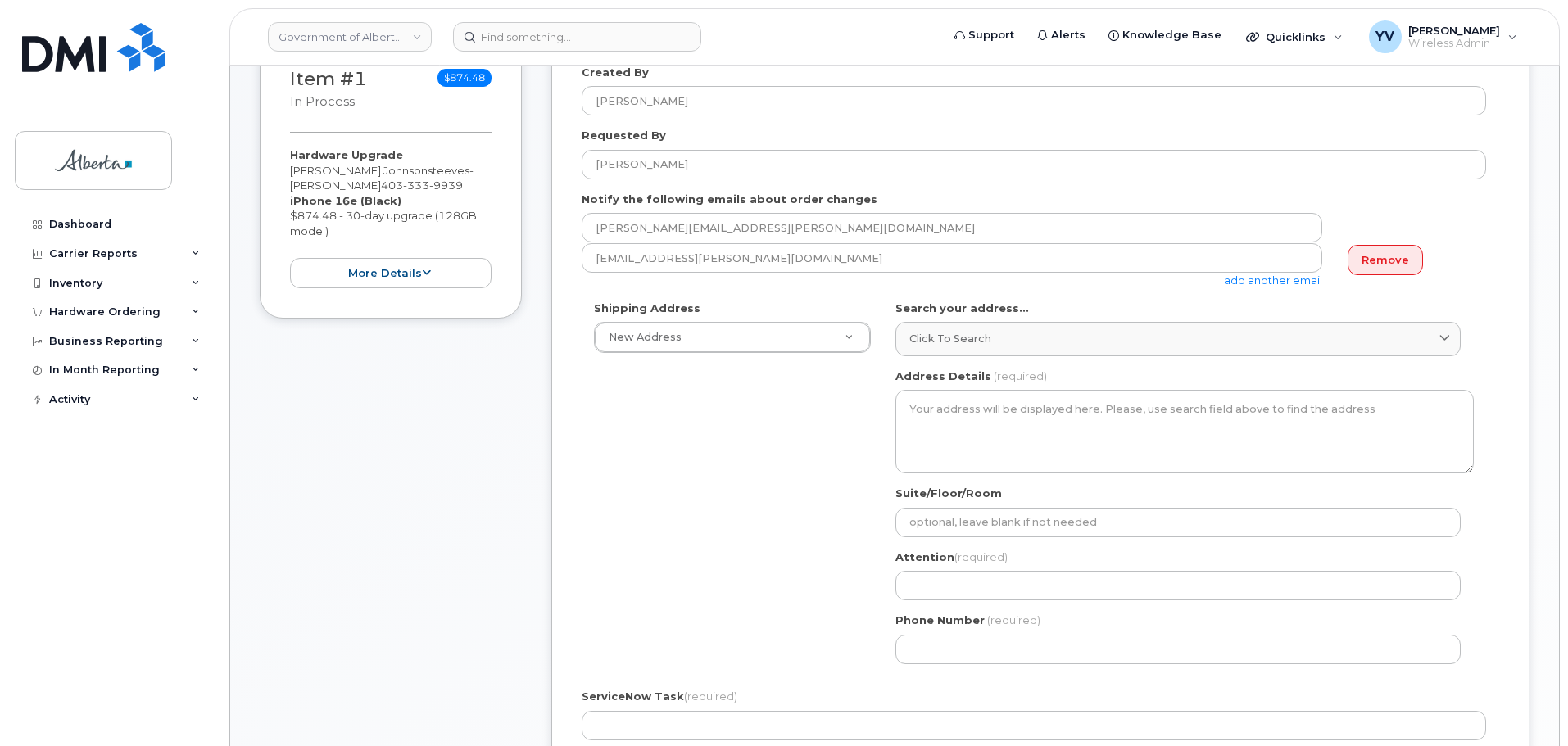
click at [1262, 274] on link "add another email" at bounding box center [1273, 281] width 98 height 13
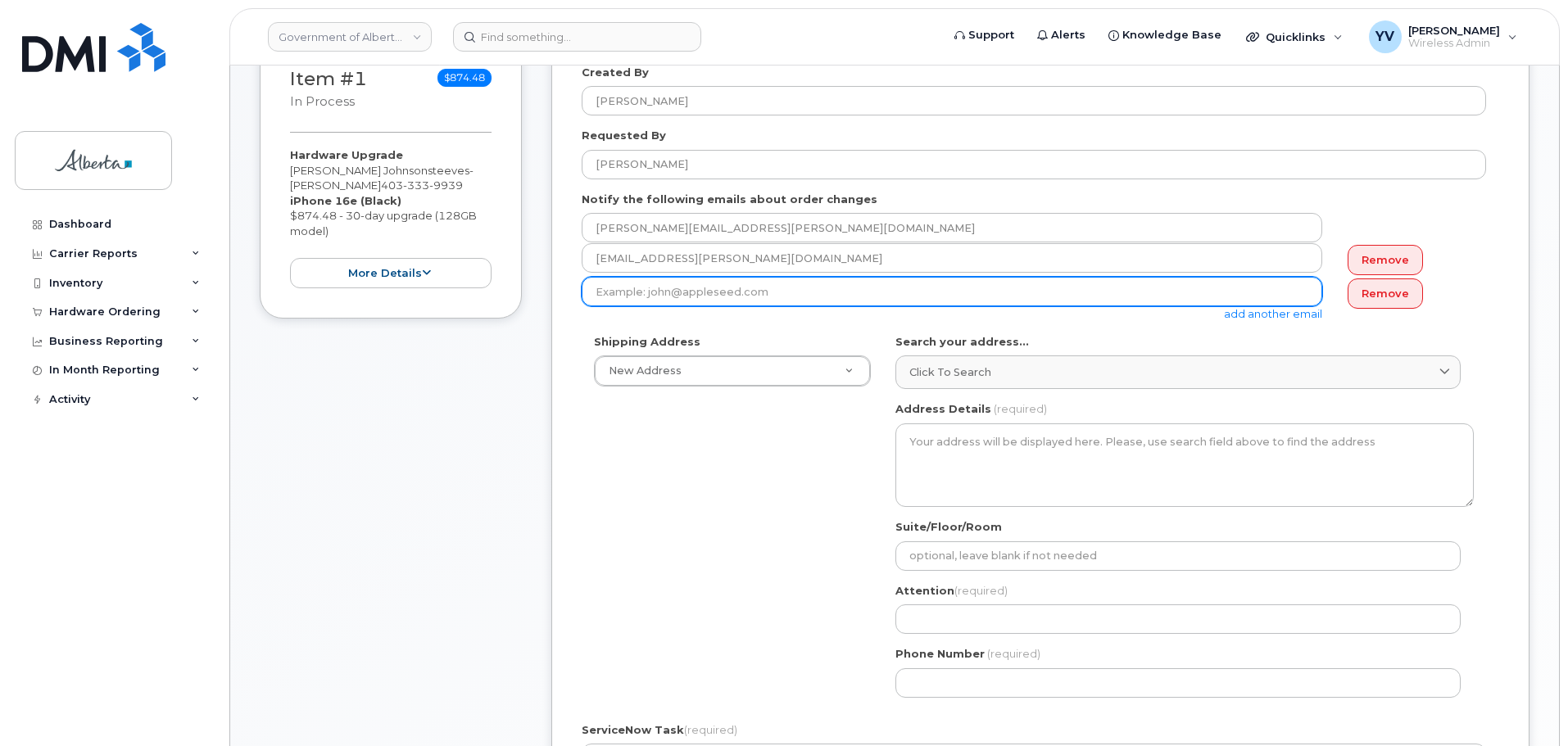
click at [591, 296] on input "email" at bounding box center [952, 291] width 740 height 30
paste input "Naomi.Yule@gov.ab.ca"
type input "Naomi.Yule@gov.ab.ca"
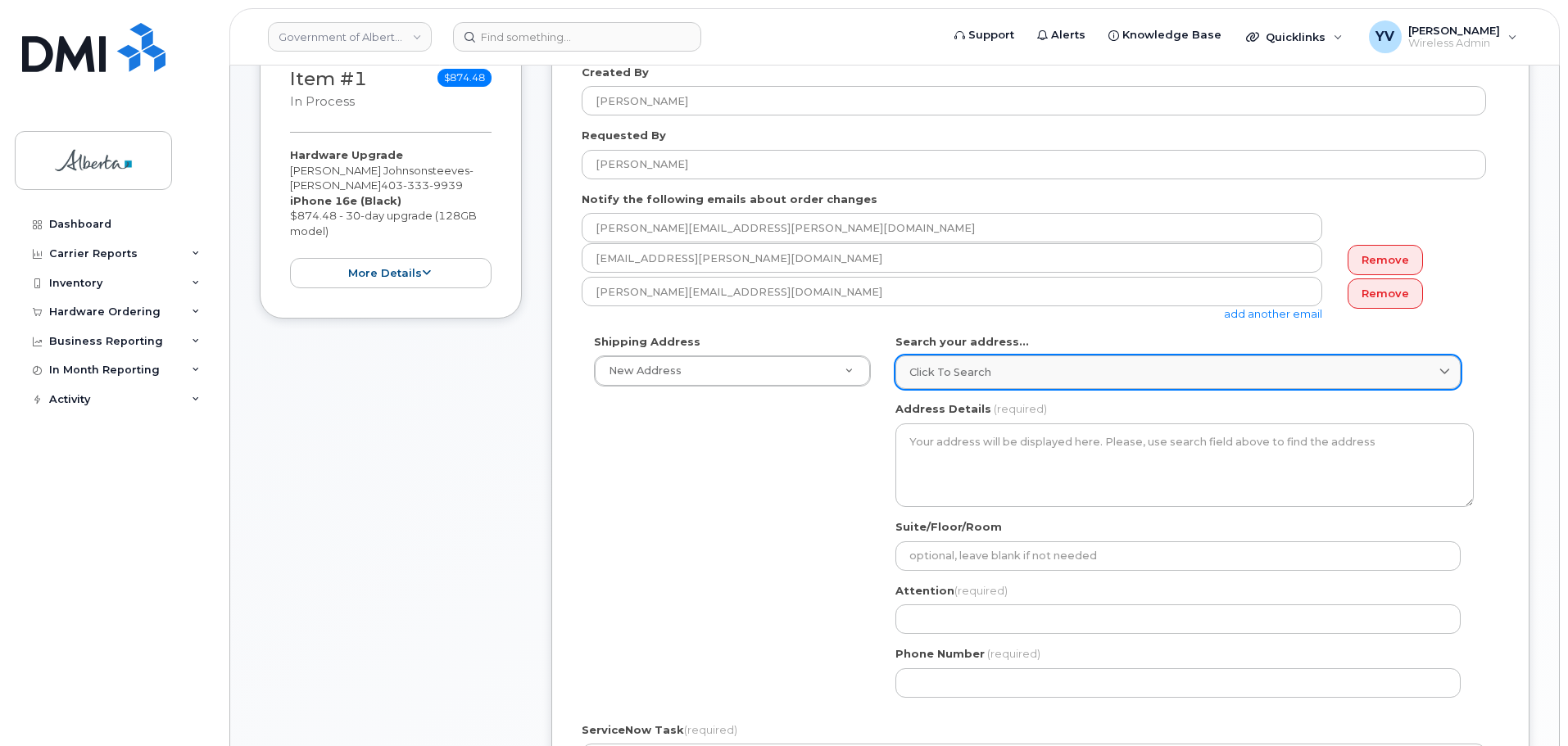
click at [921, 359] on link "Click to search" at bounding box center [1178, 372] width 565 height 34
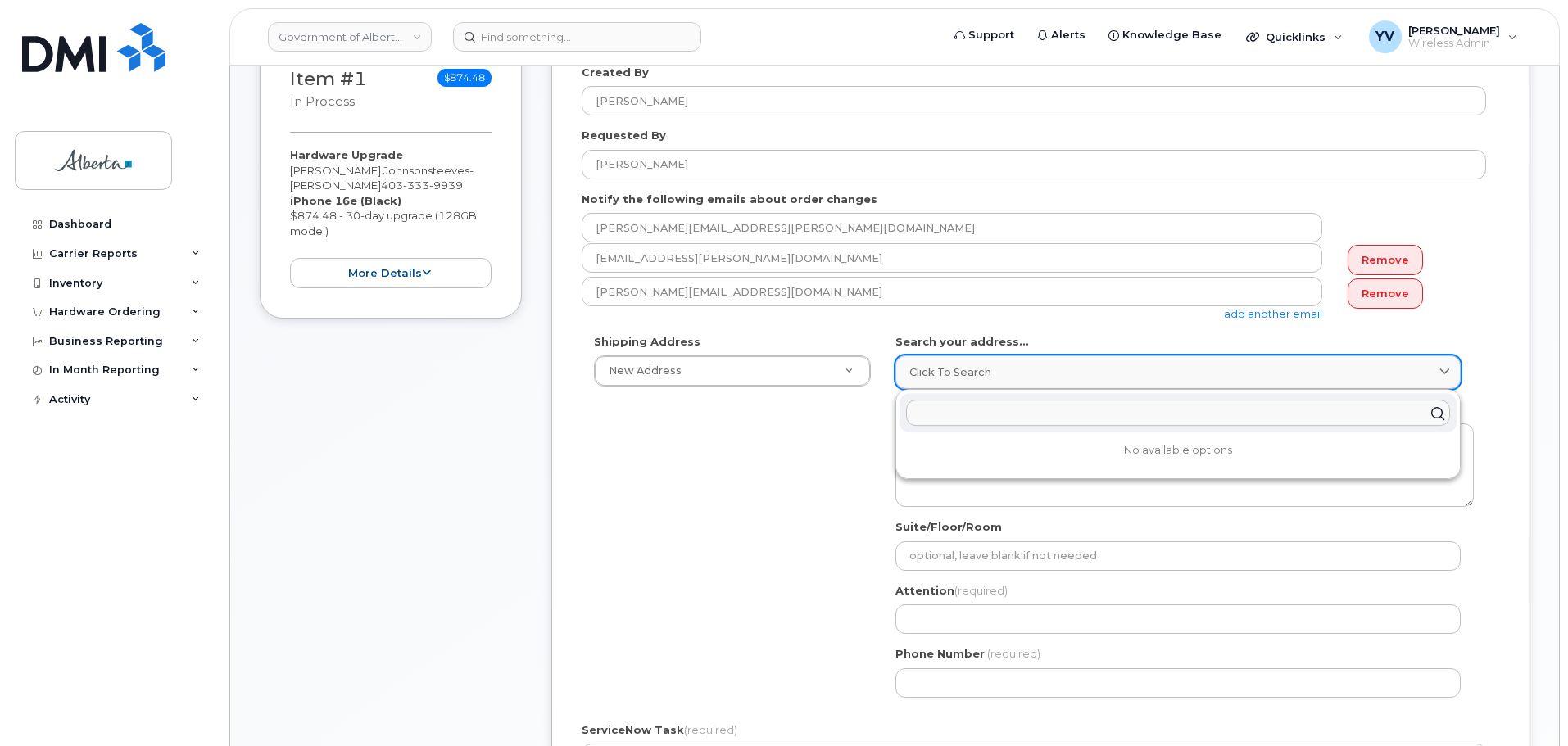
paste input "620 - 7 Avenue S. W."
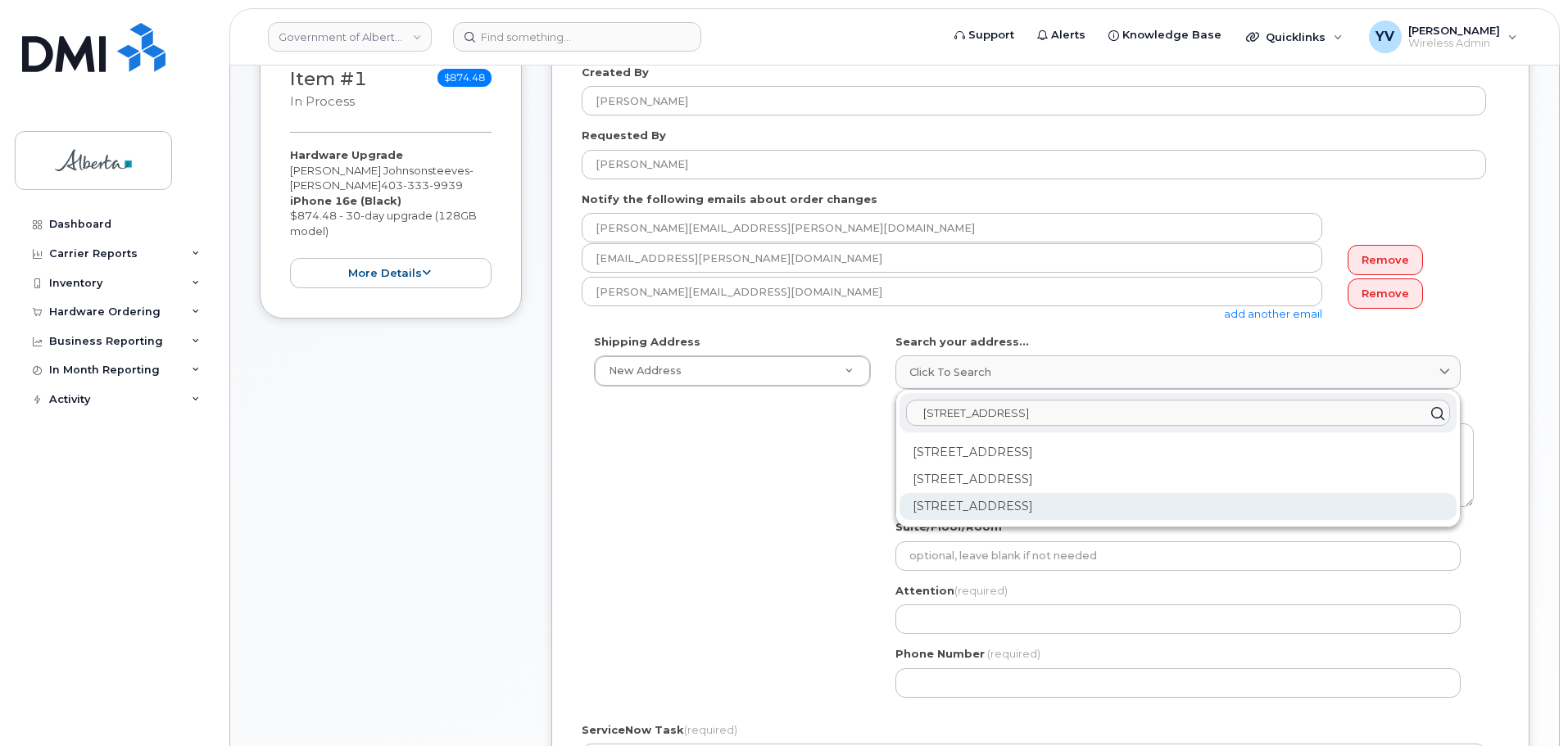
type input "620 - 7 Avenue S. W."
click at [1090, 506] on div "620 7 Ave SW Calgary AB T2P 0Y8" at bounding box center [1177, 507] width 557 height 27
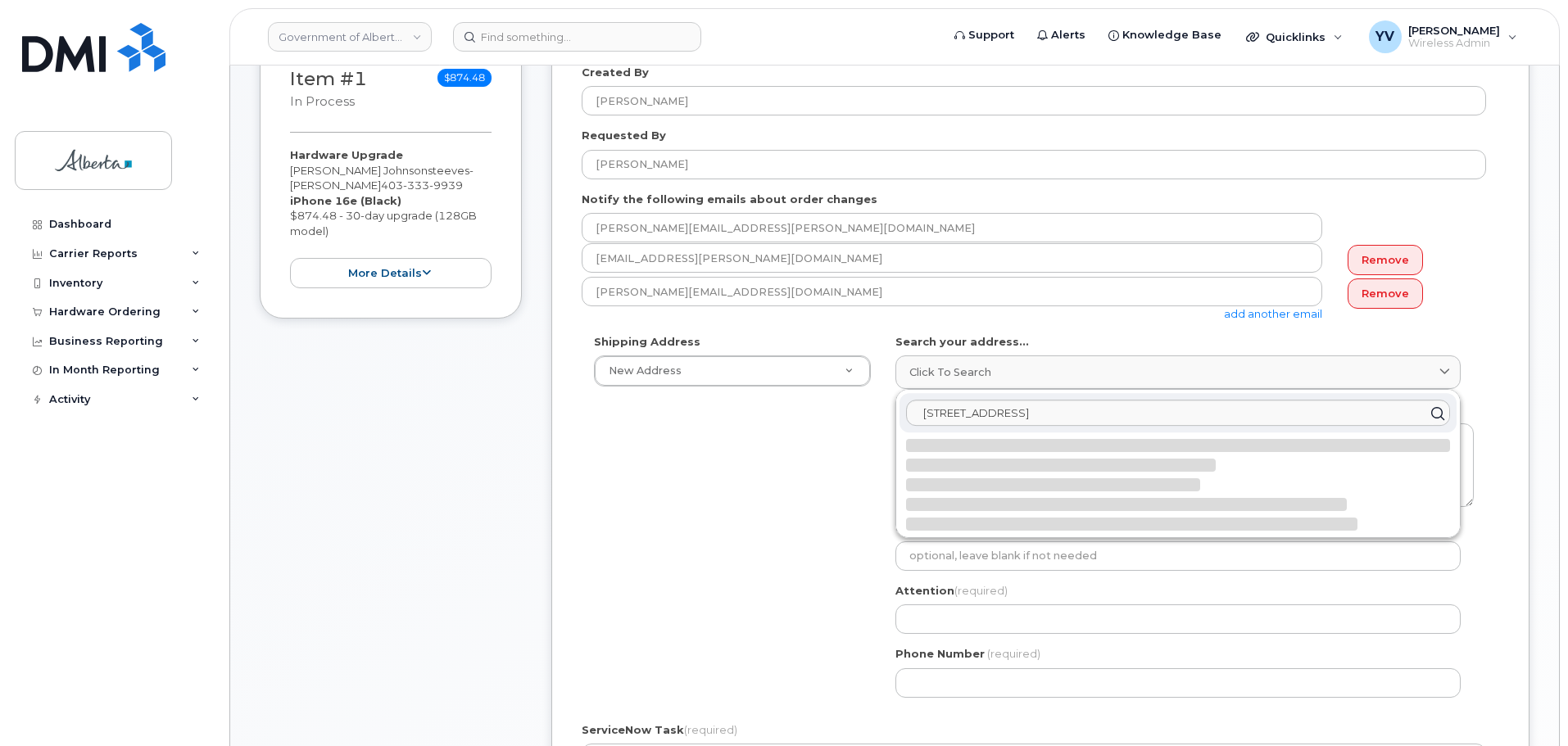
select select
type textarea "620 7 Ave SW CALGARY AB T2P 0Y8 CANADA"
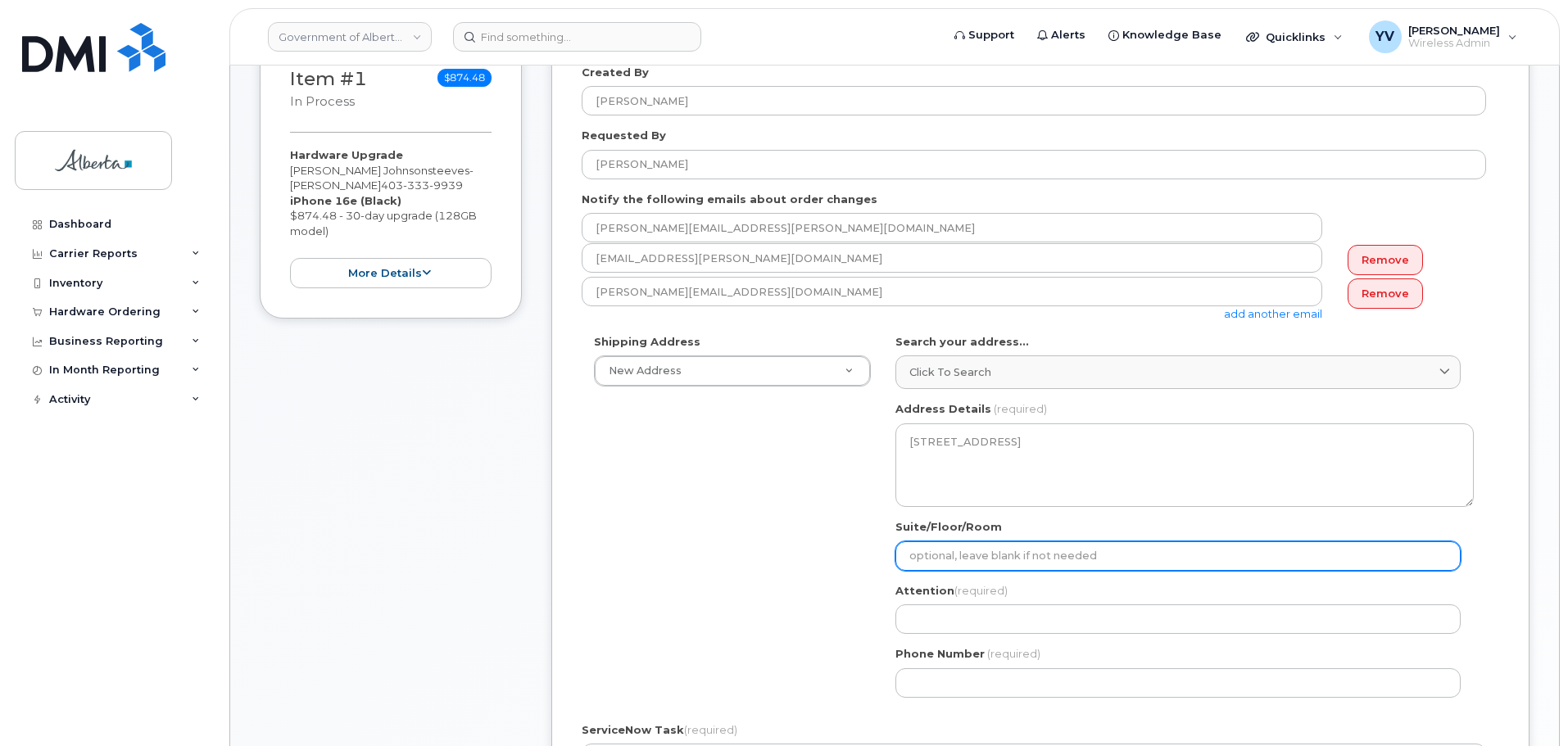
click at [947, 562] on input "Suite/Floor/Room" at bounding box center [1178, 556] width 565 height 30
paste input "6th Floor"
select select
type input "6th Floor"
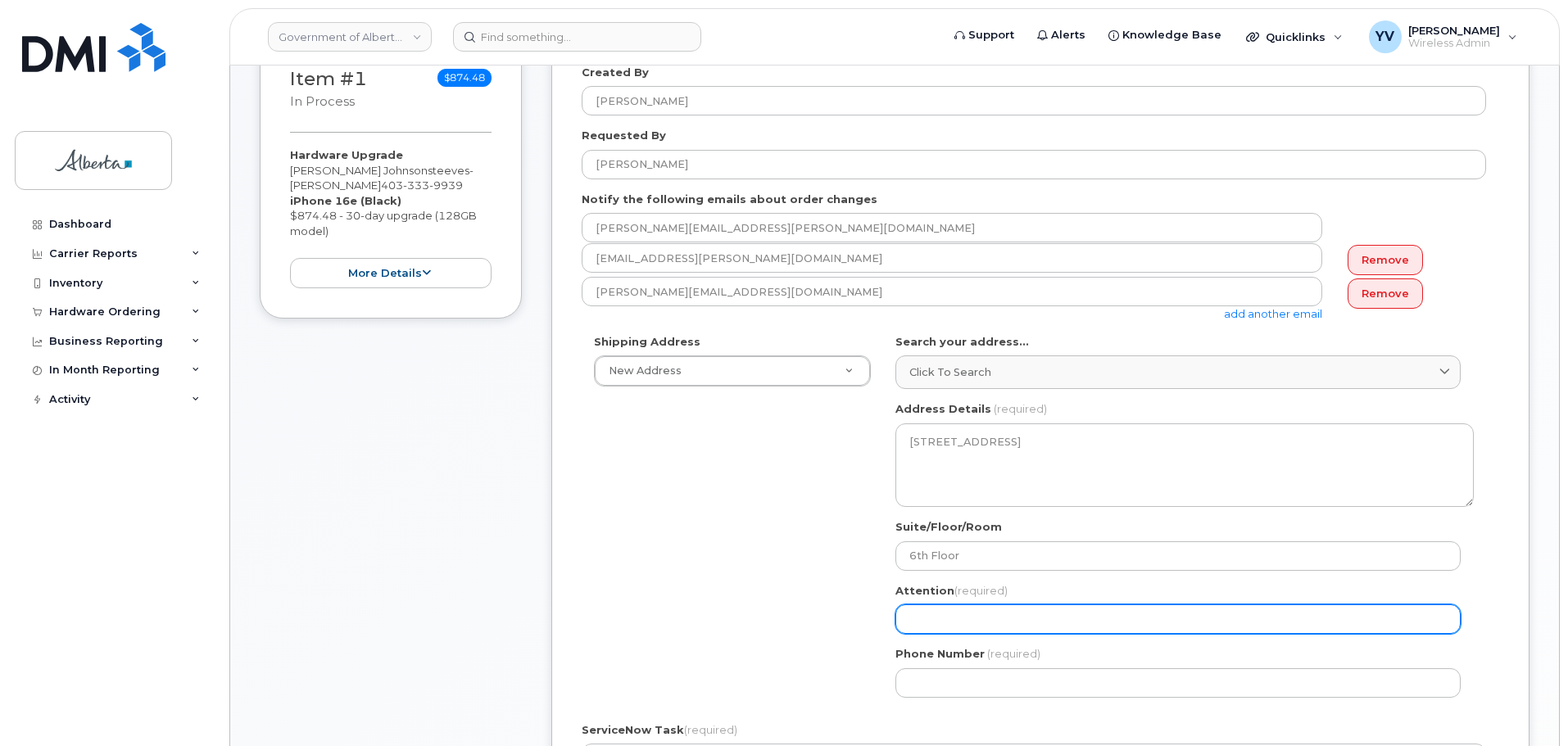
click at [932, 628] on input "Attention (required)" at bounding box center [1178, 619] width 565 height 30
paste input "Naomi Yule"
select select
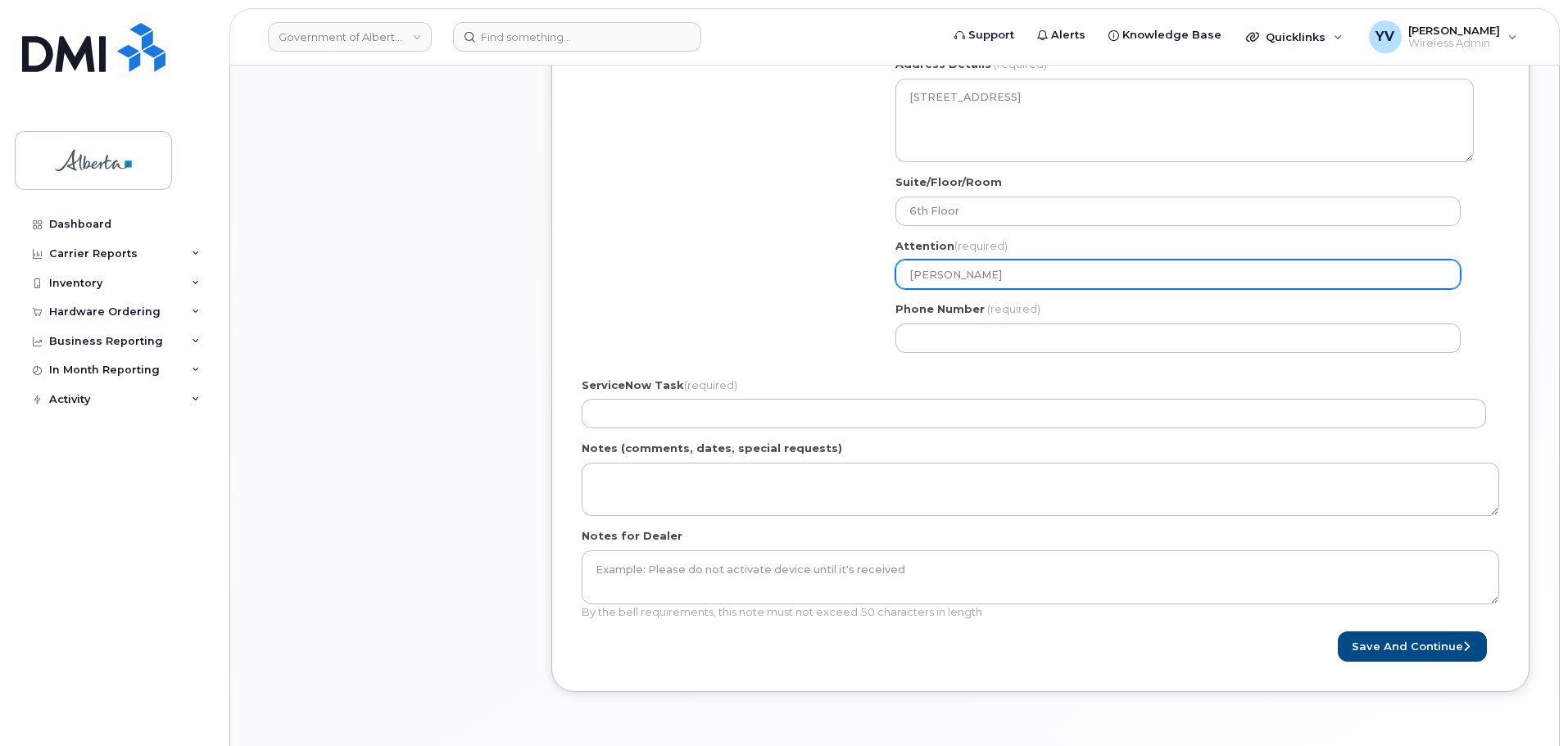
scroll to position [629, 0]
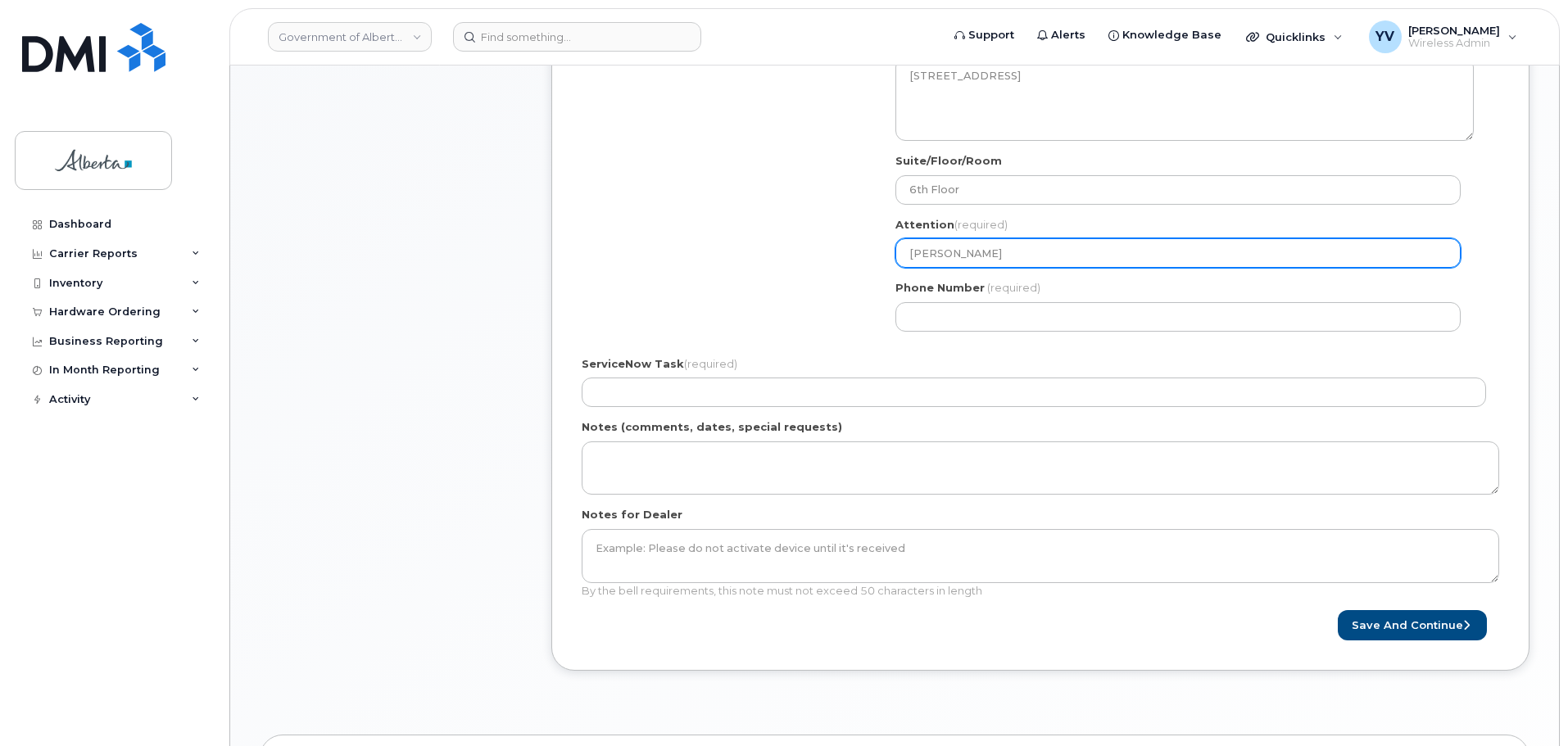
type input "Naomi Yule"
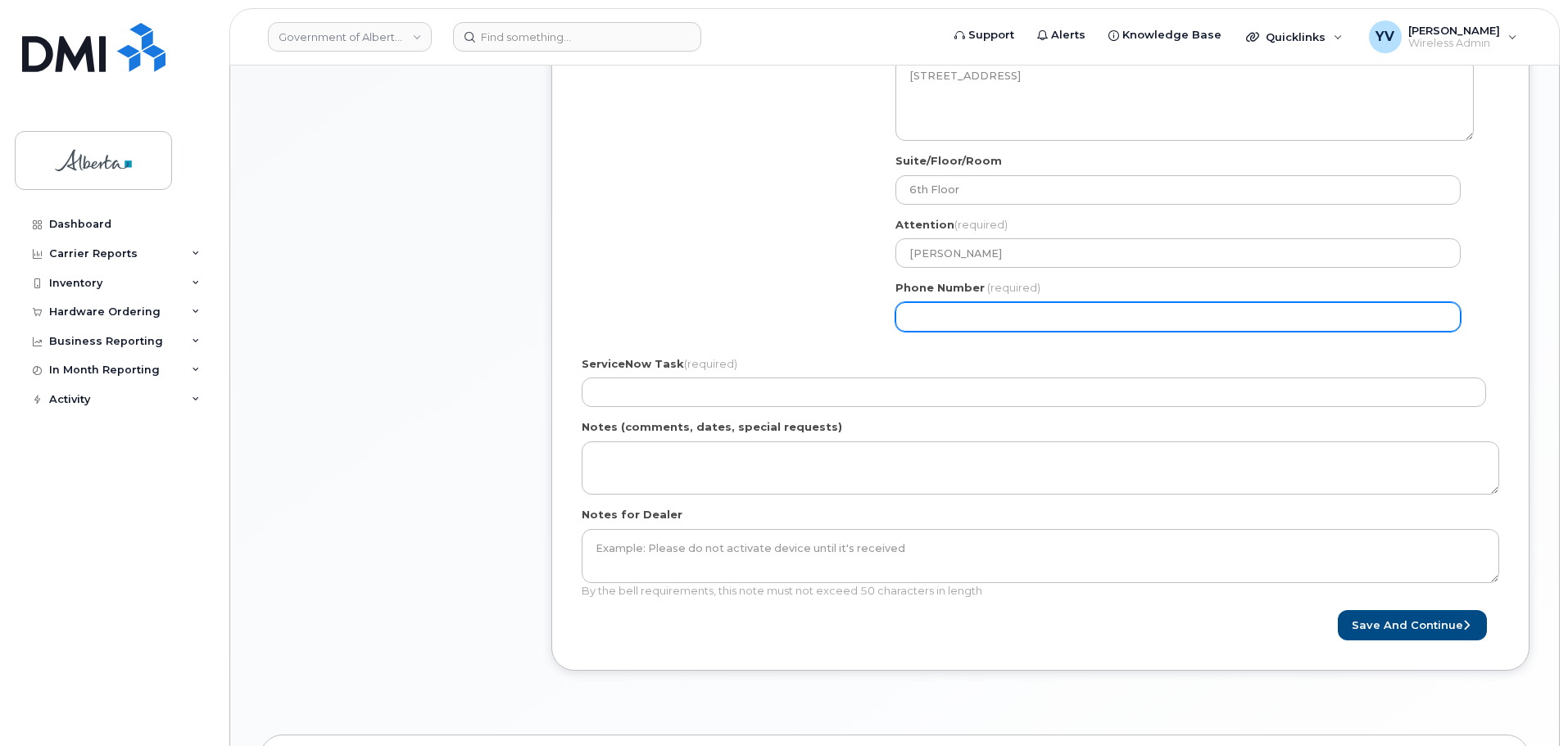
click at [937, 325] on input "Phone Number" at bounding box center [1178, 316] width 565 height 30
paste input "4036205631"
select select
type input "4036205631"
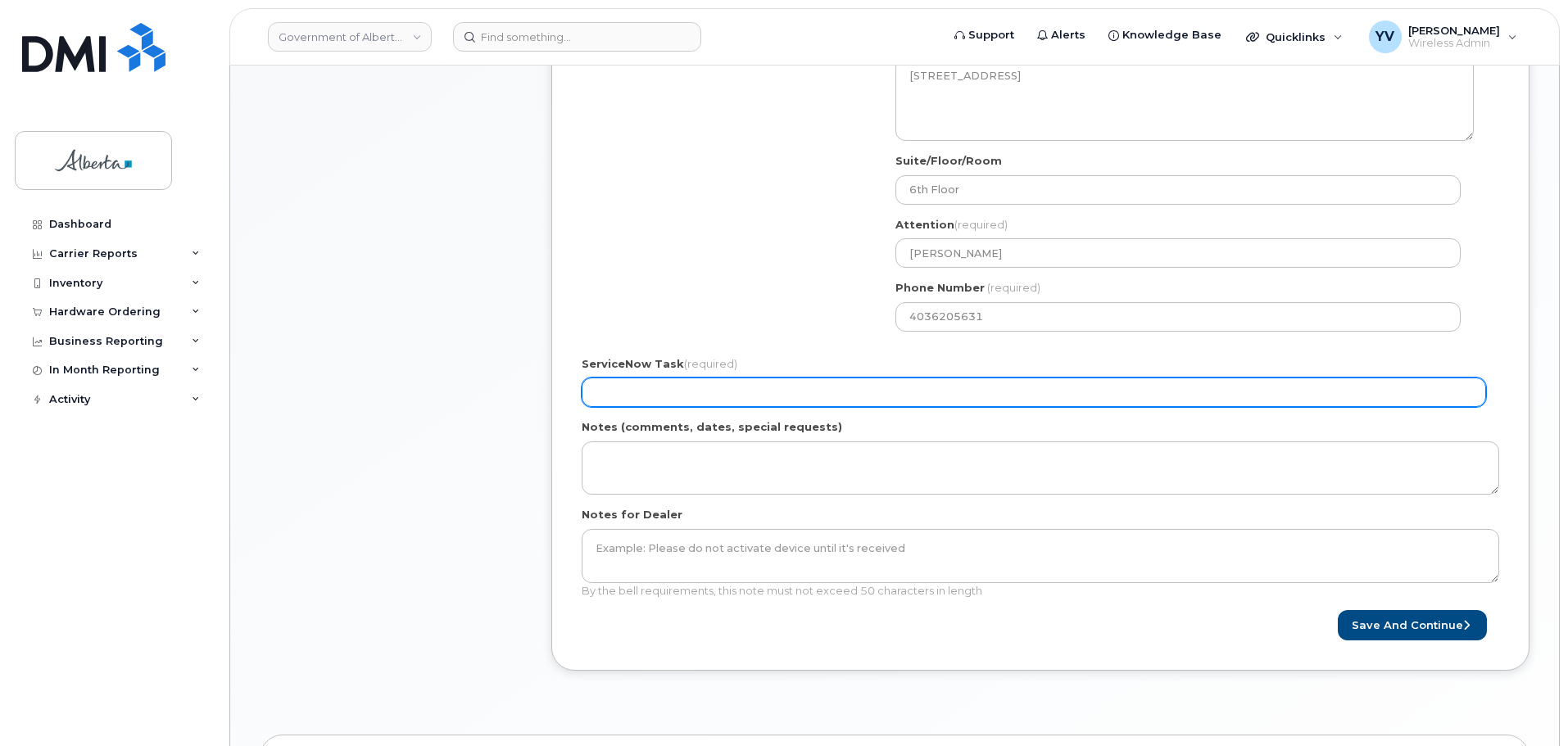
click at [608, 404] on input "ServiceNow Task (required)" at bounding box center [1033, 392] width 904 height 30
paste input "SCTASK0830098"
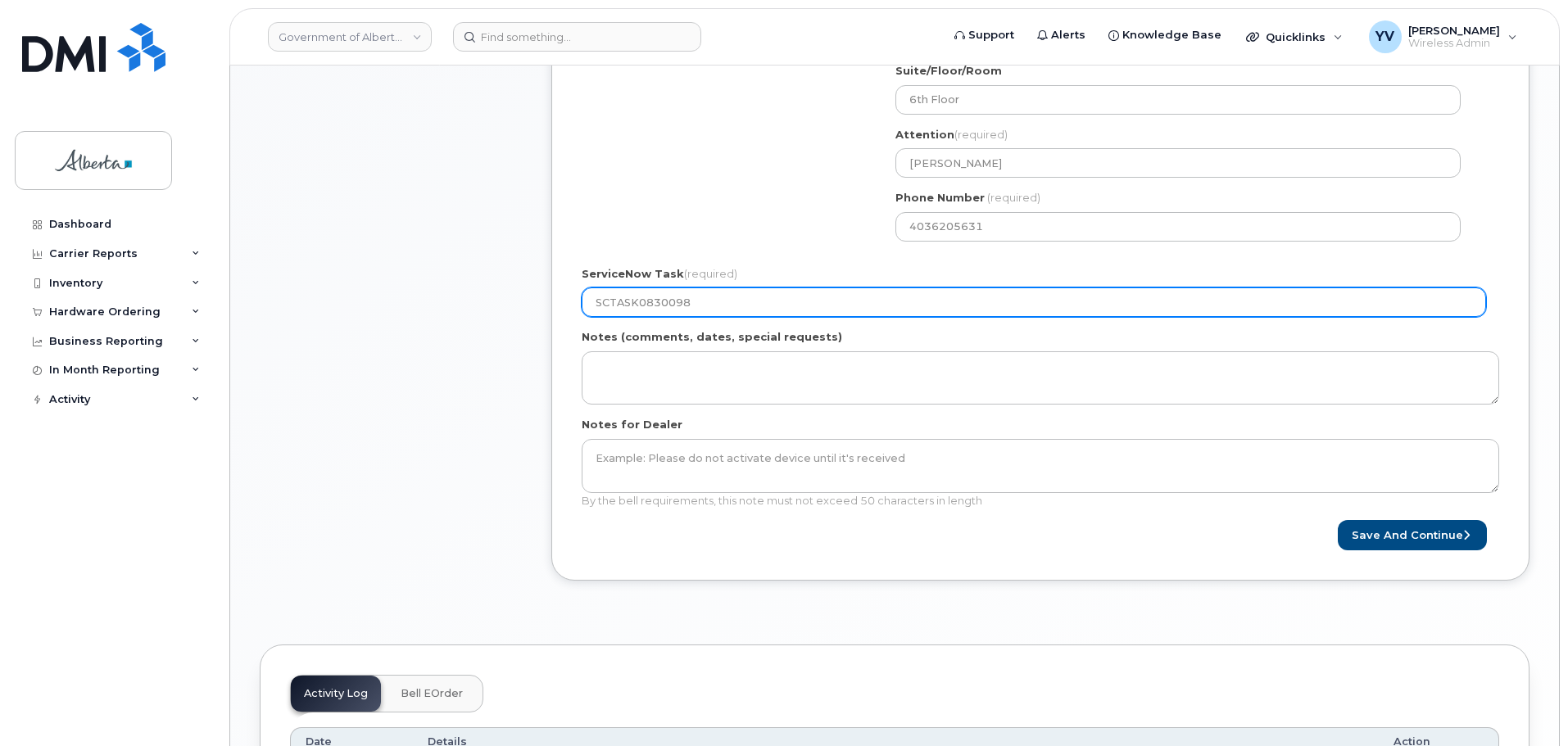
scroll to position [749, 0]
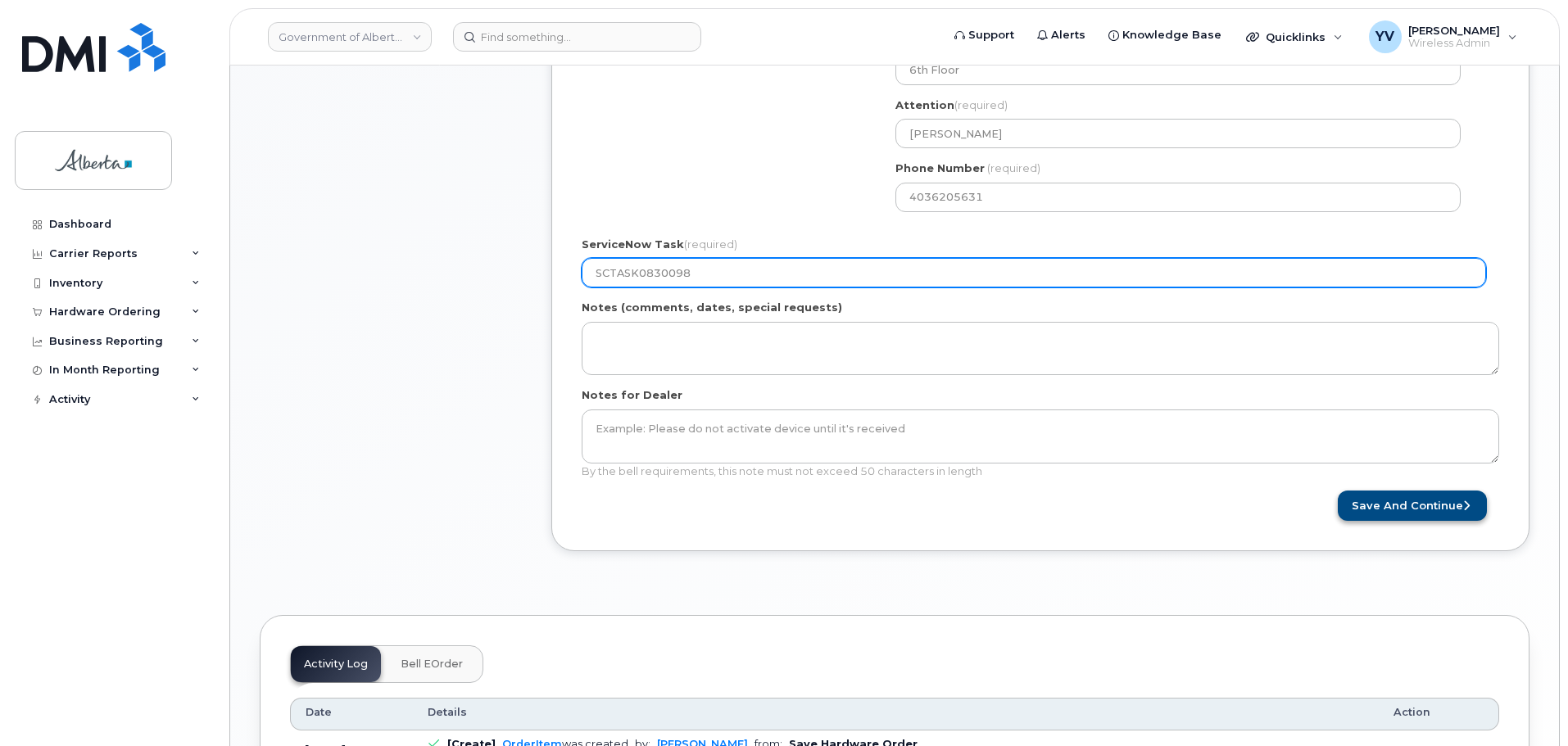
type input "SCTASK0830098"
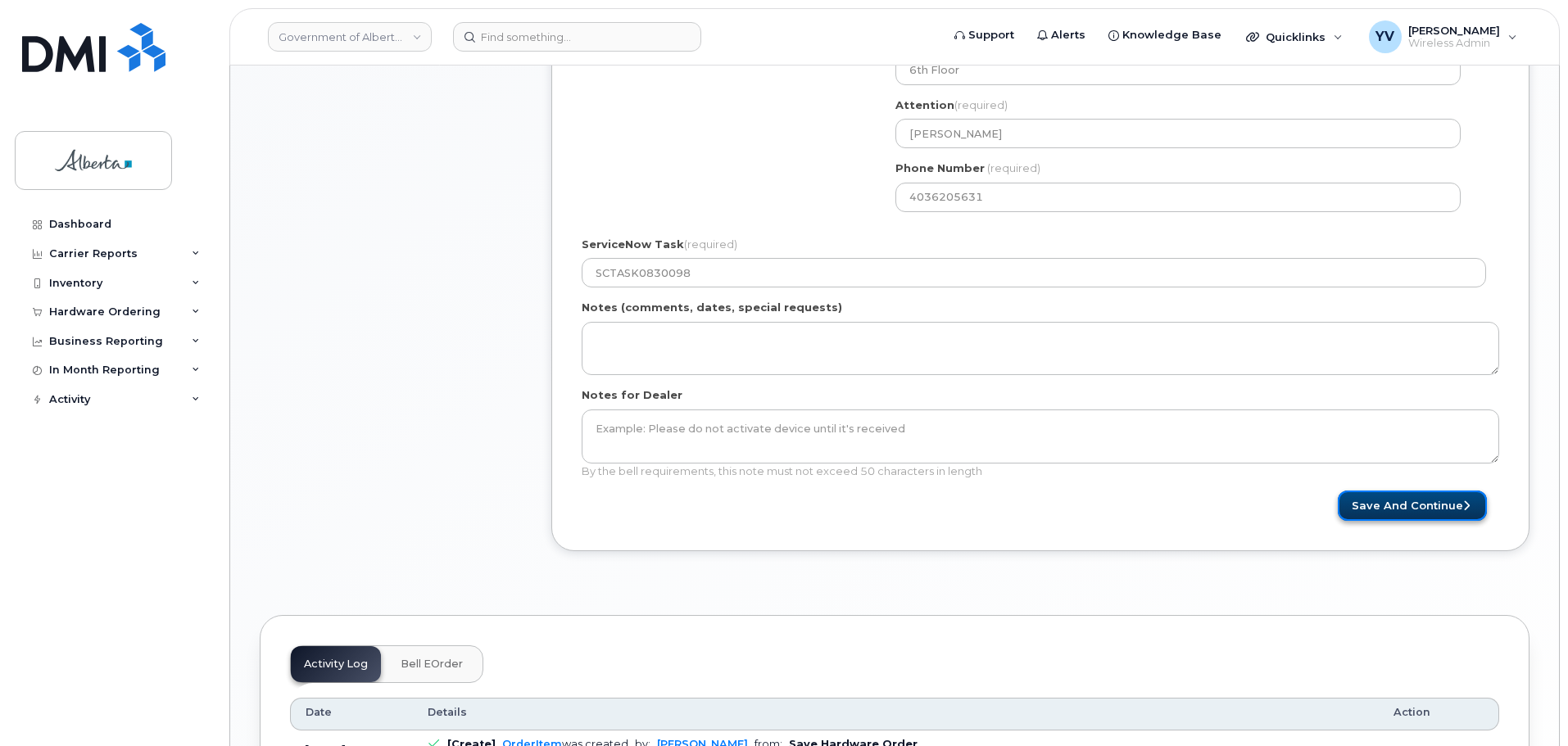
click at [1393, 507] on button "Save and Continue" at bounding box center [1411, 506] width 149 height 31
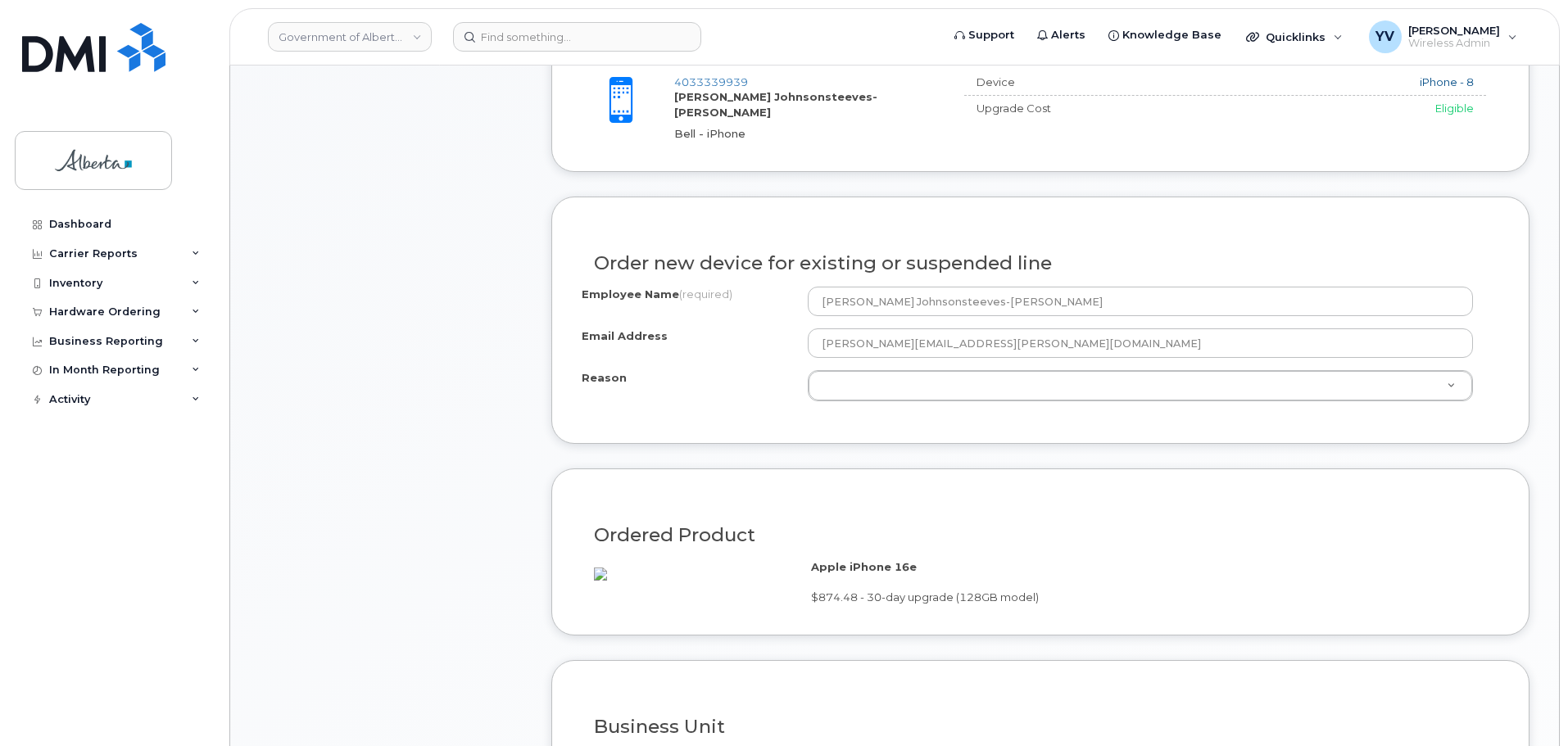
scroll to position [787, 0]
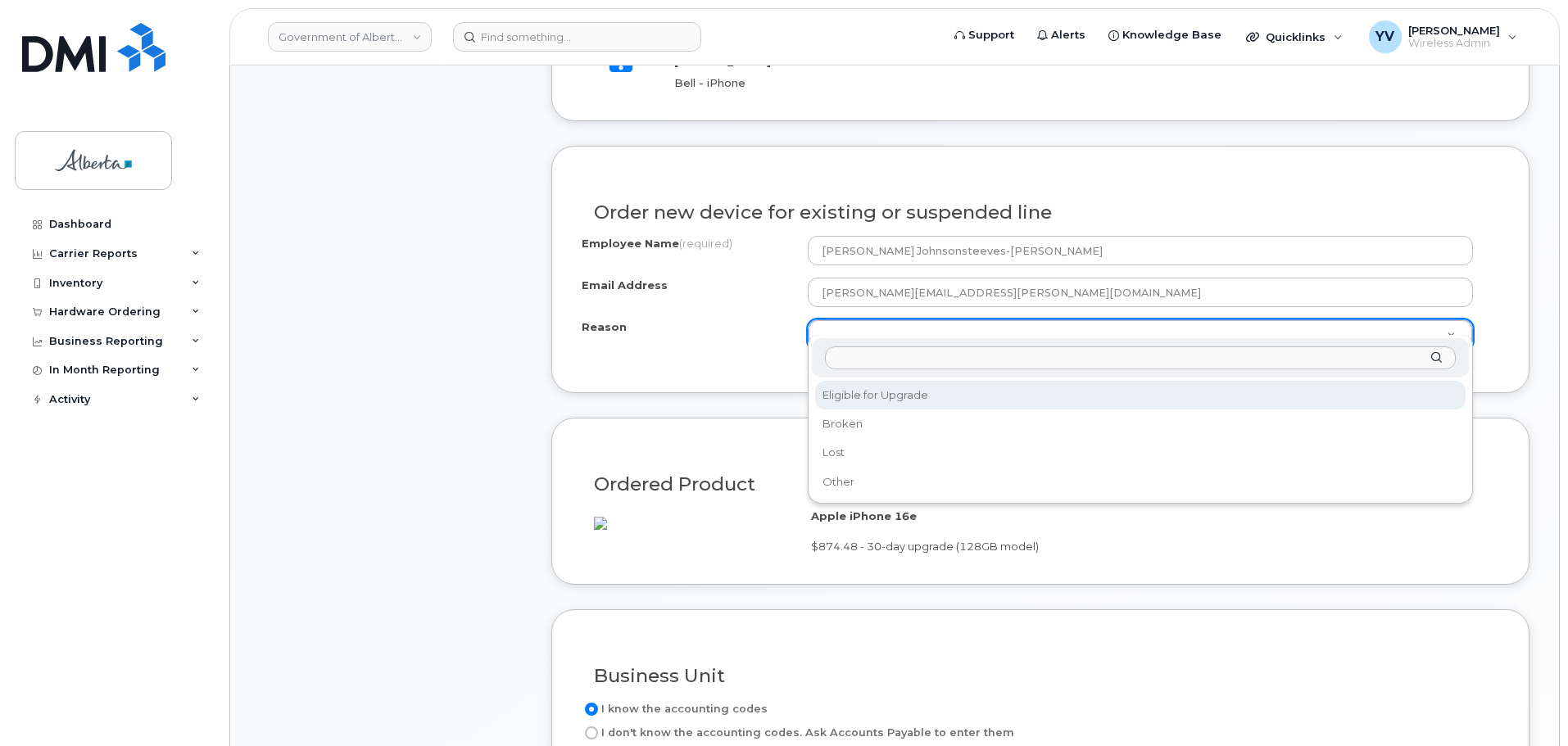
select select "eligible_for_upgrade"
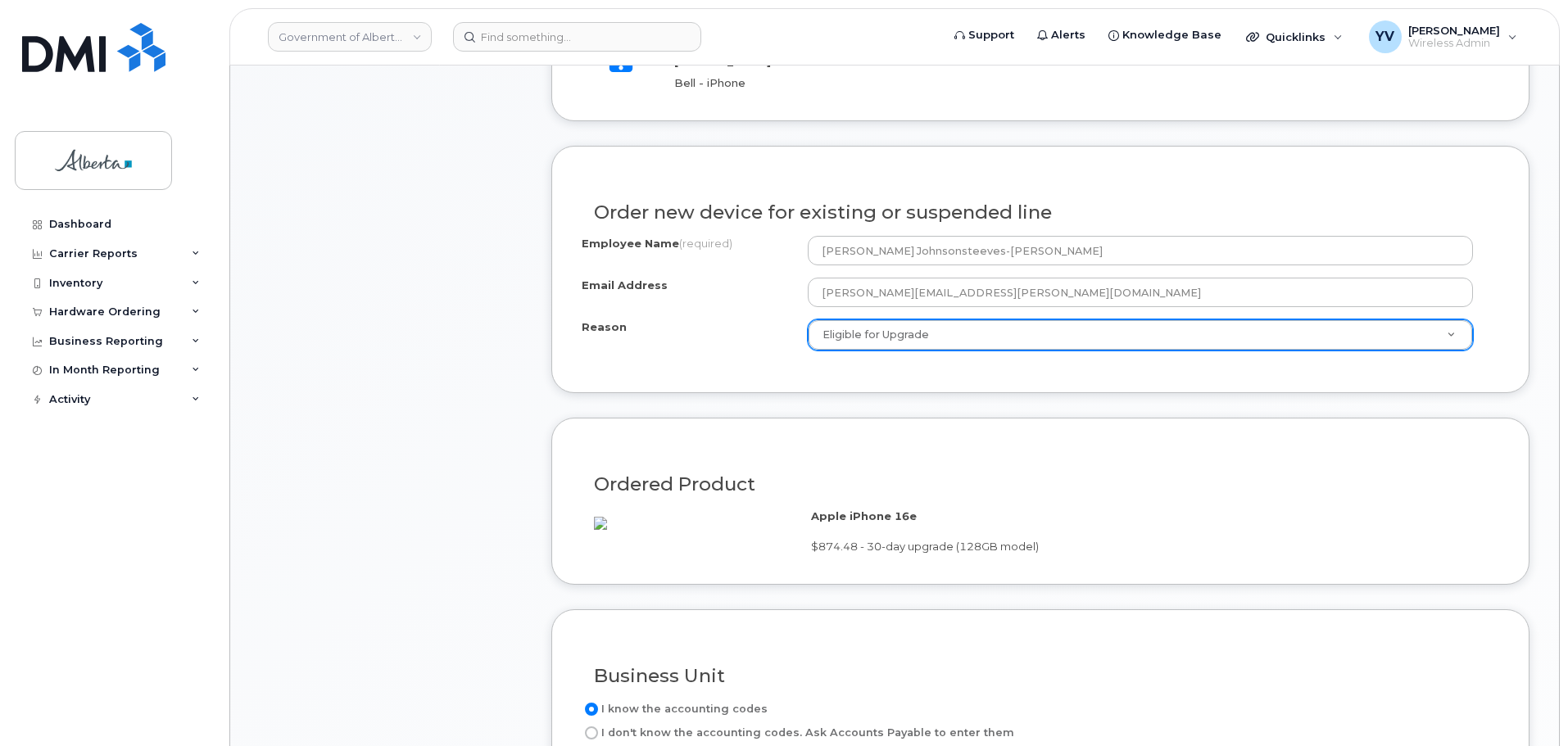
click at [893, 397] on form "Existing User Additional cost to upgrading the device $0.00 Selected device is …" at bounding box center [1039, 493] width 978 height 1216
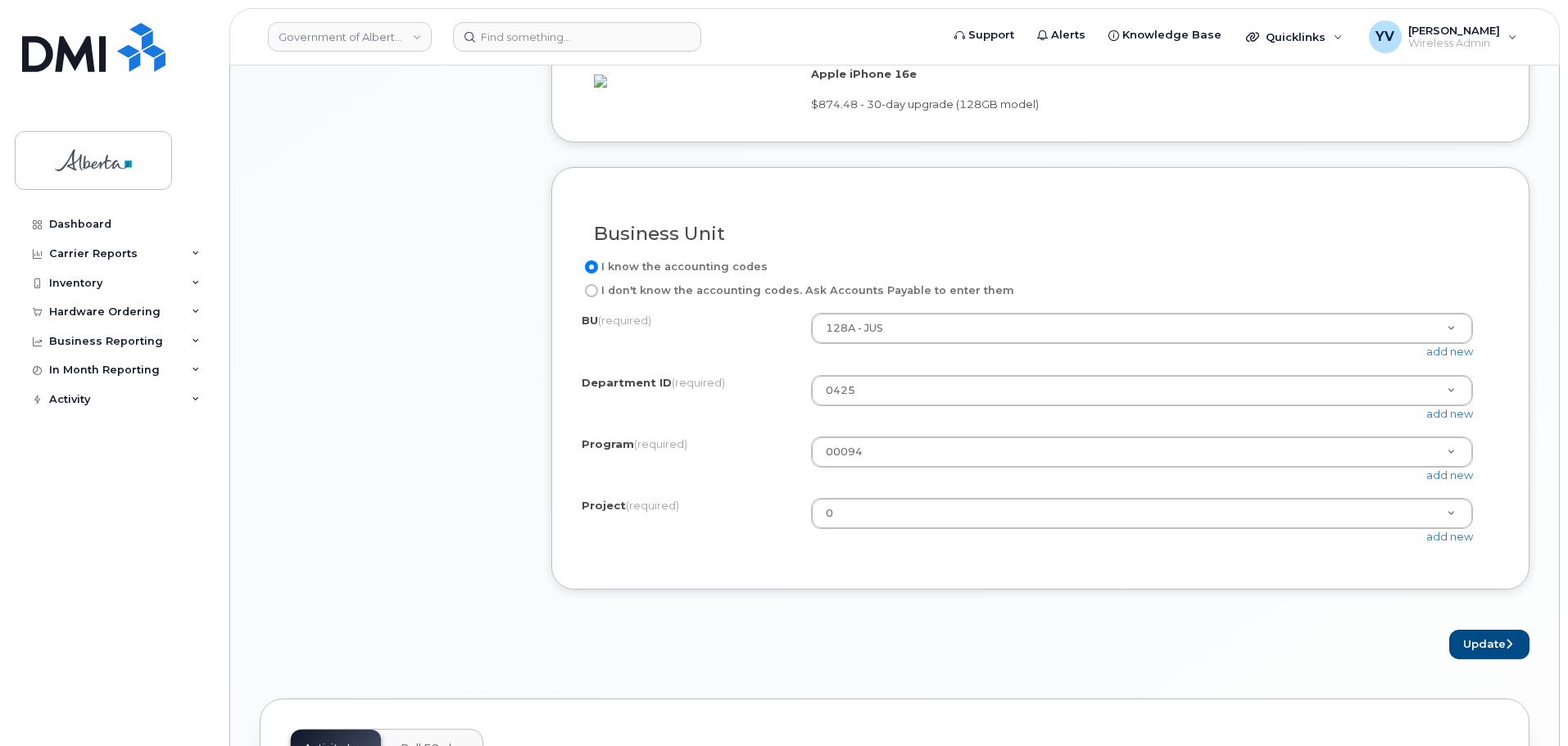
scroll to position [1271, 0]
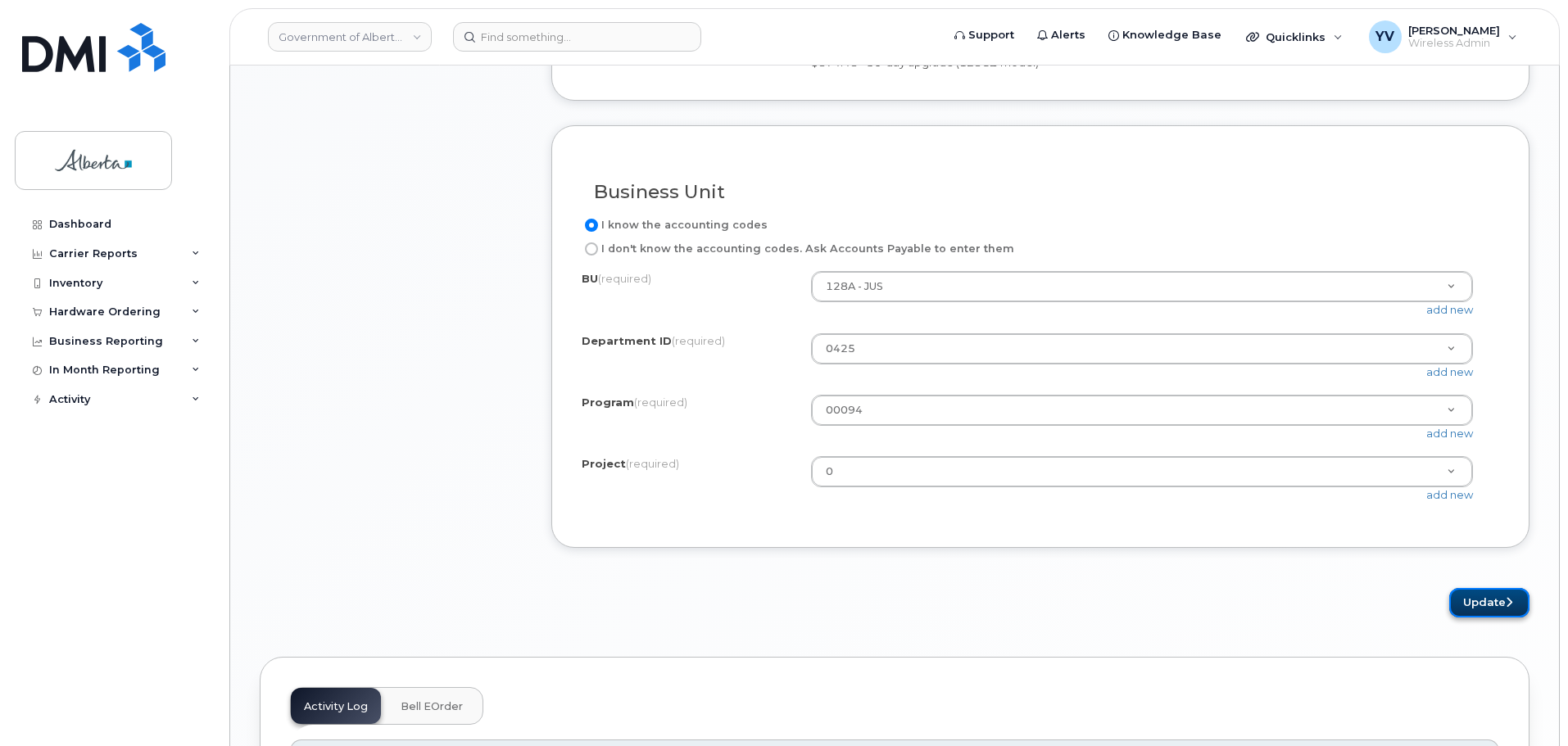
click at [1474, 604] on button "Update" at bounding box center [1488, 604] width 80 height 31
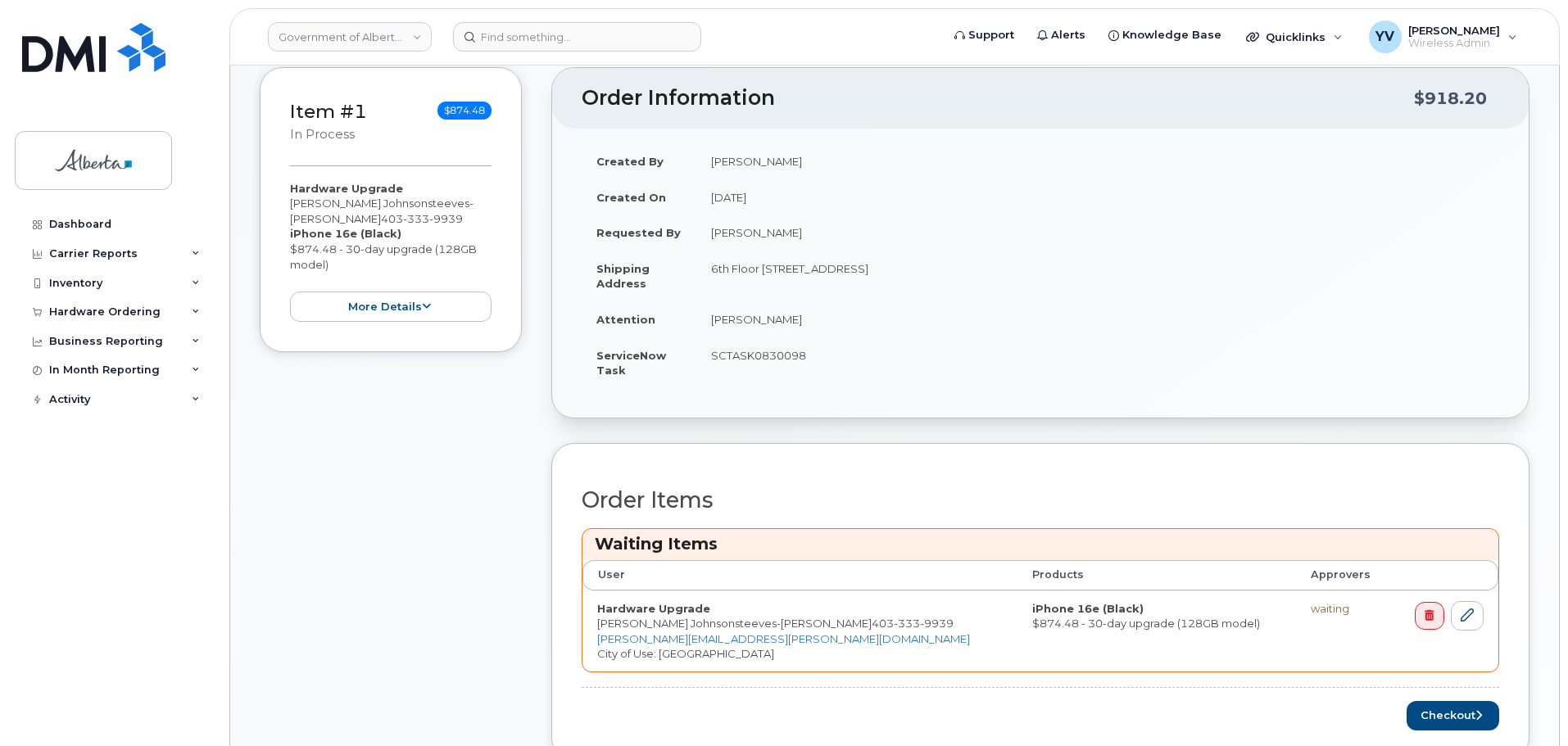
scroll to position [488, 0]
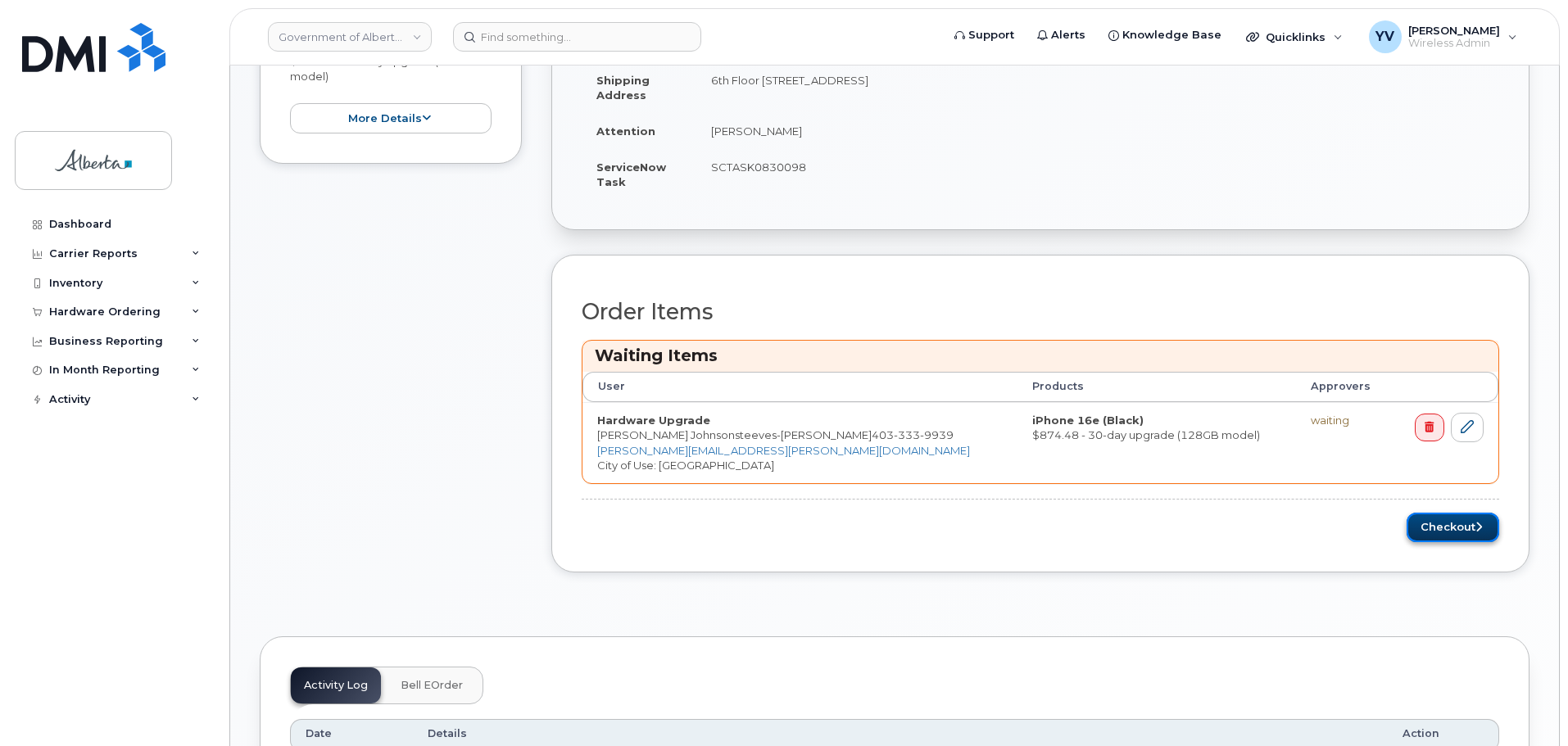
click at [1445, 524] on button "Checkout" at bounding box center [1453, 528] width 92 height 31
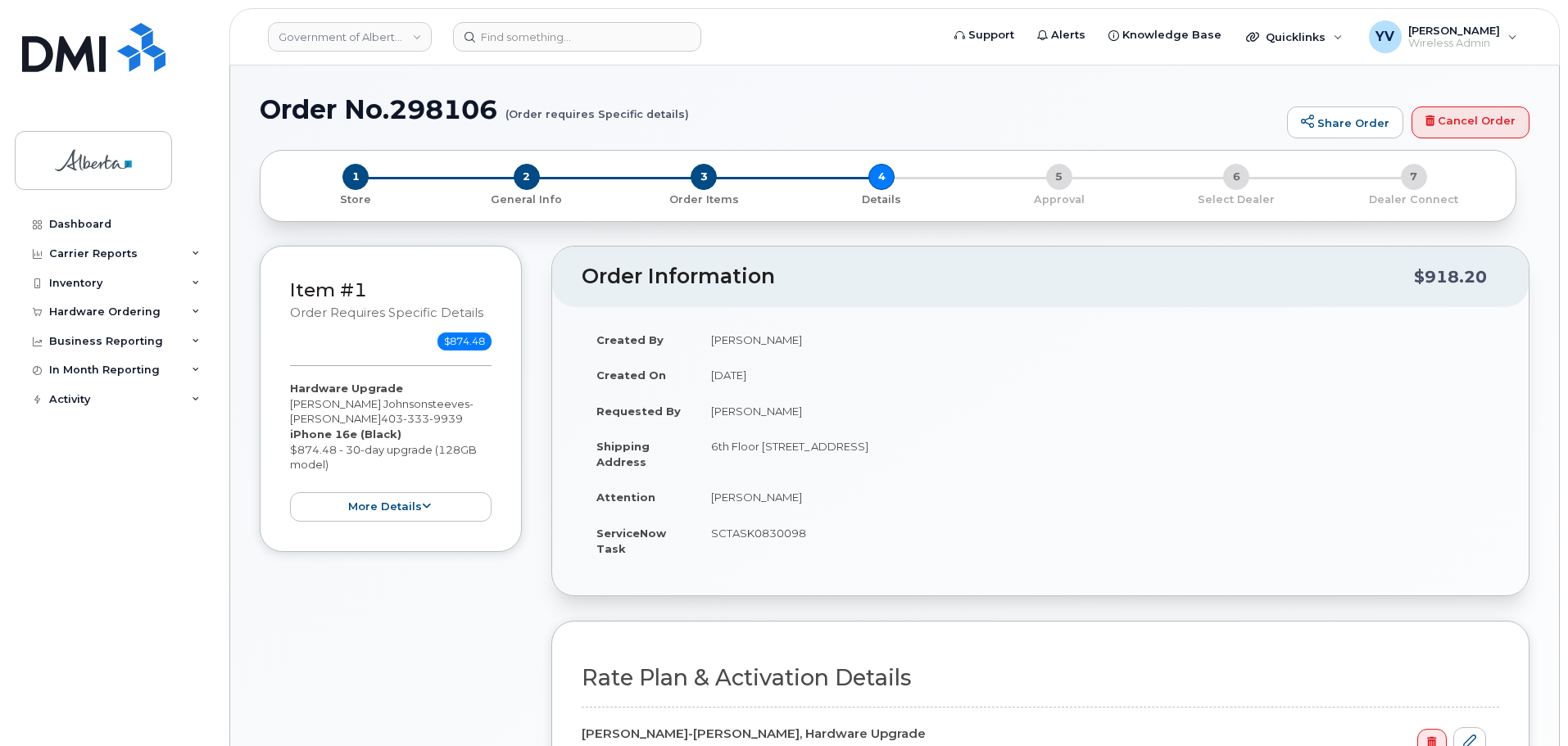
select select
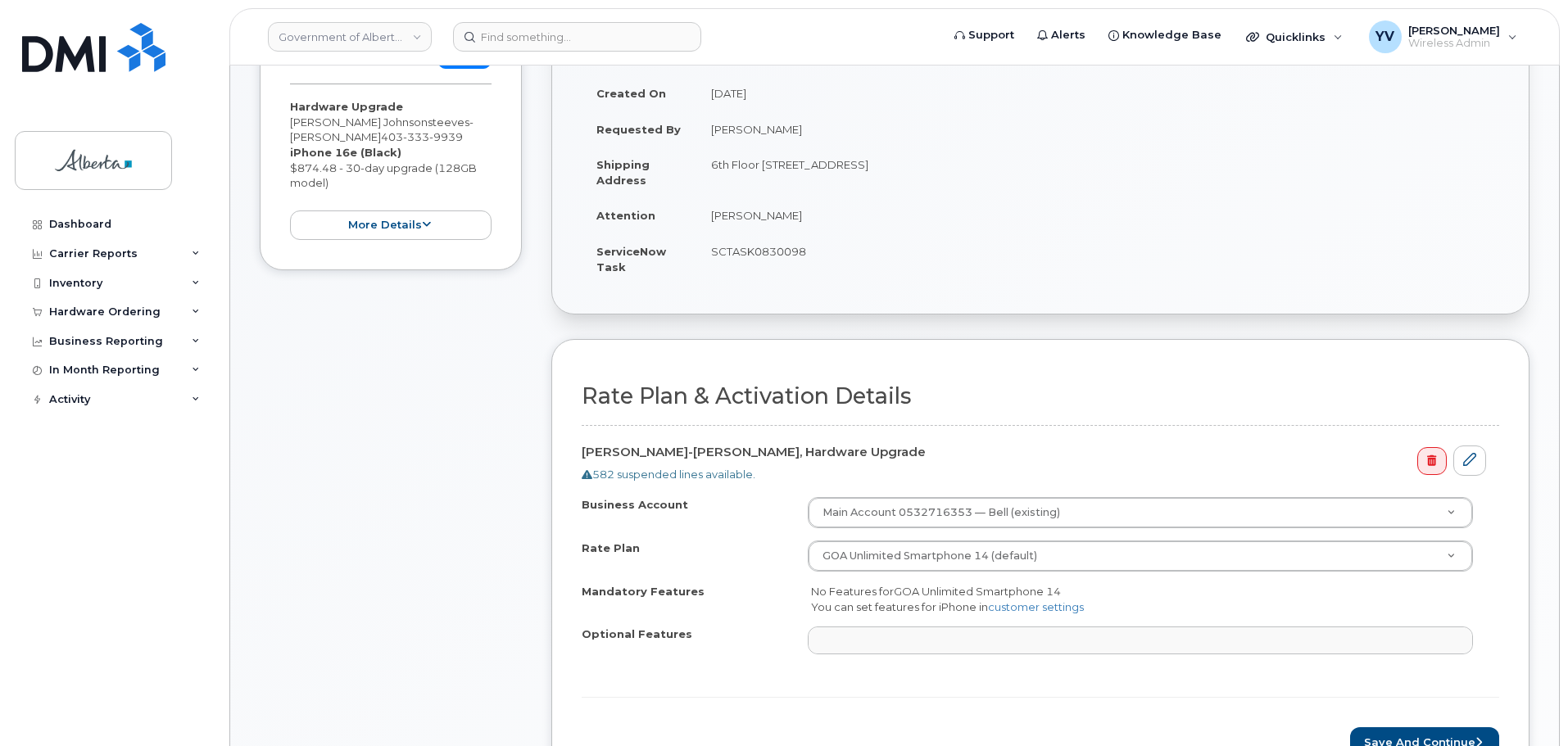
scroll to position [443, 0]
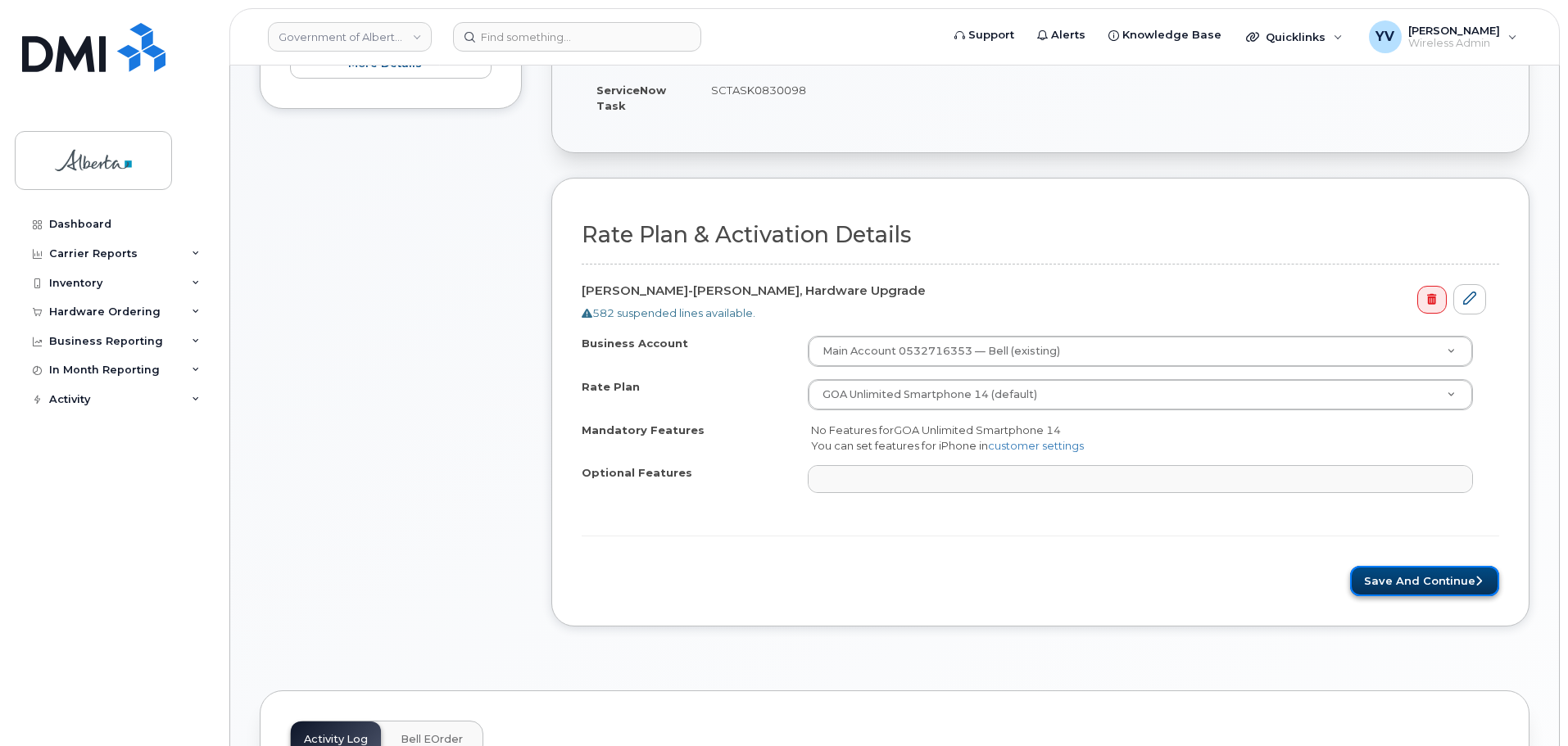
click at [1407, 581] on button "Save and Continue" at bounding box center [1424, 582] width 149 height 31
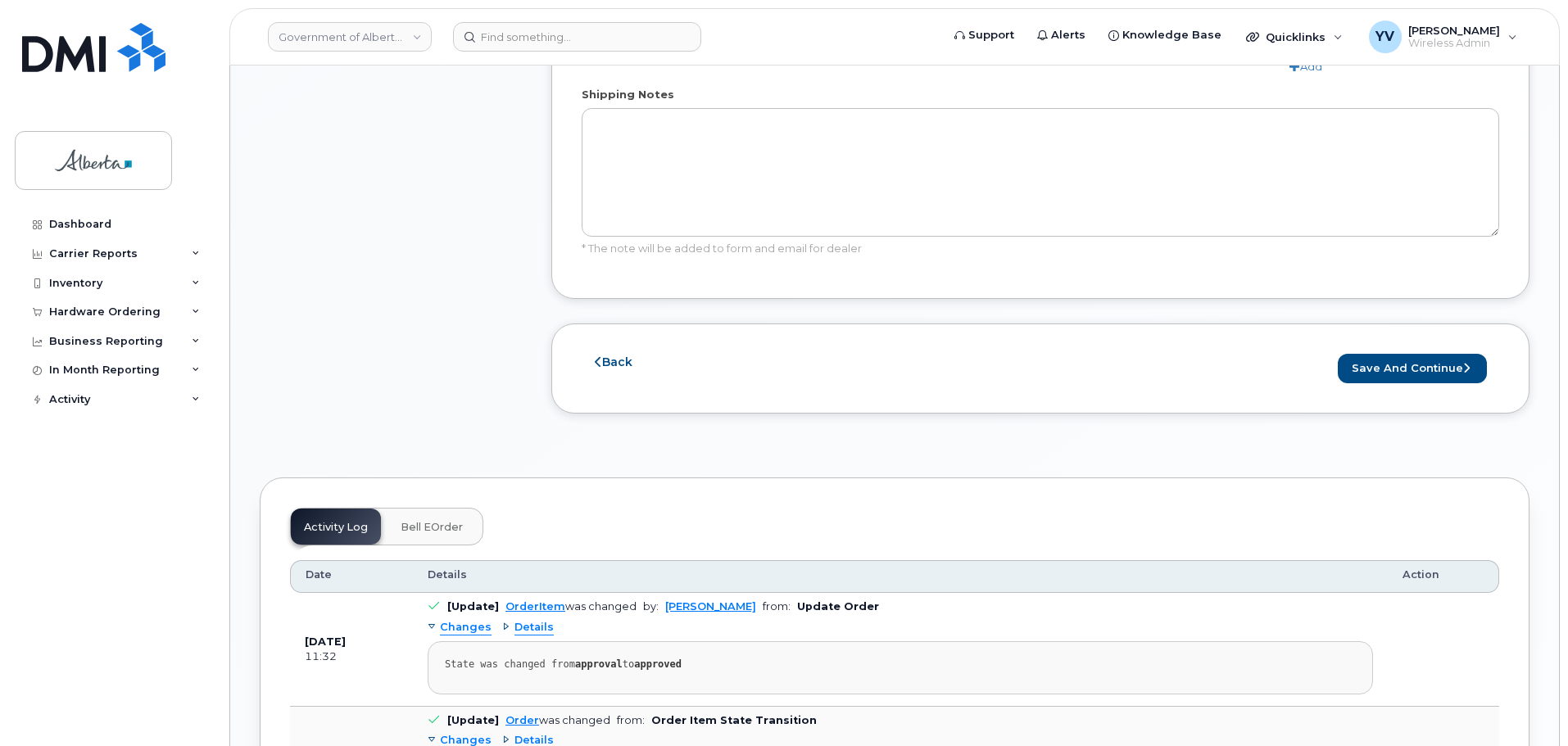
scroll to position [1090, 0]
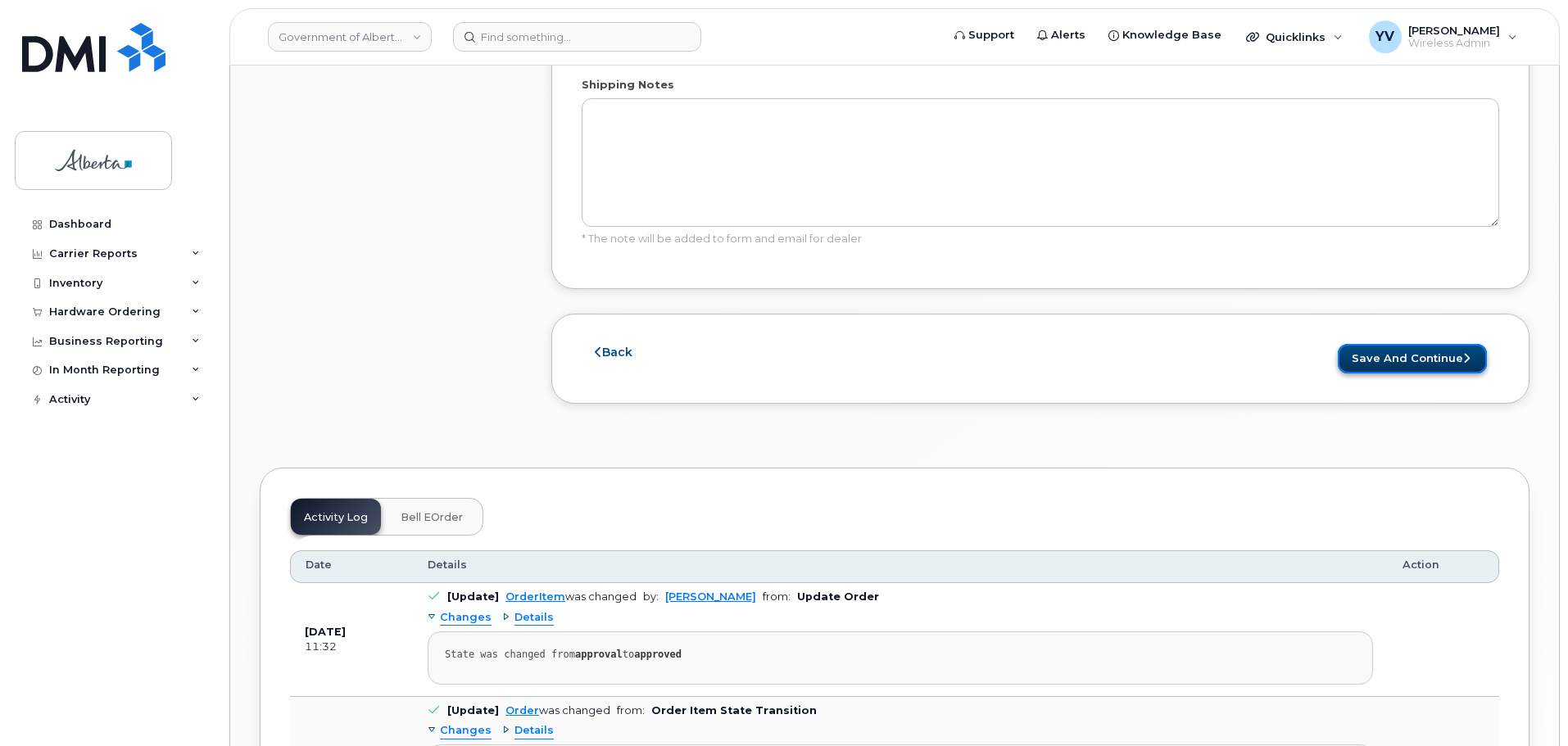
click at [1422, 344] on button "Save and Continue" at bounding box center [1411, 360] width 149 height 31
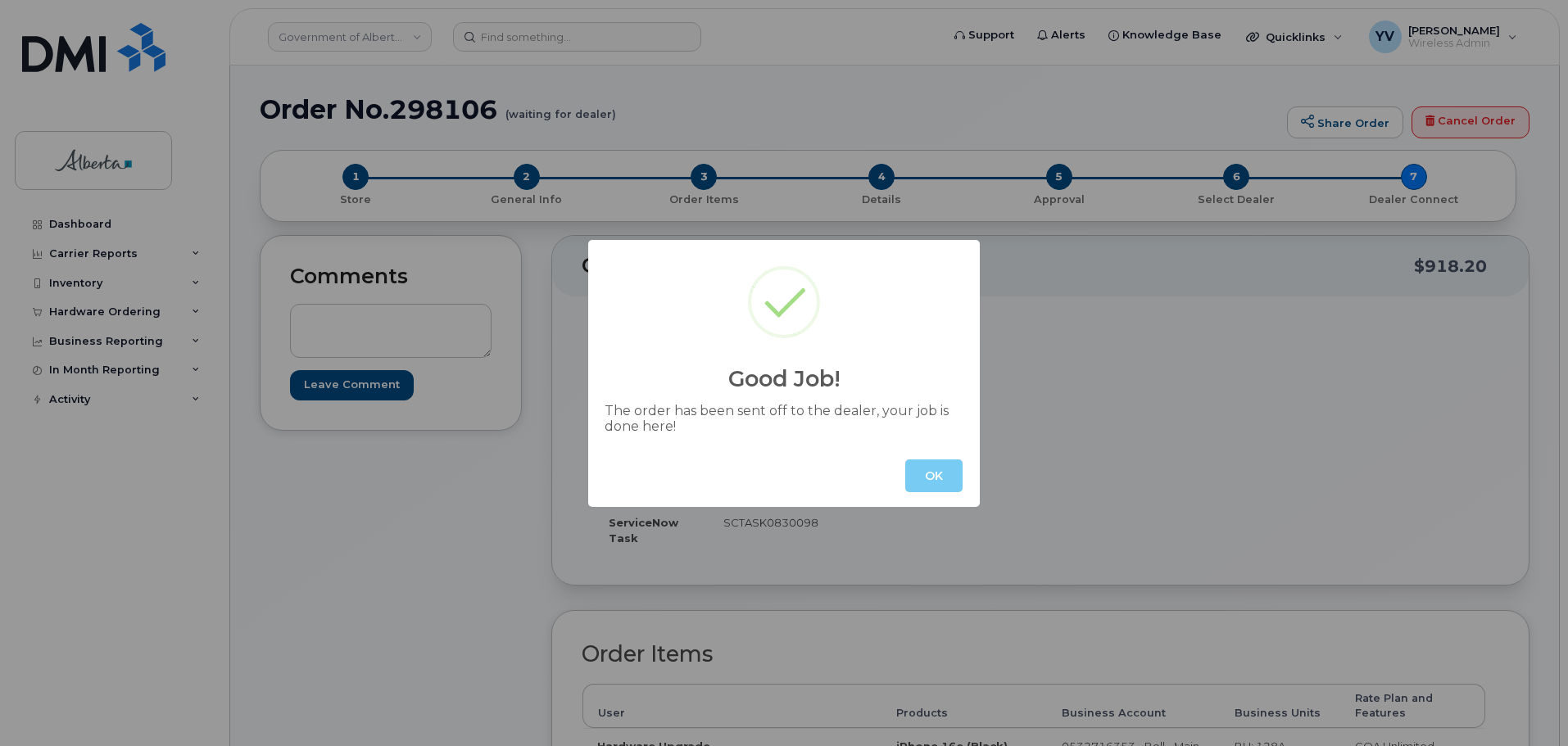
click at [930, 465] on button "OK" at bounding box center [933, 476] width 58 height 33
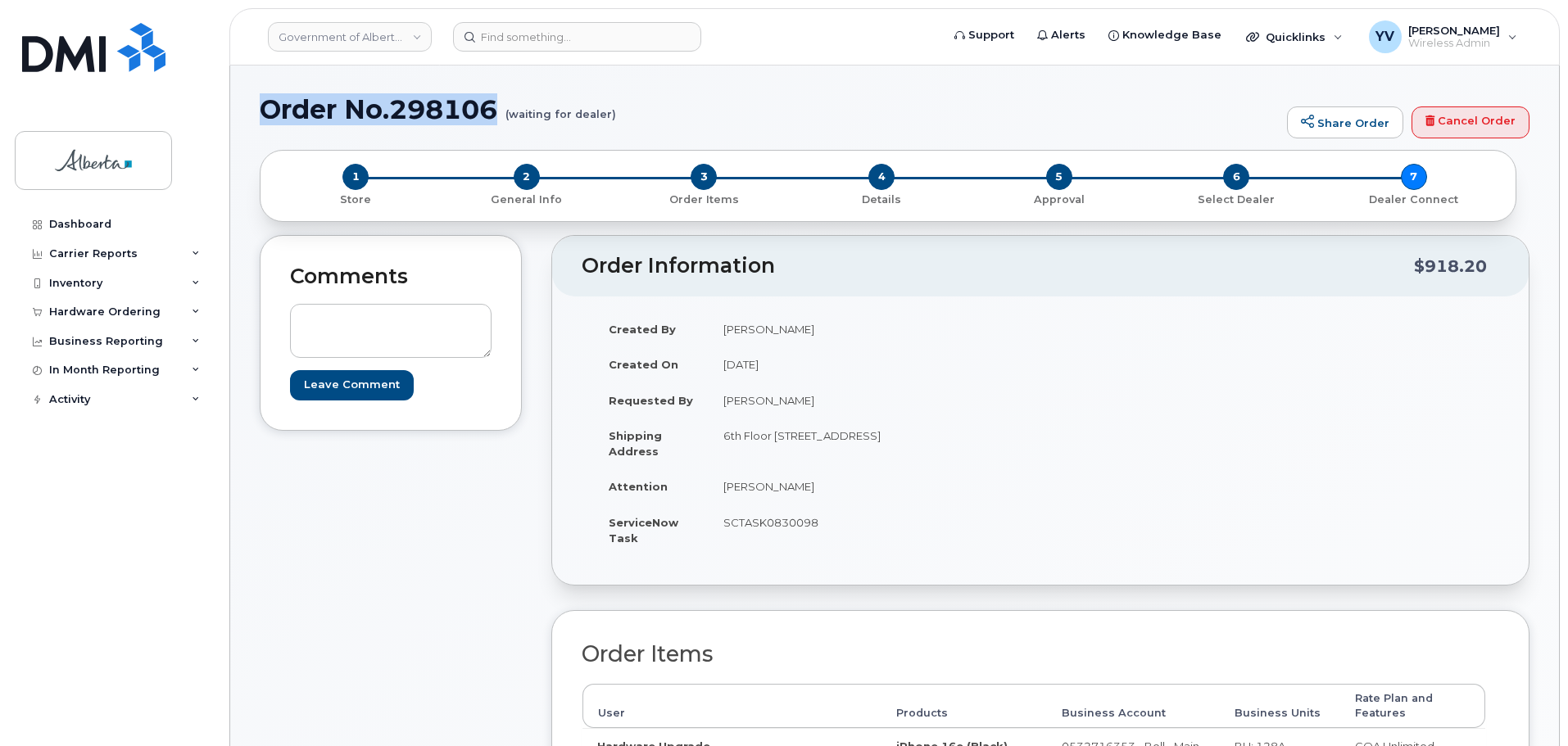
drag, startPoint x: 500, startPoint y: 113, endPoint x: 268, endPoint y: 118, distance: 232.1
click at [268, 118] on h1 "Order No.298106 (waiting for dealer)" at bounding box center [769, 110] width 1019 height 29
copy h1 "Order No.298106"
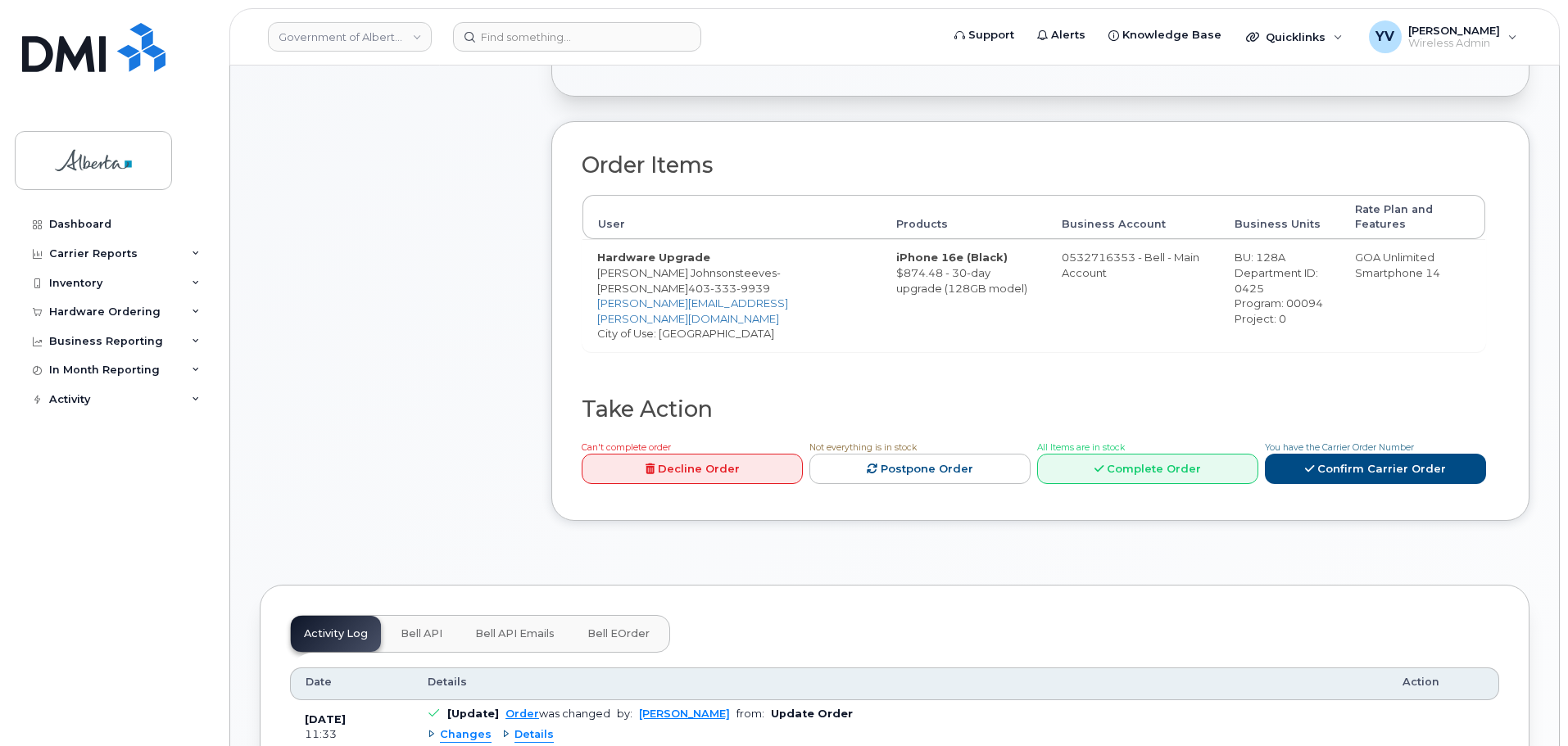
scroll to position [531, 0]
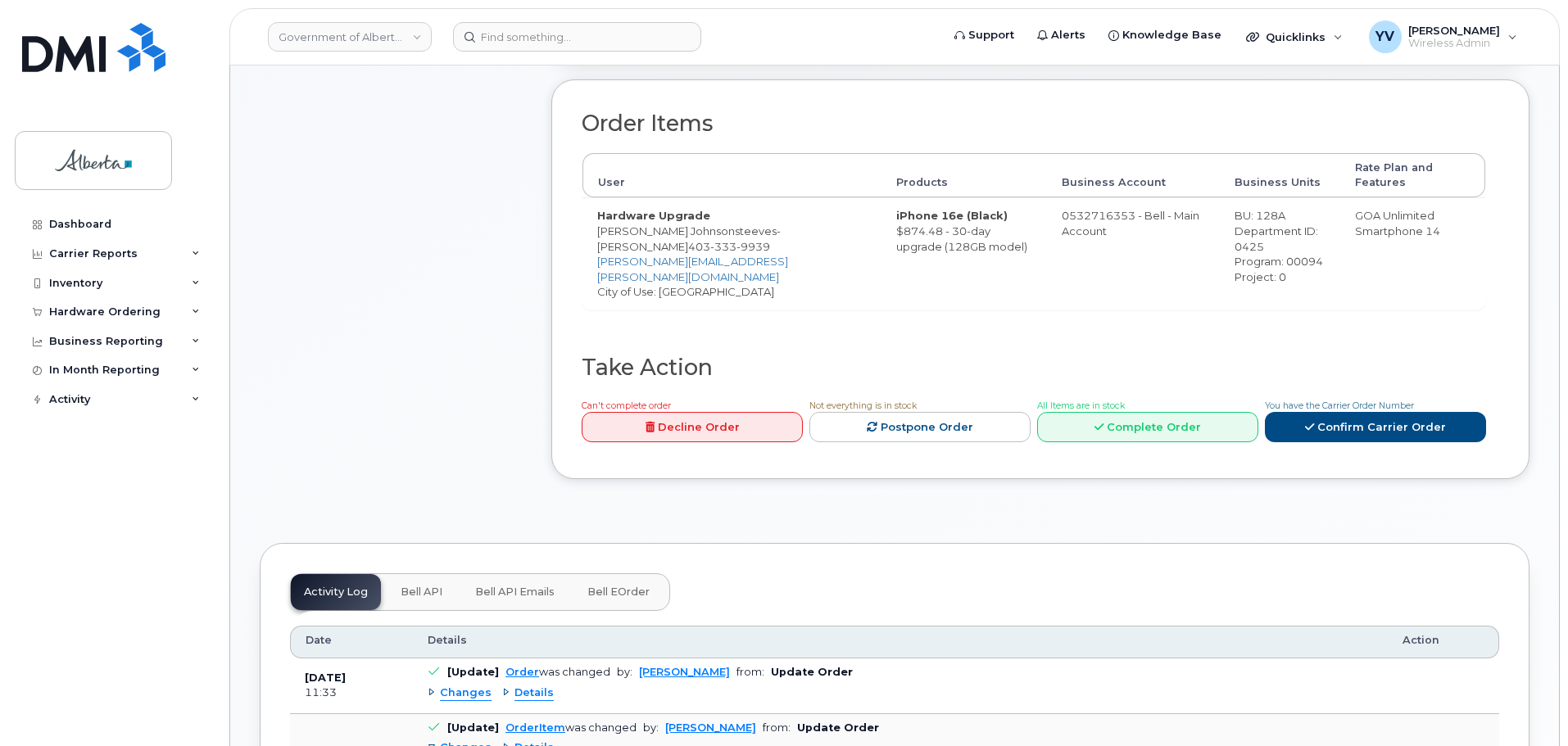
click at [416, 585] on span "Bell API" at bounding box center [421, 592] width 41 height 13
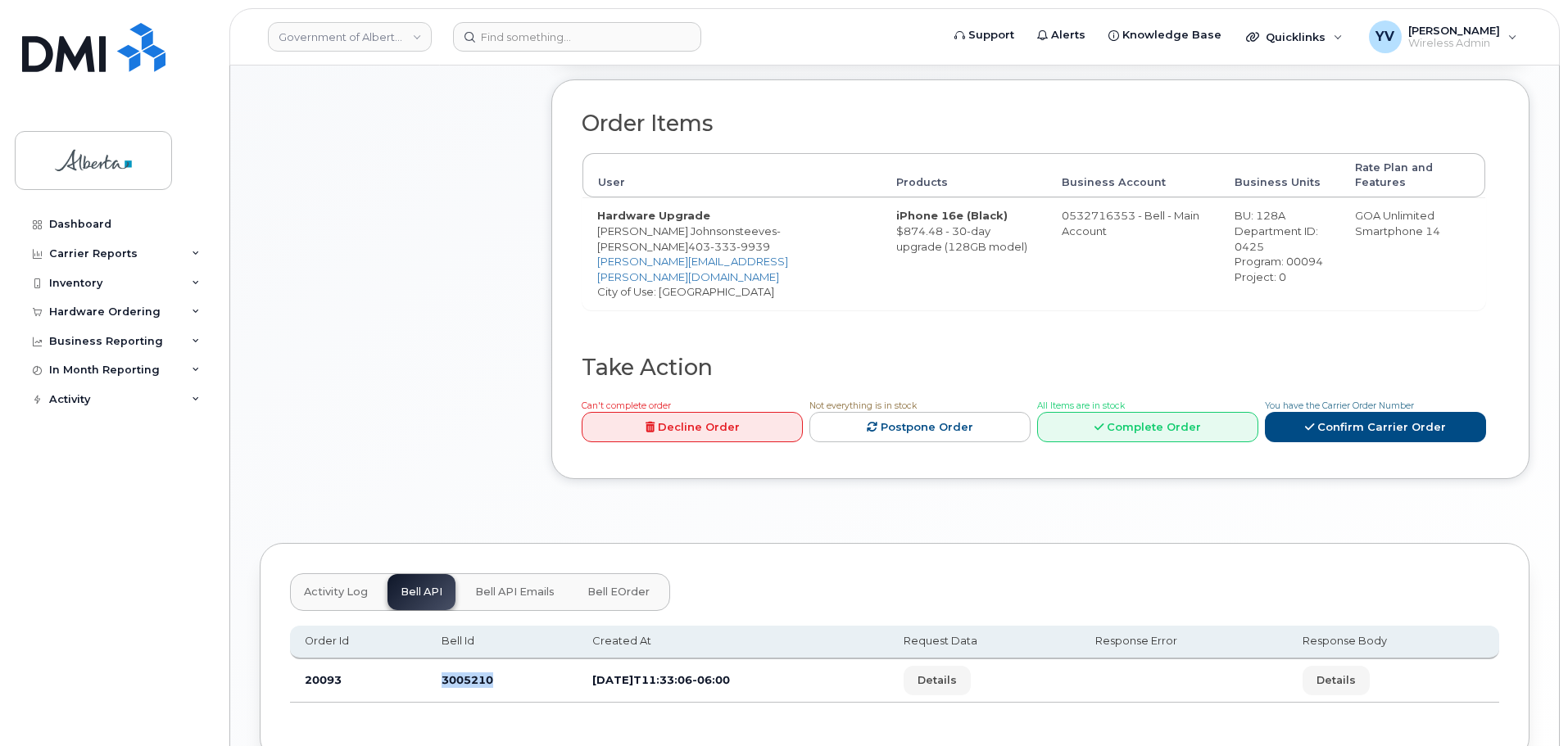
drag, startPoint x: 492, startPoint y: 669, endPoint x: 439, endPoint y: 673, distance: 53.2
click at [439, 673] on td "3005210" at bounding box center [502, 681] width 151 height 43
copy td "3005210"
click at [628, 684] on td "[DATE]T11:33:06-06:00" at bounding box center [733, 681] width 311 height 43
click at [569, 700] on div "Order Id Bell Id Created At Request Data Response Error Response Body 20093 300…" at bounding box center [894, 664] width 1208 height 106
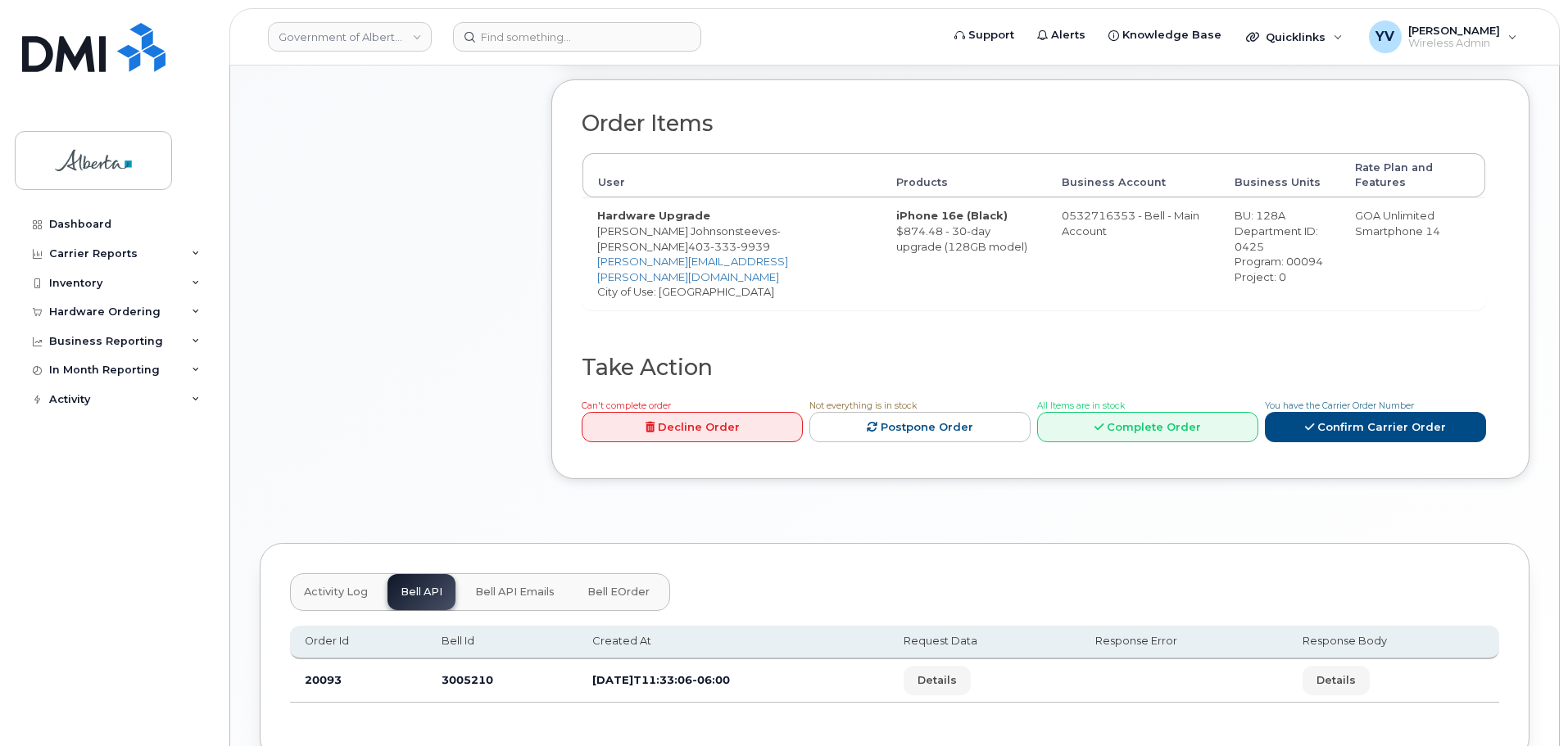
click at [644, 685] on td "[DATE]T11:33:06-06:00" at bounding box center [733, 681] width 311 height 43
click at [560, 659] on td "3005210" at bounding box center [502, 681] width 151 height 43
click at [609, 725] on div "Activity Log Bell API Bell API Emails Bell eOrder Order Id Bell Id Created At R…" at bounding box center [894, 652] width 1269 height 217
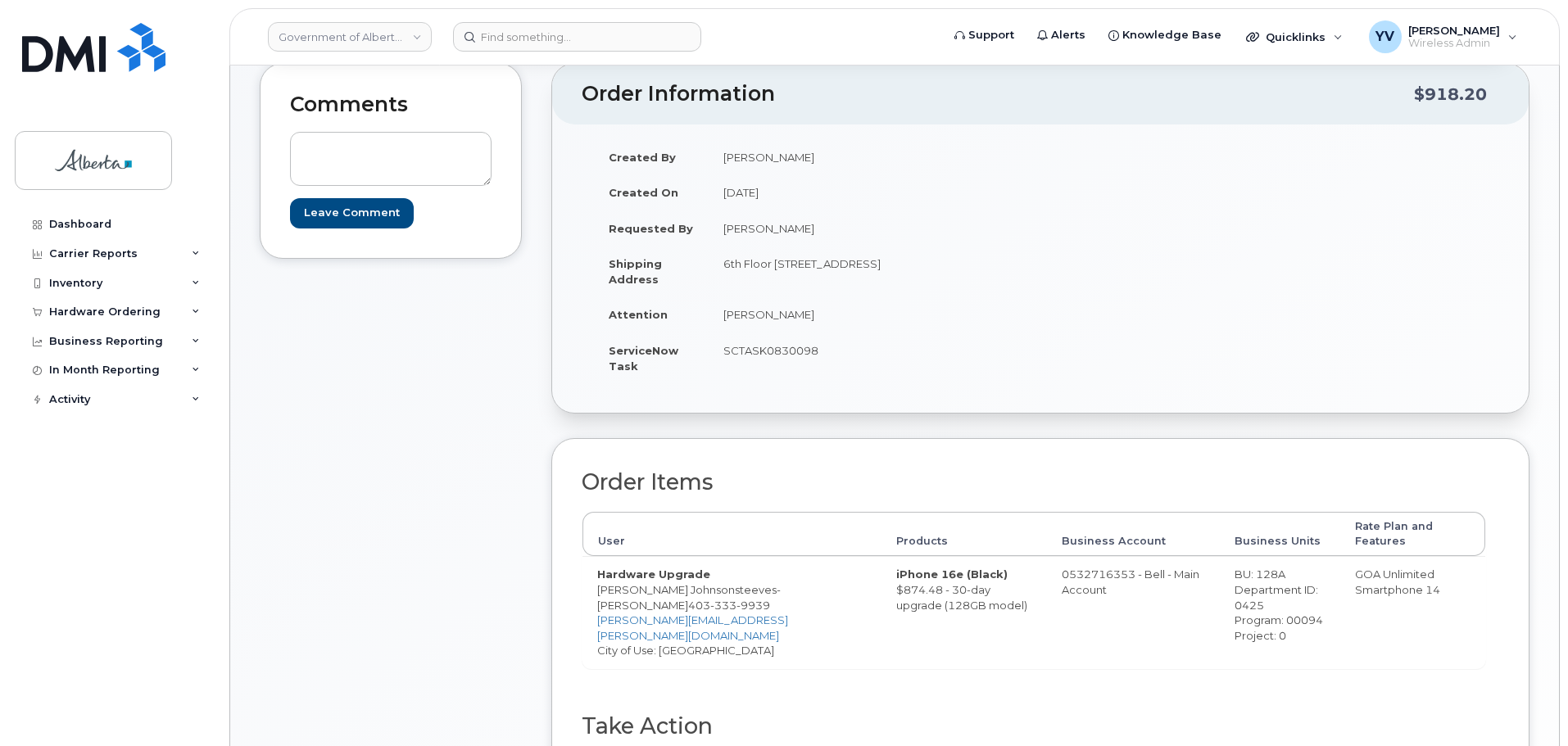
scroll to position [155, 0]
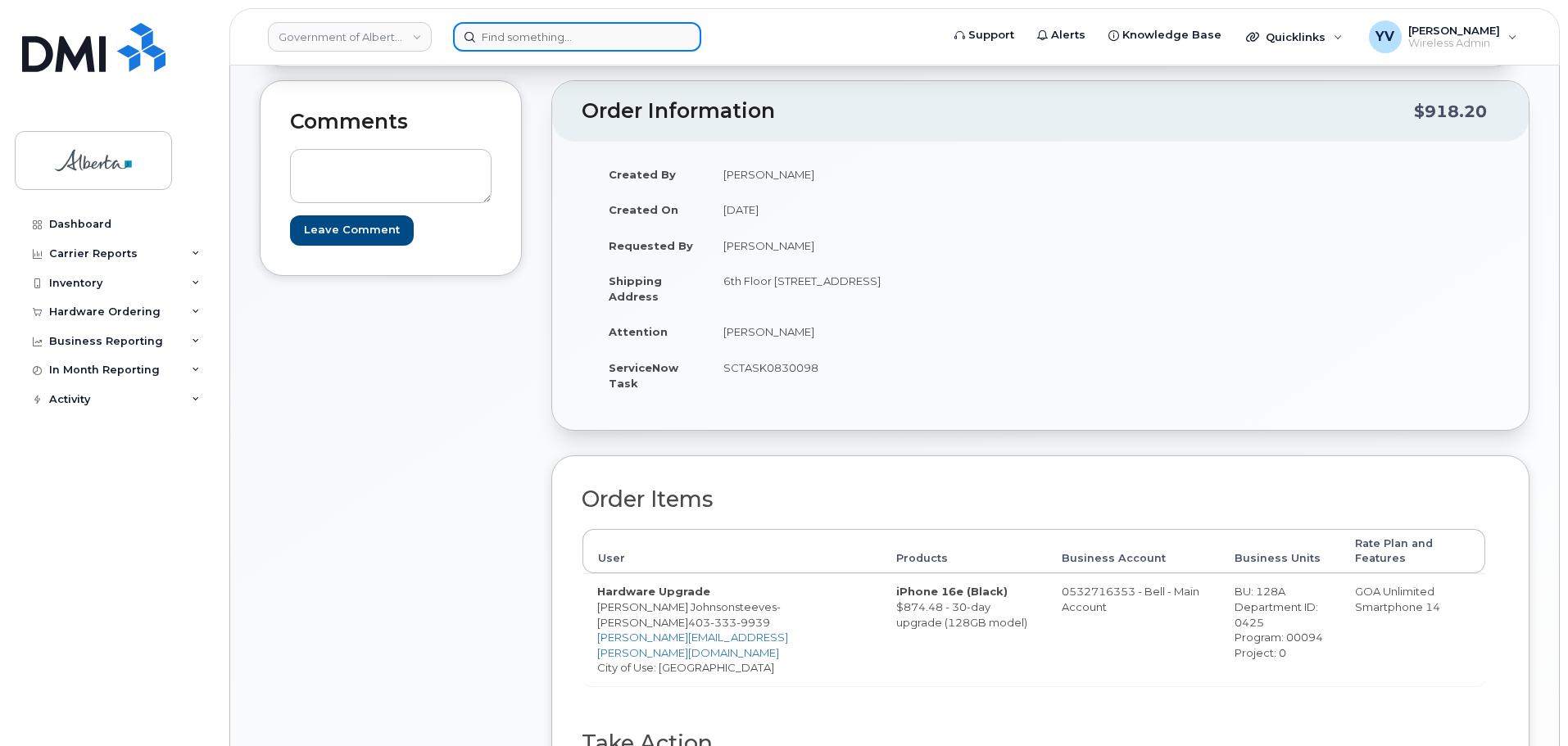
click at [527, 28] on input at bounding box center [577, 37] width 248 height 30
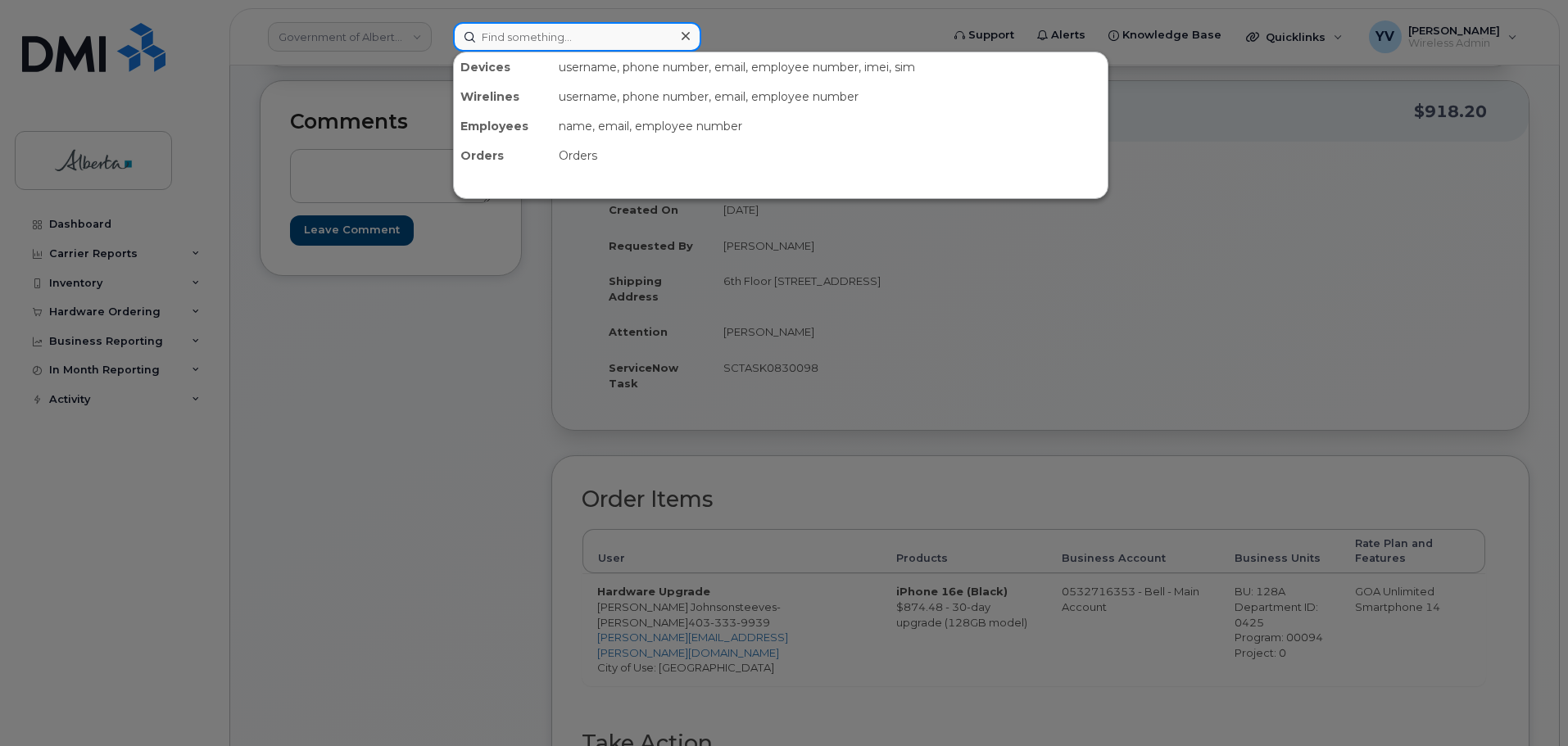
paste input "7803353104"
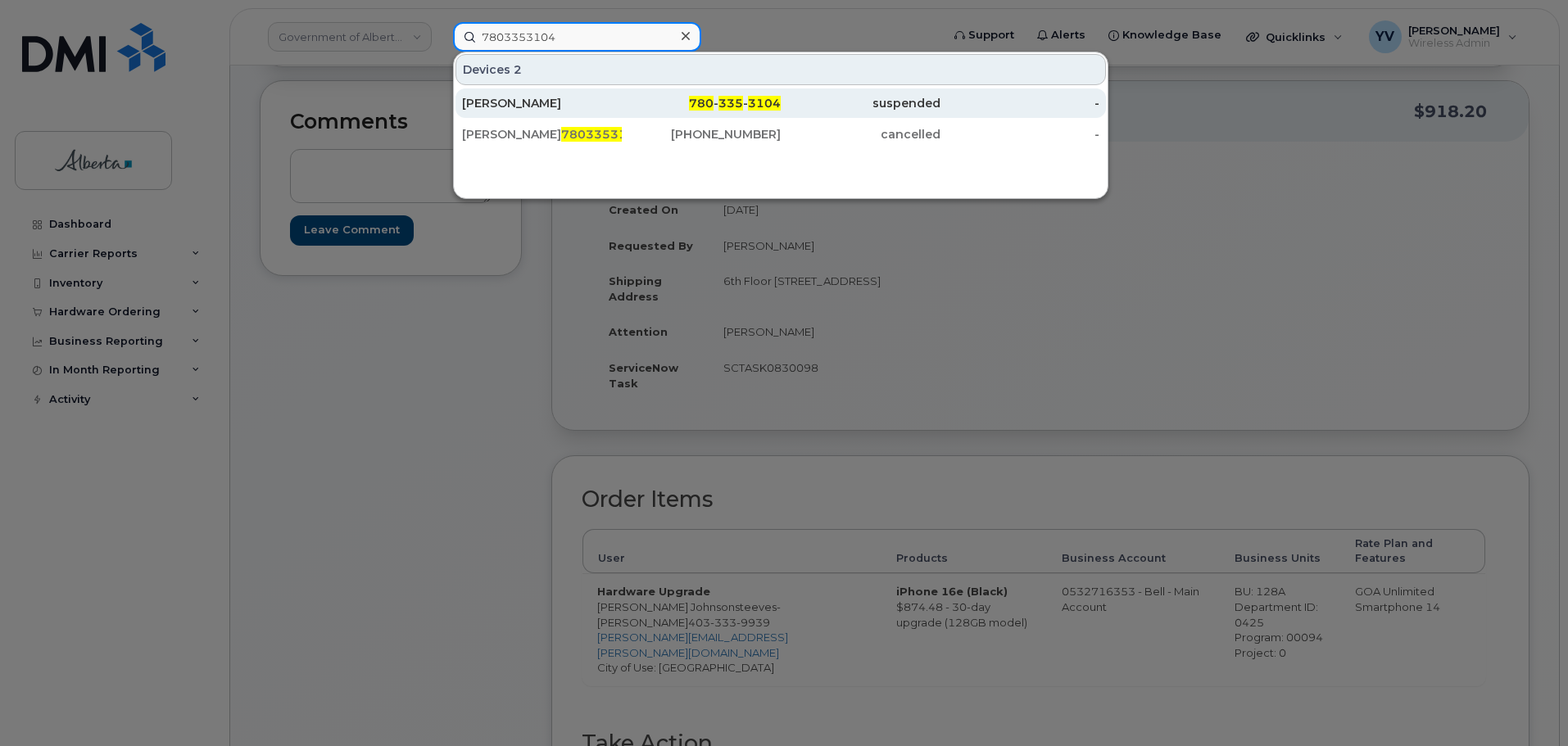
type input "7803353104"
click at [727, 100] on span "335" at bounding box center [731, 103] width 25 height 14
